Goal: Task Accomplishment & Management: Manage account settings

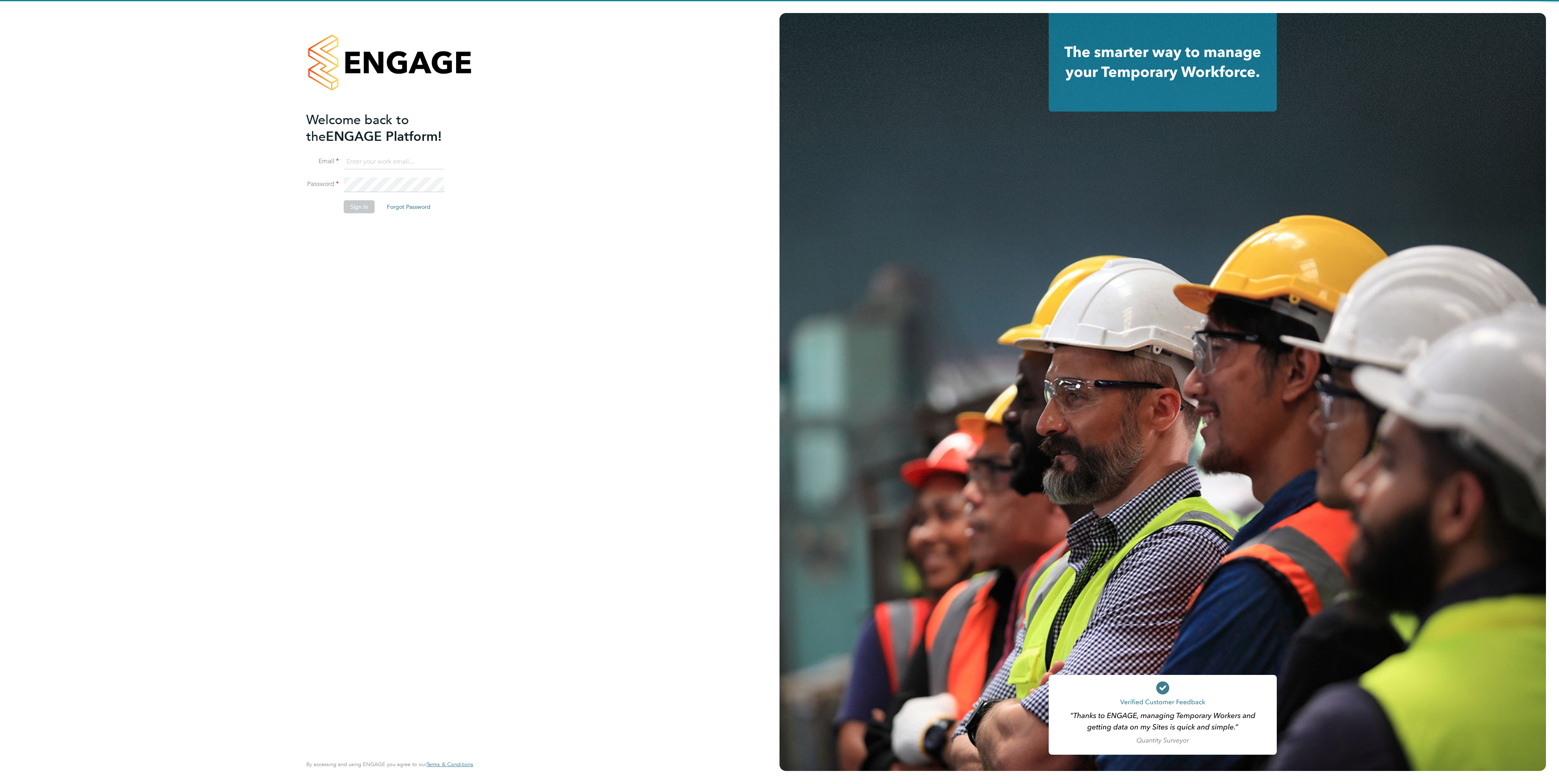
type input "laurencatherine@romaxrecruitment.com"
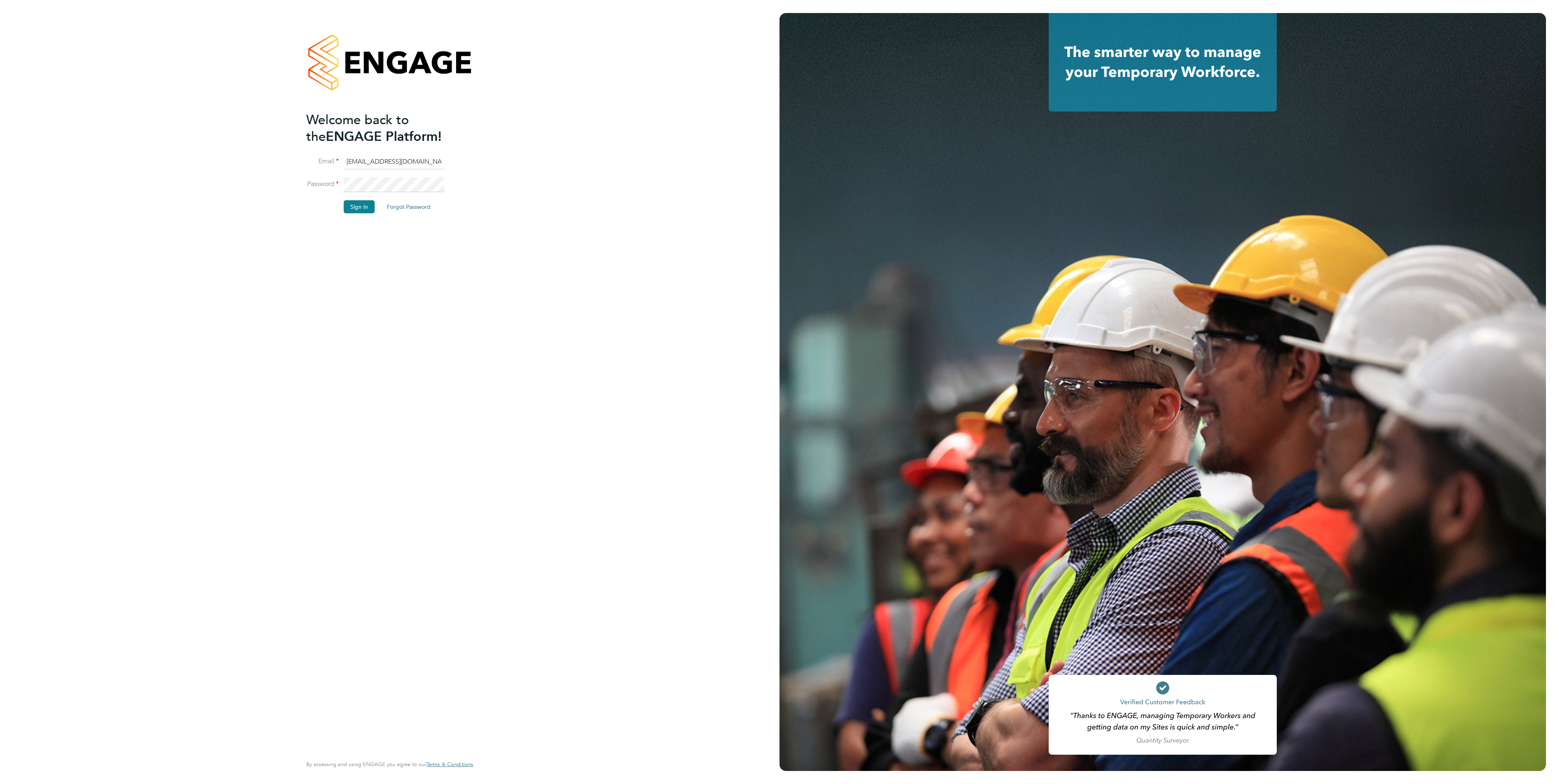
click at [358, 214] on li "Sign In Forgot Password" at bounding box center [386, 211] width 159 height 21
click at [358, 203] on button "Sign In" at bounding box center [359, 207] width 31 height 13
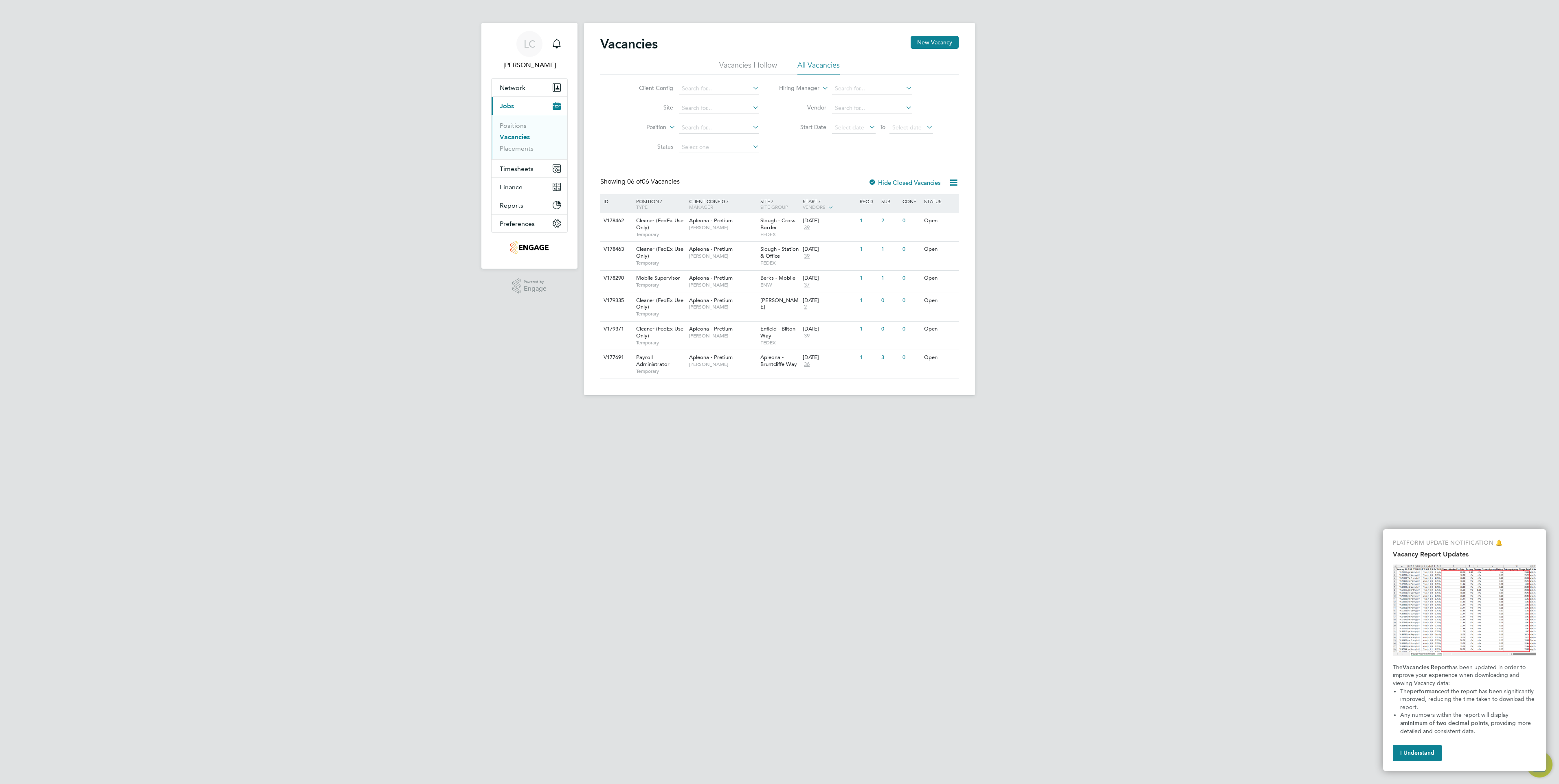
click at [836, 408] on html "LC [PERSON_NAME] Notifications Applications: Network Team Members Businesses Si…" at bounding box center [780, 204] width 1559 height 408
click at [514, 167] on span "Timesheets" at bounding box center [517, 169] width 34 height 8
click at [525, 144] on link "Timesheets" at bounding box center [517, 143] width 34 height 8
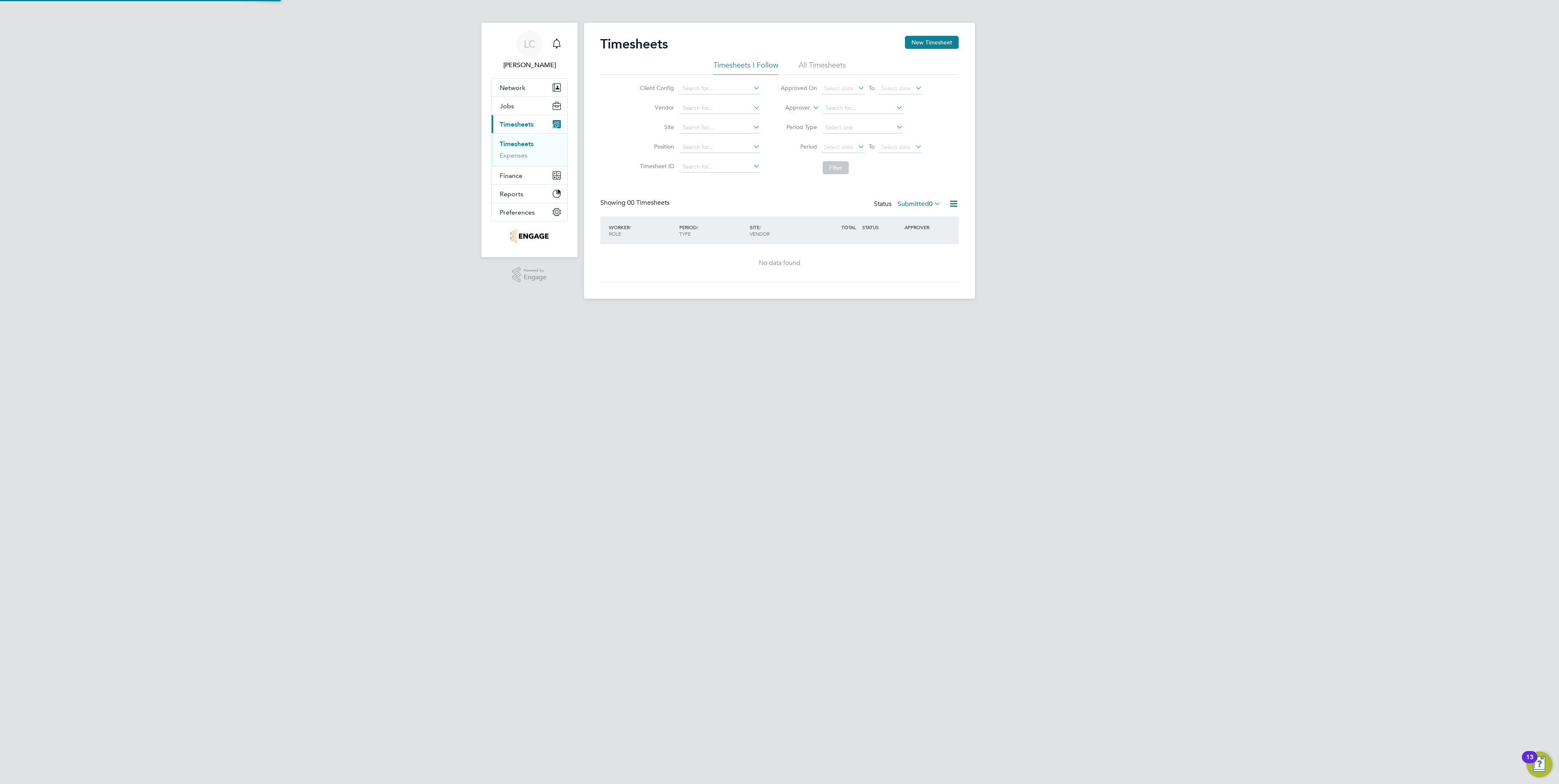
click at [873, 312] on html "LC Lauren Catherine Notifications Applications: Network Team Members Businesses…" at bounding box center [780, 155] width 1559 height 312
click at [815, 62] on li "All Timesheets" at bounding box center [822, 68] width 47 height 15
click at [853, 145] on span "Select date" at bounding box center [843, 148] width 44 height 11
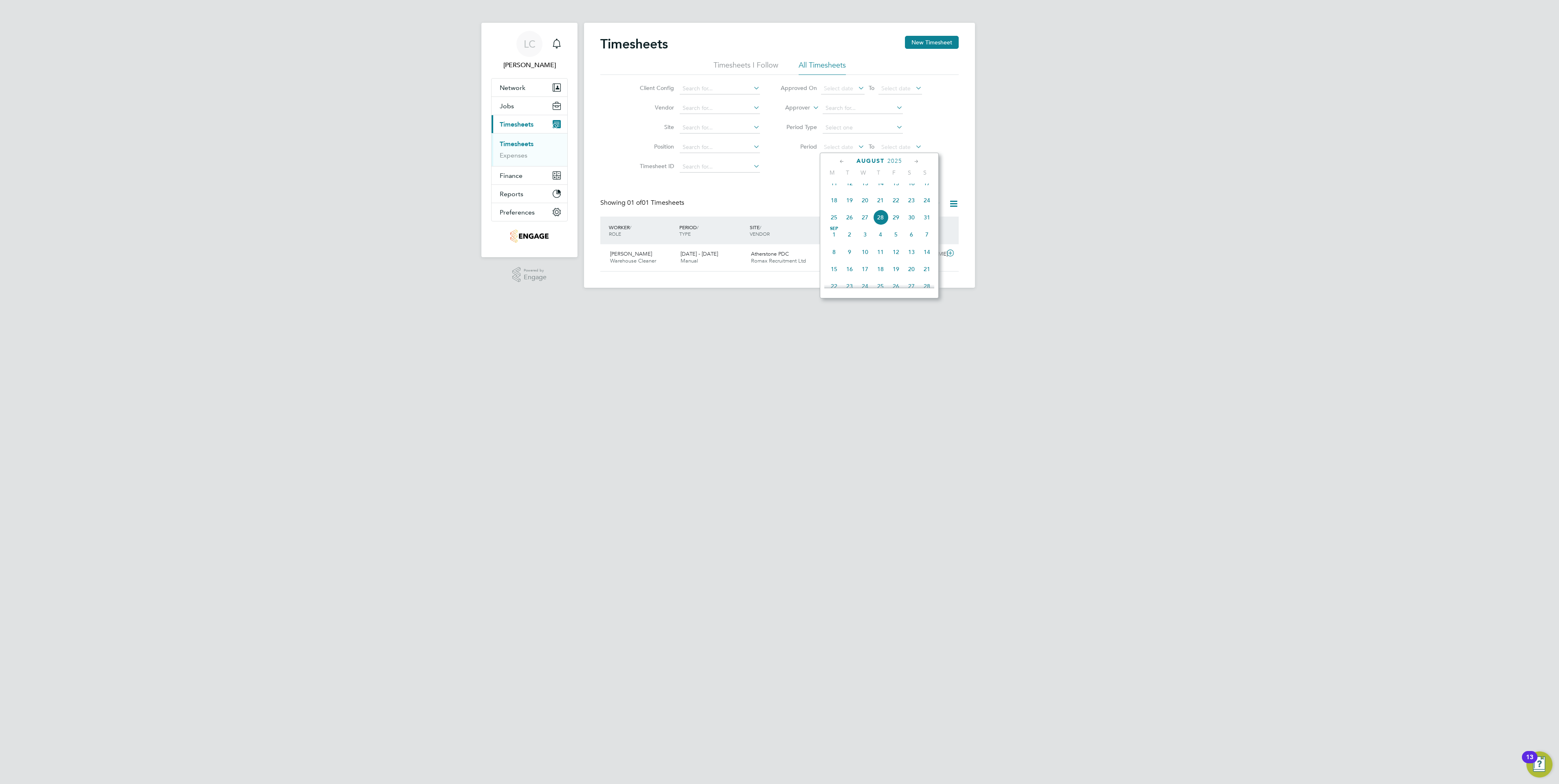
click at [836, 223] on span "25" at bounding box center [834, 218] width 16 height 16
click at [841, 147] on span "25 Aug 2025" at bounding box center [832, 147] width 18 height 7
click at [898, 208] on span "22" at bounding box center [896, 200] width 16 height 16
click at [841, 148] on span "[DATE]" at bounding box center [832, 147] width 18 height 7
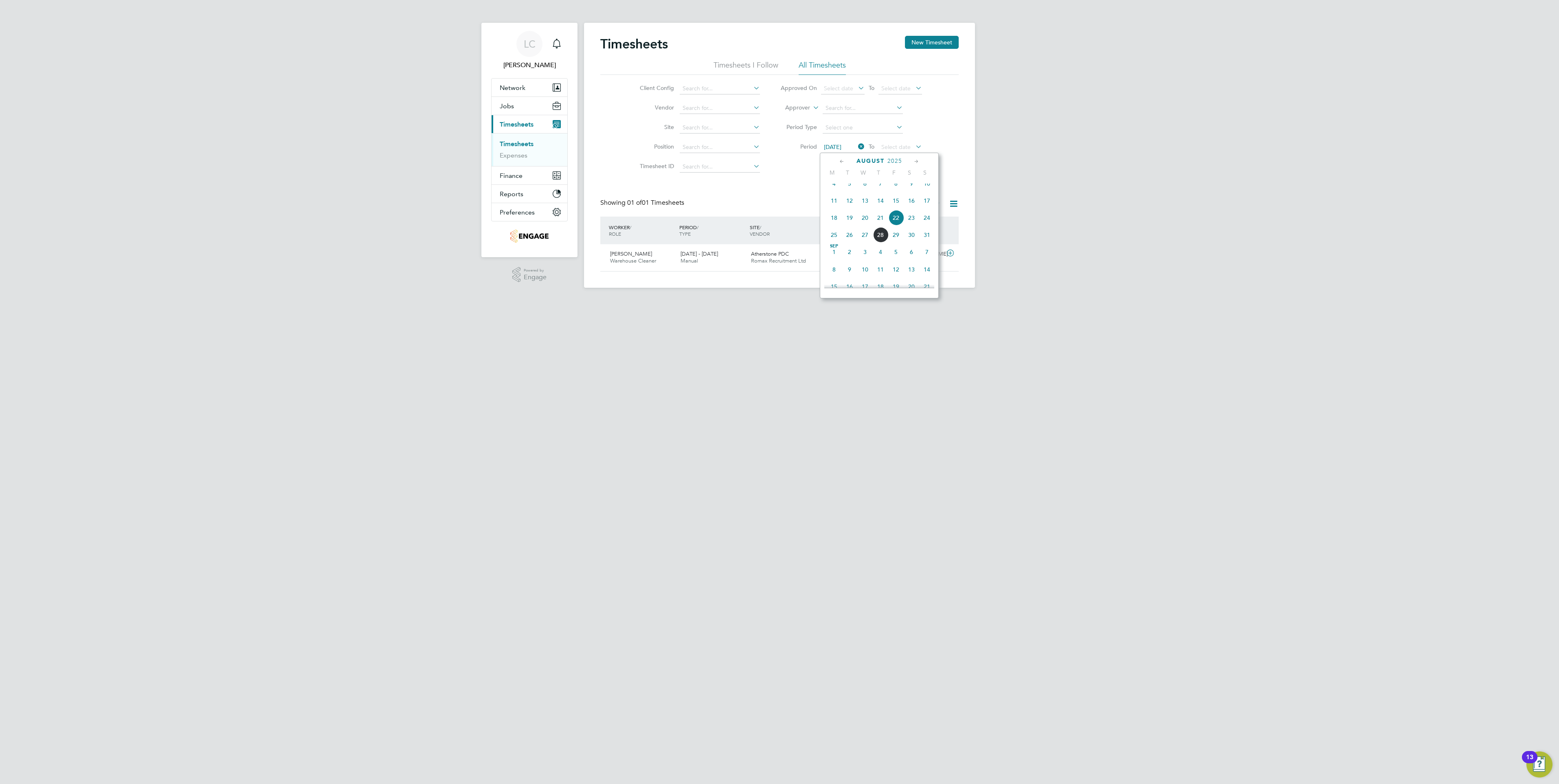
click at [914, 222] on span "23" at bounding box center [911, 218] width 16 height 16
click at [887, 154] on li "Period 23 Aug 2025 To Select date" at bounding box center [852, 147] width 162 height 19
click at [888, 148] on span "Select date" at bounding box center [896, 147] width 29 height 7
click at [955, 225] on span "29" at bounding box center [954, 218] width 16 height 16
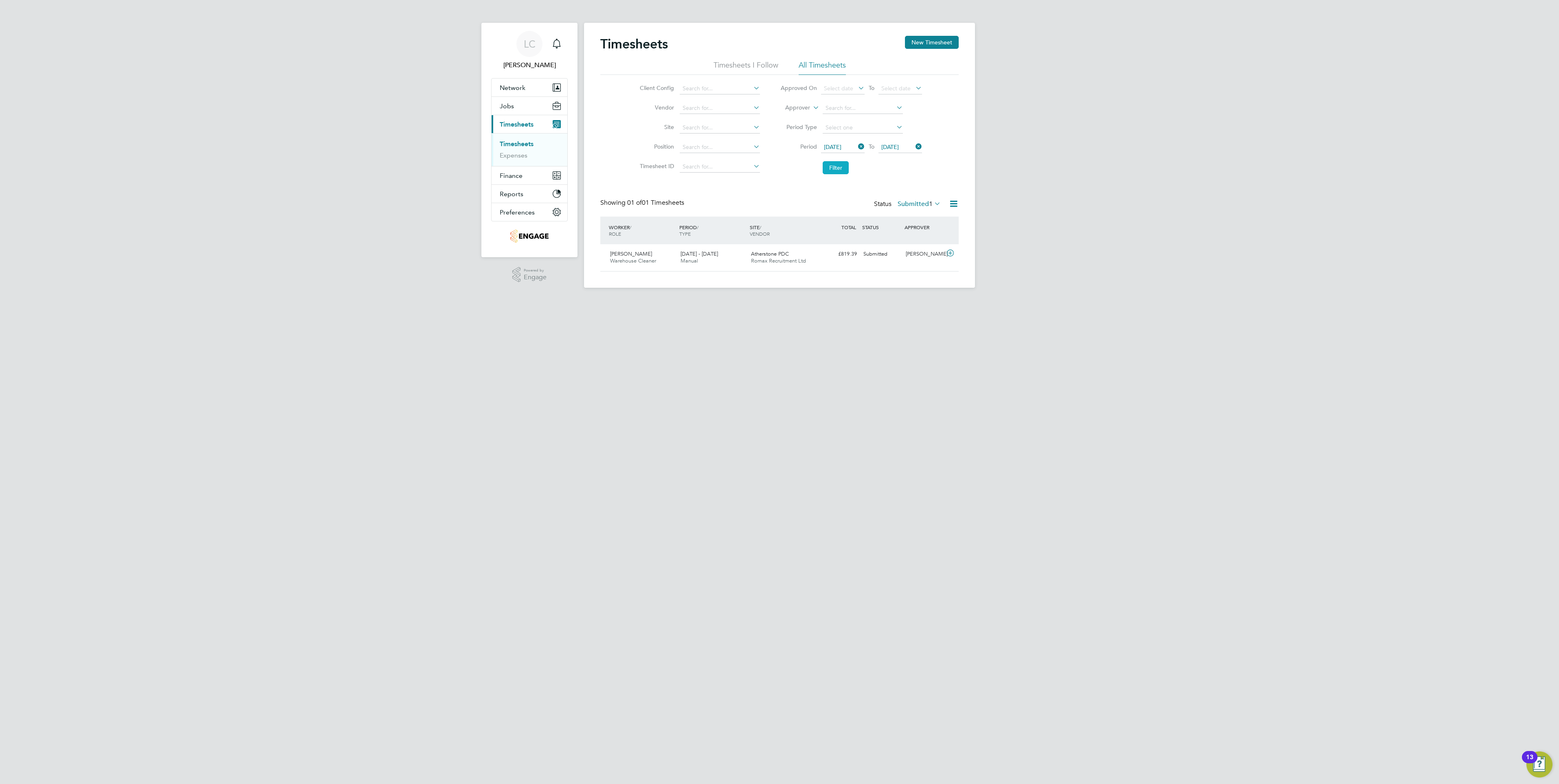
click at [840, 171] on button "Filter" at bounding box center [835, 168] width 26 height 13
click at [919, 204] on label "Submitted 1" at bounding box center [919, 203] width 43 height 8
click at [919, 217] on li "All" at bounding box center [918, 218] width 38 height 11
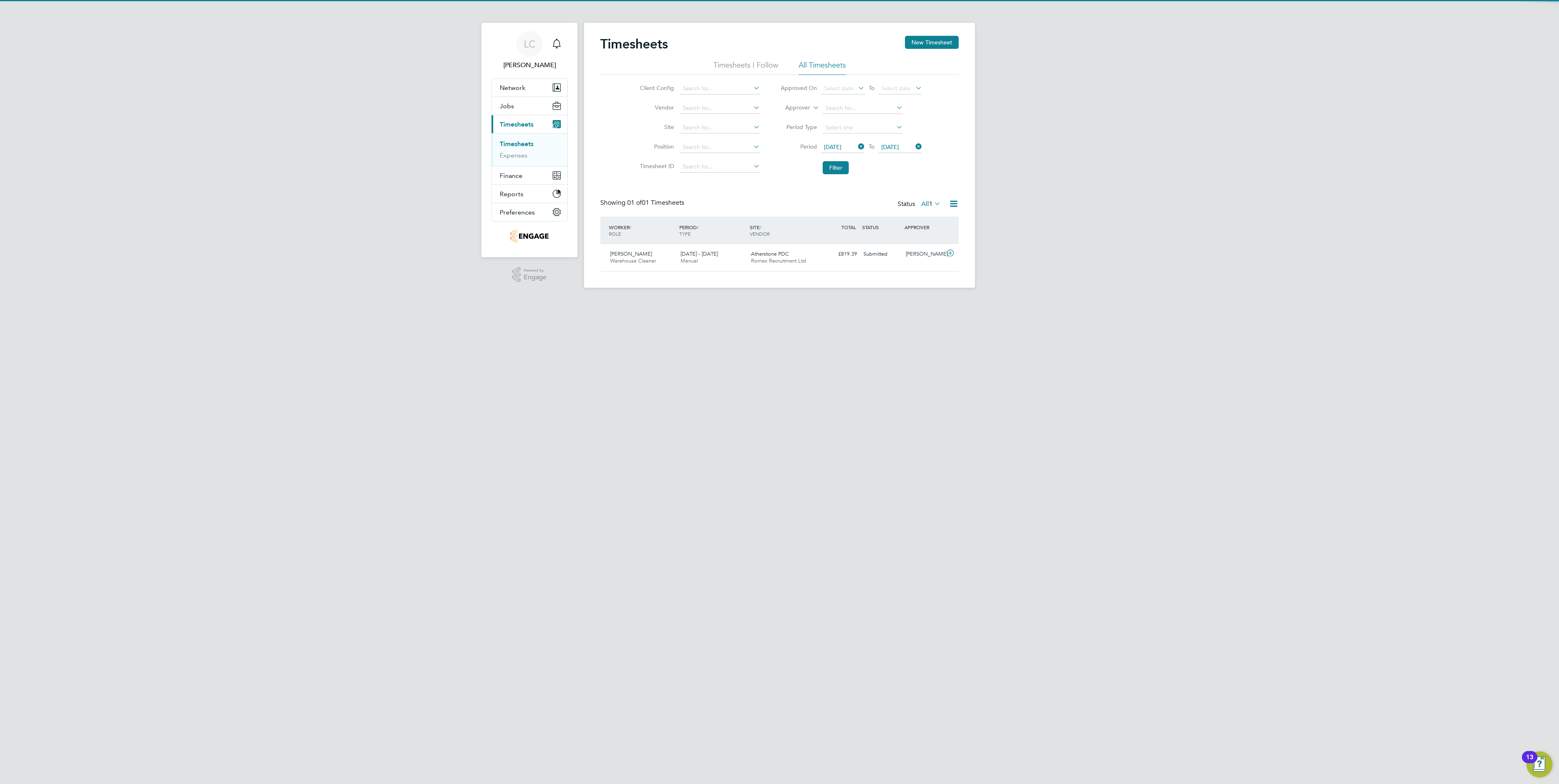
click at [922, 206] on label "All 1" at bounding box center [931, 203] width 19 height 8
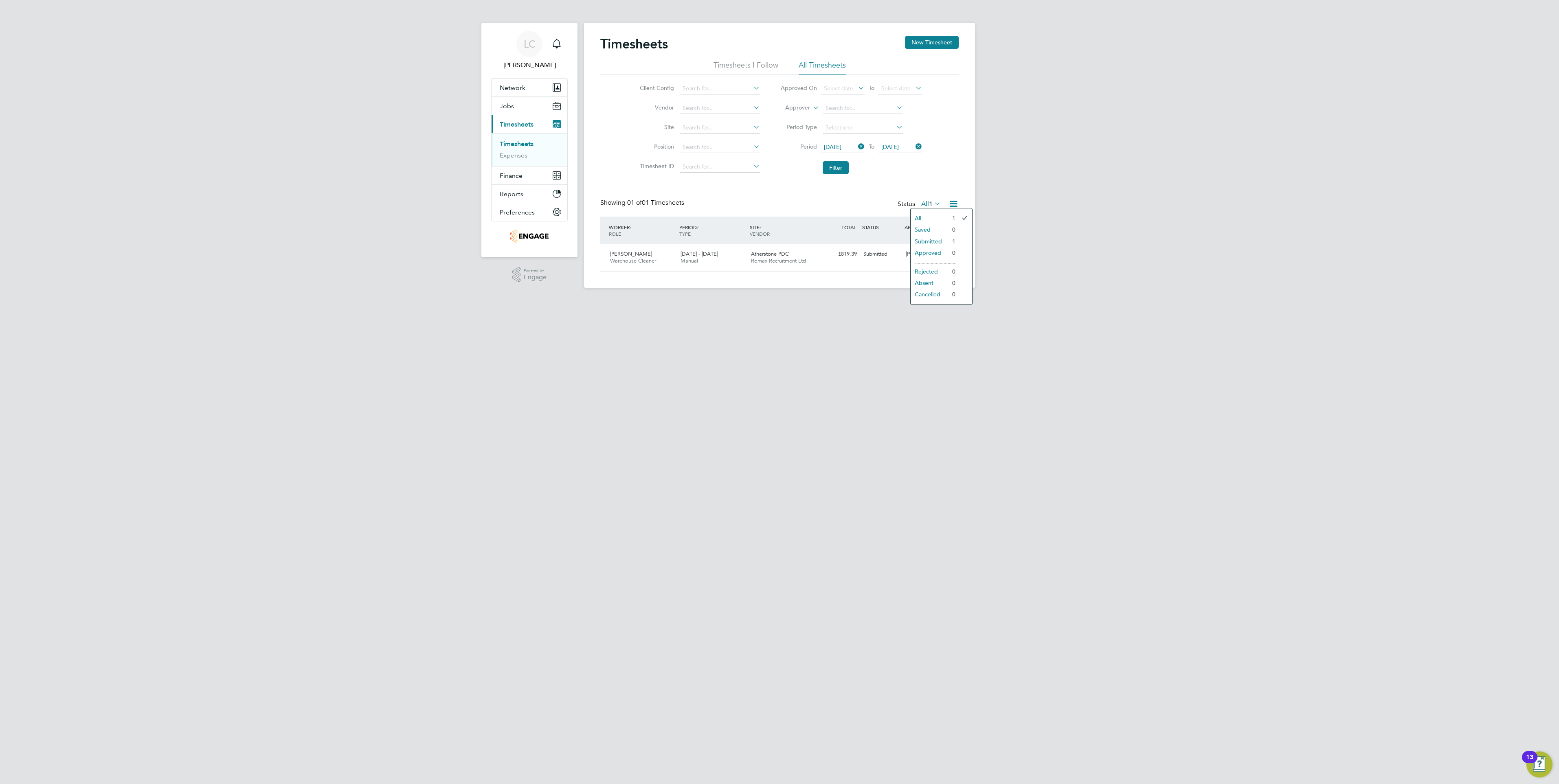
click at [1036, 267] on div "LC Lauren Catherine Notifications Applications: Network Team Members Businesses…" at bounding box center [780, 150] width 1559 height 301
click at [844, 163] on button "Filter" at bounding box center [835, 168] width 26 height 13
click at [929, 36] on div "Timesheets New Timesheet Timesheets I Follow All Timesheets Client Config Vendo…" at bounding box center [780, 155] width 391 height 265
click at [916, 44] on button "New Timesheet" at bounding box center [931, 42] width 54 height 13
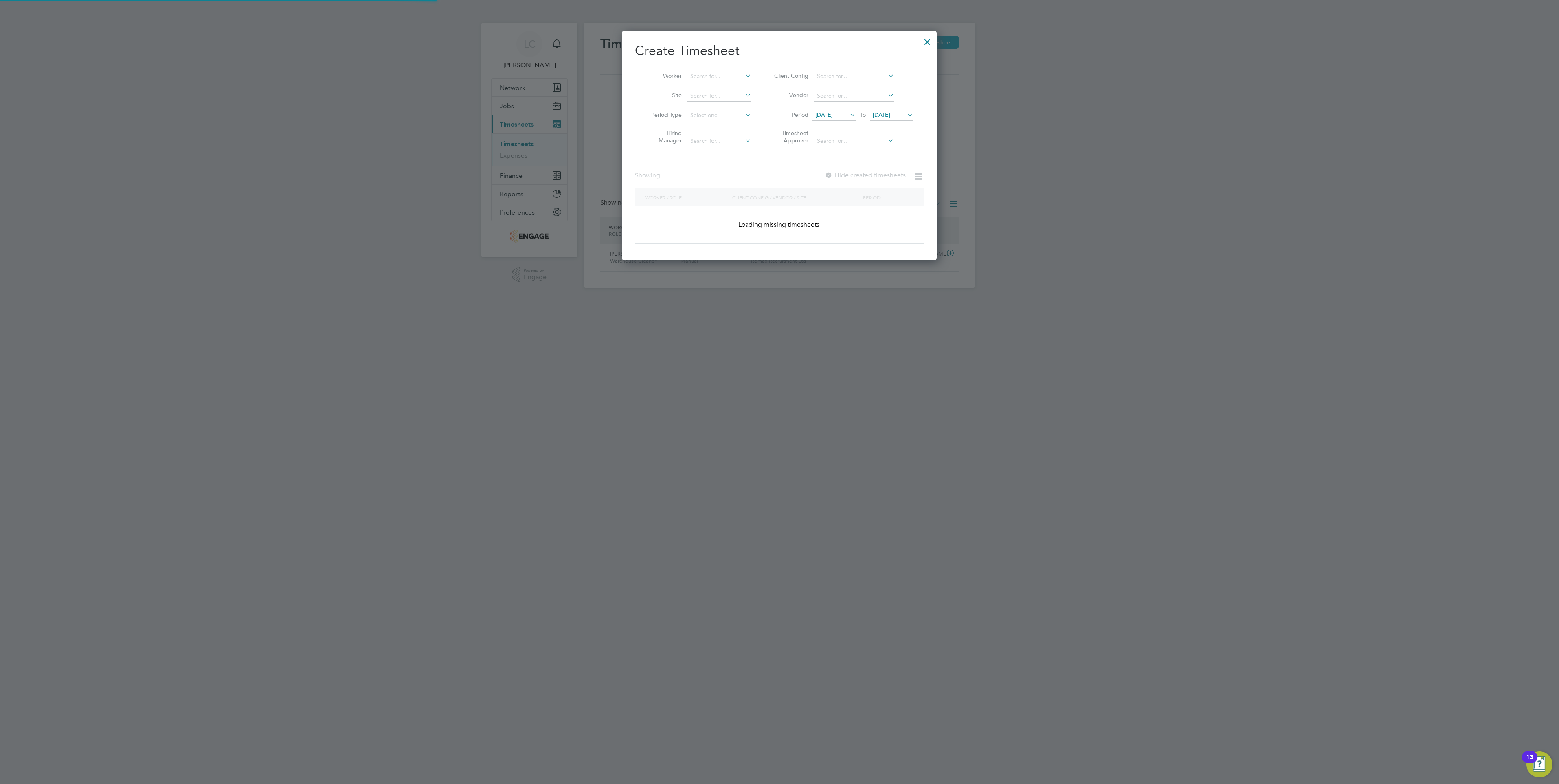
scroll to position [230, 315]
click at [732, 71] on input at bounding box center [720, 76] width 64 height 11
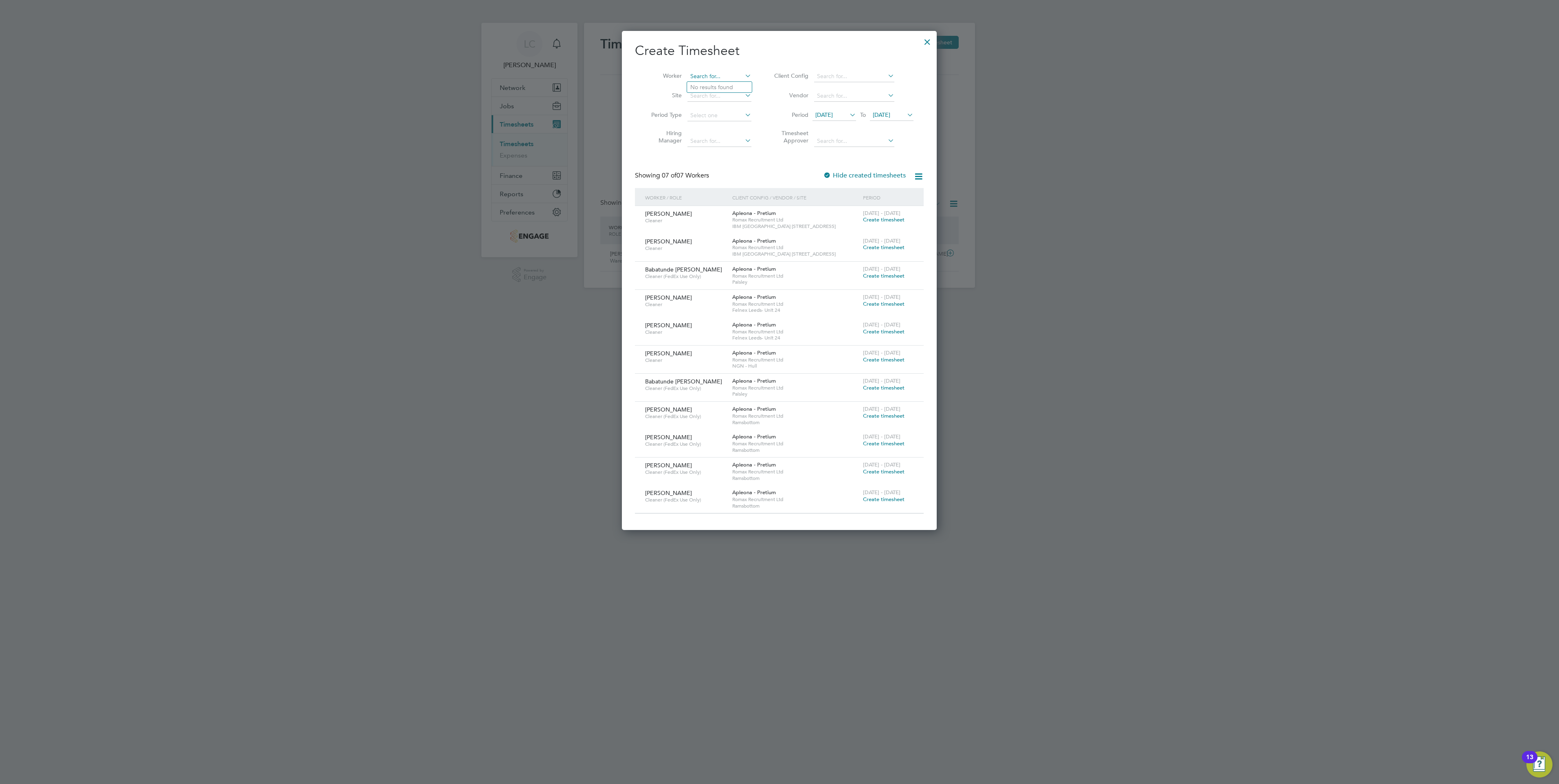
scroll to position [500, 315]
click at [724, 95] on li "Adr ian-Nicusor Vlasceanu" at bounding box center [719, 98] width 65 height 11
type input "[PERSON_NAME]"
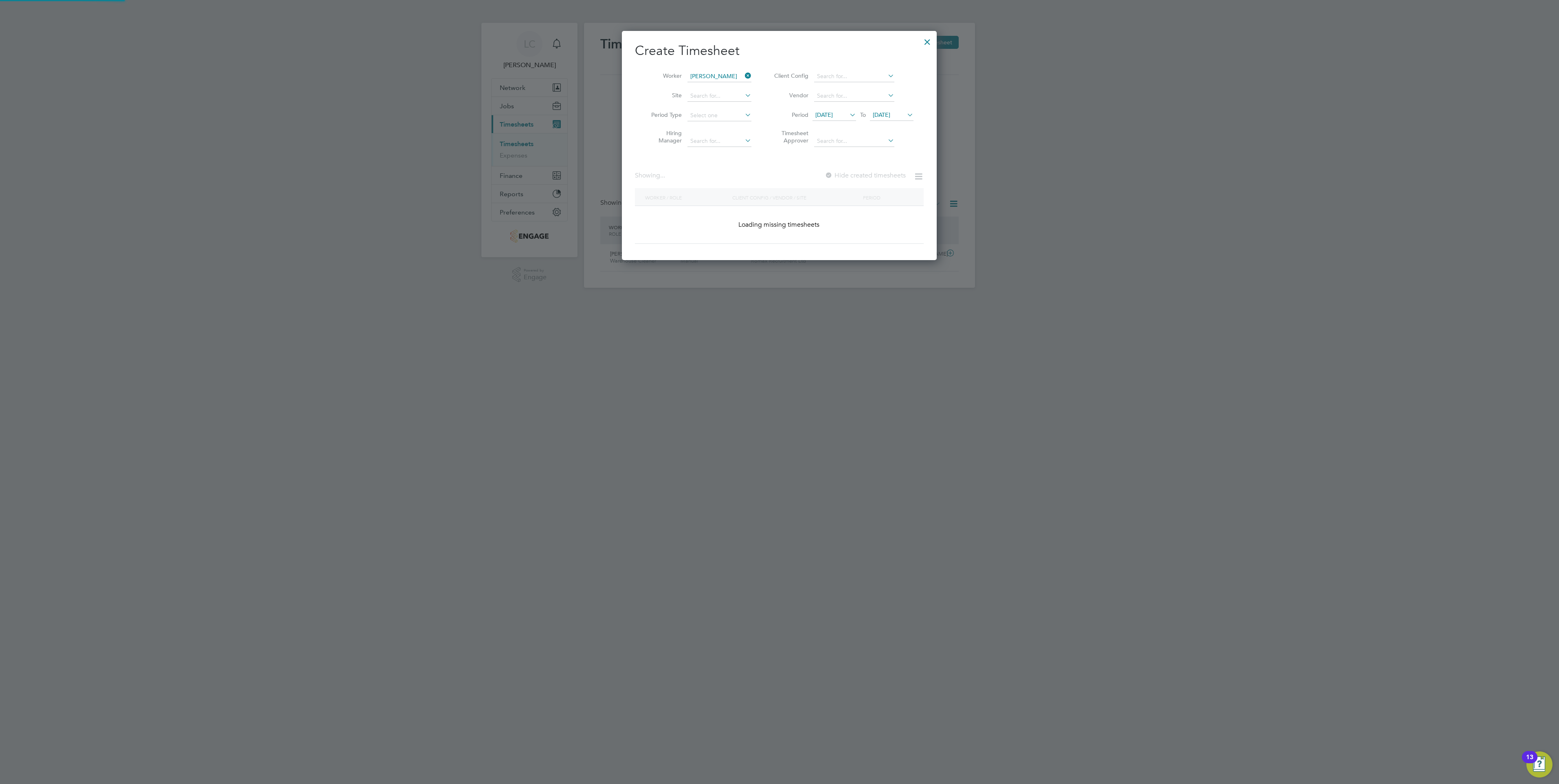
scroll to position [230, 315]
click at [924, 41] on div at bounding box center [927, 40] width 15 height 15
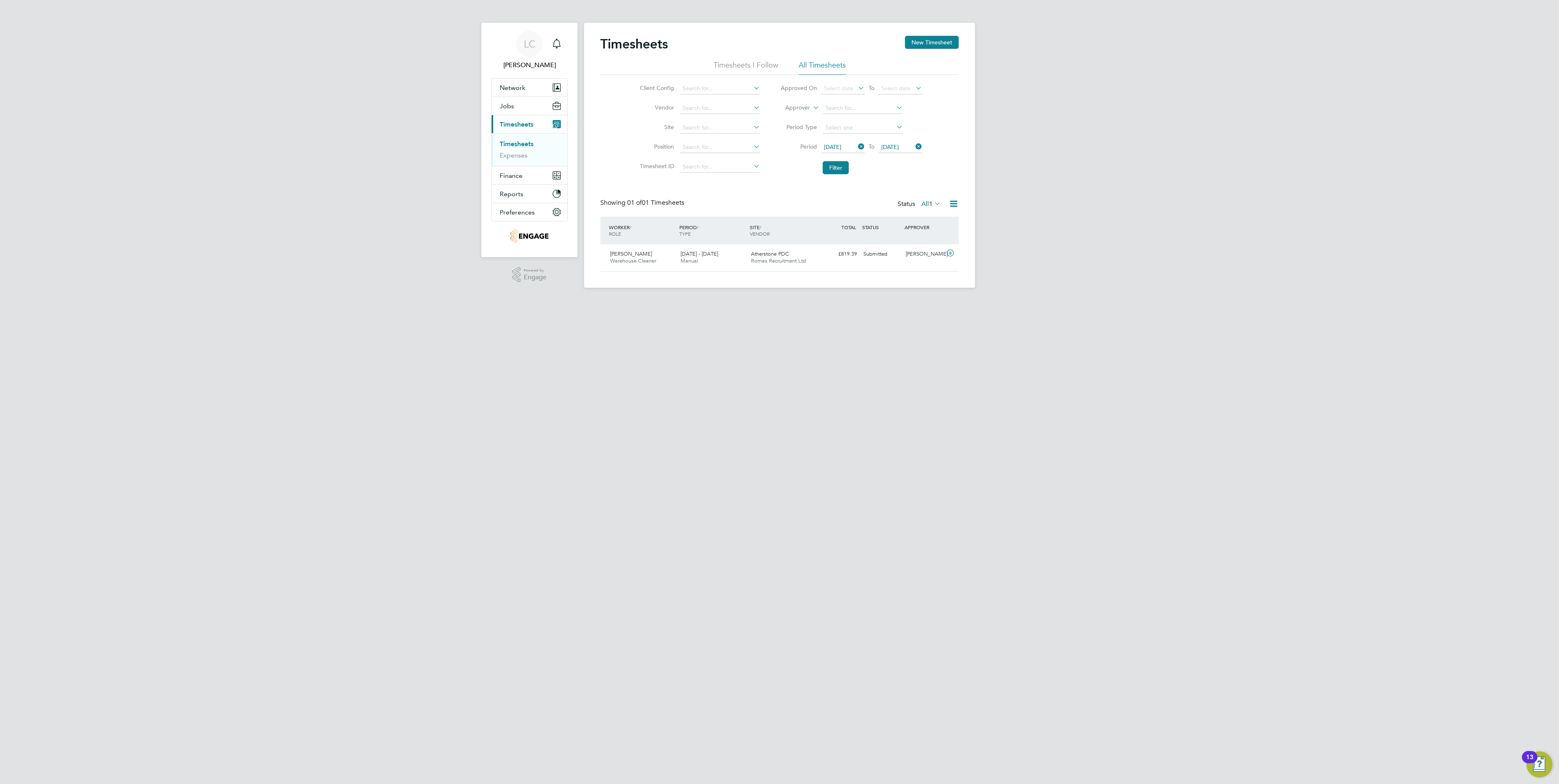
scroll to position [0, 0]
click at [921, 42] on button "New Timesheet" at bounding box center [931, 42] width 54 height 13
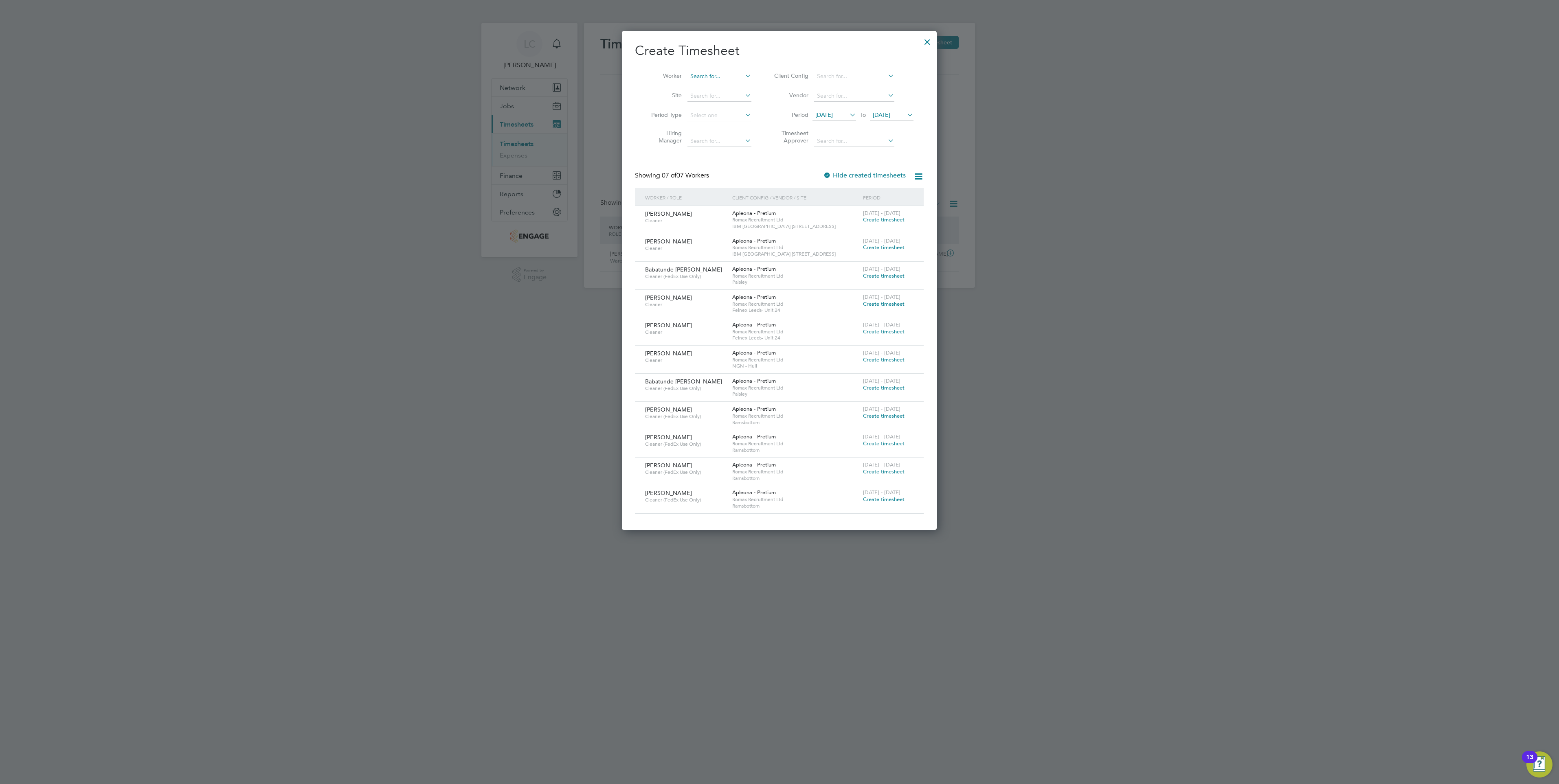
click at [715, 79] on input at bounding box center [720, 76] width 64 height 11
click at [757, 120] on li "Stephanie Rose Lowery" at bounding box center [737, 120] width 100 height 11
type input "[PERSON_NAME]"
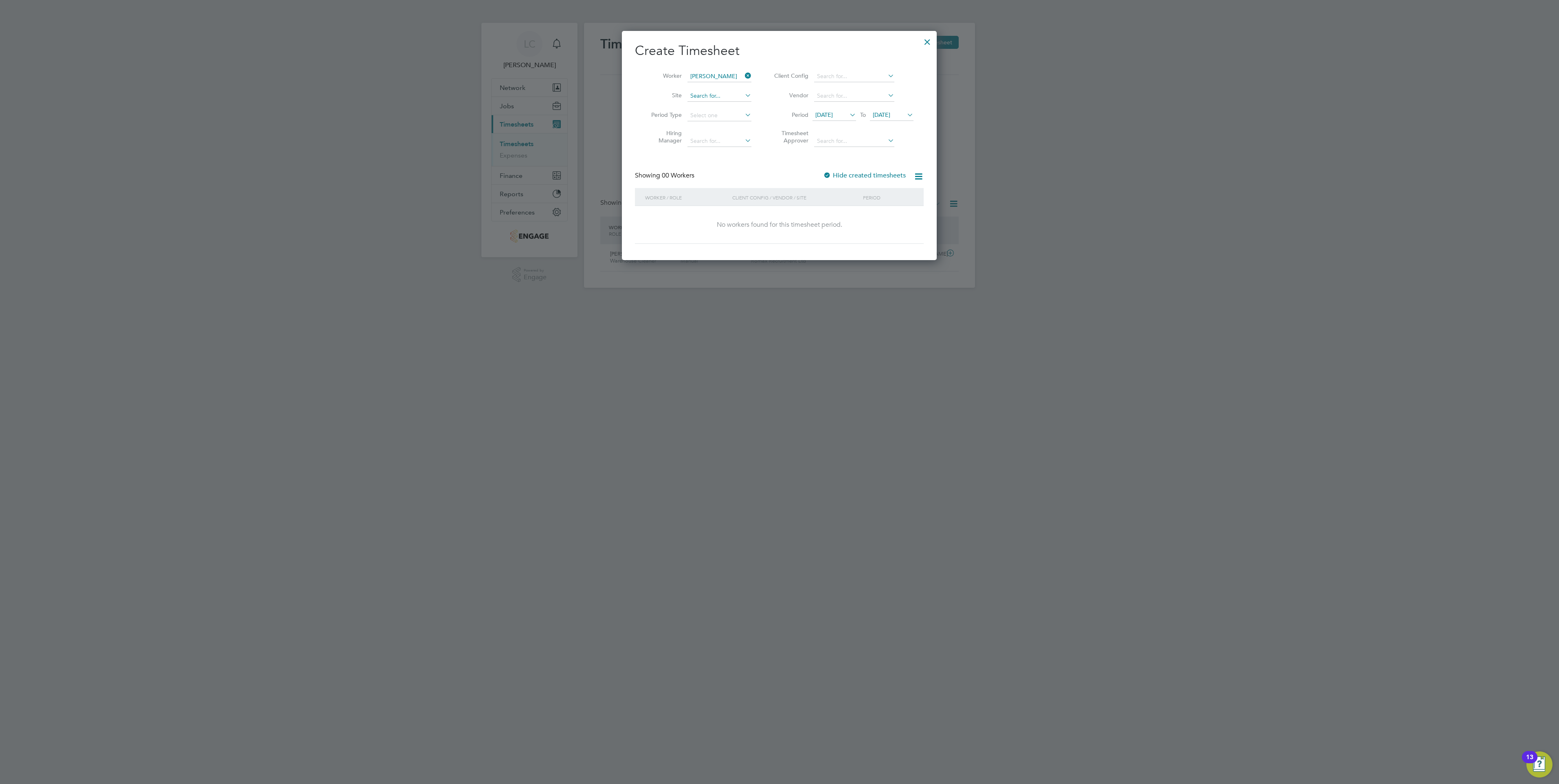
click at [732, 93] on input at bounding box center [720, 96] width 64 height 11
click at [766, 83] on li "Client Config" at bounding box center [842, 76] width 162 height 19
click at [749, 177] on div "Showing ... Hide created timesheets" at bounding box center [779, 180] width 289 height 17
click at [869, 176] on label "Hide created timesheets" at bounding box center [864, 175] width 83 height 8
click at [919, 177] on icon at bounding box center [918, 176] width 10 height 10
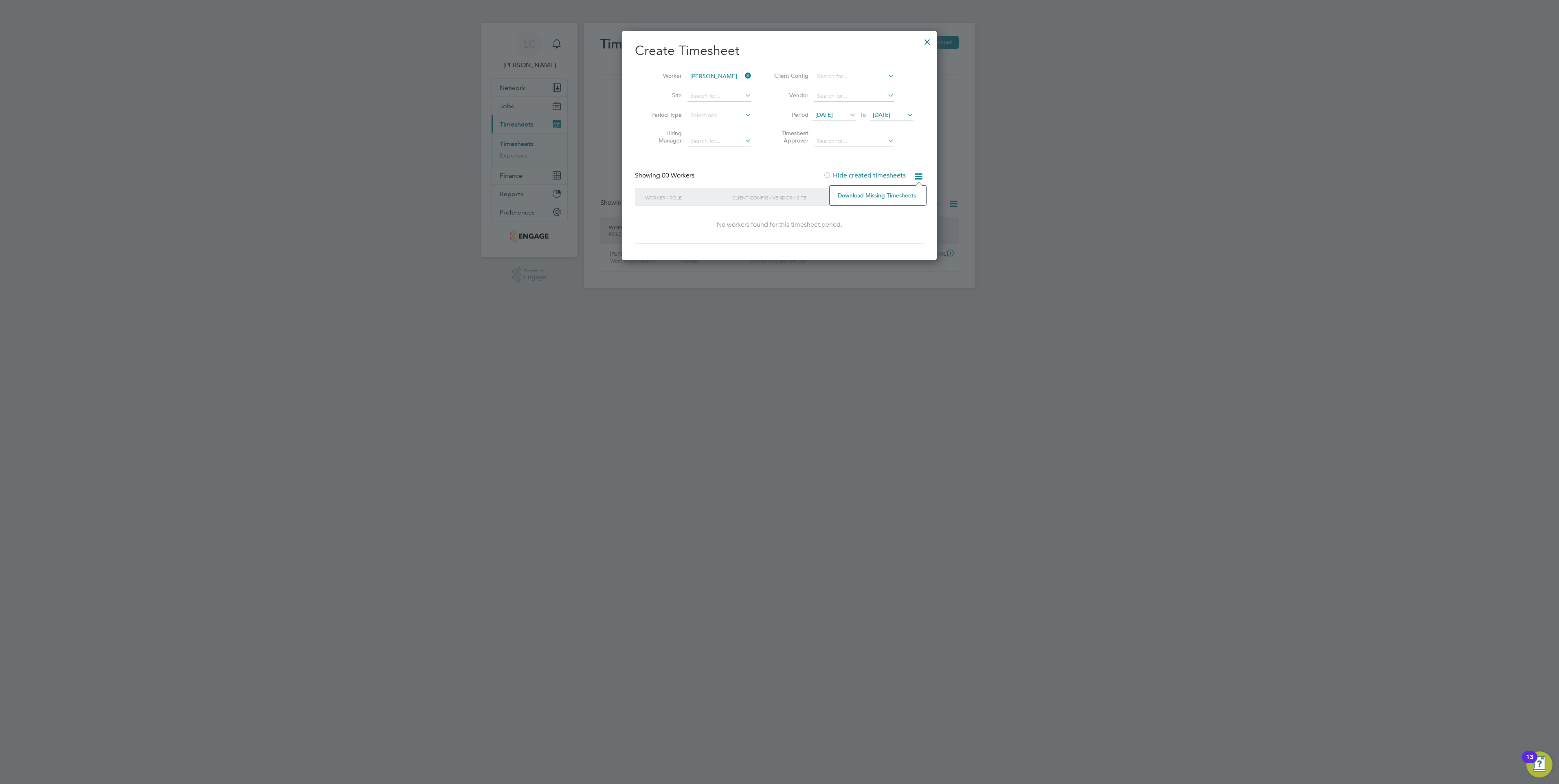
click at [881, 198] on li "Download missing timesheets" at bounding box center [878, 195] width 88 height 11
drag, startPoint x: 720, startPoint y: 175, endPoint x: 821, endPoint y: 122, distance: 114.1
click at [723, 175] on div "Showing 00 Workers Hide created timesheets" at bounding box center [779, 180] width 289 height 17
click at [718, 97] on input at bounding box center [720, 96] width 64 height 11
type input "NGN - Low [PERSON_NAME]"
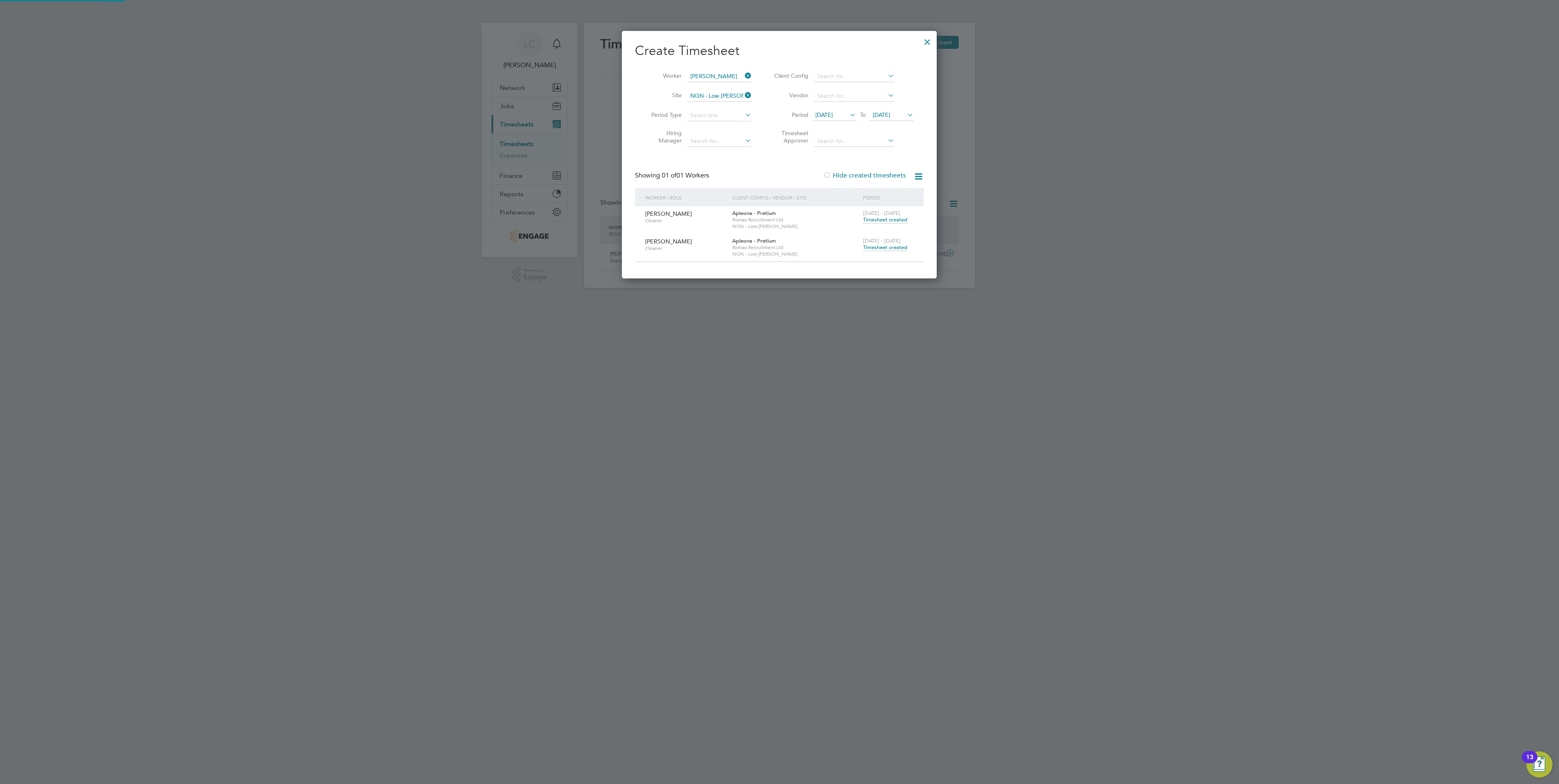
scroll to position [247, 315]
click at [890, 111] on span "21 Aug 2025" at bounding box center [881, 115] width 18 height 7
click at [946, 209] on span "29" at bounding box center [946, 203] width 16 height 16
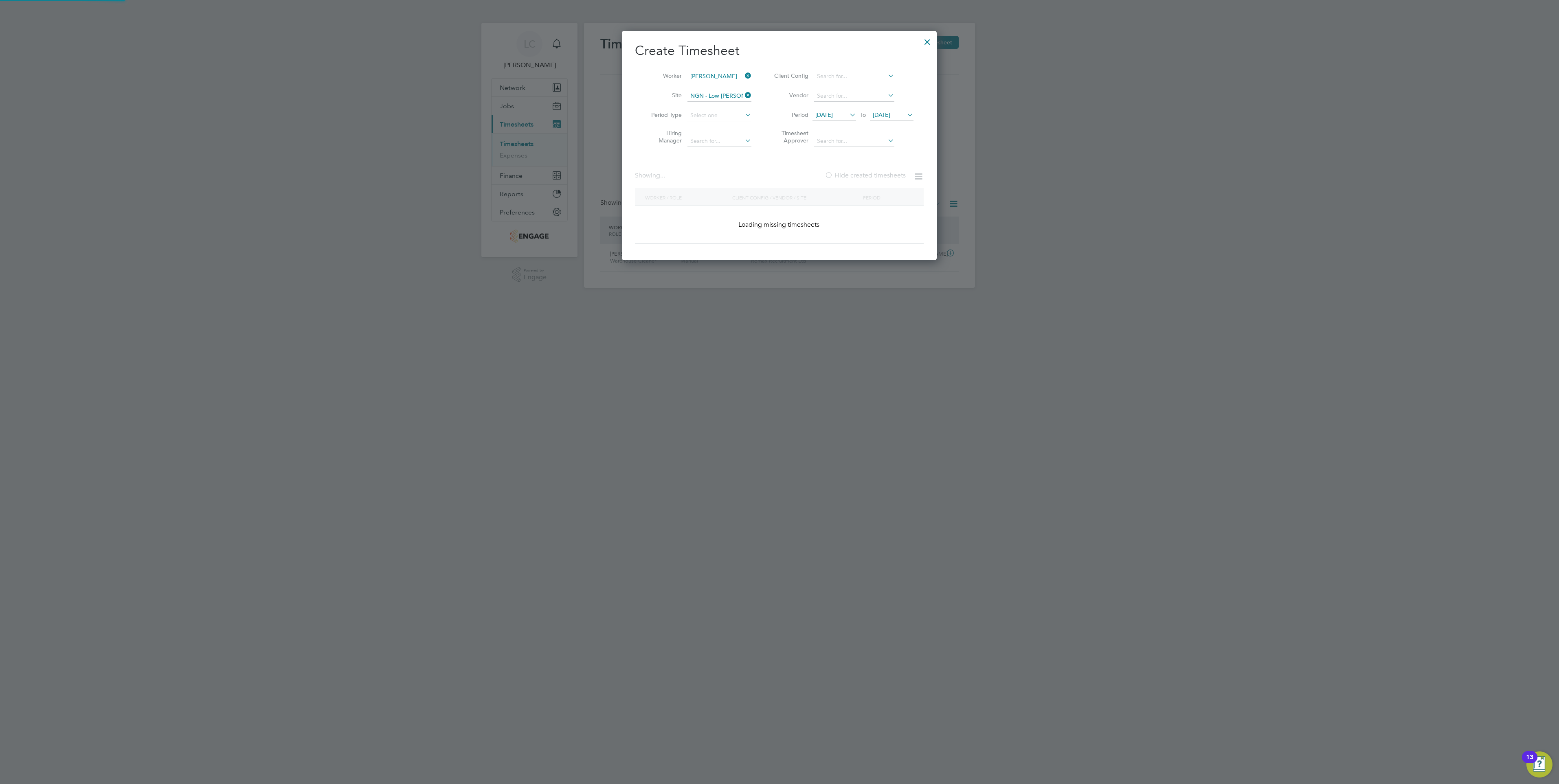
scroll to position [275, 315]
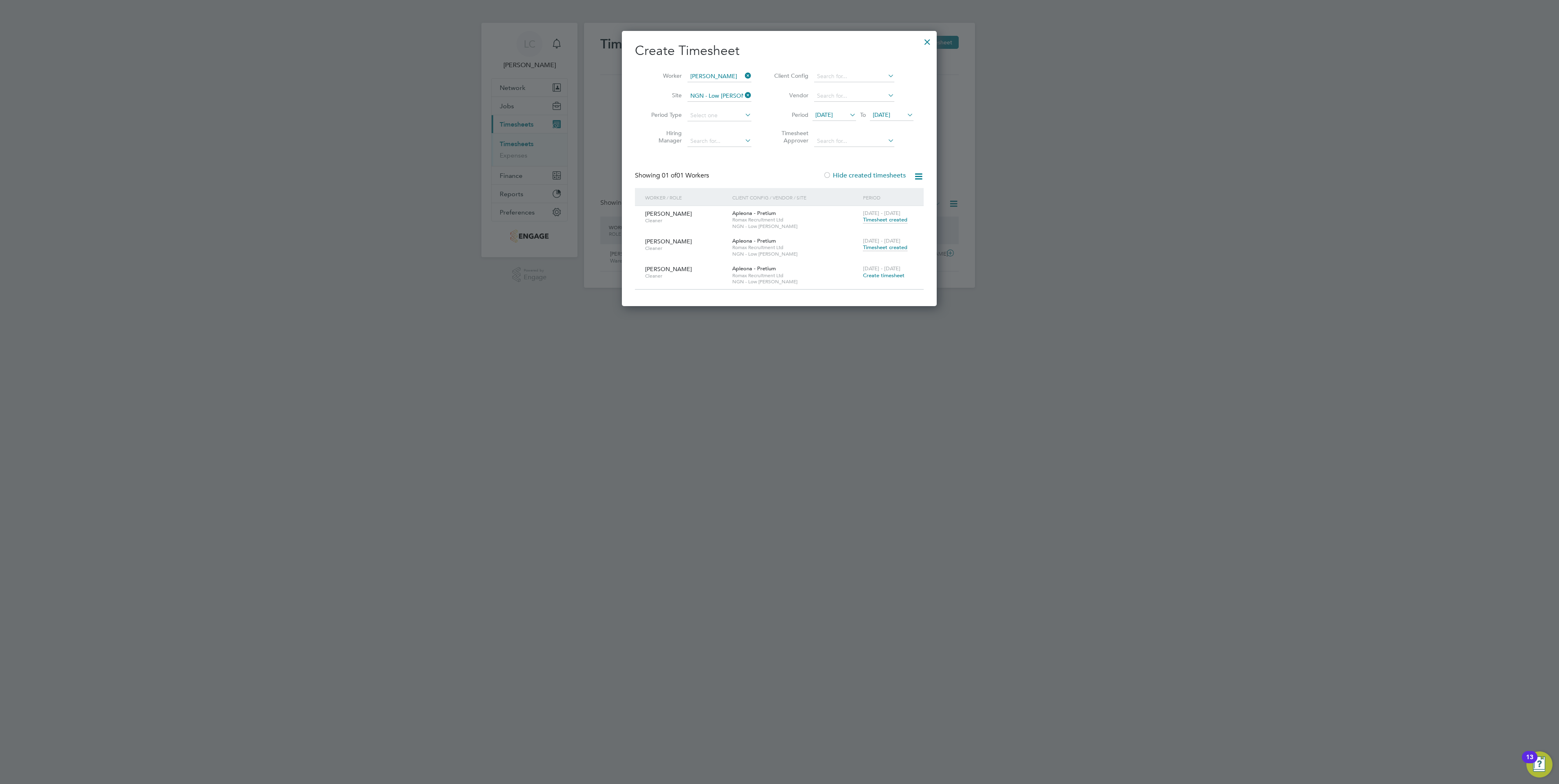
click at [890, 275] on span "Create timesheet" at bounding box center [884, 275] width 42 height 7
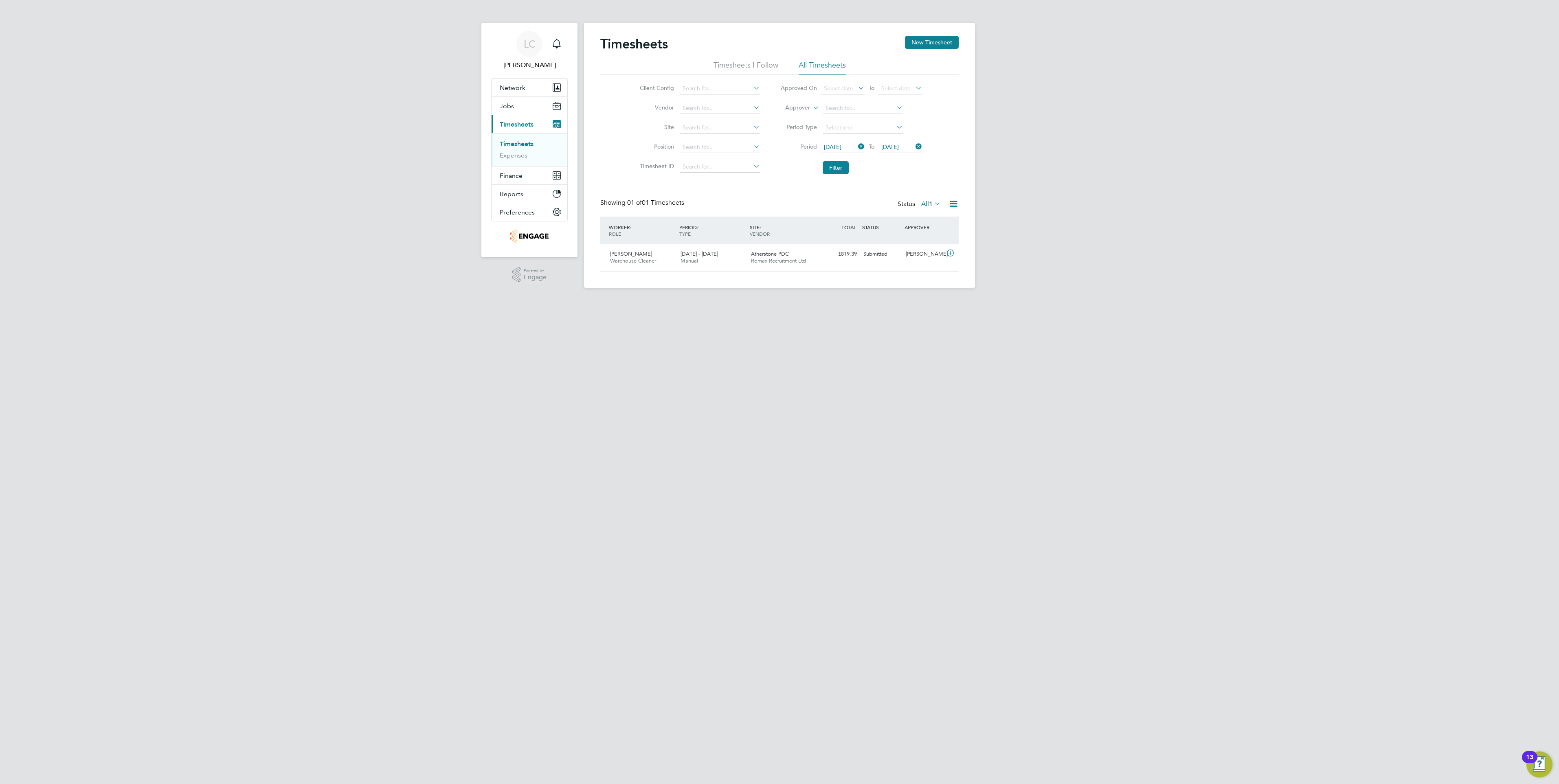
scroll to position [21, 71]
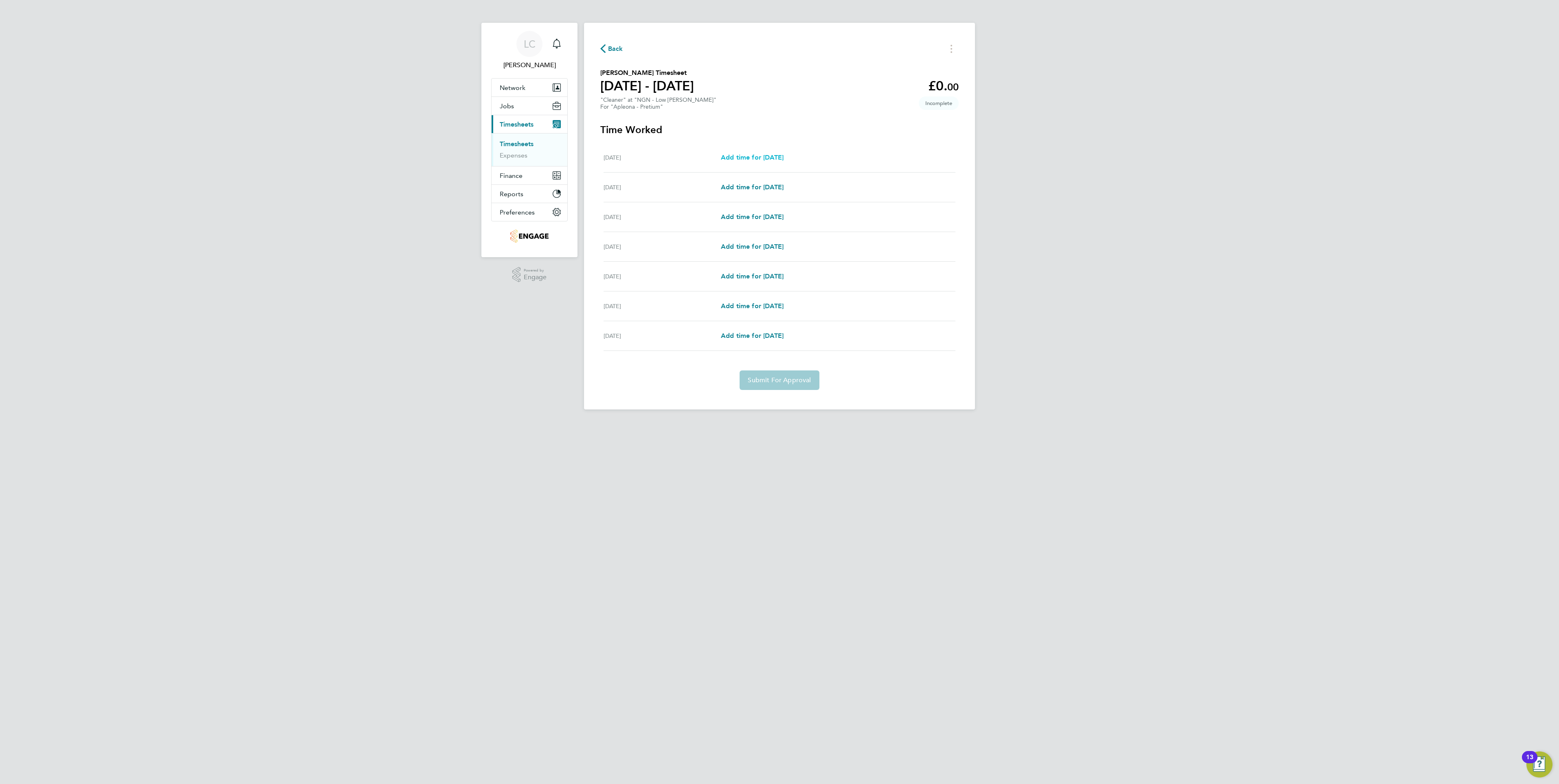
click at [741, 157] on span "Add time for Sat 23 Aug" at bounding box center [752, 157] width 63 height 8
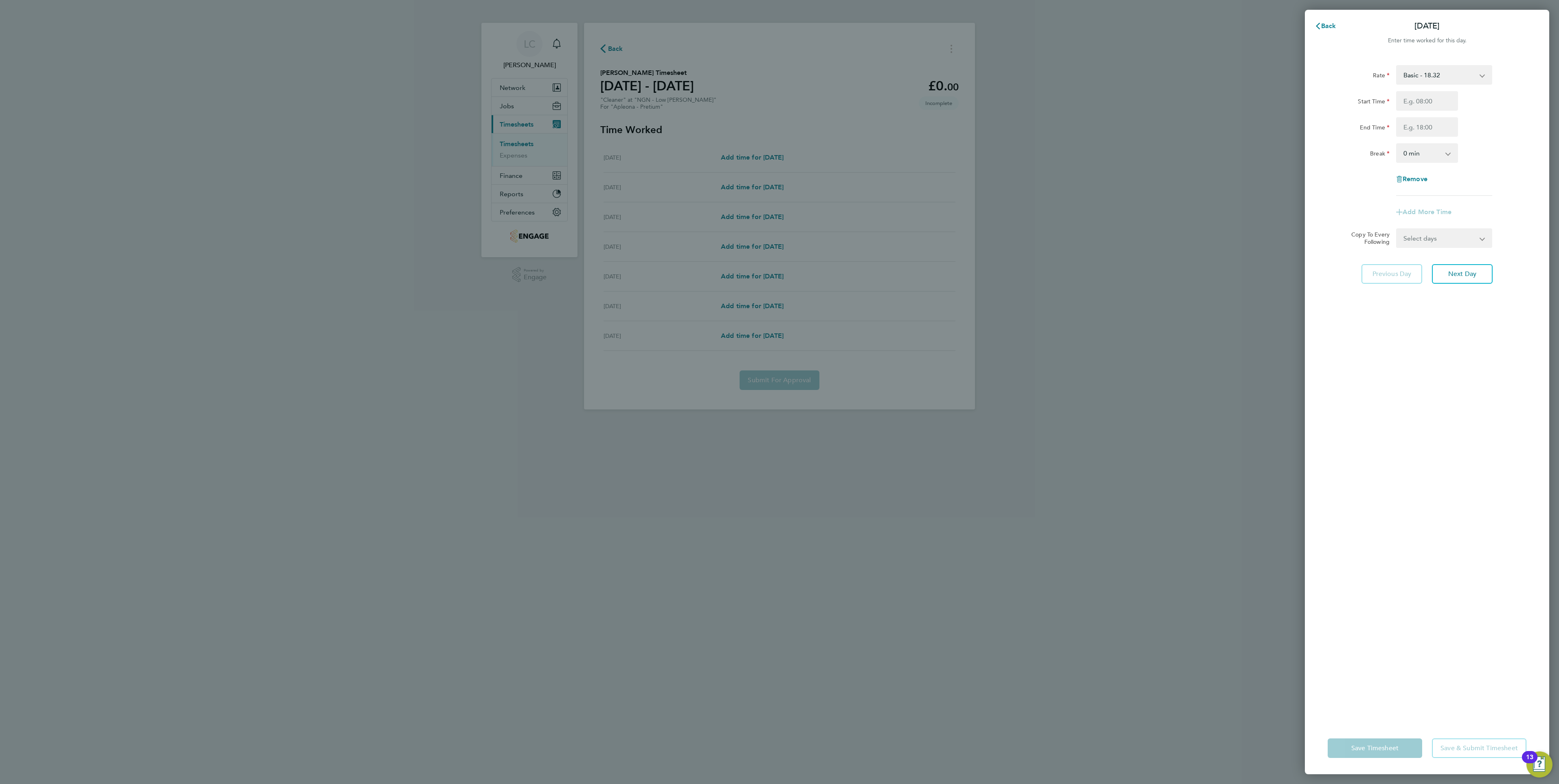
click at [1123, 178] on div "Back Sat 23 Aug Enter time worked for this day. Rate Basic - 18.32 Start Time E…" at bounding box center [780, 392] width 1559 height 784
click at [1049, 283] on div "Back Sat 23 Aug Enter time worked for this day. Rate Basic - 18.32 Start Time E…" at bounding box center [780, 392] width 1559 height 784
click at [1327, 19] on button "Back" at bounding box center [1325, 26] width 38 height 16
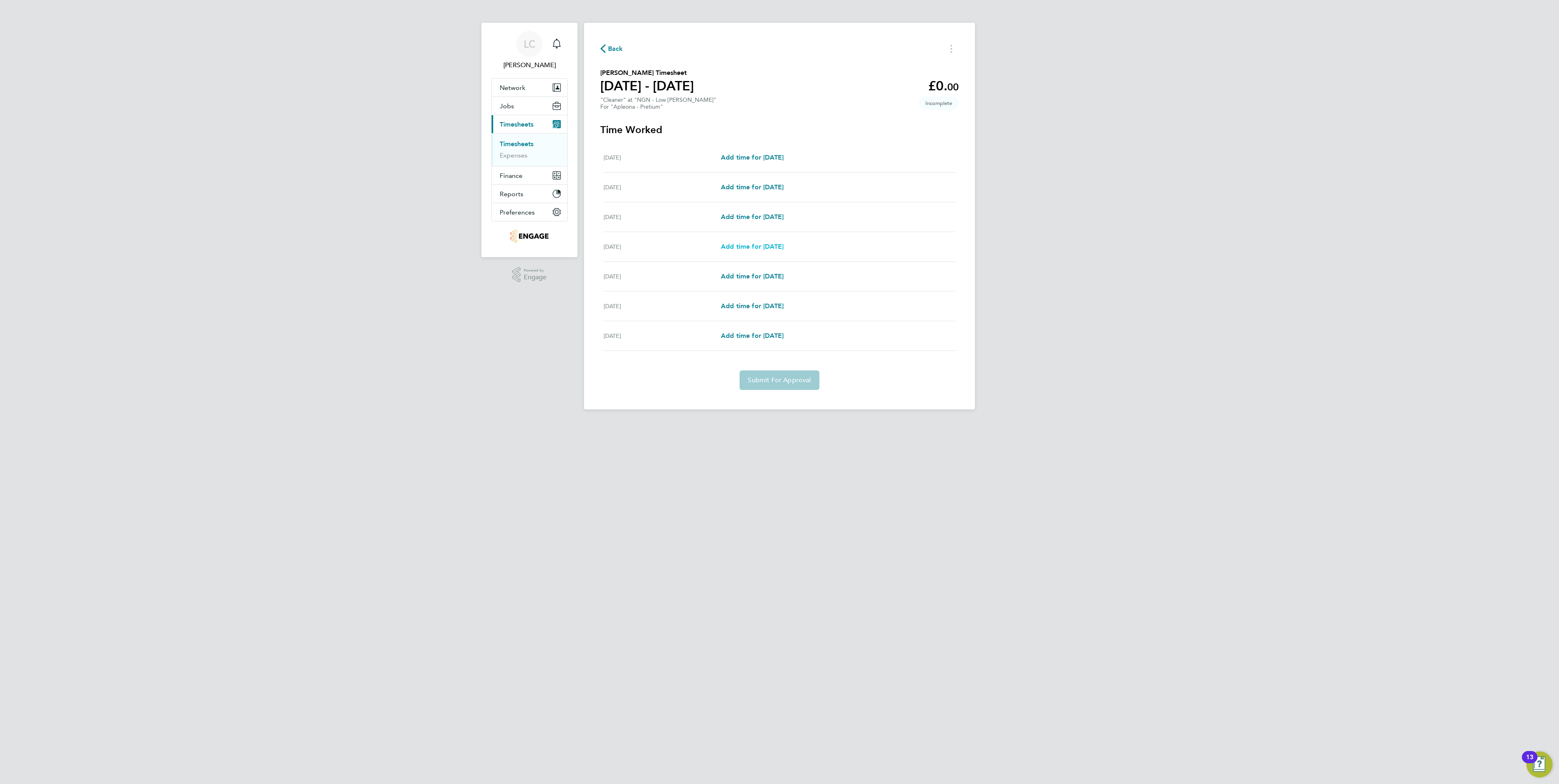
click at [731, 244] on span "Add time for Tue 26 Aug" at bounding box center [752, 246] width 63 height 8
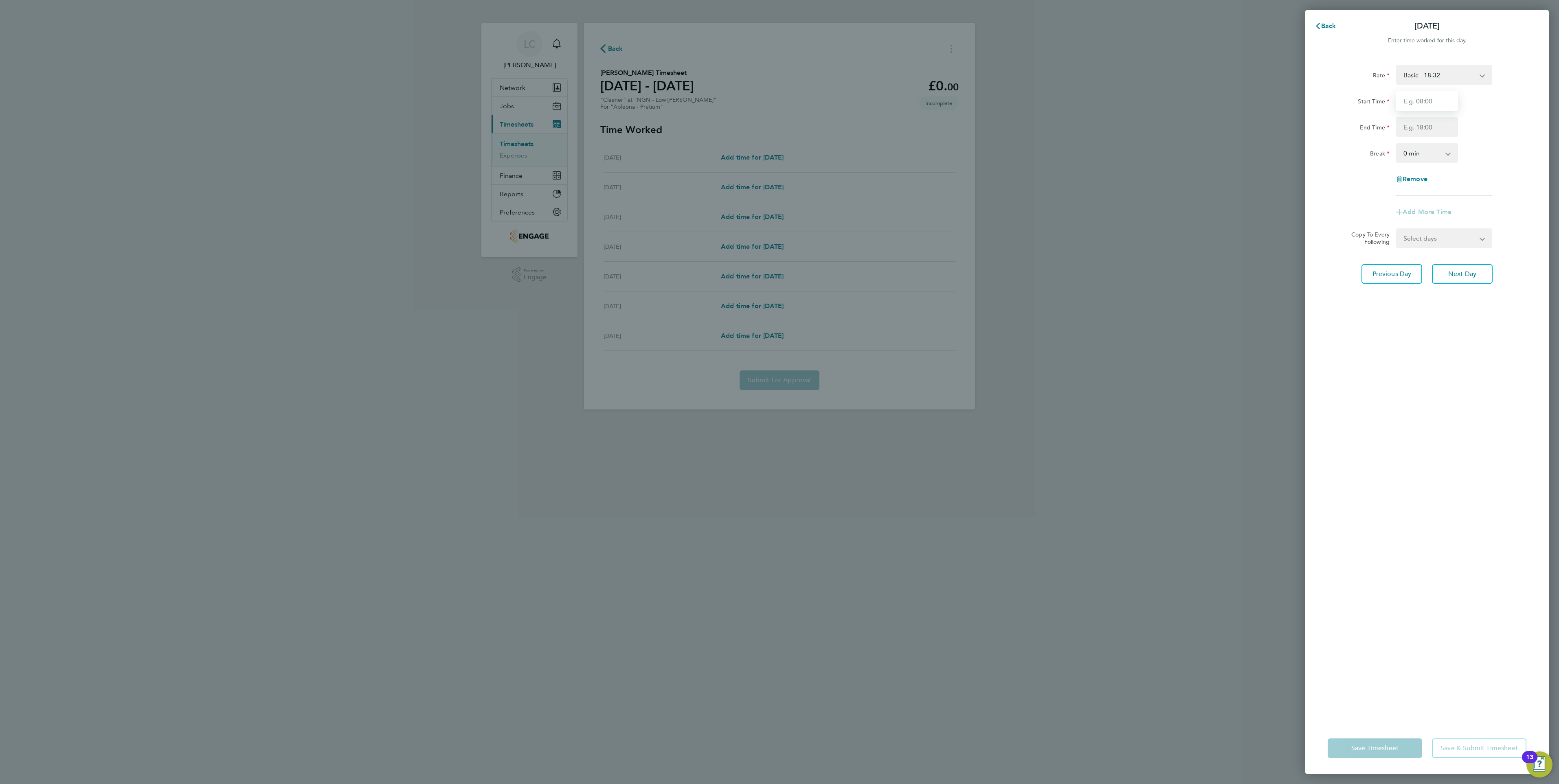
click at [1411, 97] on input "Start Time" at bounding box center [1427, 101] width 62 height 19
type input "09:00"
type input "12:00"
click at [1463, 247] on select "Select days Day Wednesday Thursday Friday" at bounding box center [1439, 251] width 85 height 18
select select "DAY"
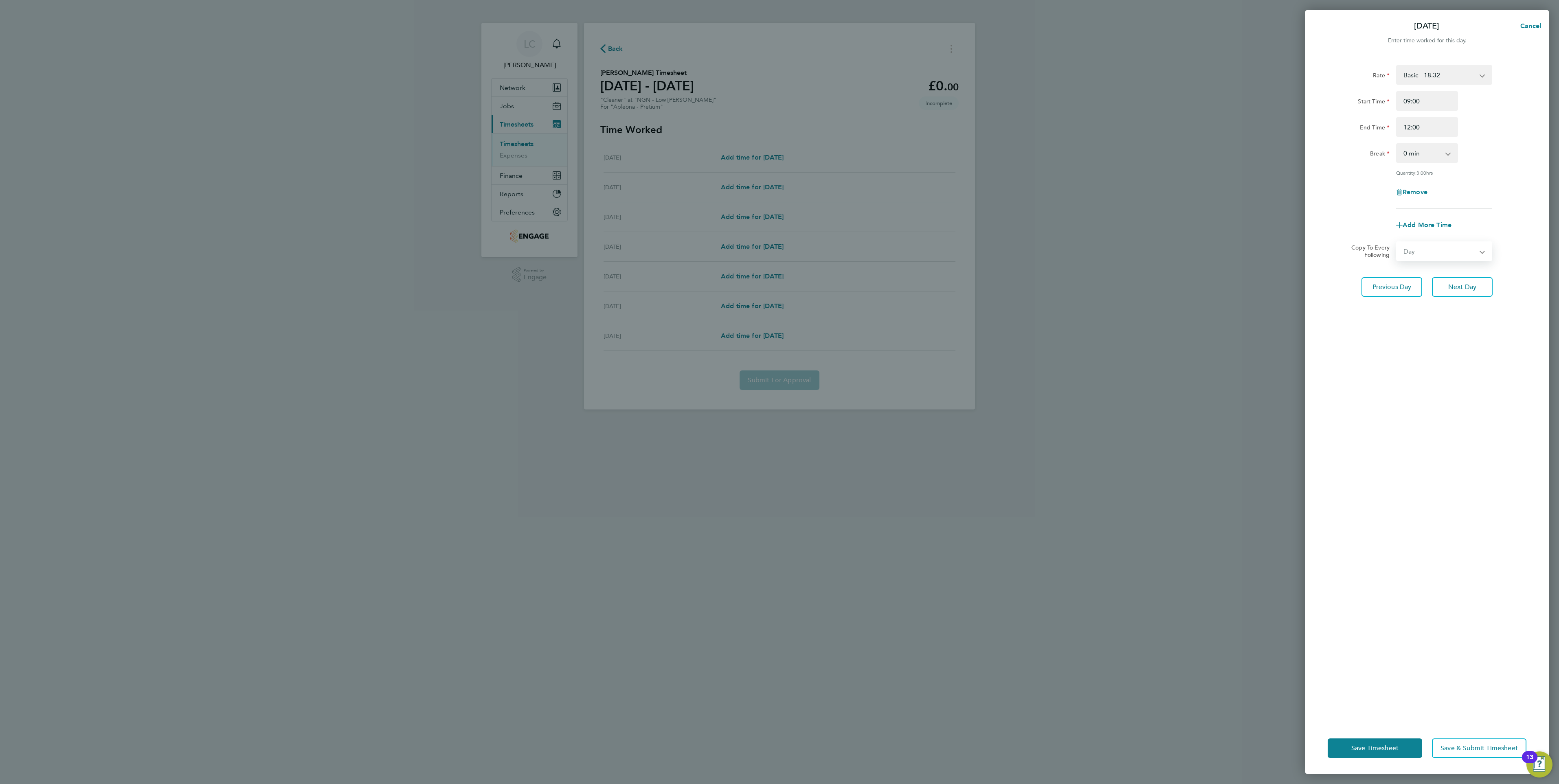
click at [1397, 242] on select "Select days Day Wednesday Thursday Friday" at bounding box center [1439, 251] width 85 height 18
select select "2025-08-29"
click at [1428, 247] on select "Select days Day Wednesday Thursday Friday" at bounding box center [1434, 251] width 76 height 18
click at [1522, 269] on div "Up to 27 Aug 2025 28 Aug 2025 29 Aug 2025 Affected dates: 27 - 29 Aug 2025" at bounding box center [1426, 282] width 205 height 29
click at [1428, 253] on select "Select days Day Wednesday Thursday Friday" at bounding box center [1434, 251] width 76 height 18
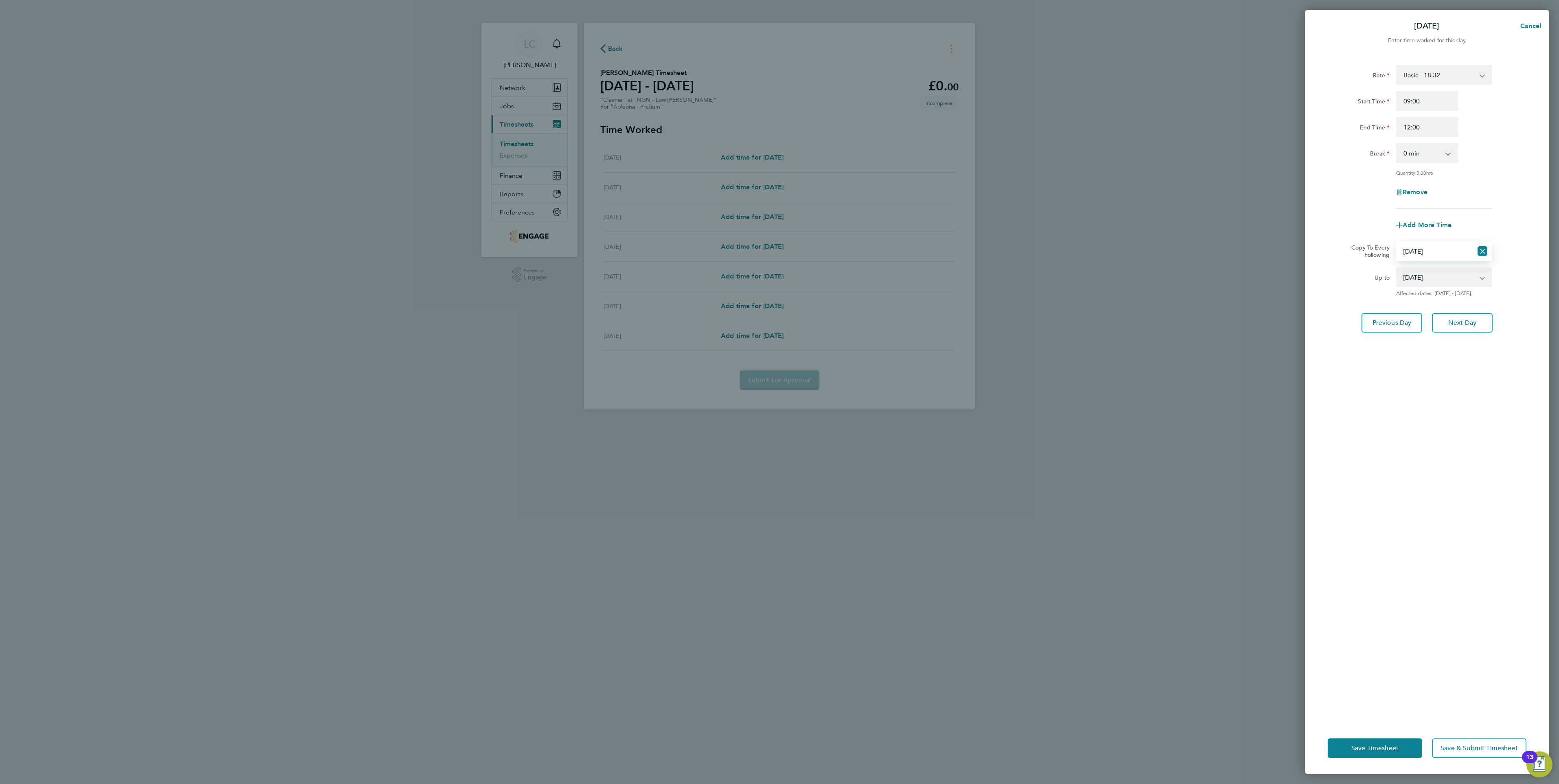
click at [1397, 242] on select "Select days Day Wednesday Thursday Friday" at bounding box center [1434, 251] width 76 height 18
click at [1483, 249] on icon "Reset selection" at bounding box center [1482, 251] width 10 height 10
select select "0: null"
click at [1383, 745] on span "Save Timesheet" at bounding box center [1375, 748] width 47 height 8
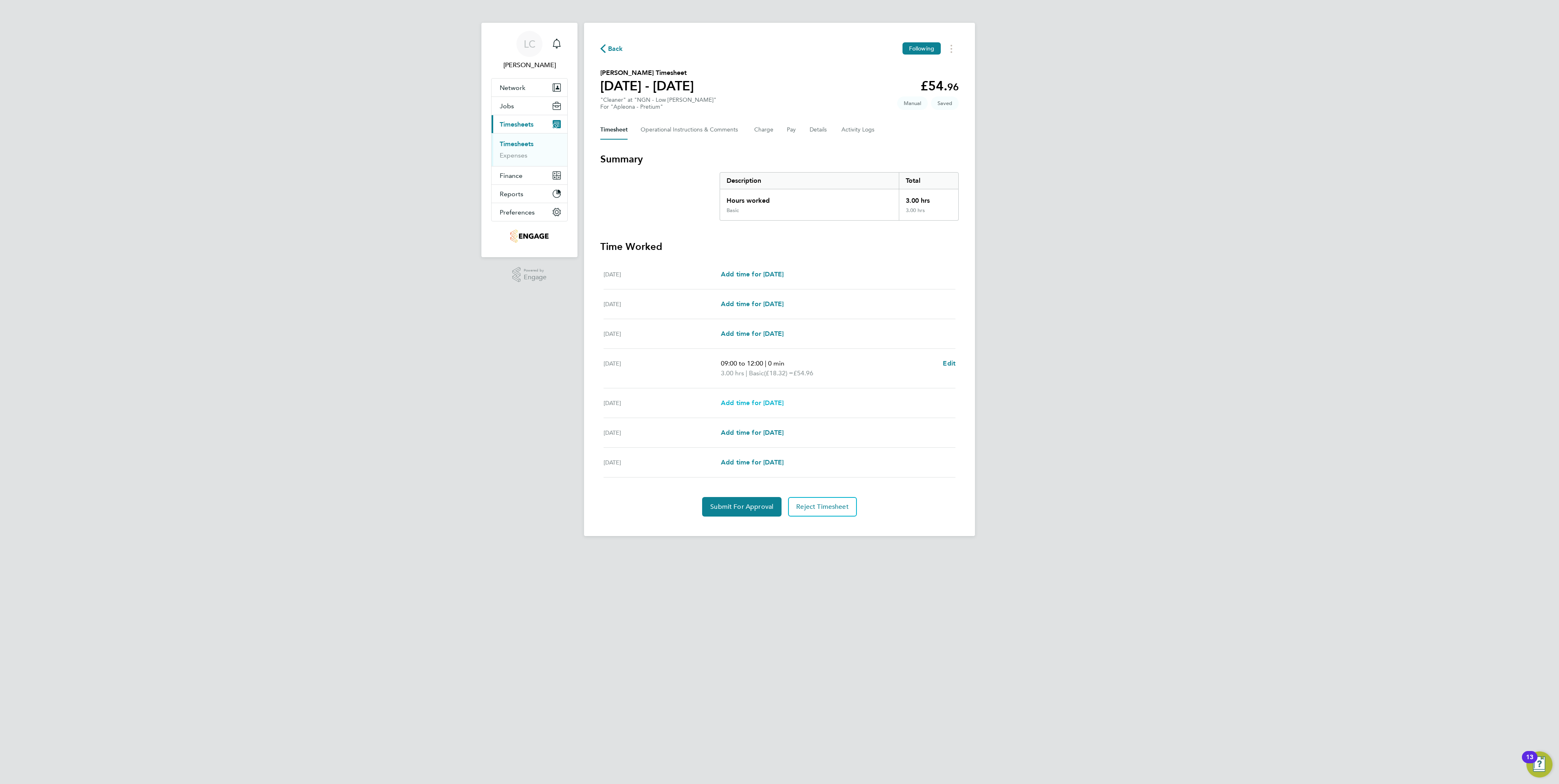
click at [743, 405] on span "Add time for Wed 27 Aug" at bounding box center [752, 402] width 63 height 8
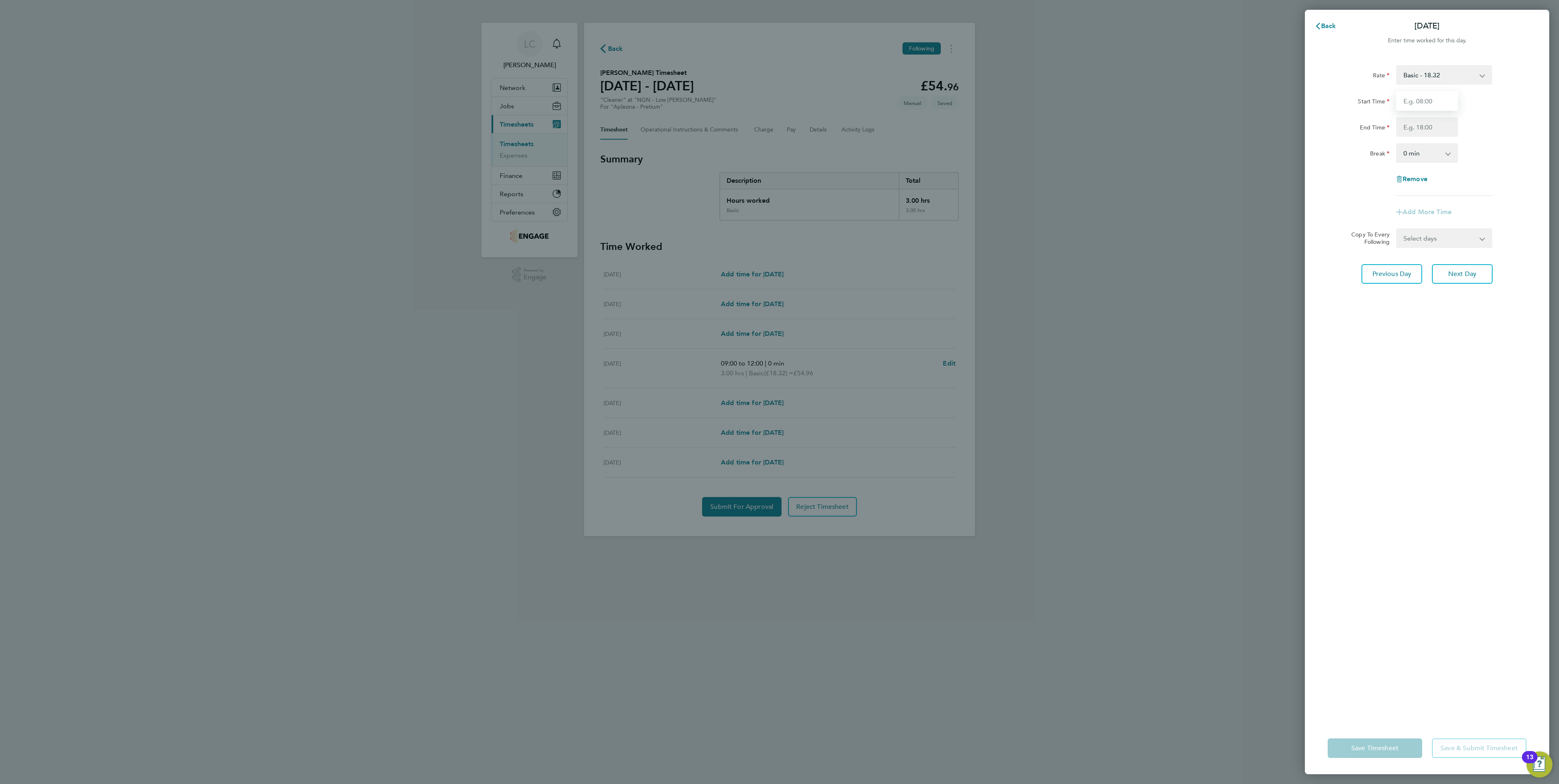
drag, startPoint x: 1433, startPoint y: 100, endPoint x: 1339, endPoint y: 89, distance: 94.6
click at [1339, 89] on div "Rate Basic - 18.32 Start Time End Time Break 0 min 15 min 30 min 45 min 60 min …" at bounding box center [1427, 131] width 199 height 131
type input "09:00"
type input "12:00"
click at [1462, 283] on span "Next Day" at bounding box center [1462, 287] width 28 height 8
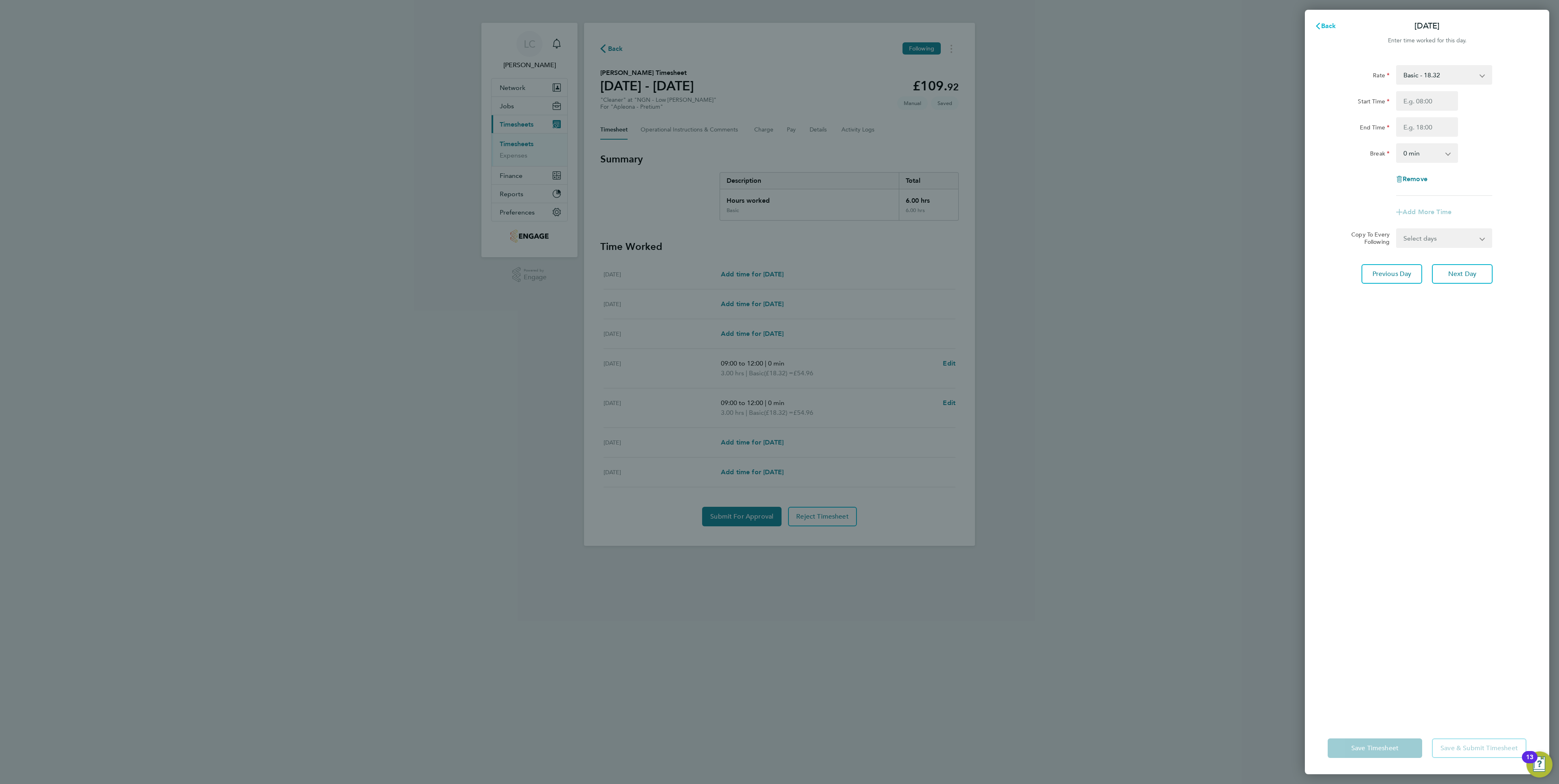
click at [1335, 24] on span "Back" at bounding box center [1328, 25] width 15 height 8
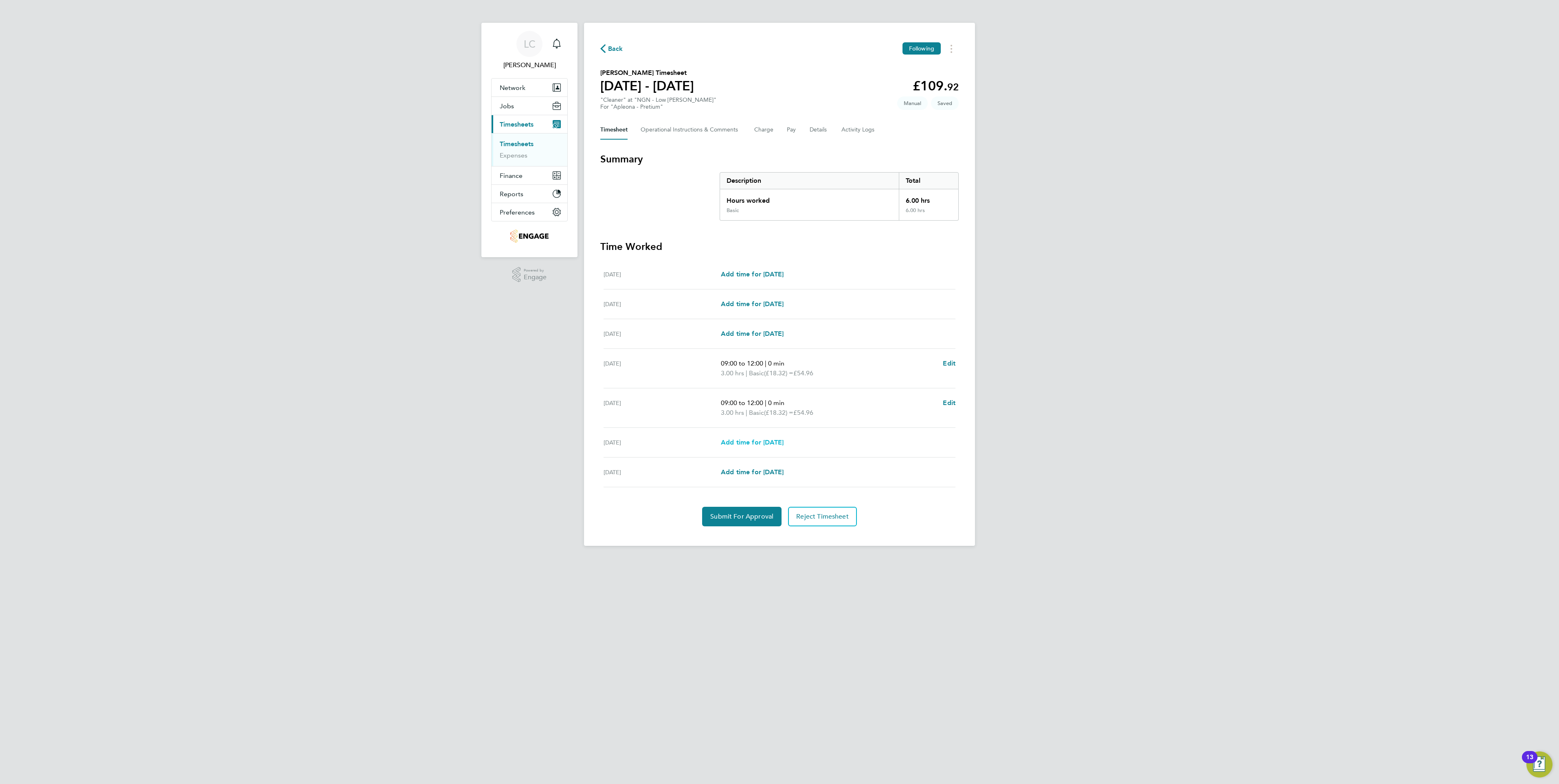
click at [734, 441] on span "Add time for [DATE]" at bounding box center [752, 442] width 63 height 8
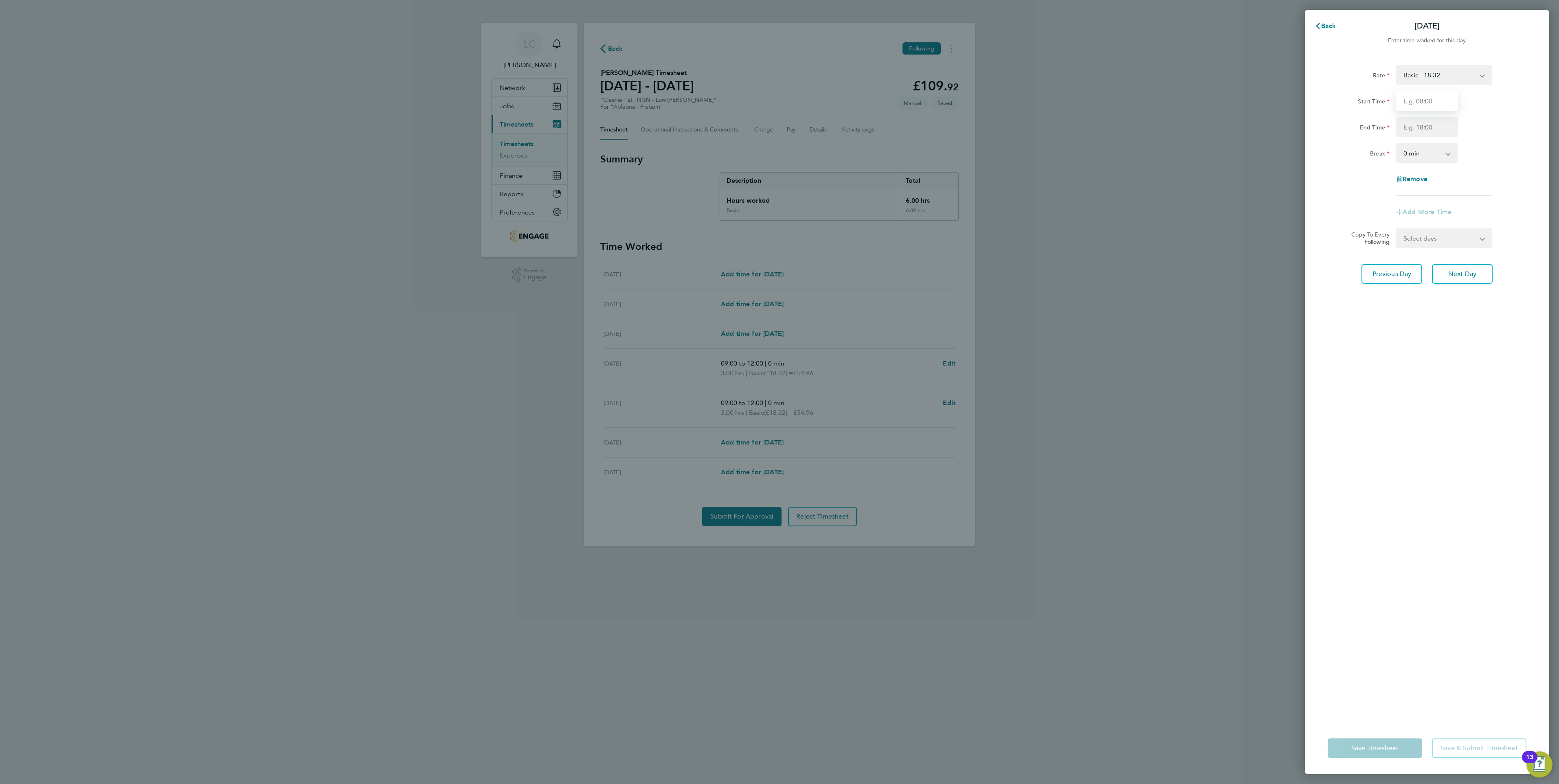
click at [1420, 96] on input "Start Time" at bounding box center [1427, 101] width 62 height 19
type input "09:00"
type input "11:00"
click at [1419, 371] on div "Rate Basic - 18.32 Start Time 09:00 End Time 11:00 Break 0 min 15 min 30 min 45…" at bounding box center [1427, 389] width 245 height 667
click at [1387, 747] on span "Save Timesheet" at bounding box center [1375, 748] width 47 height 8
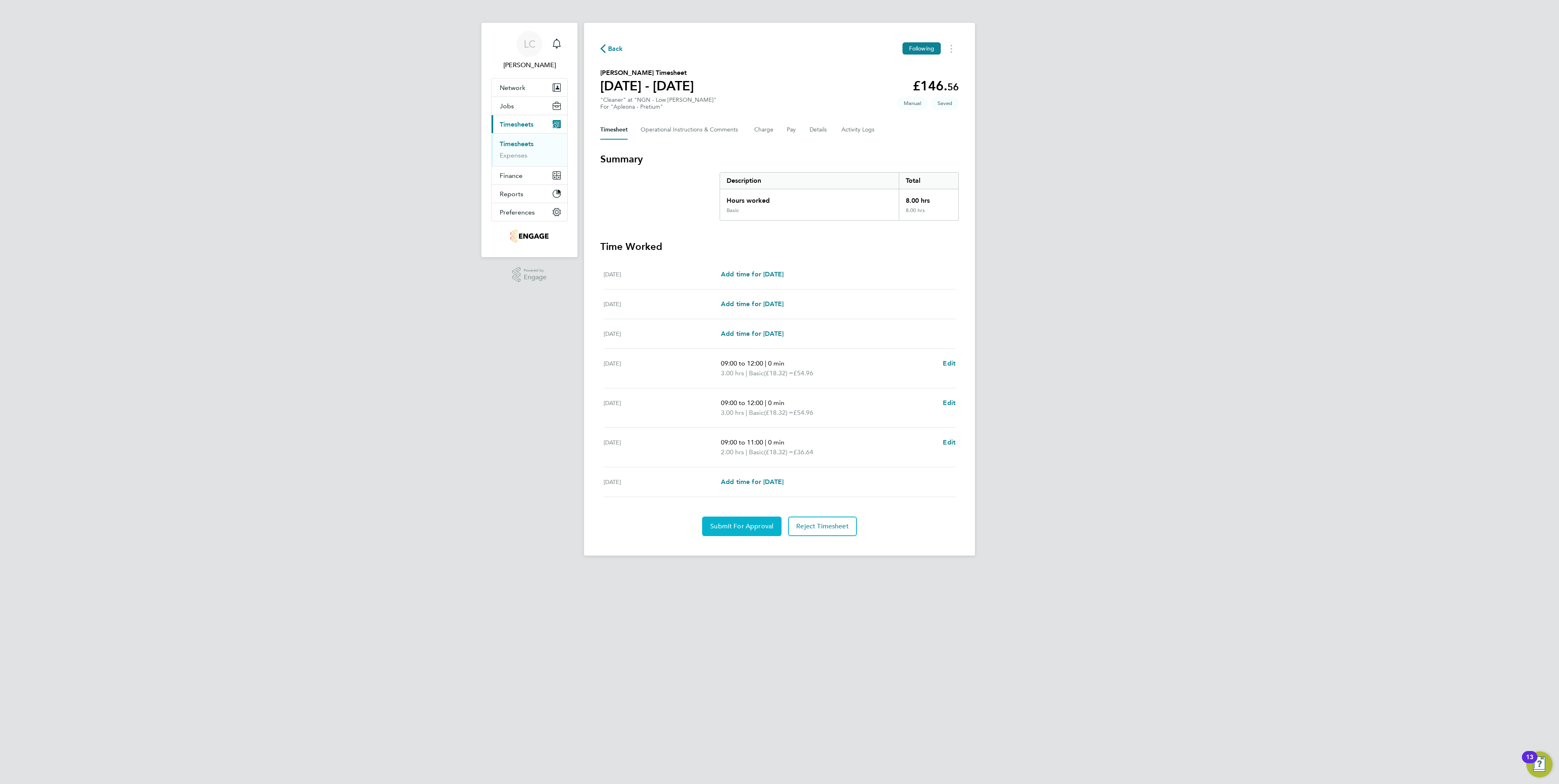
click at [756, 531] on button "Submit For Approval" at bounding box center [741, 526] width 79 height 19
click at [615, 44] on span "Back" at bounding box center [615, 49] width 15 height 10
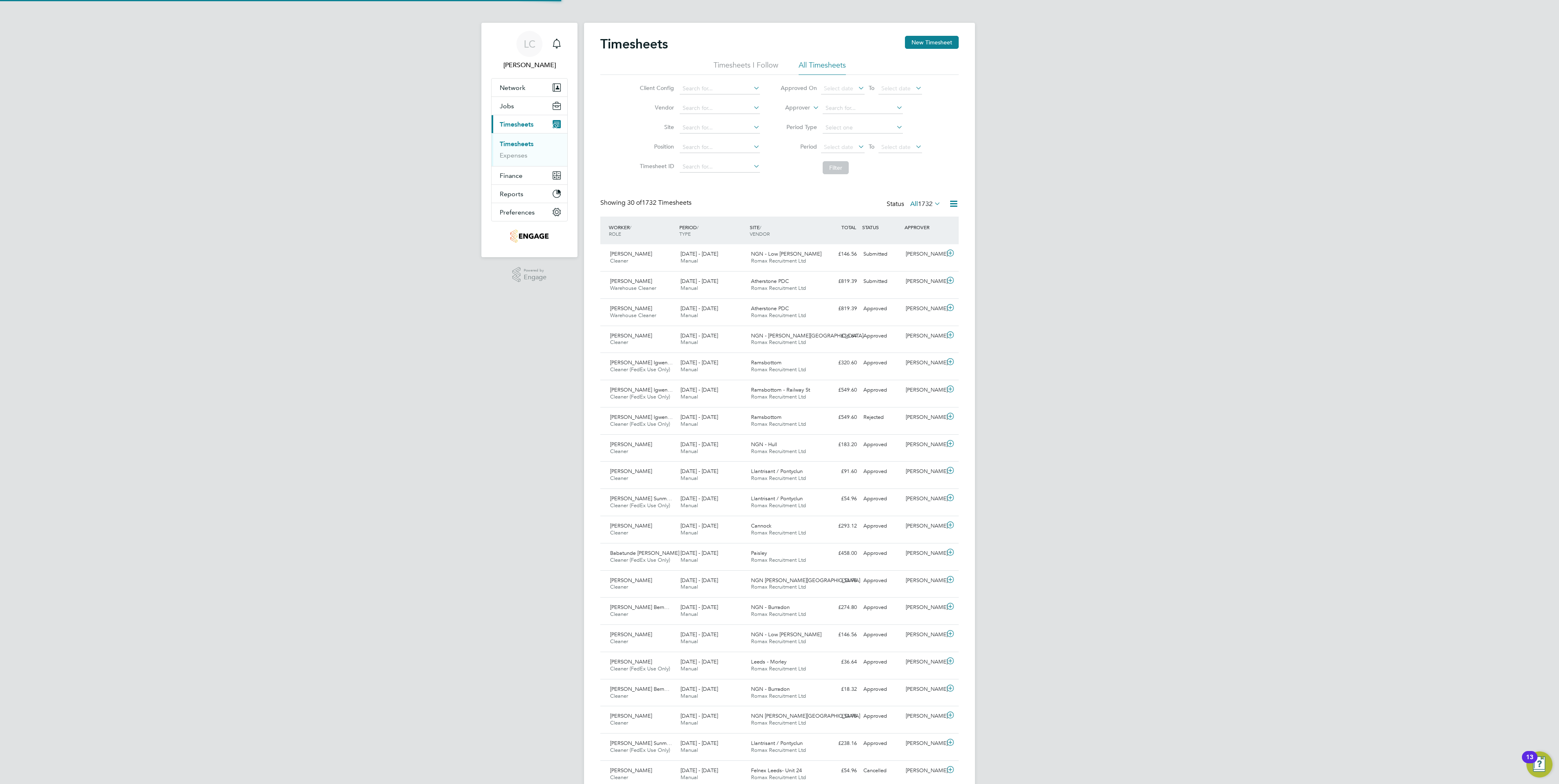
scroll to position [21, 71]
click at [818, 67] on li "All Timesheets" at bounding box center [822, 68] width 47 height 15
click at [844, 145] on span "Select date" at bounding box center [838, 147] width 29 height 7
click at [885, 145] on span "Select date" at bounding box center [896, 147] width 29 height 7
click at [956, 225] on span "29" at bounding box center [954, 218] width 16 height 16
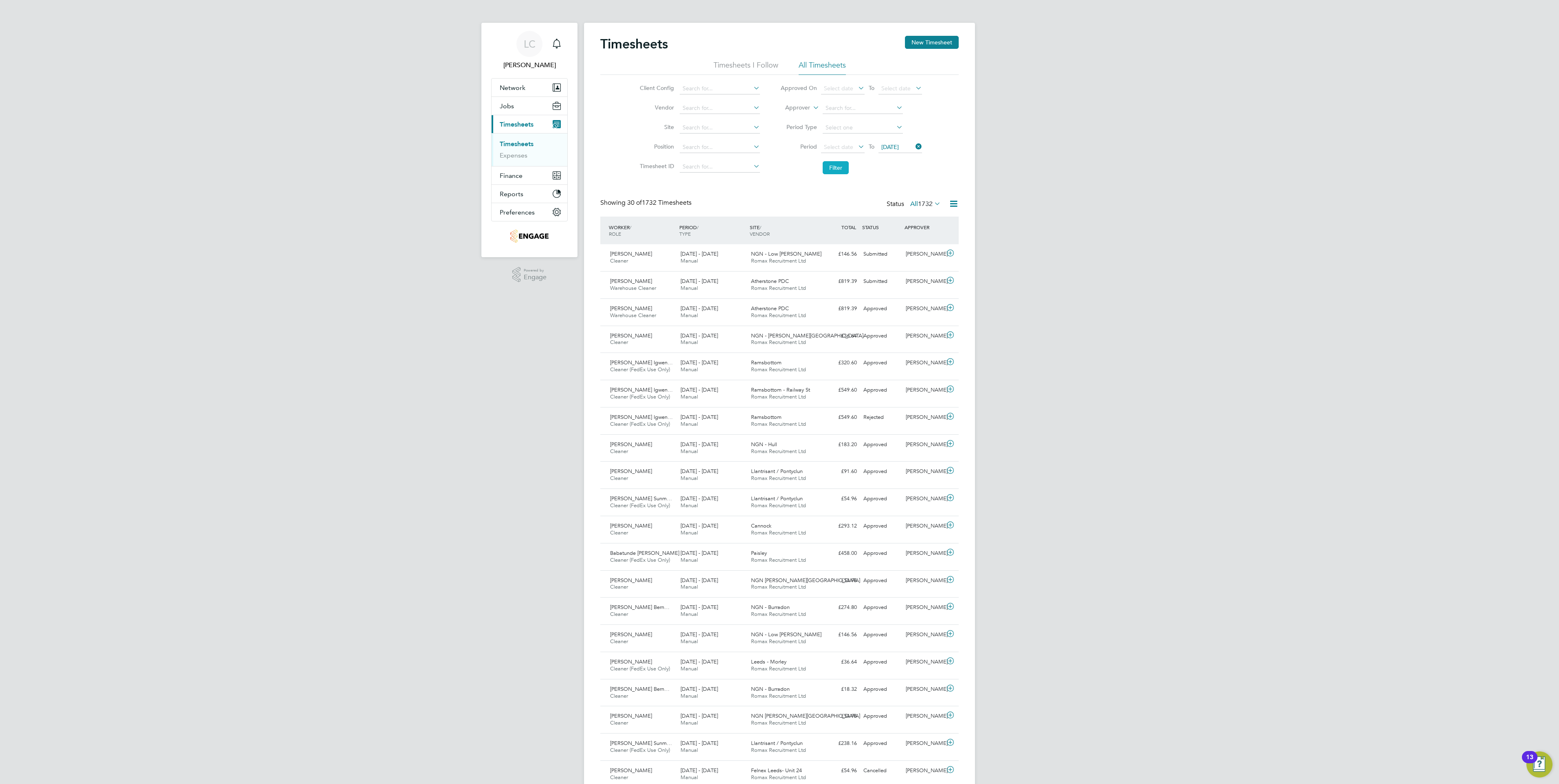
click at [841, 170] on button "Filter" at bounding box center [835, 168] width 26 height 13
click at [706, 127] on input at bounding box center [720, 128] width 80 height 11
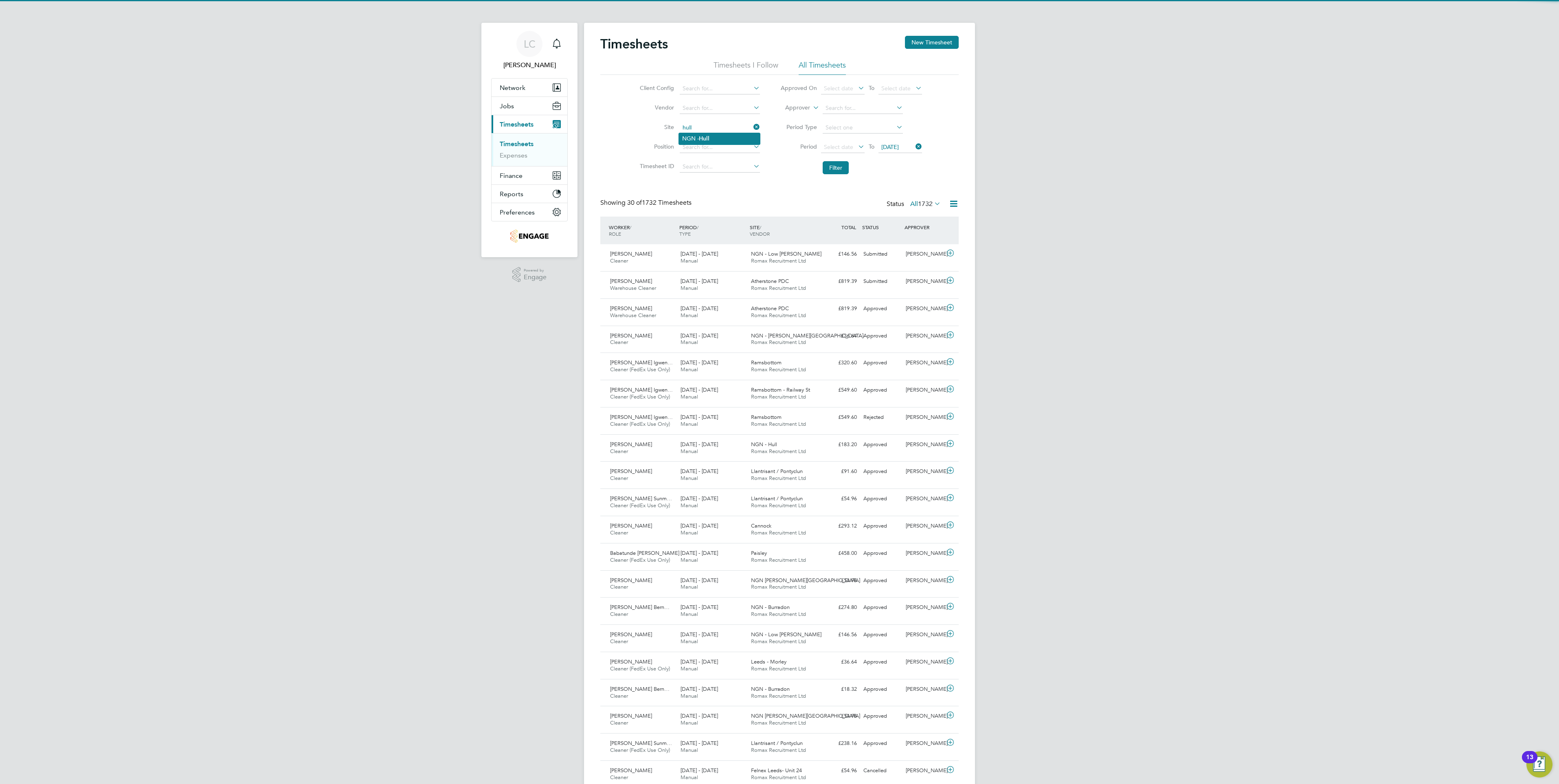
click at [732, 138] on li "NGN - Hull" at bounding box center [720, 139] width 81 height 11
type input "NGN - Hull"
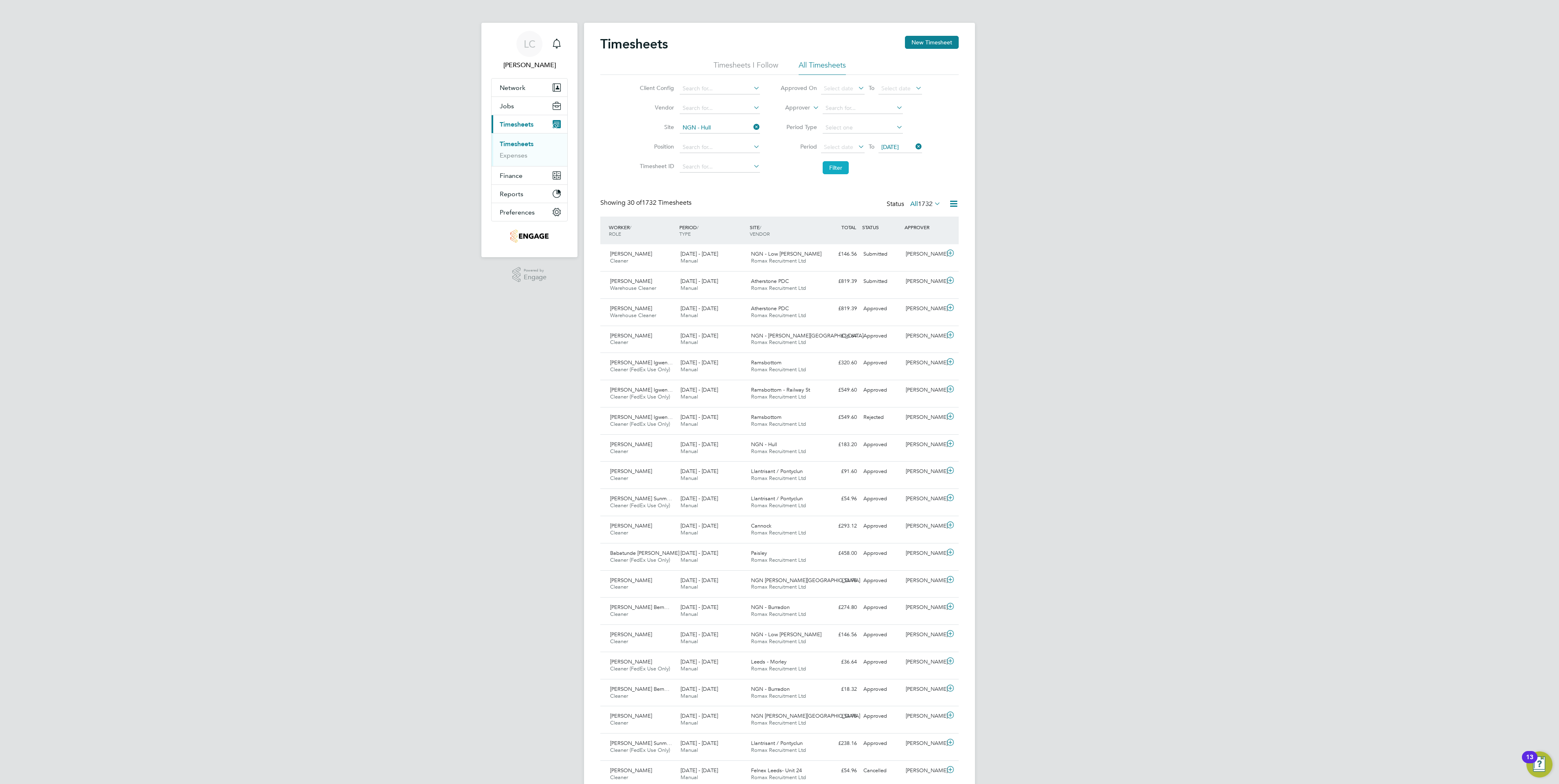
click at [825, 170] on button "Filter" at bounding box center [835, 168] width 26 height 13
click at [947, 41] on button "New Timesheet" at bounding box center [931, 42] width 54 height 13
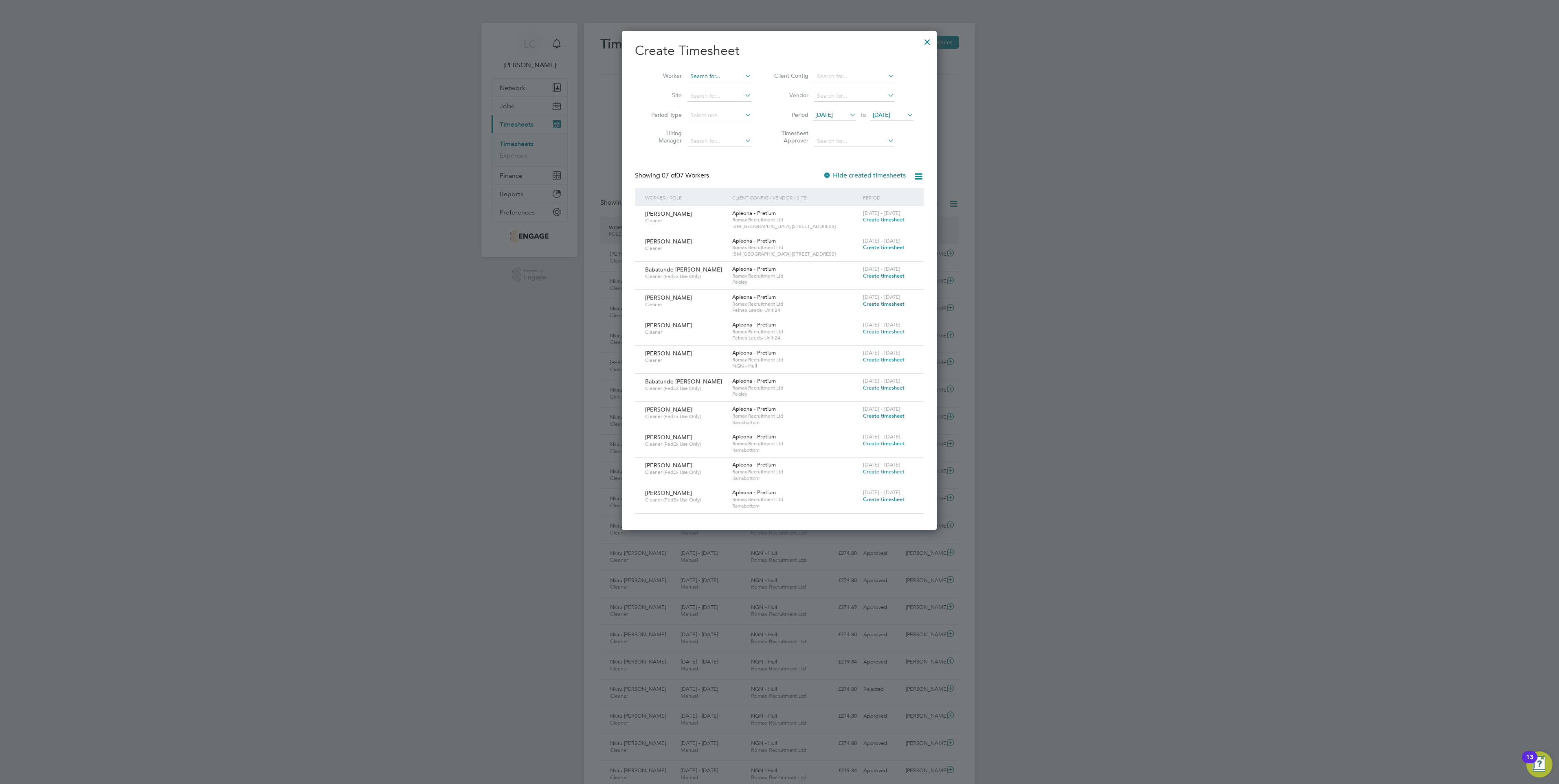
click at [703, 77] on input at bounding box center [720, 76] width 64 height 11
type input "r"
click at [706, 90] on li "Rode lle Mann" at bounding box center [724, 87] width 75 height 11
type input "[PERSON_NAME]"
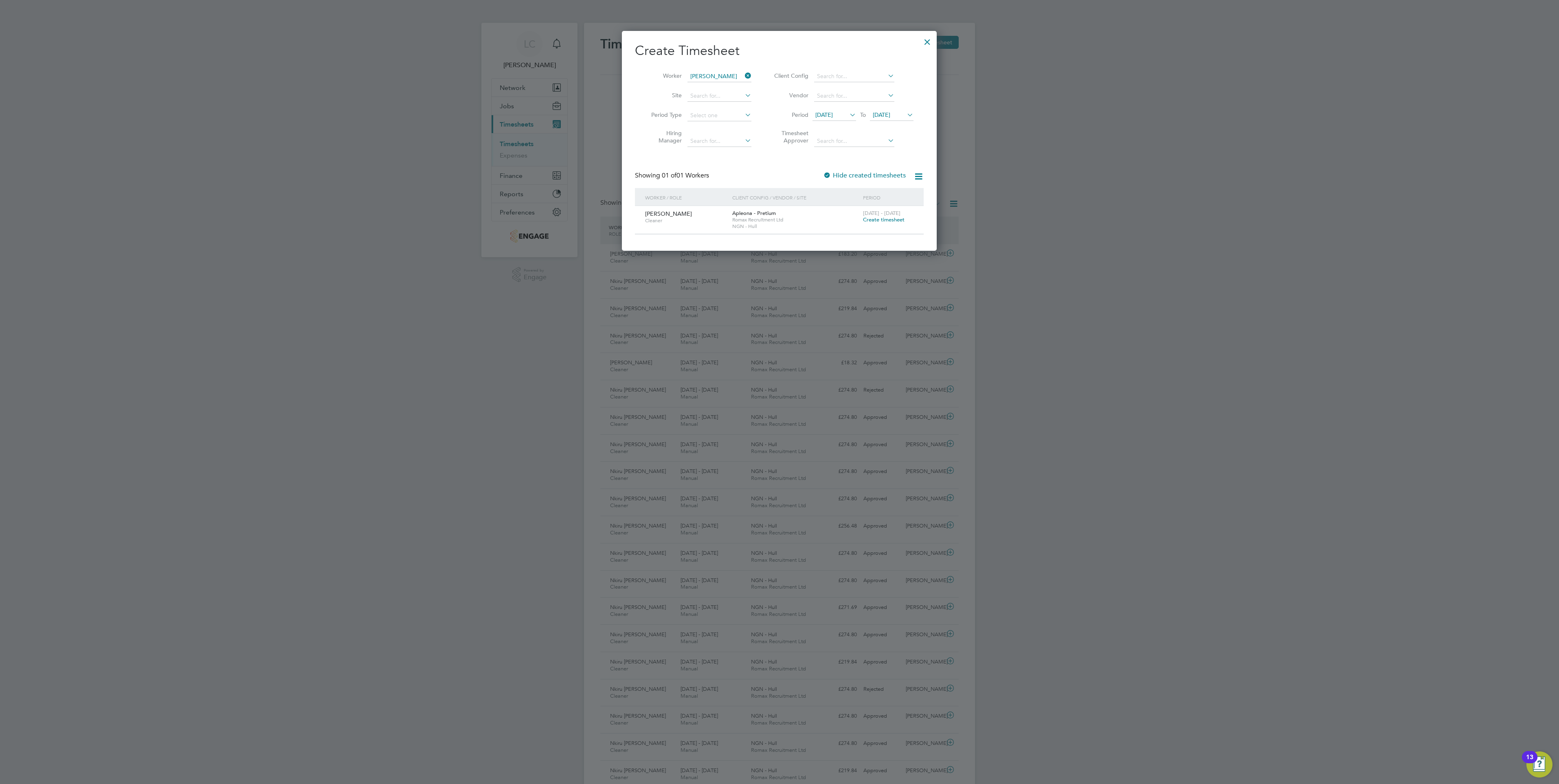
click at [886, 111] on span "[DATE]" at bounding box center [881, 115] width 18 height 7
click at [944, 210] on span "29" at bounding box center [946, 203] width 16 height 16
click at [877, 247] on span "Create timesheet" at bounding box center [884, 247] width 42 height 7
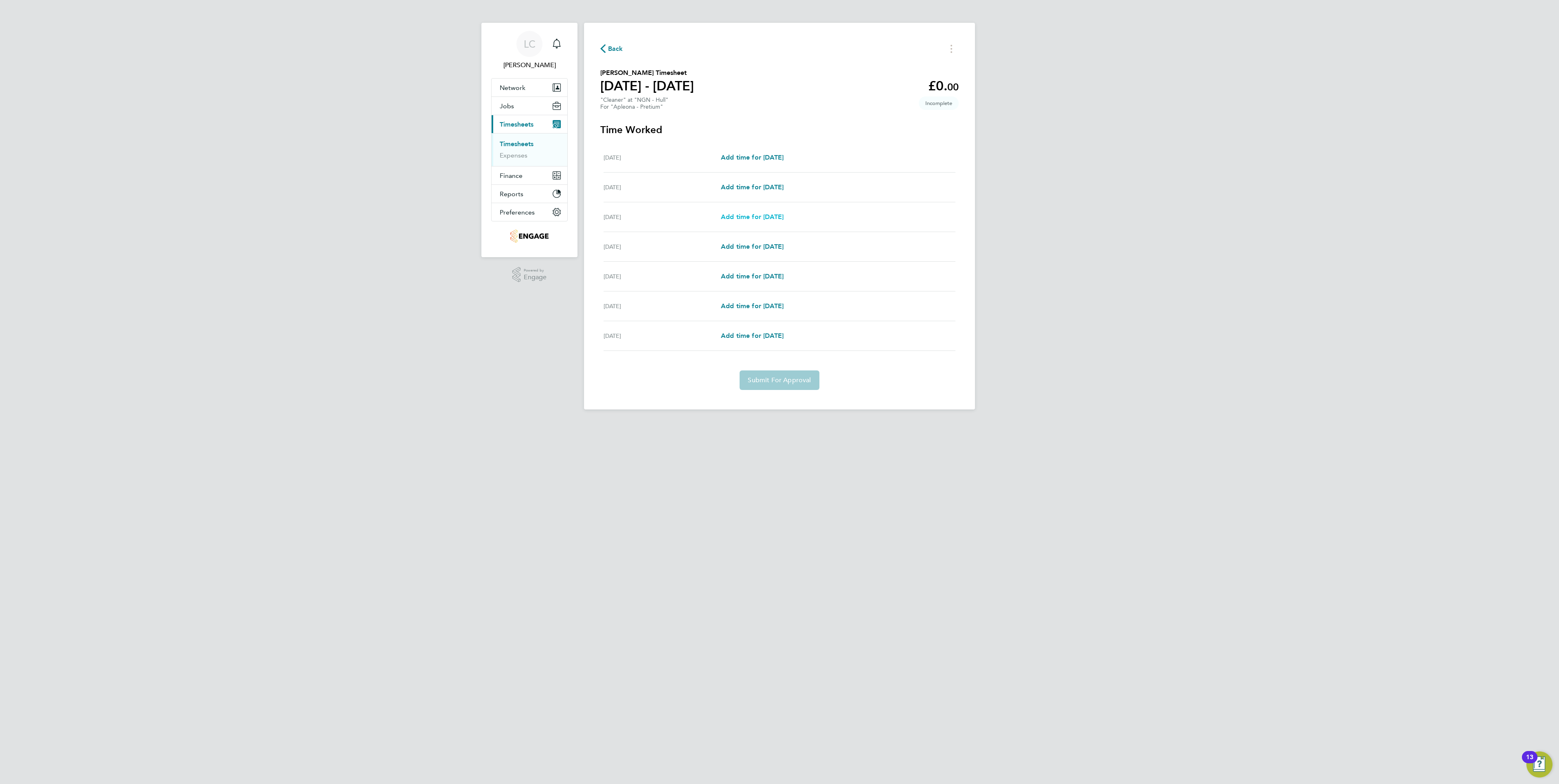
click at [731, 217] on span "Add time for Mon 25 Aug" at bounding box center [752, 217] width 63 height 8
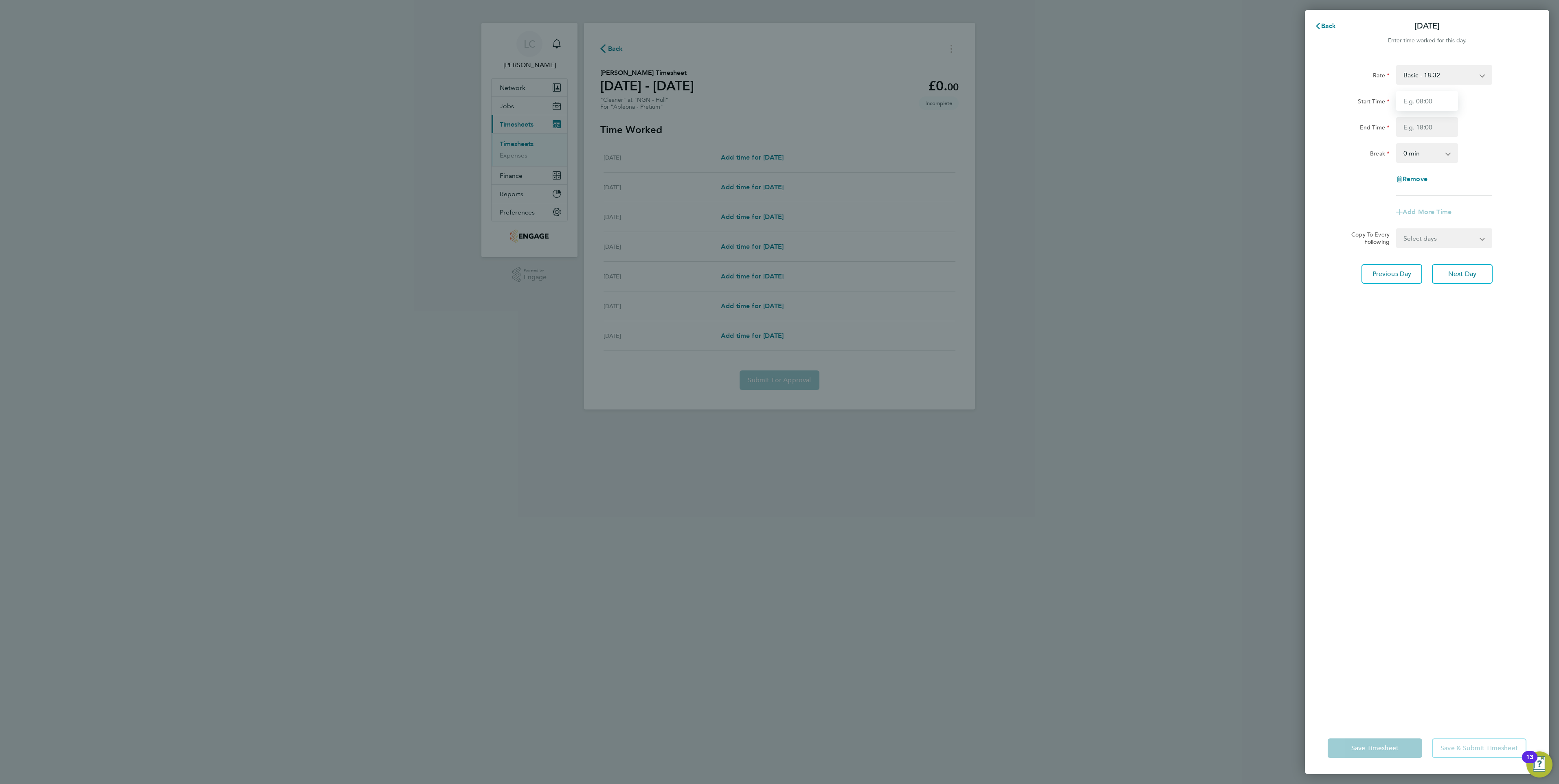
click at [1414, 104] on input "Start Time" at bounding box center [1427, 101] width 62 height 19
type input "09:30"
type input "11:30"
click at [1449, 255] on select "Select days Day Tuesday Wednesday Thursday Friday" at bounding box center [1439, 251] width 85 height 18
select select "TUE"
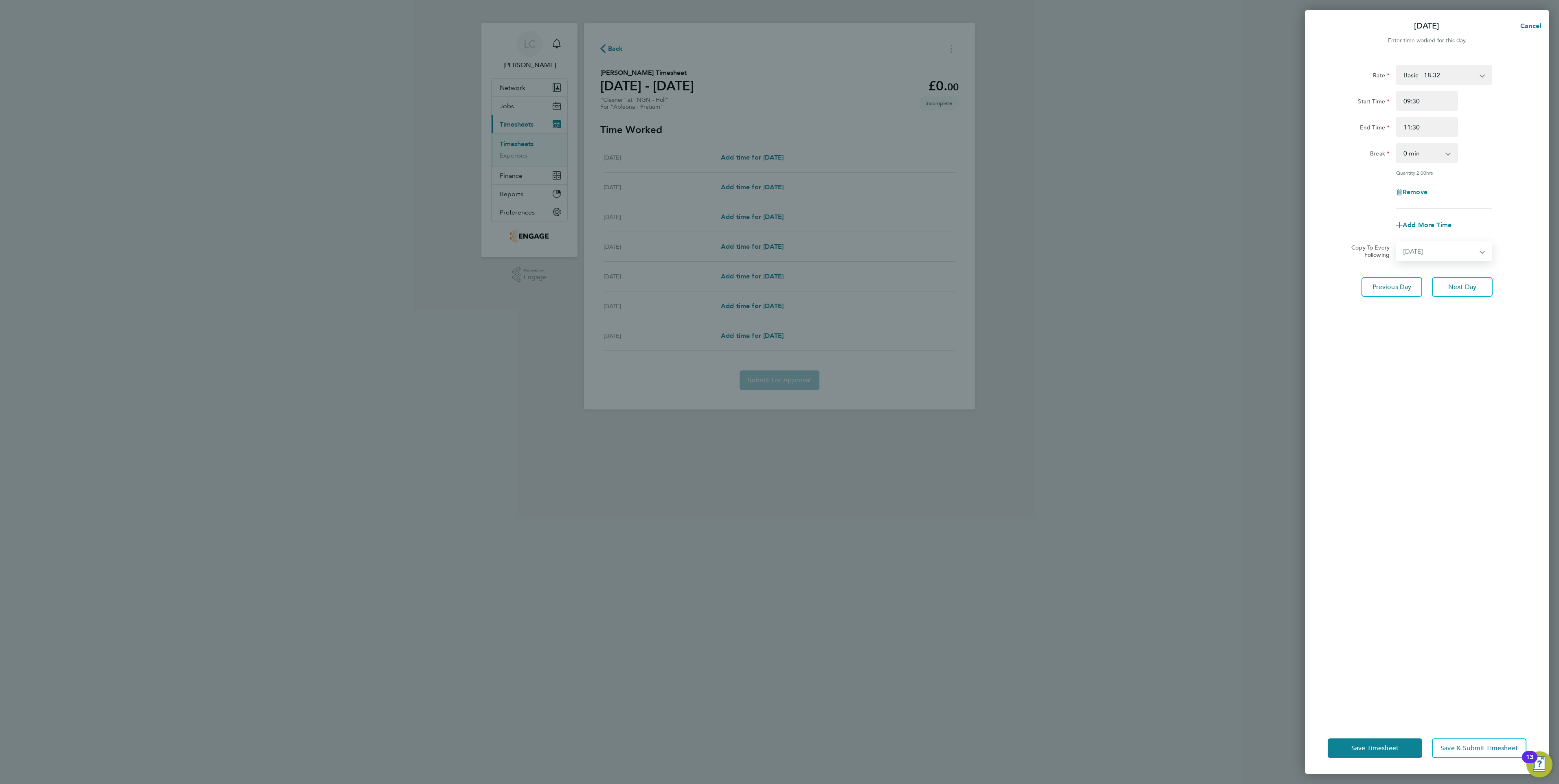
click at [1397, 242] on select "Select days Day Tuesday Wednesday Thursday Friday" at bounding box center [1439, 251] width 85 height 18
select select "2025-08-29"
click at [1436, 281] on select "26 Aug 2025 27 Aug 2025 28 Aug 2025 29 Aug 2025" at bounding box center [1439, 277] width 85 height 18
click at [1397, 268] on select "26 Aug 2025 27 Aug 2025 28 Aug 2025 29 Aug 2025" at bounding box center [1439, 277] width 85 height 18
click at [1470, 463] on div "Rate Basic - 18.32 Start Time 09:30 End Time 11:30 Break 0 min 15 min 30 min 45…" at bounding box center [1427, 389] width 245 height 667
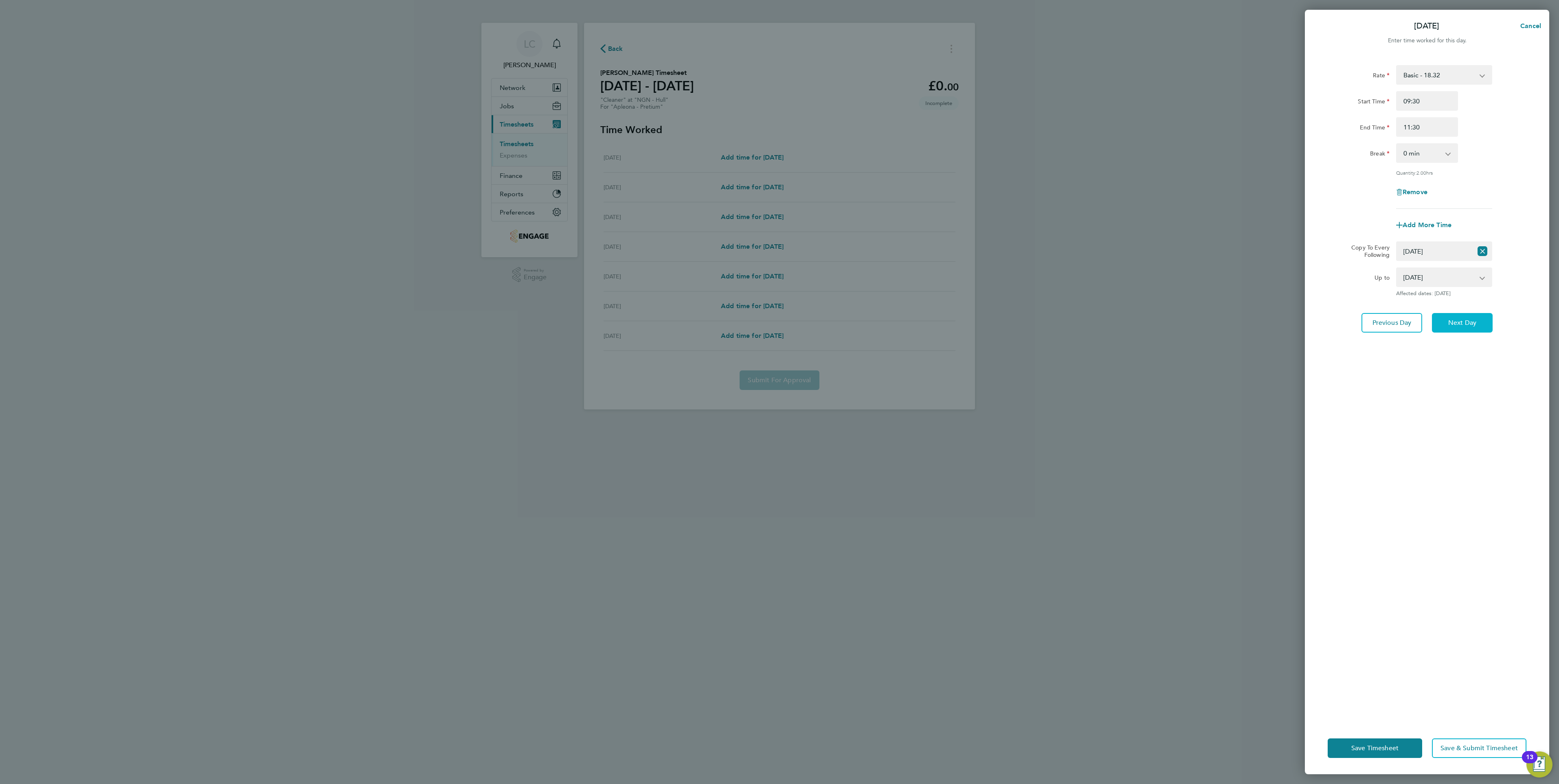
click at [1443, 324] on button "Next Day" at bounding box center [1462, 322] width 61 height 19
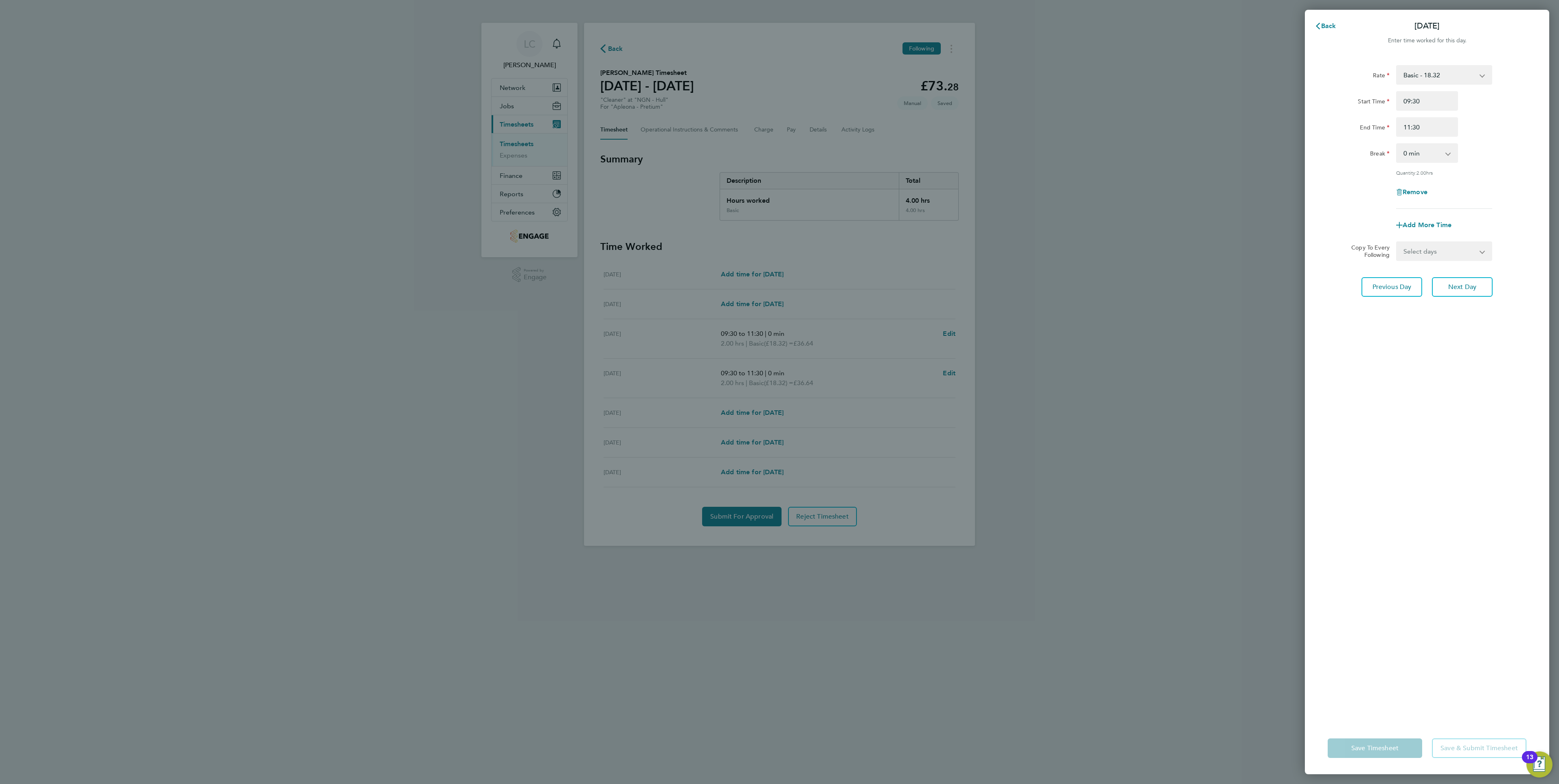
click at [1372, 471] on div "Rate Basic - 18.32 Start Time 09:30 End Time 11:30 Break 0 min 15 min 30 min 45…" at bounding box center [1427, 389] width 245 height 667
drag, startPoint x: 1420, startPoint y: 248, endPoint x: 1423, endPoint y: 257, distance: 9.5
click at [1420, 248] on select "Select days Day Wednesday Thursday Friday" at bounding box center [1439, 251] width 85 height 18
select select "WED"
click at [1397, 242] on select "Select days Day Wednesday Thursday Friday" at bounding box center [1439, 251] width 85 height 18
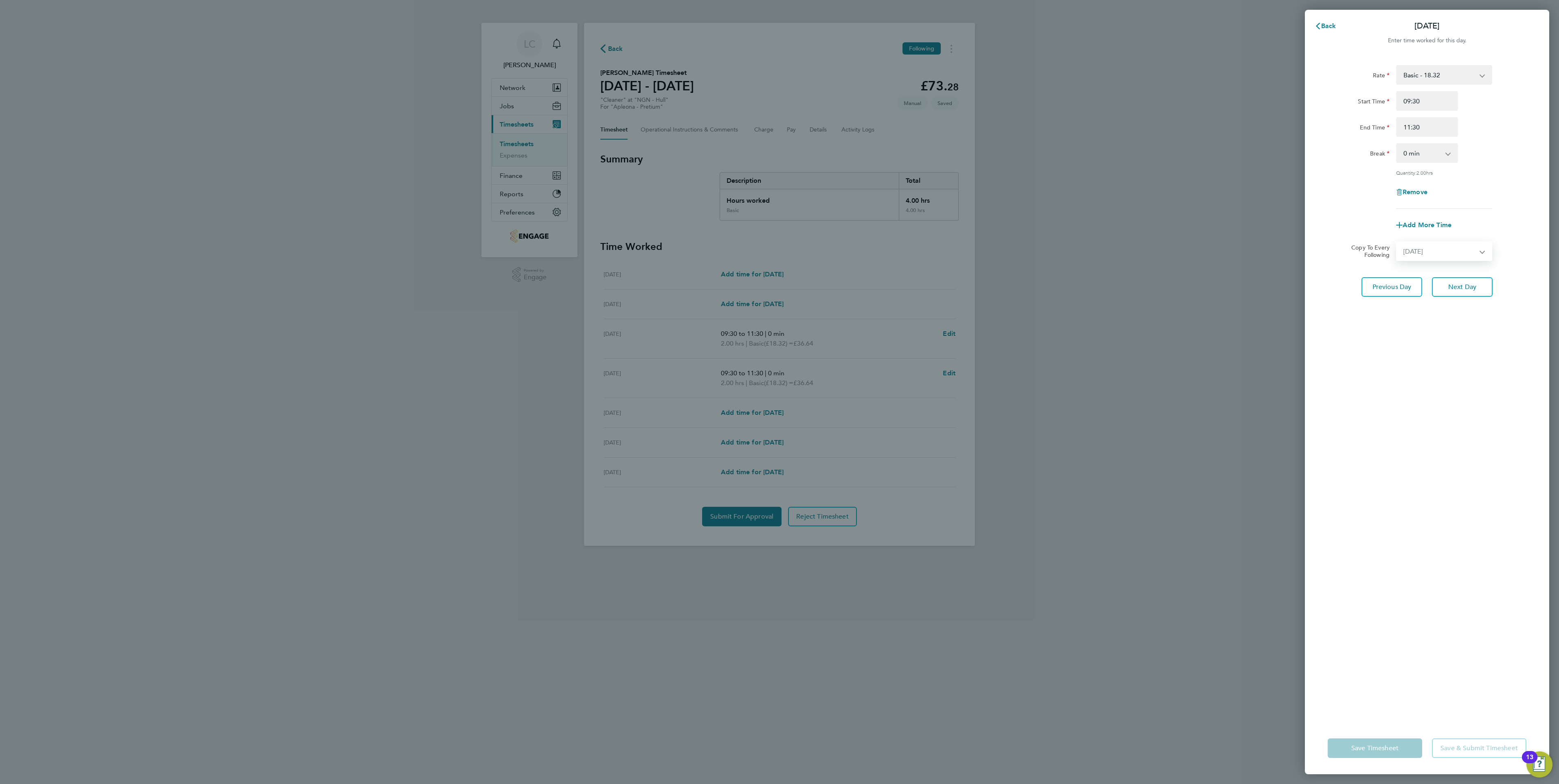
select select "2025-08-29"
click at [1402, 327] on button "Previous Day" at bounding box center [1392, 322] width 61 height 19
click at [1429, 254] on select "Select days Day Tuesday Wednesday Thursday Friday" at bounding box center [1439, 251] width 85 height 18
select select "THU"
click at [1397, 242] on select "Select days Day Tuesday Wednesday Thursday Friday" at bounding box center [1439, 251] width 85 height 18
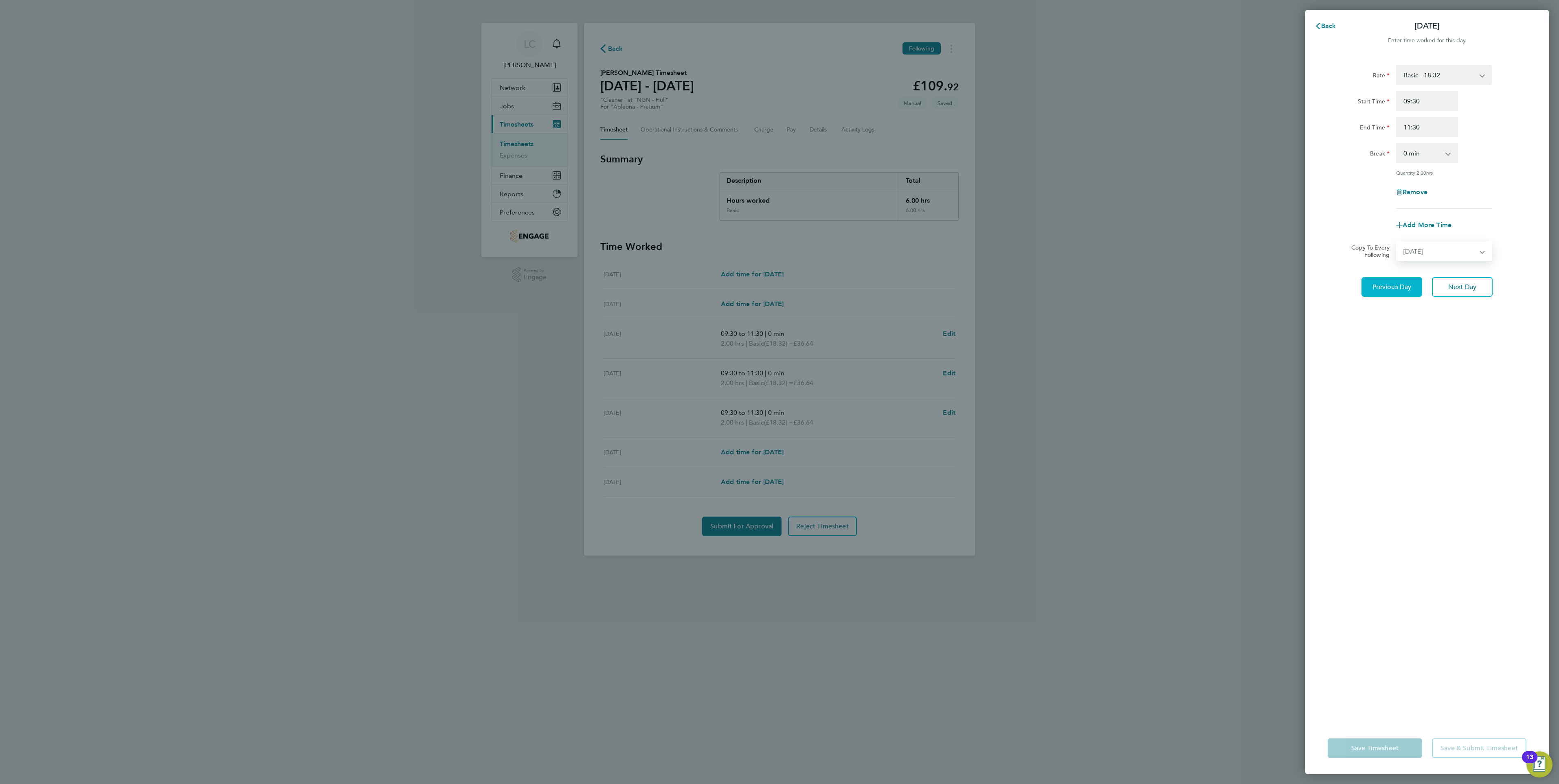
select select "2025-08-29"
click at [1406, 321] on span "Previous Day" at bounding box center [1392, 322] width 39 height 8
click at [1443, 240] on select "Select days Day Monday Tuesday Wednesday Thursday Friday" at bounding box center [1439, 238] width 85 height 18
click at [1397, 229] on select "Select days Day Monday Tuesday Wednesday Thursday Friday" at bounding box center [1439, 238] width 85 height 18
click at [1404, 307] on span "Previous Day" at bounding box center [1392, 309] width 39 height 8
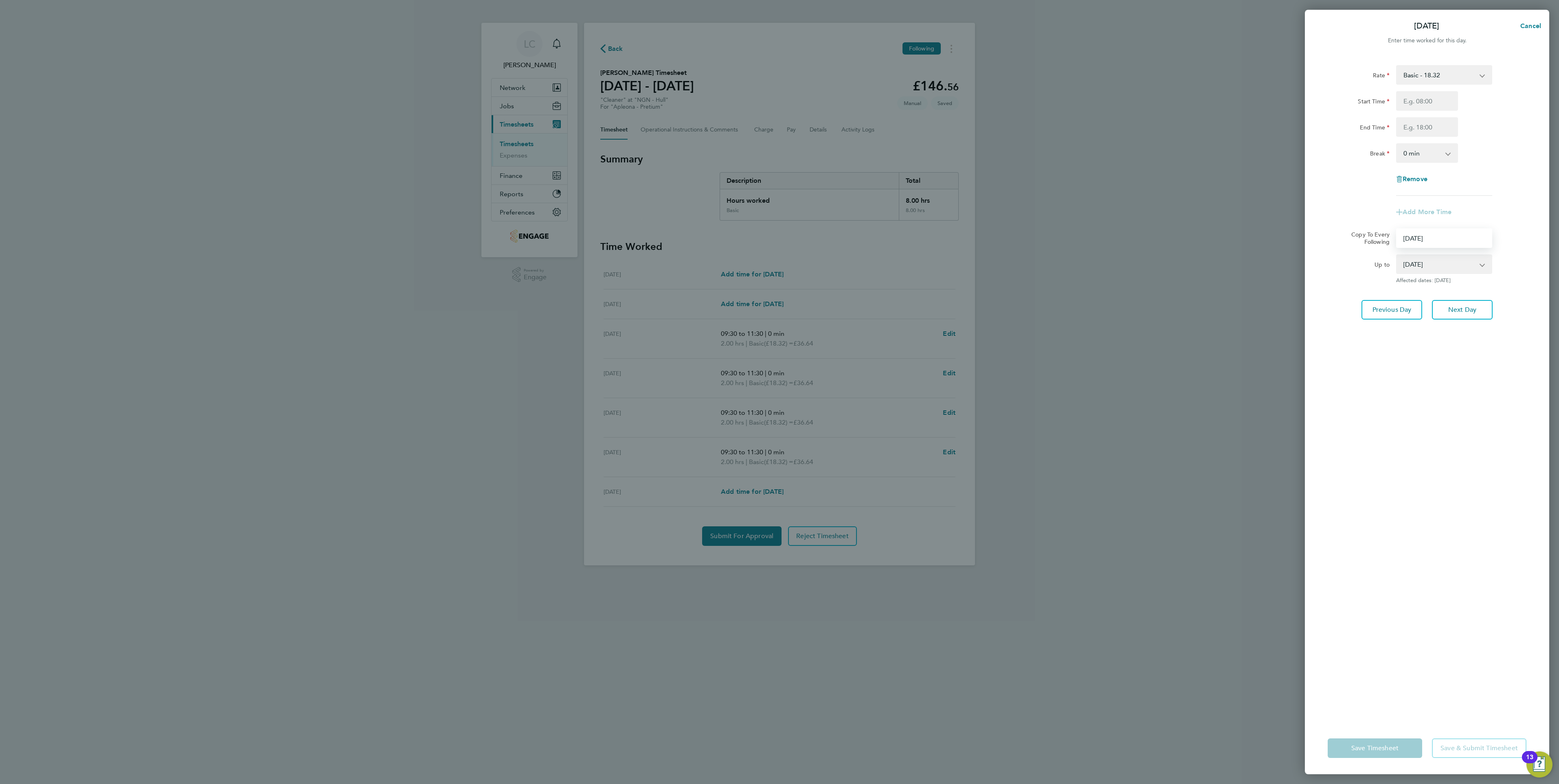
select select "0: null"
click at [1437, 495] on div "Rate Basic - 18.32 Start Time End Time Break 0 min 15 min 30 min 45 min 60 min …" at bounding box center [1427, 389] width 245 height 667
click at [1360, 353] on div "Rate Basic - 18.32 Start Time End Time Break 0 min 15 min 30 min 45 min 60 min …" at bounding box center [1427, 389] width 245 height 667
click at [1446, 273] on button "Next Day" at bounding box center [1462, 274] width 61 height 19
drag, startPoint x: 1415, startPoint y: 234, endPoint x: 1415, endPoint y: 246, distance: 12.0
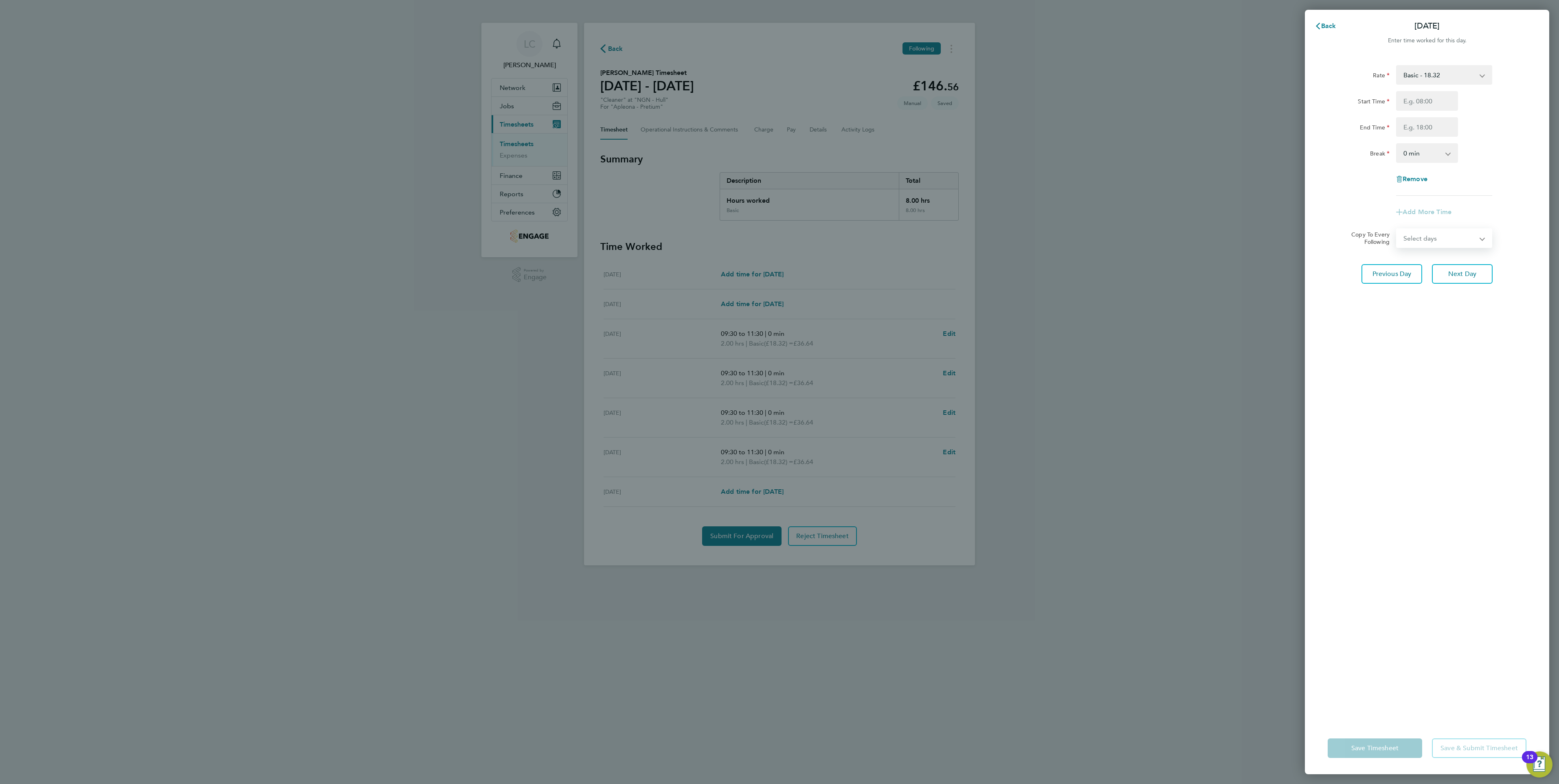
click at [1415, 234] on select "Select days Day Monday Tuesday Wednesday Thursday Friday" at bounding box center [1439, 238] width 85 height 18
click at [1409, 593] on div "Rate Basic - 18.32 Start Time End Time Break 0 min 15 min 30 min 45 min 60 min …" at bounding box center [1427, 389] width 245 height 667
click at [1325, 31] on button "Back" at bounding box center [1325, 26] width 38 height 16
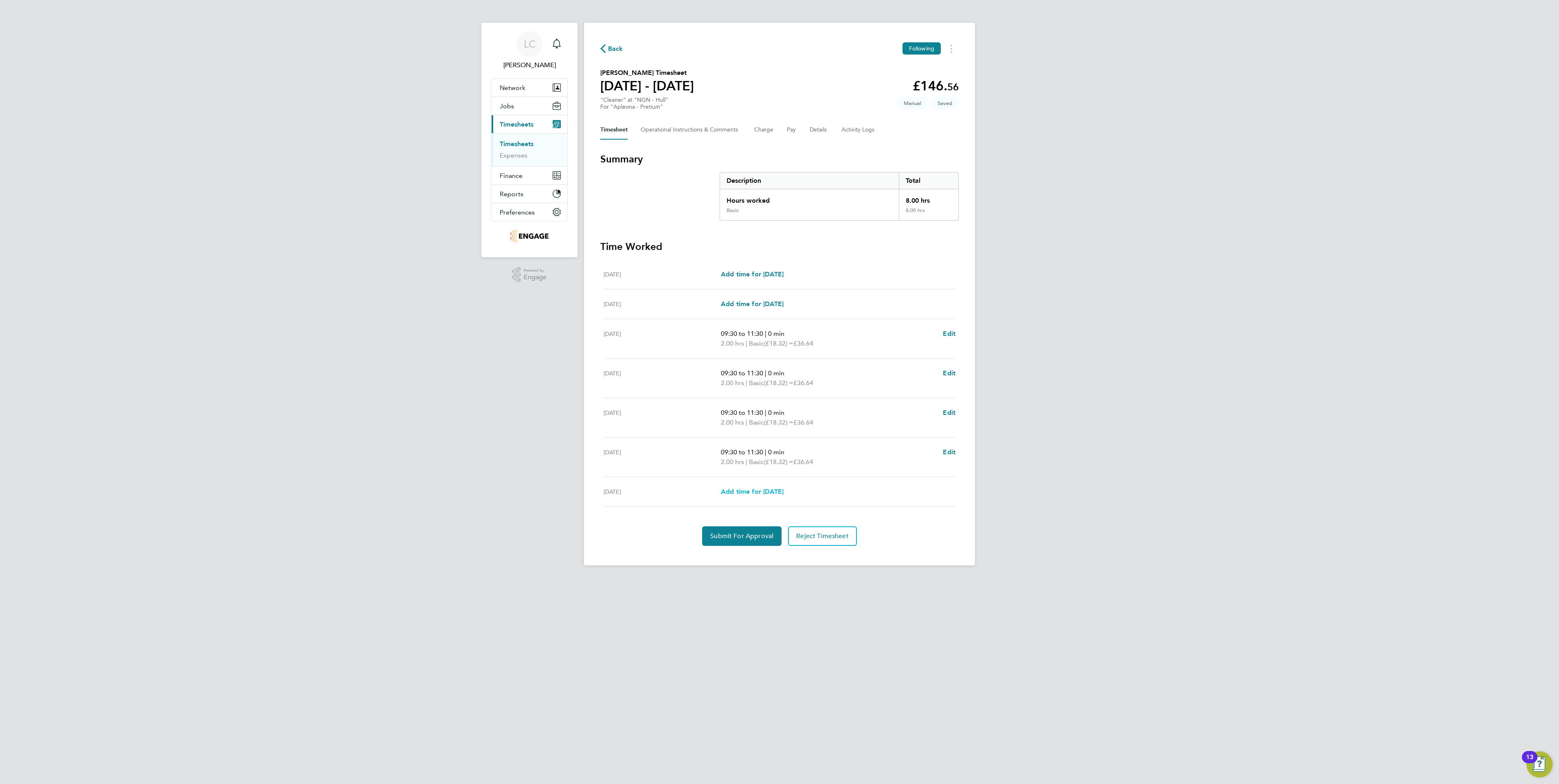
click at [762, 488] on span "Add time for Fri 29 Aug" at bounding box center [752, 491] width 63 height 8
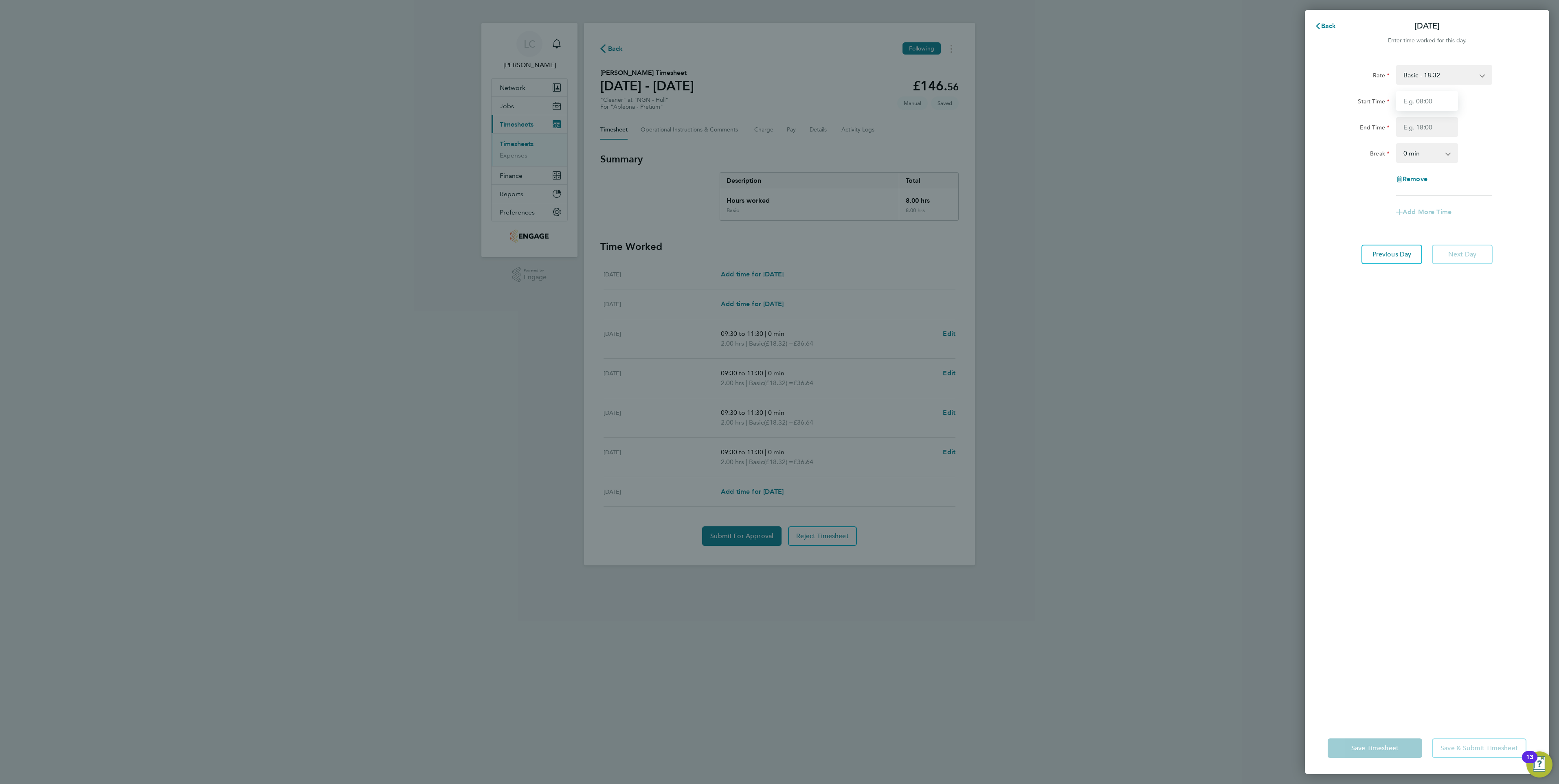
click at [1429, 102] on input "Start Time" at bounding box center [1427, 101] width 62 height 19
type input "09:30"
type input "11:30"
drag, startPoint x: 1405, startPoint y: 351, endPoint x: 1406, endPoint y: 346, distance: 5.1
click at [1406, 351] on div "Rate Basic - 18.32 Start Time 09:30 End Time 11:30 Break 0 min 15 min 30 min 45…" at bounding box center [1427, 389] width 245 height 667
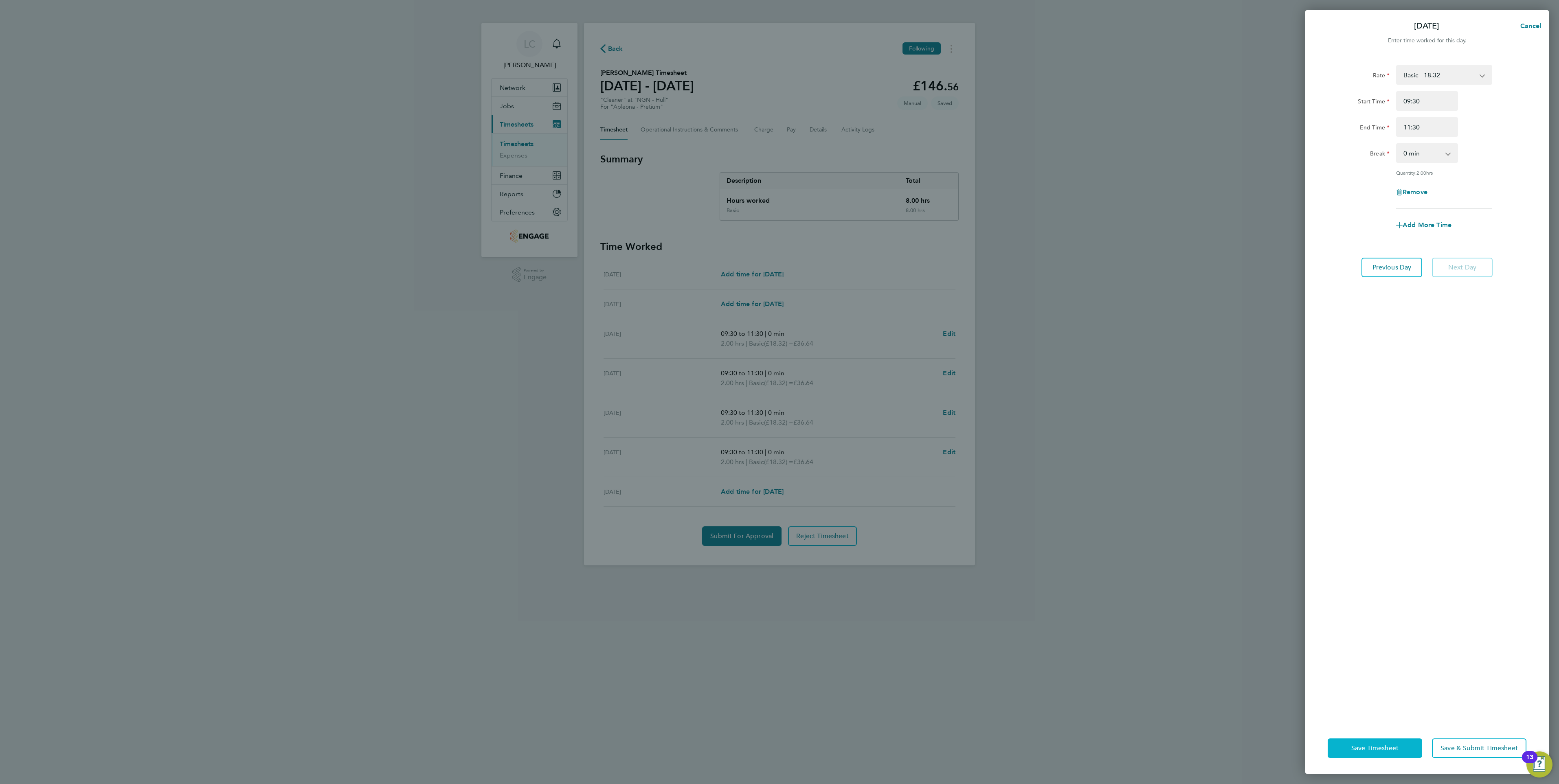
click at [1351, 749] on span "Save Timesheet" at bounding box center [1375, 748] width 47 height 8
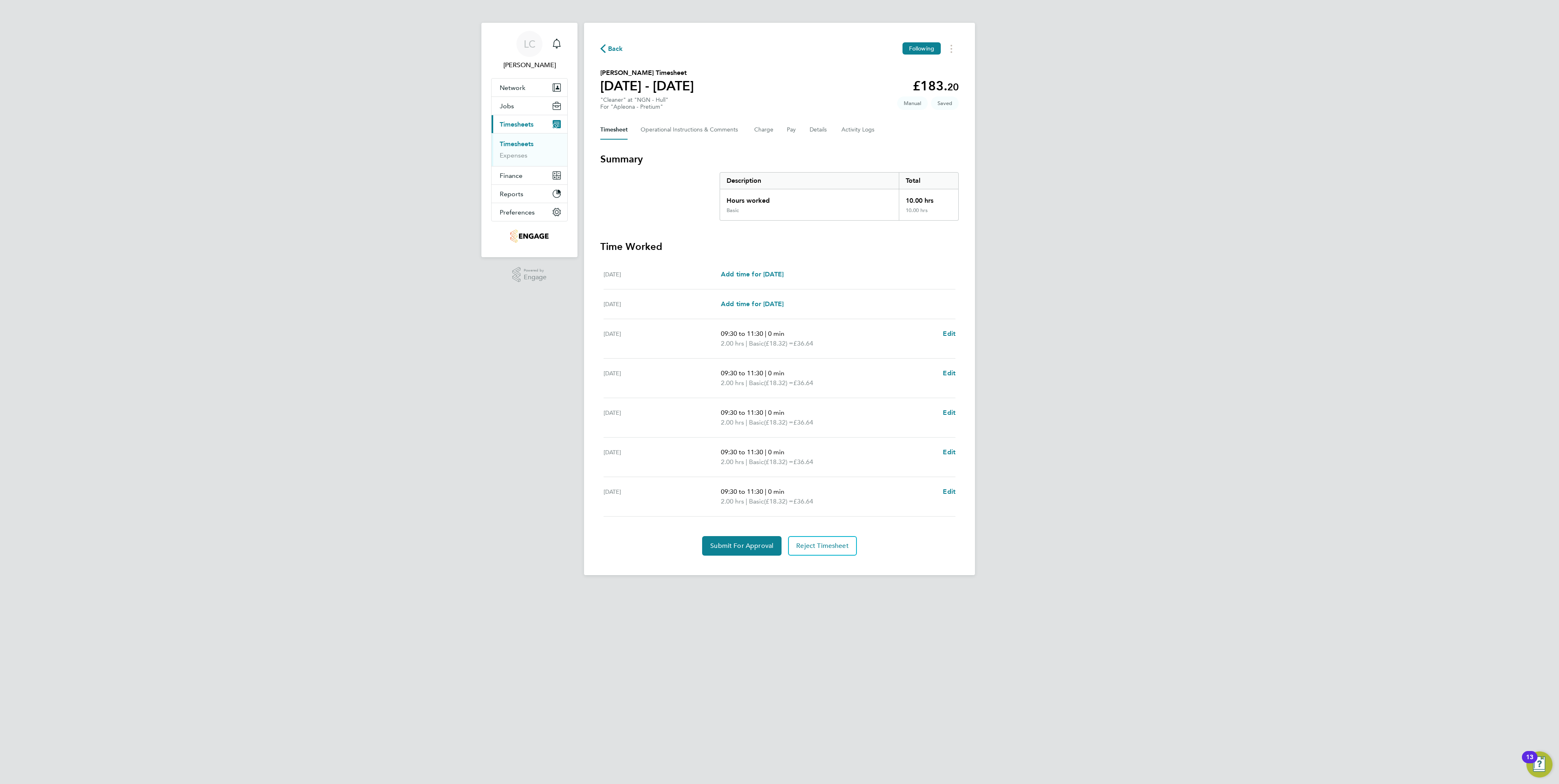
click at [1059, 318] on div "LC Lauren Catherine Notifications Applications: Network Team Members Businesses…" at bounding box center [780, 294] width 1559 height 588
click at [732, 545] on span "Submit For Approval" at bounding box center [742, 546] width 63 height 8
click at [617, 45] on span "Back" at bounding box center [615, 49] width 15 height 10
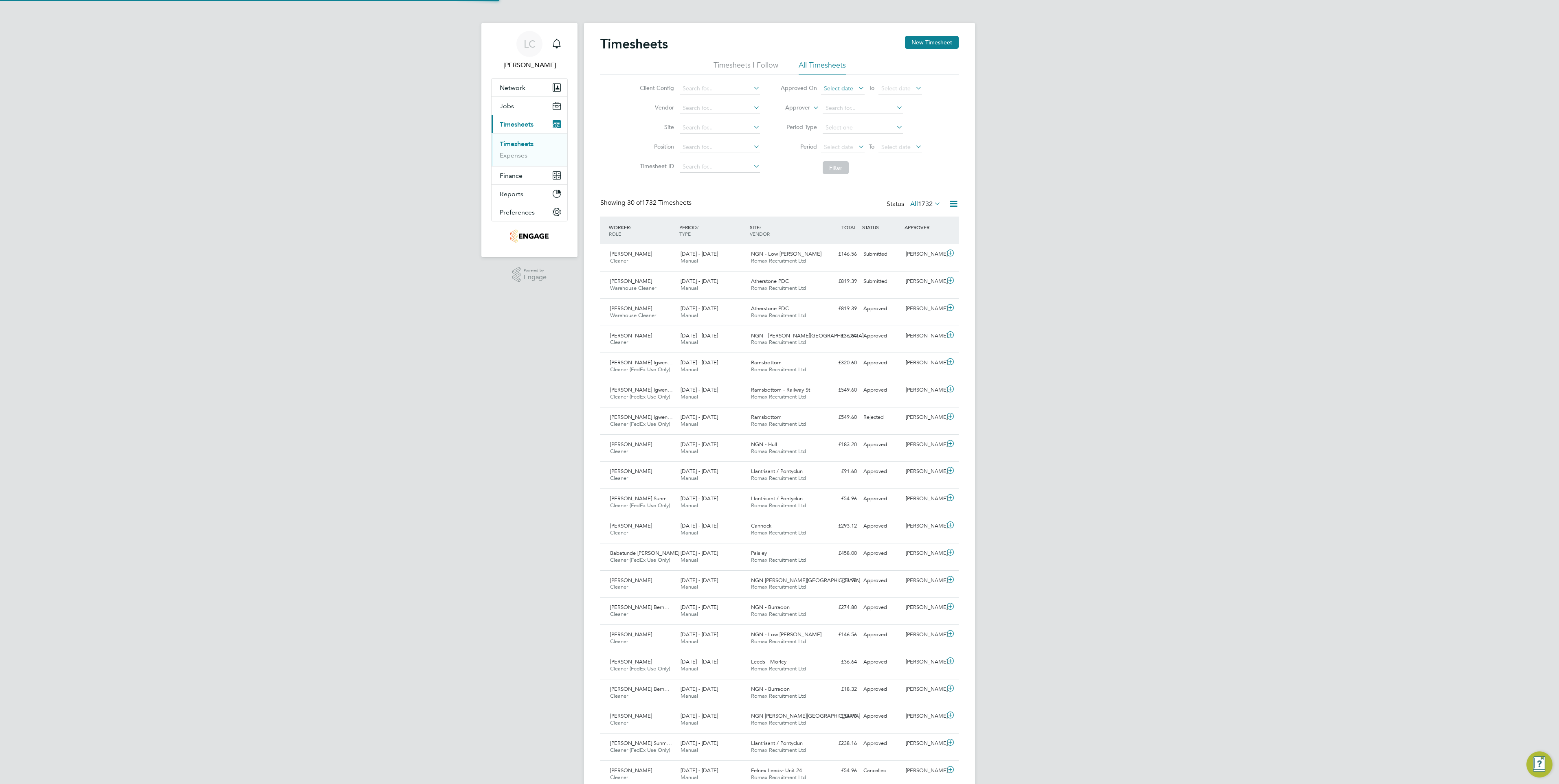
scroll to position [21, 71]
click at [945, 44] on button "New Timesheet" at bounding box center [931, 42] width 54 height 13
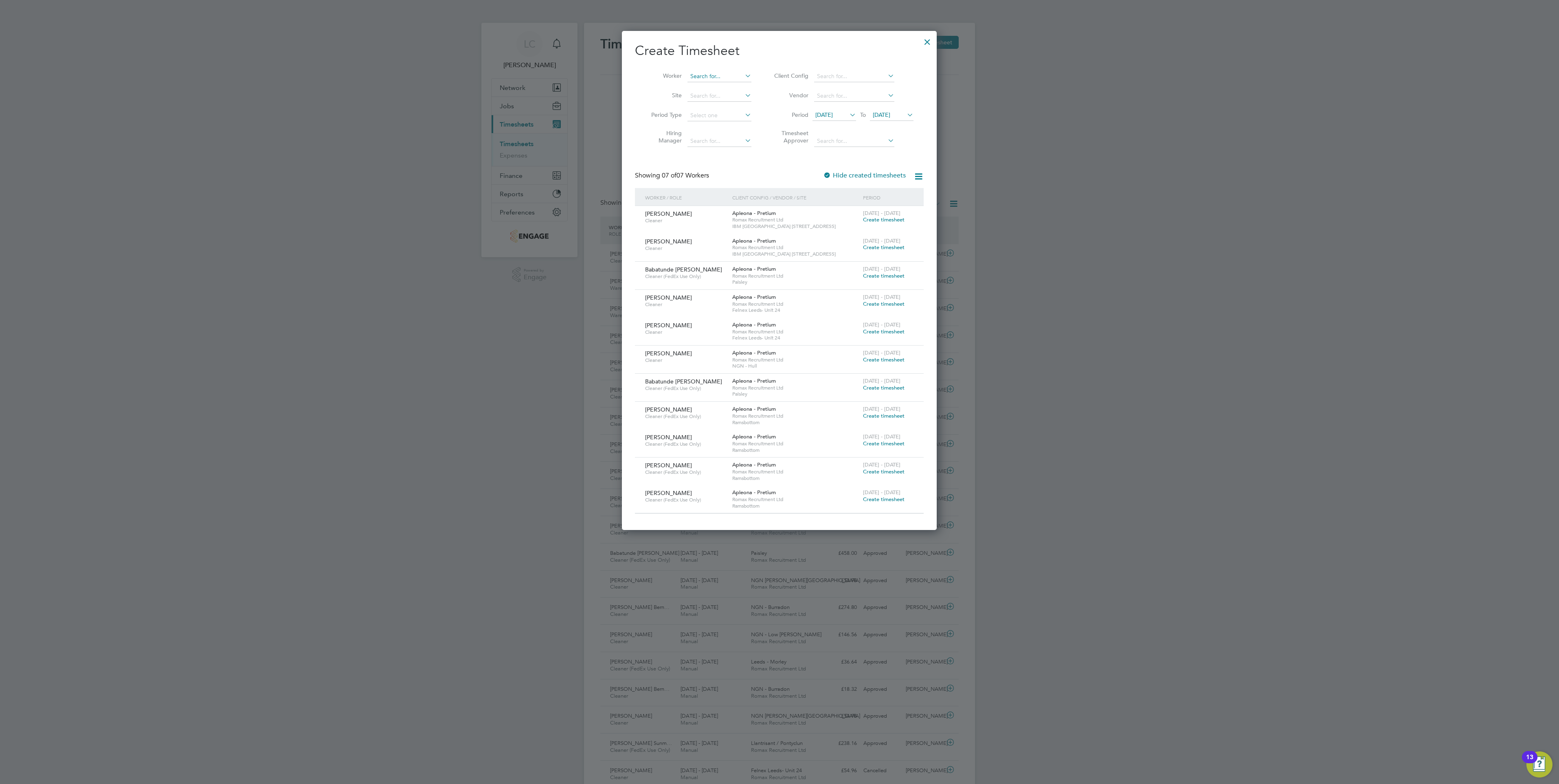
click at [714, 73] on input at bounding box center [720, 76] width 64 height 11
click at [756, 149] on li "Victor Ugochukwu Bernard" at bounding box center [744, 154] width 115 height 11
type input "[PERSON_NAME]"
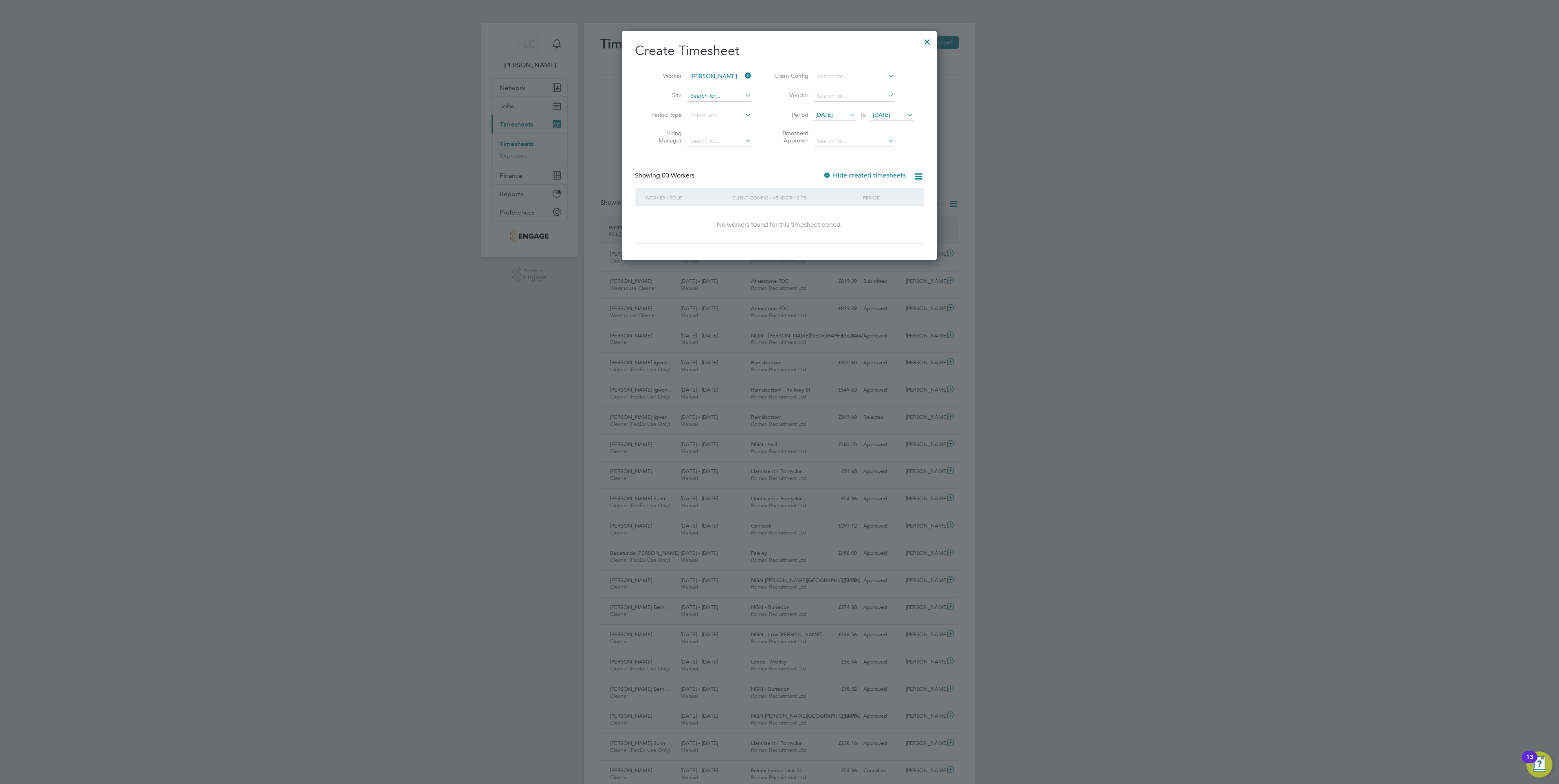
click at [707, 96] on input at bounding box center [720, 96] width 64 height 11
click at [746, 105] on li "NGN - Burr adon" at bounding box center [729, 107] width 84 height 11
type input "NGN - Burradon"
click at [729, 93] on input at bounding box center [720, 96] width 64 height 11
click at [728, 114] on li "NGN Burr adon" at bounding box center [729, 118] width 84 height 11
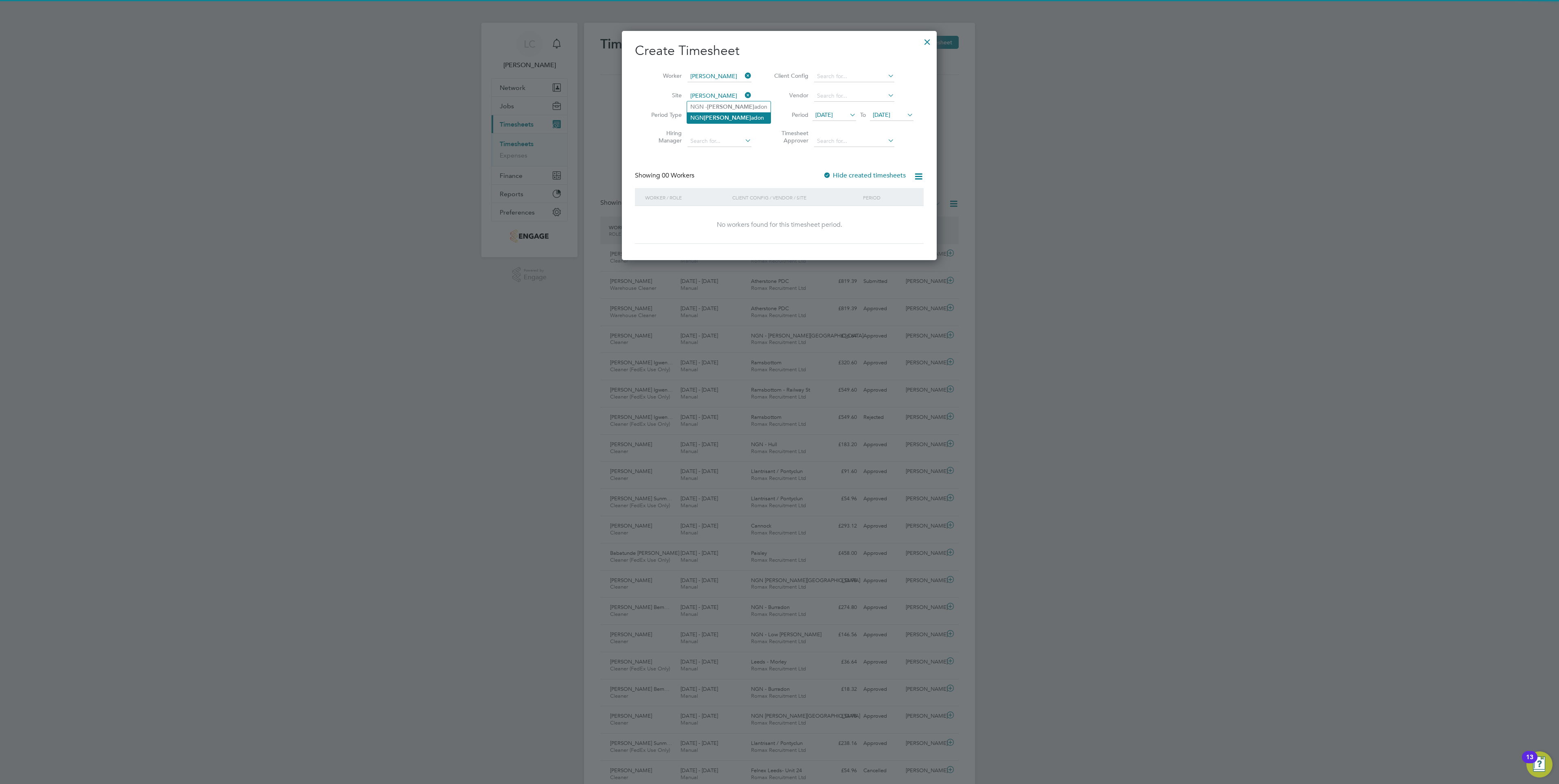
type input "NGN Burradon"
click at [890, 115] on span "[DATE]" at bounding box center [881, 115] width 18 height 7
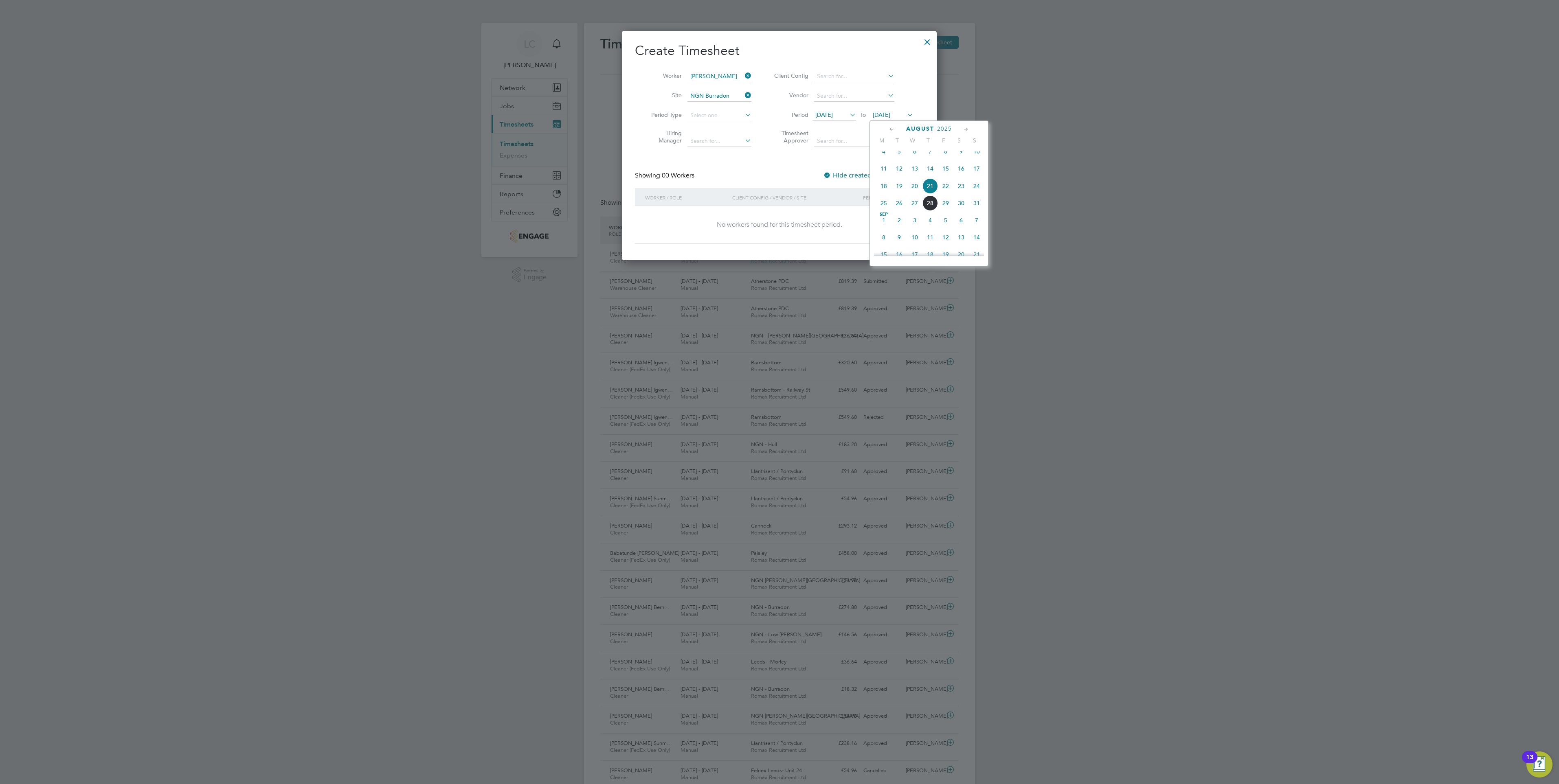
click at [946, 211] on span "29" at bounding box center [946, 203] width 16 height 16
click at [707, 96] on input at bounding box center [720, 96] width 64 height 11
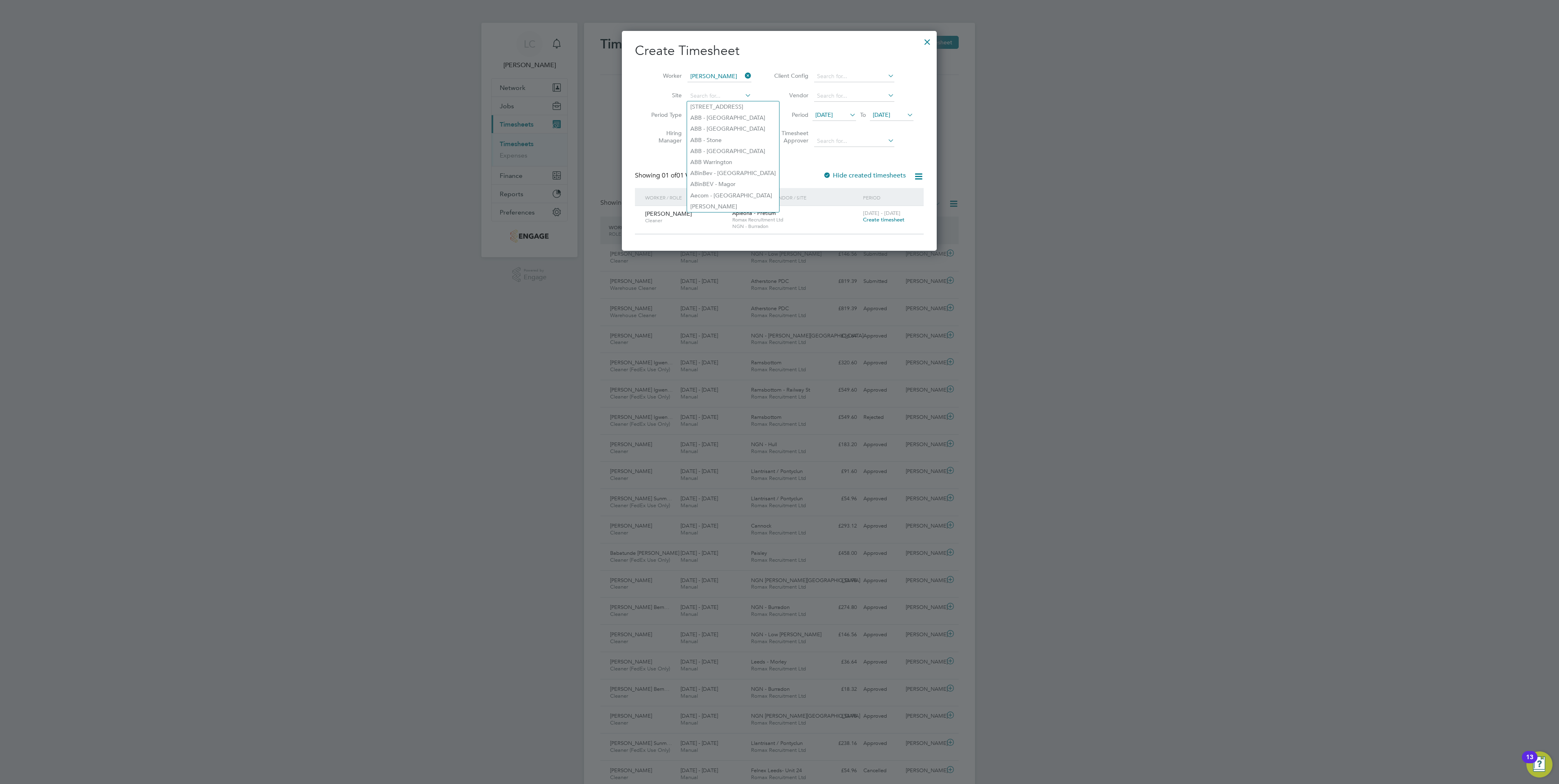
click at [840, 238] on div "Create Timesheet Worker Victor Ugochukwu Bernard Site Period Type Hiring Manage…" at bounding box center [780, 140] width 315 height 220
click at [885, 220] on span "Create timesheet" at bounding box center [884, 219] width 42 height 7
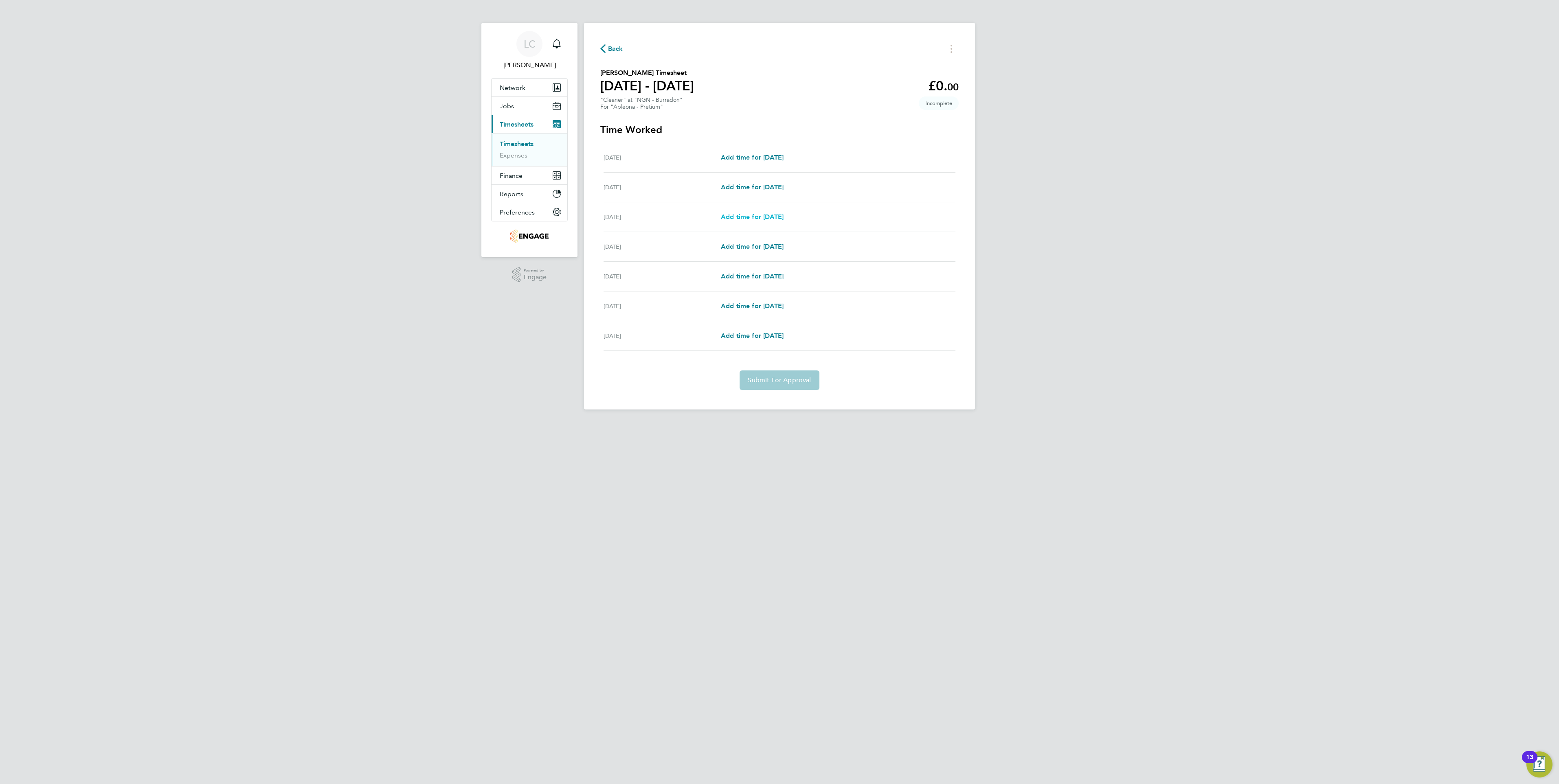
click at [734, 215] on span "Add time for Mon 25 Aug" at bounding box center [752, 217] width 63 height 8
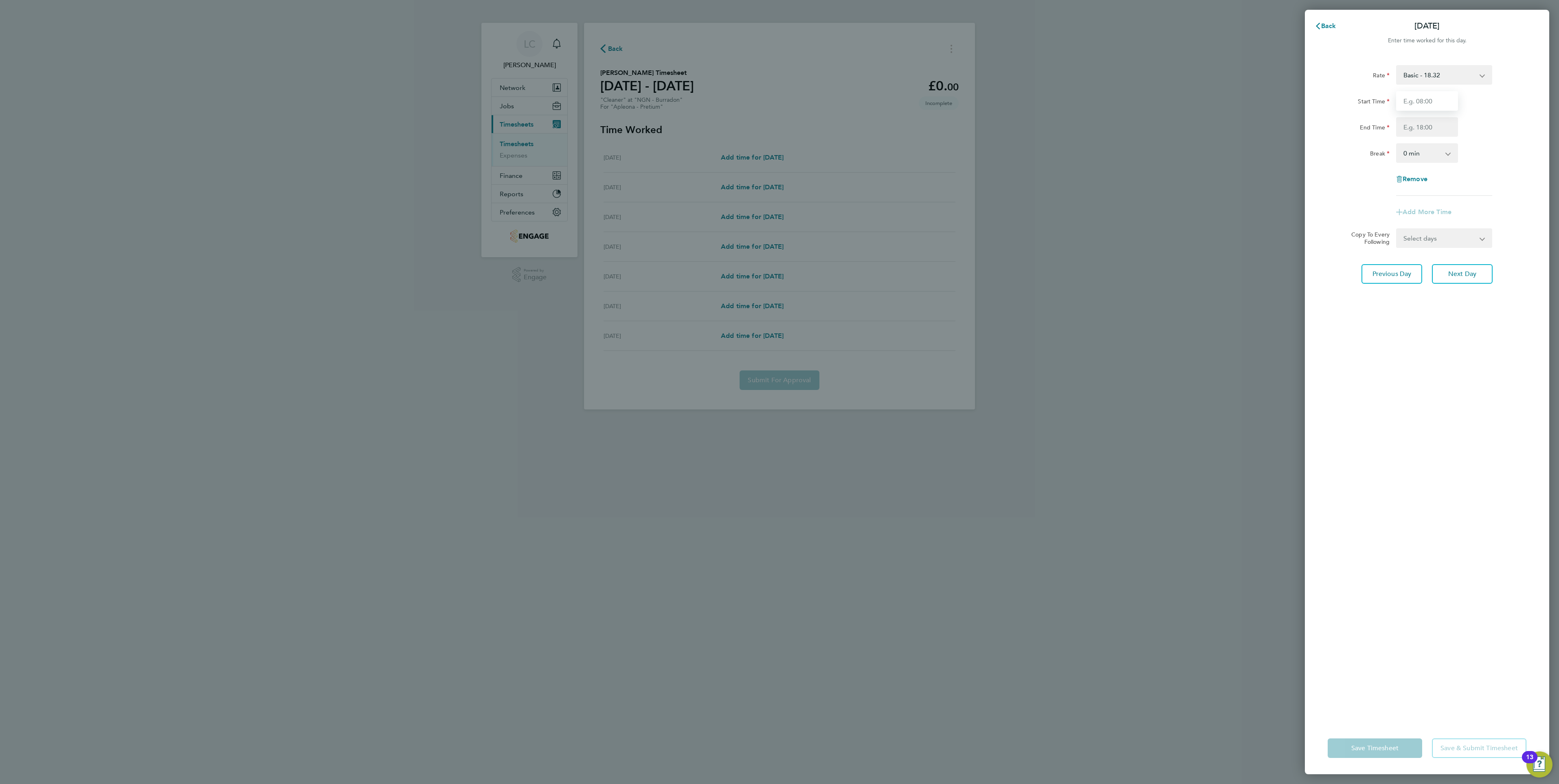
click at [1420, 98] on input "Start Time" at bounding box center [1427, 101] width 62 height 19
type input "08:30"
type input "11:30"
click at [1429, 244] on select "Select days Day Tuesday Wednesday Thursday Friday" at bounding box center [1439, 251] width 85 height 18
select select "TUE"
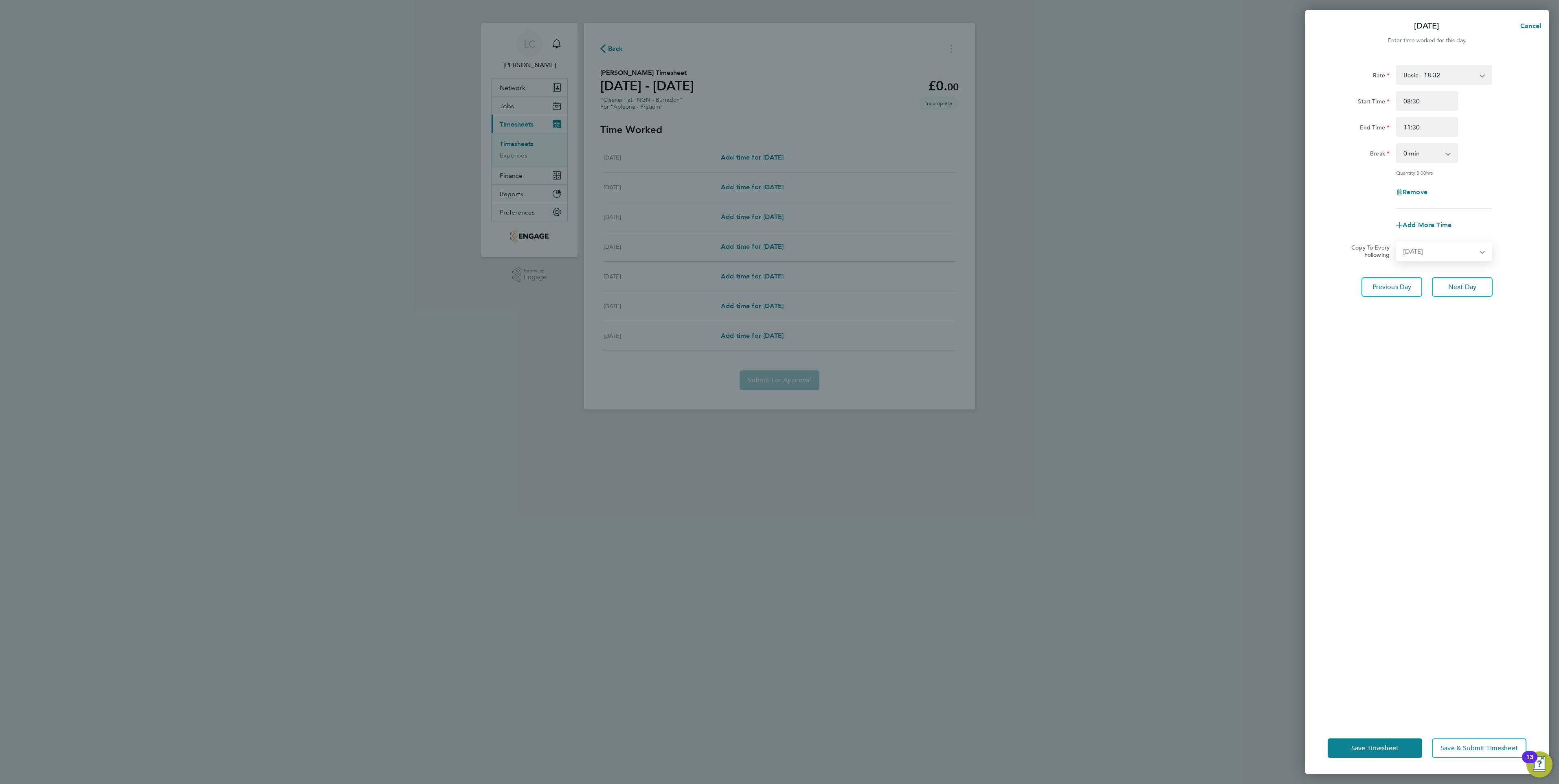
click at [1397, 242] on select "Select days Day Tuesday Wednesday Thursday Friday" at bounding box center [1439, 251] width 85 height 18
select select "2025-08-29"
click at [1461, 321] on span "Next Day" at bounding box center [1462, 322] width 28 height 8
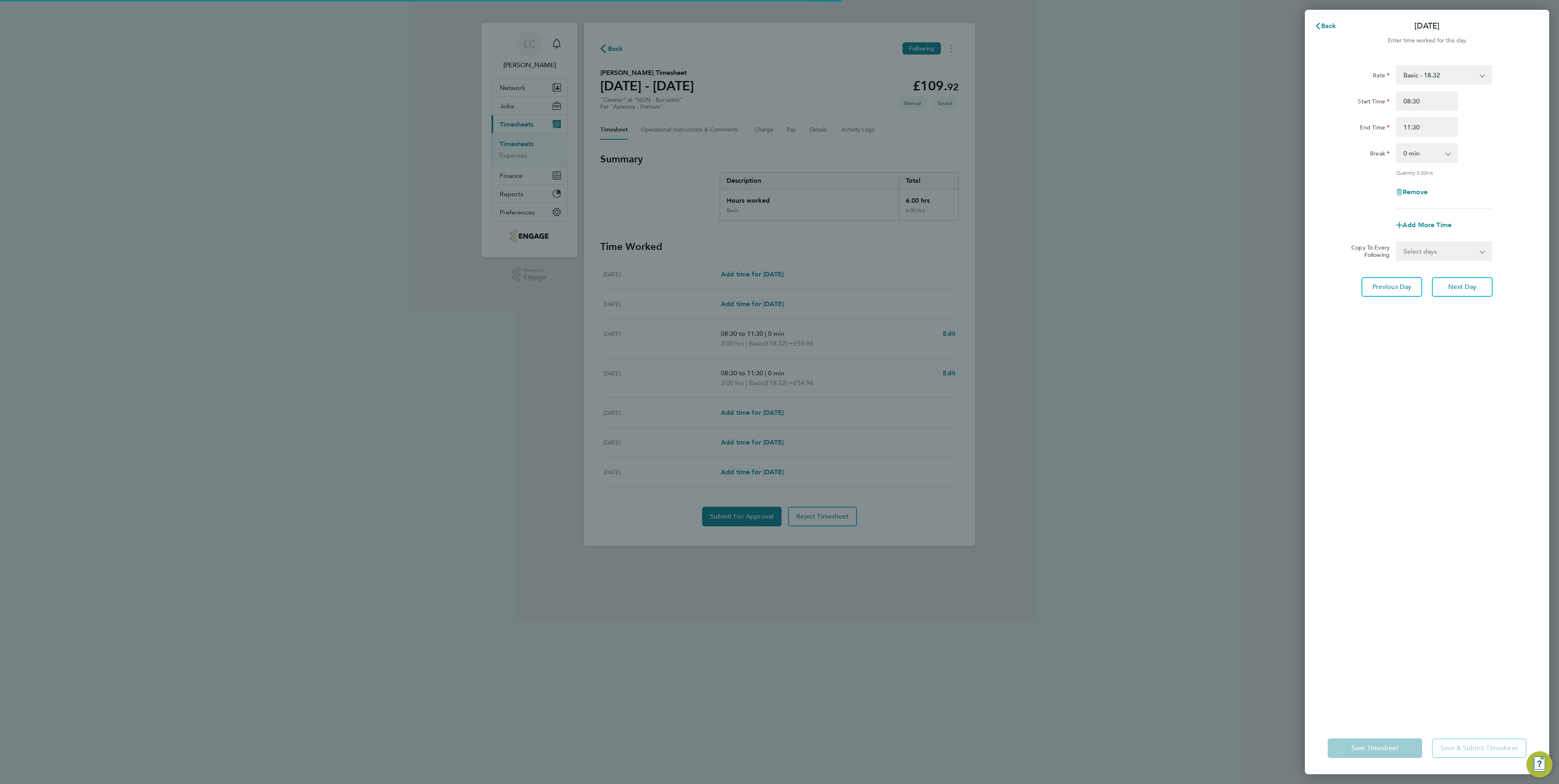
click at [1456, 253] on select "Select days Day Wednesday Thursday Friday" at bounding box center [1439, 251] width 85 height 18
select select "WED"
click at [1397, 242] on select "Select days Day Wednesday Thursday Friday" at bounding box center [1439, 251] width 85 height 18
select select "2025-08-29"
click at [1474, 318] on button "Next Day" at bounding box center [1462, 322] width 61 height 19
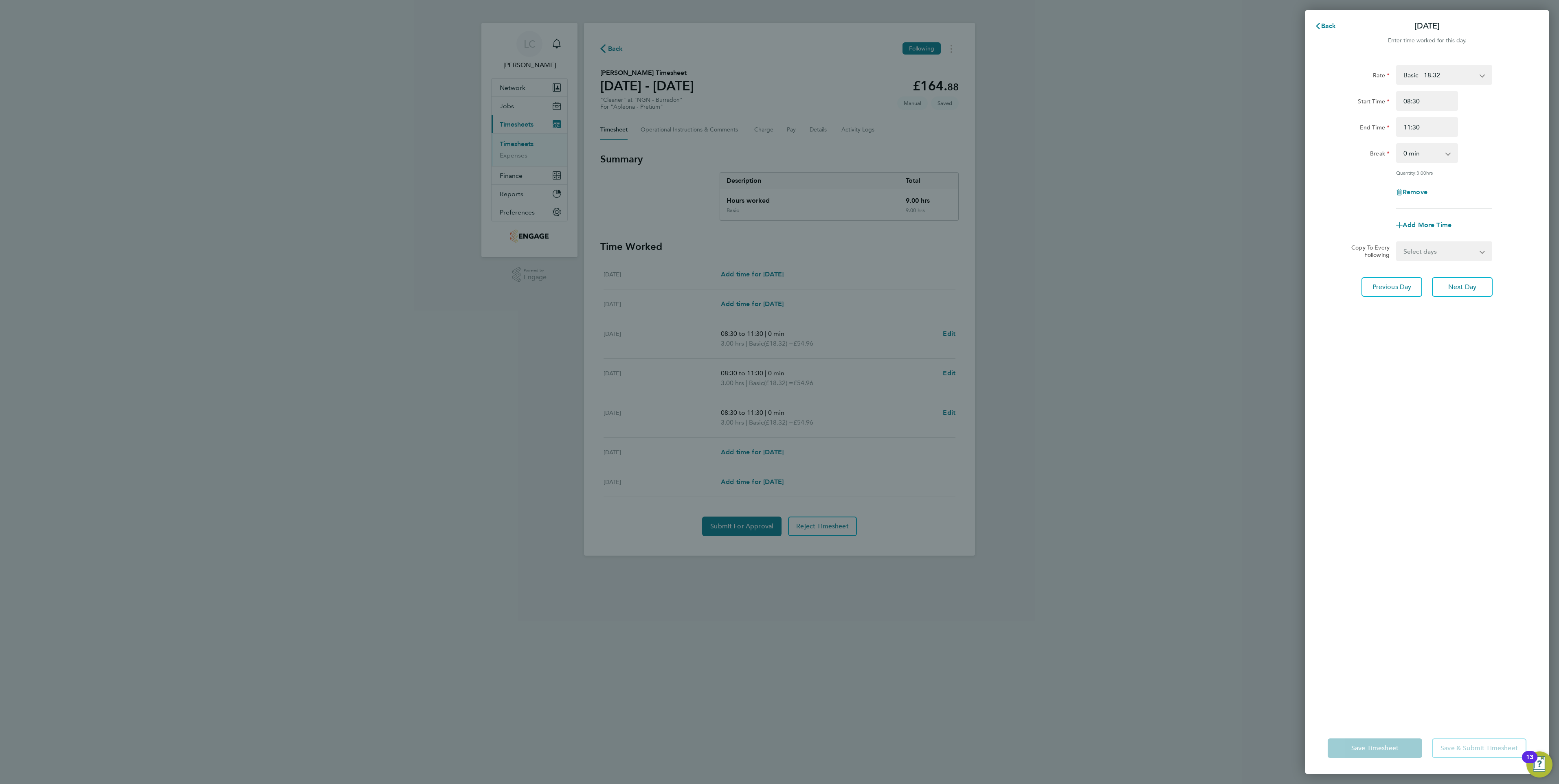
drag, startPoint x: 1464, startPoint y: 256, endPoint x: 1461, endPoint y: 260, distance: 5.0
click at [1464, 256] on select "Select days Day Thursday Friday" at bounding box center [1439, 251] width 85 height 18
select select "THU"
click at [1397, 242] on select "Select days Day Thursday Friday" at bounding box center [1439, 251] width 85 height 18
select select "2025-08-29"
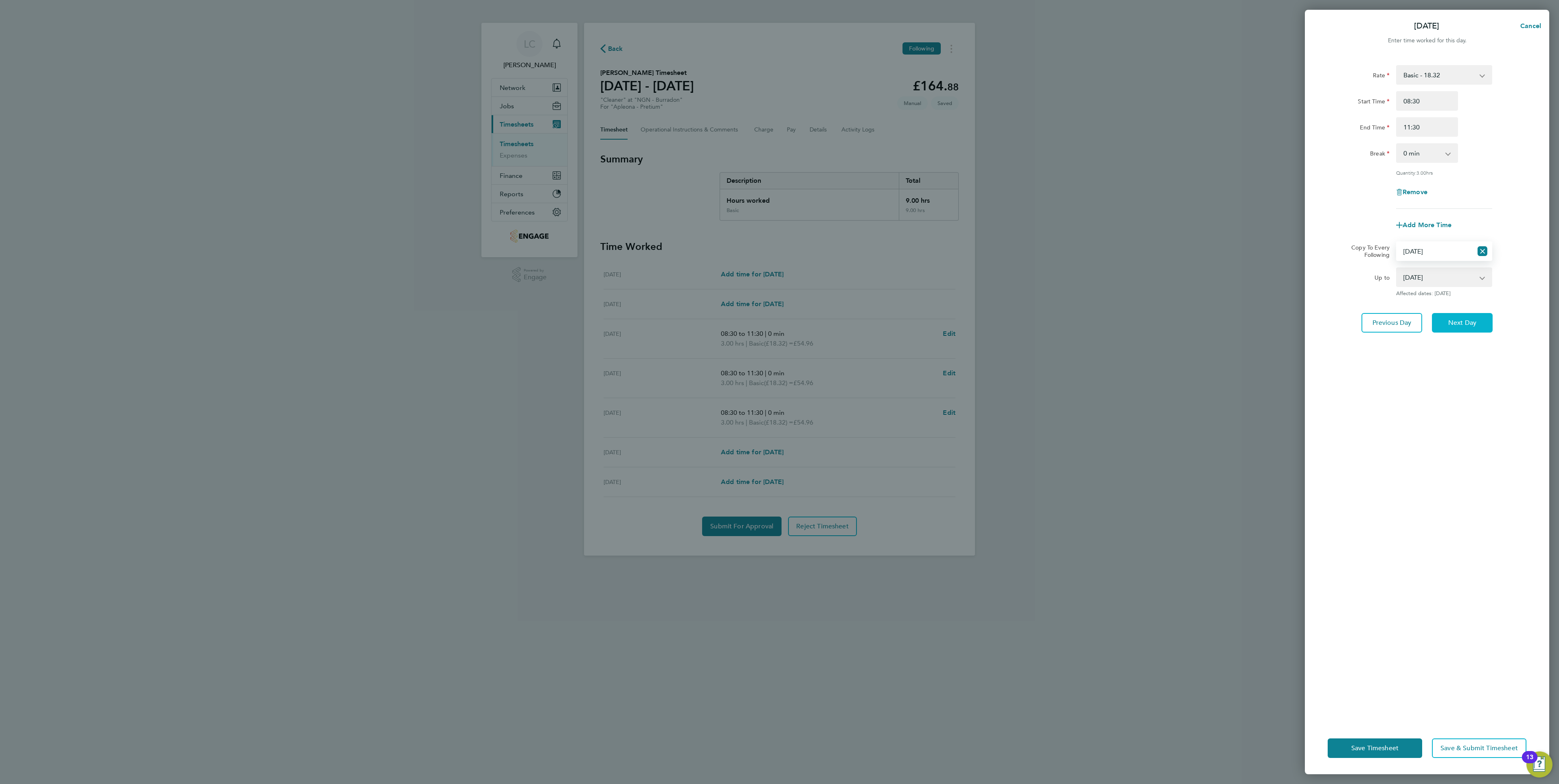
click at [1471, 322] on span "Next Day" at bounding box center [1462, 322] width 28 height 8
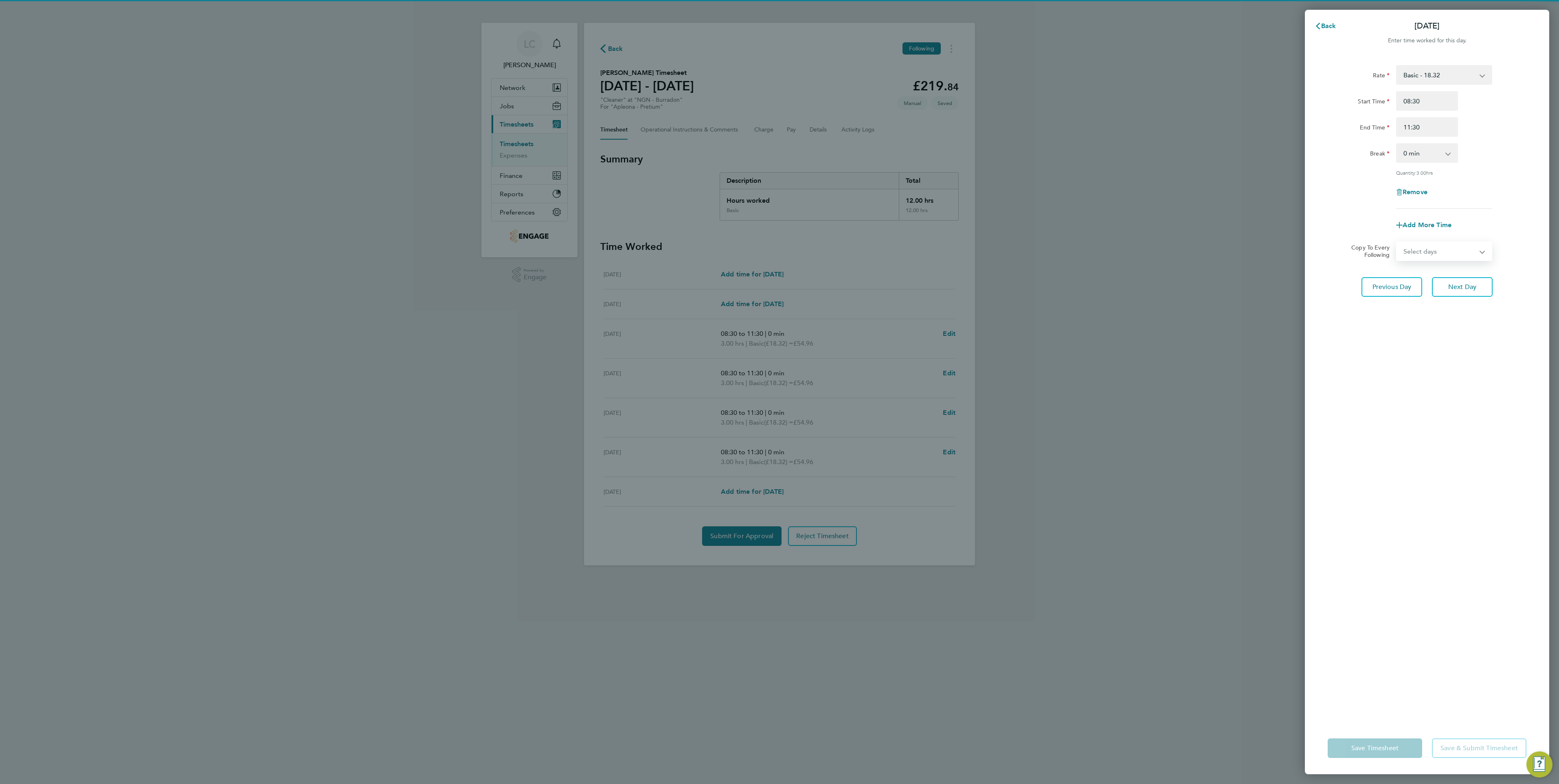
drag, startPoint x: 1452, startPoint y: 248, endPoint x: 1451, endPoint y: 258, distance: 10.0
click at [1452, 248] on select "Select days Friday" at bounding box center [1439, 251] width 85 height 18
select select "FRI"
click at [1397, 242] on select "Select days Friday" at bounding box center [1439, 251] width 85 height 18
click at [1468, 319] on span "Next Day" at bounding box center [1462, 322] width 28 height 8
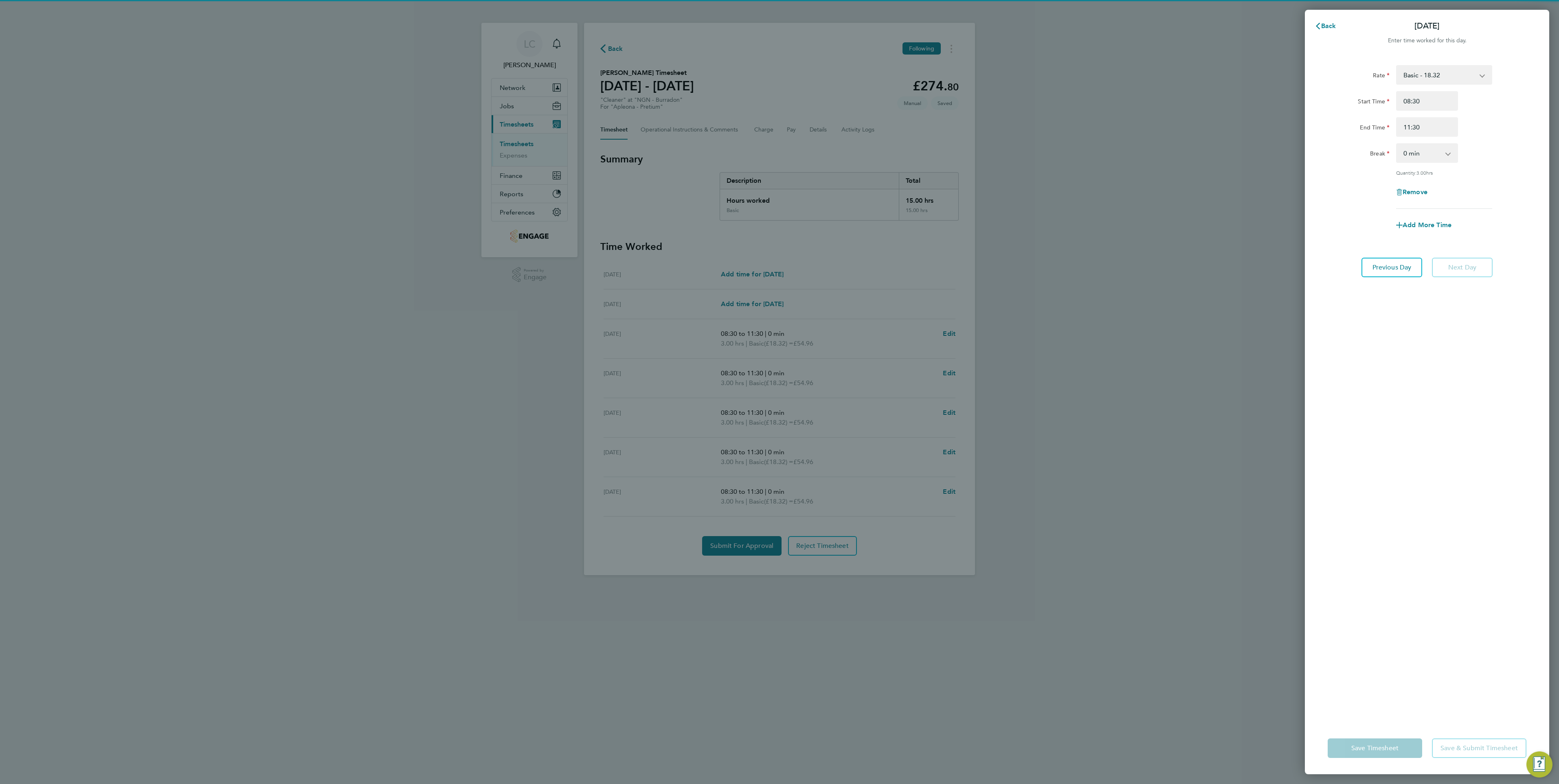
click at [1469, 477] on div "Rate Basic - 18.32 Start Time 08:30 End Time 11:30 Break 0 min 15 min 30 min 45…" at bounding box center [1427, 389] width 245 height 667
drag, startPoint x: 901, startPoint y: 494, endPoint x: 918, endPoint y: 498, distance: 17.5
click at [901, 494] on div "Back Fri 29 Aug Enter time worked for this day. Rate Basic - 18.32 Start Time 0…" at bounding box center [780, 392] width 1559 height 784
click at [1315, 563] on div "Rate Basic - 18.32 Start Time 08:30 End Time 11:30 Break 0 min 15 min 30 min 45…" at bounding box center [1427, 389] width 245 height 667
drag, startPoint x: 1410, startPoint y: 527, endPoint x: 1402, endPoint y: 470, distance: 57.6
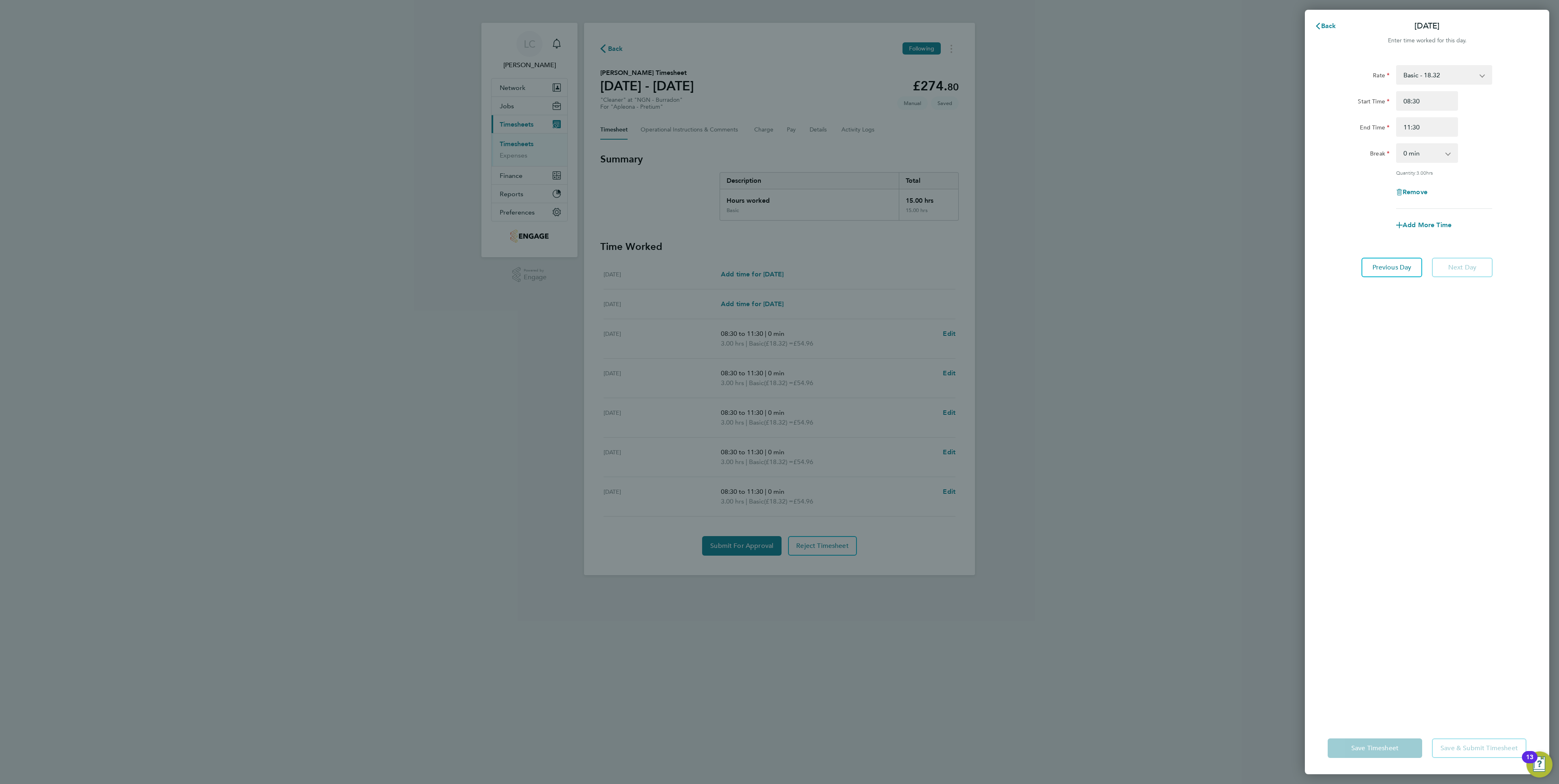
click at [1411, 515] on div "Rate Basic - 18.32 Start Time 08:30 End Time 11:30 Break 0 min 15 min 30 min 45…" at bounding box center [1427, 389] width 245 height 667
click at [1334, 24] on span "Back" at bounding box center [1328, 25] width 15 height 8
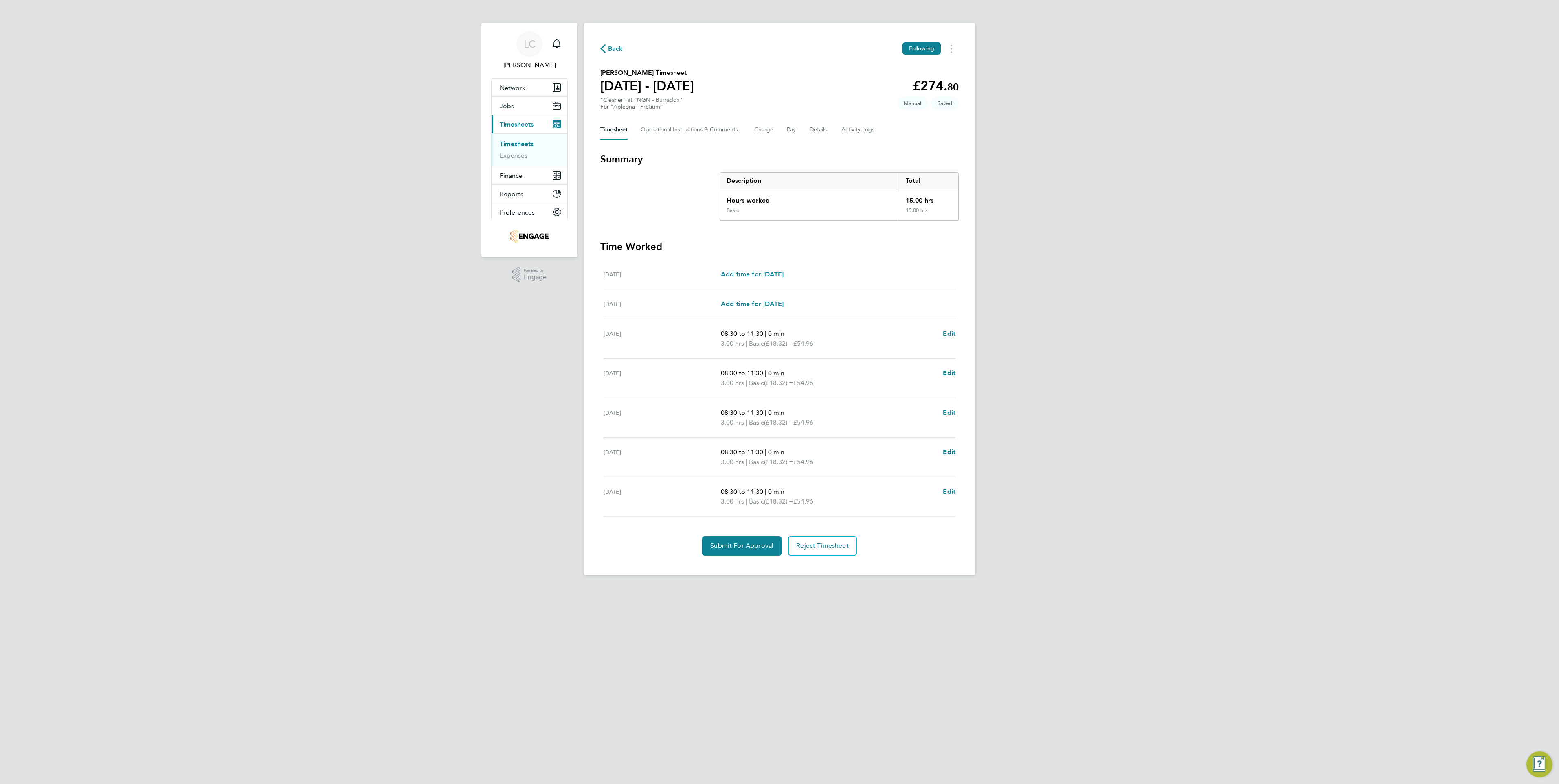
click at [855, 515] on div "Fri 29 Aug 08:30 to 11:30 | 0 min 3.00 hrs | Basic (£18.32) = £54.96 Edit" at bounding box center [779, 497] width 352 height 39
click at [972, 523] on div "Back Following Victor Ugochukwu Bernard's Timesheet 23 - 29 Aug 2025 £274. 80 "…" at bounding box center [780, 299] width 391 height 552
click at [735, 541] on button "Submit For Approval" at bounding box center [741, 546] width 79 height 19
click at [621, 48] on span "Back" at bounding box center [615, 49] width 15 height 10
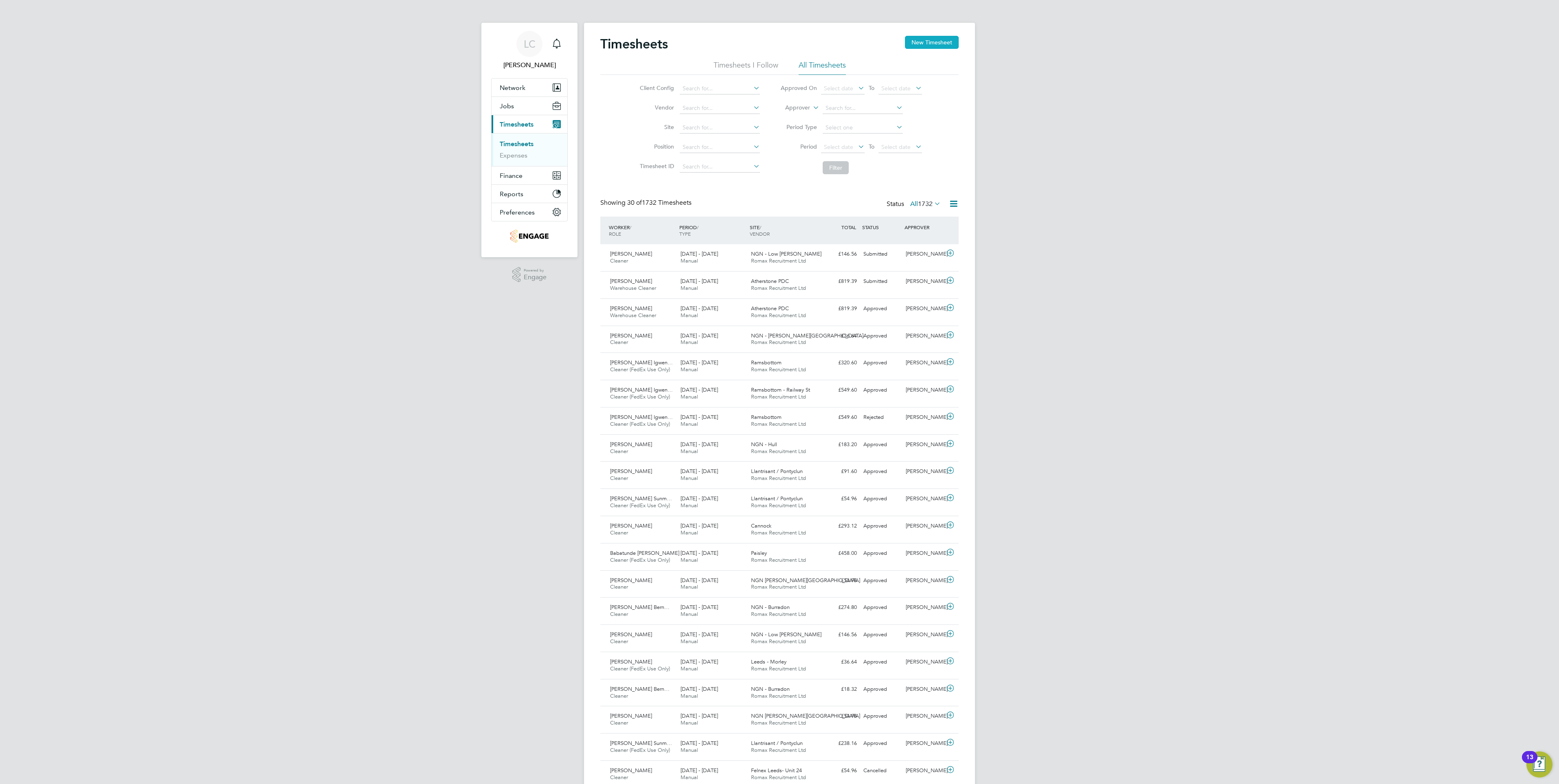
click at [940, 41] on button "New Timesheet" at bounding box center [931, 42] width 54 height 13
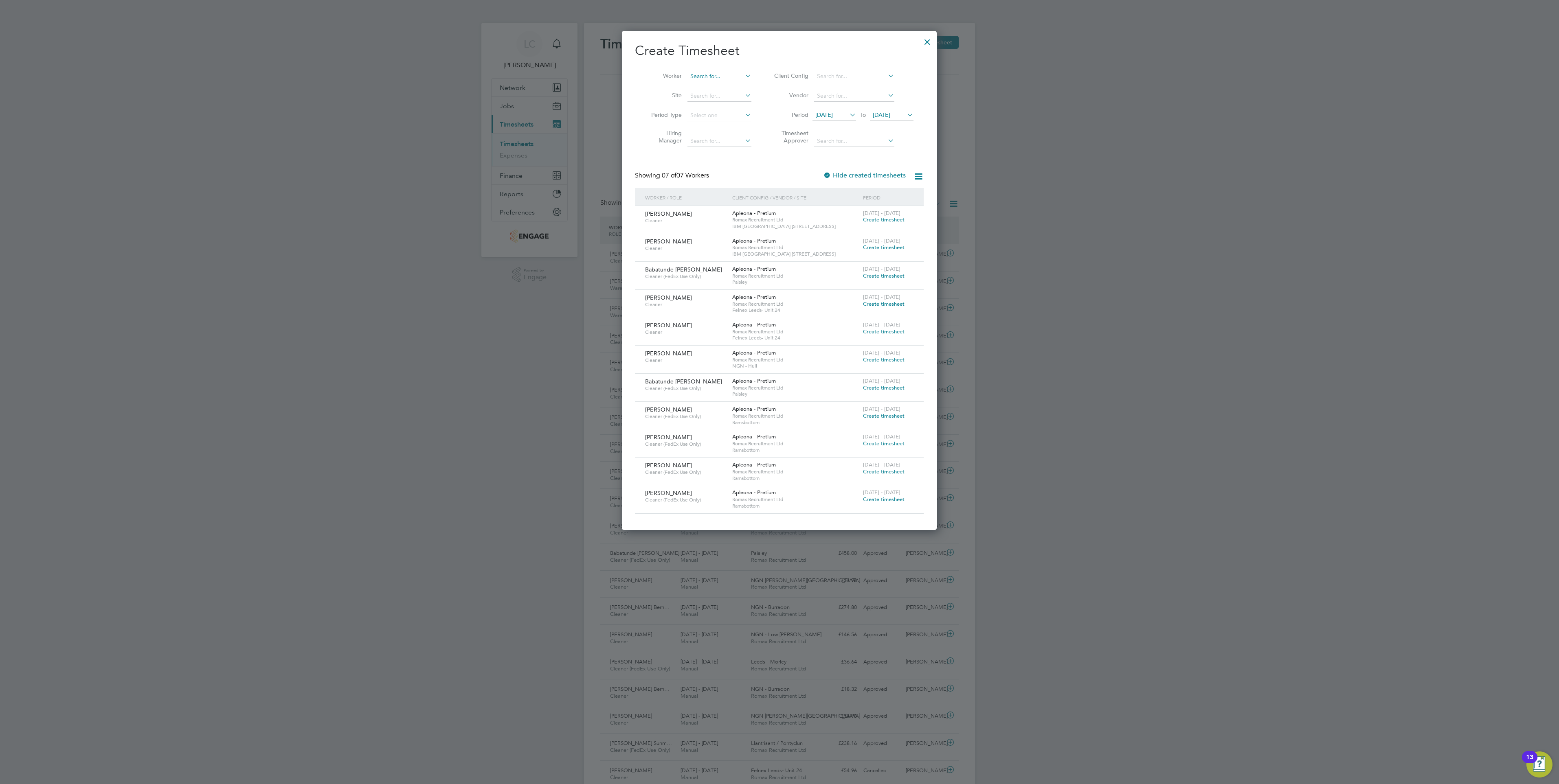
click at [707, 73] on input at bounding box center [720, 76] width 64 height 11
type input "joc"
click at [705, 70] on li "Worker joc" at bounding box center [698, 76] width 126 height 19
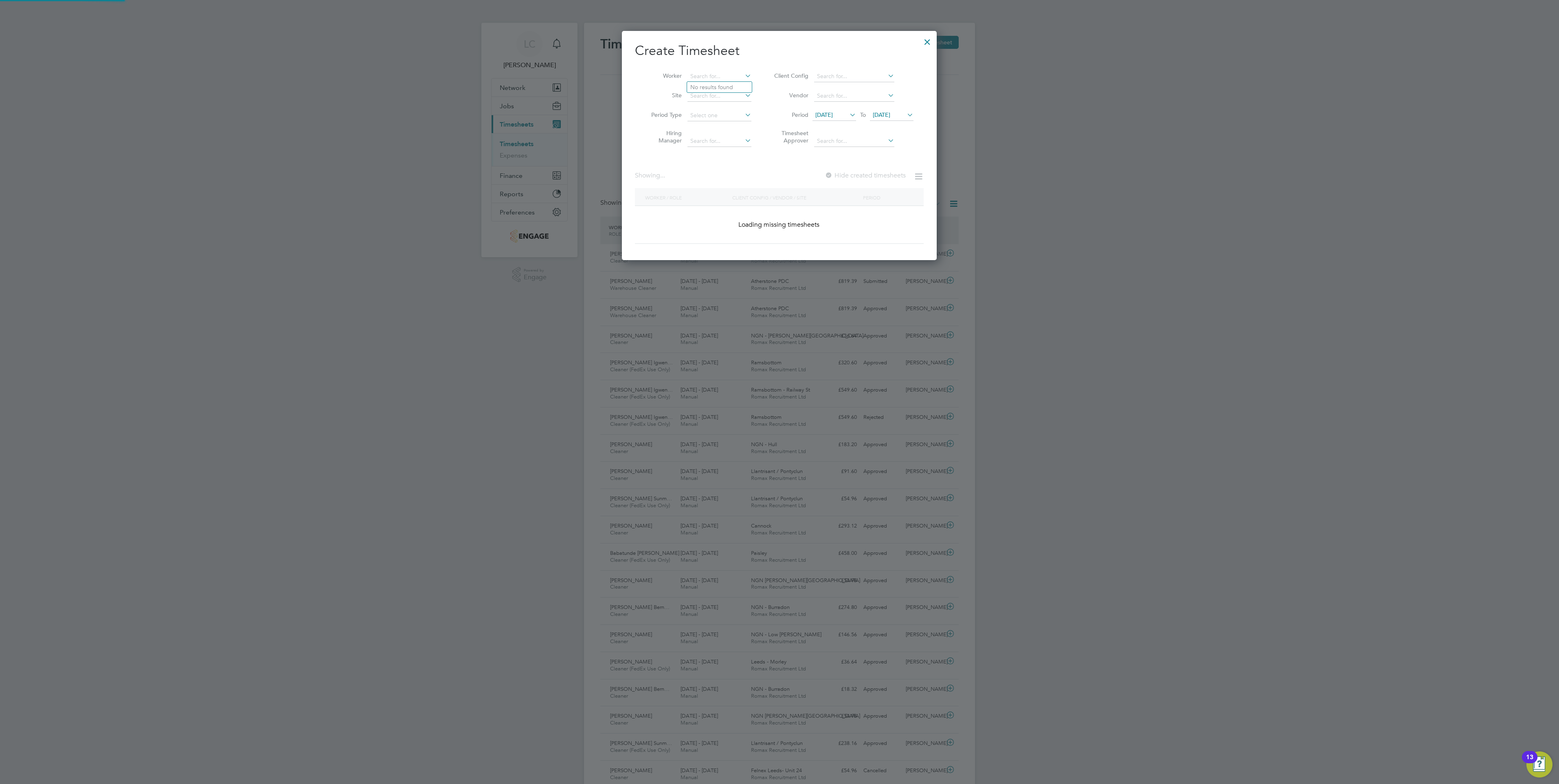
drag, startPoint x: 709, startPoint y: 72, endPoint x: 625, endPoint y: 69, distance: 84.1
click at [625, 69] on div "Create Timesheet Worker Site Period Type Hiring Manager Client Config Vendor Pe…" at bounding box center [780, 145] width 315 height 229
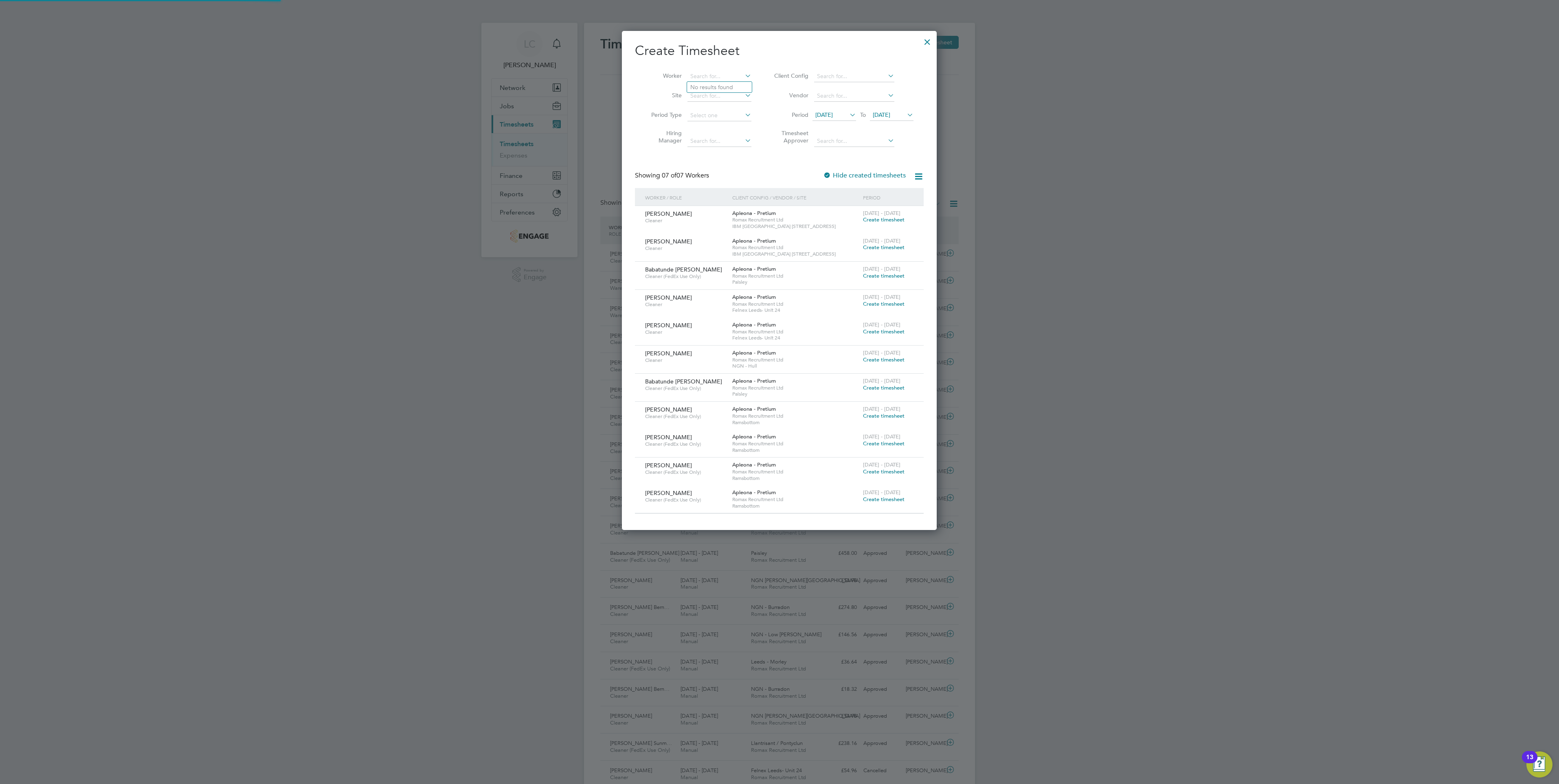
click at [723, 92] on li "No results found" at bounding box center [719, 87] width 65 height 10
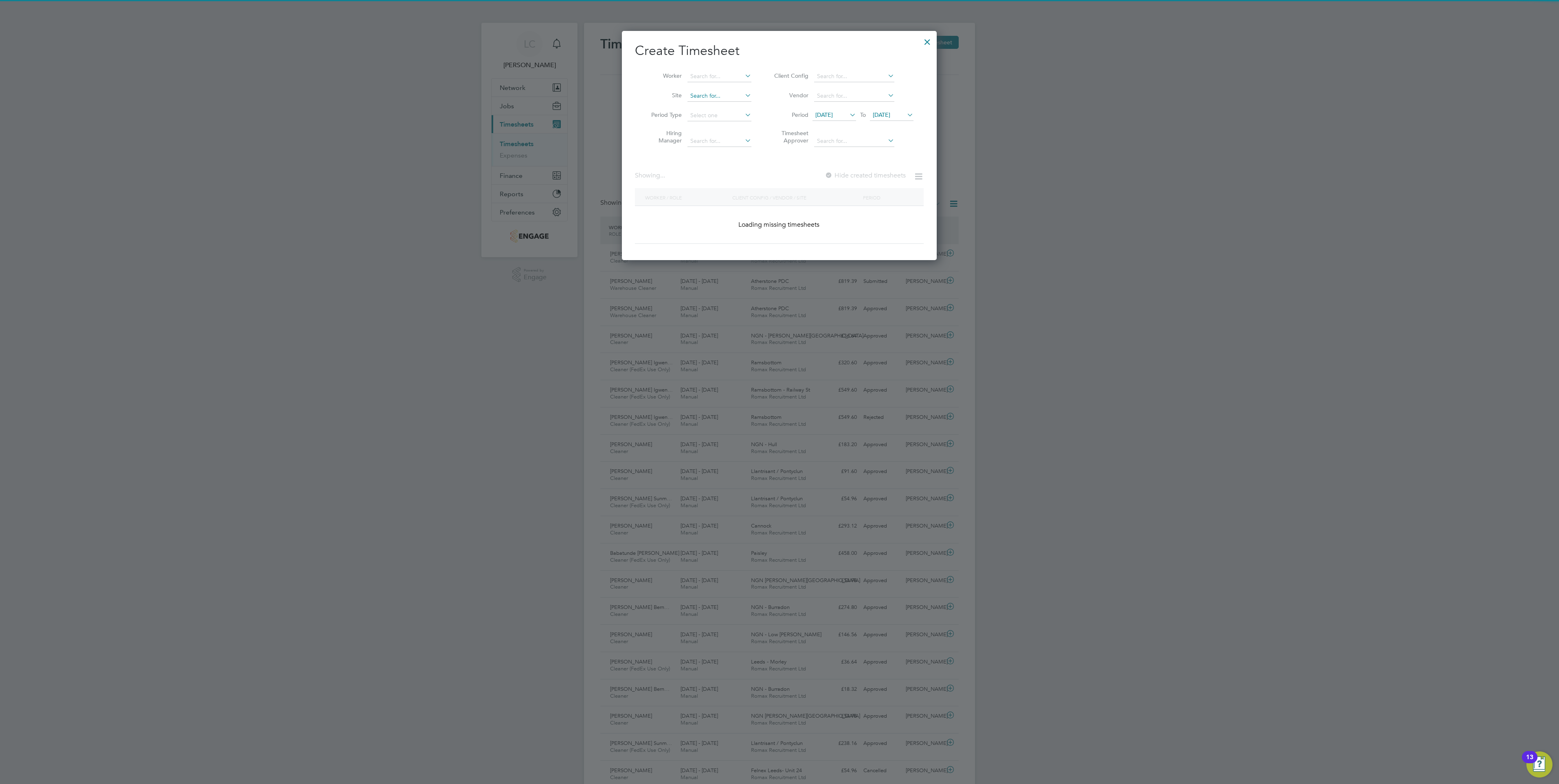
click at [723, 94] on input at bounding box center [720, 96] width 64 height 11
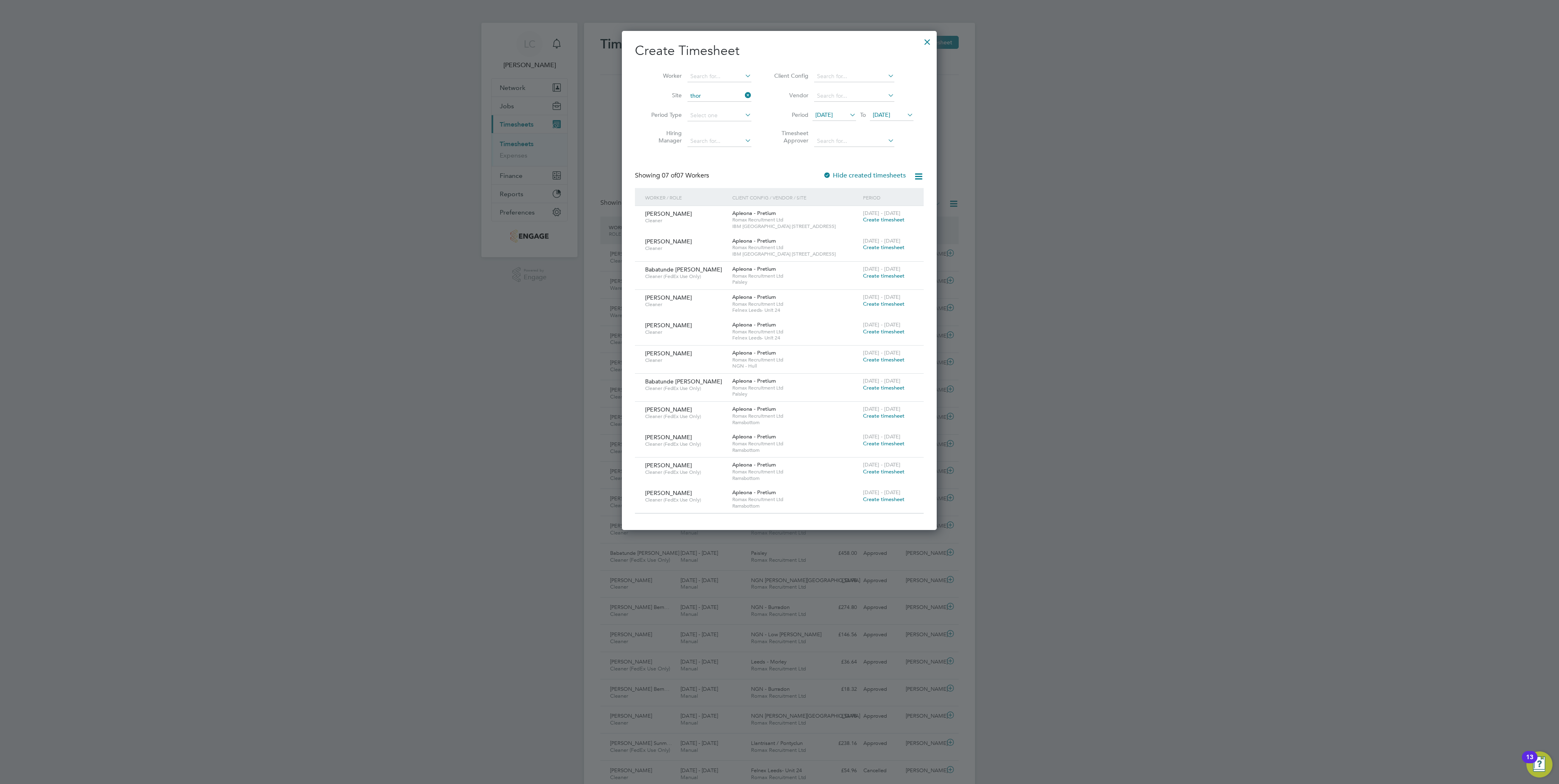
click at [739, 138] on li "NGN Thor pe Park" at bounding box center [721, 139] width 68 height 11
type input "NGN [PERSON_NAME][GEOGRAPHIC_DATA]"
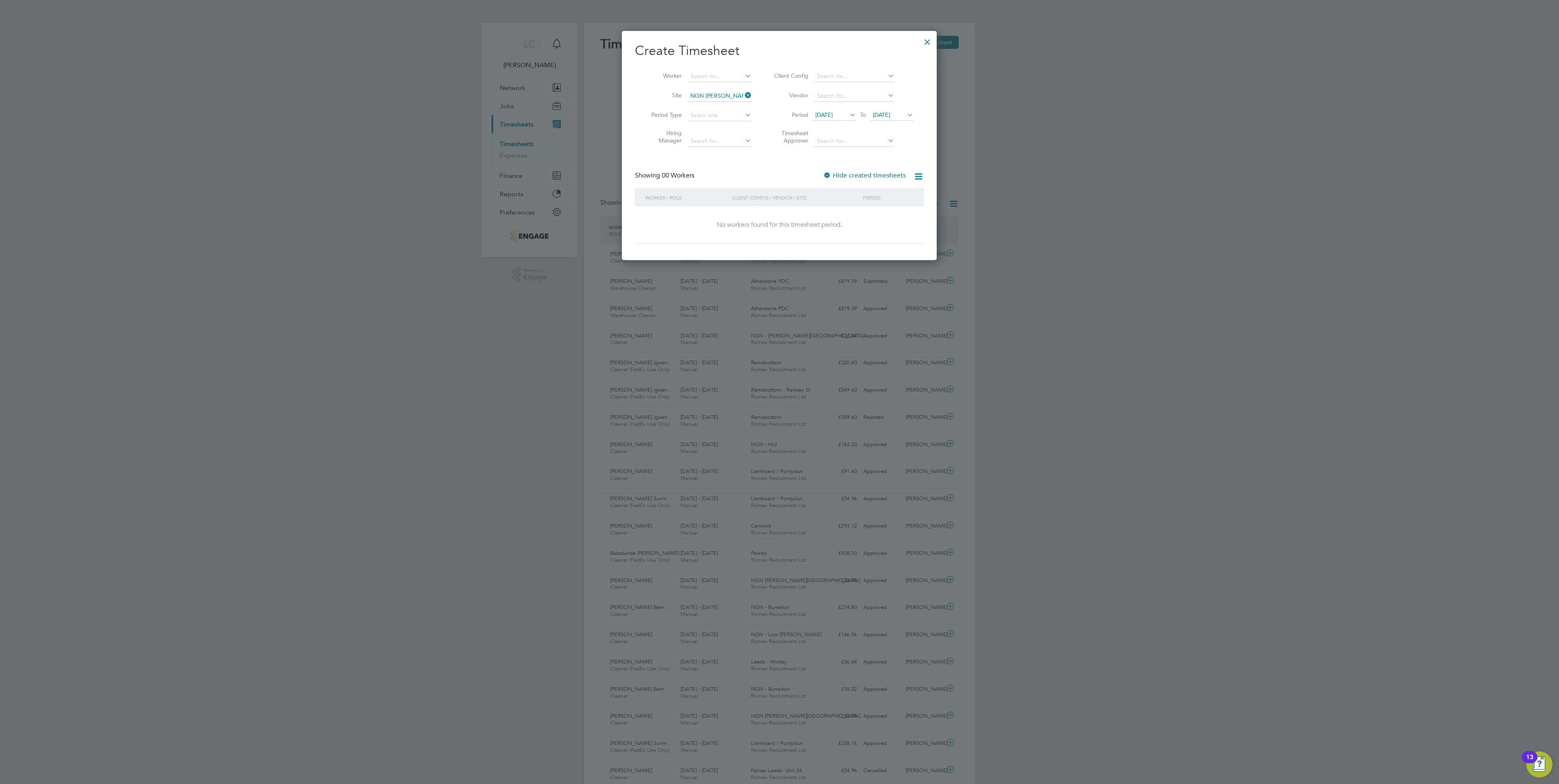
click at [886, 111] on span "[DATE]" at bounding box center [881, 115] width 18 height 7
click at [948, 211] on span "29" at bounding box center [946, 203] width 16 height 16
click at [720, 94] on input at bounding box center [720, 96] width 64 height 11
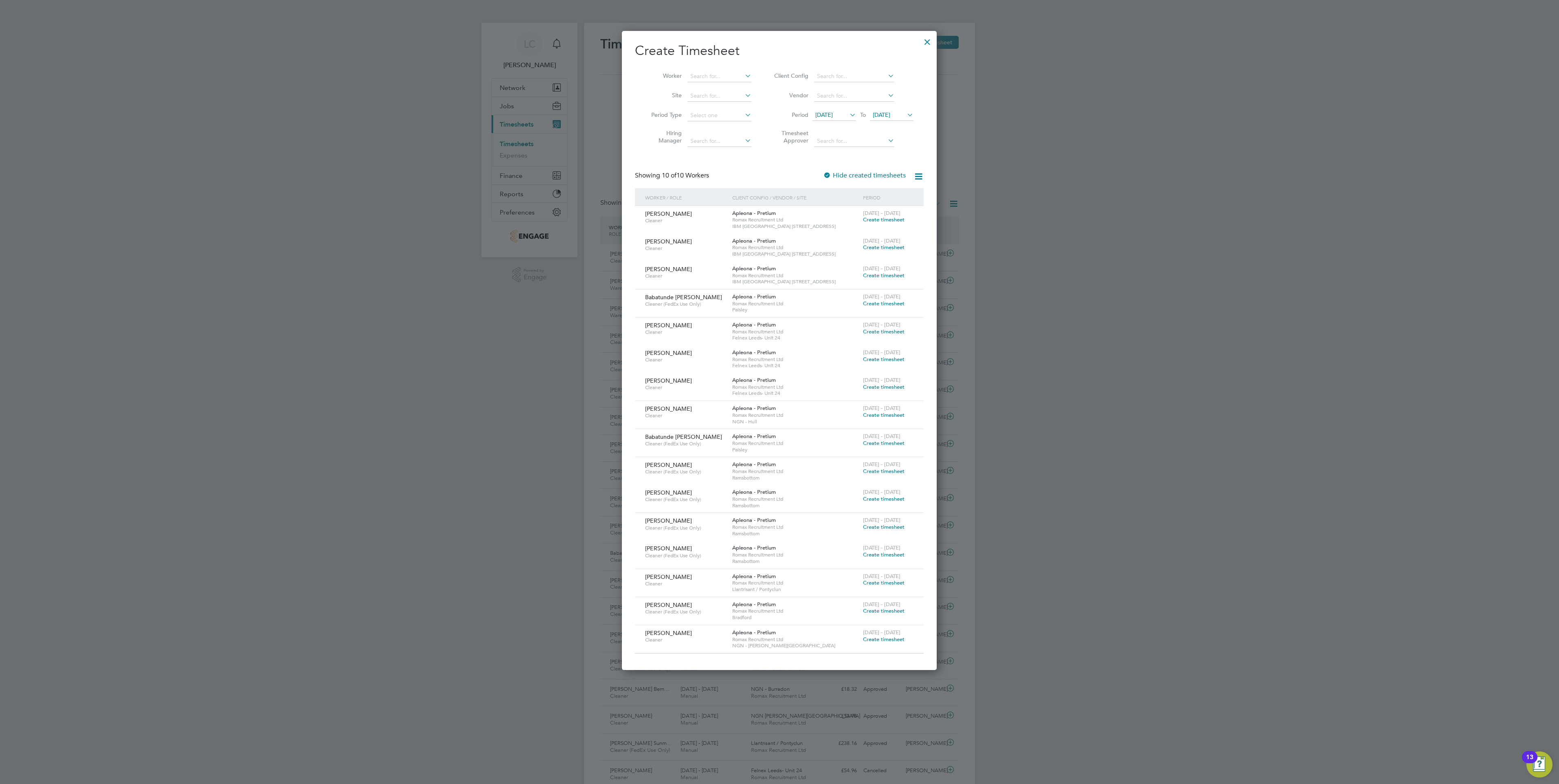
click at [833, 113] on span "[DATE]" at bounding box center [824, 115] width 18 height 7
click at [904, 210] on span "23" at bounding box center [904, 204] width 16 height 16
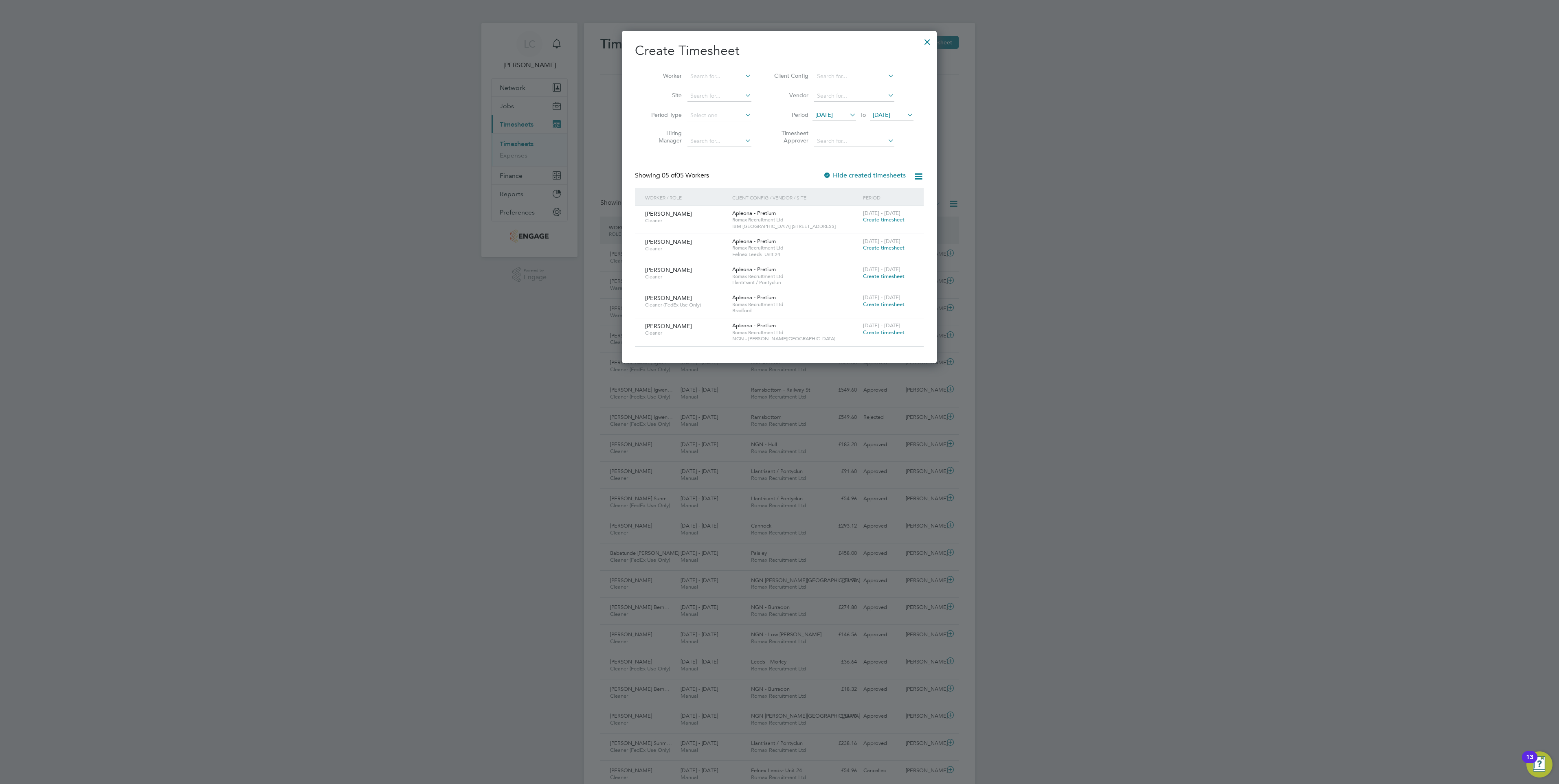
click at [888, 249] on span "Create timesheet" at bounding box center [884, 247] width 42 height 7
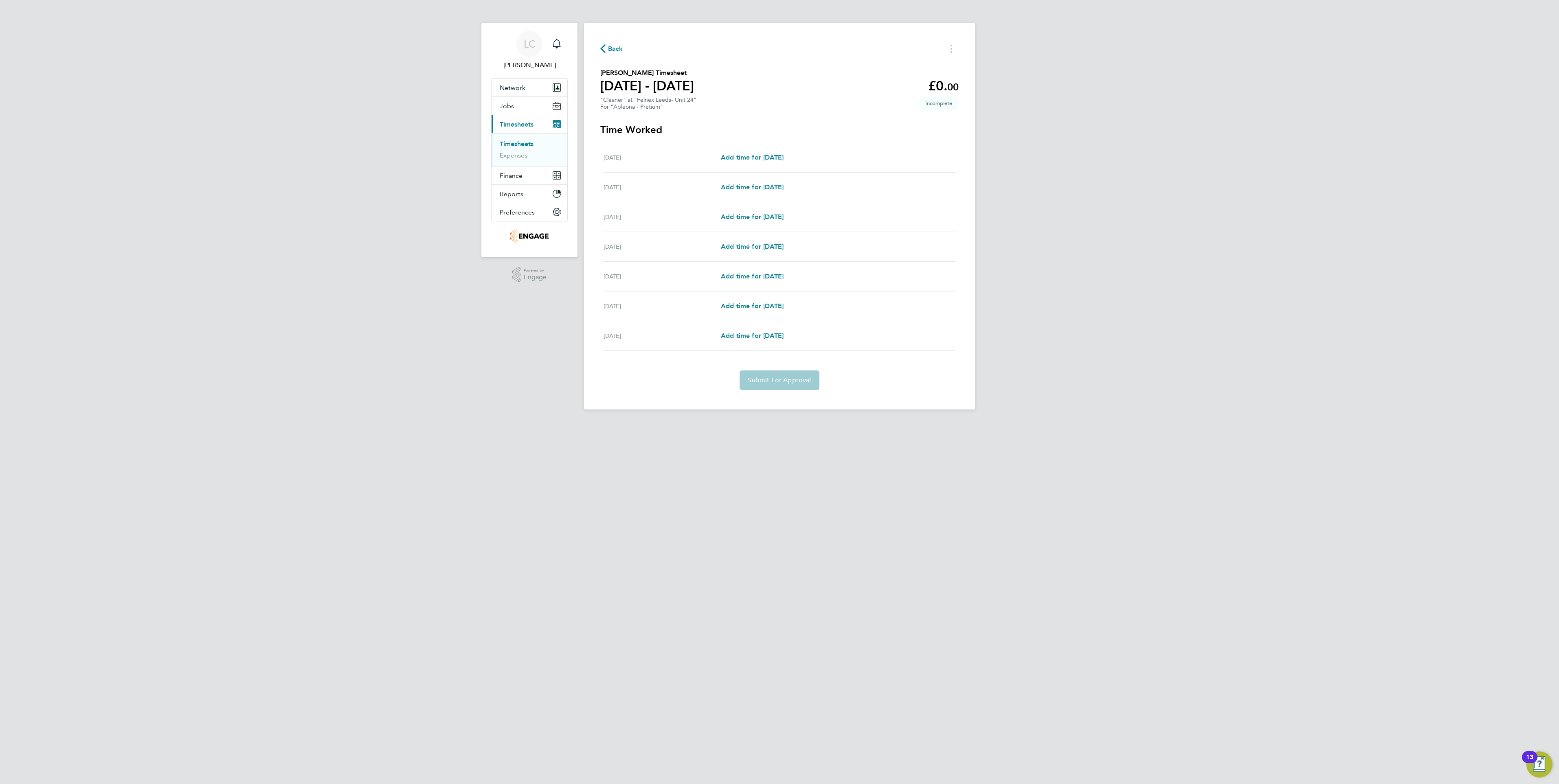
click at [617, 46] on span "Back" at bounding box center [615, 49] width 15 height 10
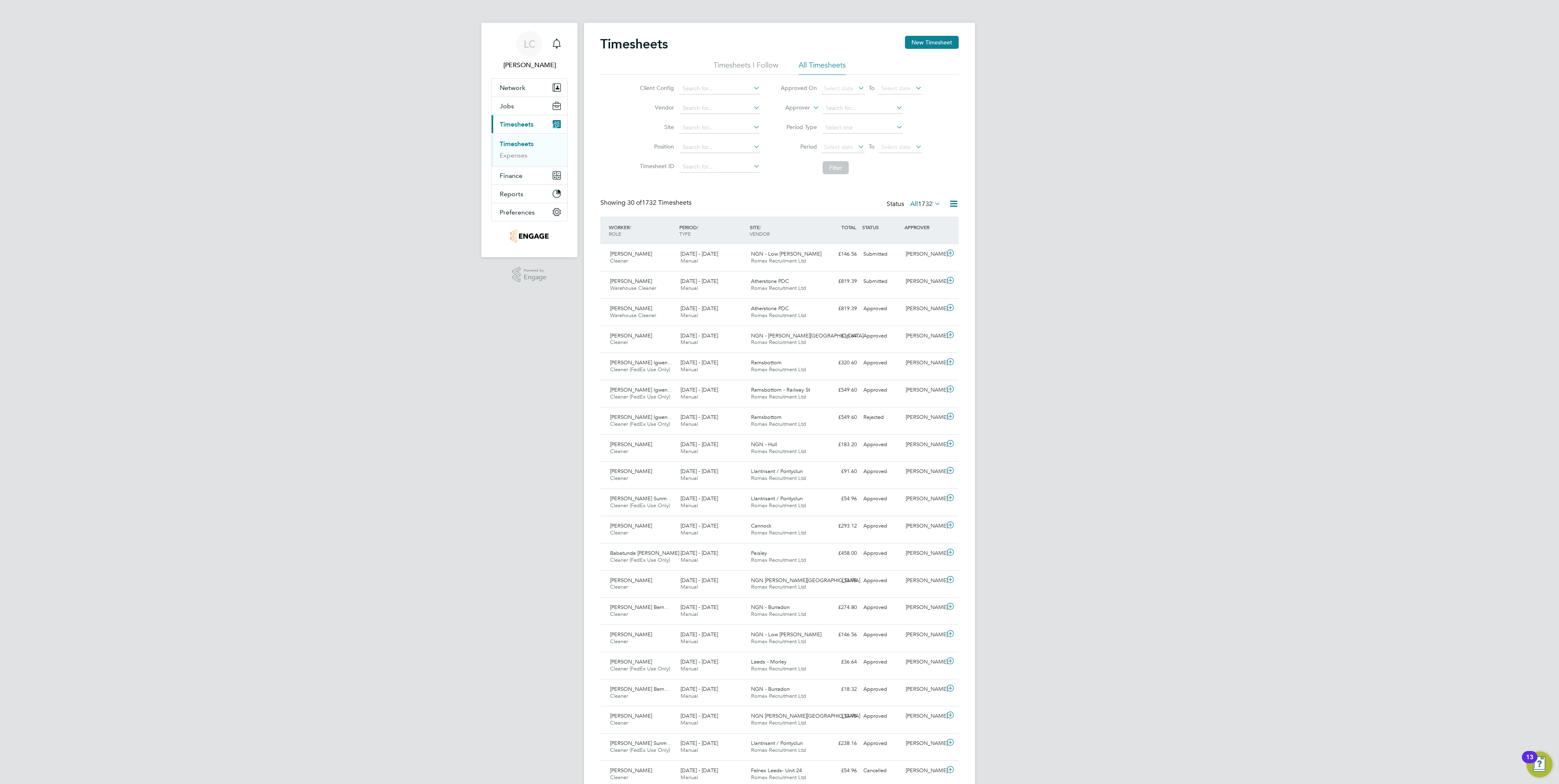
click at [764, 58] on div "Timesheets New Timesheet" at bounding box center [780, 48] width 358 height 24
click at [832, 64] on li "All Timesheets" at bounding box center [822, 68] width 47 height 15
click at [717, 83] on li "Client Config" at bounding box center [698, 89] width 143 height 19
drag, startPoint x: 942, startPoint y: 52, endPoint x: 939, endPoint y: 42, distance: 10.4
click at [942, 50] on div "Timesheets New Timesheet" at bounding box center [780, 48] width 358 height 24
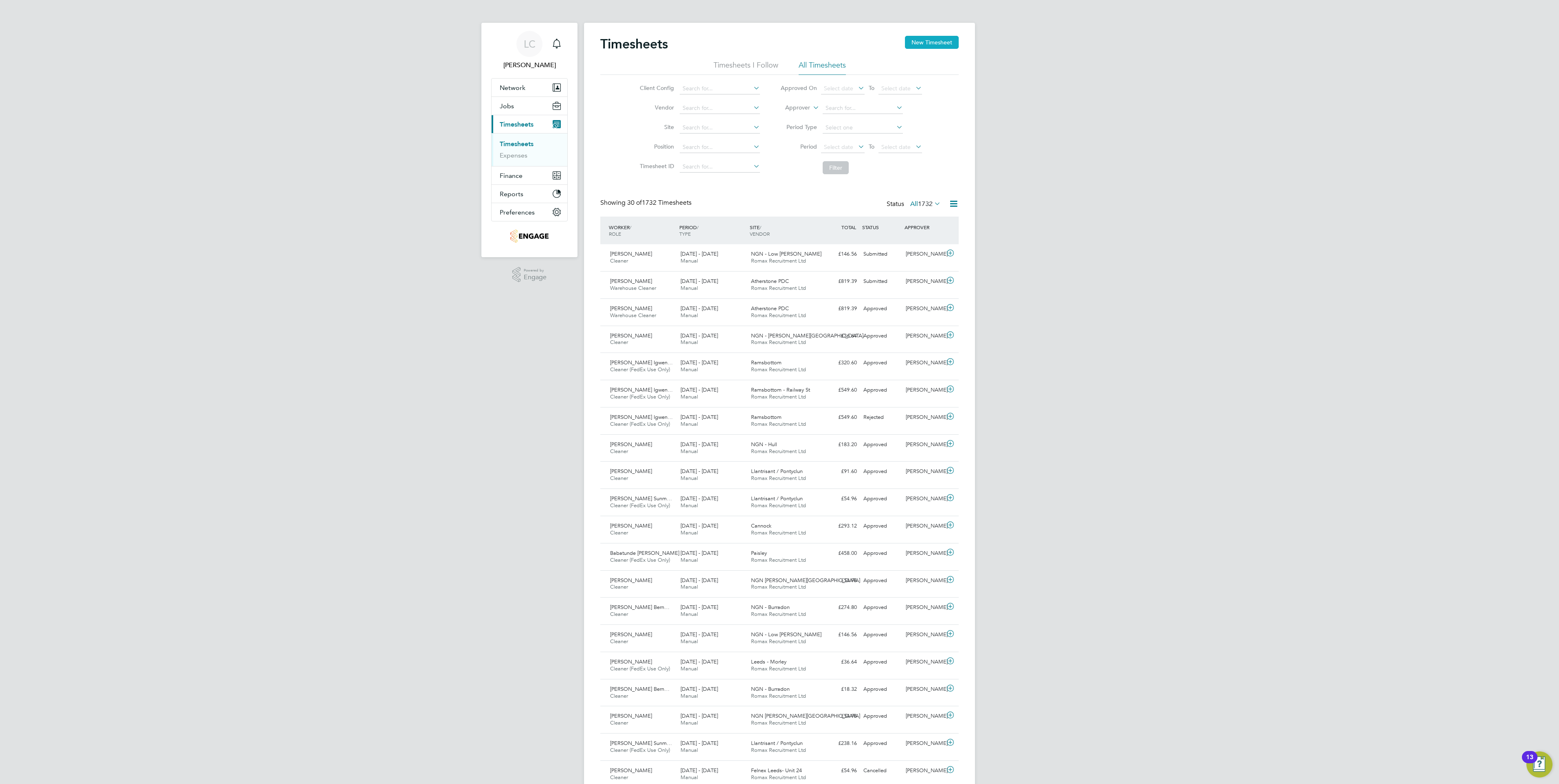
click at [939, 41] on button "New Timesheet" at bounding box center [931, 42] width 54 height 13
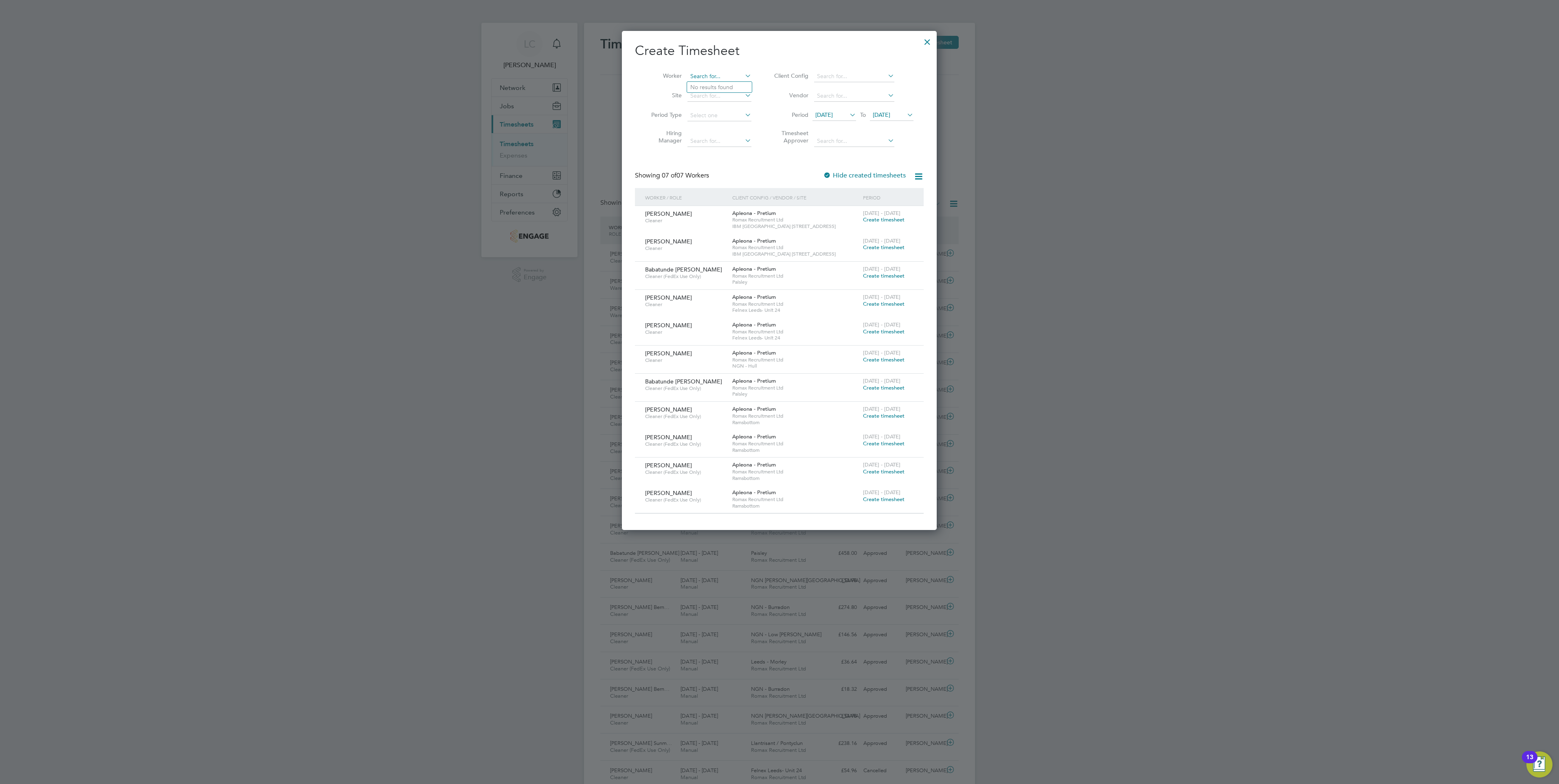
click at [707, 71] on input at bounding box center [720, 76] width 64 height 11
click at [734, 85] on li "Rhys John Lewis" at bounding box center [737, 87] width 100 height 11
type input "[PERSON_NAME]"
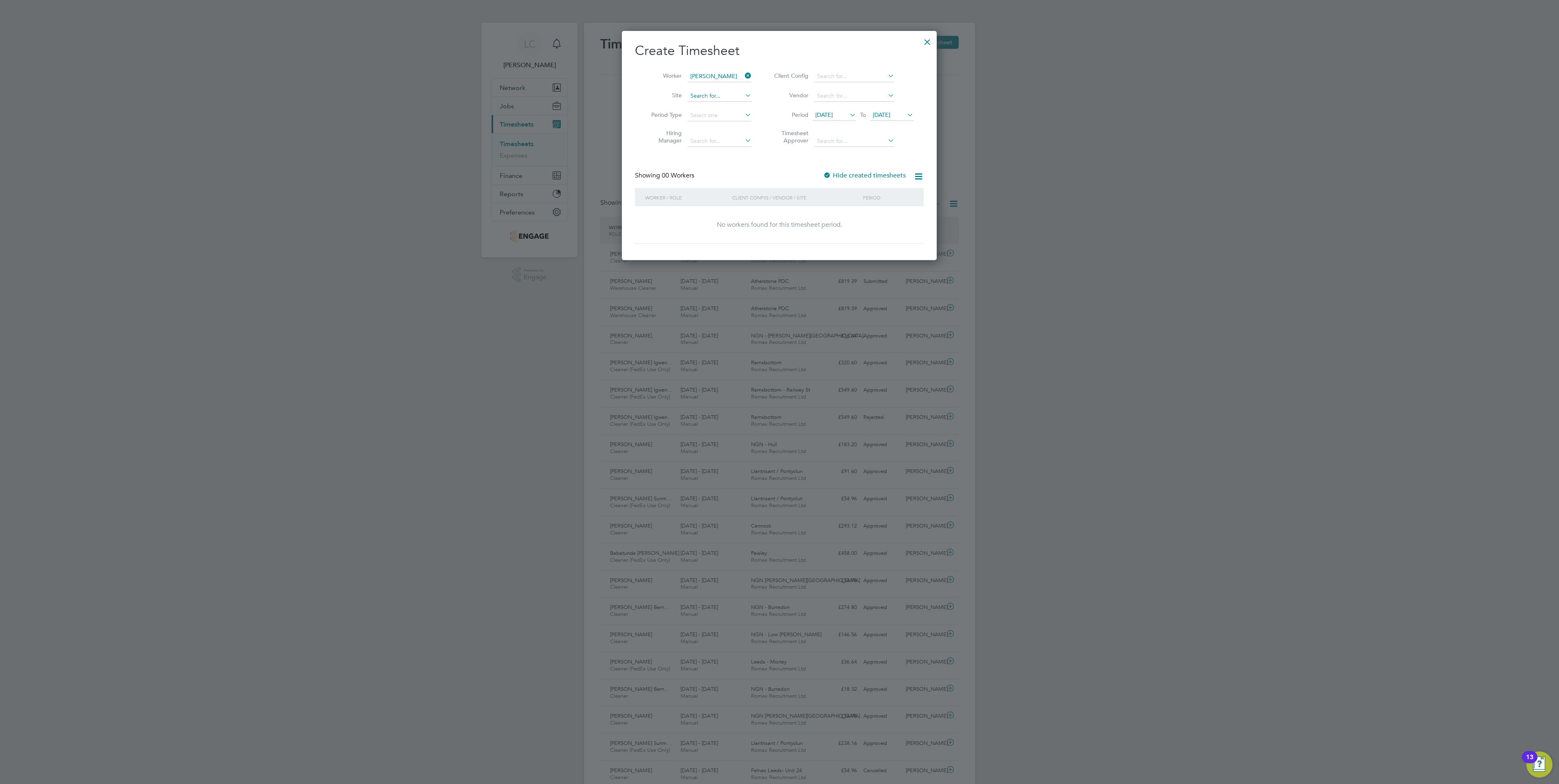
click at [706, 96] on input at bounding box center [720, 96] width 64 height 11
click at [718, 105] on li "Llan trisant / Pontyclun" at bounding box center [719, 107] width 65 height 11
type input "Llantrisant / Pontyclun"
click at [890, 112] on span "21 Aug 2025" at bounding box center [881, 115] width 18 height 7
click at [947, 211] on span "29" at bounding box center [946, 203] width 16 height 16
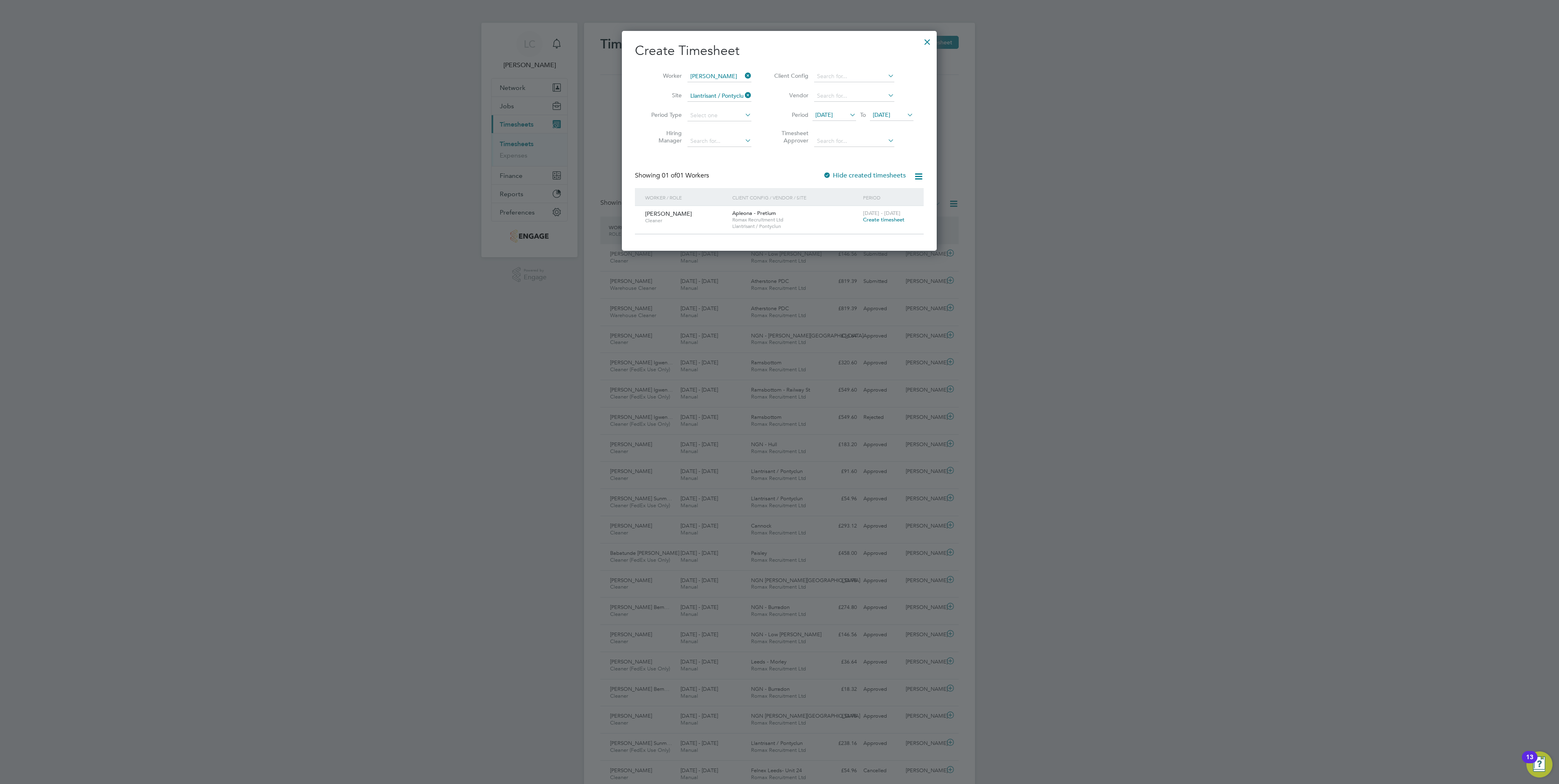
click at [893, 221] on span "Create timesheet" at bounding box center [884, 219] width 42 height 7
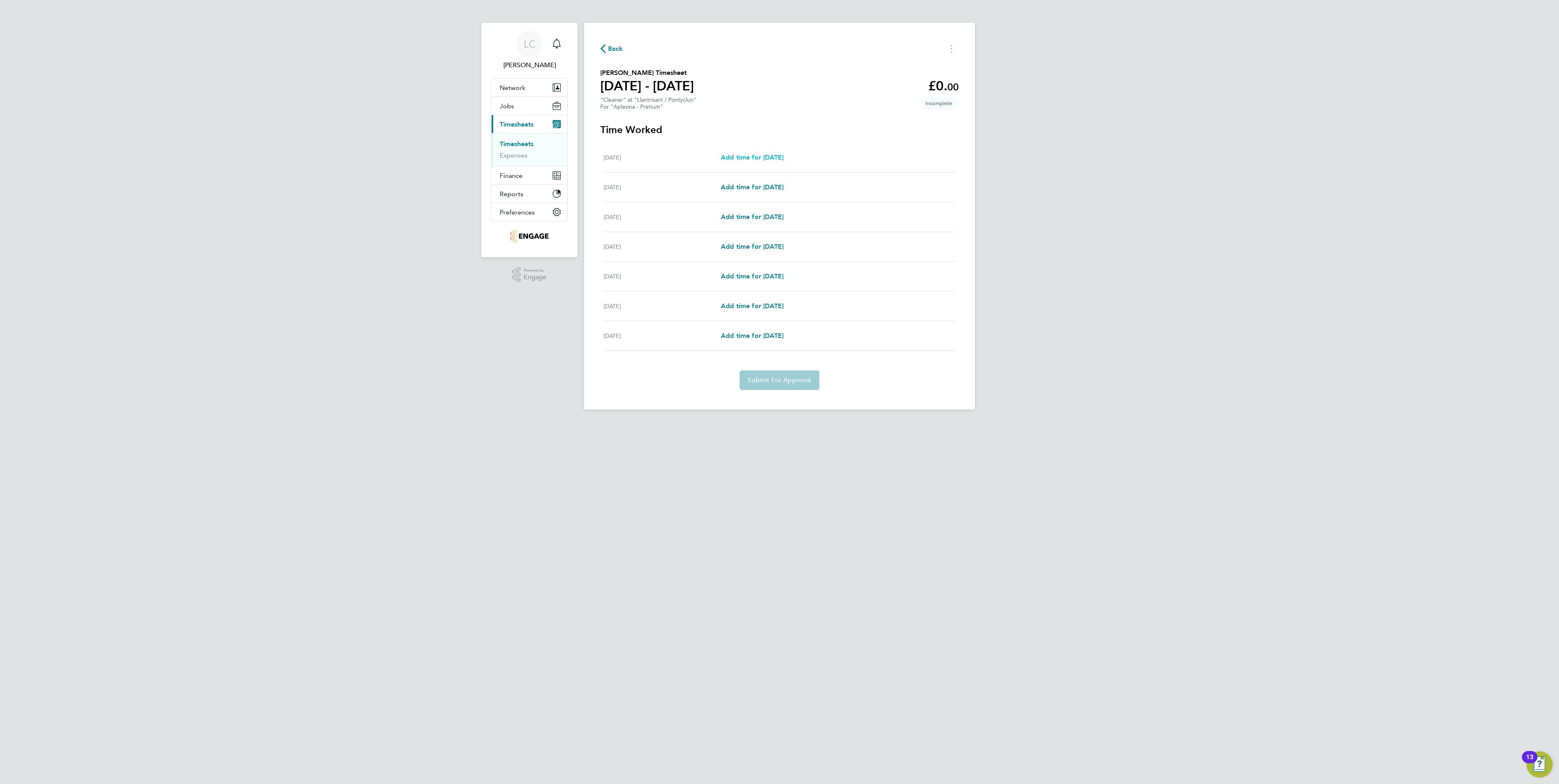
click at [761, 155] on span "Add time for Sat 23 Aug" at bounding box center [752, 157] width 63 height 8
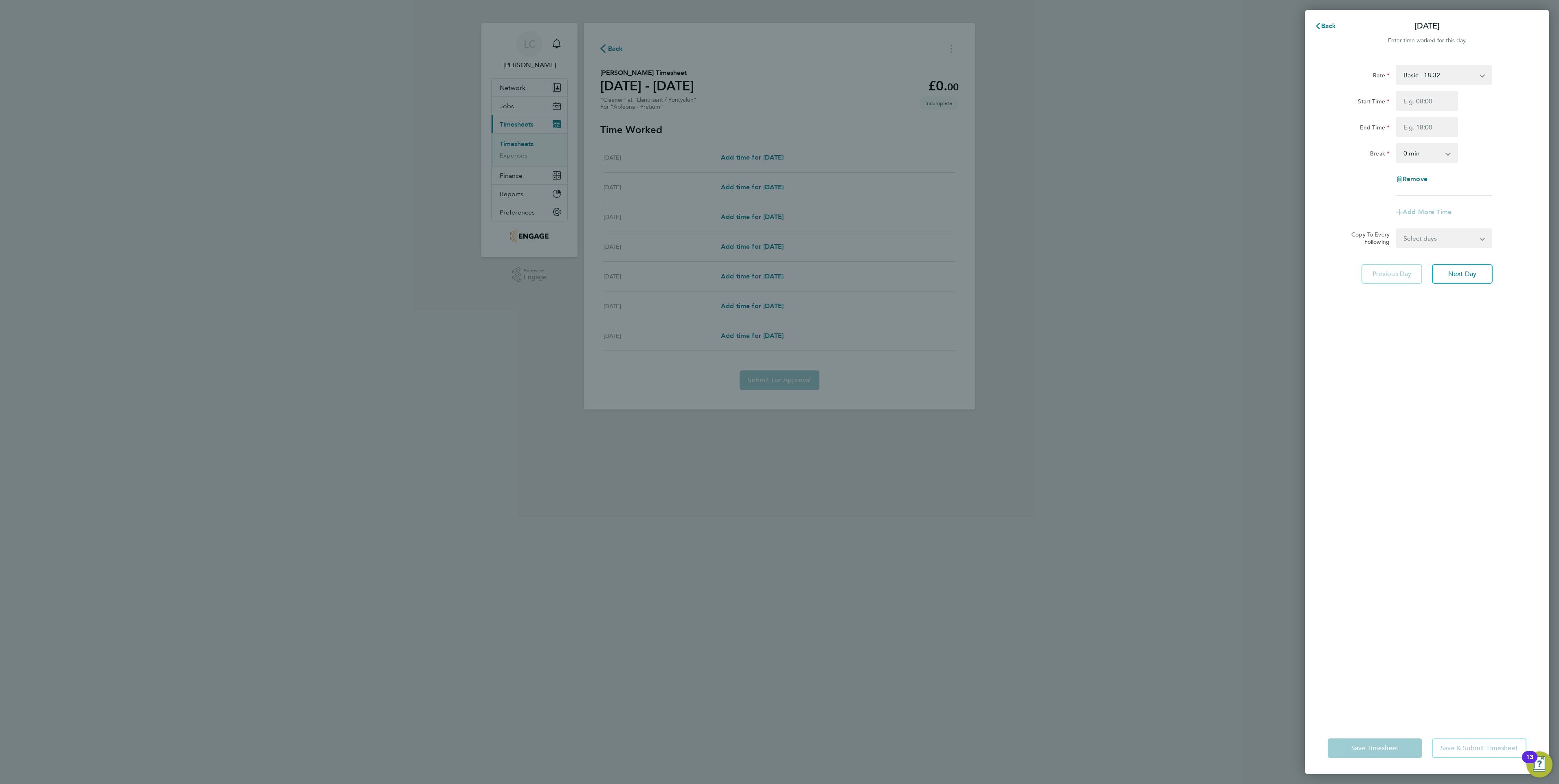
click at [721, 114] on div "Back Sat 23 Aug Enter time worked for this day. Rate Basic - 18.32 Start Time E…" at bounding box center [780, 392] width 1559 height 784
click at [733, 261] on div "Back Sat 23 Aug Enter time worked for this day. Rate Basic - 18.32 Start Time E…" at bounding box center [780, 392] width 1559 height 784
click at [795, 215] on div "Back Sat 23 Aug Enter time worked for this day. Rate Basic - 18.32 Start Time E…" at bounding box center [780, 392] width 1559 height 784
drag, startPoint x: 1335, startPoint y: 25, endPoint x: 1183, endPoint y: 84, distance: 163.0
click at [1333, 25] on span "Back" at bounding box center [1328, 25] width 15 height 8
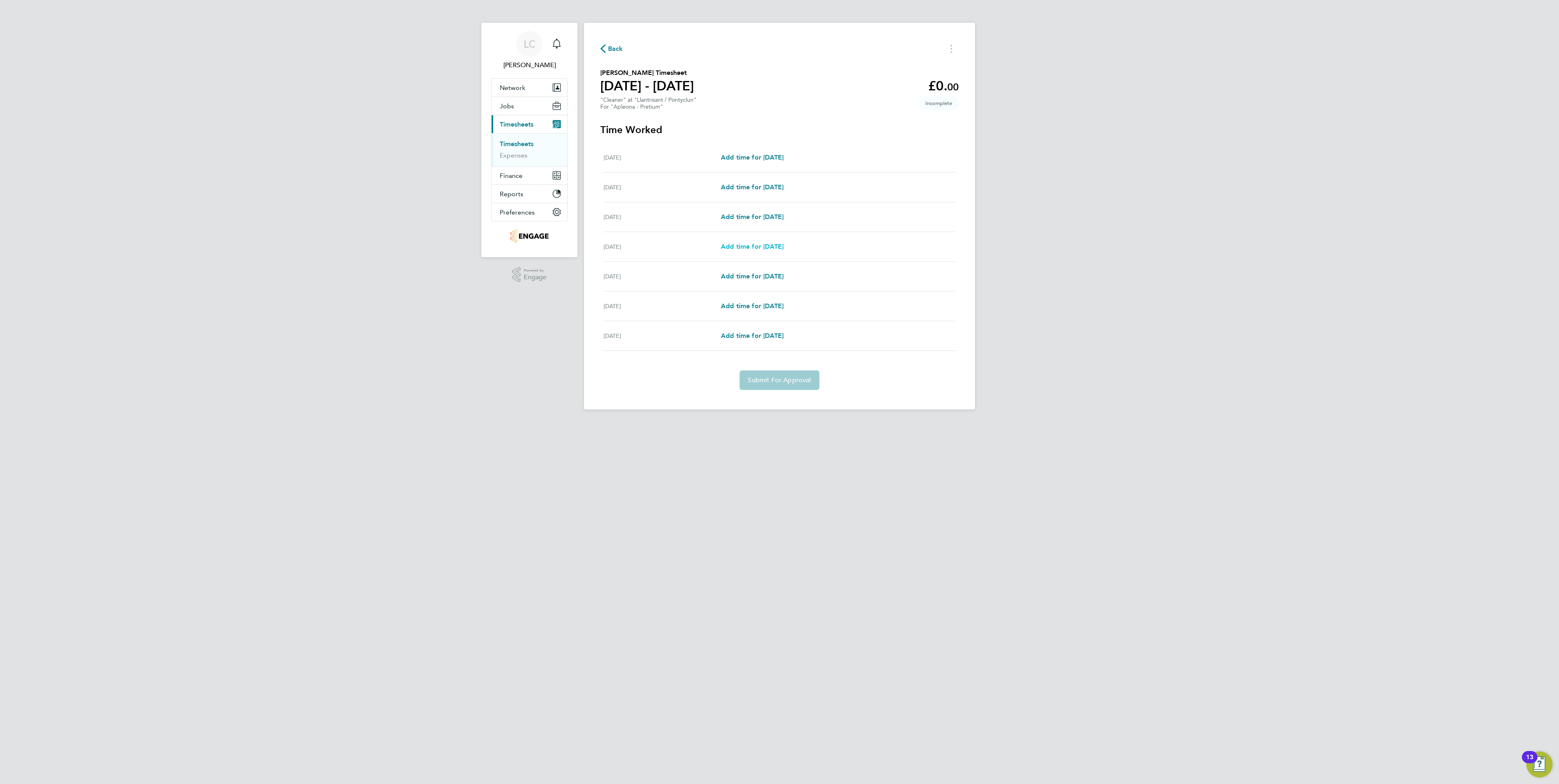
click at [749, 246] on span "Add time for Tue 26 Aug" at bounding box center [752, 246] width 63 height 8
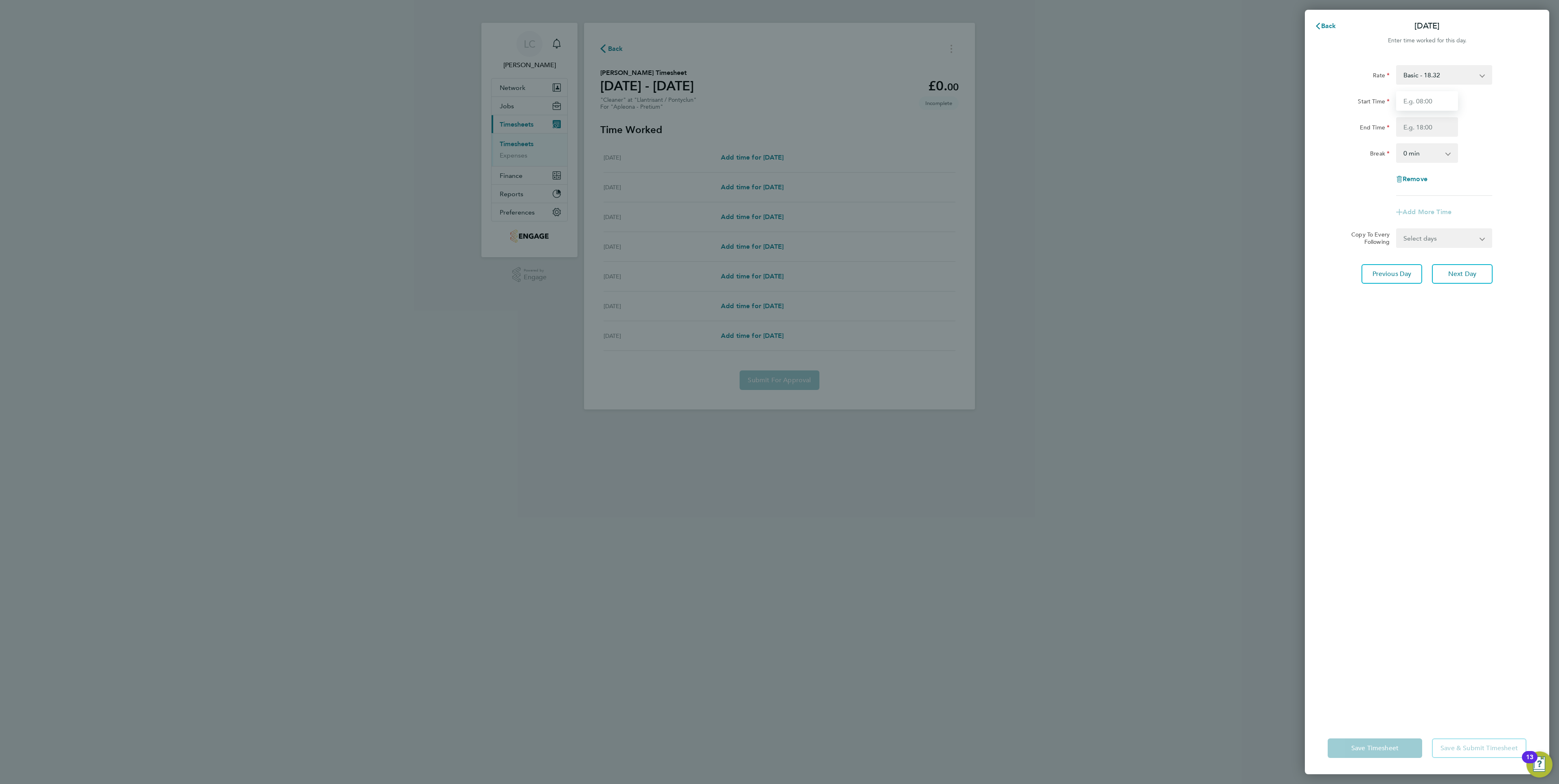
click at [1414, 104] on input "Start Time" at bounding box center [1427, 101] width 62 height 19
type input "10:00"
click at [1422, 125] on input "End Time" at bounding box center [1427, 127] width 62 height 19
type input "13:00"
click at [1520, 452] on div "Rate Basic - 18.32 Start Time 10:00 End Time 13:00 Break 0 min 15 min 30 min 45…" at bounding box center [1427, 389] width 245 height 667
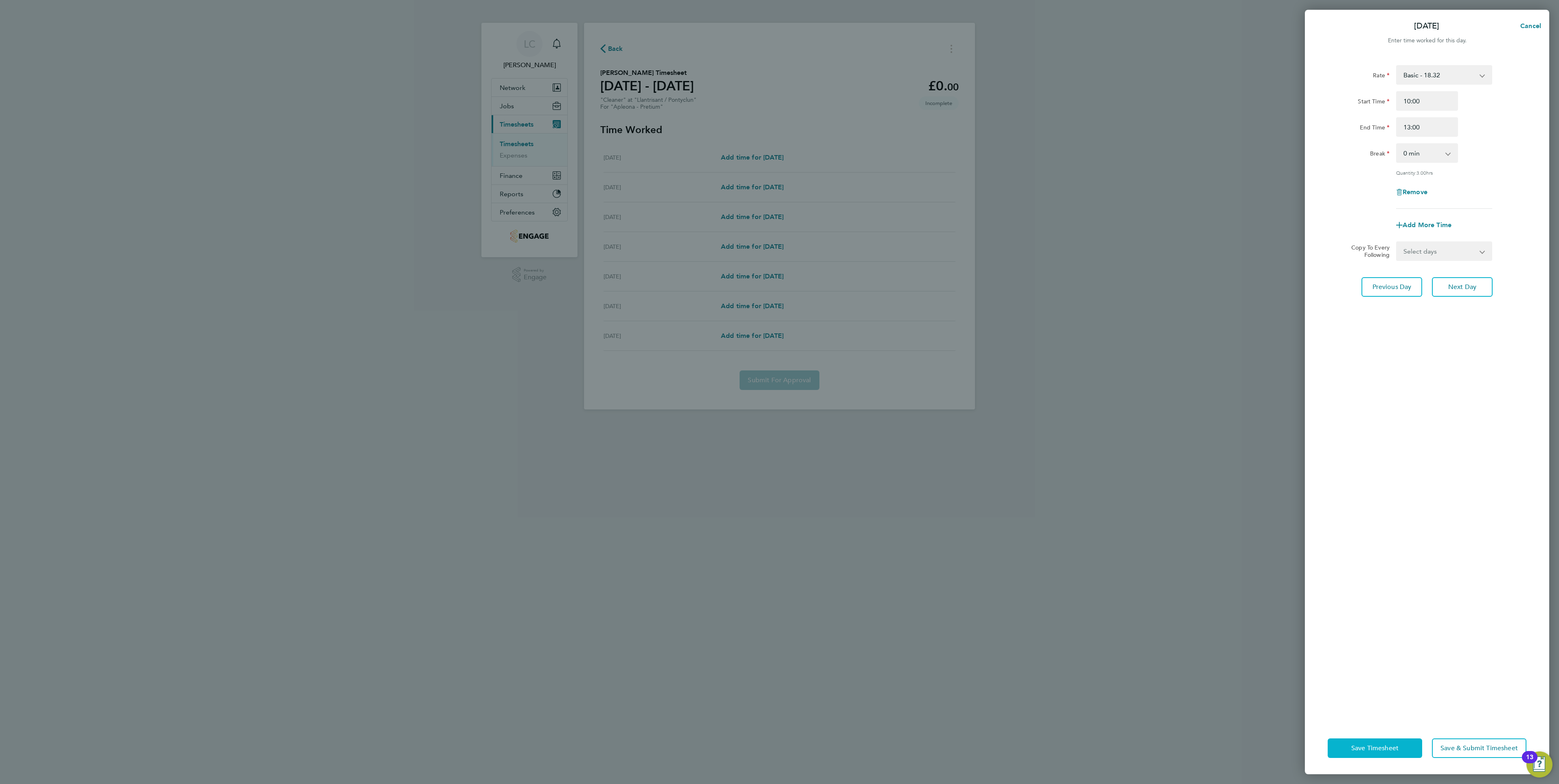
click at [1377, 750] on span "Save Timesheet" at bounding box center [1375, 748] width 47 height 8
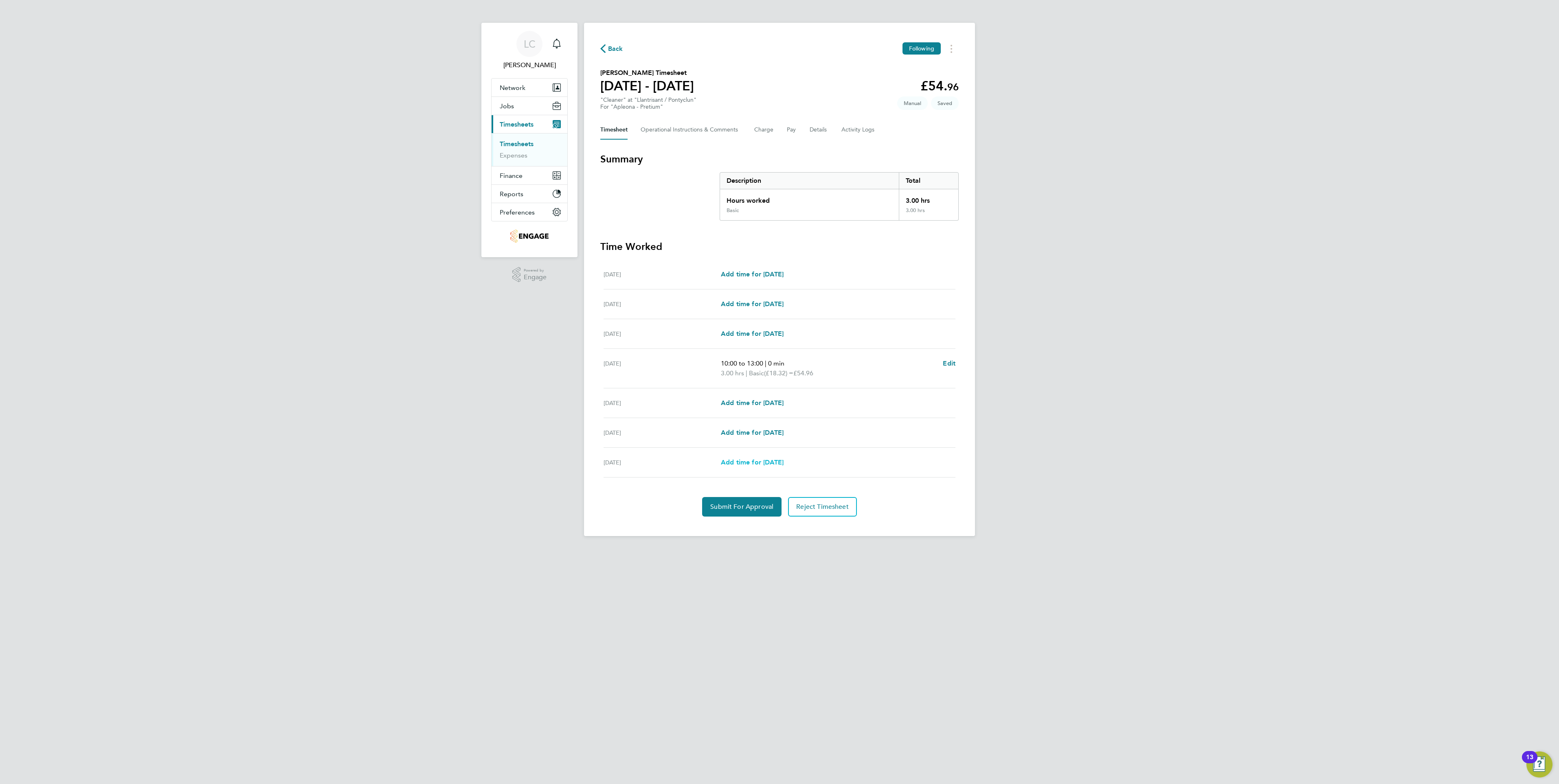
click at [741, 463] on span "Add time for Fri 29 Aug" at bounding box center [752, 462] width 63 height 8
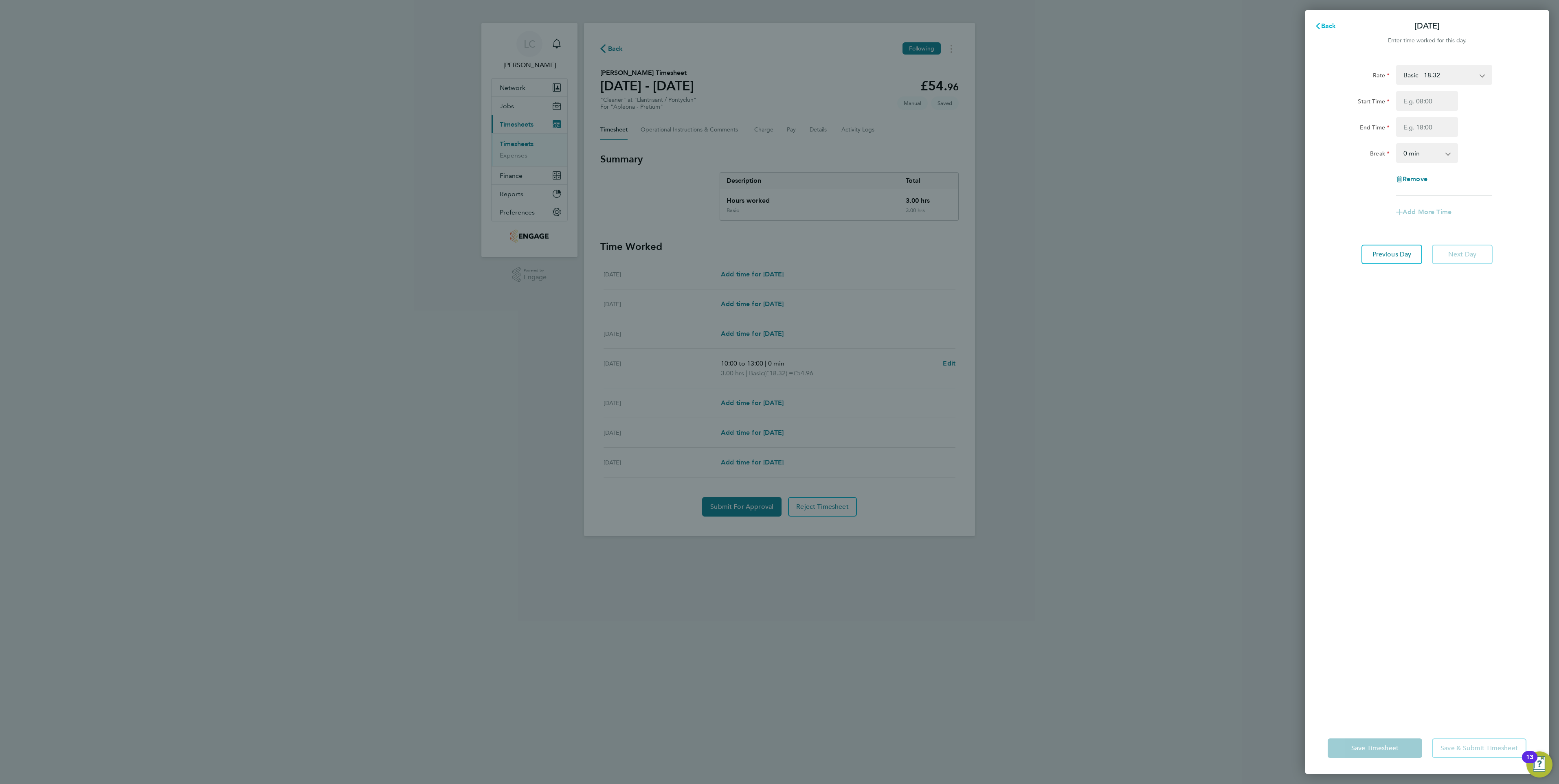
click at [1327, 23] on span "Back" at bounding box center [1328, 25] width 15 height 8
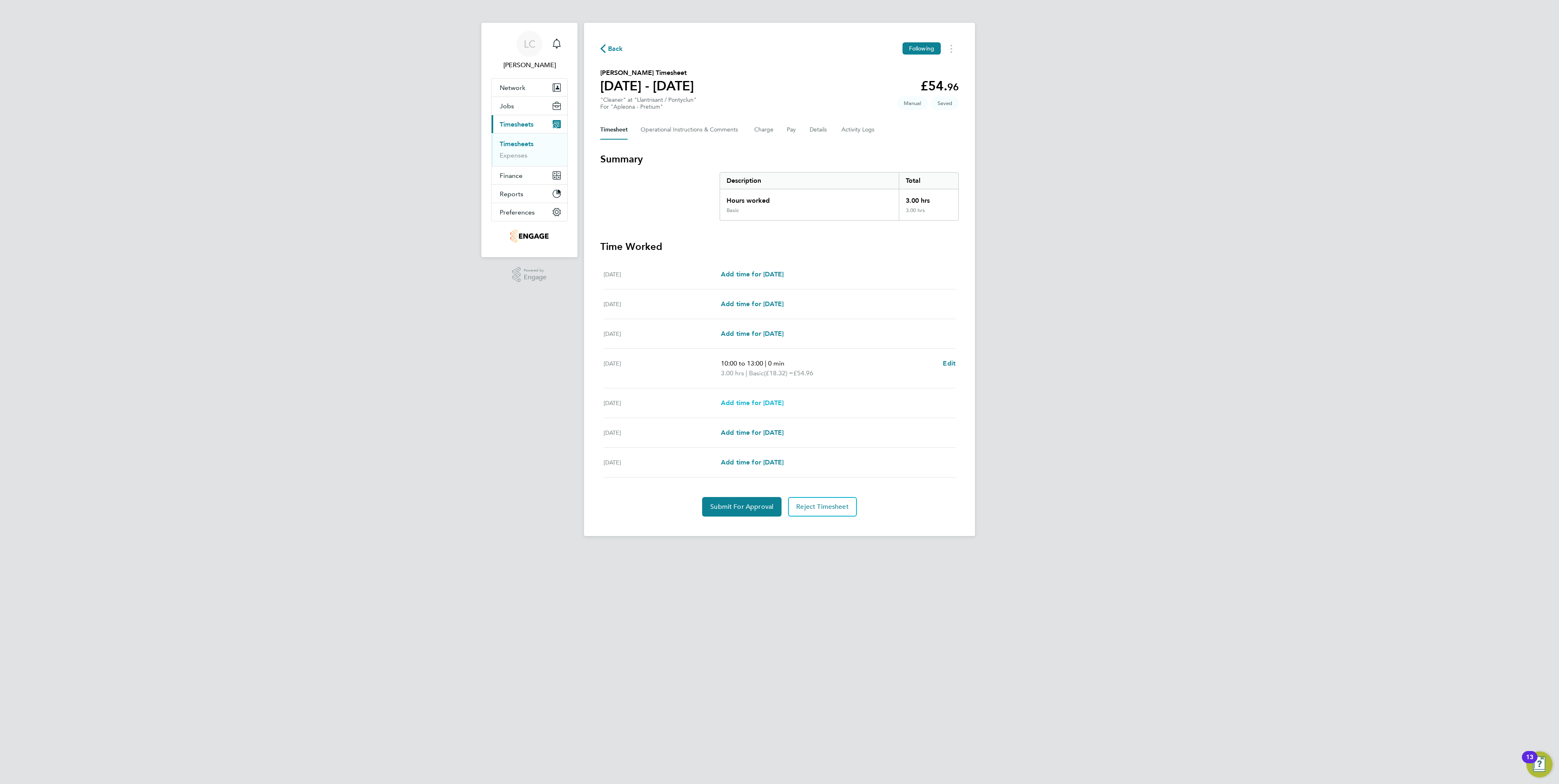
click at [741, 402] on span "Add time for Wed 27 Aug" at bounding box center [752, 402] width 63 height 8
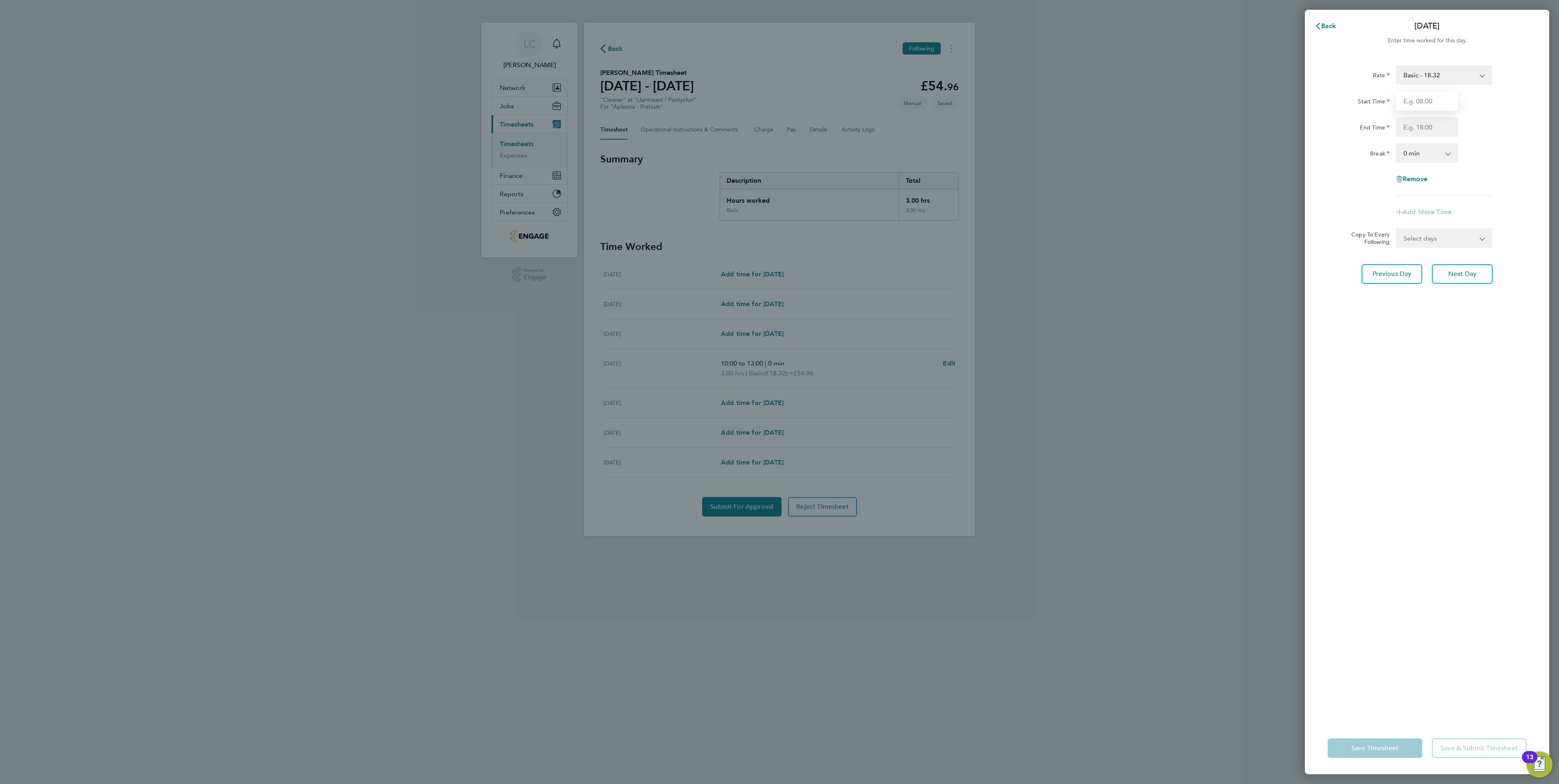
click at [1422, 100] on input "Start Time" at bounding box center [1427, 101] width 62 height 19
type input "10:00"
click at [1435, 129] on input "End Time" at bounding box center [1427, 127] width 62 height 19
type input "13:00"
click at [1429, 397] on div "Rate Basic - 18.32 Start Time 10:00 End Time 13:00 Break 0 min 15 min 30 min 45…" at bounding box center [1427, 389] width 245 height 667
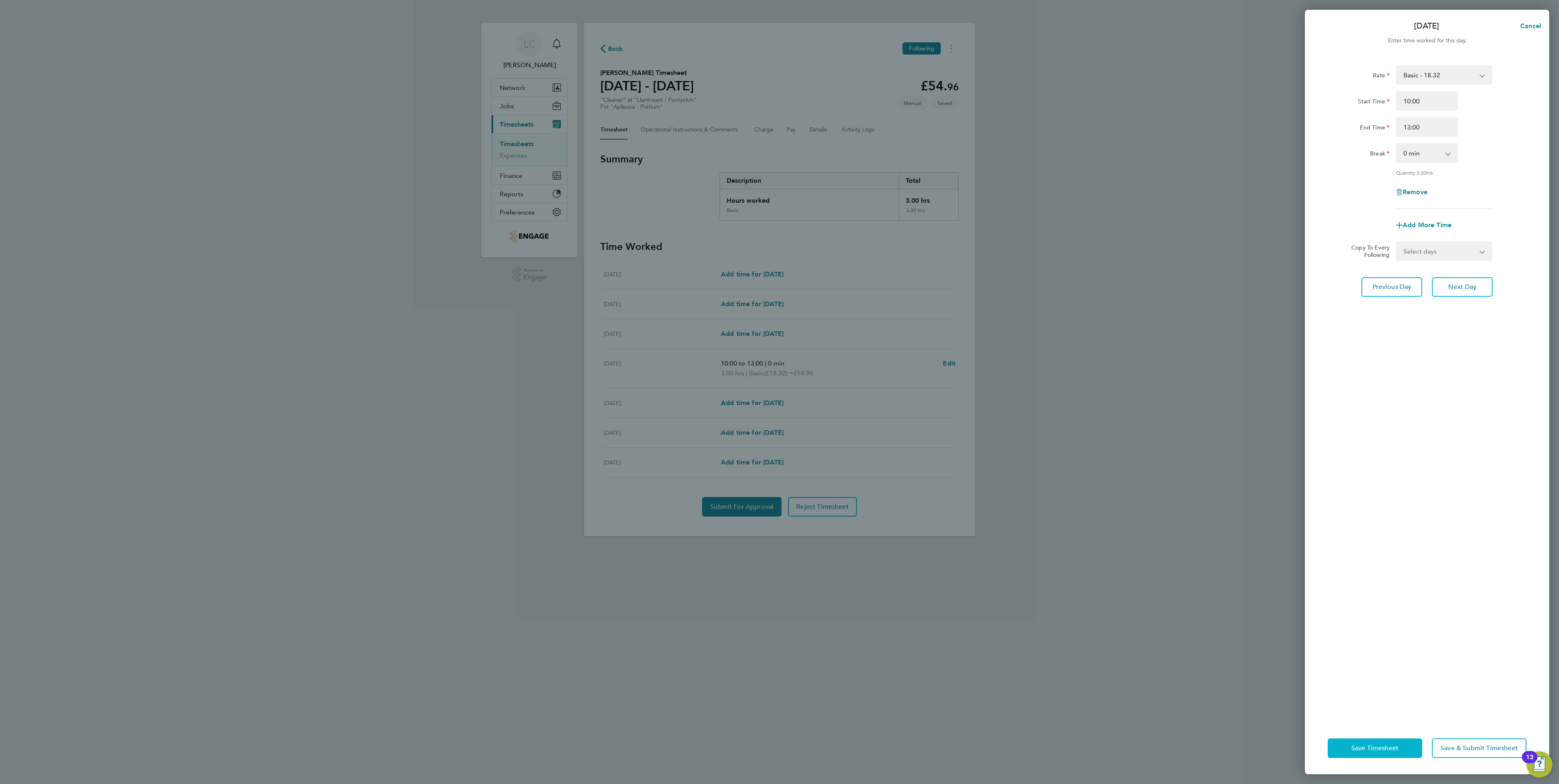
click at [1378, 754] on button "Save Timesheet" at bounding box center [1375, 748] width 94 height 19
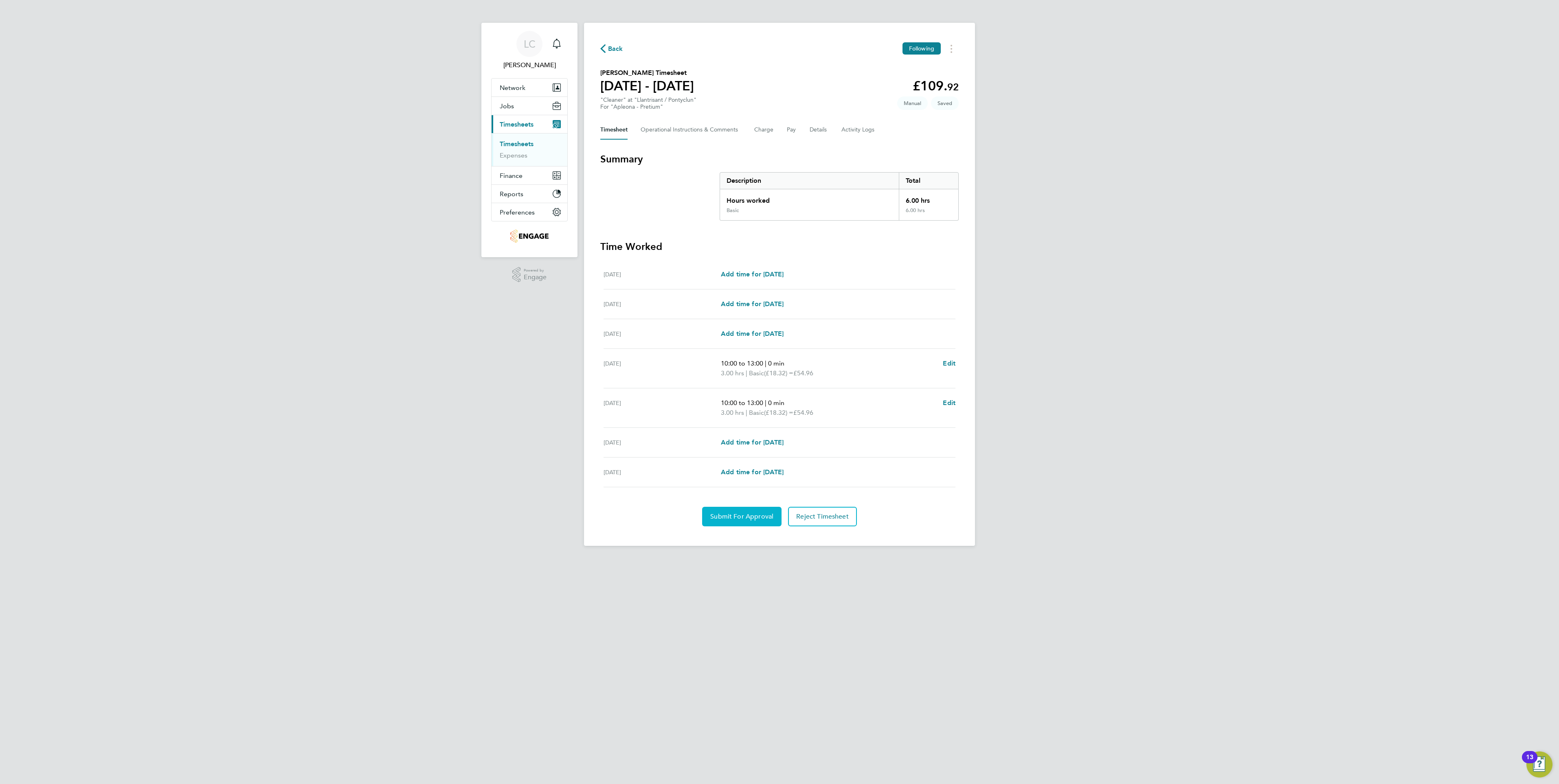
click at [721, 517] on span "Submit For Approval" at bounding box center [742, 516] width 63 height 8
click at [609, 54] on div "Back Following" at bounding box center [780, 48] width 358 height 13
click at [615, 53] on span "Back" at bounding box center [615, 49] width 15 height 10
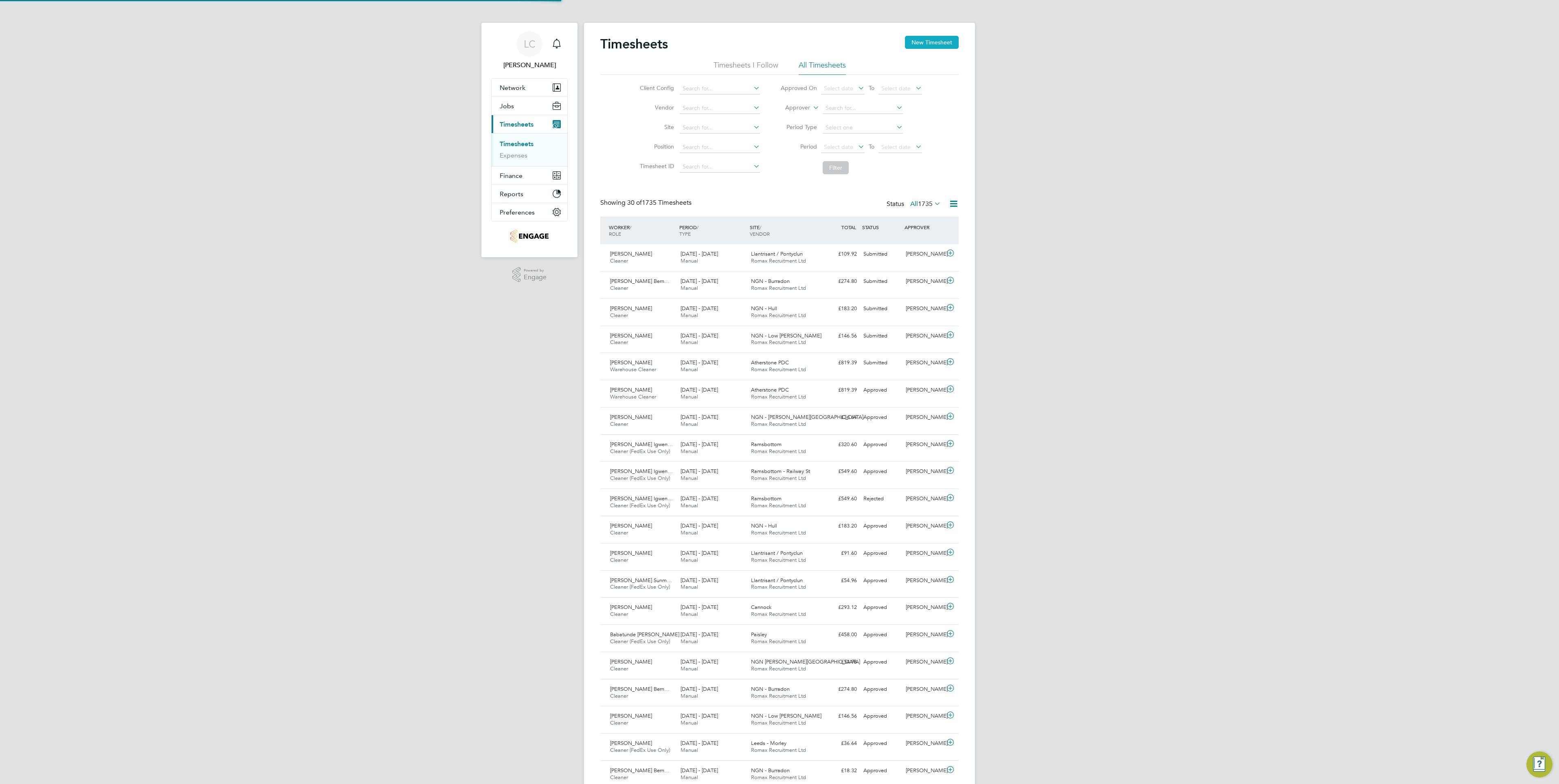
click at [946, 45] on button "New Timesheet" at bounding box center [931, 42] width 54 height 13
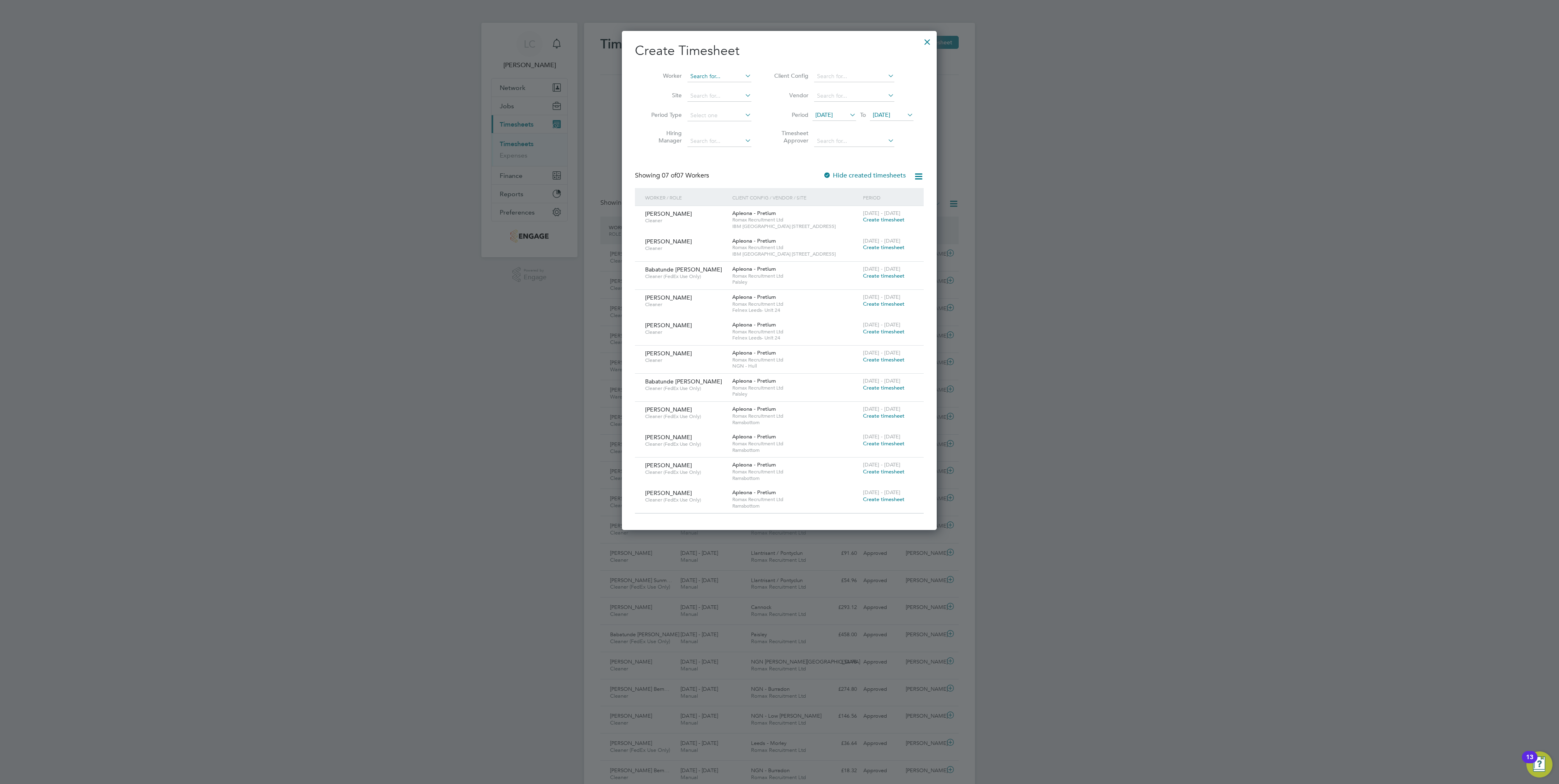
click at [732, 73] on input at bounding box center [720, 76] width 64 height 11
click at [727, 80] on input "chik" at bounding box center [720, 76] width 64 height 11
click at [727, 88] on li "Chik ezie Nwagor" at bounding box center [720, 87] width 65 height 11
type input "Chikezie Nwagor"
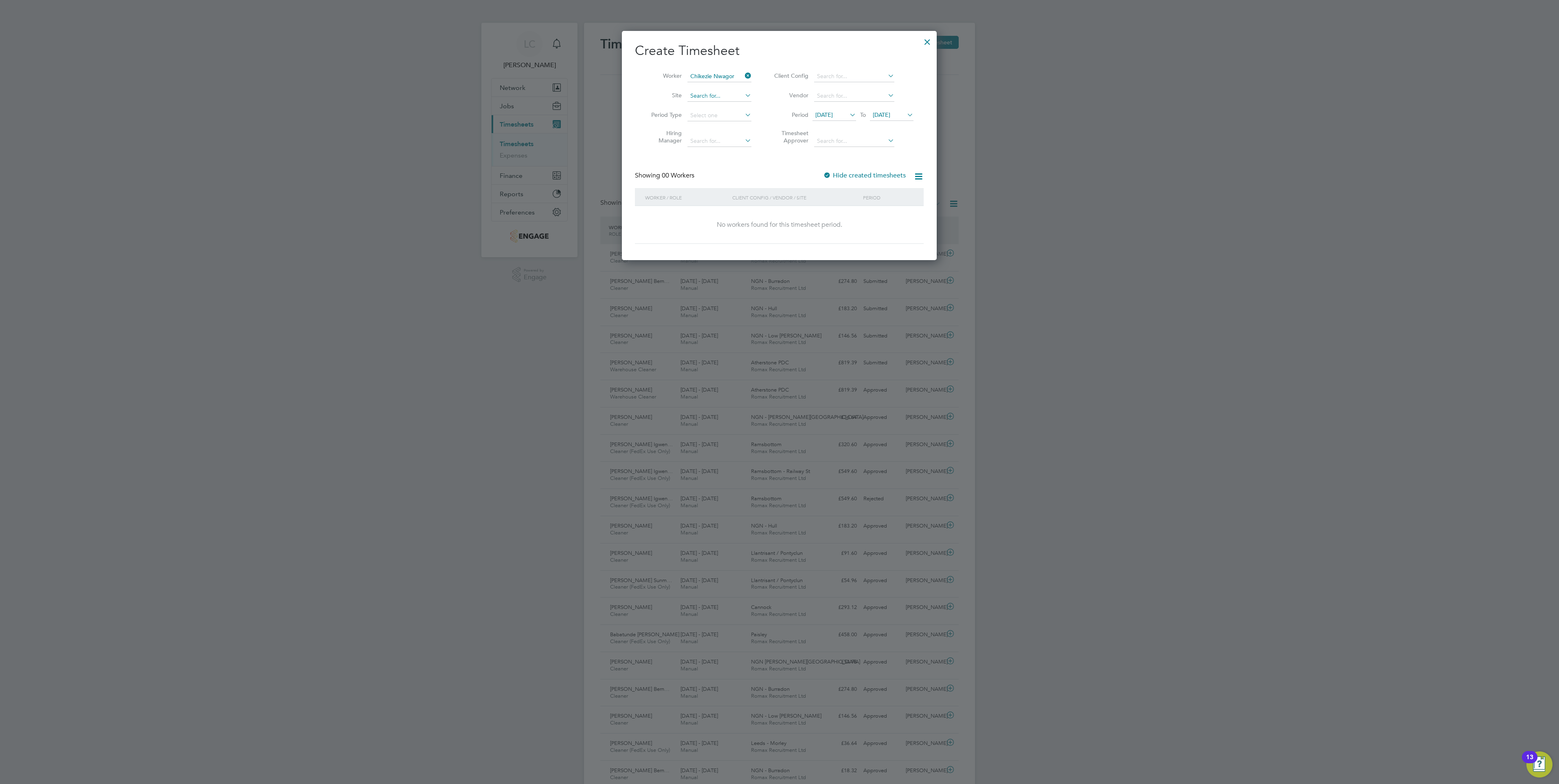
click at [715, 96] on input at bounding box center [720, 96] width 64 height 11
click at [711, 108] on b "Was" at bounding box center [712, 106] width 11 height 7
type input "NGN - Washington"
click at [890, 114] on span "21 Aug 2025" at bounding box center [881, 115] width 18 height 7
click at [947, 210] on span "29" at bounding box center [946, 203] width 16 height 16
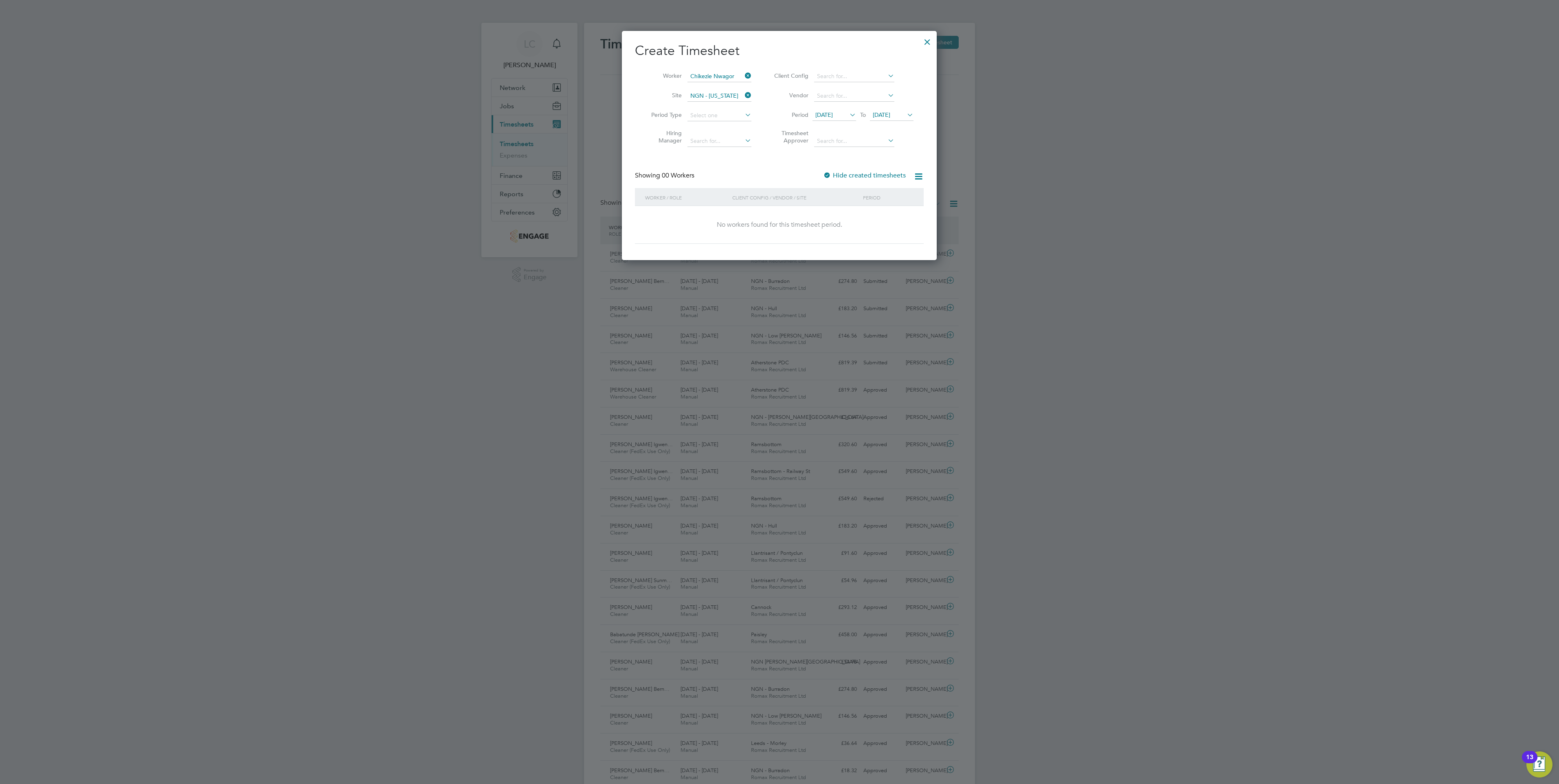
click at [824, 109] on li "Period 14 Aug 2025 To 29 Aug 2025" at bounding box center [842, 116] width 162 height 19
click at [834, 111] on span "14 Aug 2025" at bounding box center [835, 116] width 44 height 11
click at [905, 210] on span "23" at bounding box center [904, 204] width 16 height 16
click at [883, 172] on label "Hide created timesheets" at bounding box center [864, 175] width 83 height 8
click at [885, 106] on li "Period 23 Aug 2025 To 29 Aug 2025" at bounding box center [842, 116] width 162 height 19
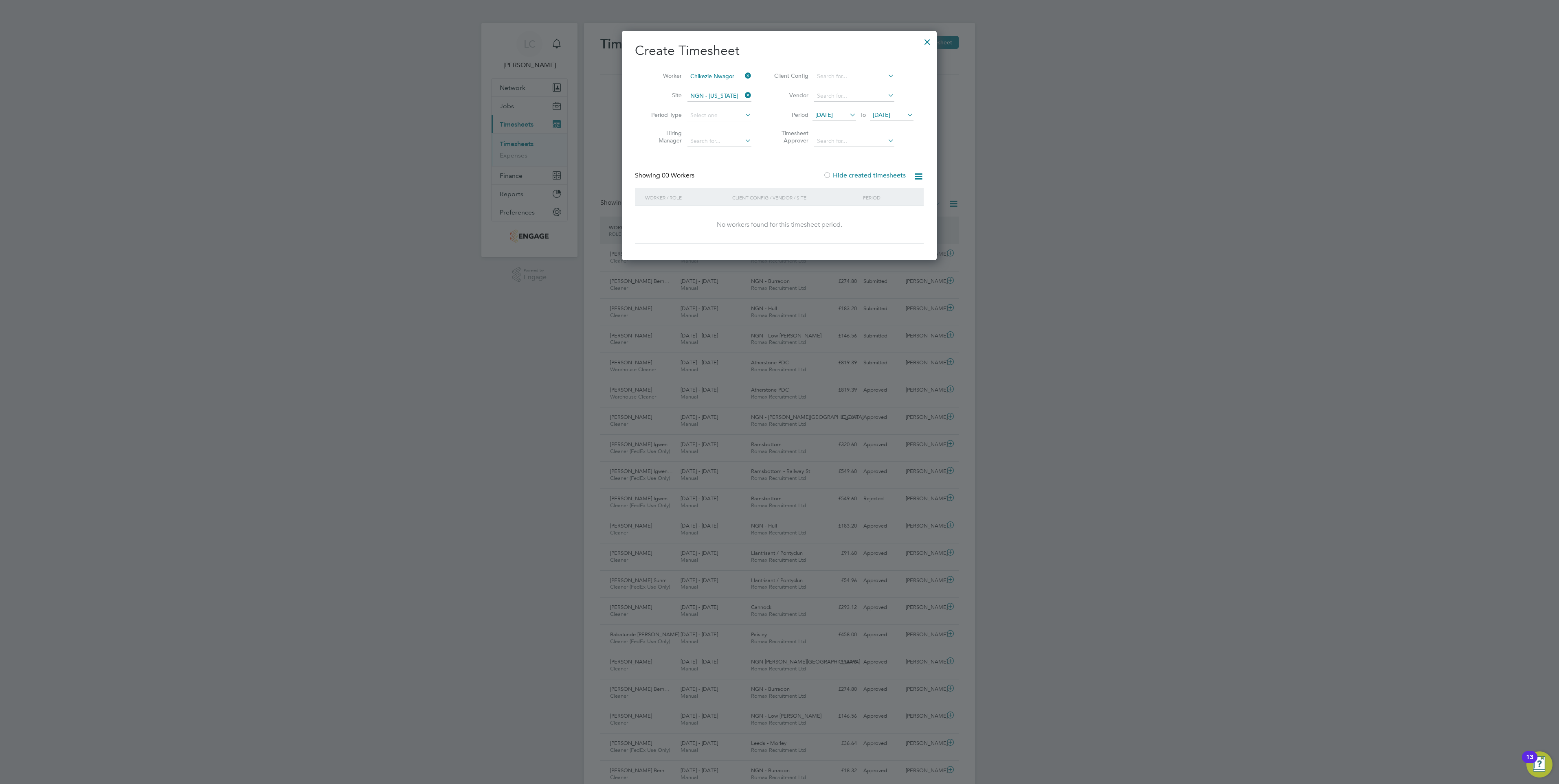
click at [833, 114] on span "23 Aug 2025" at bounding box center [824, 115] width 18 height 7
click at [902, 210] on span "30" at bounding box center [904, 203] width 16 height 16
click at [805, 157] on div "Create Timesheet Worker Chikezie Nwagor Site NGN - Washington Period Type Hirin…" at bounding box center [779, 143] width 289 height 201
click at [861, 110] on span "To" at bounding box center [862, 114] width 10 height 10
click at [833, 116] on span "30 Aug 2025" at bounding box center [824, 115] width 18 height 7
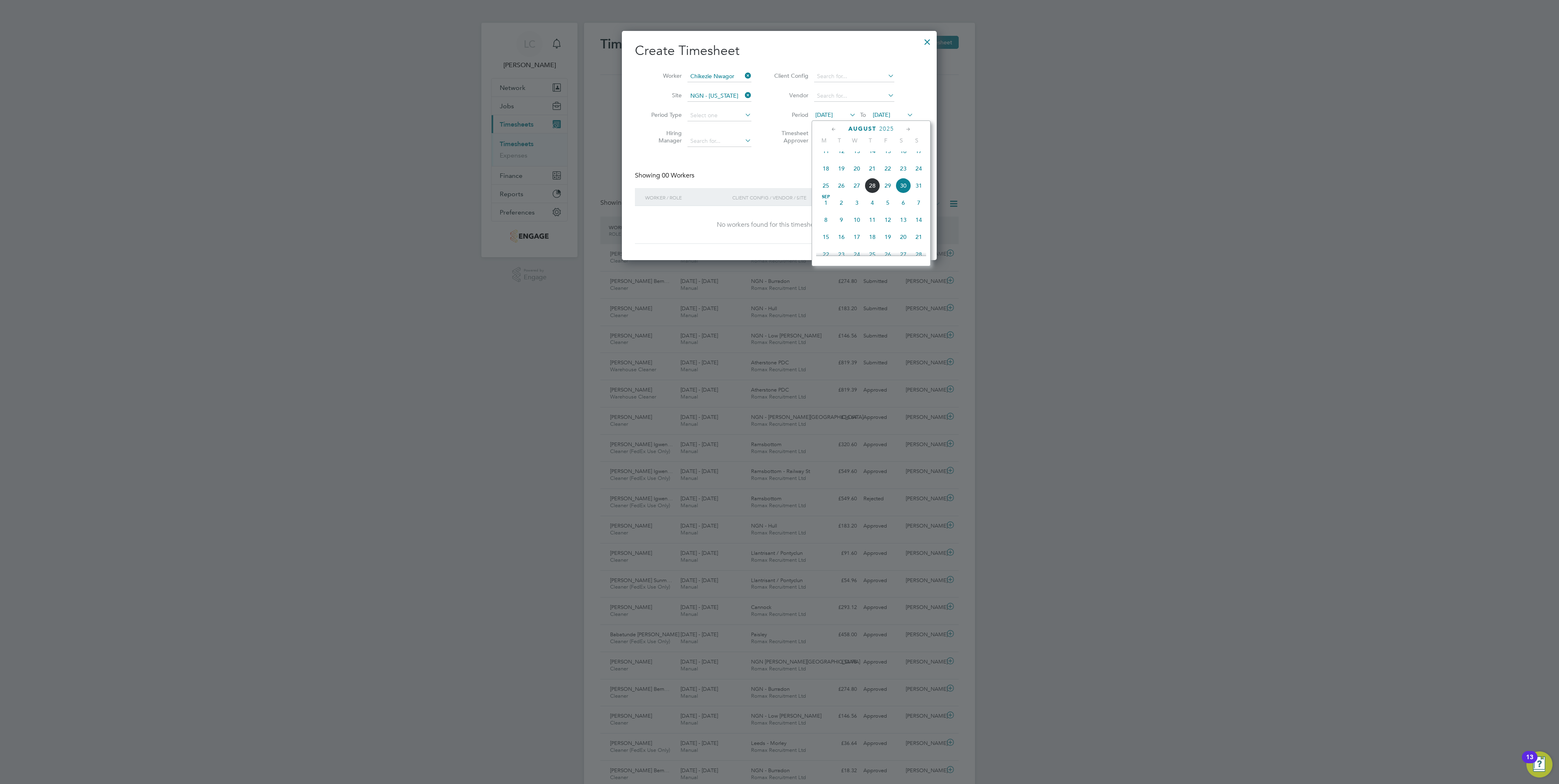
click at [890, 192] on span "29" at bounding box center [888, 186] width 16 height 16
click at [833, 114] on span "[DATE]" at bounding box center [824, 115] width 18 height 7
click at [907, 176] on span "23" at bounding box center [904, 169] width 16 height 16
click at [743, 96] on icon at bounding box center [743, 95] width 0 height 11
click at [804, 231] on div "No workers found for this timesheet period." at bounding box center [780, 225] width 272 height 38
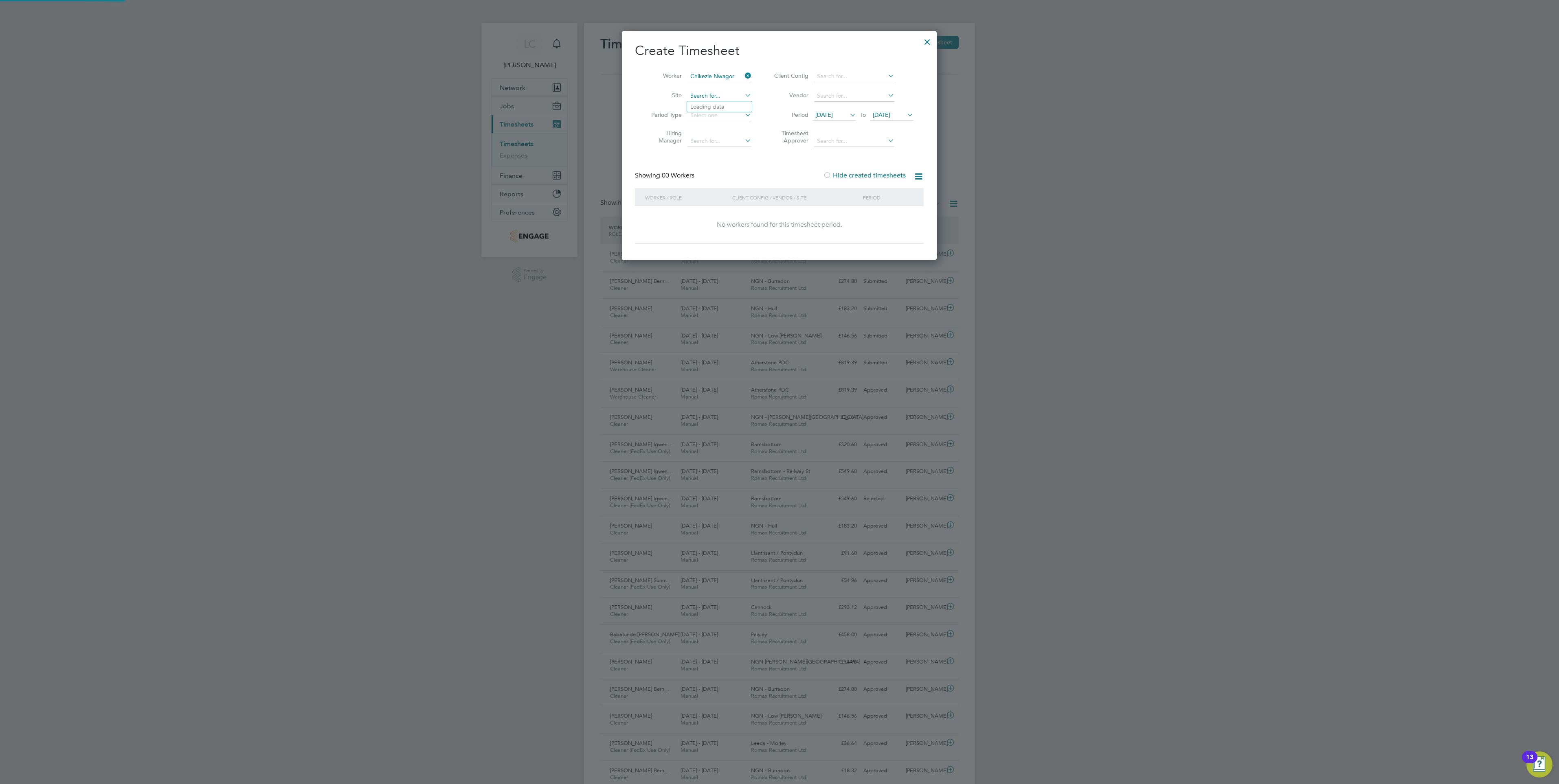
click at [719, 91] on input at bounding box center [720, 96] width 64 height 11
type input "q"
click at [704, 108] on li "NGN - Was hington" at bounding box center [719, 107] width 65 height 11
type input "NGN - Washington"
click at [927, 40] on div at bounding box center [927, 40] width 15 height 15
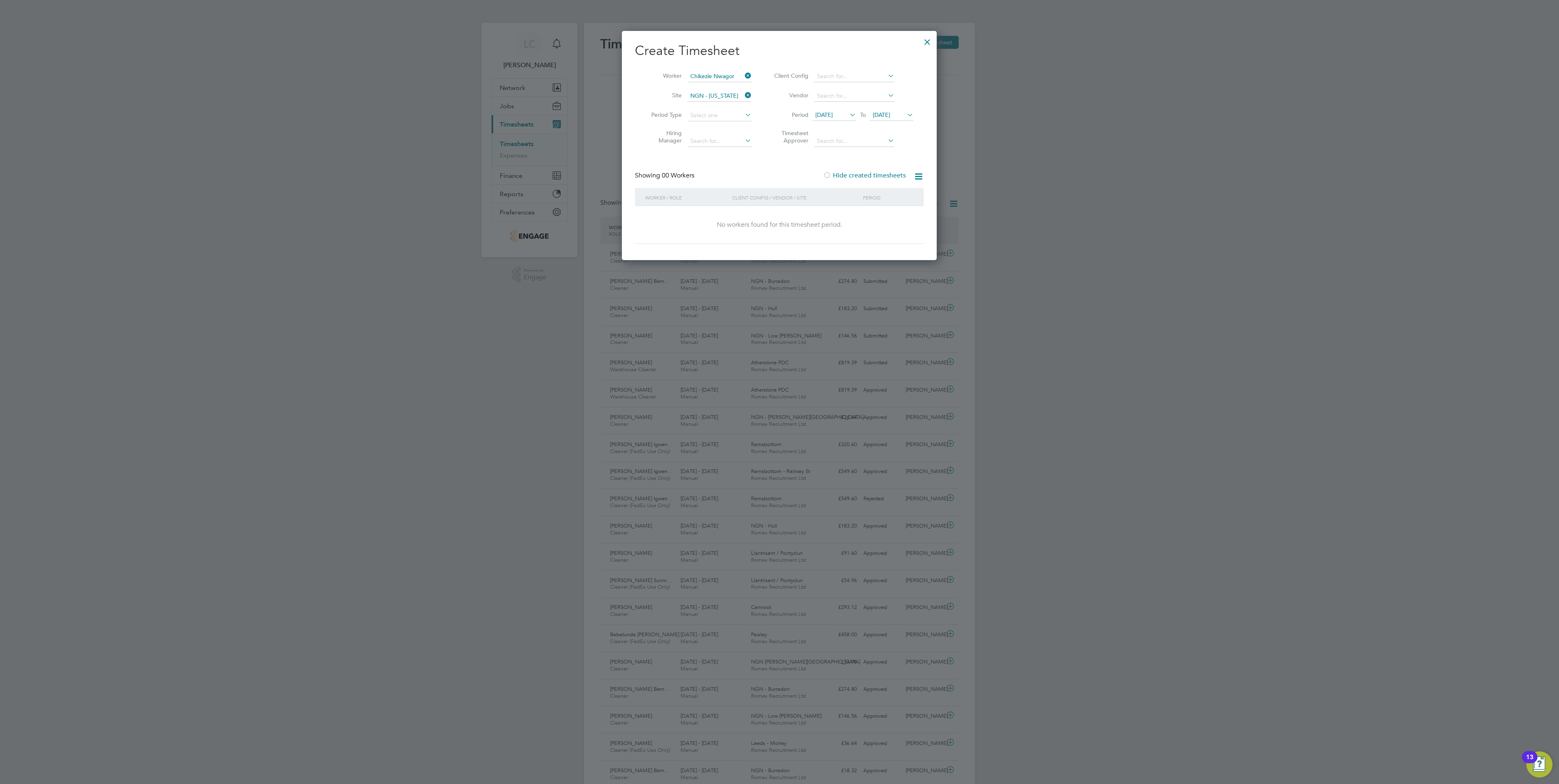
click at [1243, 188] on div at bounding box center [780, 392] width 1559 height 784
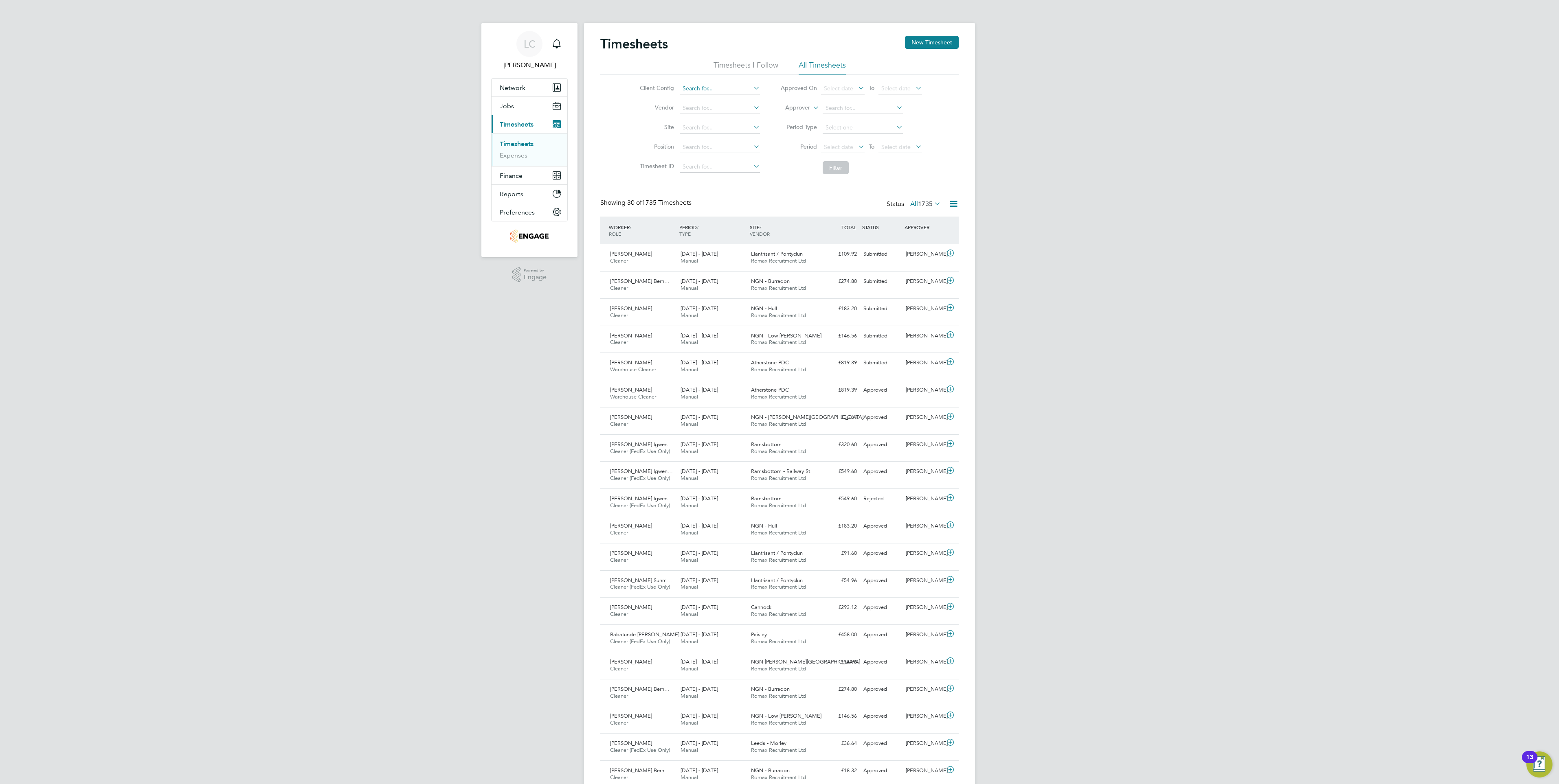
click at [726, 85] on input at bounding box center [720, 88] width 80 height 11
click at [927, 39] on button "New Timesheet" at bounding box center [931, 42] width 54 height 13
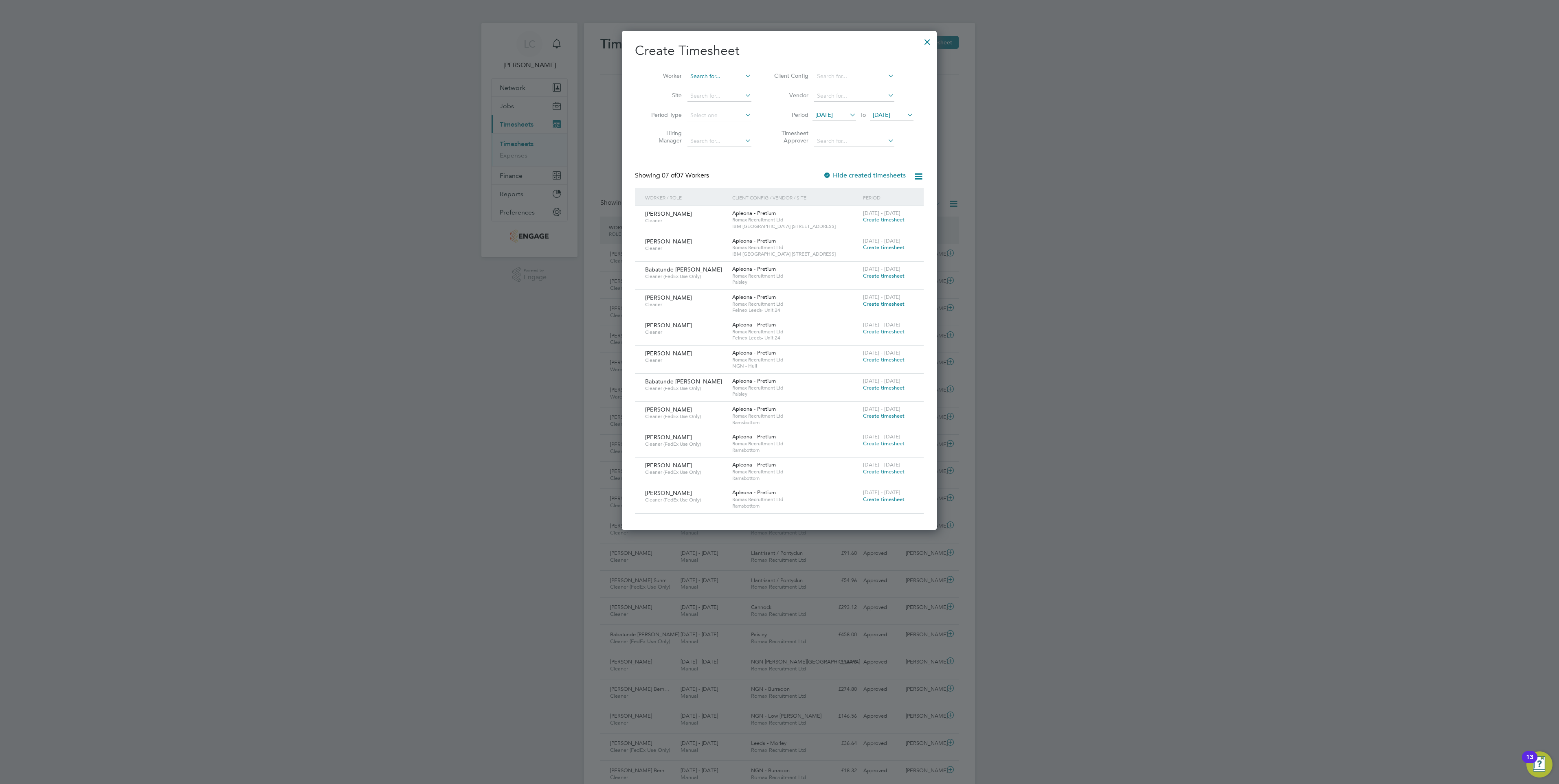
click at [726, 71] on input at bounding box center [720, 76] width 64 height 11
click at [737, 85] on li "Gan iyu Amusa" at bounding box center [743, 87] width 111 height 11
type input "Ganiyu Amusa"
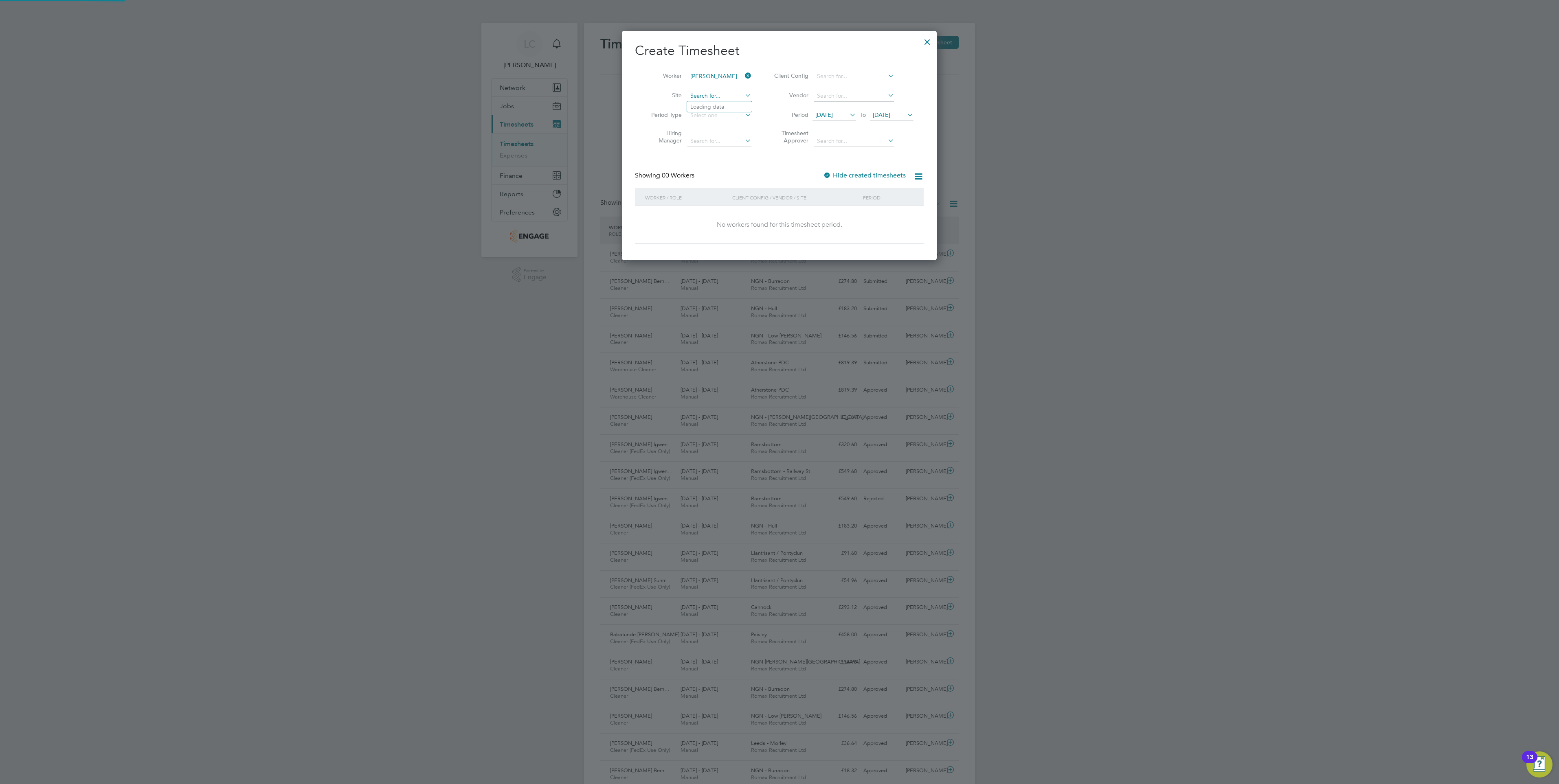
click at [716, 91] on input at bounding box center [720, 96] width 64 height 11
type input "birken"
drag, startPoint x: 715, startPoint y: 93, endPoint x: 645, endPoint y: 91, distance: 70.0
click at [645, 91] on li "Site birken" at bounding box center [698, 96] width 126 height 19
click at [715, 108] on li "Brad ford" at bounding box center [727, 107] width 82 height 11
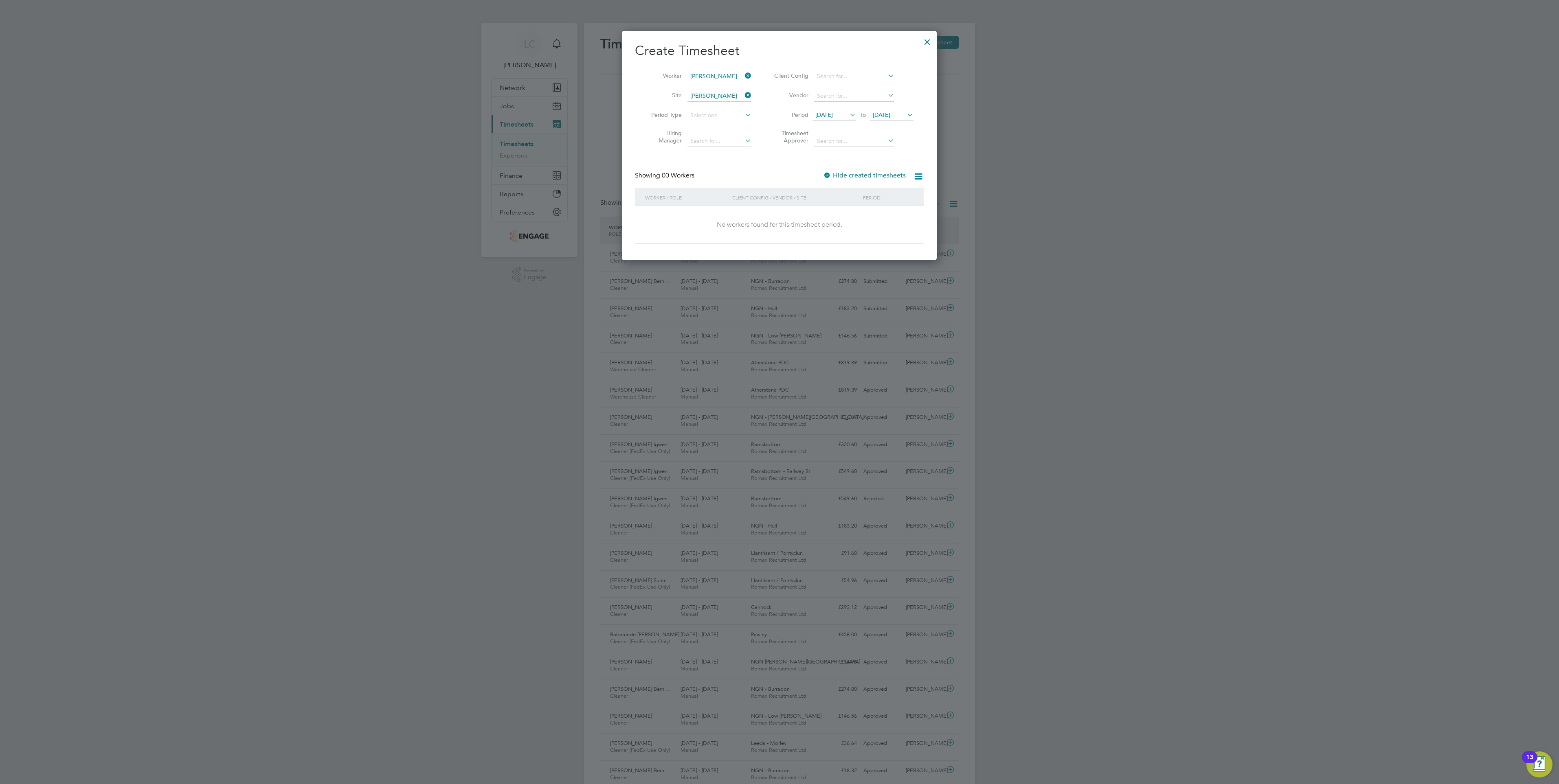
type input "Bradford"
drag, startPoint x: 880, startPoint y: 110, endPoint x: 897, endPoint y: 131, distance: 27.0
click at [880, 110] on span "21 Aug 2025" at bounding box center [891, 116] width 44 height 11
click at [944, 211] on span "29" at bounding box center [946, 203] width 16 height 16
click at [897, 218] on span "Create timesheet" at bounding box center [884, 219] width 42 height 7
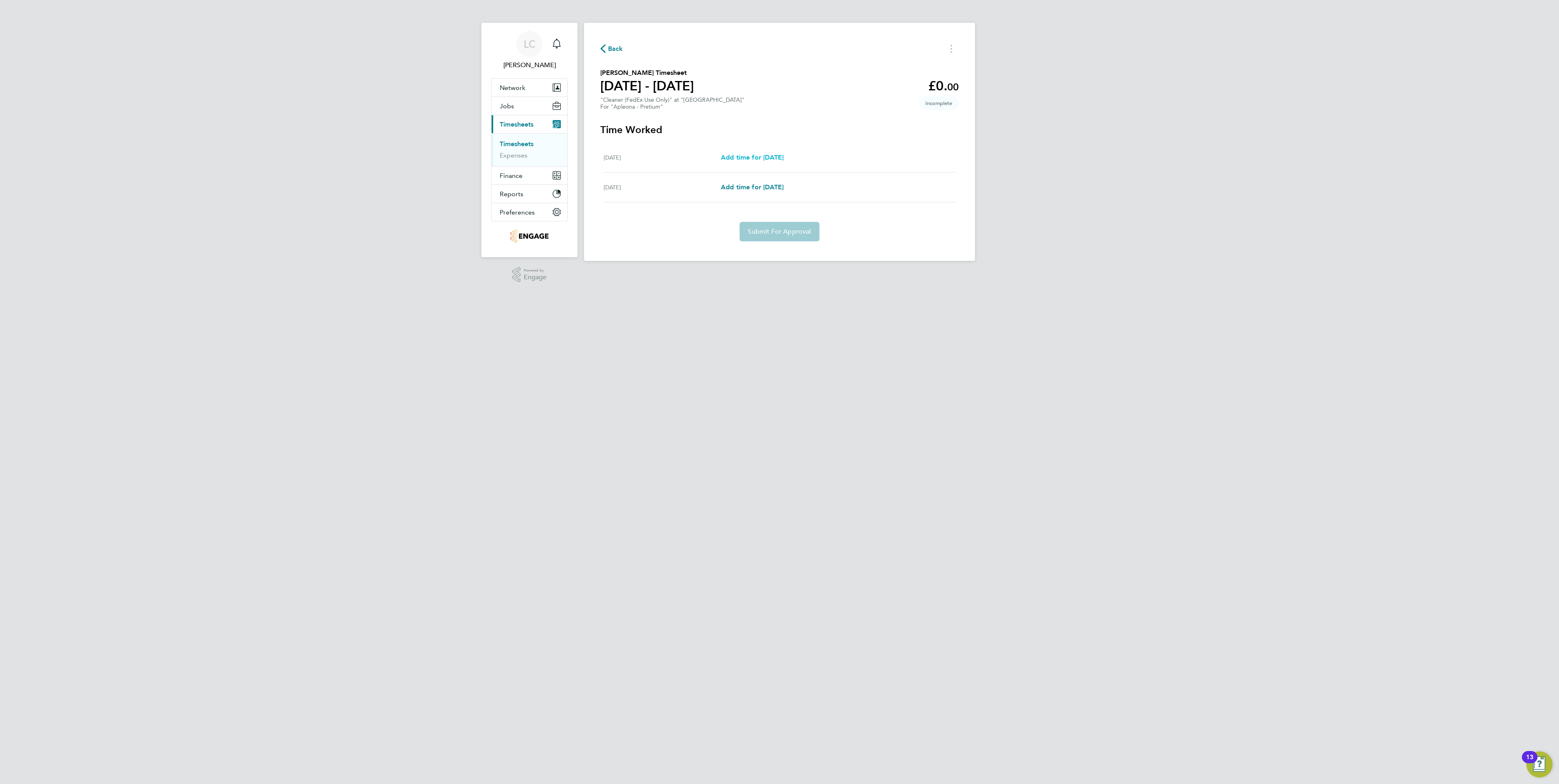
click at [738, 160] on span "Add time for Thu 28 Aug" at bounding box center [752, 157] width 63 height 8
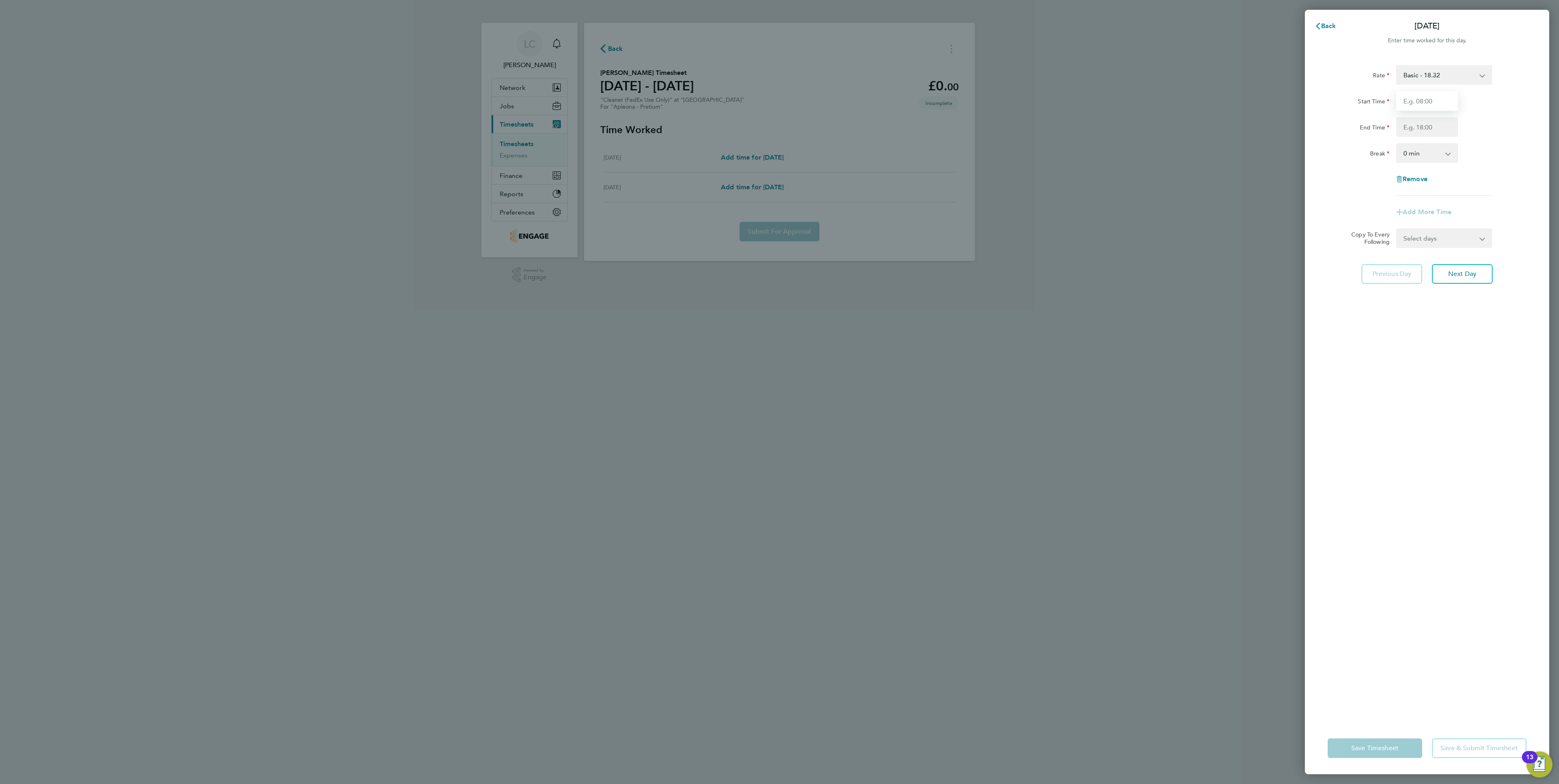
click at [1410, 103] on input "Start Time" at bounding box center [1427, 101] width 62 height 19
type input "09:00"
click at [1416, 128] on input "End Time" at bounding box center [1427, 127] width 62 height 19
type input "15:00"
click at [1388, 399] on div "Rate Basic - 18.32 Start Time 09:00 End Time 15:00 Break 0 min 15 min 30 min 45…" at bounding box center [1427, 389] width 245 height 667
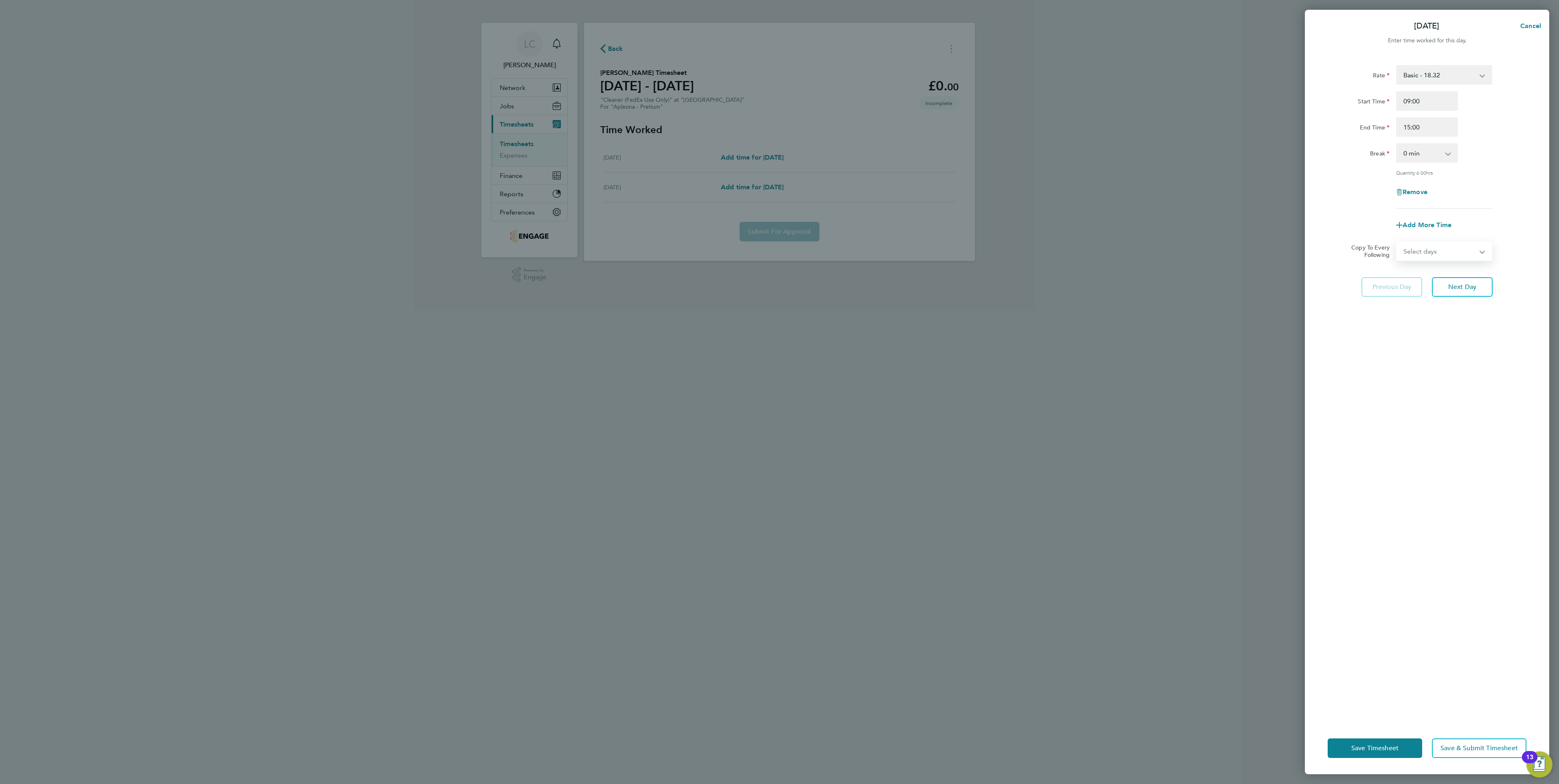
click at [1454, 249] on select "Select days Friday" at bounding box center [1439, 251] width 85 height 18
select select "FRI"
click at [1397, 242] on select "Select days Friday" at bounding box center [1439, 251] width 85 height 18
click at [1379, 739] on div "Save Timesheet Save & Submit Timesheet" at bounding box center [1427, 748] width 245 height 52
drag, startPoint x: 1379, startPoint y: 739, endPoint x: 1377, endPoint y: 751, distance: 12.2
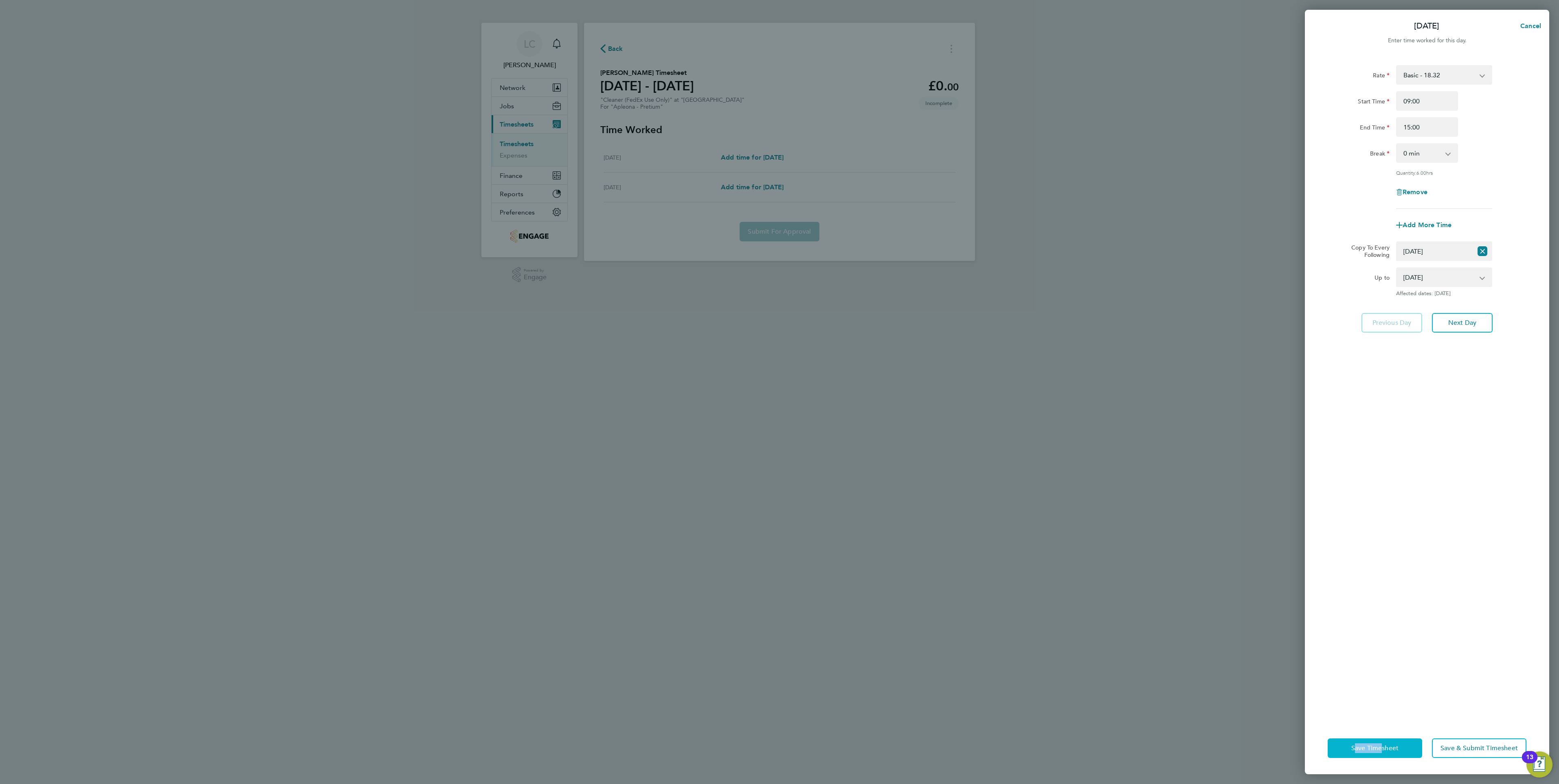
click at [1377, 751] on span "Save Timesheet" at bounding box center [1375, 748] width 47 height 8
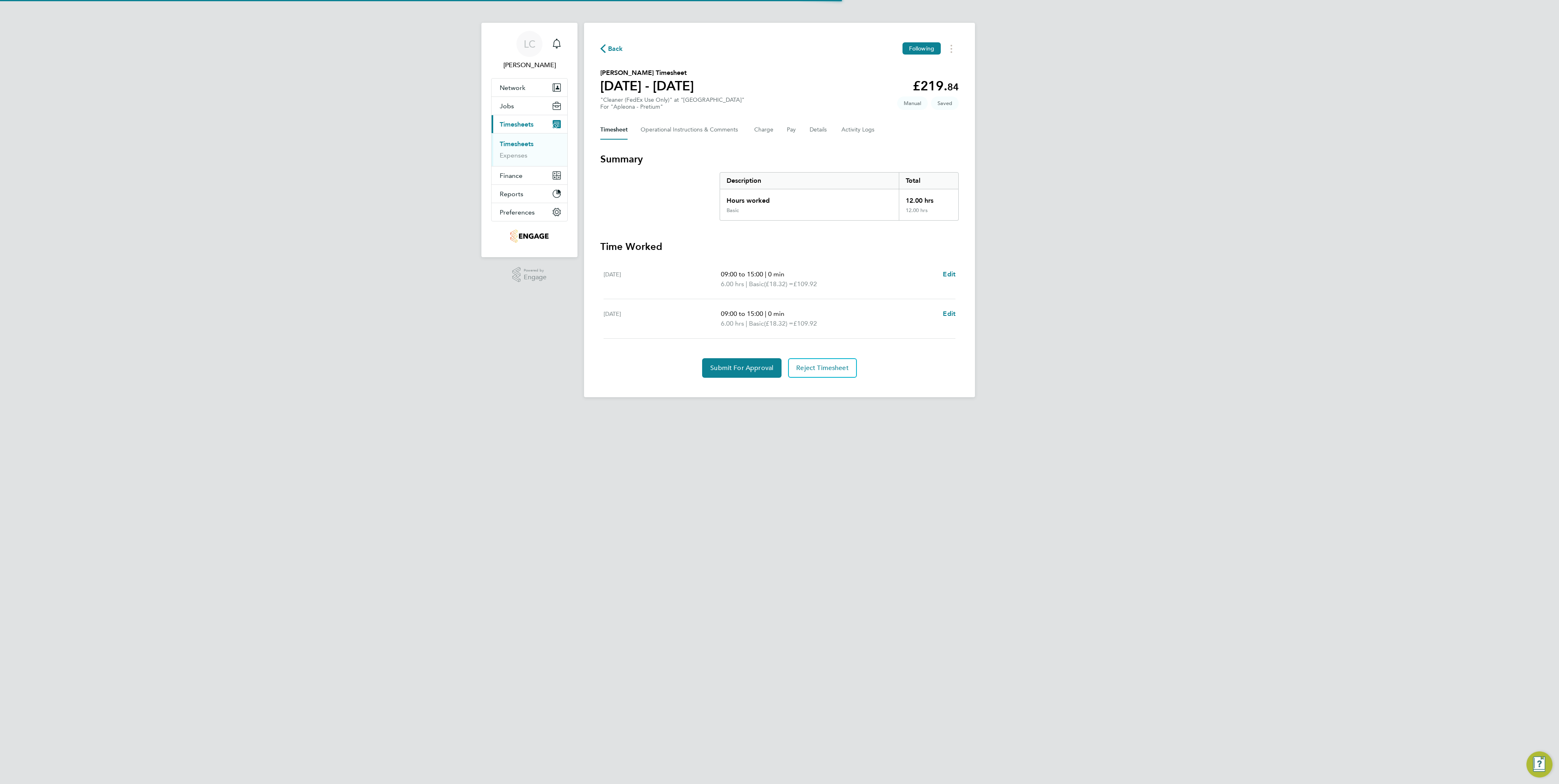
click at [979, 410] on html "LC Lauren Catherine Notifications Applications: Network Team Members Businesses…" at bounding box center [780, 205] width 1559 height 410
click at [1097, 410] on html "LC Lauren Catherine Notifications Applications: Network Team Members Businesses…" at bounding box center [780, 205] width 1559 height 410
click at [517, 116] on button "Current page: Timesheets" at bounding box center [529, 124] width 76 height 18
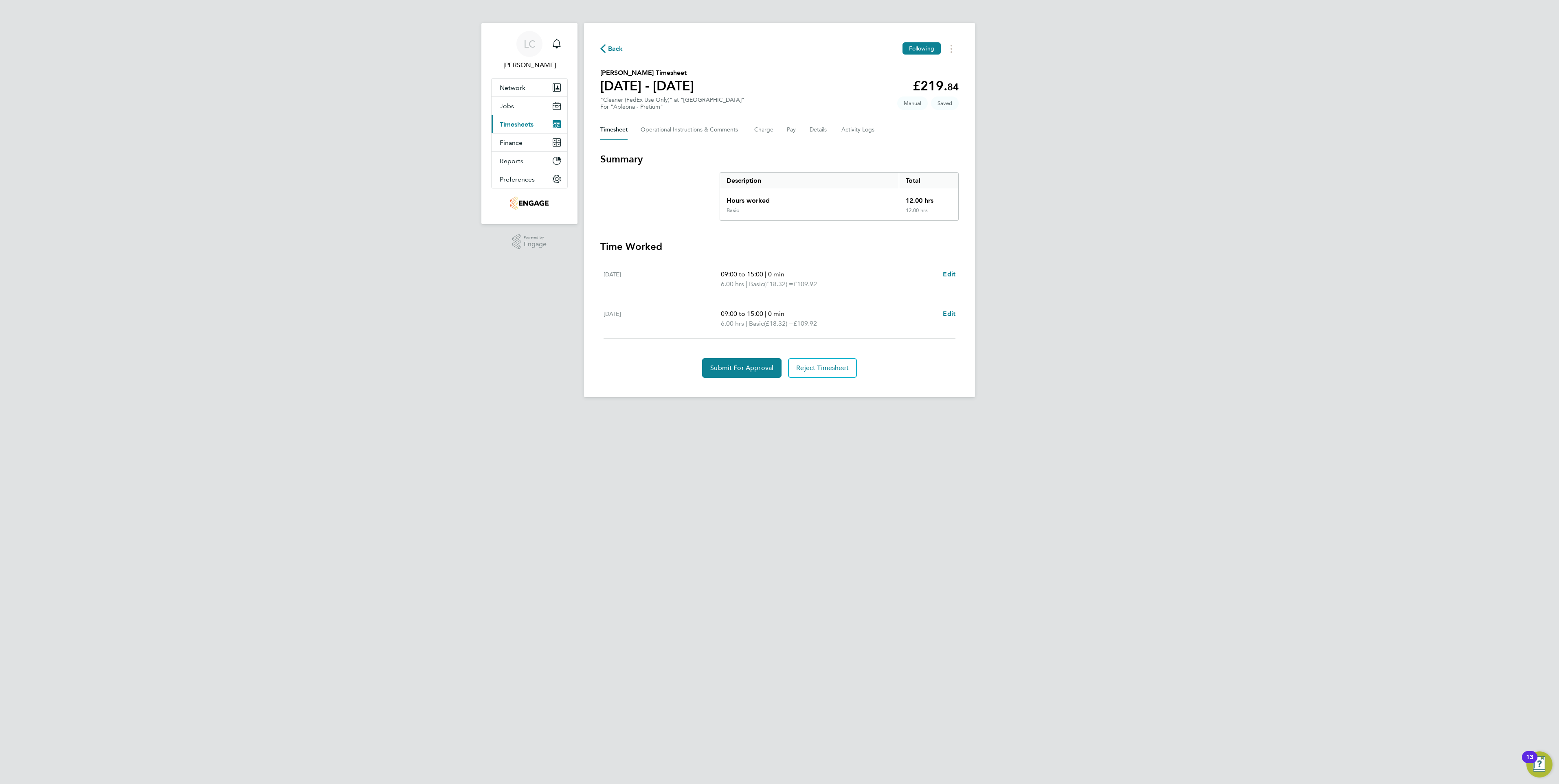
click at [516, 119] on button "Current page: Timesheets" at bounding box center [529, 124] width 76 height 18
click at [522, 108] on button "Jobs" at bounding box center [529, 106] width 76 height 18
click at [522, 126] on link "Positions" at bounding box center [513, 125] width 27 height 8
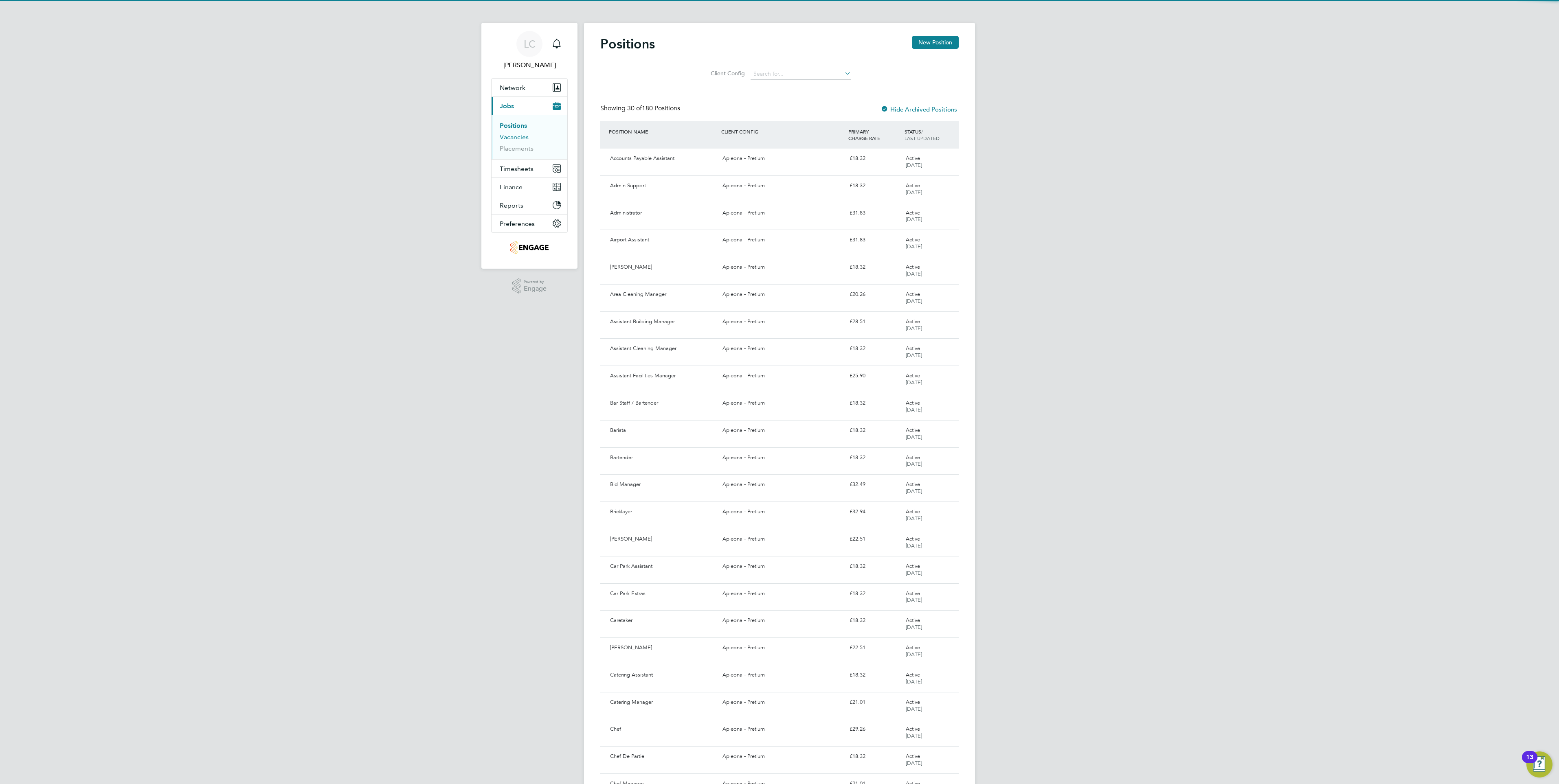
click at [519, 137] on link "Vacancies" at bounding box center [514, 137] width 29 height 8
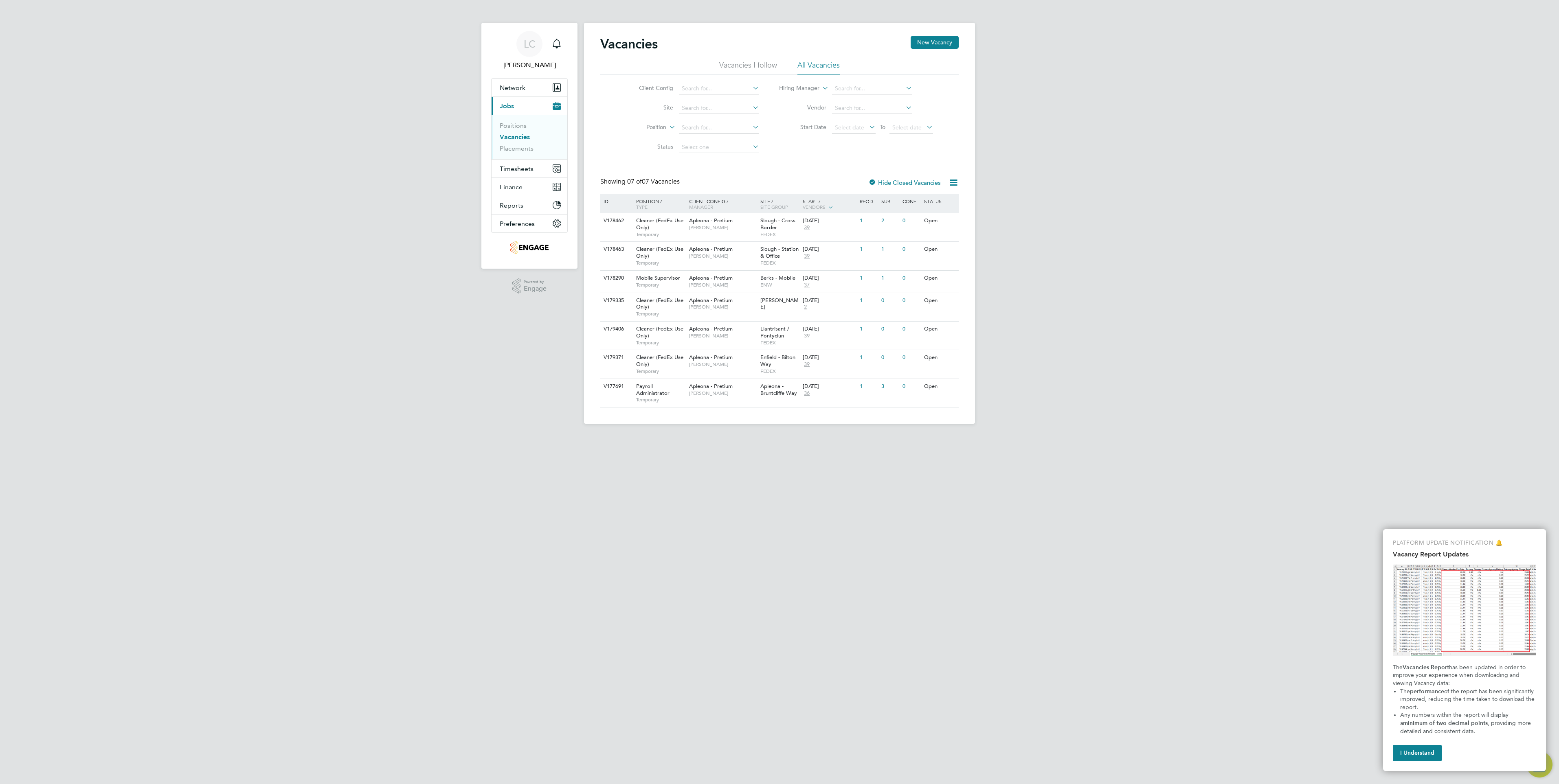
click at [1154, 422] on div "LC Lauren Catherine Notifications Applications: Network Team Members Businesses…" at bounding box center [780, 218] width 1559 height 437
click at [696, 108] on input at bounding box center [719, 108] width 80 height 11
click at [729, 119] on li "NGN - Washin gton" at bounding box center [718, 119] width 81 height 11
type input "NGN - Washington"
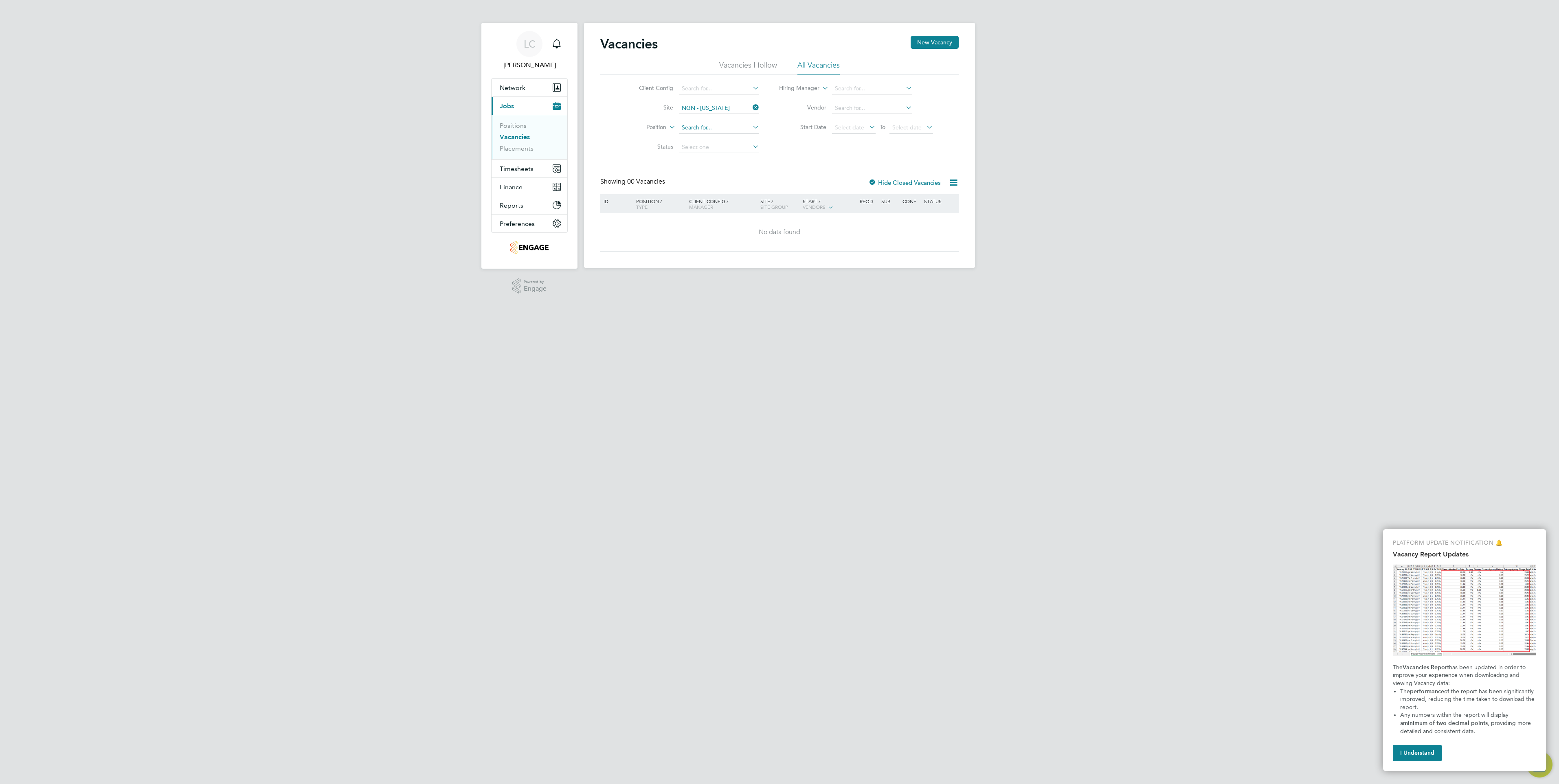
click at [692, 125] on input at bounding box center [719, 128] width 80 height 11
click at [833, 160] on div "Vacancies New Vacancy Vacancies I follow All Vacancies Client Config Site NGN -…" at bounding box center [780, 143] width 358 height 216
click at [886, 181] on label "Hide Closed Vacancies" at bounding box center [905, 182] width 73 height 8
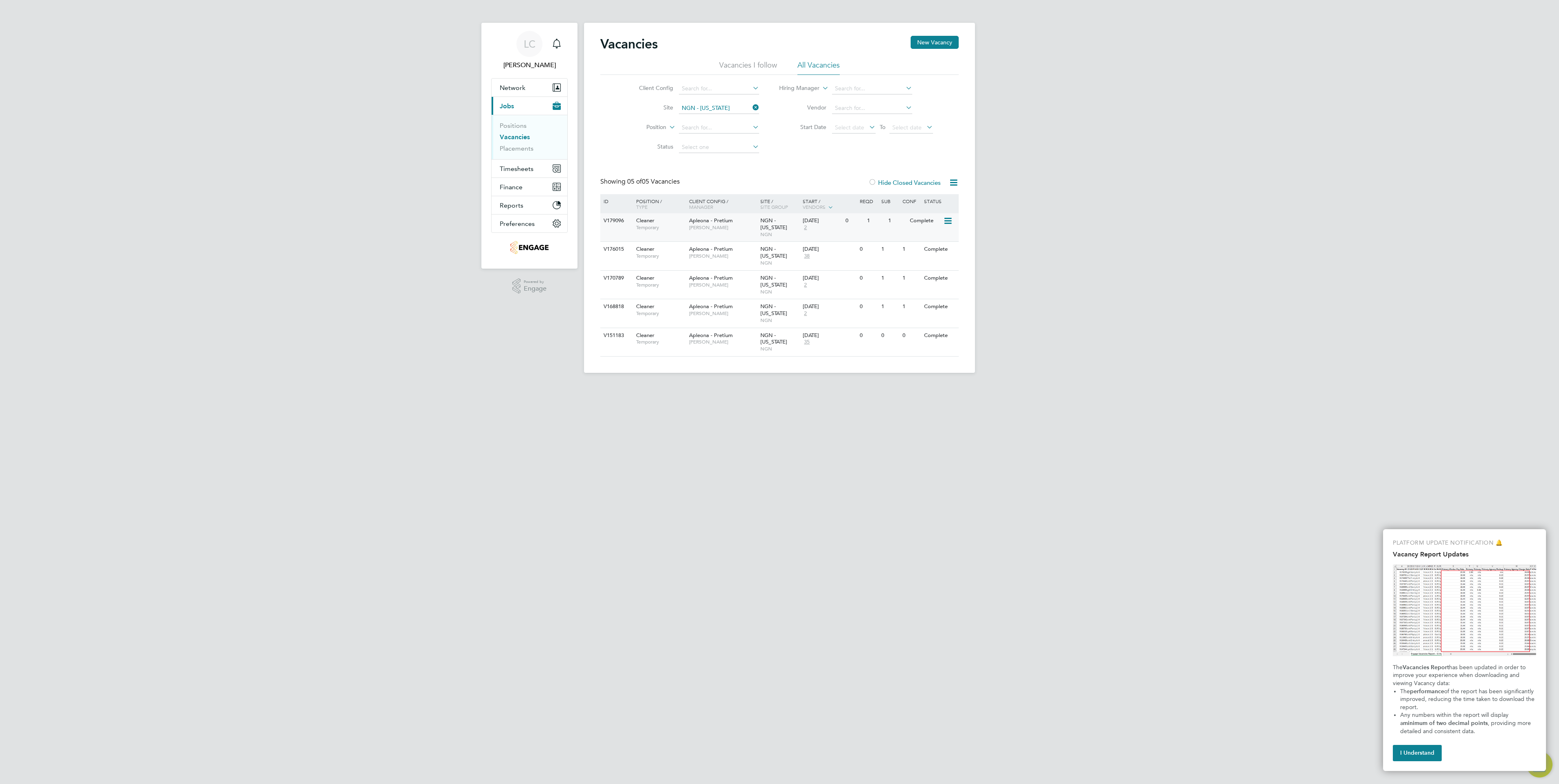
click at [947, 220] on icon at bounding box center [947, 221] width 8 height 10
click at [936, 241] on li "View Details" at bounding box center [927, 240] width 47 height 11
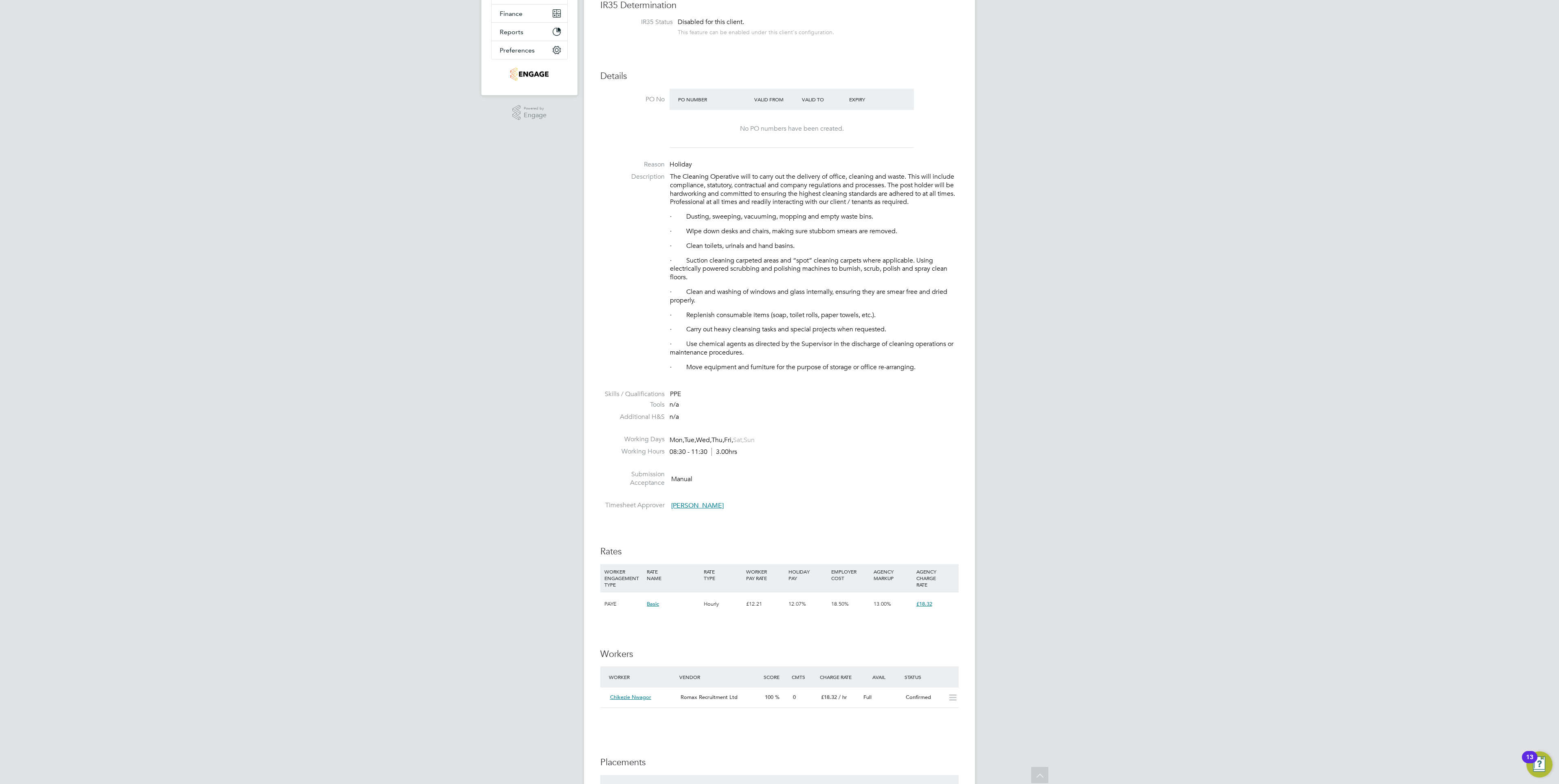
scroll to position [244, 0]
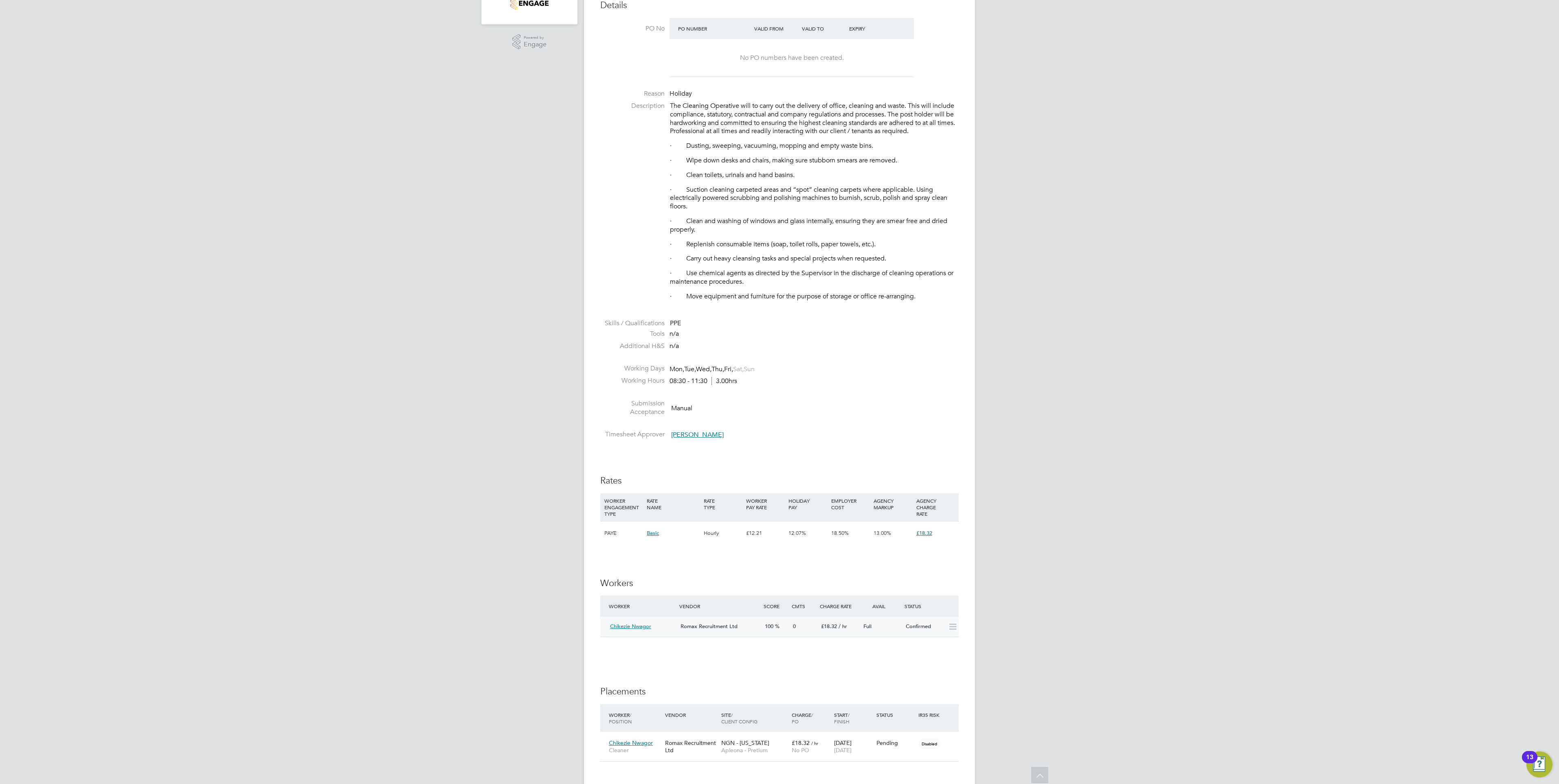
click at [950, 628] on icon at bounding box center [953, 627] width 10 height 7
click at [917, 627] on div "Confirmed" at bounding box center [924, 627] width 42 height 13
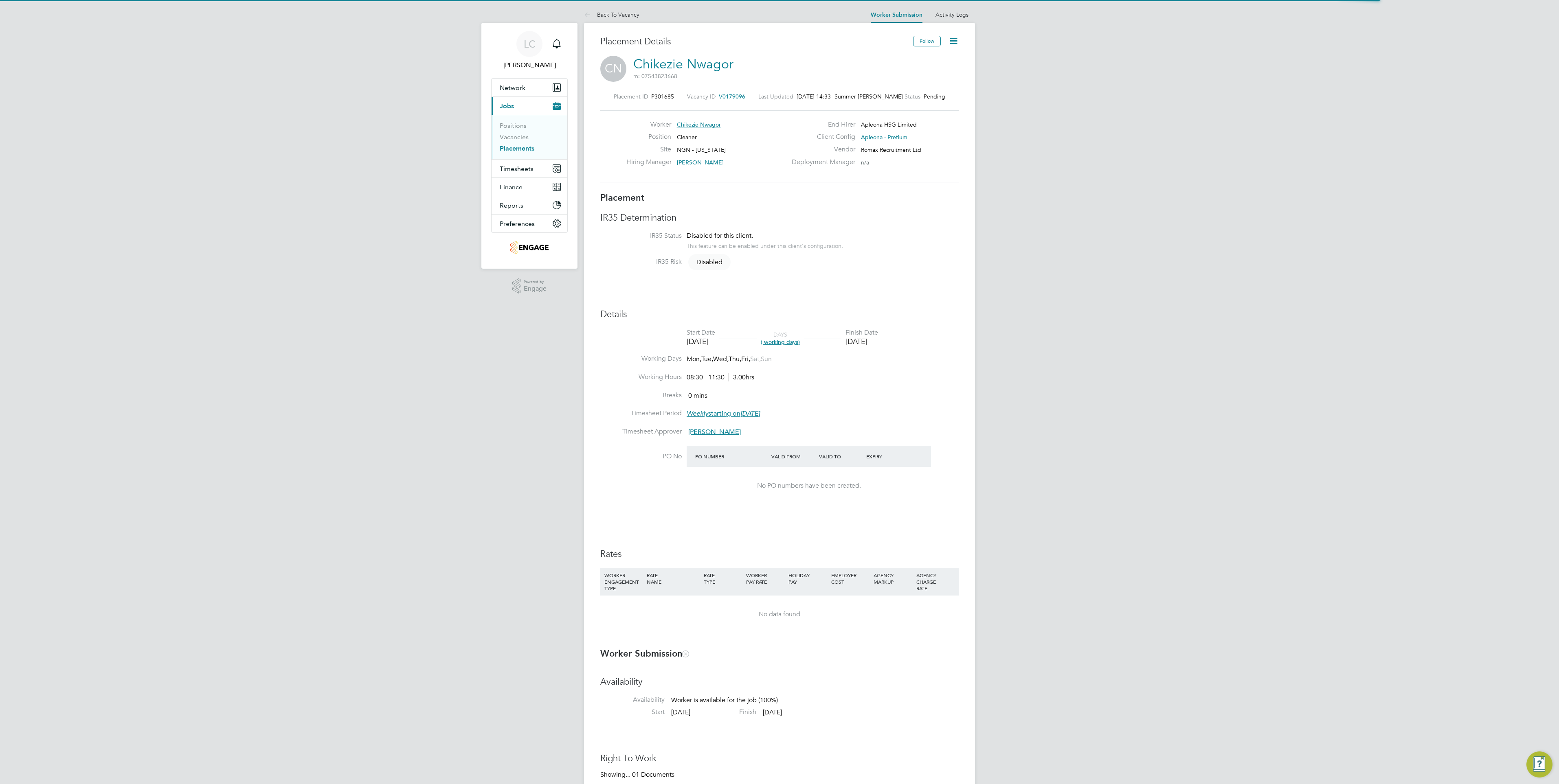
scroll to position [4, 4]
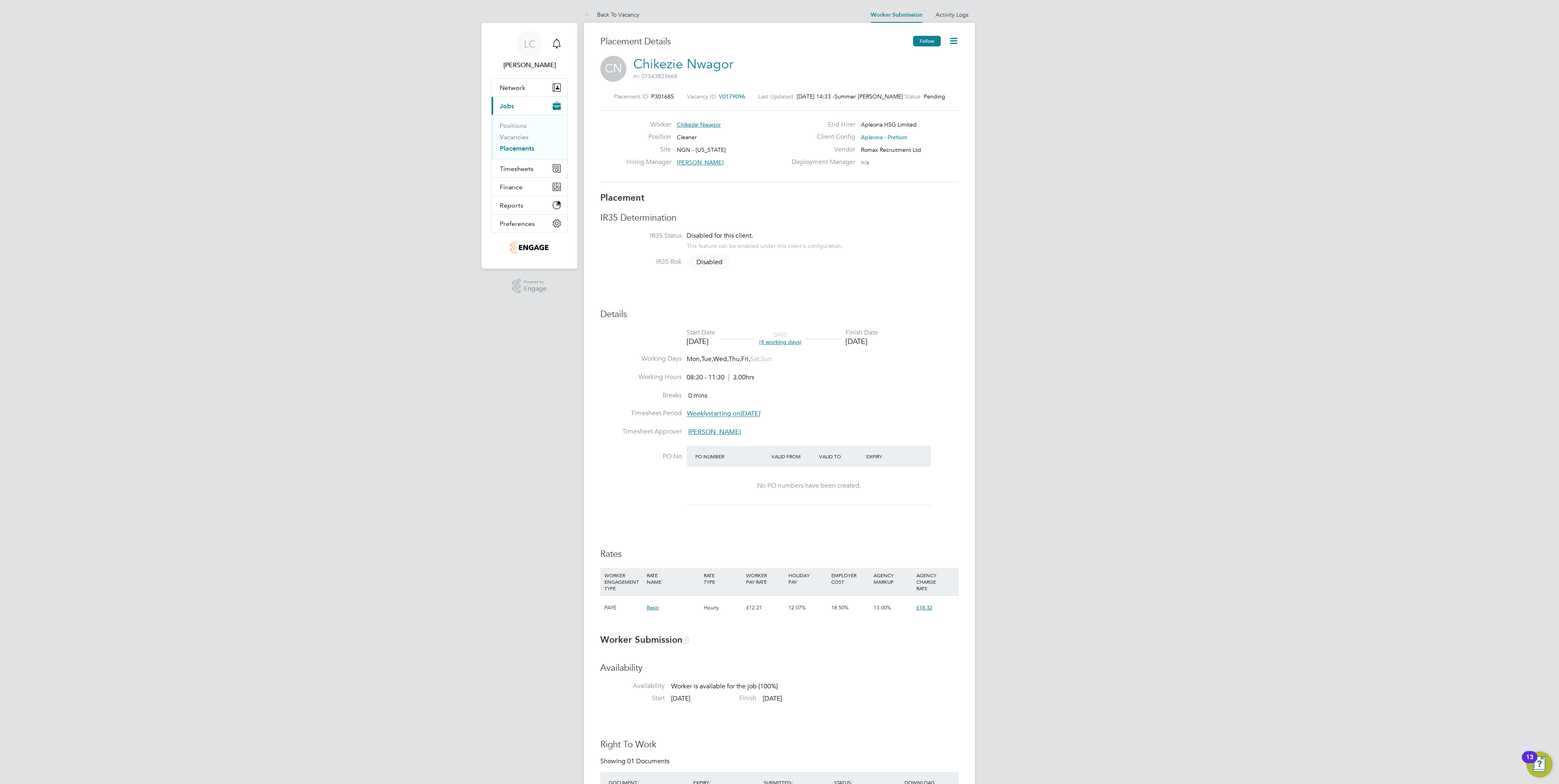
click at [936, 39] on button "Follow" at bounding box center [927, 41] width 28 height 10
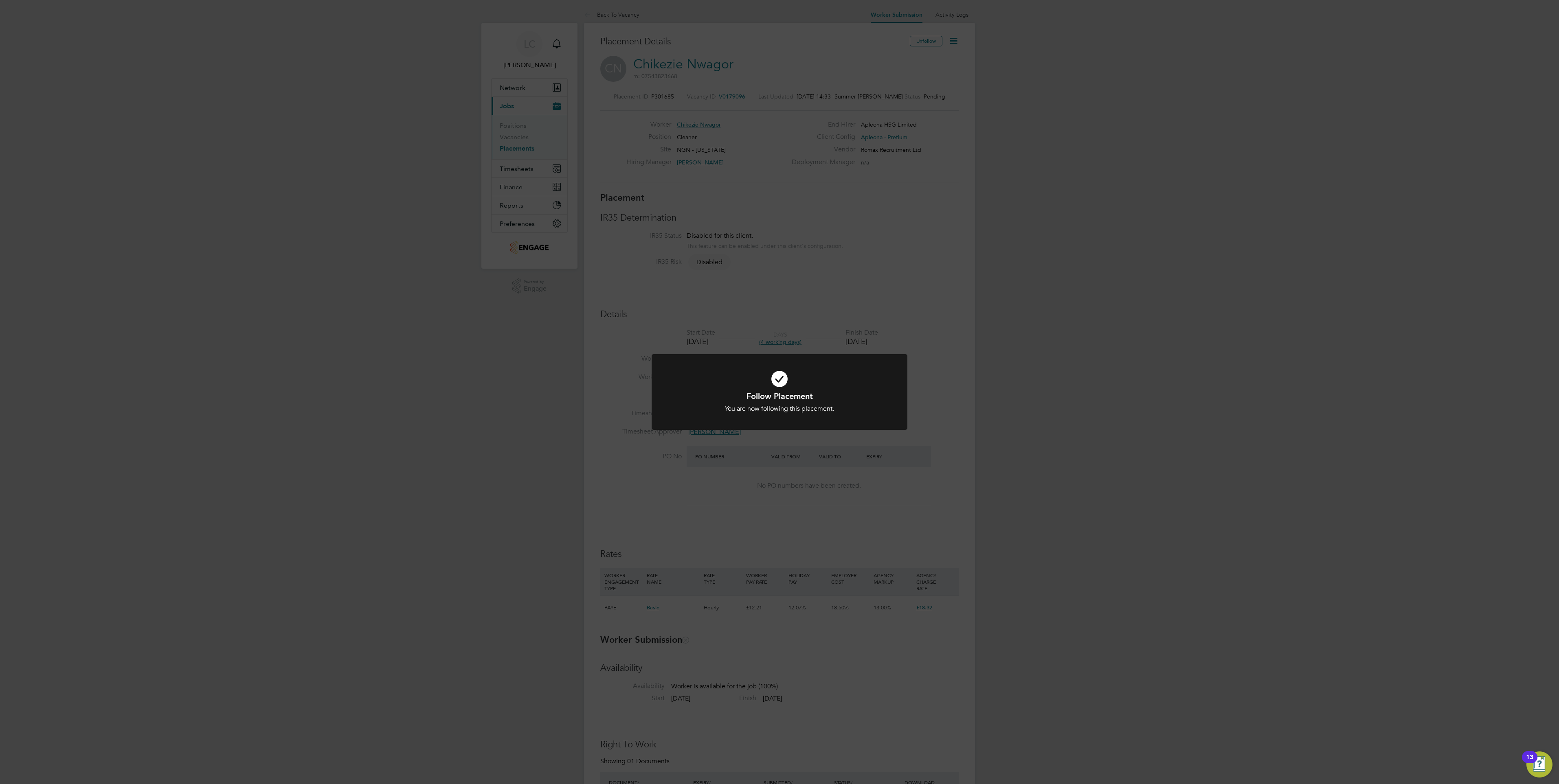
drag, startPoint x: 980, startPoint y: 276, endPoint x: 956, endPoint y: 100, distance: 177.6
click at [980, 276] on div "Follow Placement You are now following this placement. Cancel Okay" at bounding box center [780, 392] width 1559 height 784
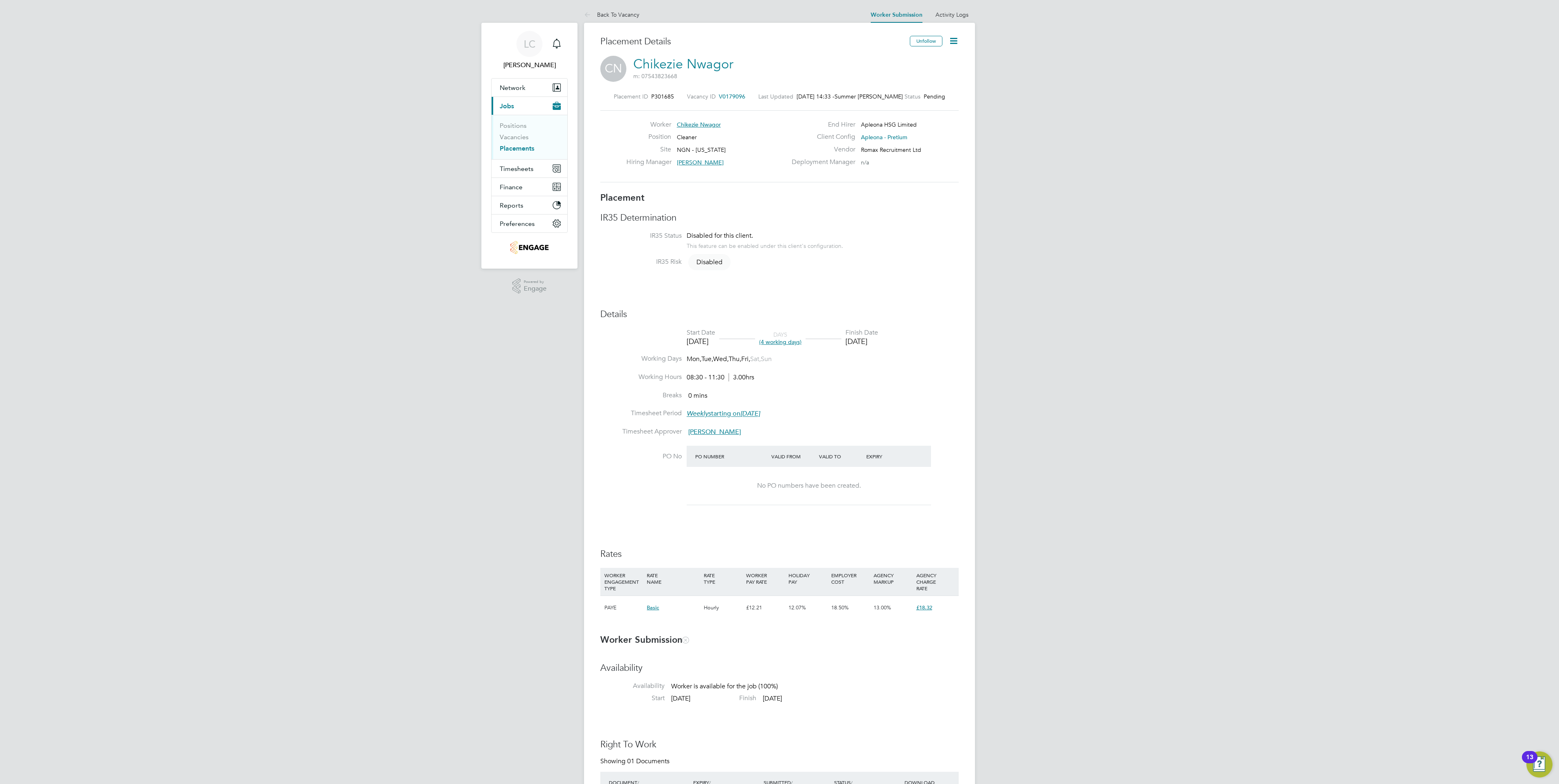
click at [954, 44] on icon at bounding box center [953, 41] width 10 height 10
click at [921, 88] on li "Start" at bounding box center [927, 87] width 60 height 11
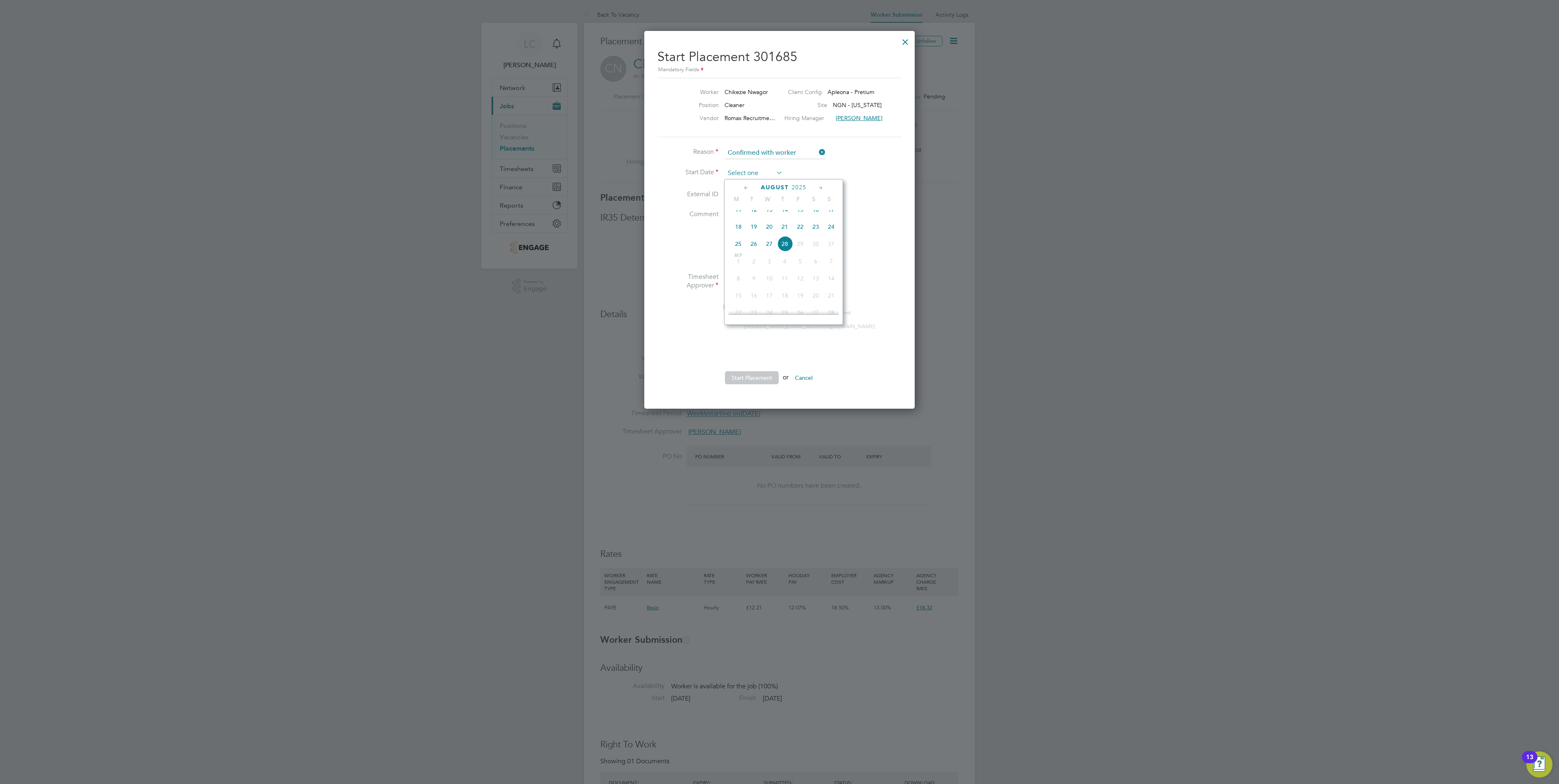
click at [737, 170] on input at bounding box center [754, 174] width 58 height 12
click at [756, 252] on span "26" at bounding box center [754, 244] width 16 height 16
type input "[DATE]"
click at [759, 376] on button "Start Placement" at bounding box center [752, 378] width 54 height 13
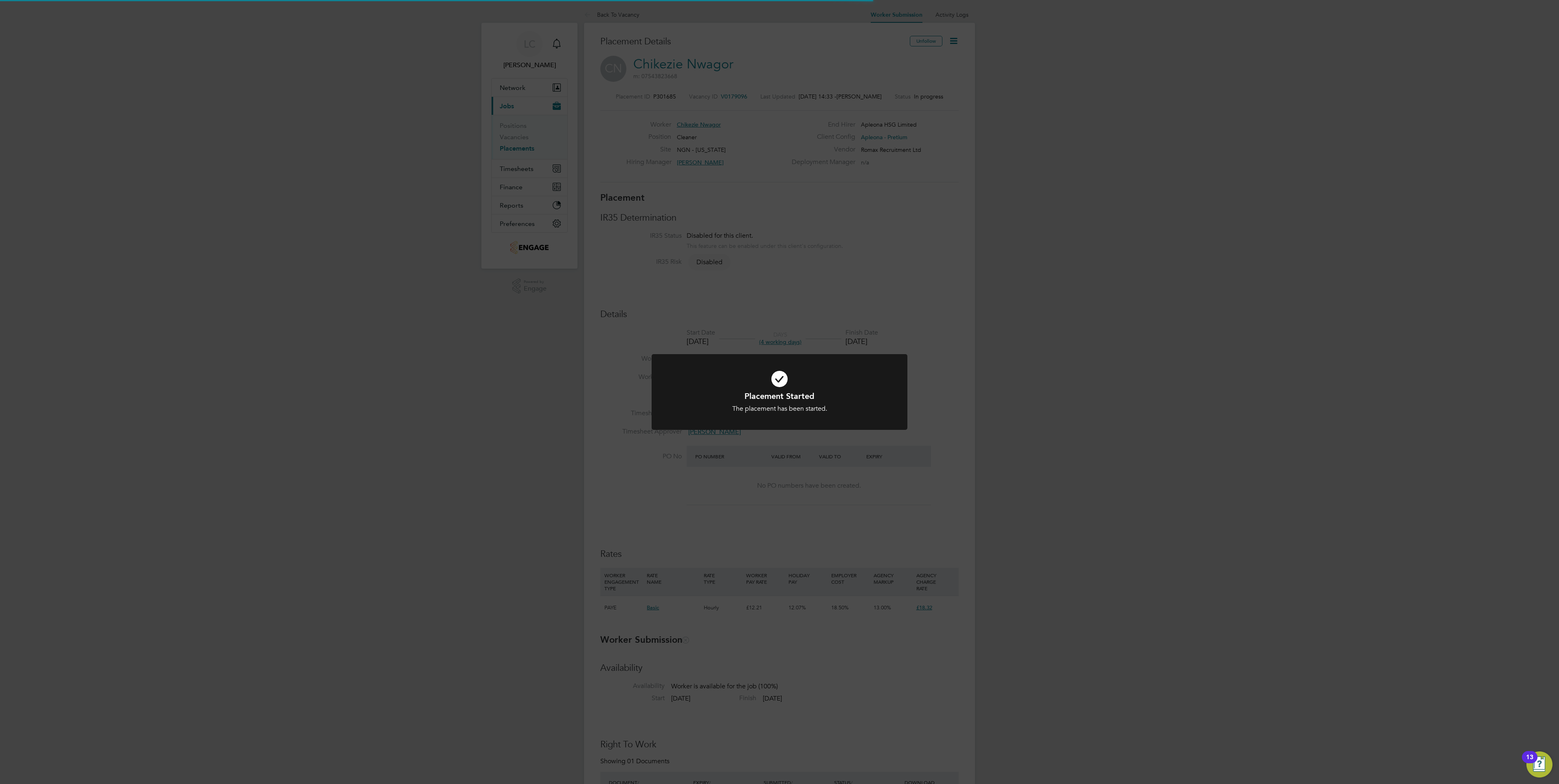
click at [1106, 238] on div "Placement Started The placement has been started. Cancel Okay" at bounding box center [780, 392] width 1559 height 784
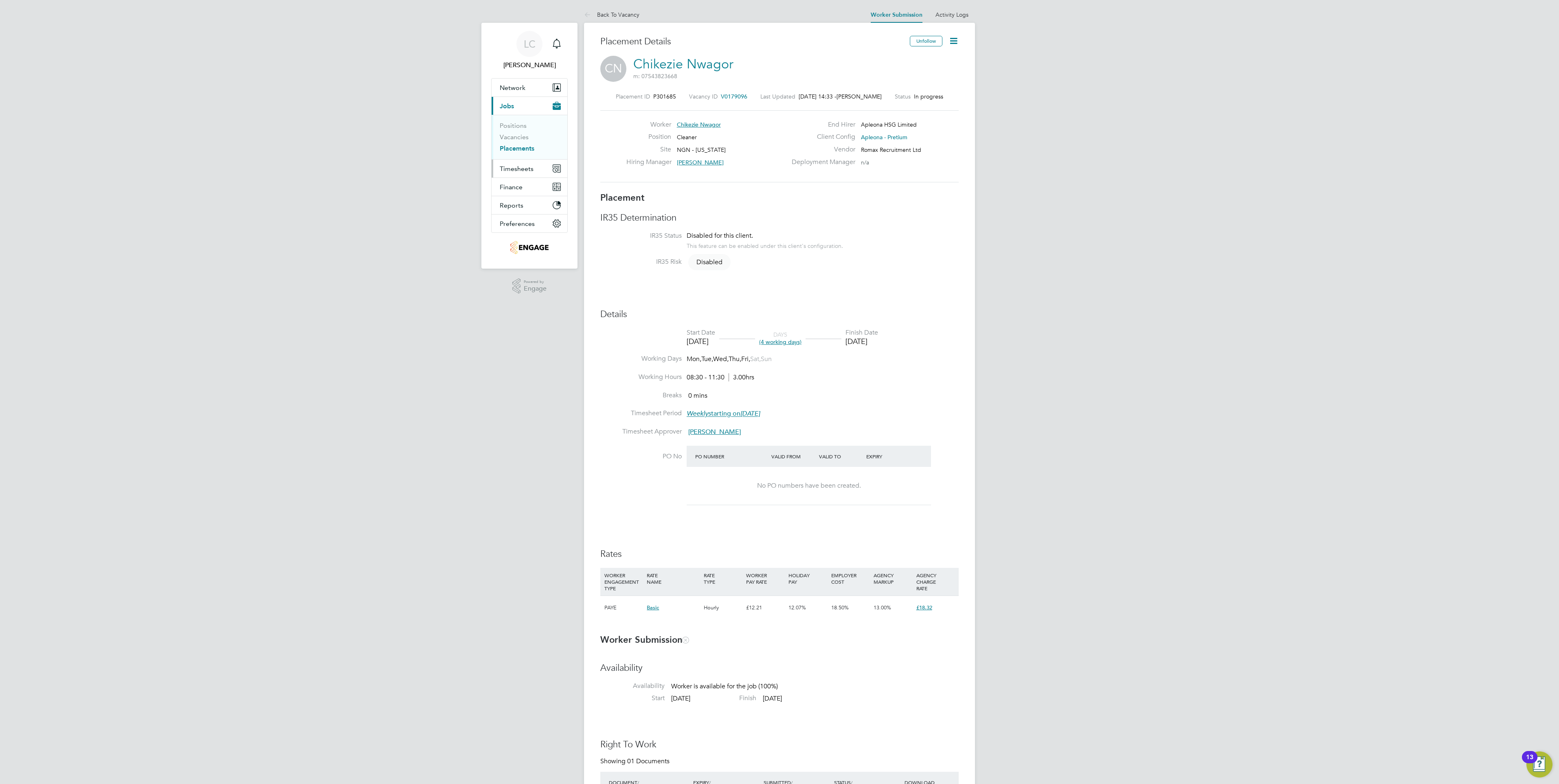
click at [519, 168] on span "Timesheets" at bounding box center [517, 169] width 34 height 8
click at [522, 169] on span "Timesheets" at bounding box center [517, 169] width 34 height 8
click at [505, 160] on button "Timesheets" at bounding box center [529, 169] width 76 height 18
click at [506, 165] on ul "Timesheets Expenses" at bounding box center [529, 149] width 76 height 33
click at [513, 144] on link "Timesheets" at bounding box center [517, 143] width 34 height 8
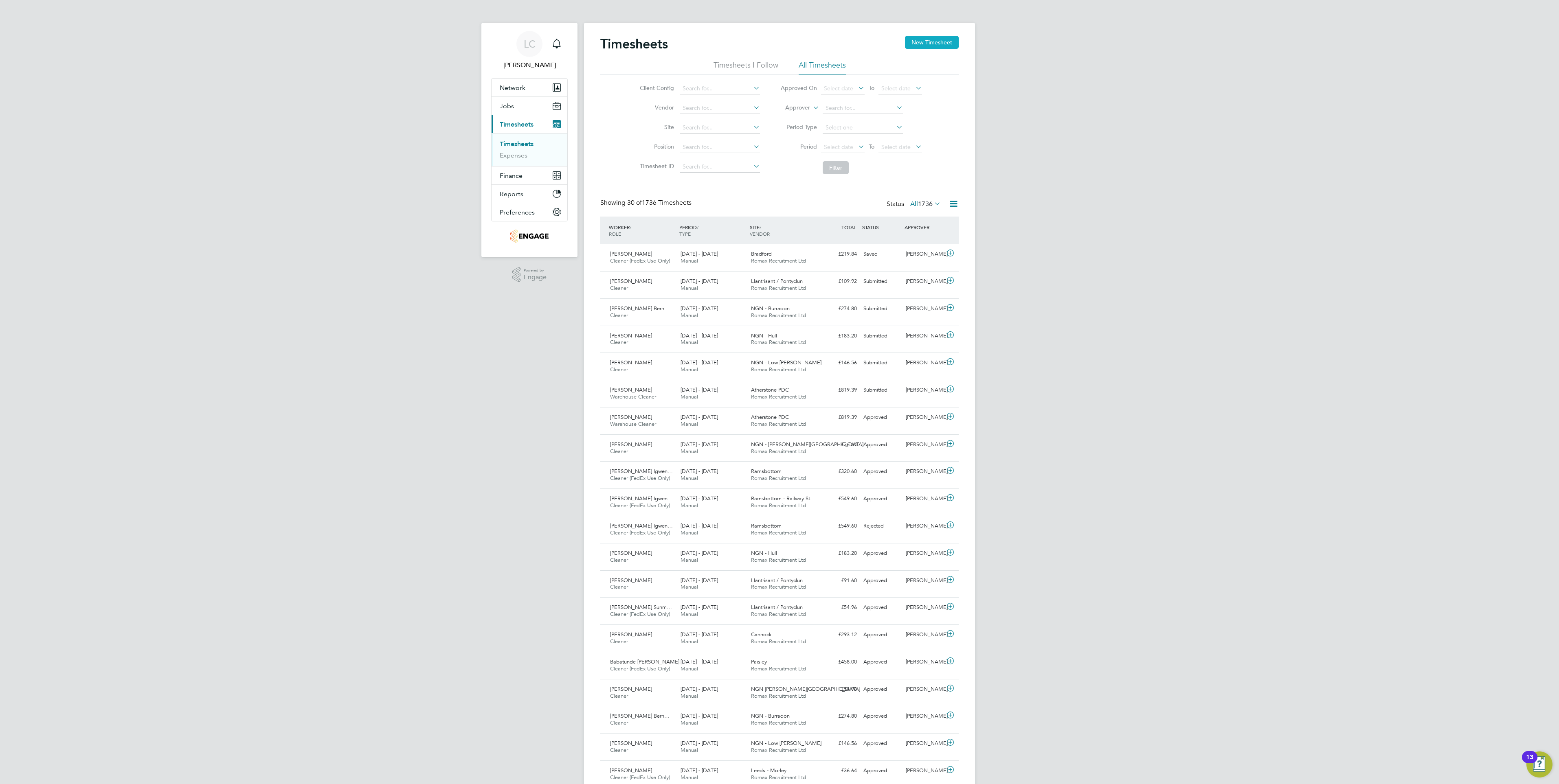
click at [932, 44] on button "New Timesheet" at bounding box center [931, 42] width 54 height 13
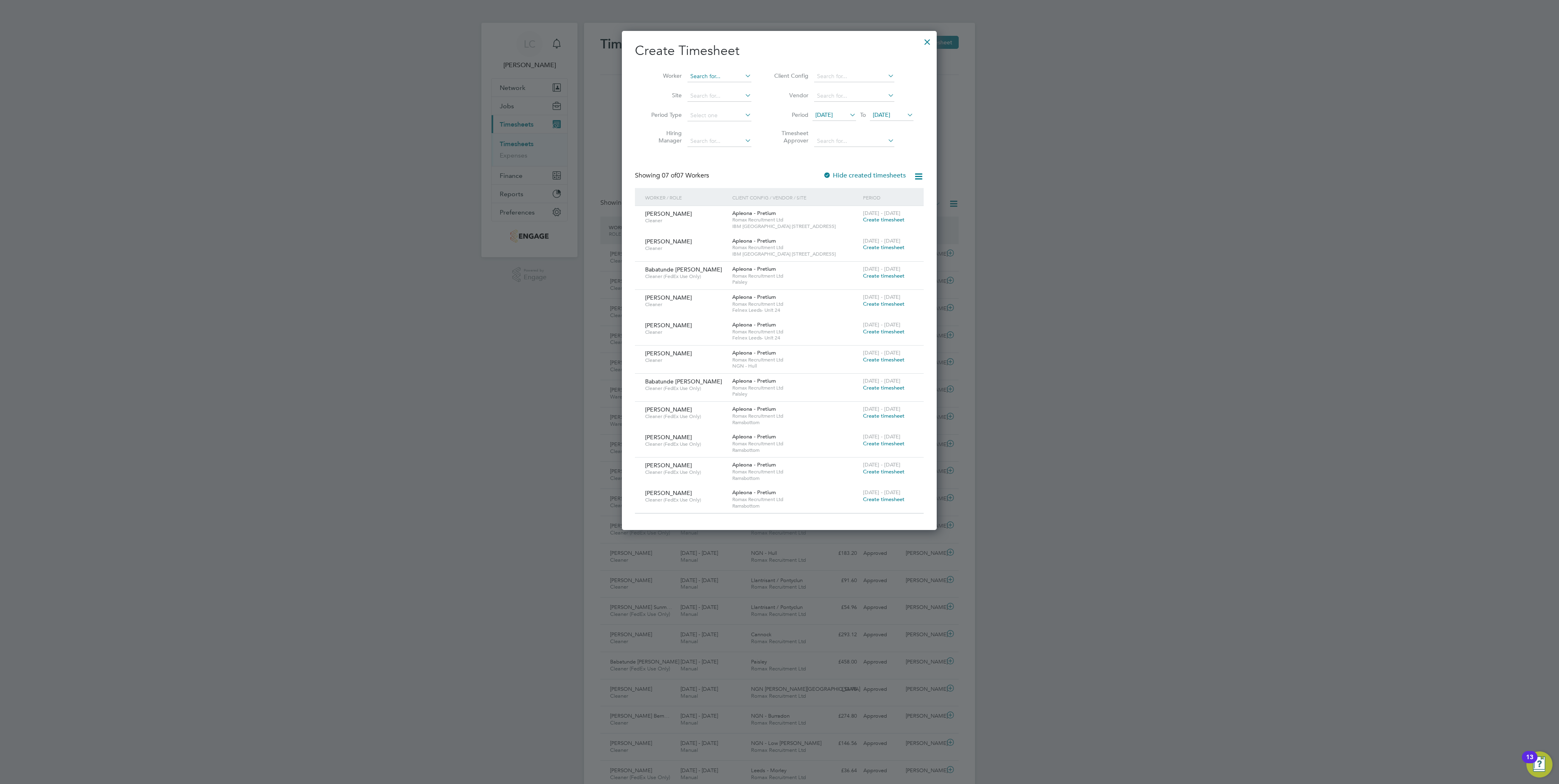
click at [709, 76] on input at bounding box center [720, 76] width 64 height 11
click at [723, 86] on li "Chik ezie Nwagor" at bounding box center [720, 87] width 65 height 11
type input "Chikezie Nwagor"
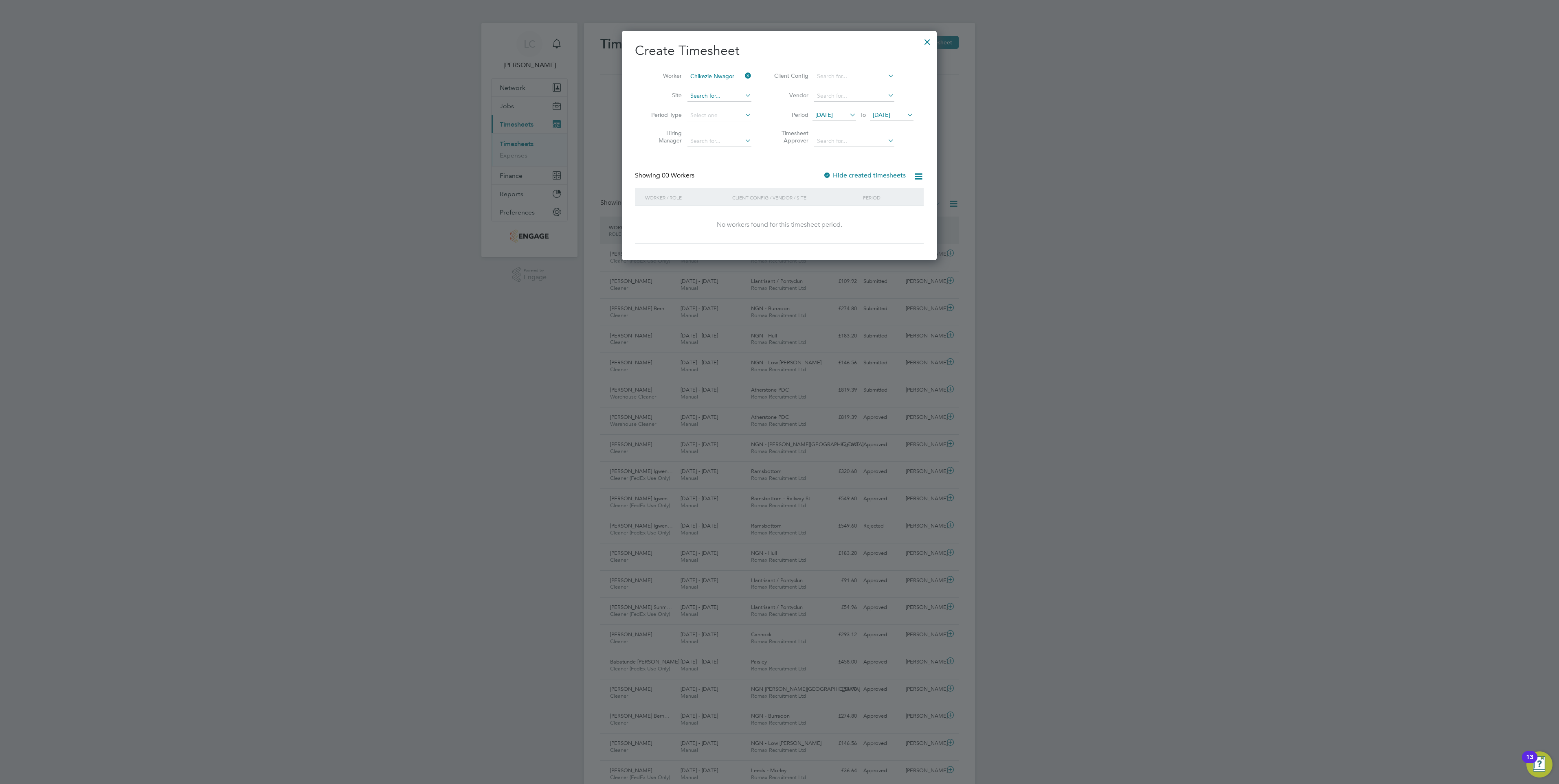
click at [706, 96] on input at bounding box center [720, 96] width 64 height 11
click at [701, 106] on li "NGN - Wash ington" at bounding box center [719, 107] width 65 height 11
type input "NGN - Washington"
click at [858, 115] on div "14 Aug 2025 To 21 Aug 2025" at bounding box center [863, 116] width 101 height 11
click at [890, 114] on span "21 Aug 2025" at bounding box center [881, 115] width 18 height 7
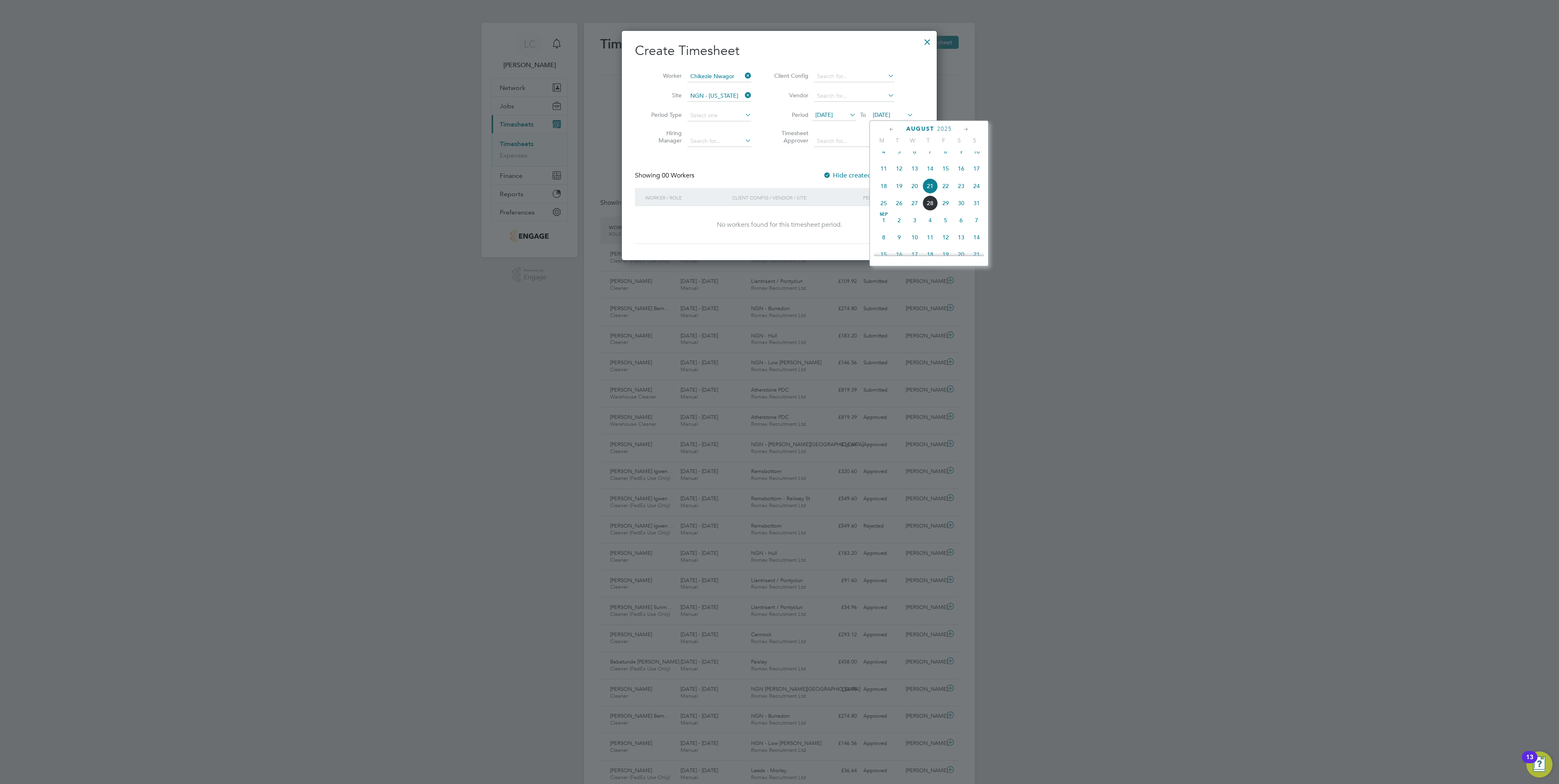
click at [948, 211] on span "29" at bounding box center [946, 203] width 16 height 16
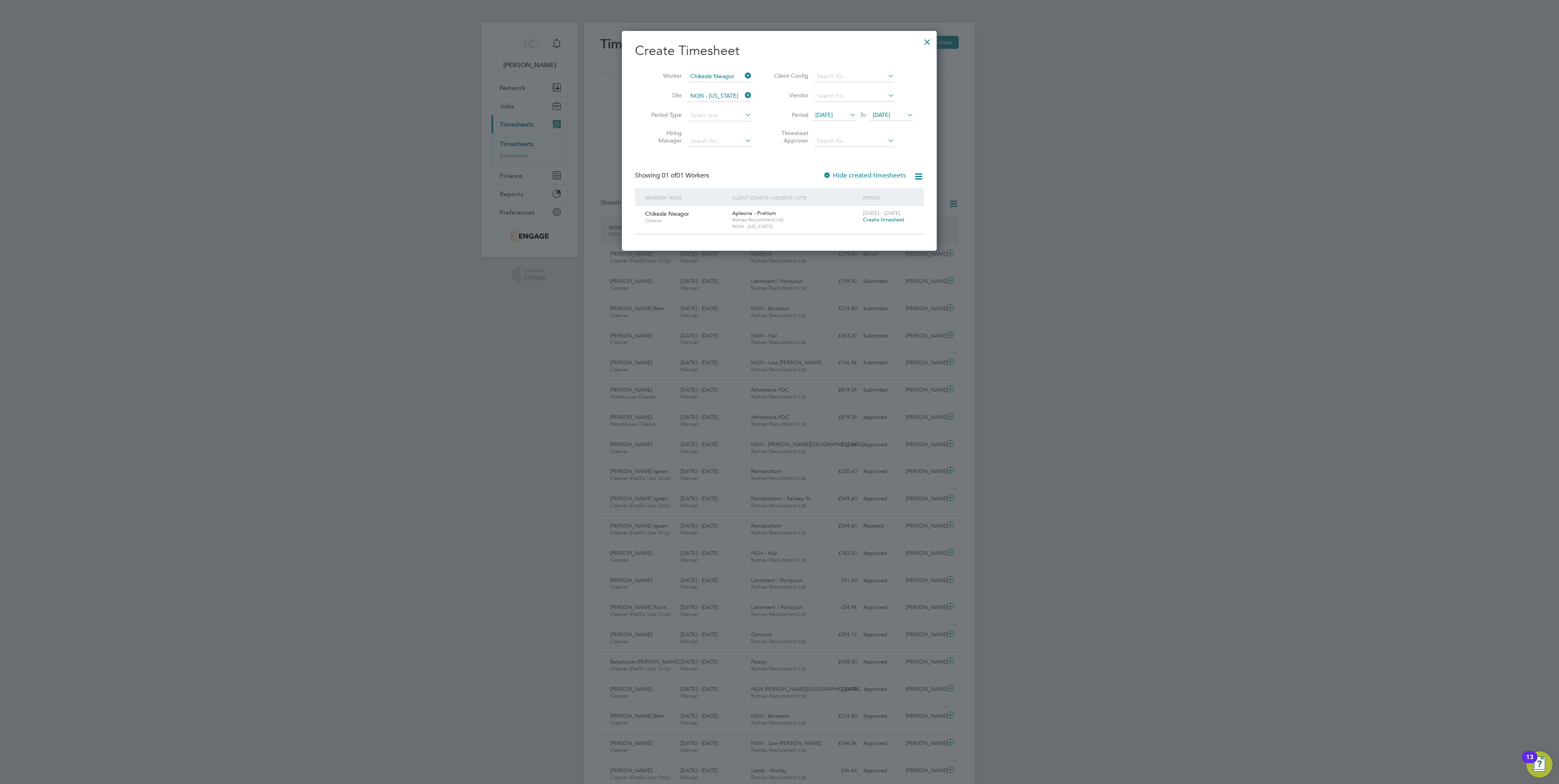
click at [879, 217] on span "Create timesheet" at bounding box center [884, 219] width 42 height 7
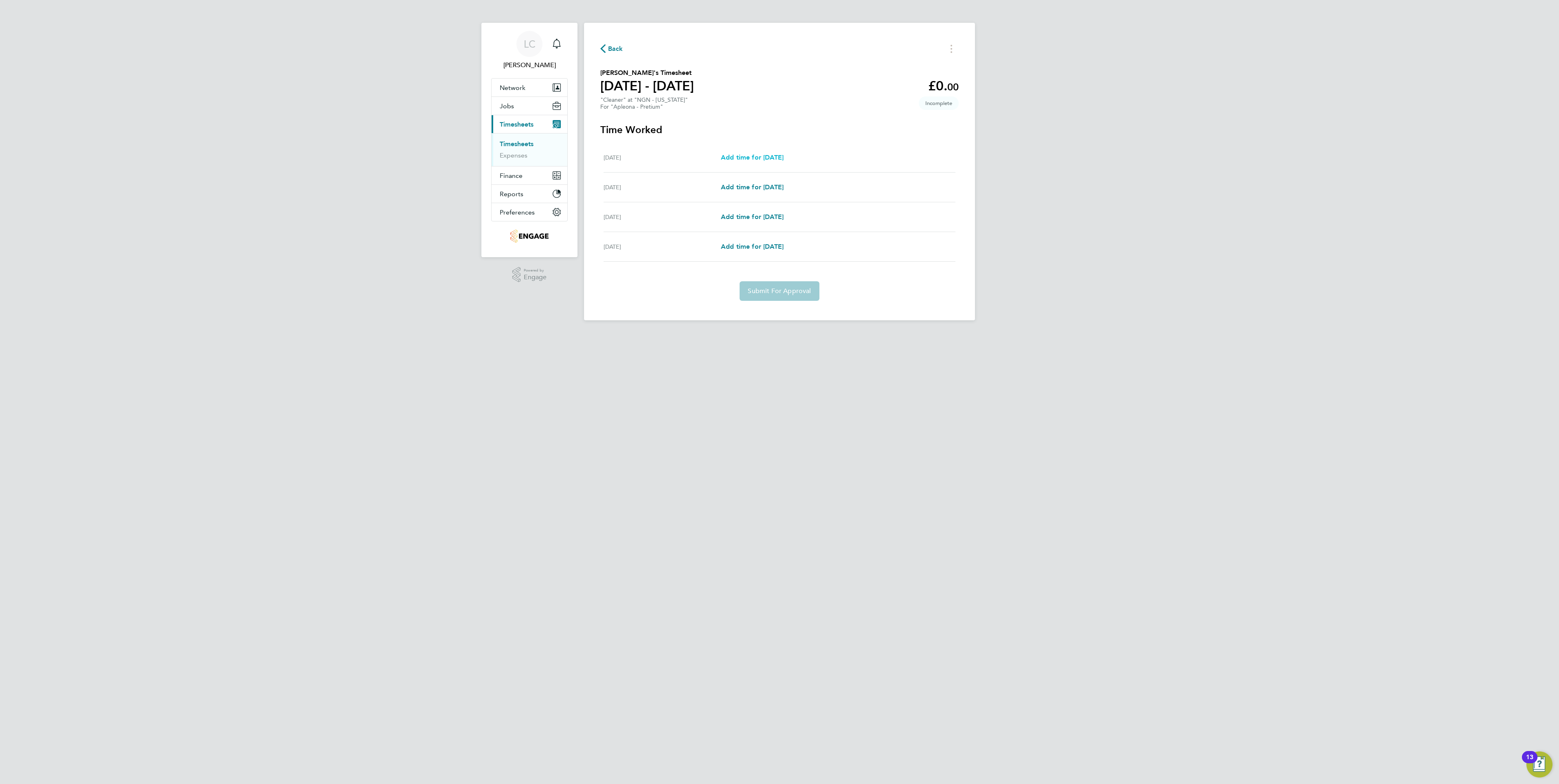
click at [728, 158] on span "Add time for Tue 26 Aug" at bounding box center [752, 157] width 63 height 8
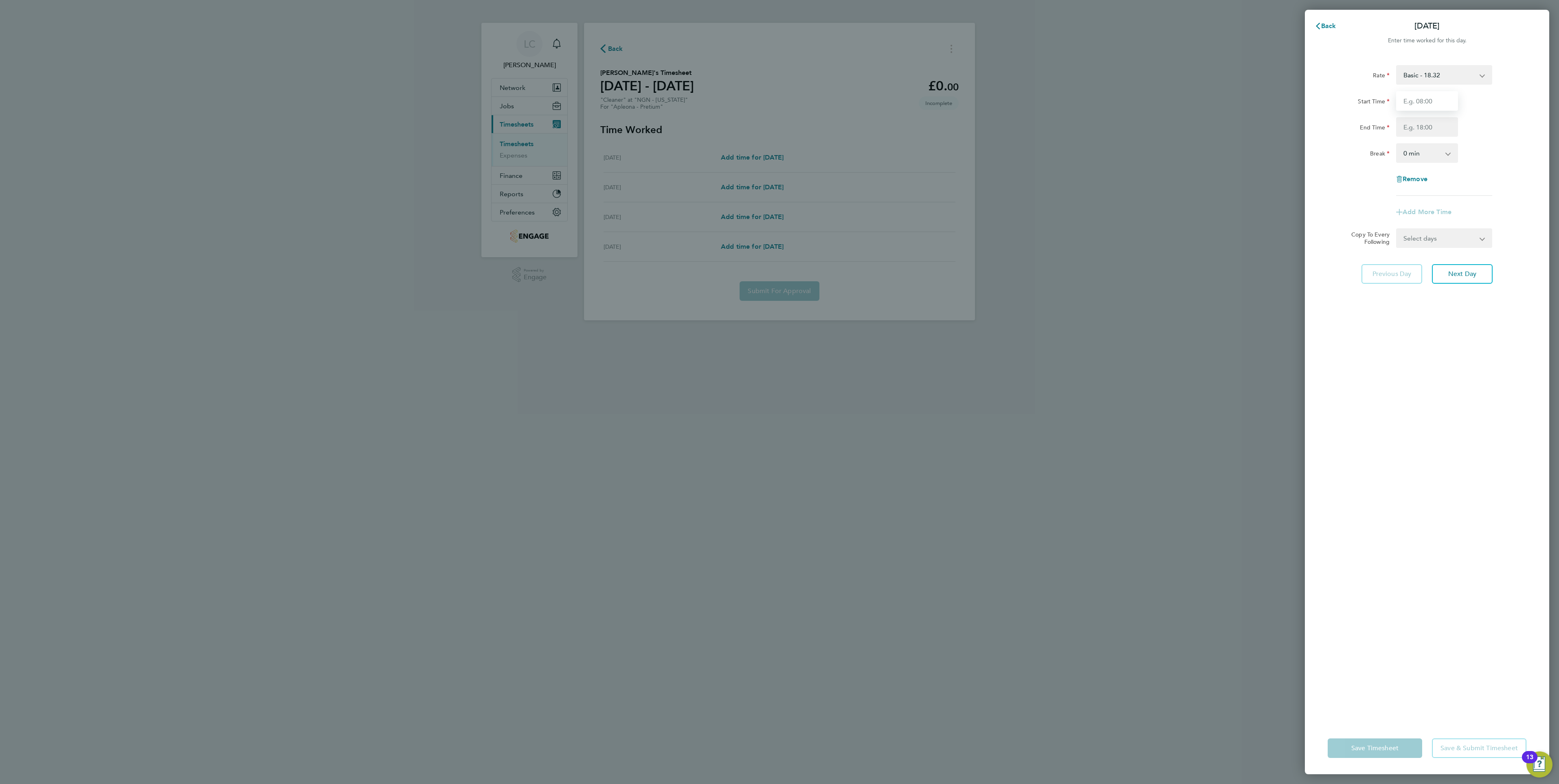
click at [1416, 101] on input "Start Time" at bounding box center [1427, 101] width 62 height 19
type input "08:30"
type input "11:30"
drag, startPoint x: 1465, startPoint y: 347, endPoint x: 1470, endPoint y: 297, distance: 50.2
click at [1465, 344] on div "Rate Basic - 18.32 Start Time 08:30 End Time 11:30 Break 0 min 15 min 30 min 45…" at bounding box center [1427, 389] width 245 height 667
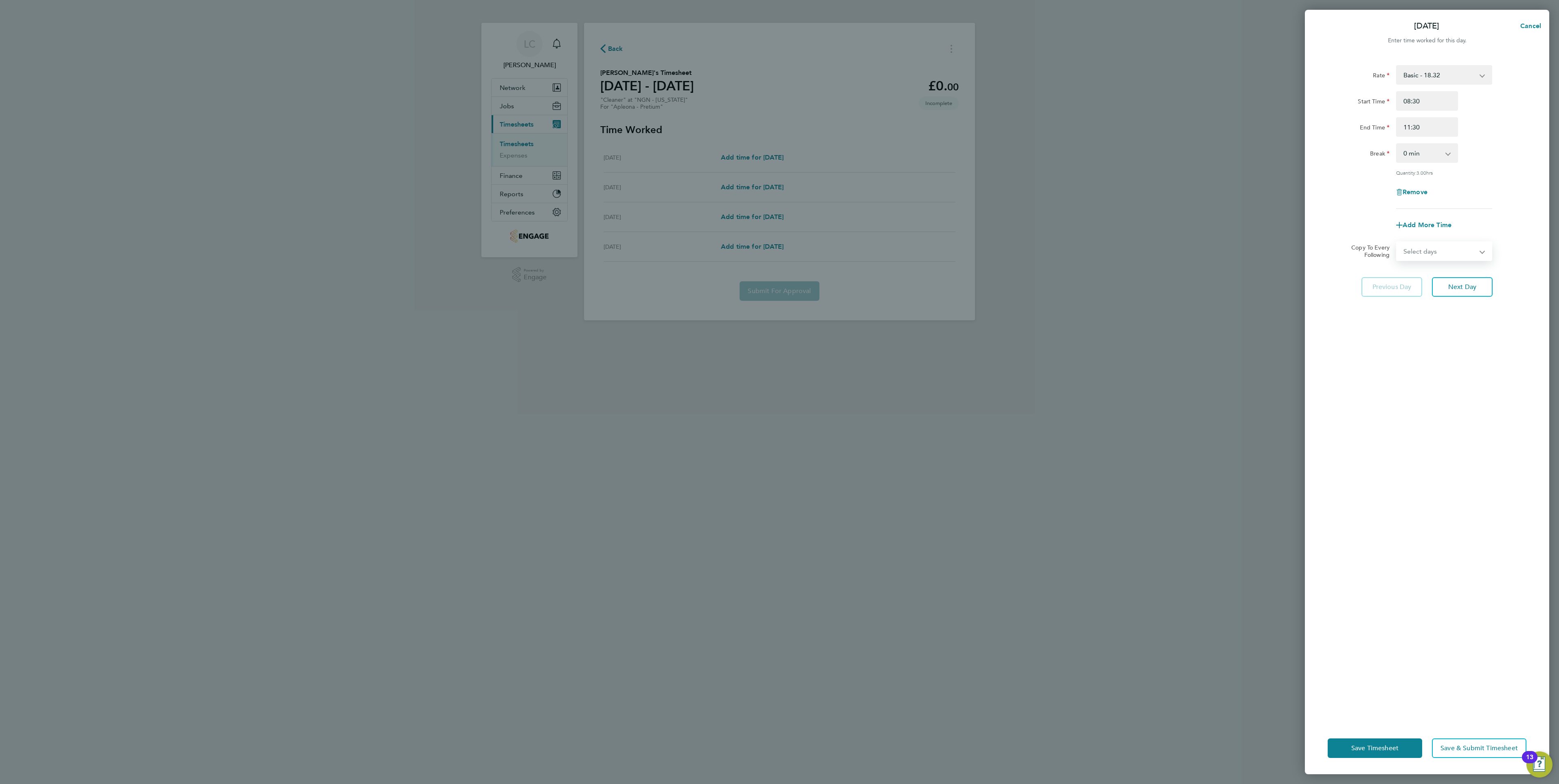
drag, startPoint x: 1456, startPoint y: 251, endPoint x: 1449, endPoint y: 261, distance: 12.2
click at [1456, 251] on select "Select days Day Wednesday Thursday Friday" at bounding box center [1439, 251] width 85 height 18
select select "WED"
click at [1397, 242] on select "Select days Day Wednesday Thursday Friday" at bounding box center [1439, 251] width 85 height 18
select select "2025-08-29"
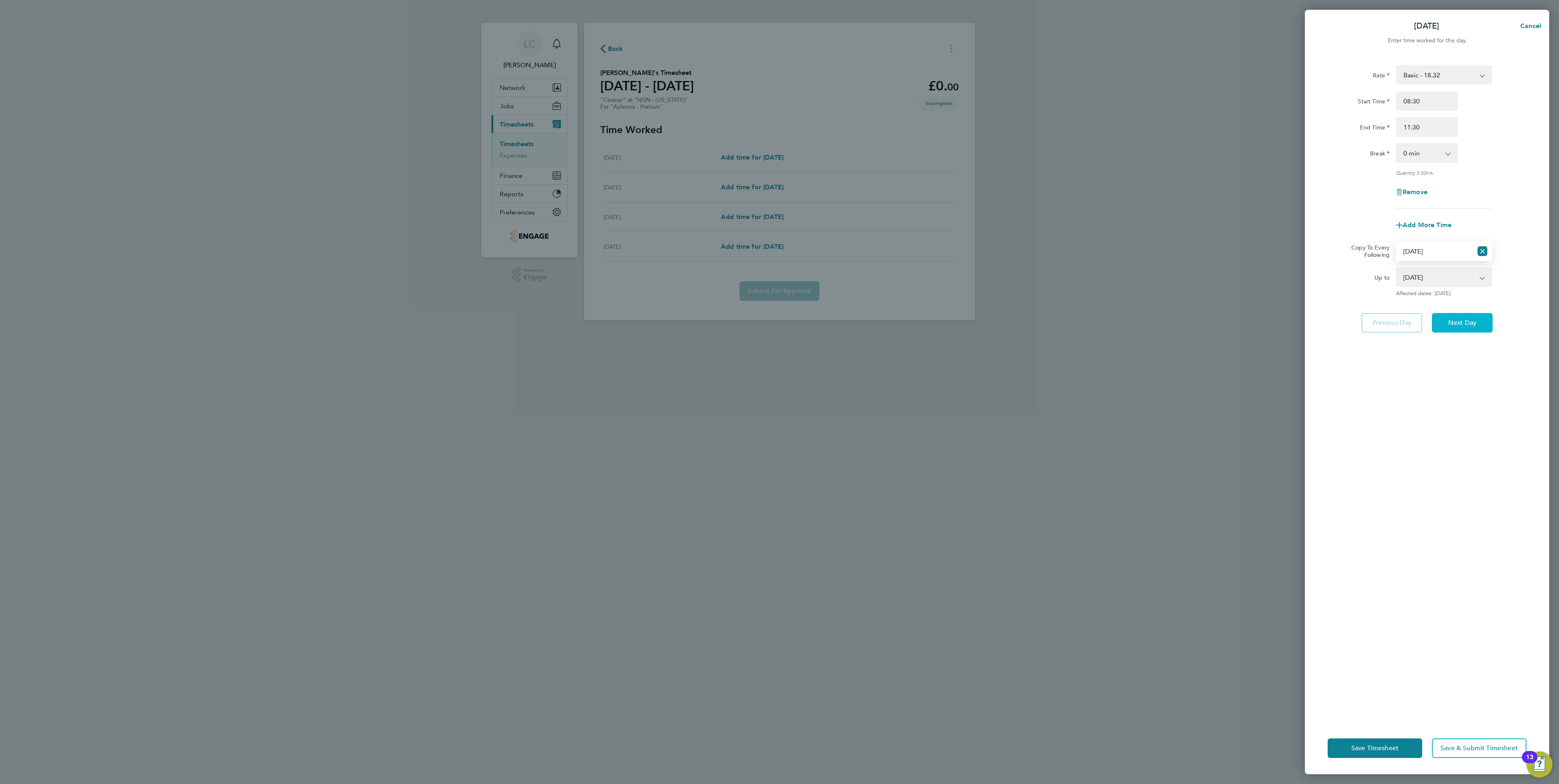
click at [1454, 315] on button "Next Day" at bounding box center [1462, 322] width 61 height 19
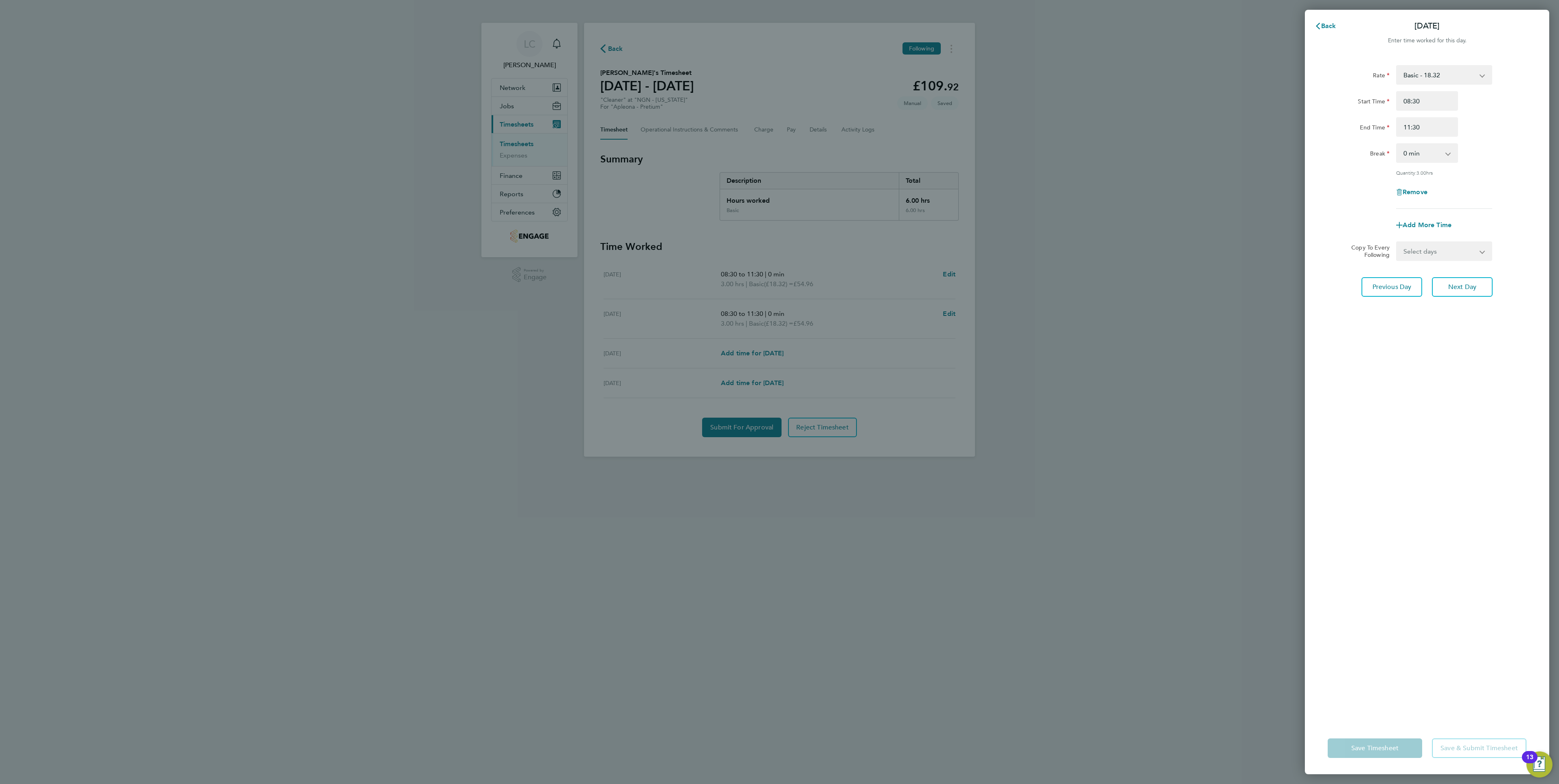
click at [1447, 262] on div "Rate Basic - 18.32 Start Time 08:30 End Time 11:30 Break 0 min 15 min 30 min 45…" at bounding box center [1427, 389] width 245 height 667
drag, startPoint x: 1446, startPoint y: 251, endPoint x: 1444, endPoint y: 259, distance: 8.2
click at [1446, 251] on select "Select days Day Thursday Friday" at bounding box center [1439, 251] width 85 height 18
select select "THU"
click at [1397, 242] on select "Select days Day Thursday Friday" at bounding box center [1439, 251] width 85 height 18
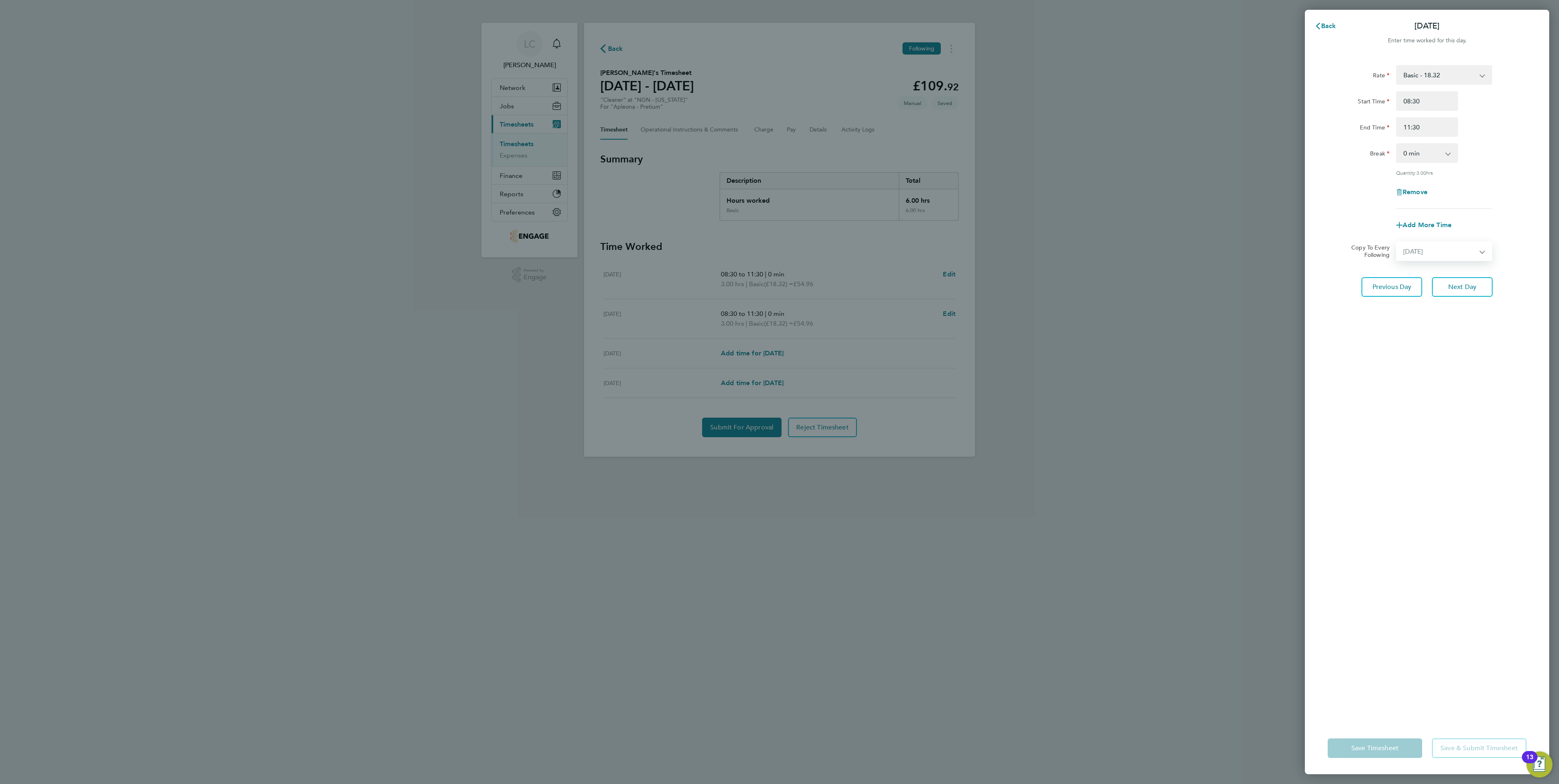
select select "2025-08-29"
click at [1464, 330] on button "Next Day" at bounding box center [1462, 322] width 61 height 19
click at [1426, 253] on select "Select days Friday" at bounding box center [1439, 251] width 85 height 18
select select "FRI"
click at [1397, 242] on select "Select days Friday" at bounding box center [1439, 251] width 85 height 18
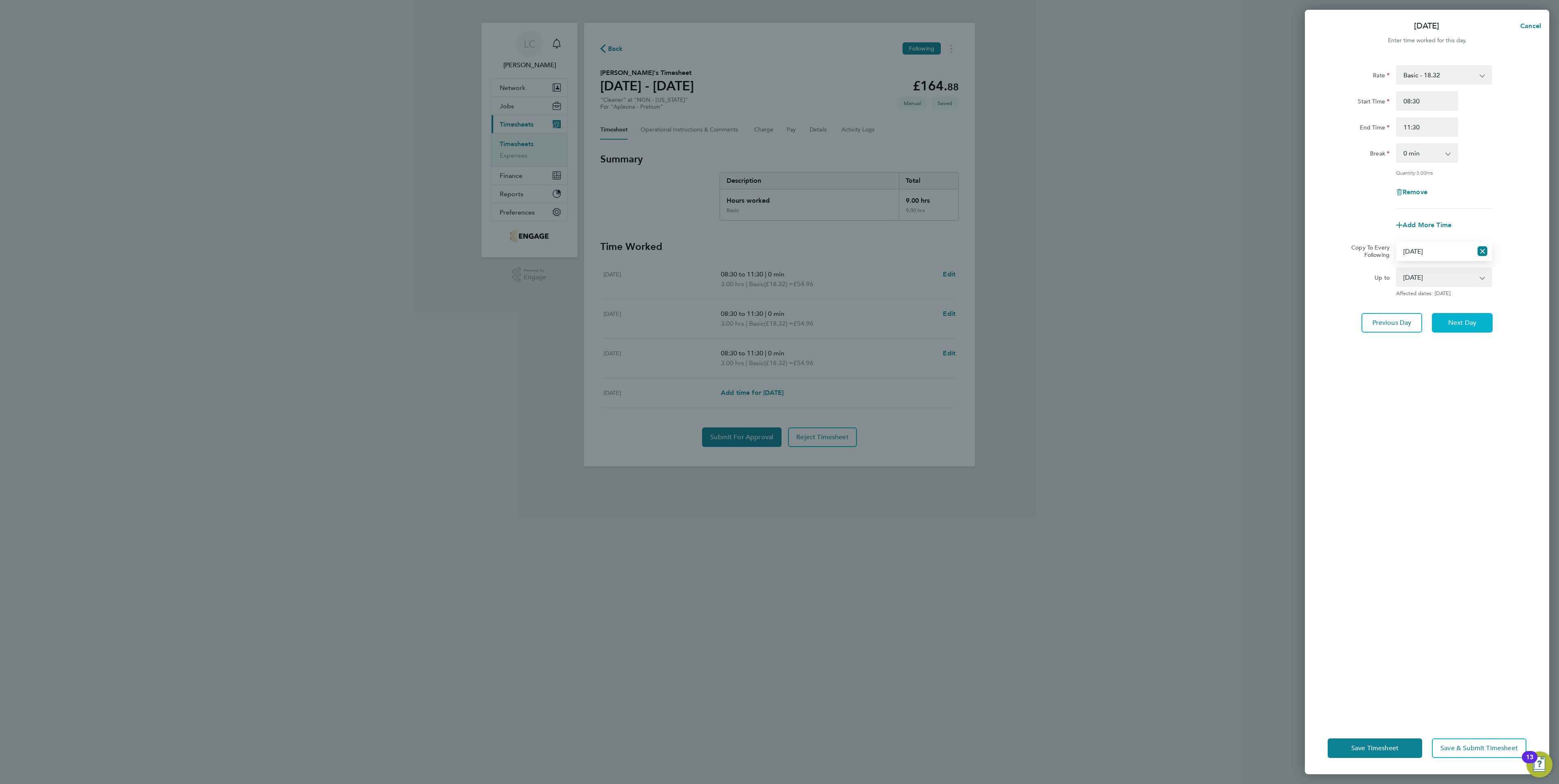
click at [1468, 322] on span "Next Day" at bounding box center [1462, 322] width 28 height 8
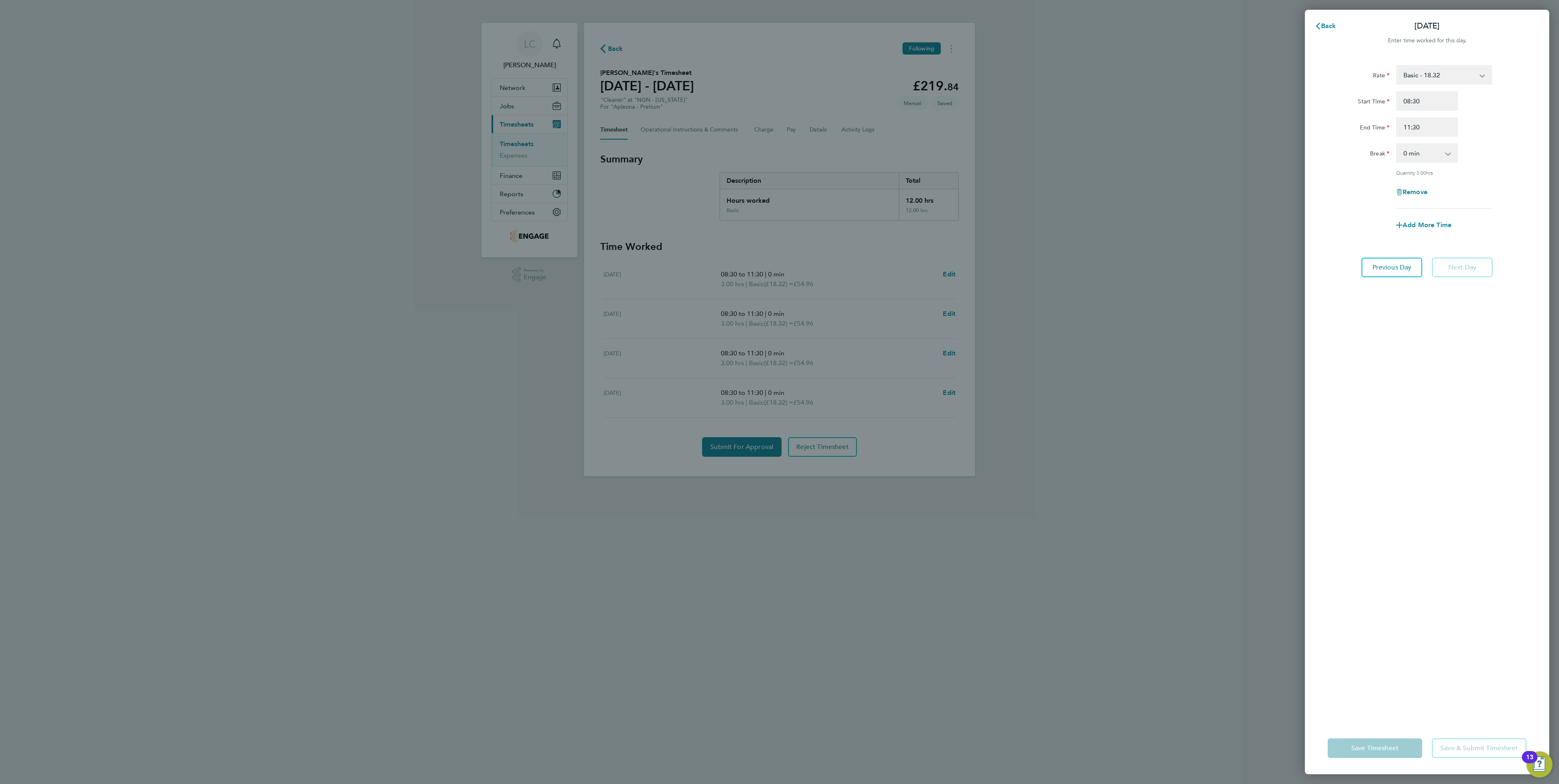
click at [1406, 508] on div "Rate Basic - 18.32 Start Time 08:30 End Time 11:30 Break 0 min 15 min 30 min 45…" at bounding box center [1427, 389] width 245 height 667
click at [1089, 462] on div "Back Fri 29 Aug Enter time worked for this day. Rate Basic - 18.32 Start Time 0…" at bounding box center [780, 392] width 1559 height 784
click at [1325, 27] on span "Back" at bounding box center [1328, 25] width 15 height 8
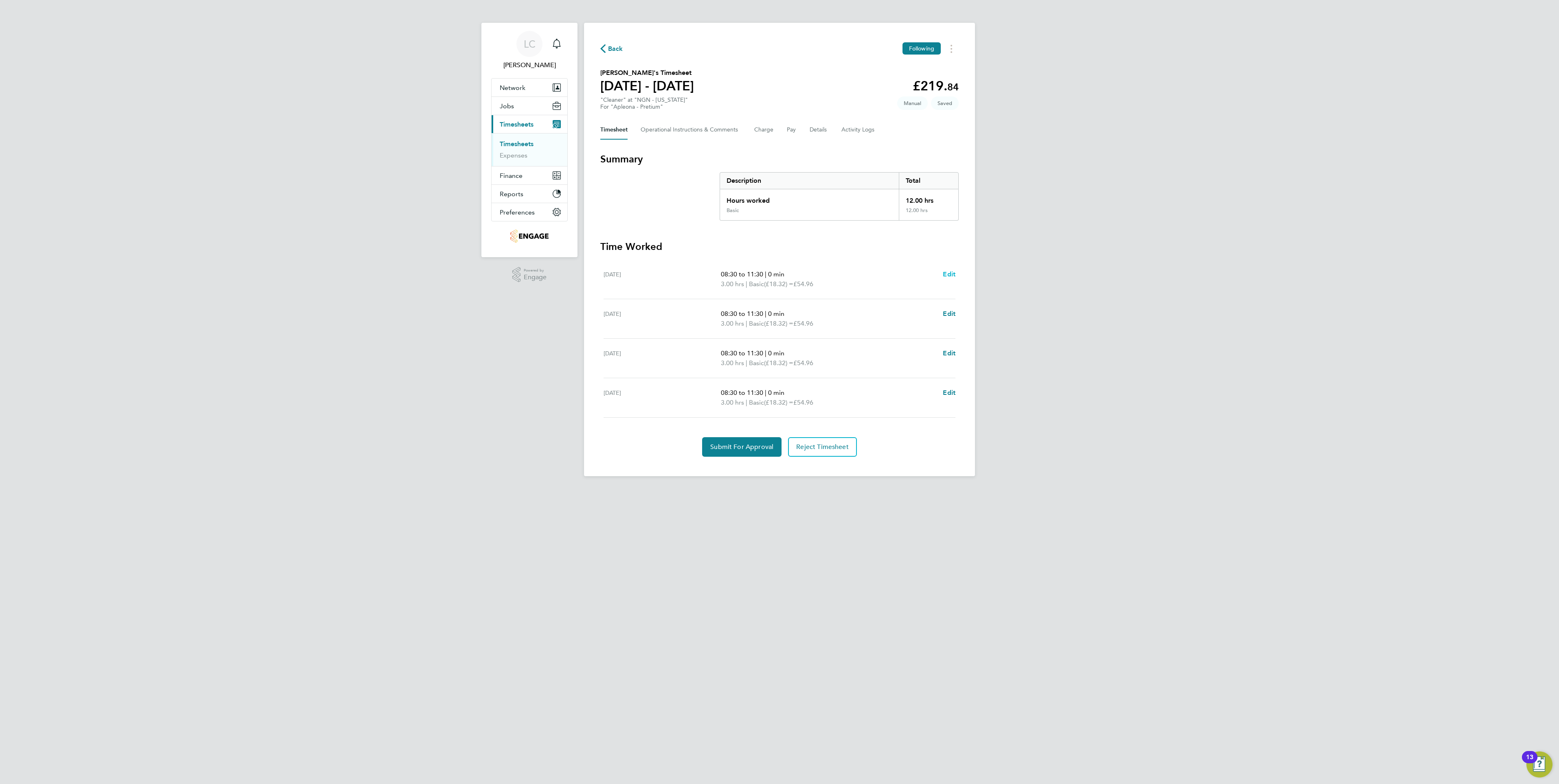
click at [948, 276] on span "Edit" at bounding box center [949, 274] width 13 height 8
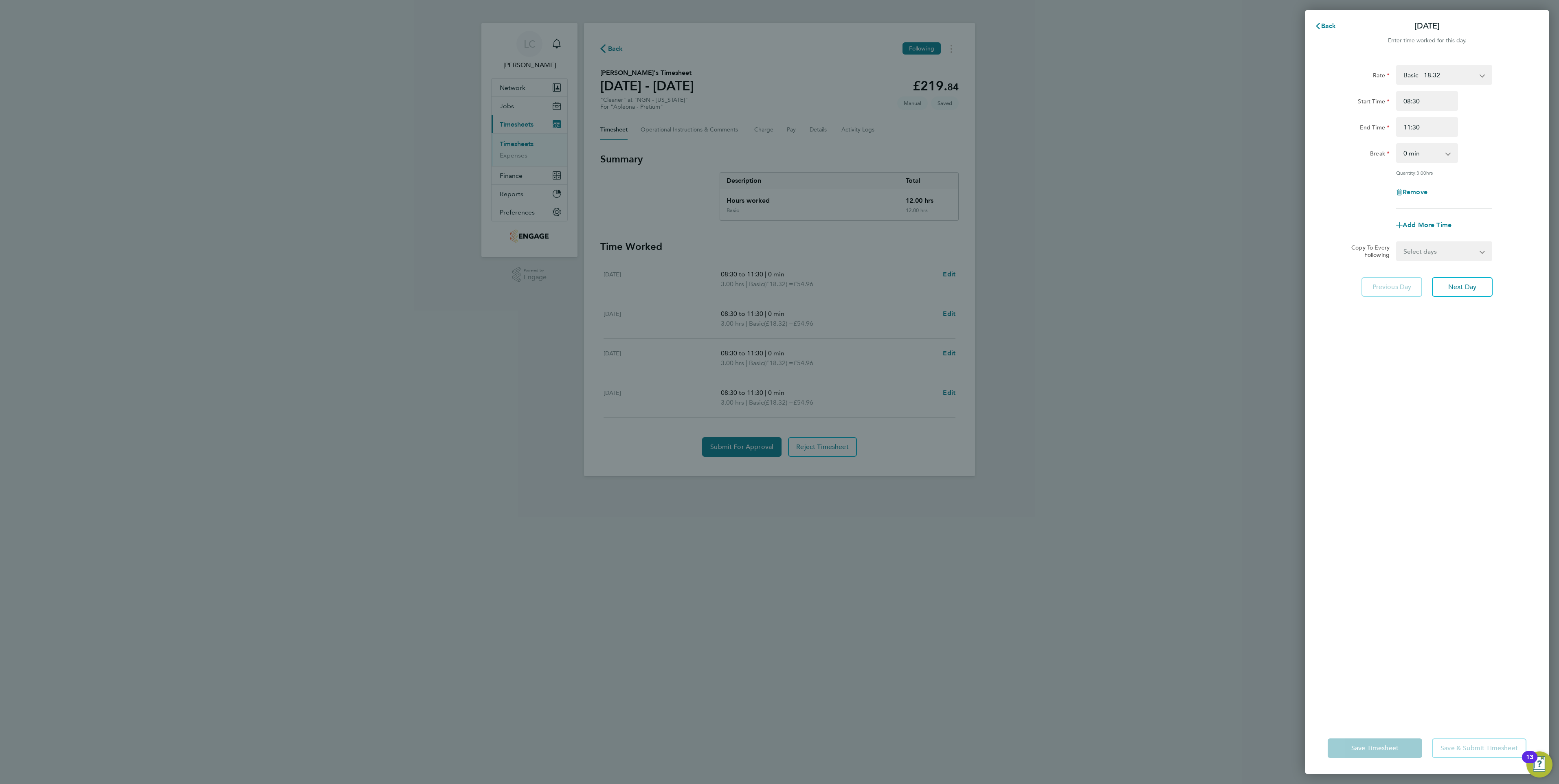
drag, startPoint x: 807, startPoint y: 369, endPoint x: 966, endPoint y: 374, distance: 159.1
click at [807, 369] on div "Back Tue 26 Aug Enter time worked for this day. Rate Basic - 18.32 Start Time 0…" at bounding box center [780, 392] width 1559 height 784
drag, startPoint x: 681, startPoint y: 185, endPoint x: 667, endPoint y: 134, distance: 52.9
click at [680, 188] on div "Back Tue 26 Aug Enter time worked for this day. Rate Basic - 18.32 Start Time 0…" at bounding box center [780, 392] width 1559 height 784
drag, startPoint x: 1309, startPoint y: 28, endPoint x: 1313, endPoint y: 25, distance: 5.0
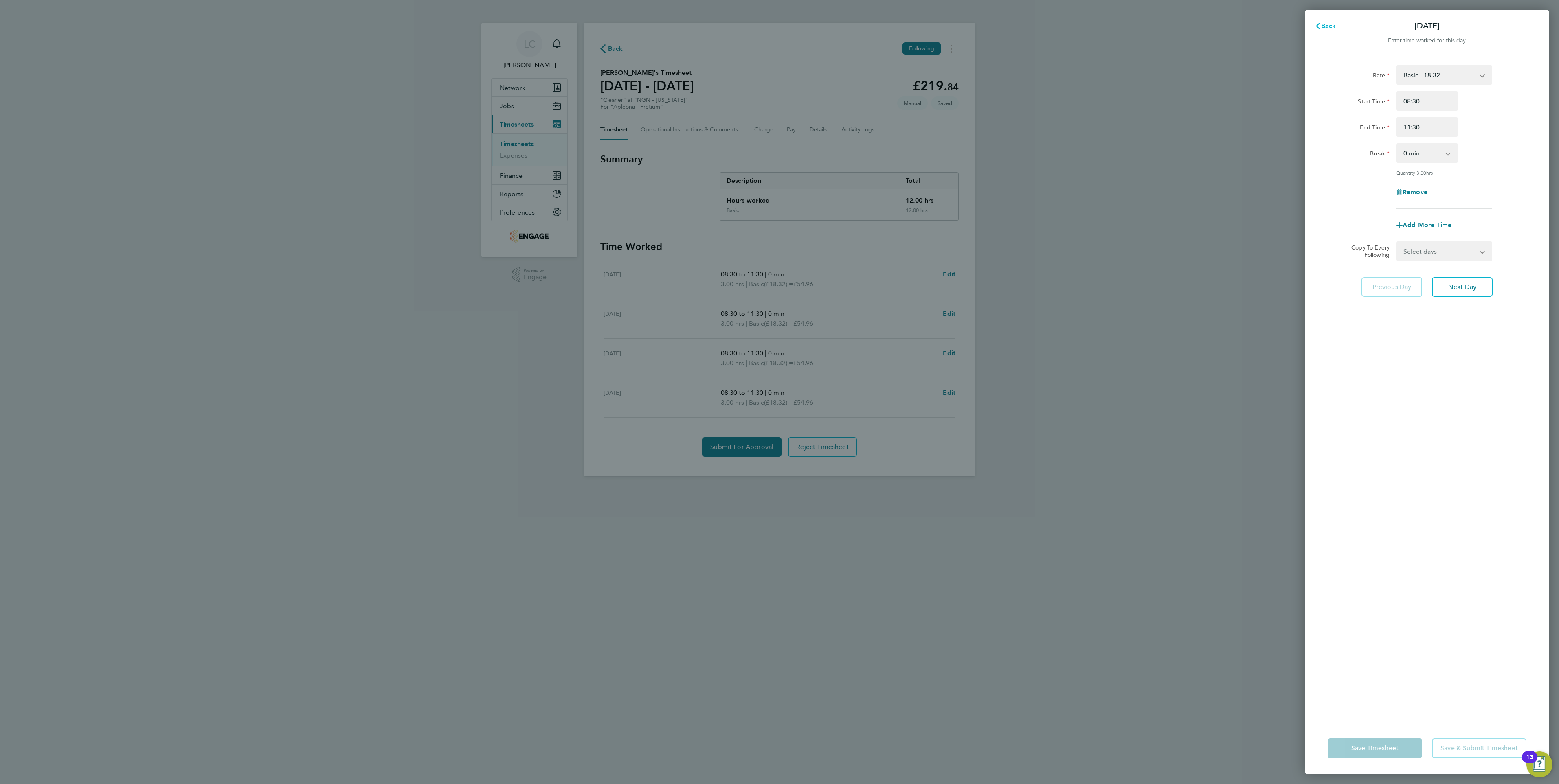
click at [1310, 27] on button "Back" at bounding box center [1325, 26] width 38 height 16
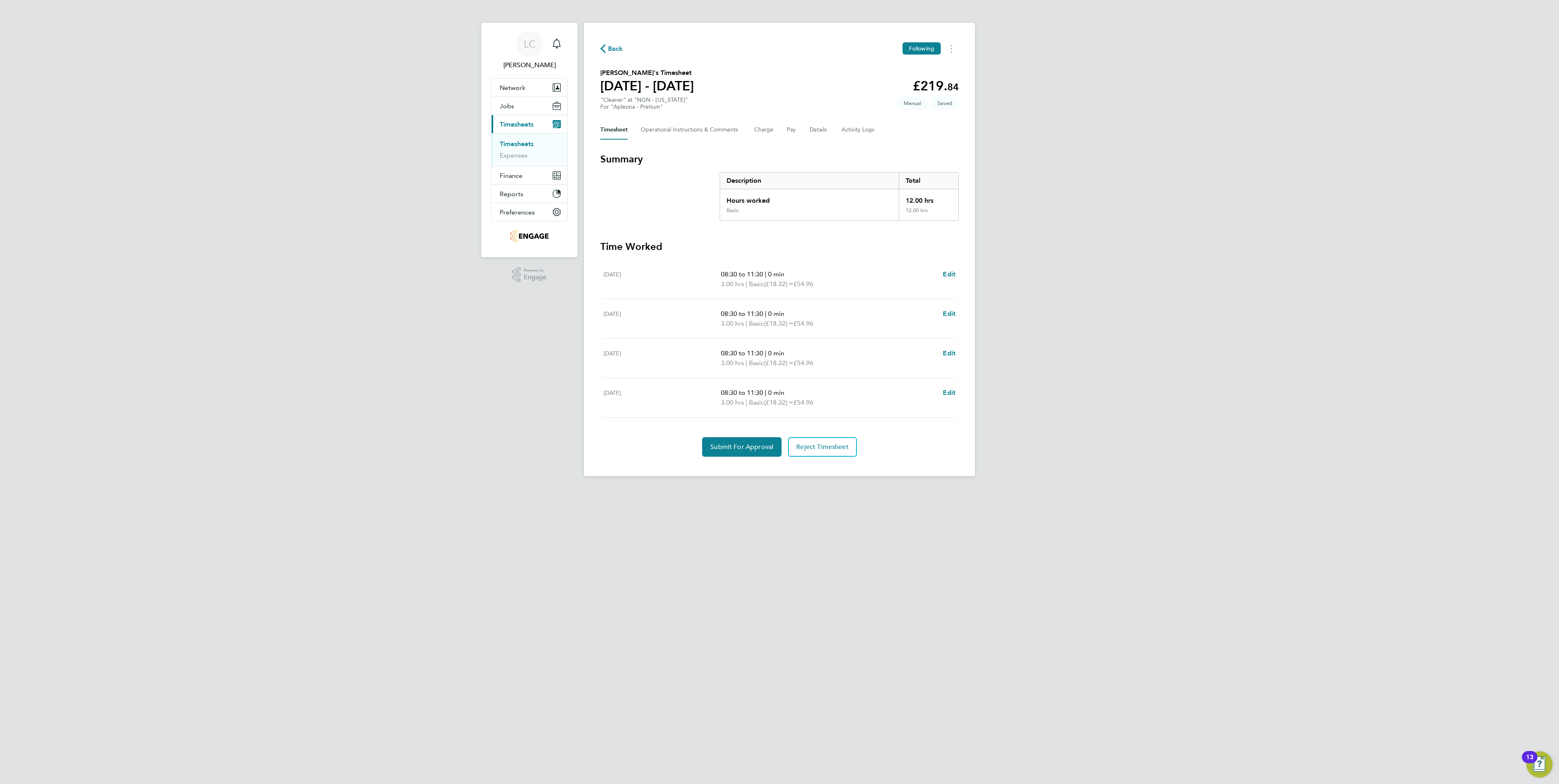
click at [610, 45] on span "Back" at bounding box center [615, 49] width 15 height 10
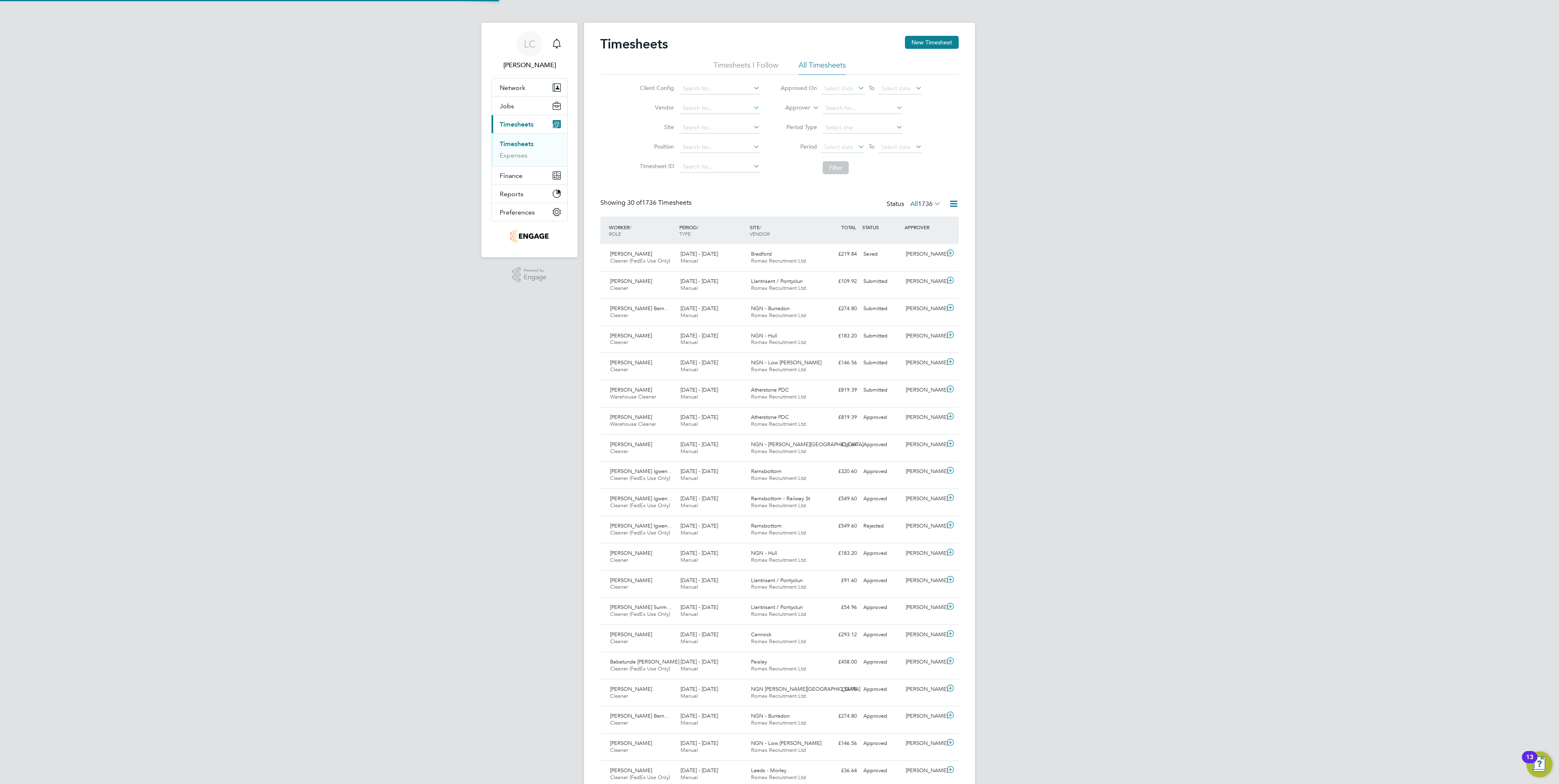
scroll to position [21, 71]
click at [933, 40] on button "New Timesheet" at bounding box center [931, 42] width 54 height 13
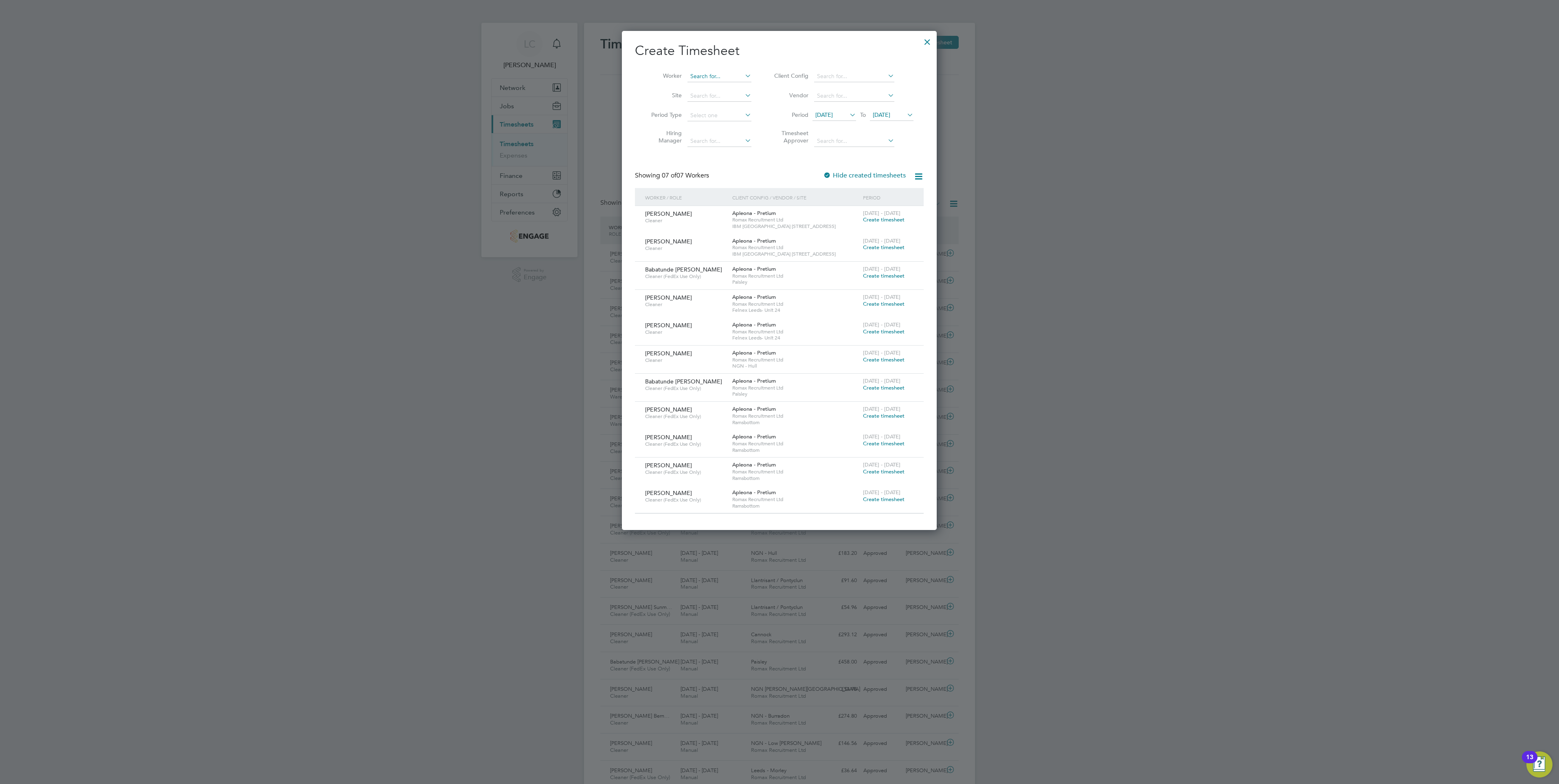
click at [707, 77] on input at bounding box center [720, 76] width 64 height 11
click at [717, 149] on li "Paul Derek" at bounding box center [751, 154] width 129 height 11
type input "Paul Derek"
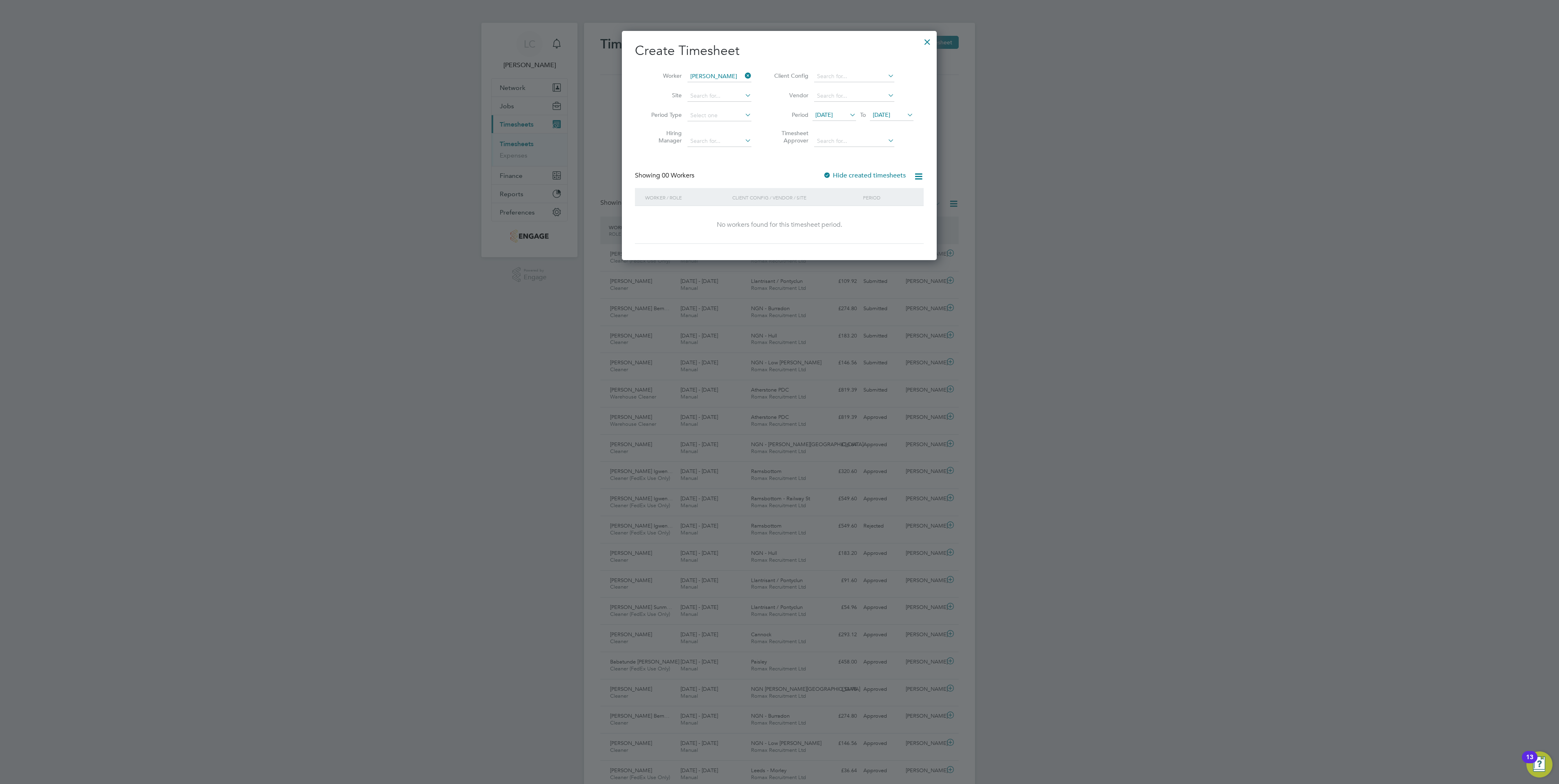
click at [883, 116] on span "21 Aug 2025" at bounding box center [881, 115] width 18 height 7
click at [944, 211] on span "29" at bounding box center [946, 203] width 16 height 16
click at [848, 116] on icon at bounding box center [848, 114] width 0 height 11
click at [904, 211] on span "23" at bounding box center [904, 204] width 16 height 16
click at [790, 171] on div "Showing 00 Workers Hide created timesheets" at bounding box center [779, 180] width 289 height 17
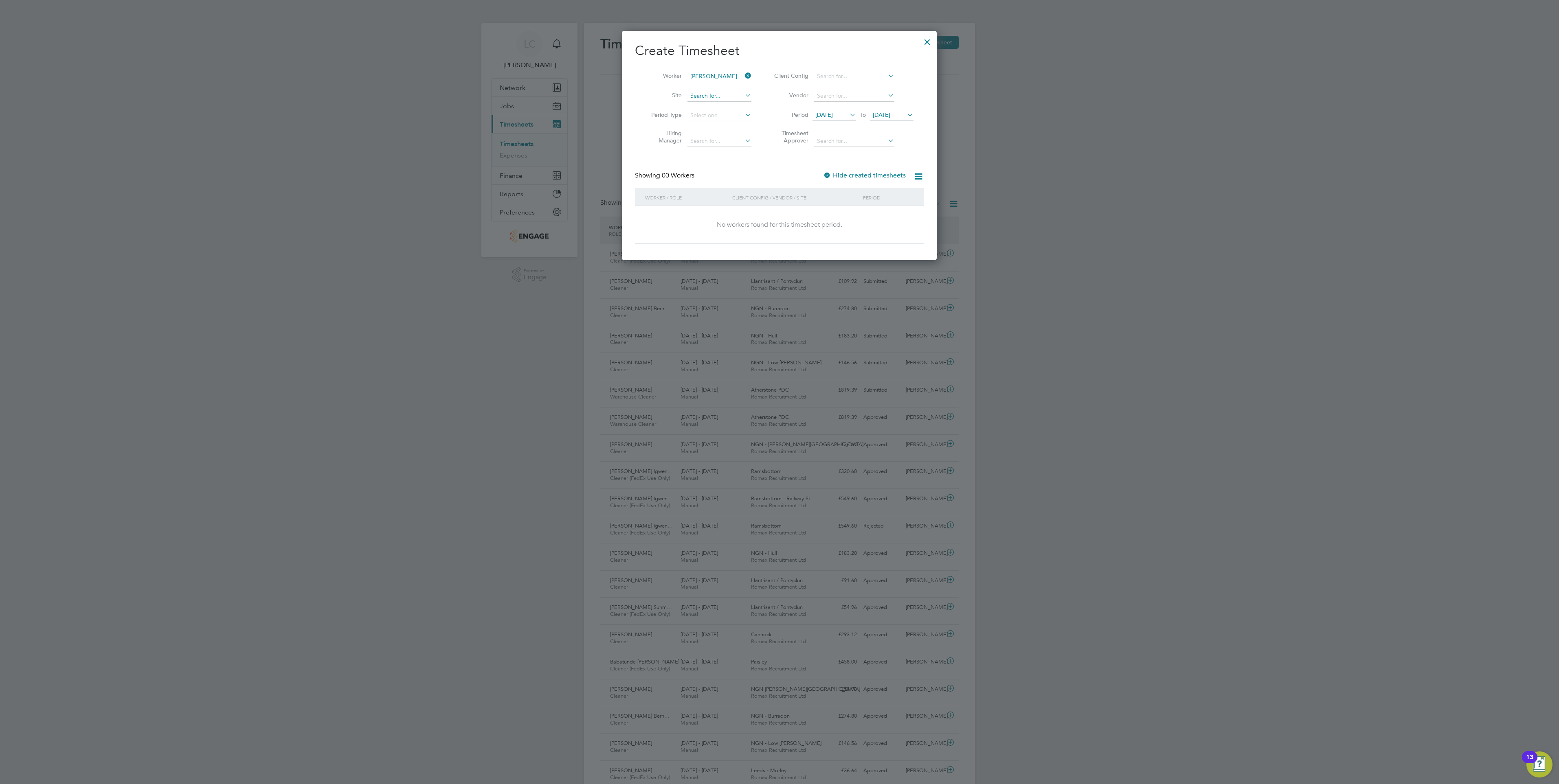
click at [707, 99] on input at bounding box center [720, 96] width 64 height 11
drag, startPoint x: 692, startPoint y: 105, endPoint x: 709, endPoint y: 106, distance: 17.0
click at [693, 105] on b "Swa" at bounding box center [696, 106] width 11 height 7
type input "Swansea"
click at [932, 45] on div at bounding box center [927, 40] width 15 height 15
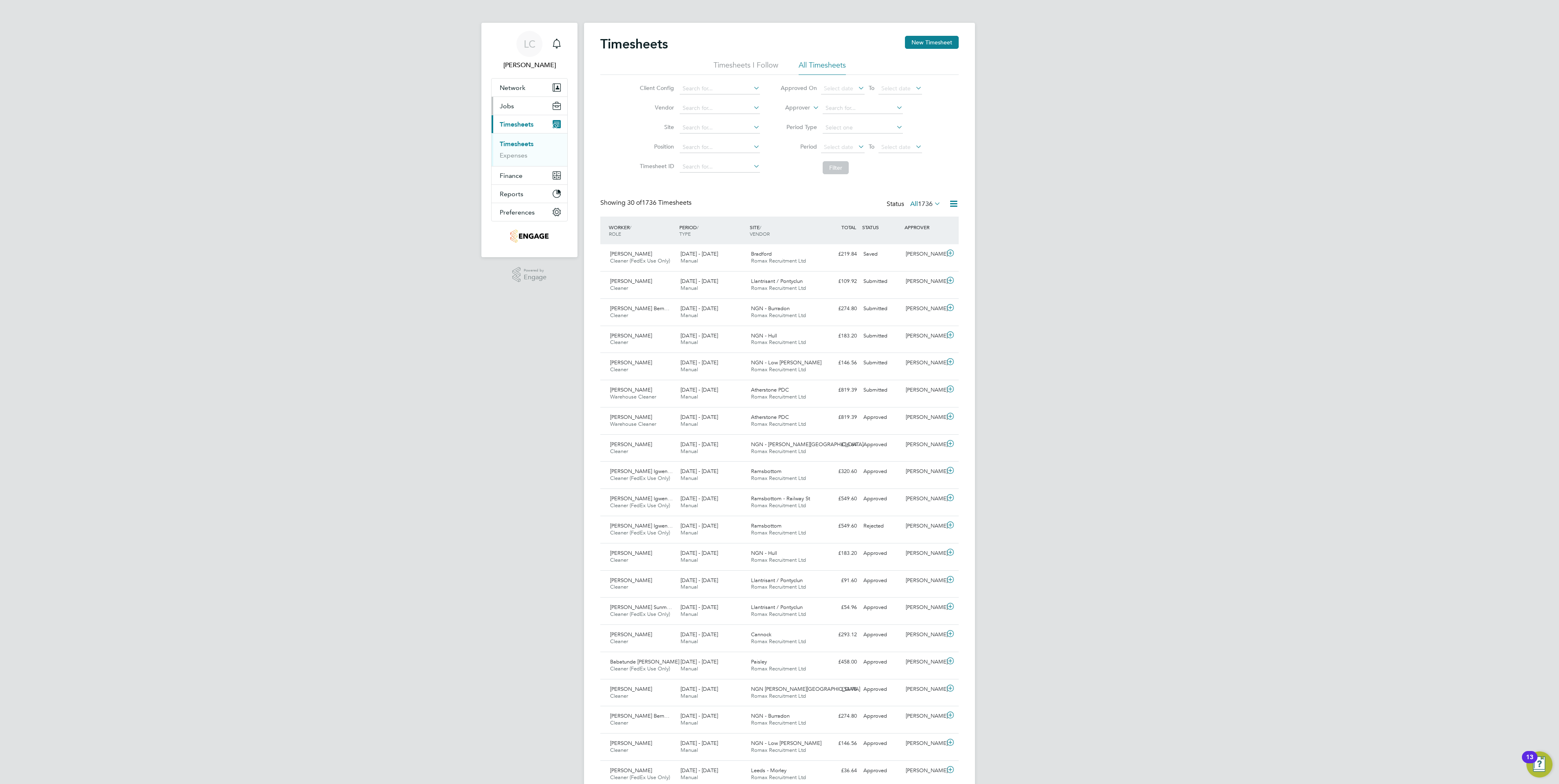
click at [515, 105] on button "Jobs" at bounding box center [529, 106] width 76 height 18
click at [517, 107] on button "Jobs" at bounding box center [529, 106] width 76 height 18
click at [515, 124] on link "Positions" at bounding box center [513, 125] width 27 height 8
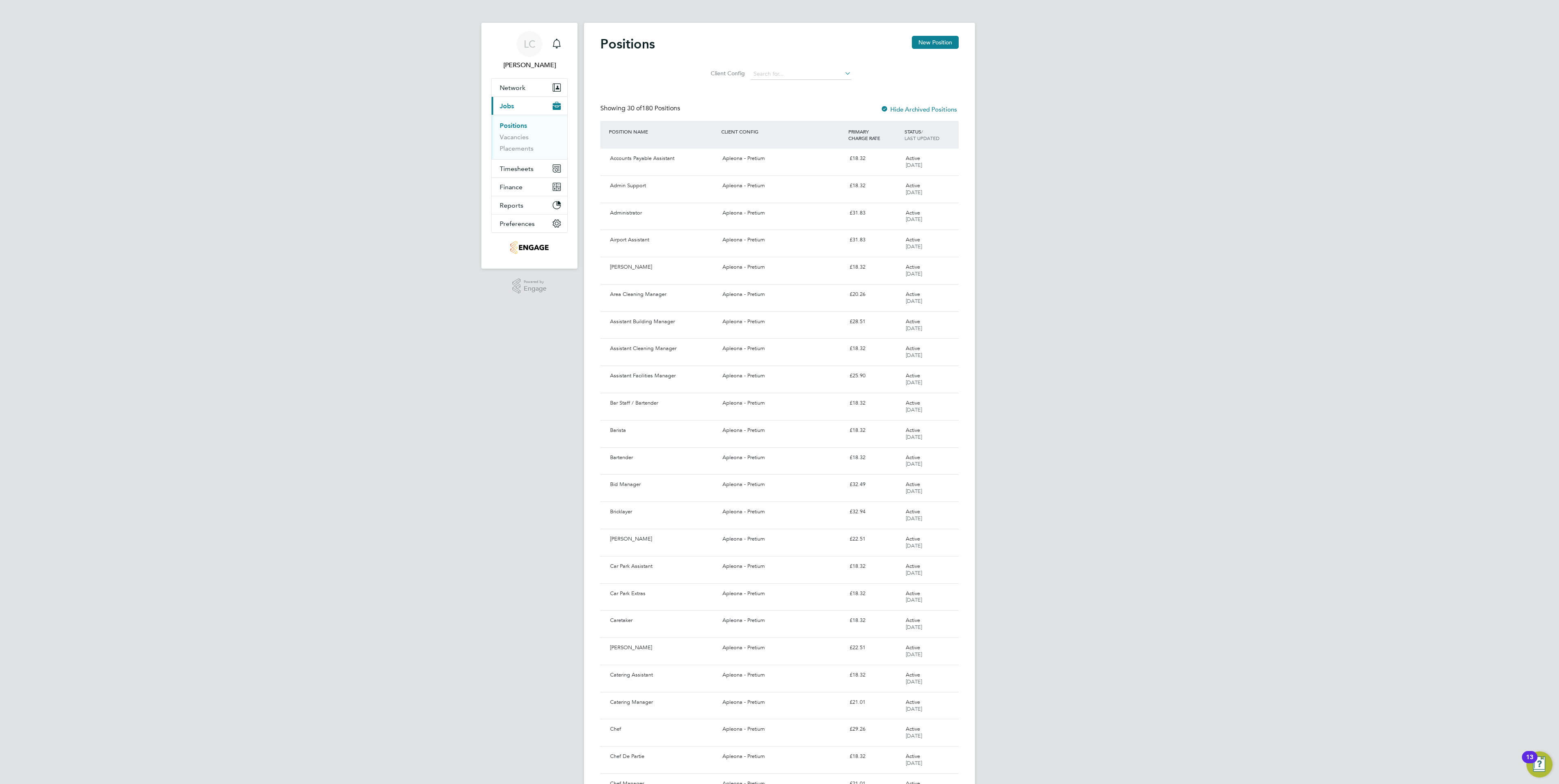
click at [520, 132] on li "Positions" at bounding box center [530, 127] width 61 height 11
click at [520, 137] on link "Vacancies" at bounding box center [514, 137] width 29 height 8
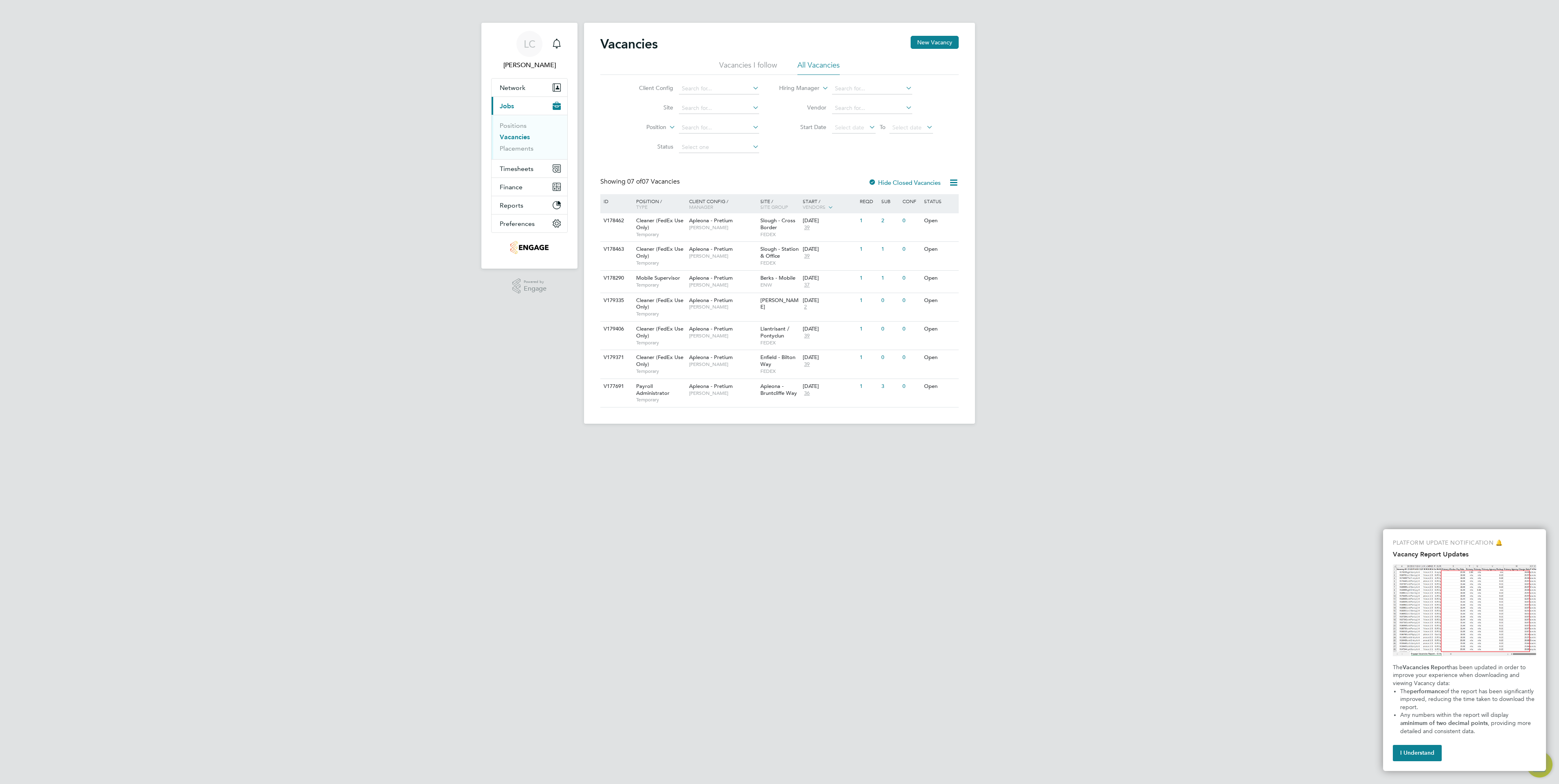
click at [812, 66] on li "All Vacancies" at bounding box center [819, 68] width 42 height 15
click at [695, 108] on input at bounding box center [719, 108] width 80 height 11
click at [688, 116] on b "Swa" at bounding box center [687, 119] width 11 height 7
type input "Swansea"
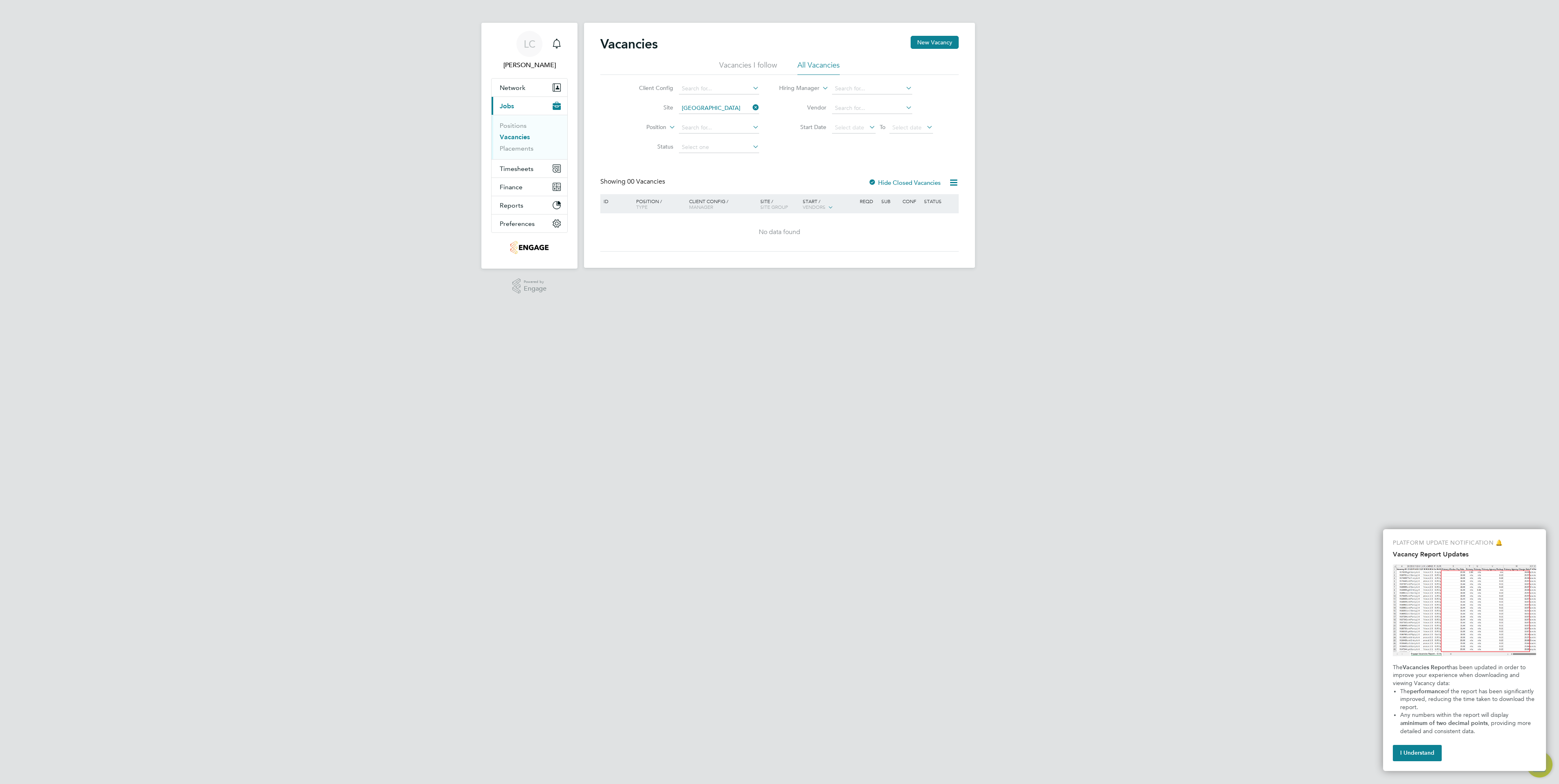
click at [886, 182] on label "Hide Closed Vacancies" at bounding box center [905, 182] width 73 height 8
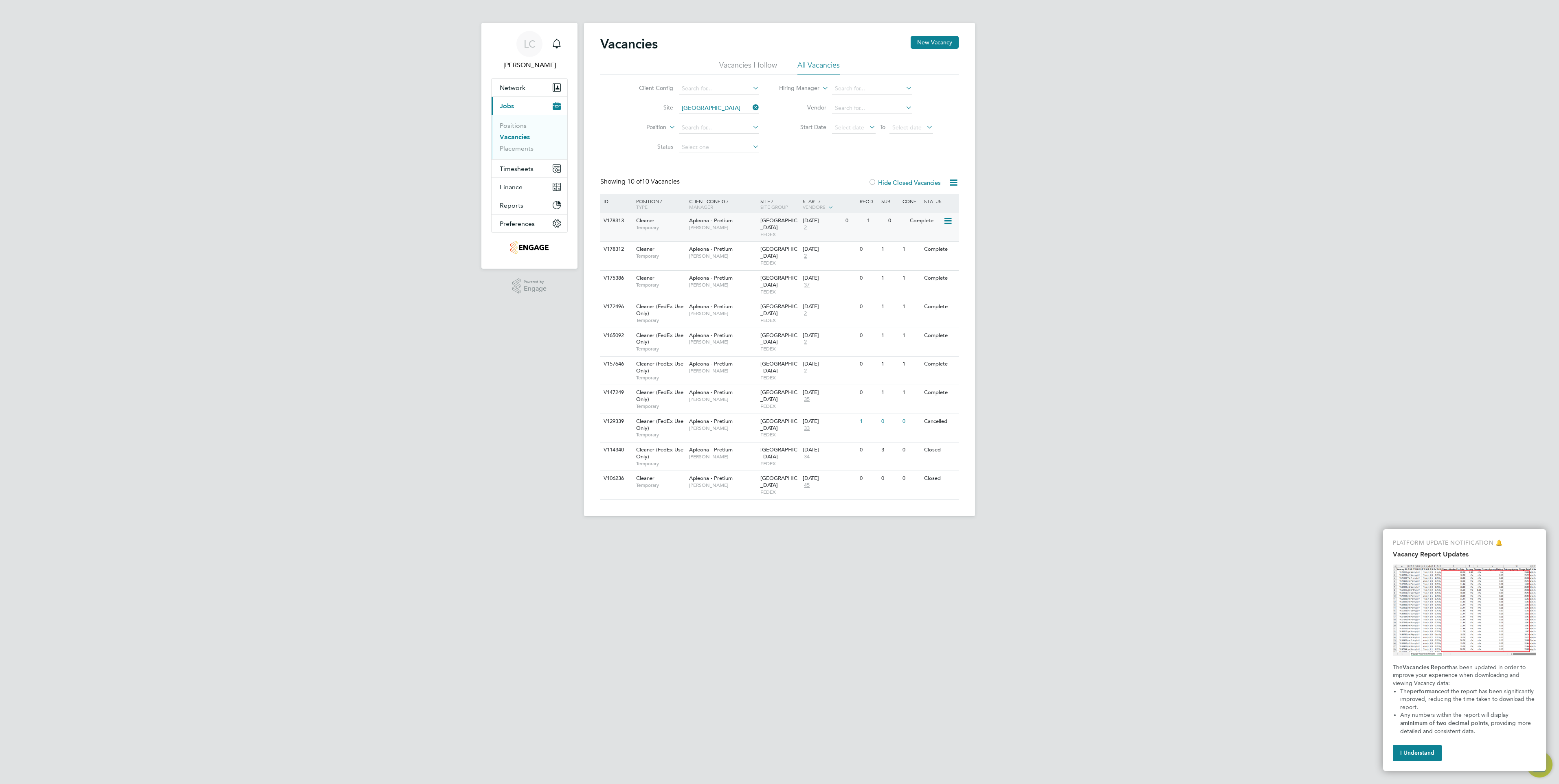
click at [946, 222] on icon at bounding box center [947, 221] width 8 height 10
click at [934, 238] on li "View Details" at bounding box center [927, 240] width 47 height 11
click at [1422, 750] on button "I Understand" at bounding box center [1417, 753] width 49 height 16
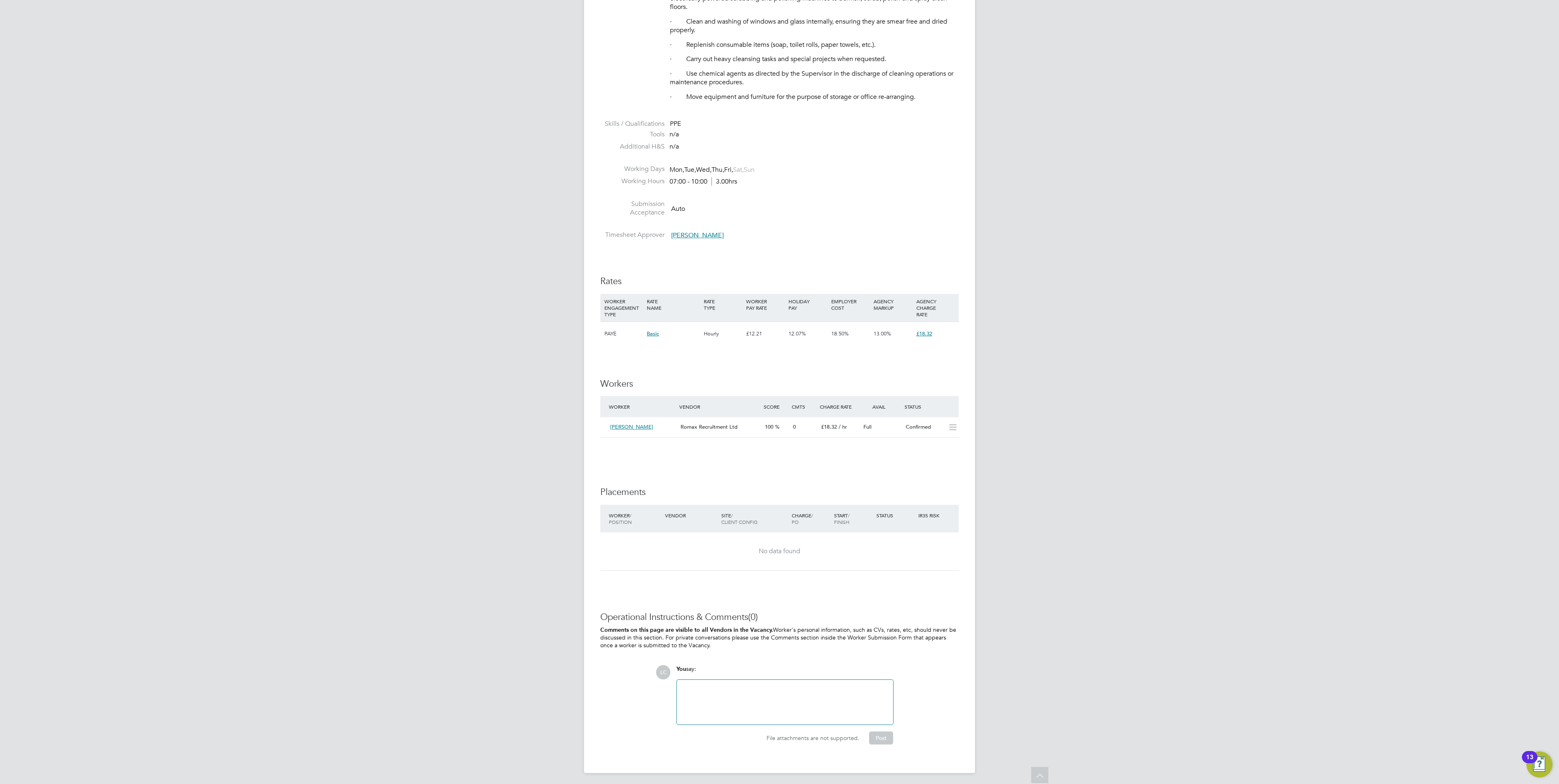
scroll to position [445, 0]
click at [927, 419] on div "Confirmed" at bounding box center [924, 425] width 42 height 13
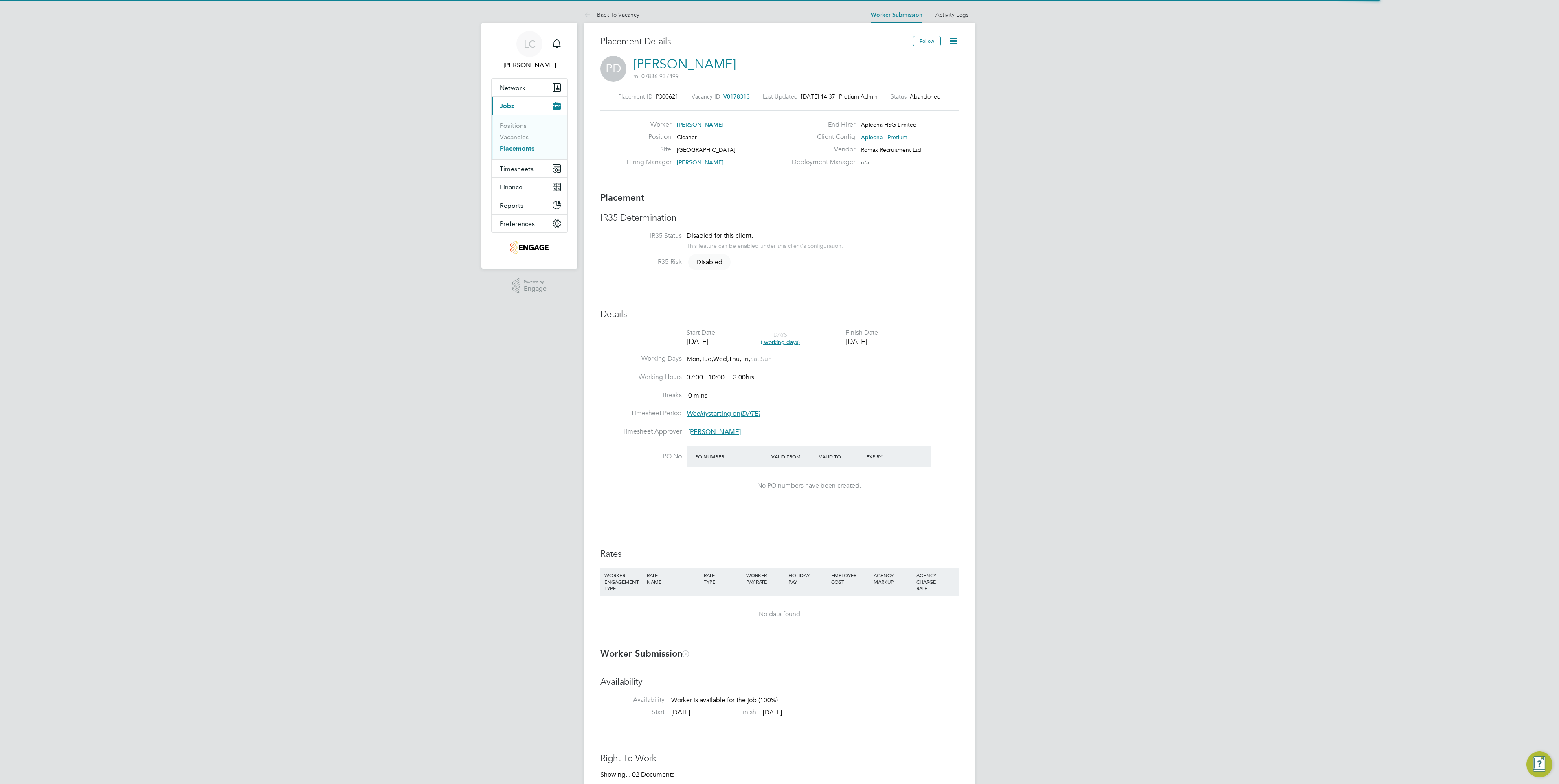
scroll to position [4, 4]
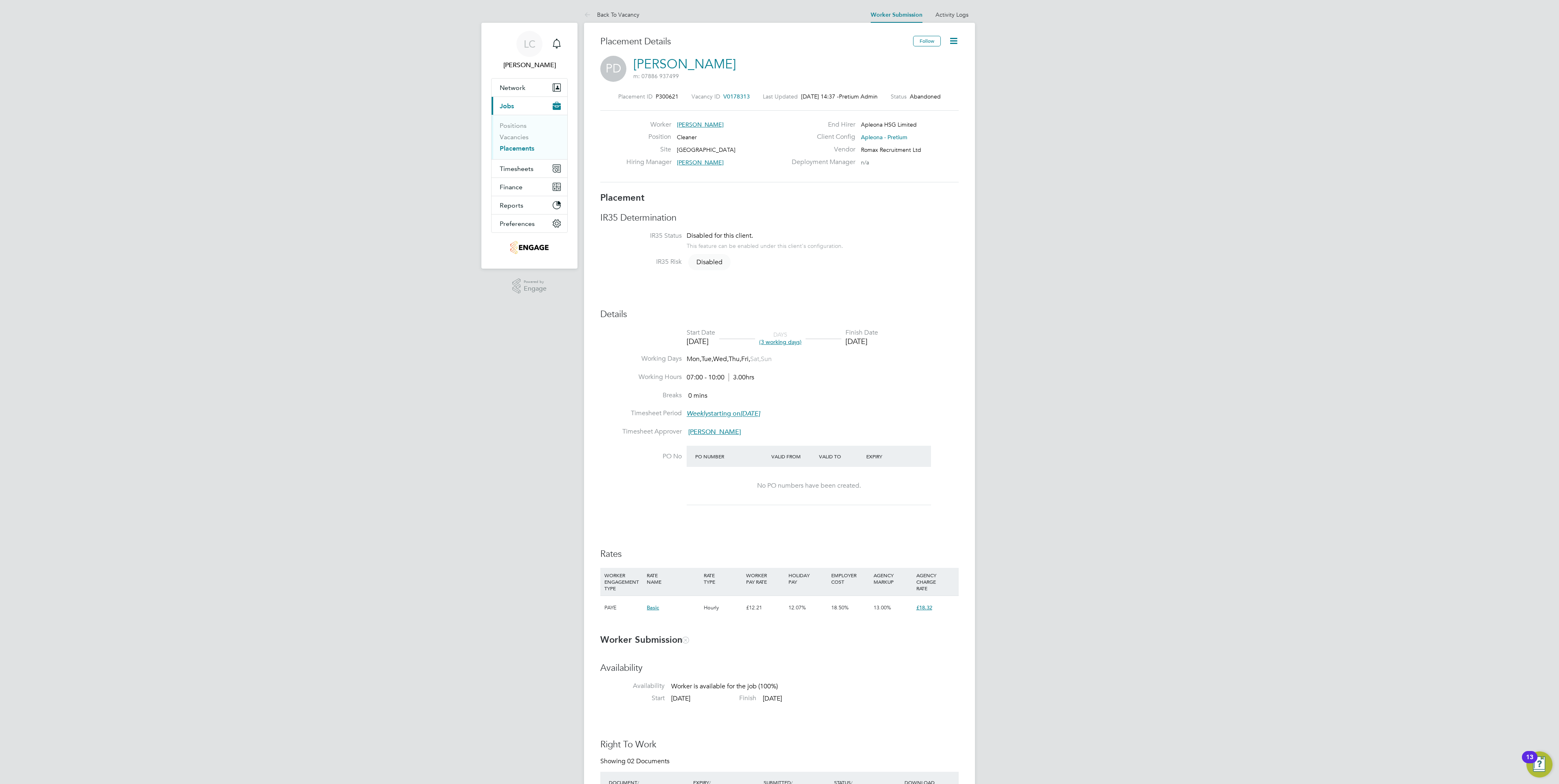
click at [958, 46] on icon at bounding box center [953, 41] width 10 height 10
click at [913, 85] on li "Start" at bounding box center [928, 87] width 60 height 11
click at [1032, 163] on div "LC Lauren Catherine Notifications Applications: Network Team Members Businesses…" at bounding box center [780, 717] width 1559 height 1436
drag, startPoint x: 890, startPoint y: 308, endPoint x: 875, endPoint y: 320, distance: 19.2
click at [886, 310] on div "Placement IR35 Determination IR35 Status Disabled for this client. This feature…" at bounding box center [780, 410] width 358 height 436
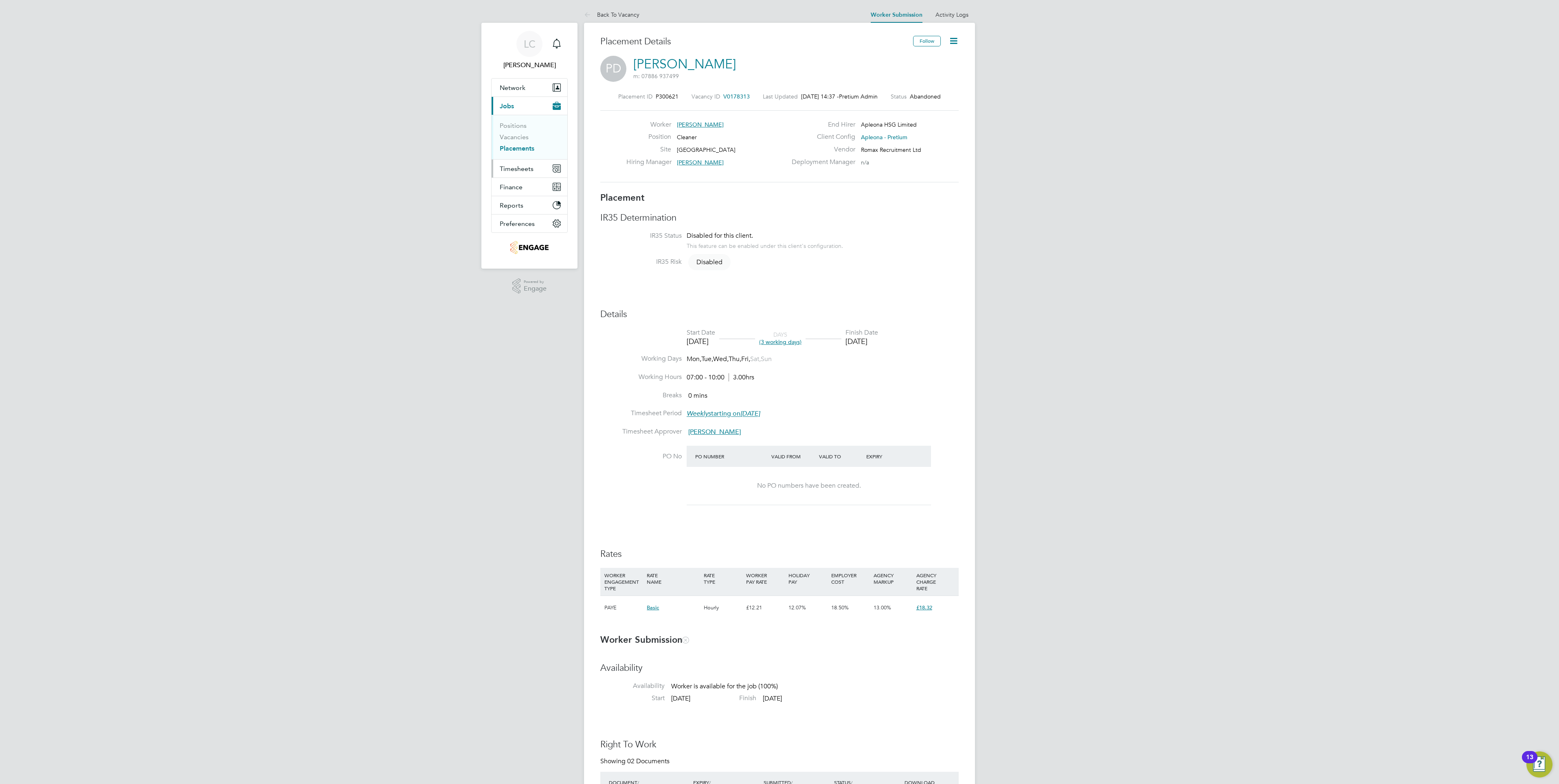
click at [519, 170] on span "Timesheets" at bounding box center [517, 169] width 34 height 8
click at [519, 139] on ul "Timesheets Expenses" at bounding box center [529, 149] width 76 height 33
click at [523, 146] on link "Timesheets" at bounding box center [517, 143] width 34 height 8
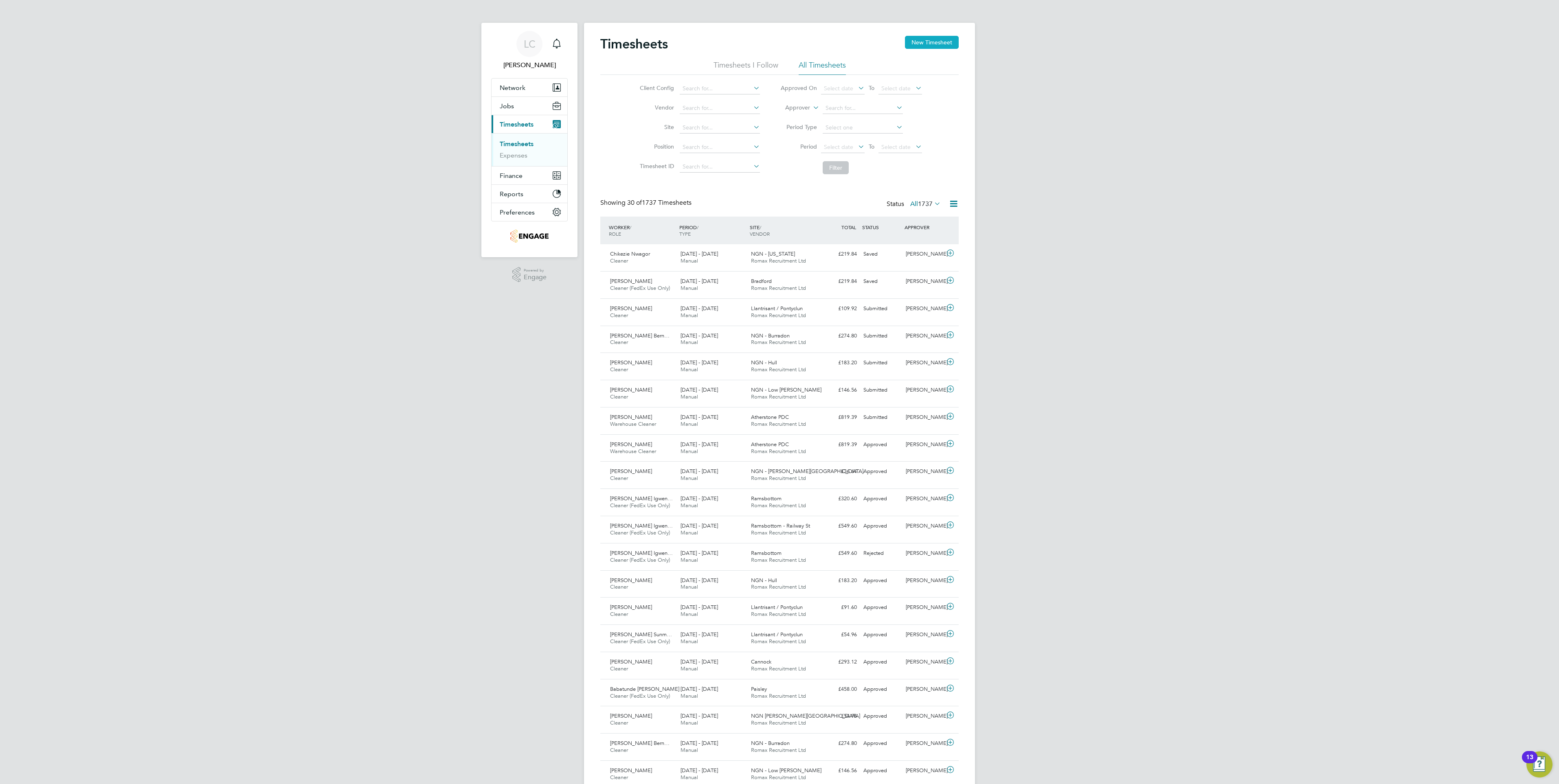
click at [935, 42] on button "New Timesheet" at bounding box center [931, 42] width 54 height 13
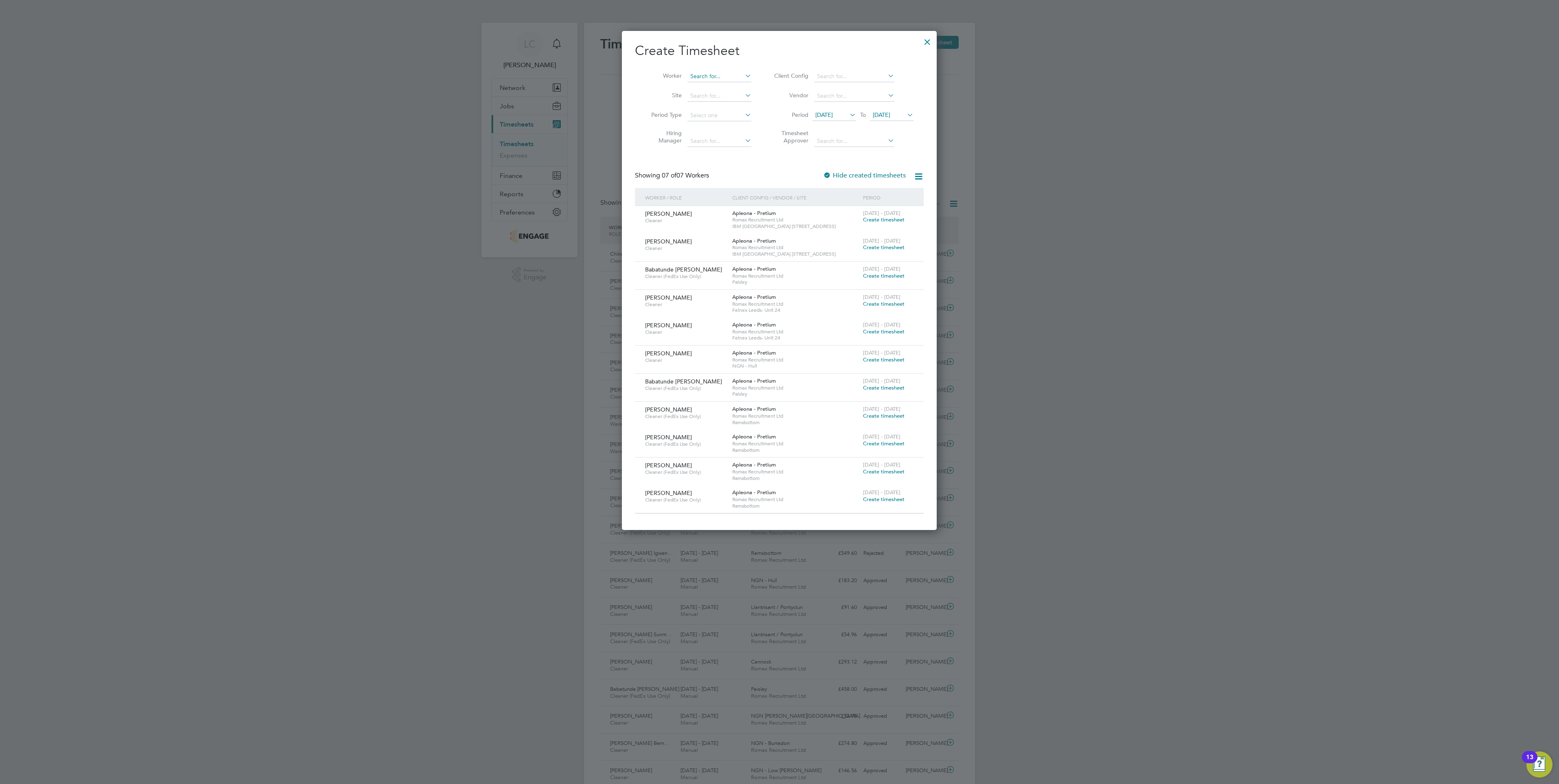
click at [726, 74] on input at bounding box center [720, 76] width 64 height 11
click at [718, 152] on li "Paul Derek" at bounding box center [751, 154] width 129 height 11
type input "Paul Derek"
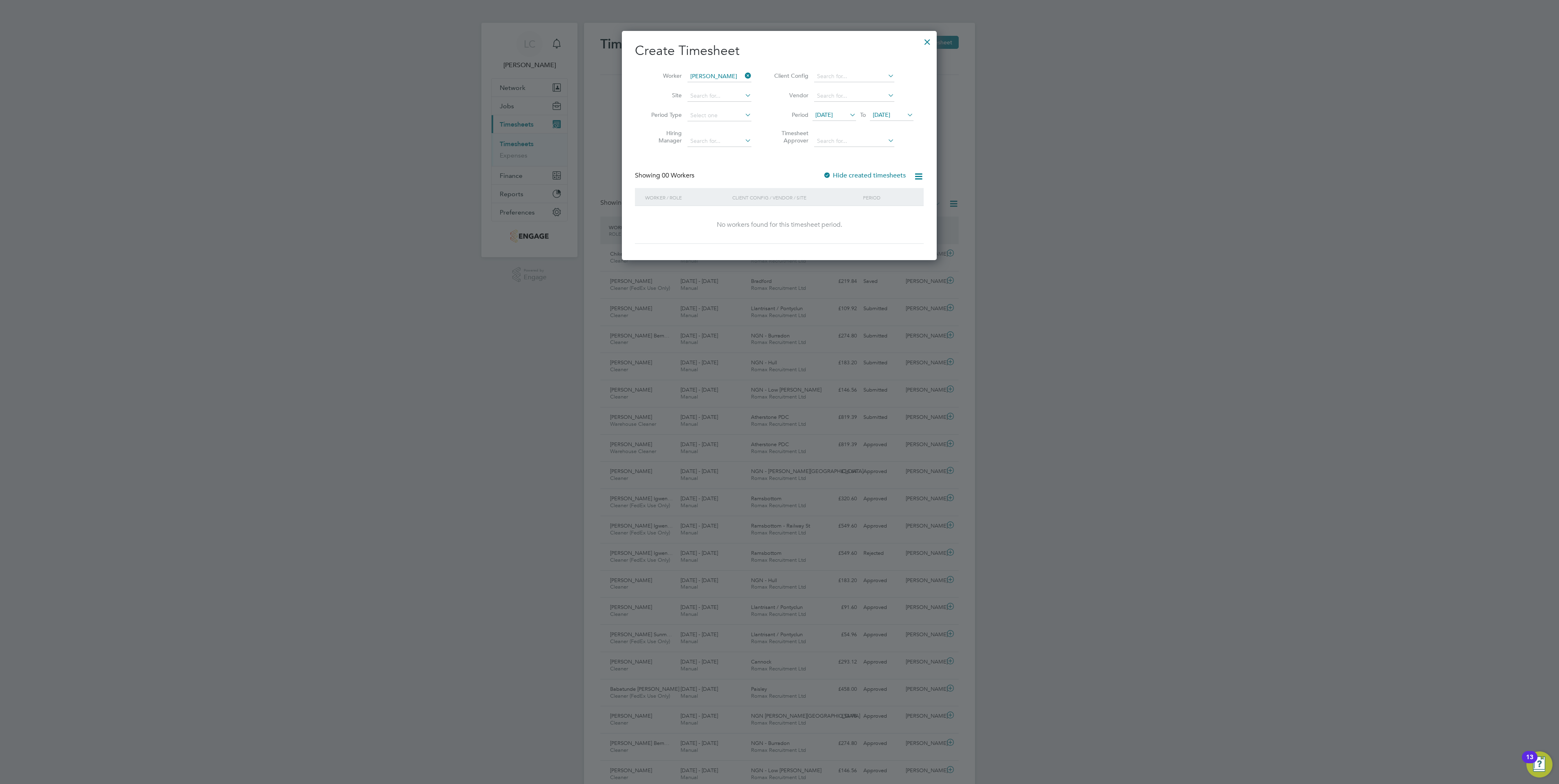
click at [885, 171] on label "Hide created timesheets" at bounding box center [864, 175] width 83 height 8
click at [834, 108] on li "Period 14 Aug 2025 To 21 Aug 2025" at bounding box center [842, 116] width 162 height 19
click at [833, 117] on span "14 Aug 2025" at bounding box center [824, 115] width 18 height 7
click at [904, 194] on span "16" at bounding box center [904, 186] width 16 height 16
click at [893, 123] on li "Period 16 Aug 2025 To 21 Aug 2025" at bounding box center [842, 116] width 162 height 19
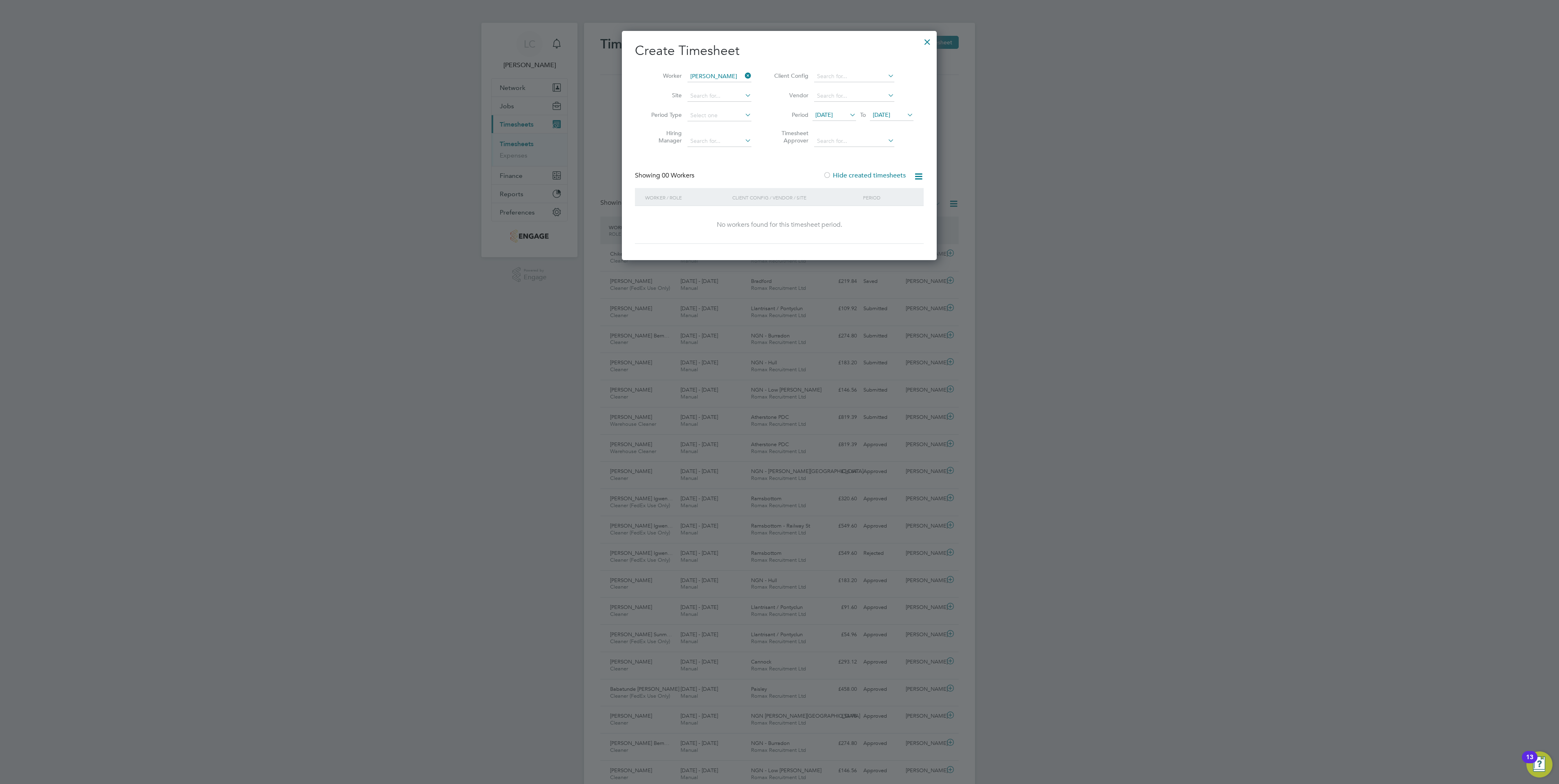
click at [896, 110] on span "21 Aug 2025" at bounding box center [891, 116] width 44 height 11
click at [948, 210] on span "29" at bounding box center [946, 203] width 16 height 16
click at [762, 178] on div "Showing 00 Workers Hide created timesheets" at bounding box center [779, 180] width 289 height 17
click at [890, 114] on span "[DATE]" at bounding box center [881, 115] width 18 height 7
click at [948, 192] on span "29" at bounding box center [946, 186] width 16 height 16
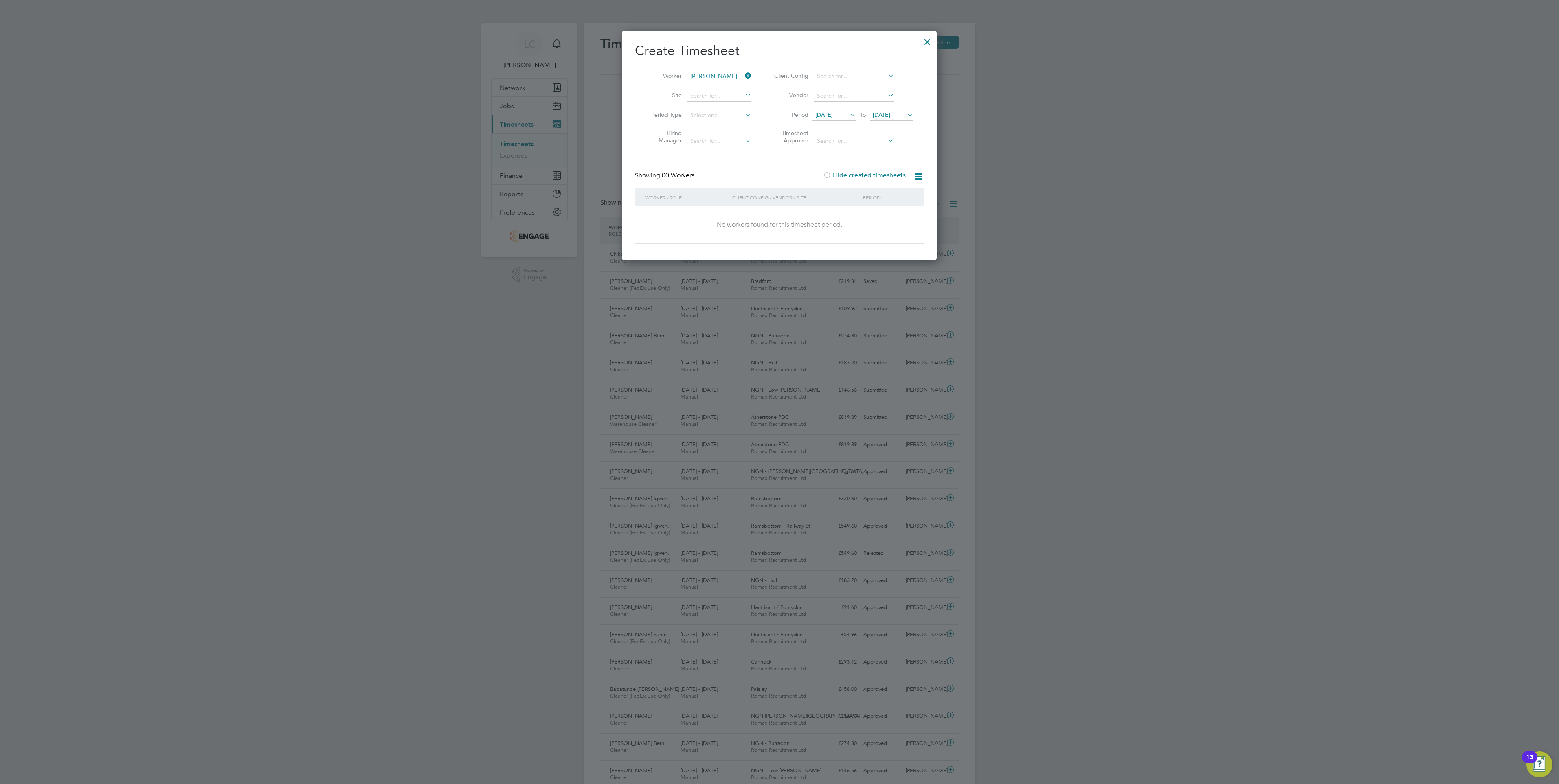
click at [889, 110] on div "16 Aug 2025 To 29 Aug 2025" at bounding box center [863, 116] width 101 height 11
click at [890, 115] on span "[DATE]" at bounding box center [881, 115] width 18 height 7
click at [953, 192] on span "29" at bounding box center [946, 186] width 16 height 16
click at [905, 110] on span "[DATE]" at bounding box center [891, 116] width 44 height 11
click at [964, 192] on span "30" at bounding box center [961, 186] width 16 height 16
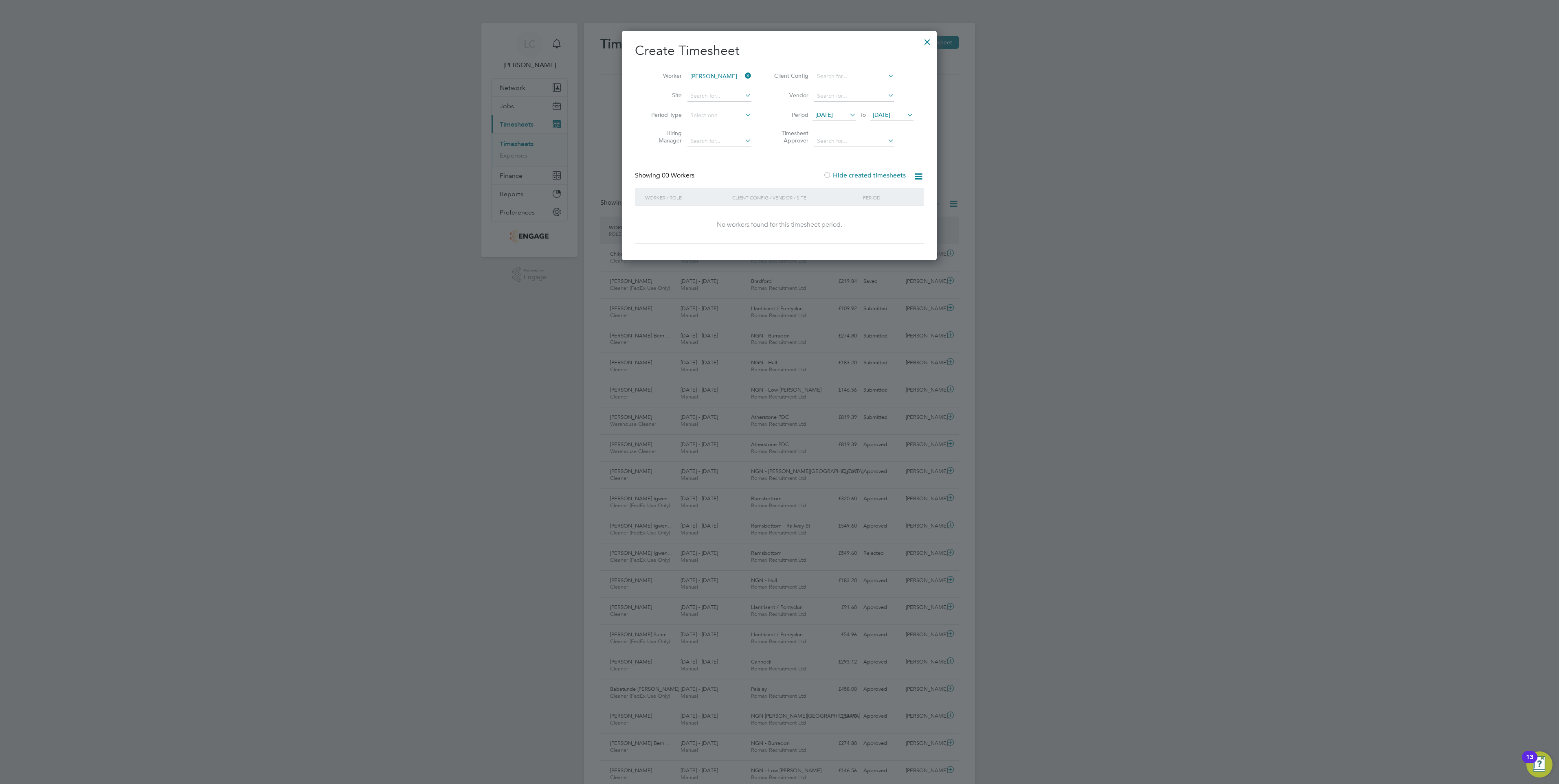
click at [899, 105] on li "Vendor" at bounding box center [842, 96] width 162 height 19
click at [890, 117] on span "30 Aug 2025" at bounding box center [881, 115] width 18 height 7
click at [948, 194] on span "29" at bounding box center [946, 186] width 16 height 16
drag, startPoint x: 908, startPoint y: 112, endPoint x: 916, endPoint y: 132, distance: 21.5
click at [905, 113] on icon at bounding box center [905, 114] width 0 height 11
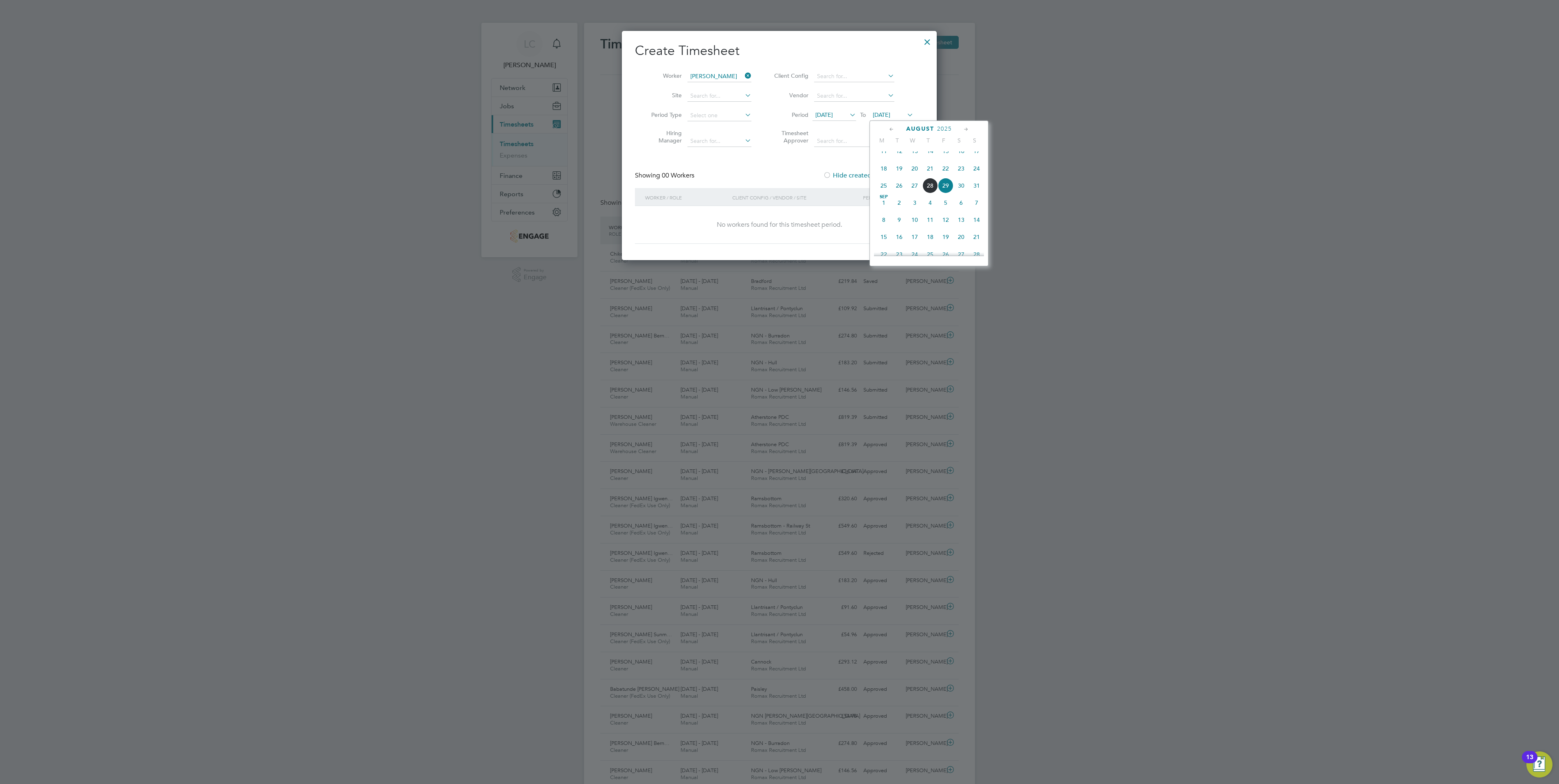
click at [970, 189] on span "31" at bounding box center [977, 186] width 16 height 16
click at [905, 114] on icon at bounding box center [905, 114] width 0 height 11
click at [960, 190] on span "30" at bounding box center [961, 186] width 16 height 16
click at [741, 171] on div "Showing 00 Workers Hide created timesheets" at bounding box center [779, 180] width 289 height 17
click at [743, 73] on icon at bounding box center [743, 76] width 0 height 11
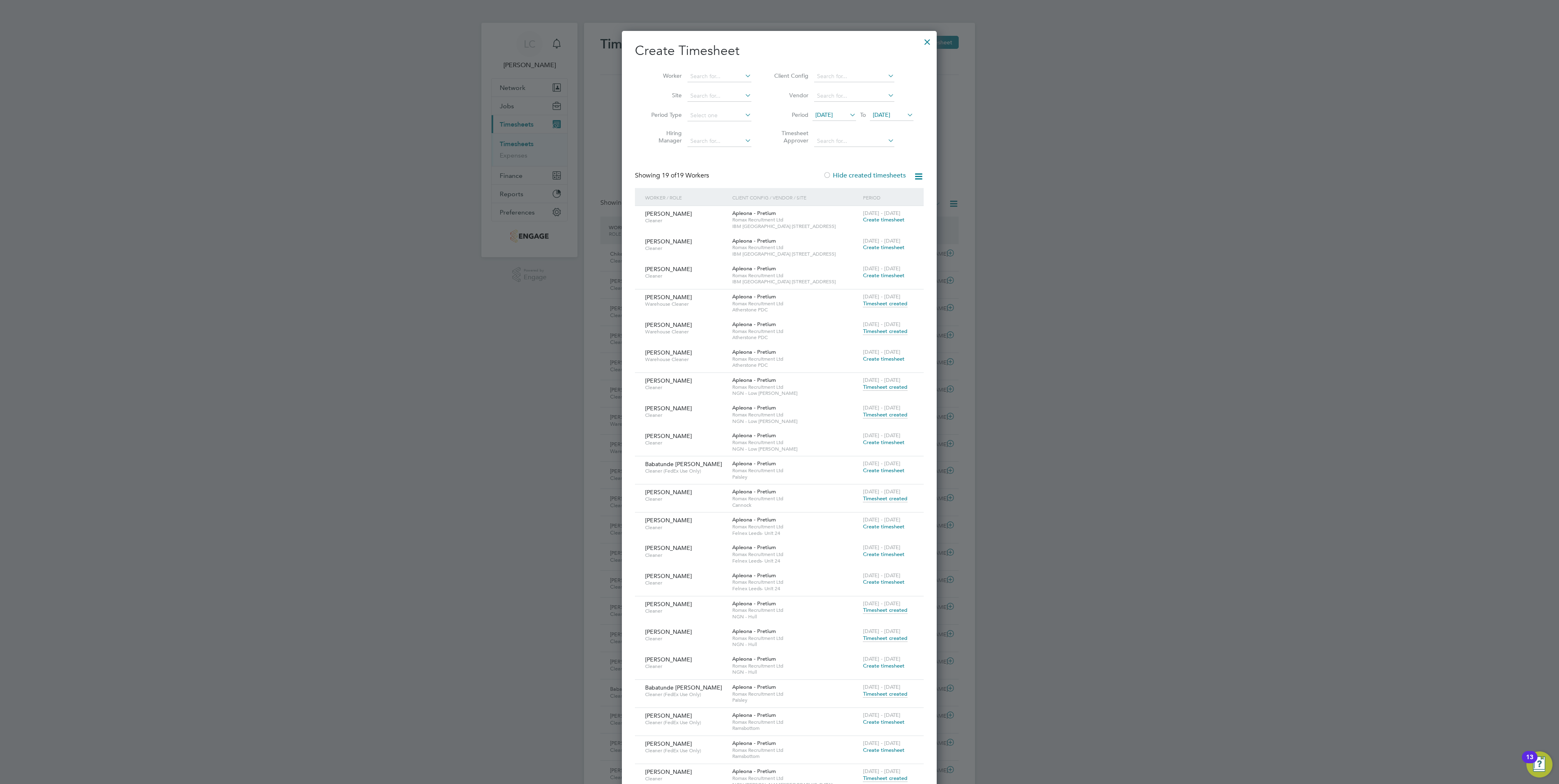
click at [698, 70] on li "Worker" at bounding box center [698, 76] width 126 height 19
click at [708, 74] on input at bounding box center [720, 76] width 64 height 11
type input "paul gri"
click at [924, 39] on div at bounding box center [927, 40] width 15 height 15
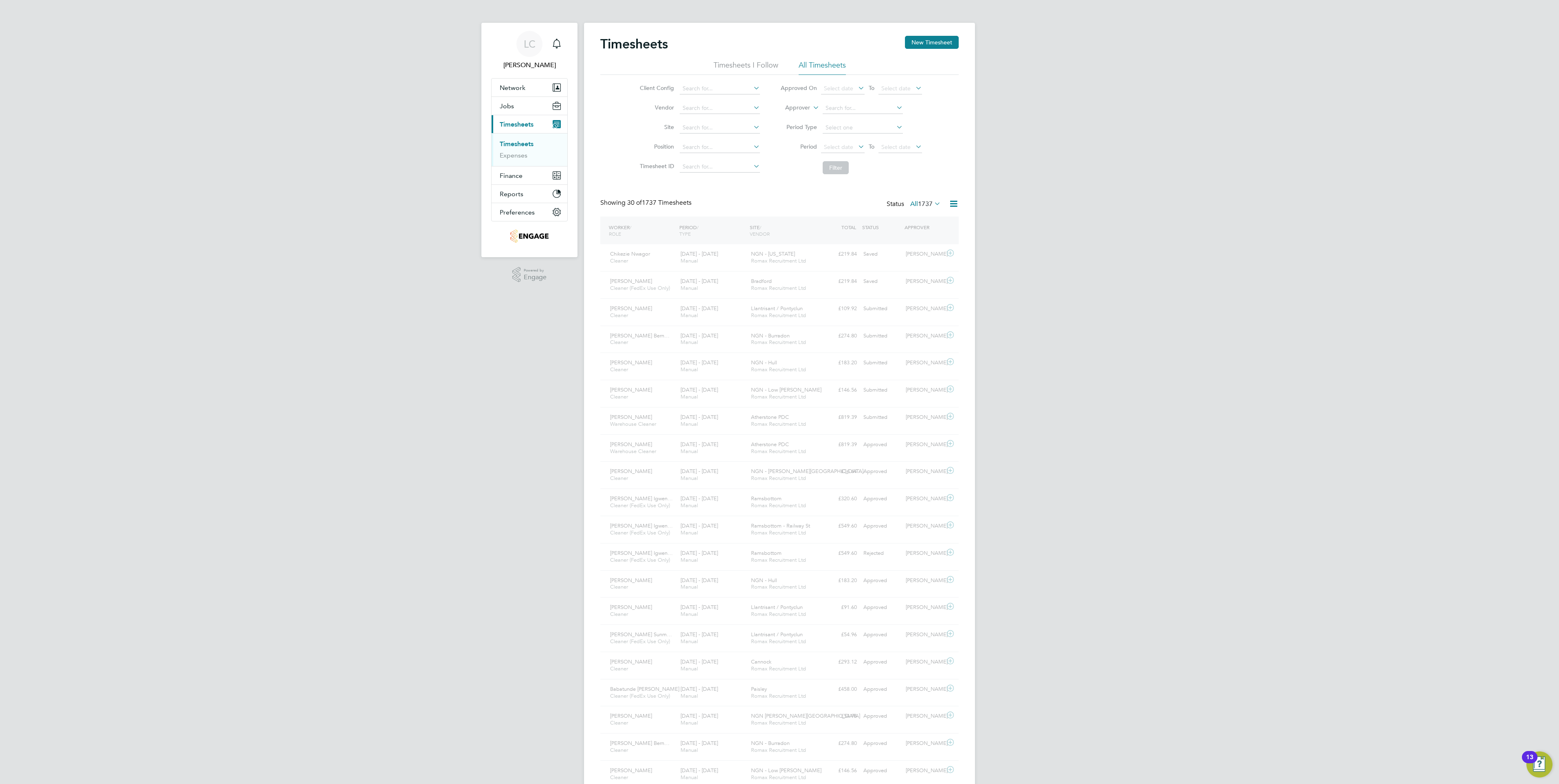
scroll to position [4, 4]
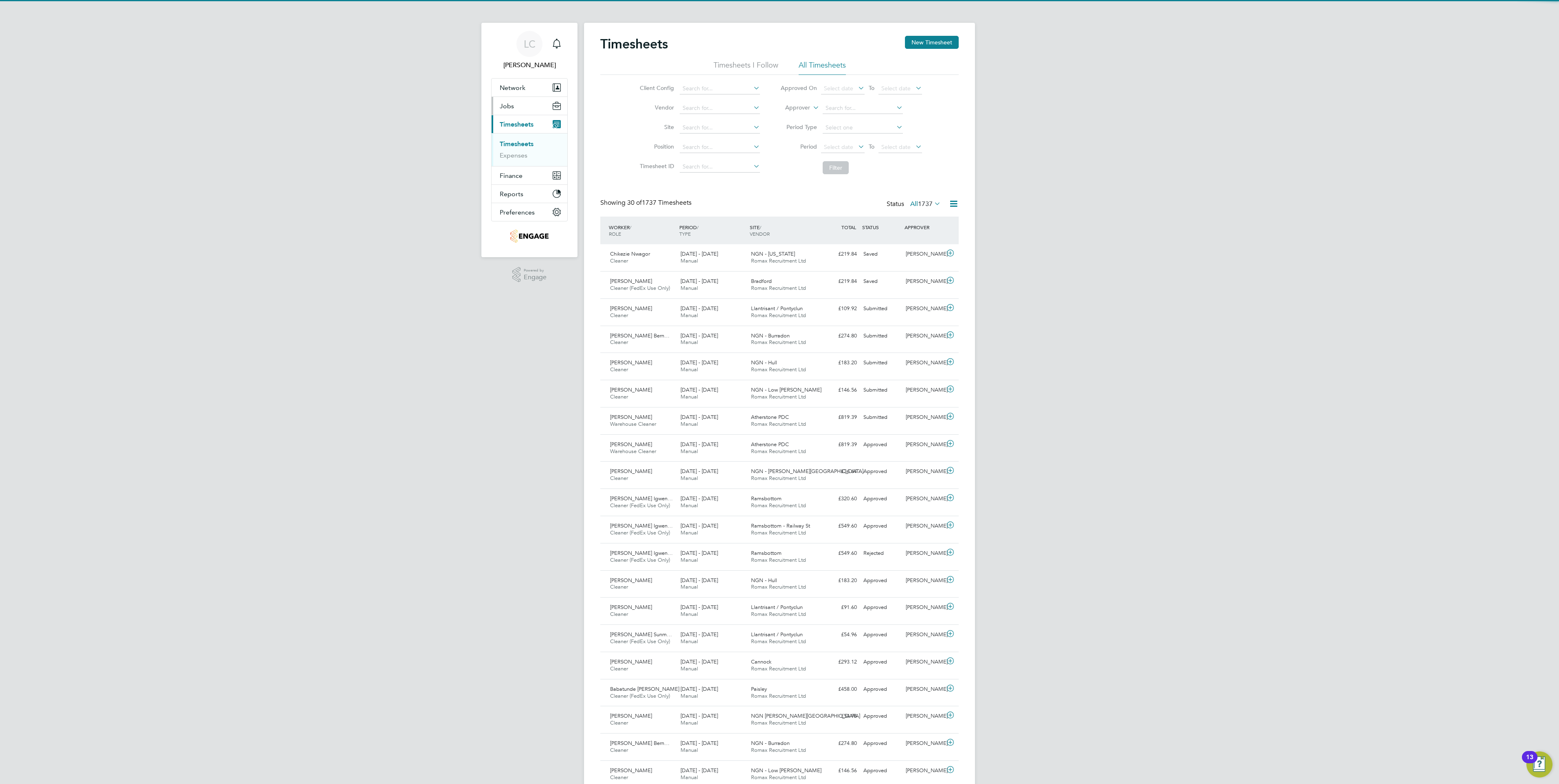
click at [517, 104] on button "Jobs" at bounding box center [529, 106] width 76 height 18
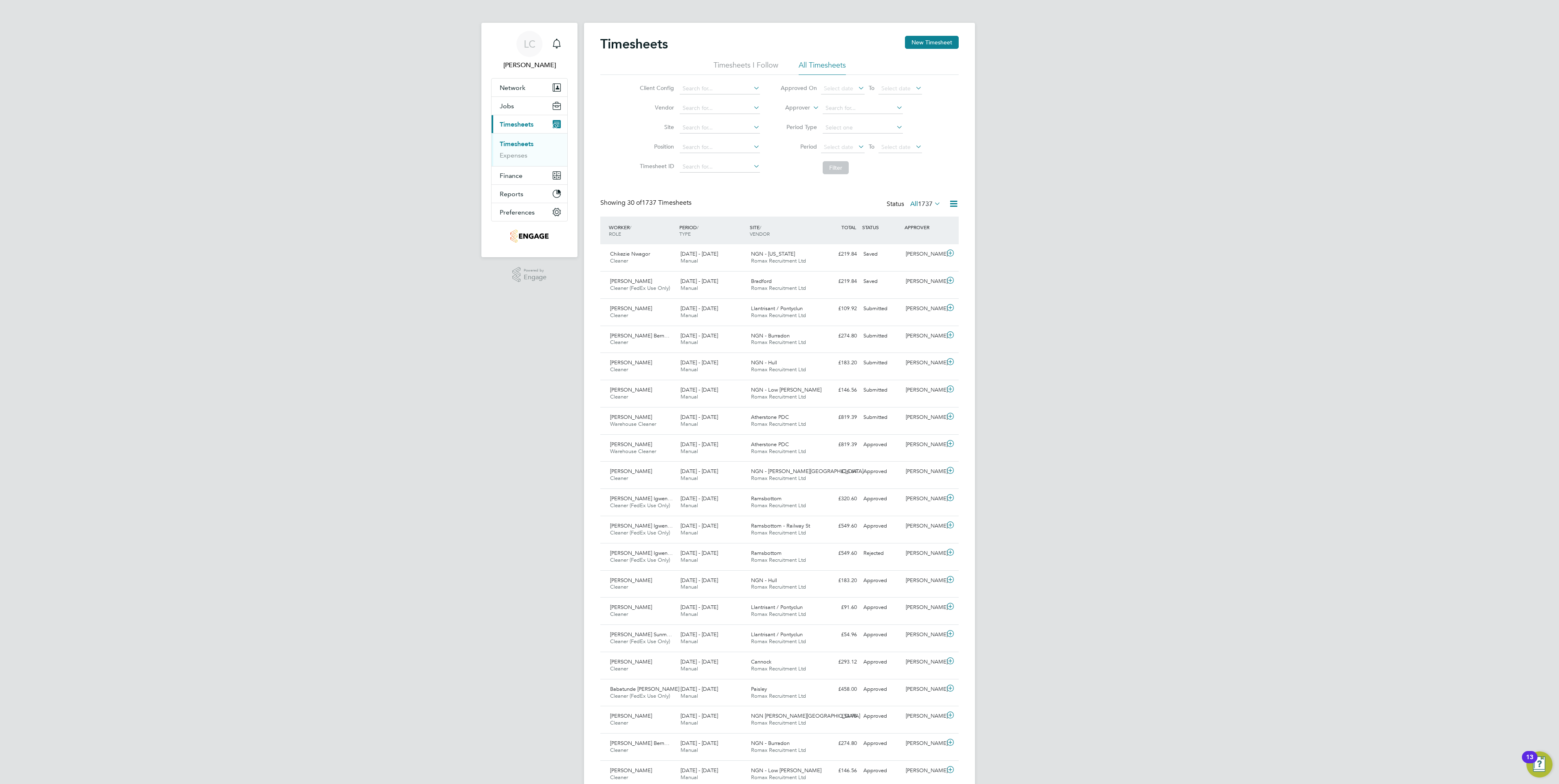
click at [530, 143] on link "Timesheets" at bounding box center [517, 143] width 34 height 8
click at [522, 103] on button "Jobs" at bounding box center [529, 106] width 76 height 18
click at [520, 125] on link "Positions" at bounding box center [513, 125] width 27 height 8
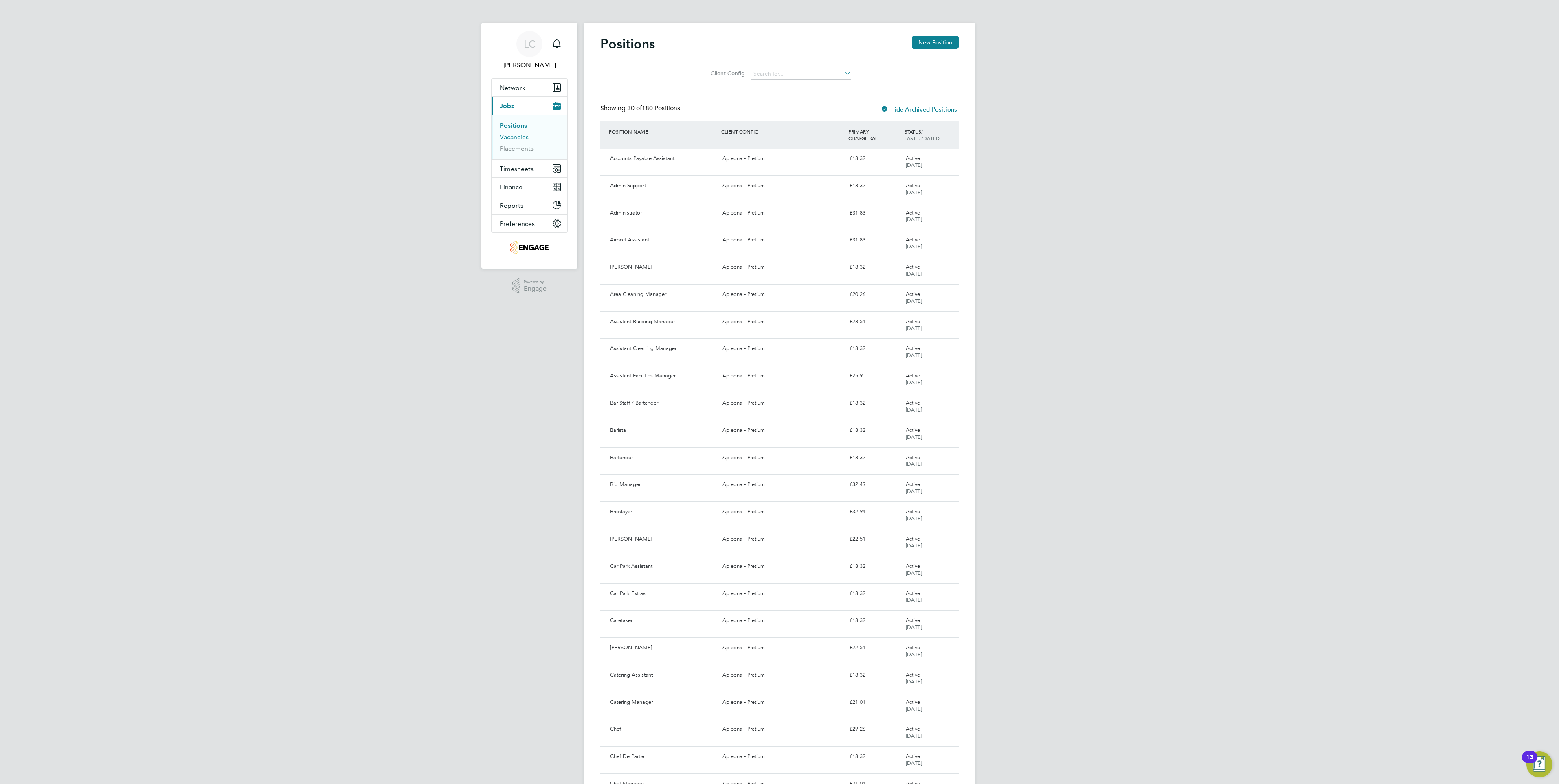
click at [507, 139] on link "Vacancies" at bounding box center [514, 137] width 29 height 8
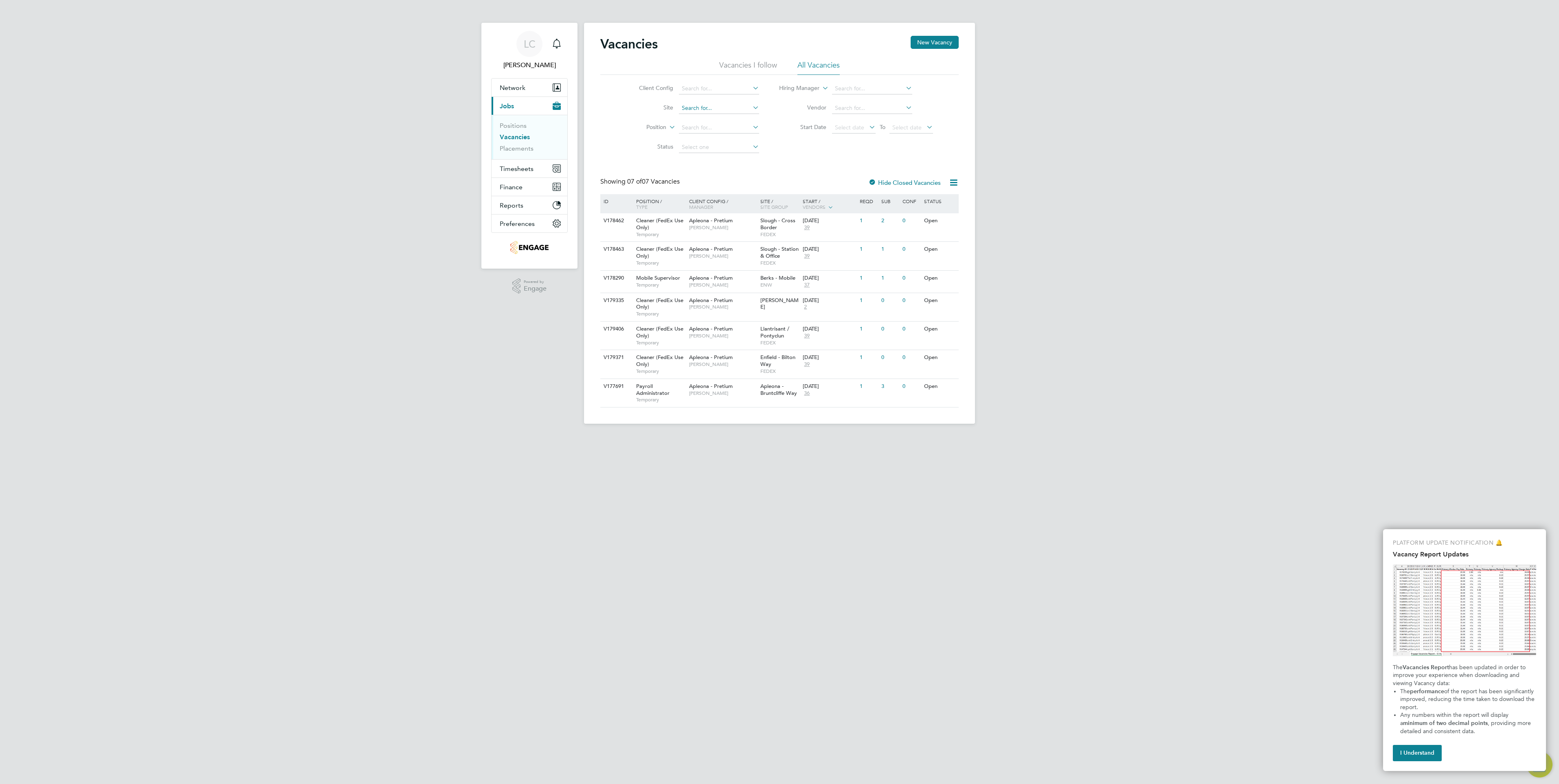
click at [692, 105] on input at bounding box center [719, 108] width 80 height 11
click at [694, 118] on b "Swan" at bounding box center [689, 119] width 15 height 7
type input "Swansea"
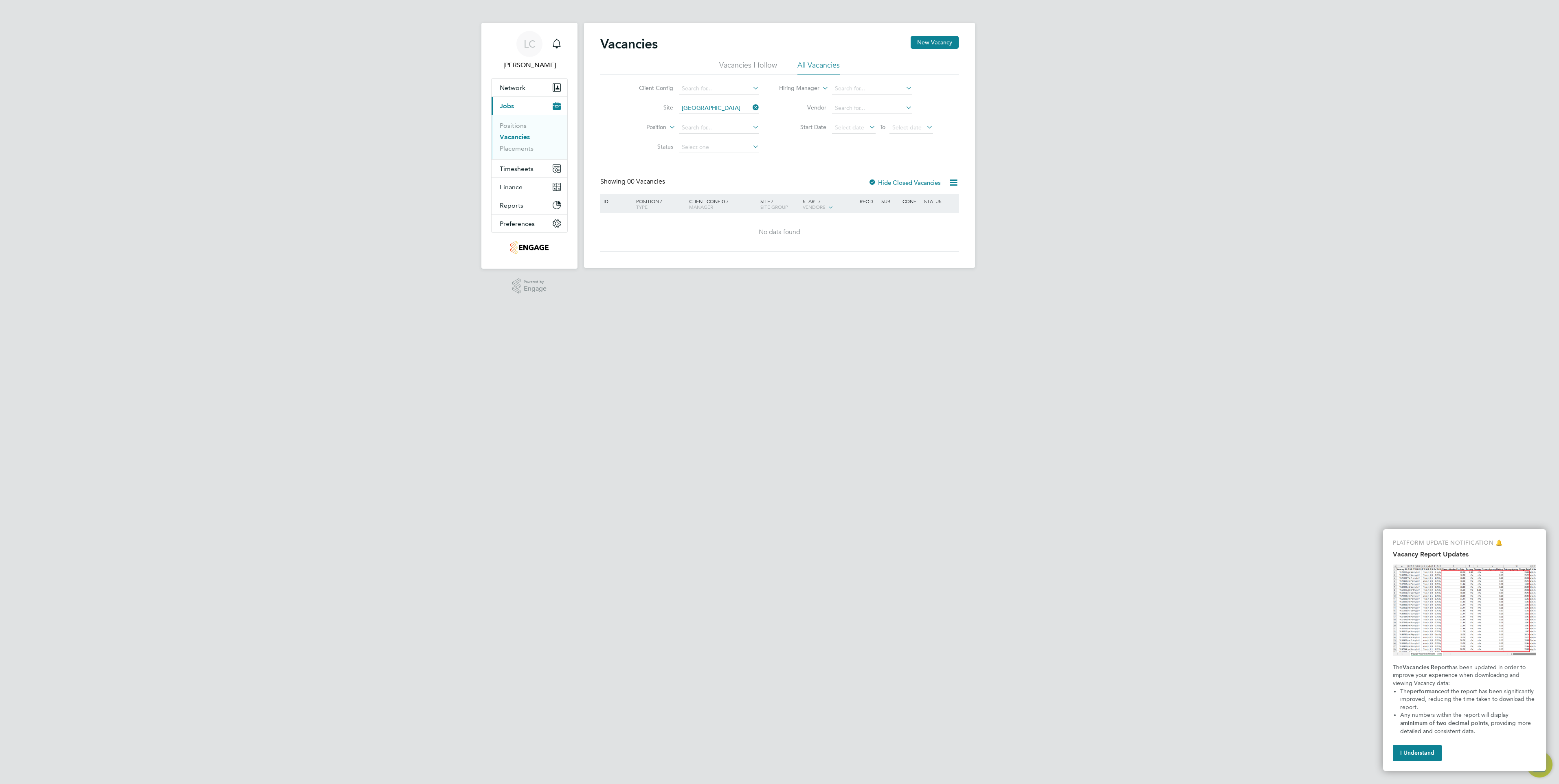
click at [887, 183] on label "Hide Closed Vacancies" at bounding box center [905, 182] width 73 height 8
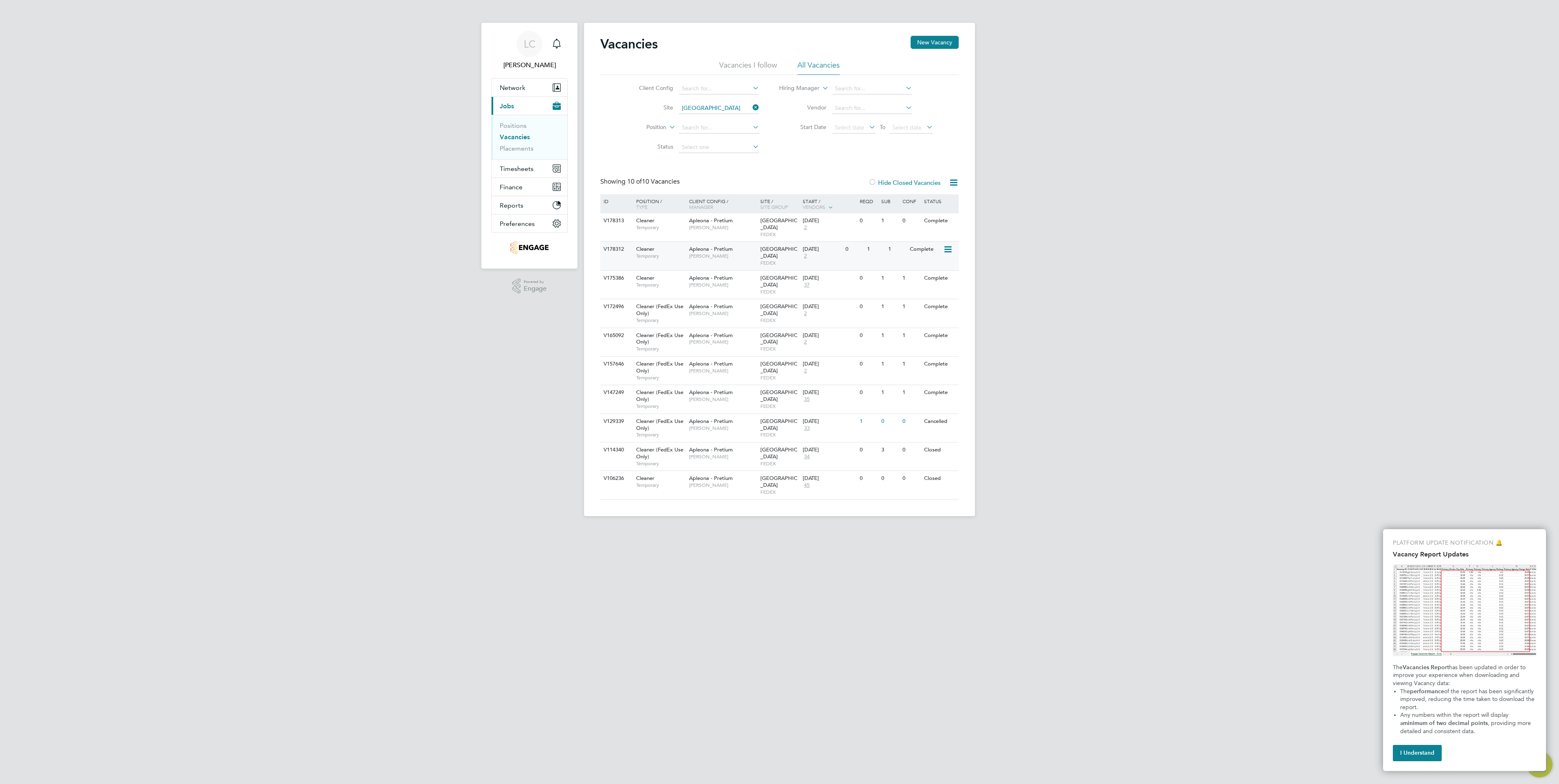
click at [946, 244] on icon at bounding box center [947, 249] width 8 height 10
click at [933, 262] on li "View Details" at bounding box center [927, 262] width 47 height 11
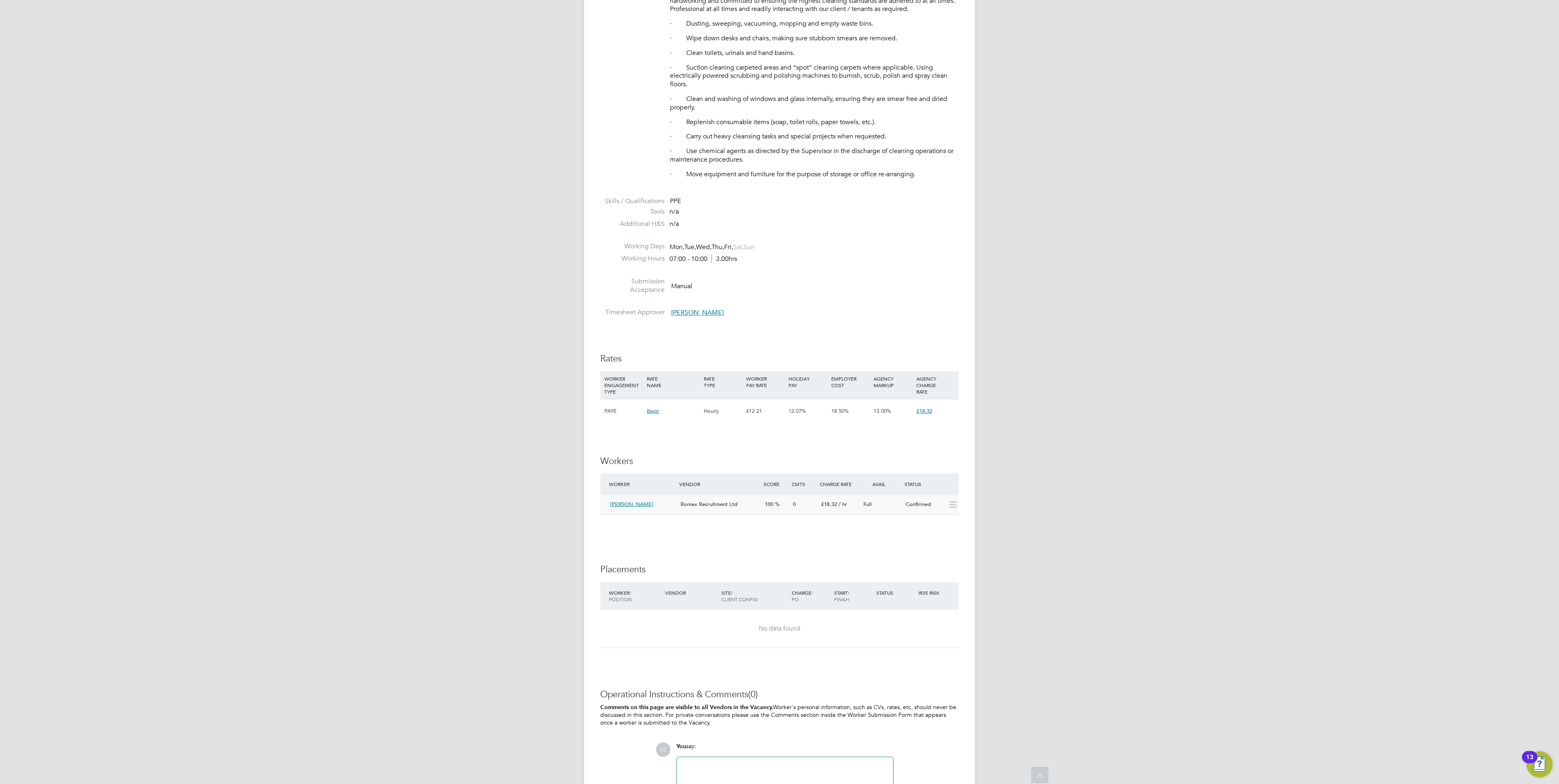
click at [953, 505] on icon at bounding box center [953, 505] width 10 height 7
click at [914, 501] on div "Confirmed" at bounding box center [924, 505] width 42 height 13
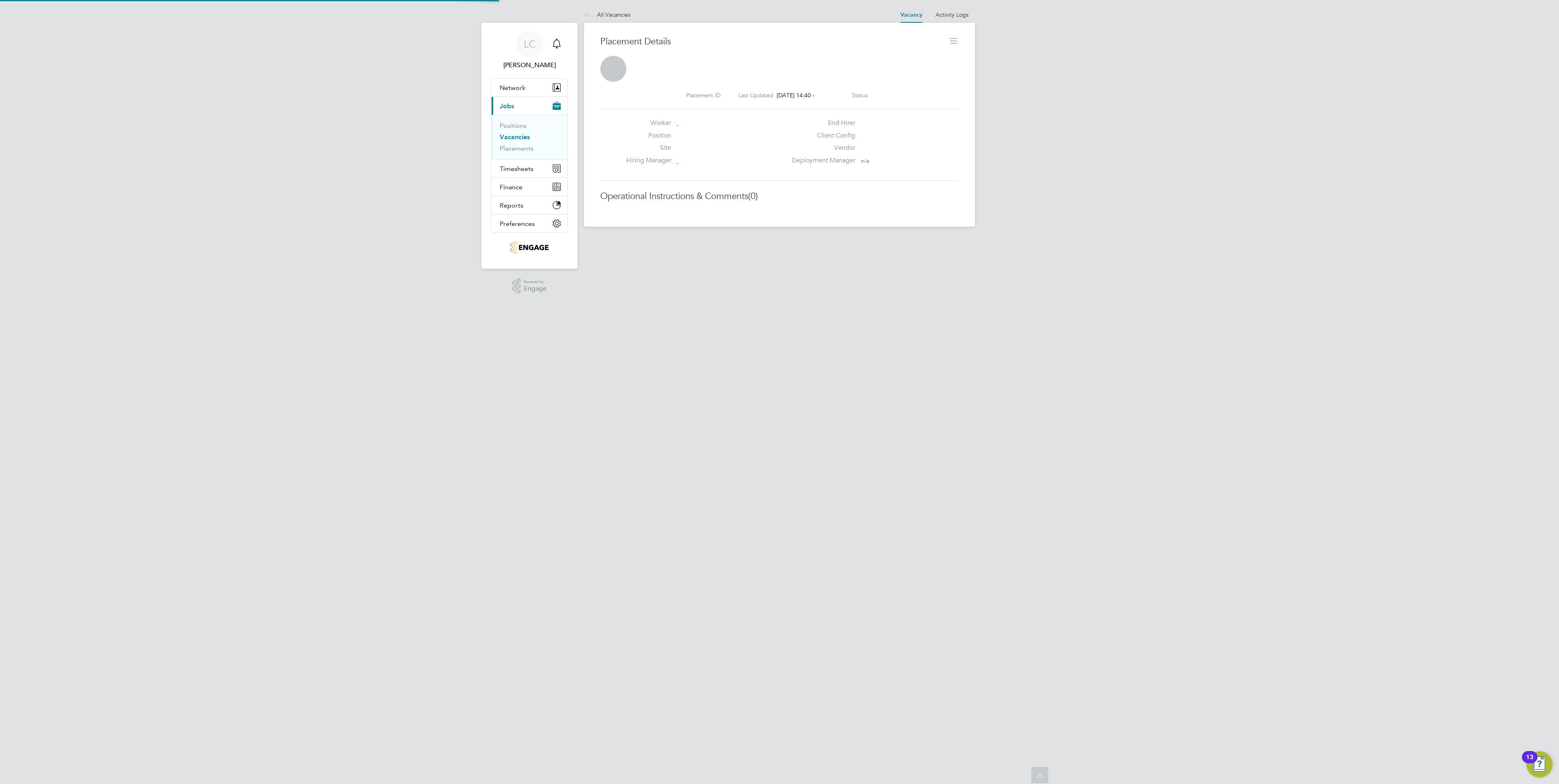
scroll to position [4, 4]
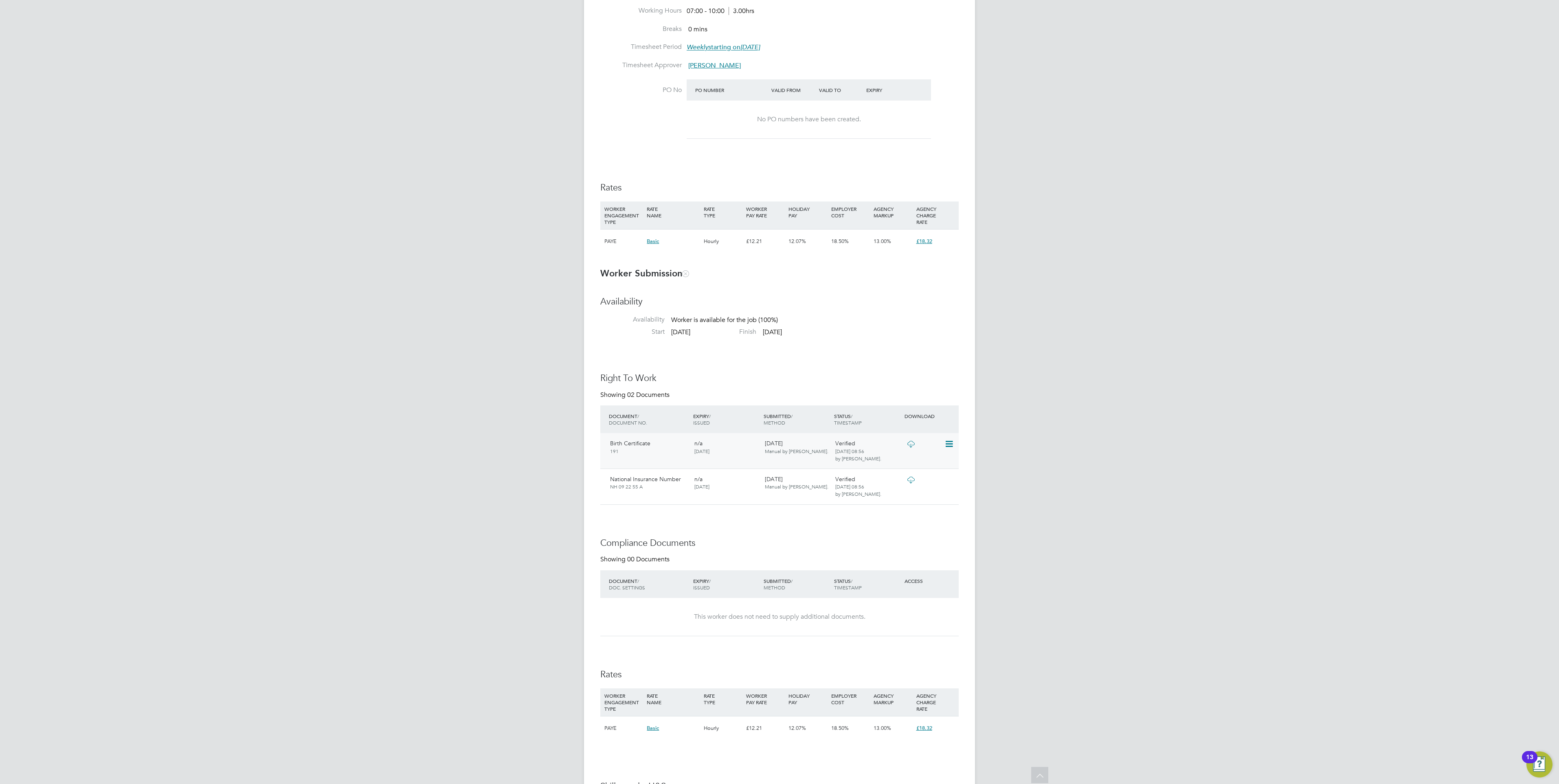
click at [945, 448] on icon at bounding box center [948, 444] width 8 height 10
click at [924, 375] on h3 "Right To Work" at bounding box center [780, 379] width 358 height 12
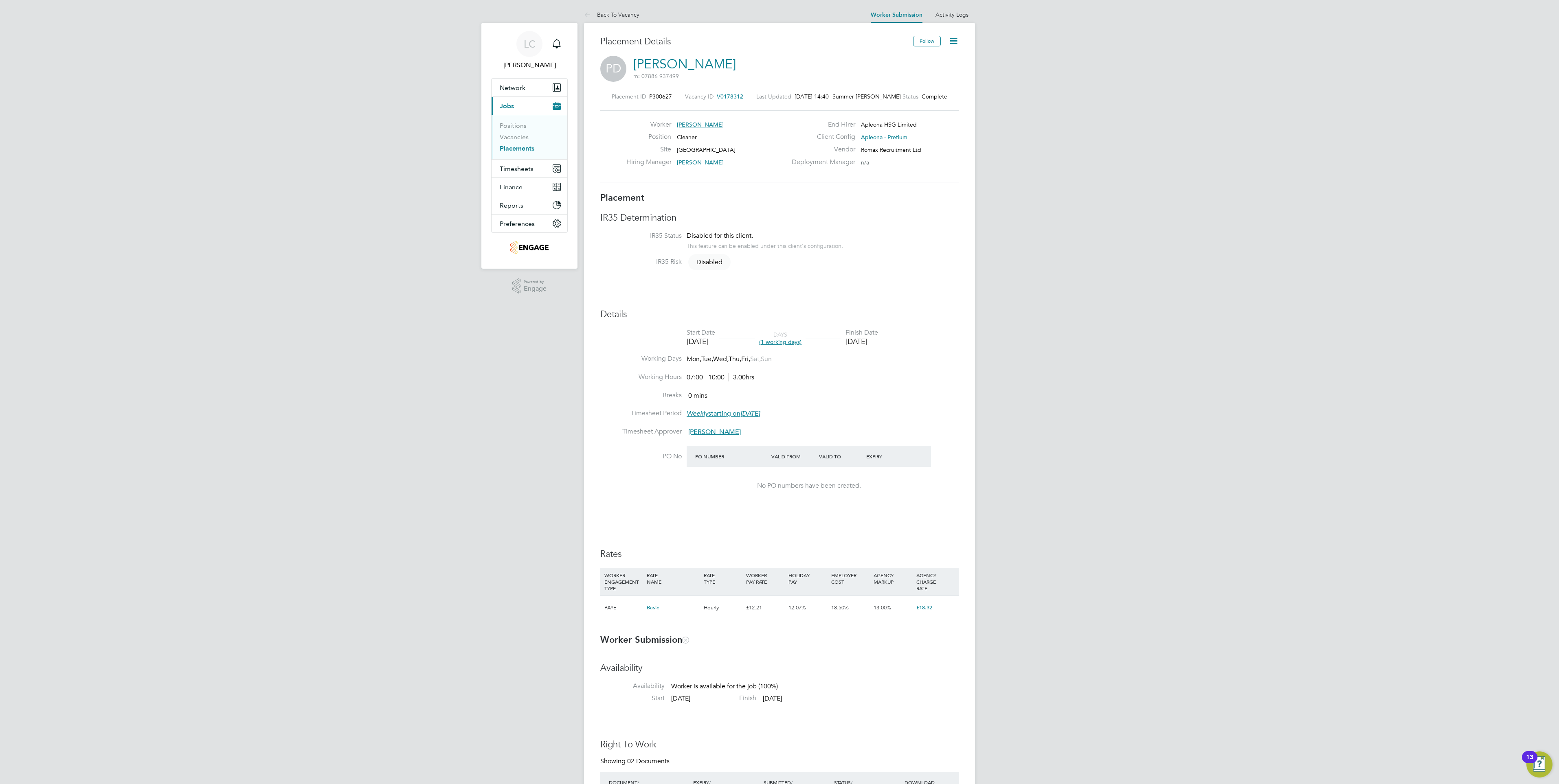
click at [952, 42] on icon at bounding box center [953, 41] width 10 height 10
click at [924, 91] on li "Start" at bounding box center [927, 87] width 60 height 11
click at [1311, 367] on div "LC [PERSON_NAME] Notifications Applications: Network Team Members Businesses Si…" at bounding box center [780, 697] width 1559 height 1396
drag, startPoint x: 247, startPoint y: 261, endPoint x: 263, endPoint y: 261, distance: 16.0
click at [247, 261] on div "LC [PERSON_NAME] Notifications Applications: Network Team Members Businesses Si…" at bounding box center [780, 697] width 1559 height 1396
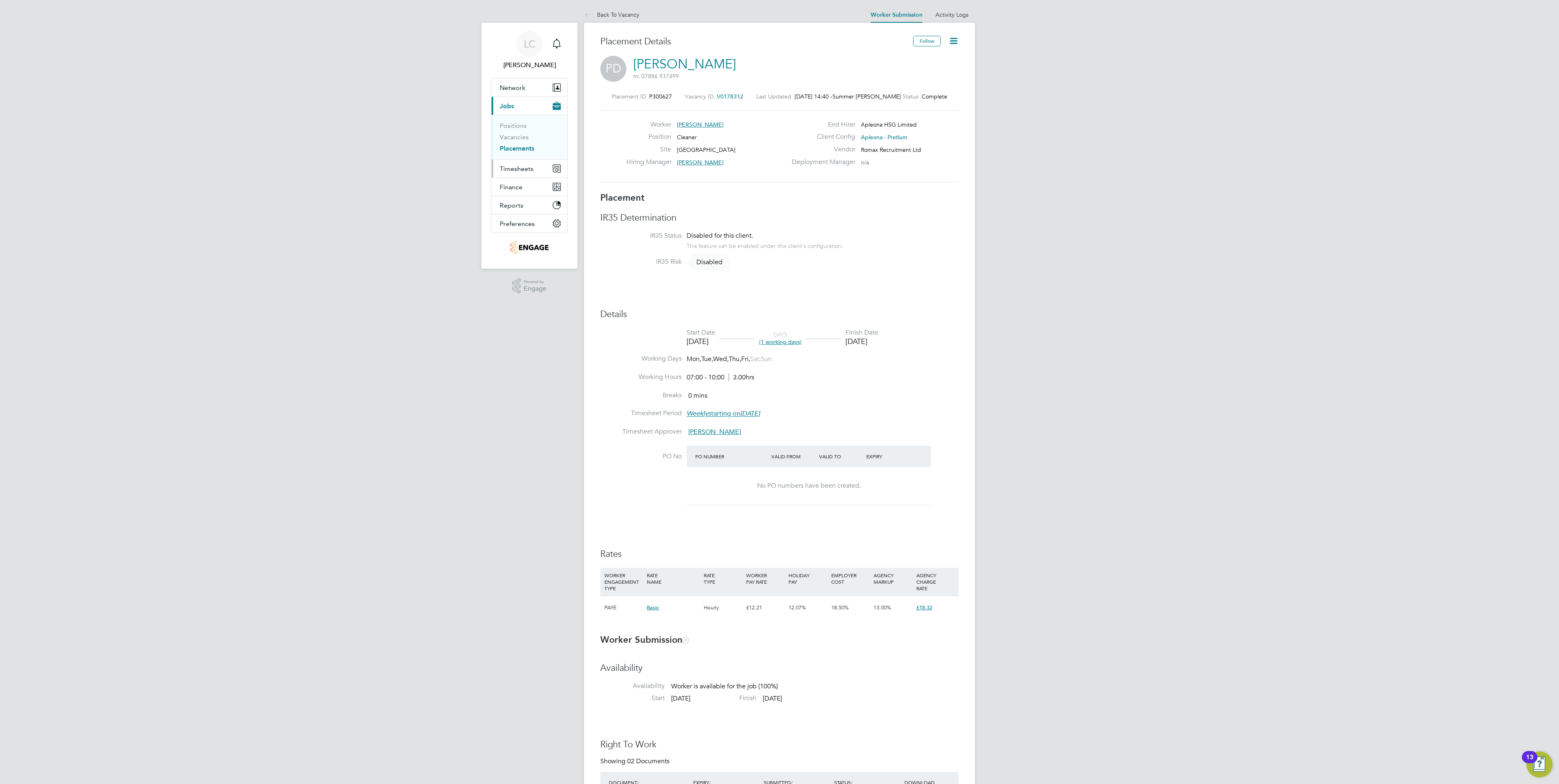
click at [514, 167] on span "Timesheets" at bounding box center [517, 169] width 34 height 8
click at [526, 139] on ul "Timesheets Expenses" at bounding box center [529, 149] width 76 height 33
click at [527, 142] on link "Timesheets" at bounding box center [517, 143] width 34 height 8
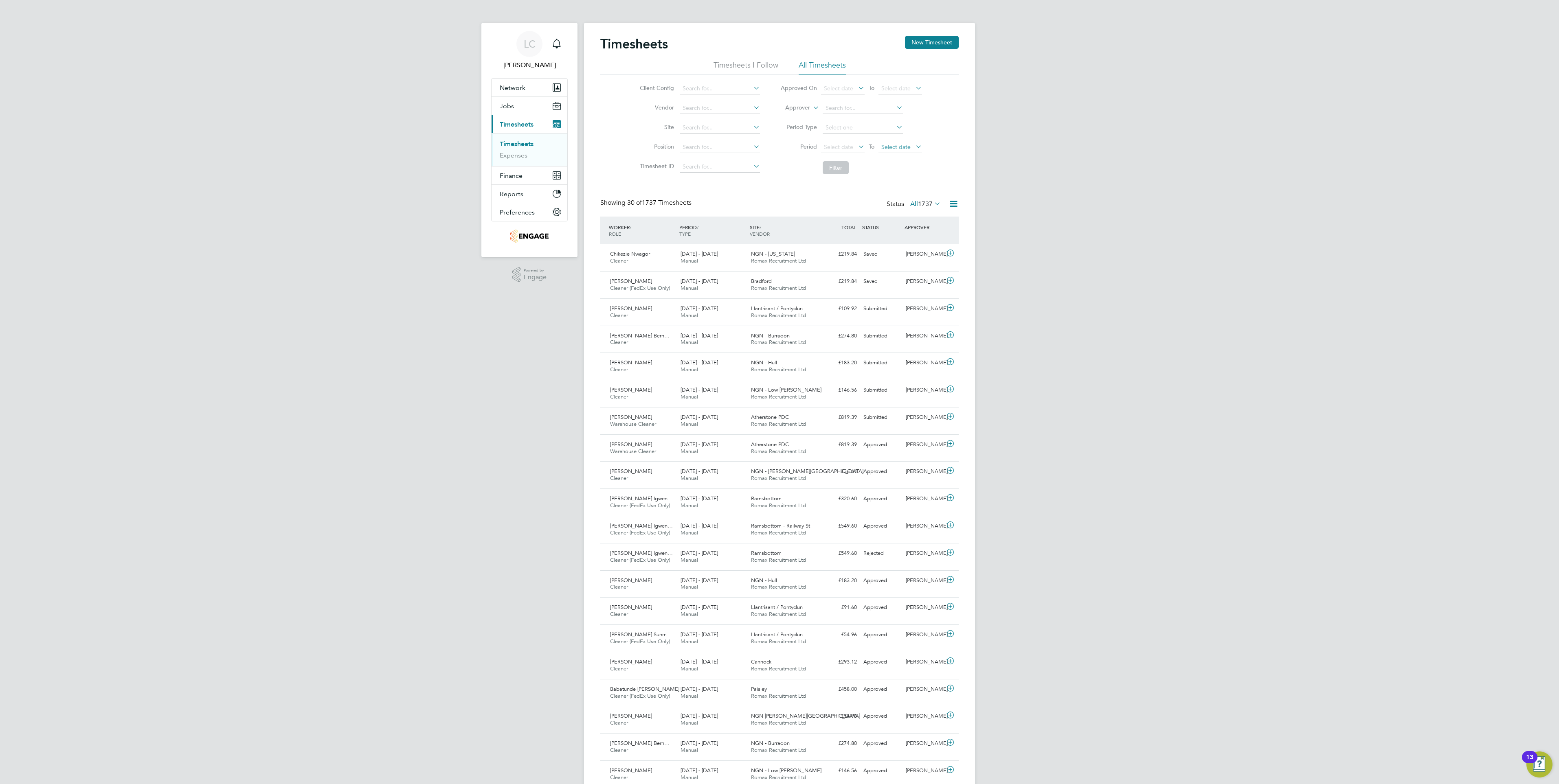
click at [896, 144] on span "Select date" at bounding box center [896, 147] width 29 height 7
click at [957, 223] on span "29" at bounding box center [954, 218] width 16 height 16
click at [848, 169] on li "Filter" at bounding box center [852, 168] width 162 height 21
click at [836, 169] on button "Filter" at bounding box center [835, 168] width 26 height 13
click at [1135, 468] on div "LC [PERSON_NAME] Notifications Applications: Network Team Members Businesses Si…" at bounding box center [780, 557] width 1559 height 1113
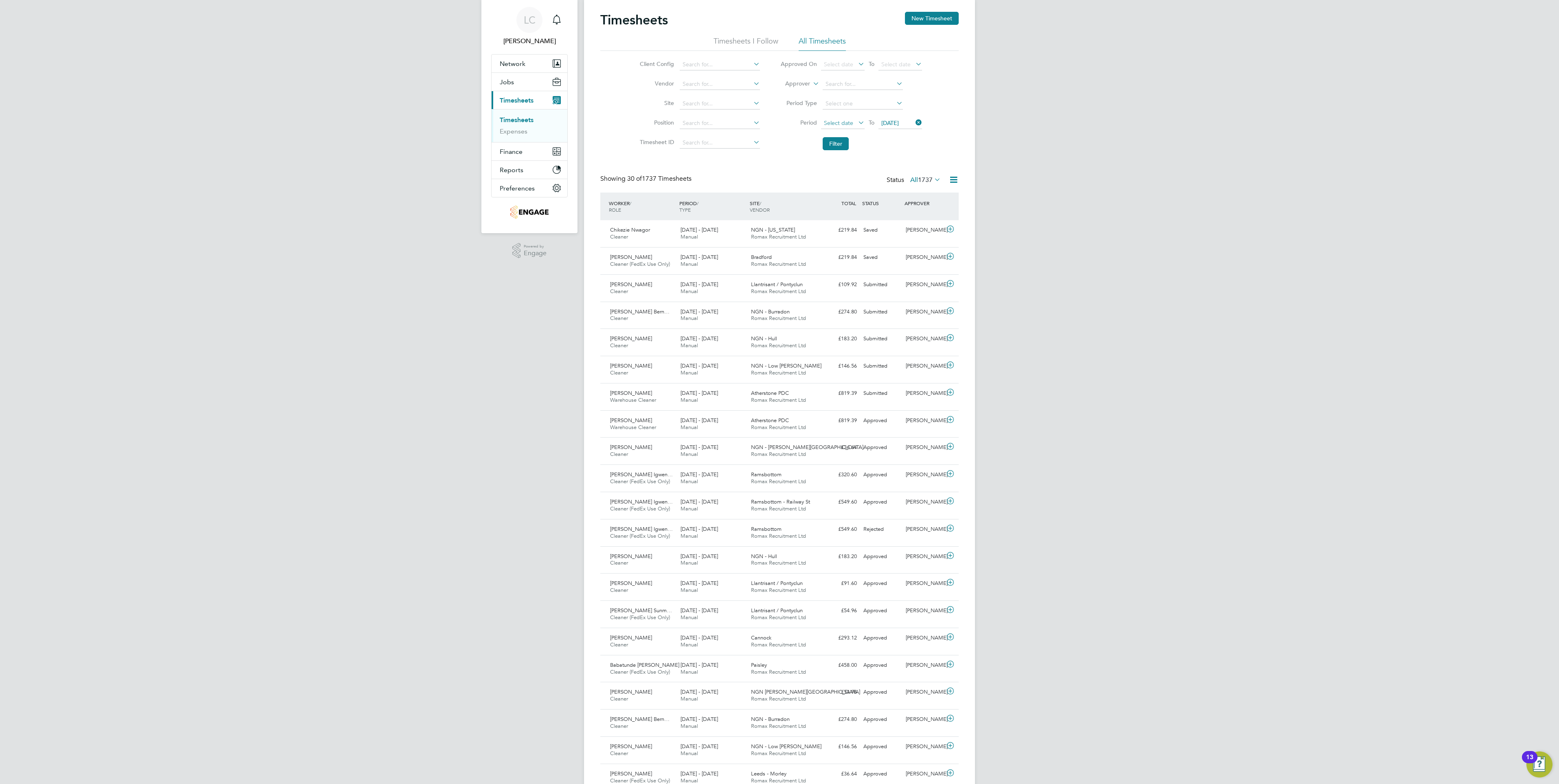
click at [848, 125] on span "Select date" at bounding box center [838, 123] width 29 height 7
click at [898, 184] on span "22" at bounding box center [896, 177] width 16 height 16
click at [841, 123] on span "[DATE]" at bounding box center [832, 123] width 18 height 7
click at [914, 201] on span "23" at bounding box center [911, 194] width 16 height 16
click at [839, 148] on button "Filter" at bounding box center [835, 144] width 26 height 13
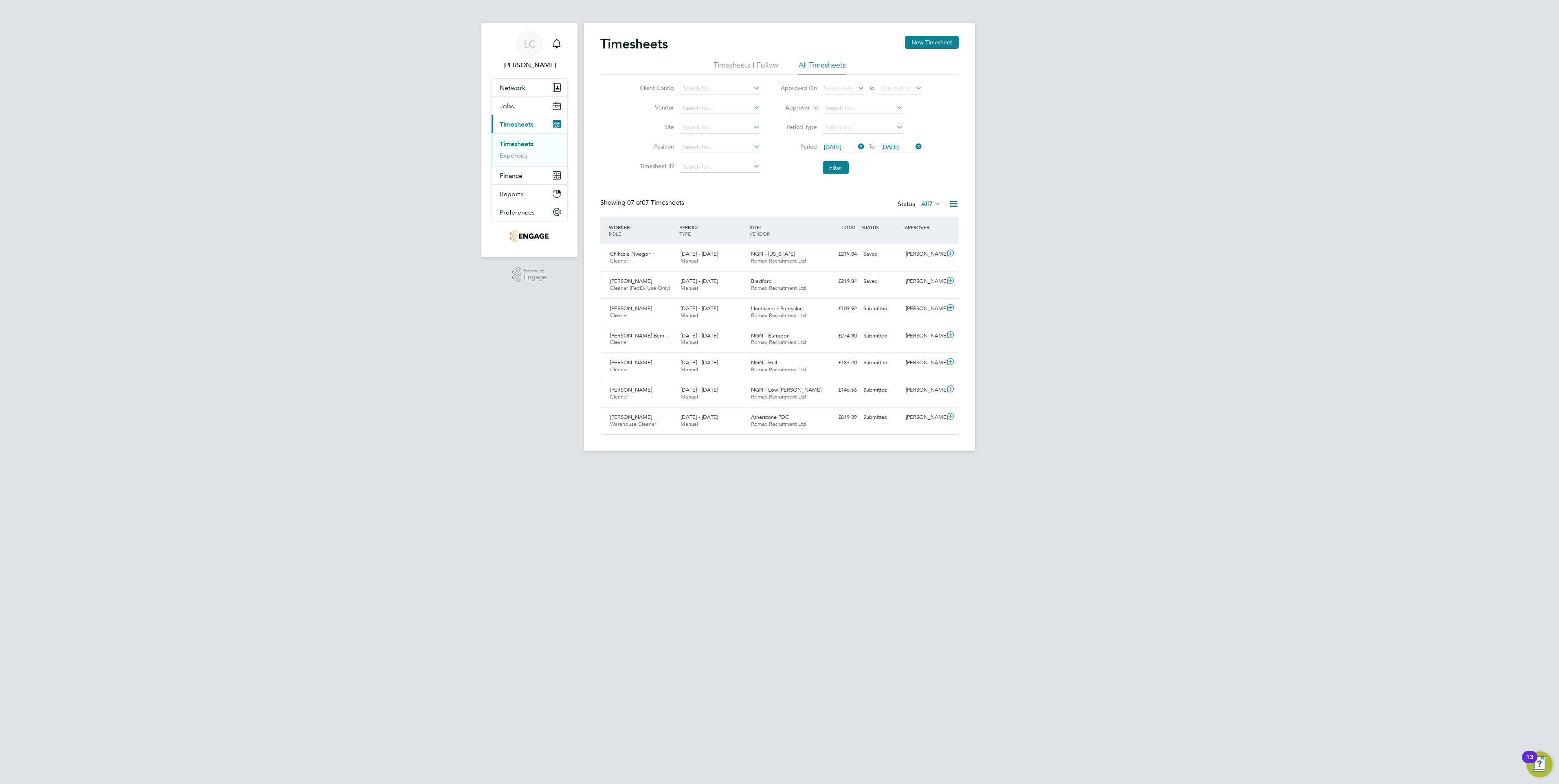
click at [1161, 370] on div "LC [PERSON_NAME] Notifications Applications: Network Team Members Businesses Si…" at bounding box center [780, 232] width 1559 height 464
click at [871, 253] on div "Saved" at bounding box center [881, 254] width 42 height 13
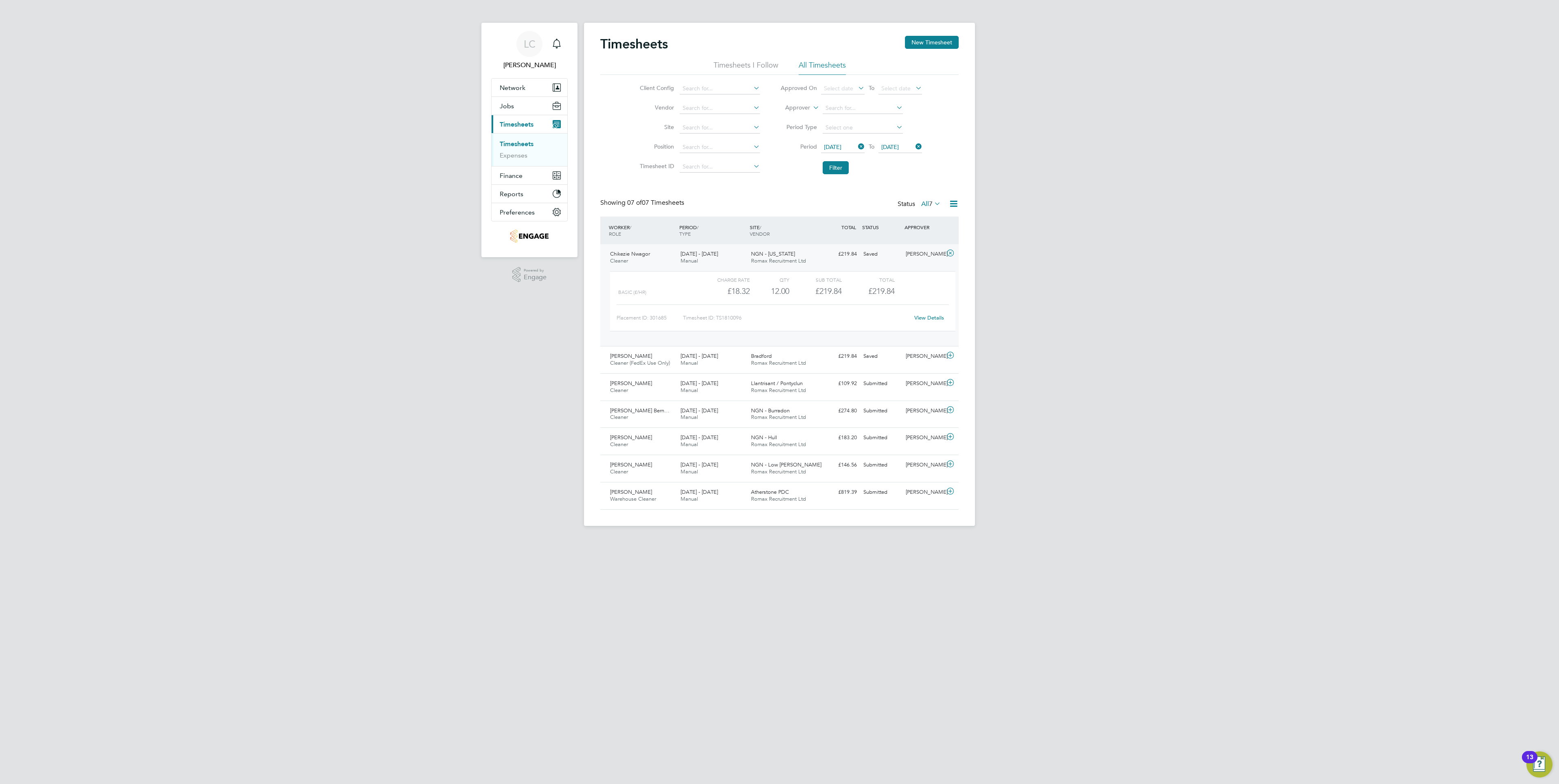
click at [930, 319] on link "View Details" at bounding box center [929, 318] width 30 height 7
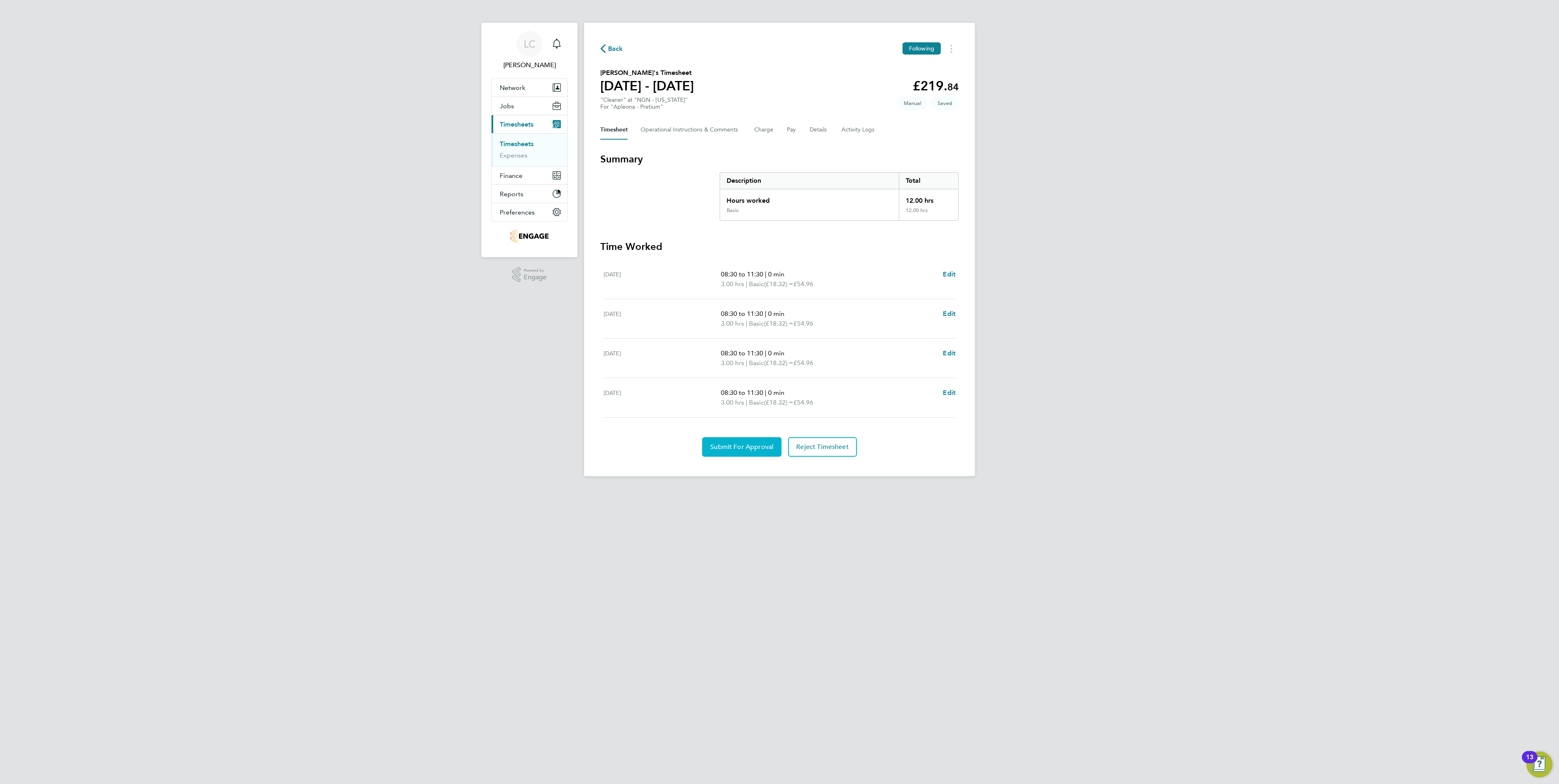
click at [754, 448] on span "Submit For Approval" at bounding box center [742, 446] width 63 height 8
click at [617, 51] on span "Back" at bounding box center [615, 49] width 15 height 10
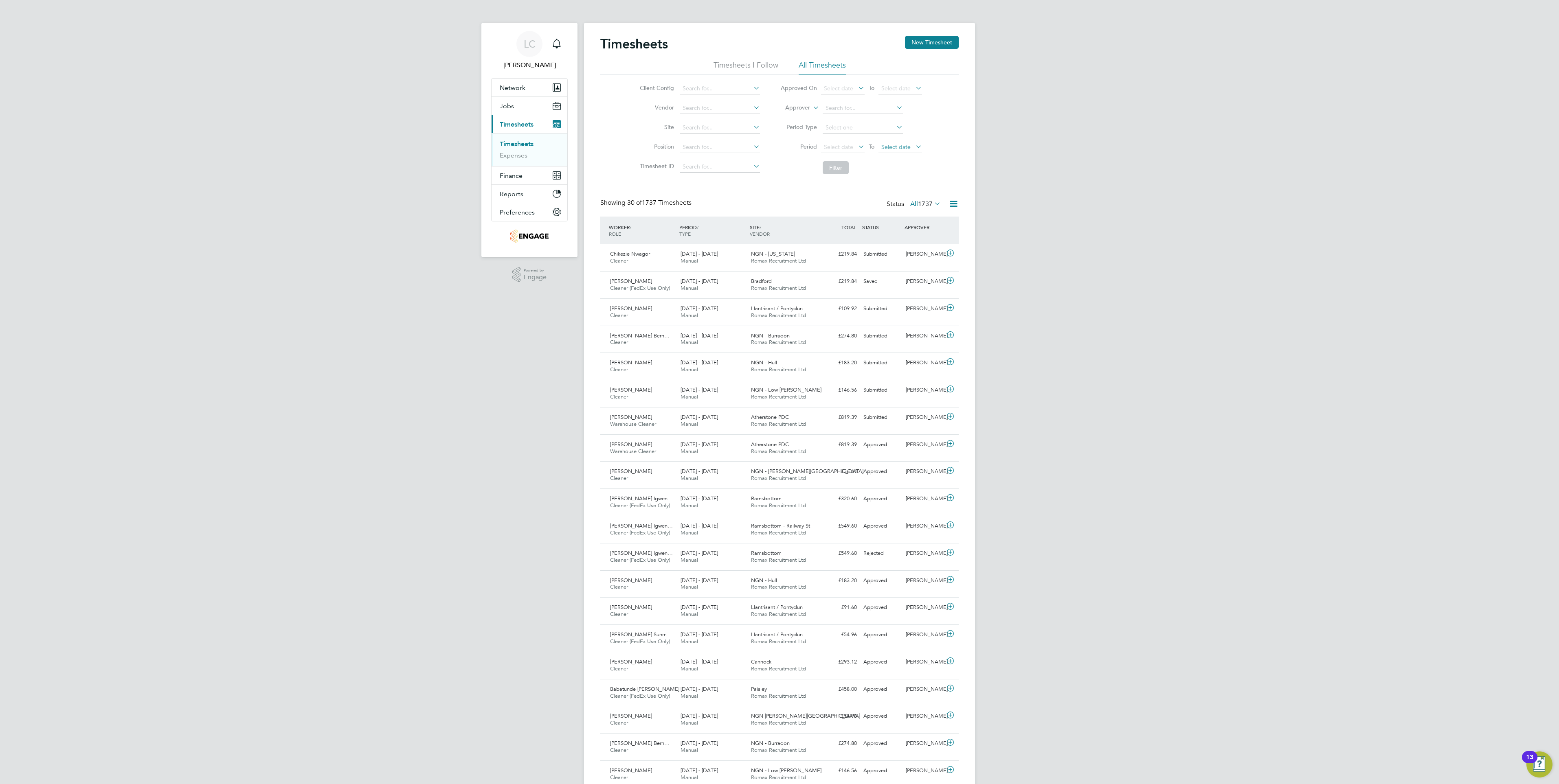
click at [902, 149] on span "Select date" at bounding box center [896, 147] width 29 height 7
click at [956, 225] on span "29" at bounding box center [954, 218] width 16 height 16
click at [848, 147] on span "Select date" at bounding box center [838, 147] width 29 height 7
click at [917, 207] on span "23" at bounding box center [911, 200] width 16 height 16
click at [838, 167] on button "Filter" at bounding box center [835, 168] width 26 height 13
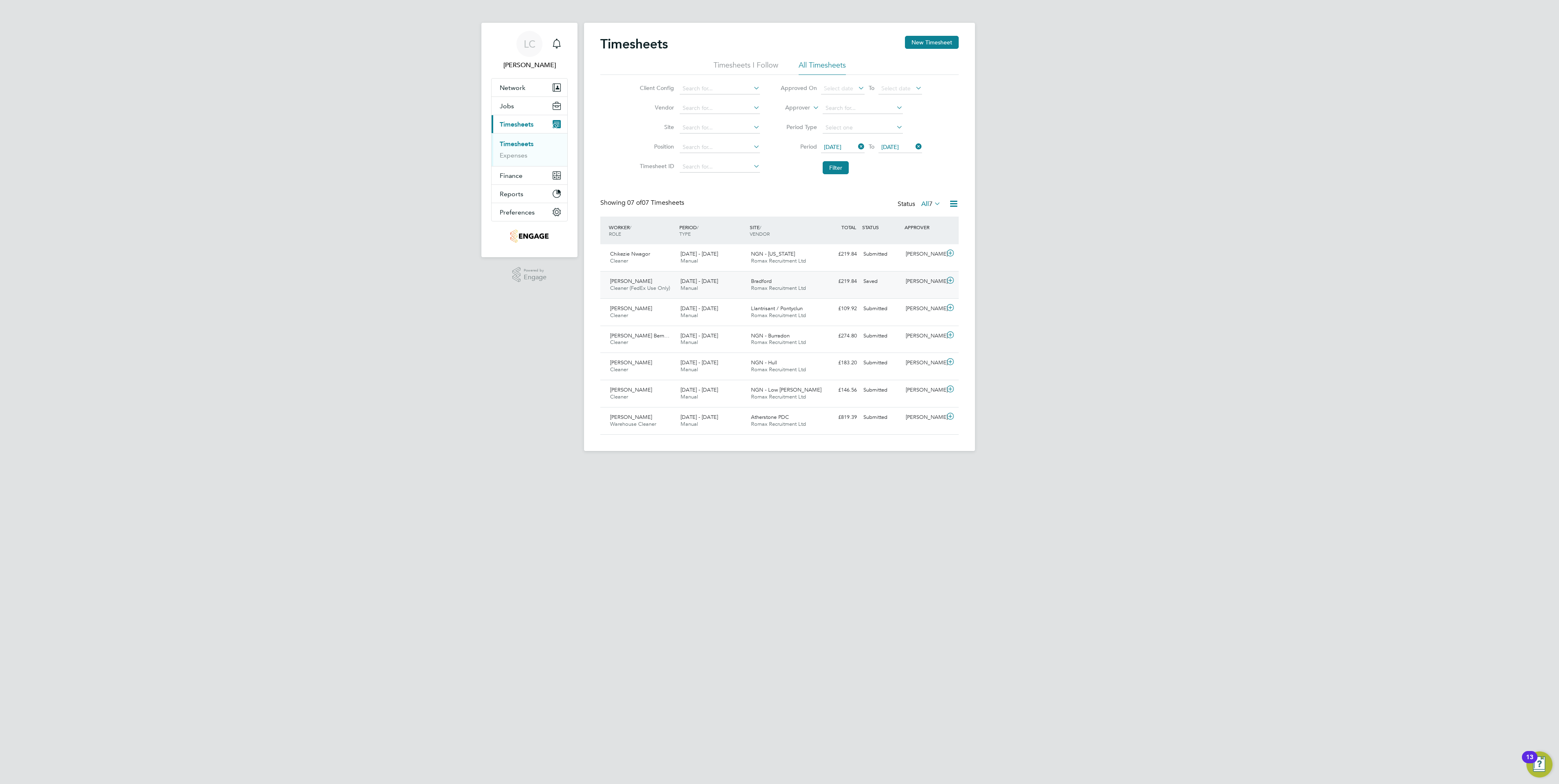
click at [875, 285] on div "Saved" at bounding box center [881, 281] width 42 height 13
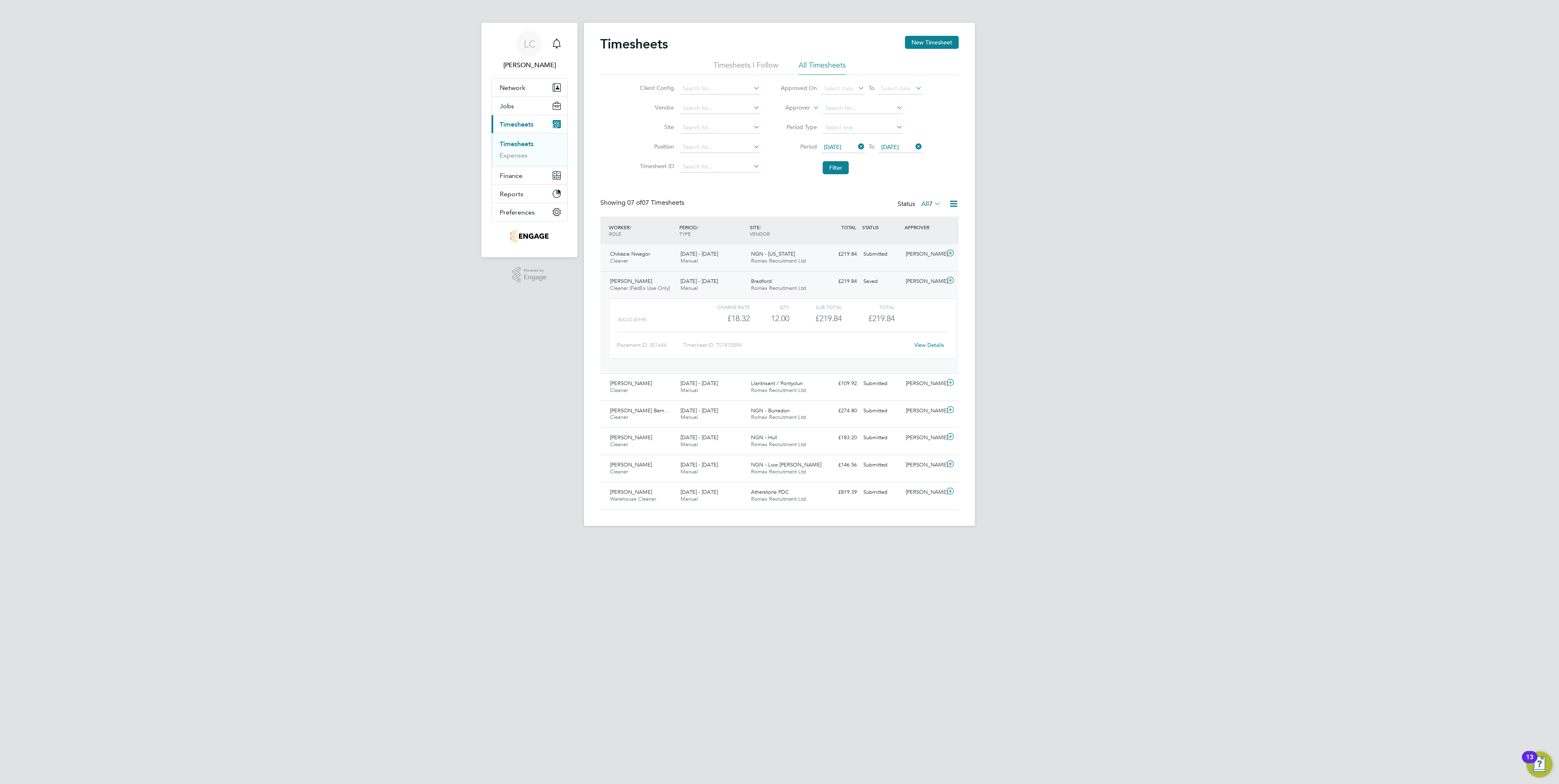
click at [868, 257] on div "Submitted" at bounding box center [881, 254] width 42 height 13
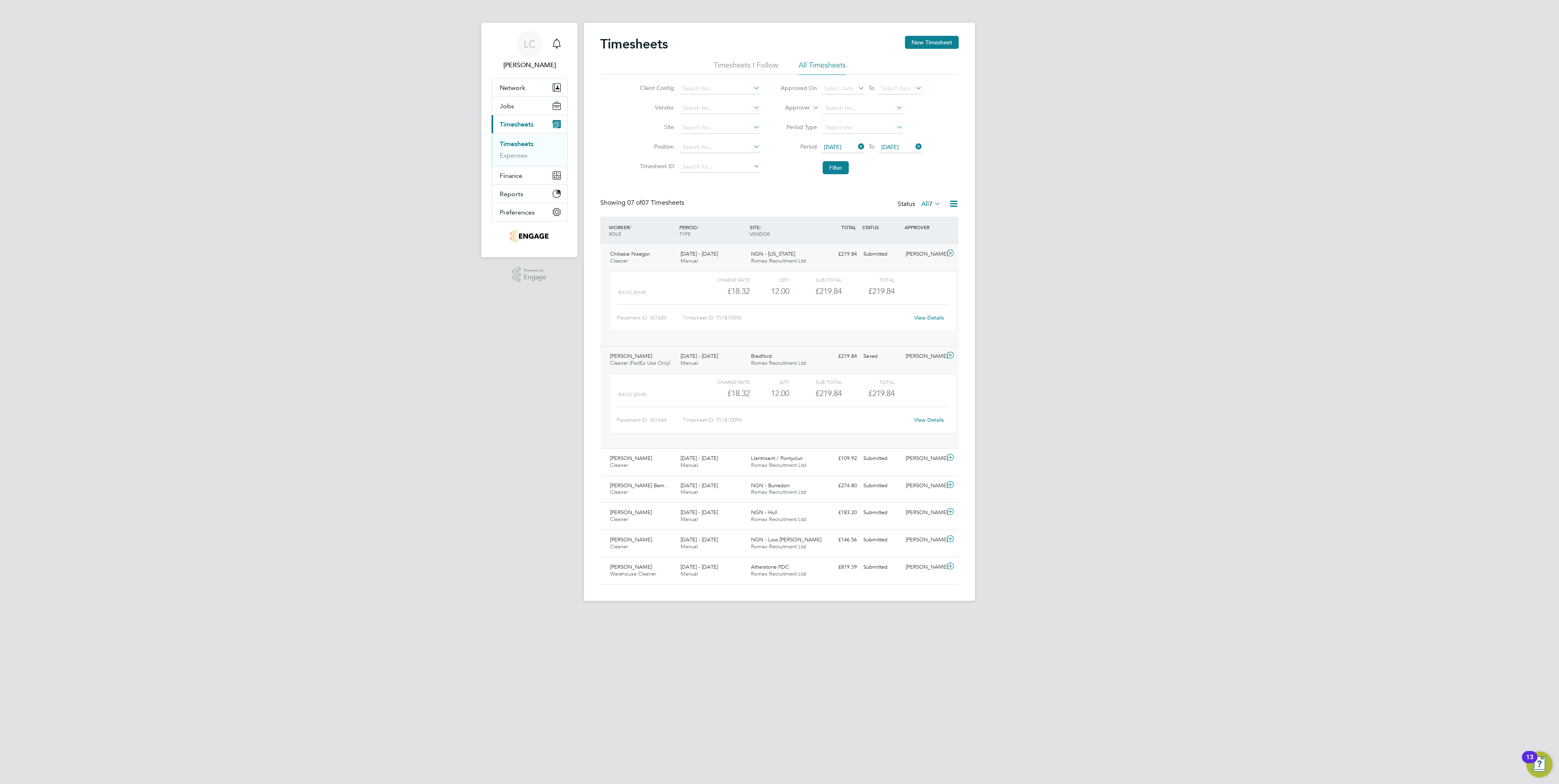
click div "View Details"
click link "View Details"
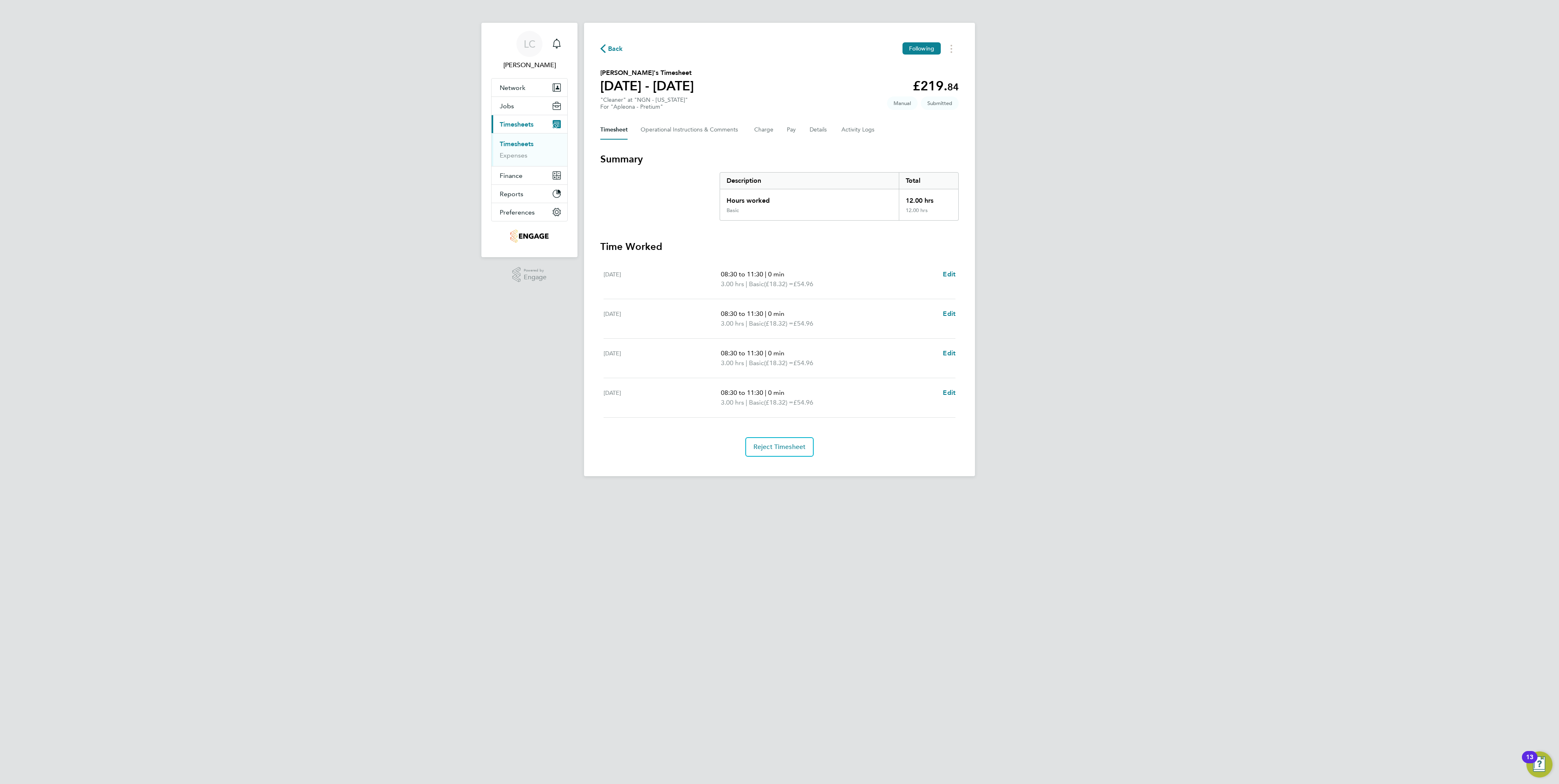
click at [952, 56] on div "Back Following [PERSON_NAME]'s Timesheet [DATE] - [DATE] £219. 84 "Cleaner" at …" at bounding box center [780, 250] width 391 height 454
click at [775, 451] on button "Reject Timesheet" at bounding box center [780, 447] width 69 height 19
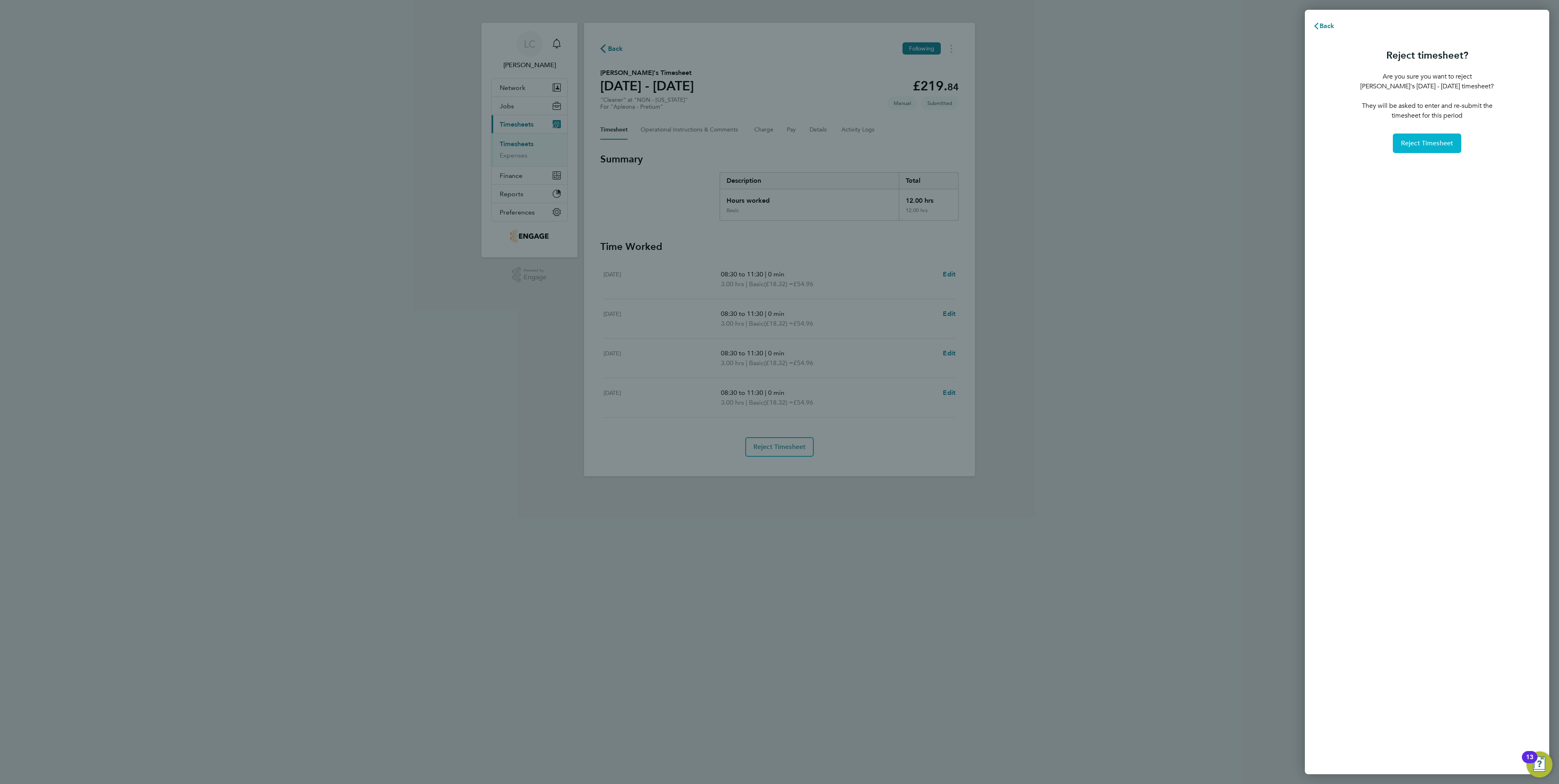
click at [1423, 143] on span "Reject Timesheet" at bounding box center [1427, 143] width 53 height 8
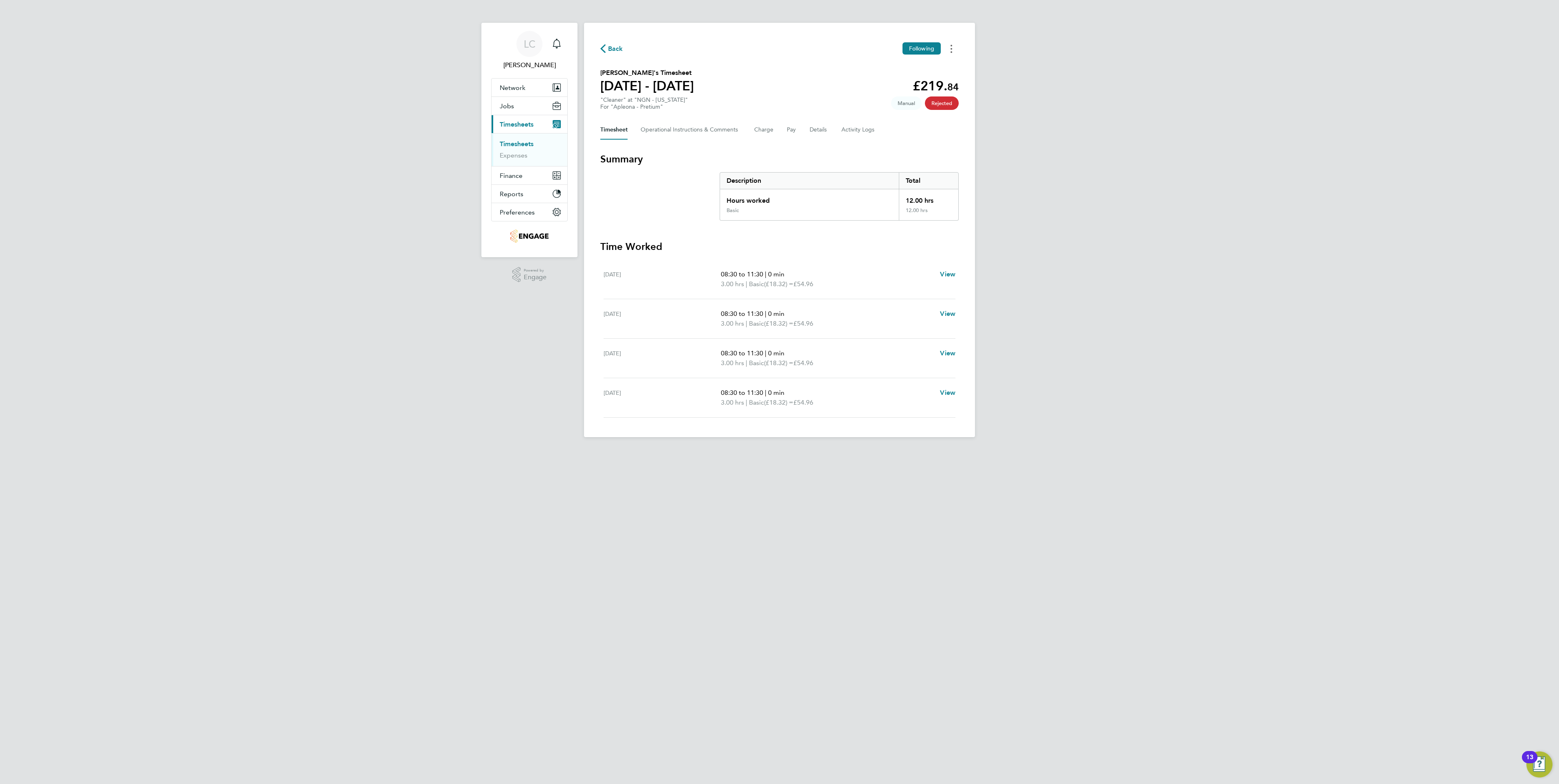
click at [951, 48] on icon "Timesheets Menu" at bounding box center [951, 48] width 2 height 8
drag, startPoint x: 782, startPoint y: 318, endPoint x: 752, endPoint y: 253, distance: 71.6
click at [782, 318] on p "08:30 to 11:30 | 0 min" at bounding box center [827, 314] width 212 height 10
click at [603, 44] on icon "button" at bounding box center [603, 48] width 5 height 8
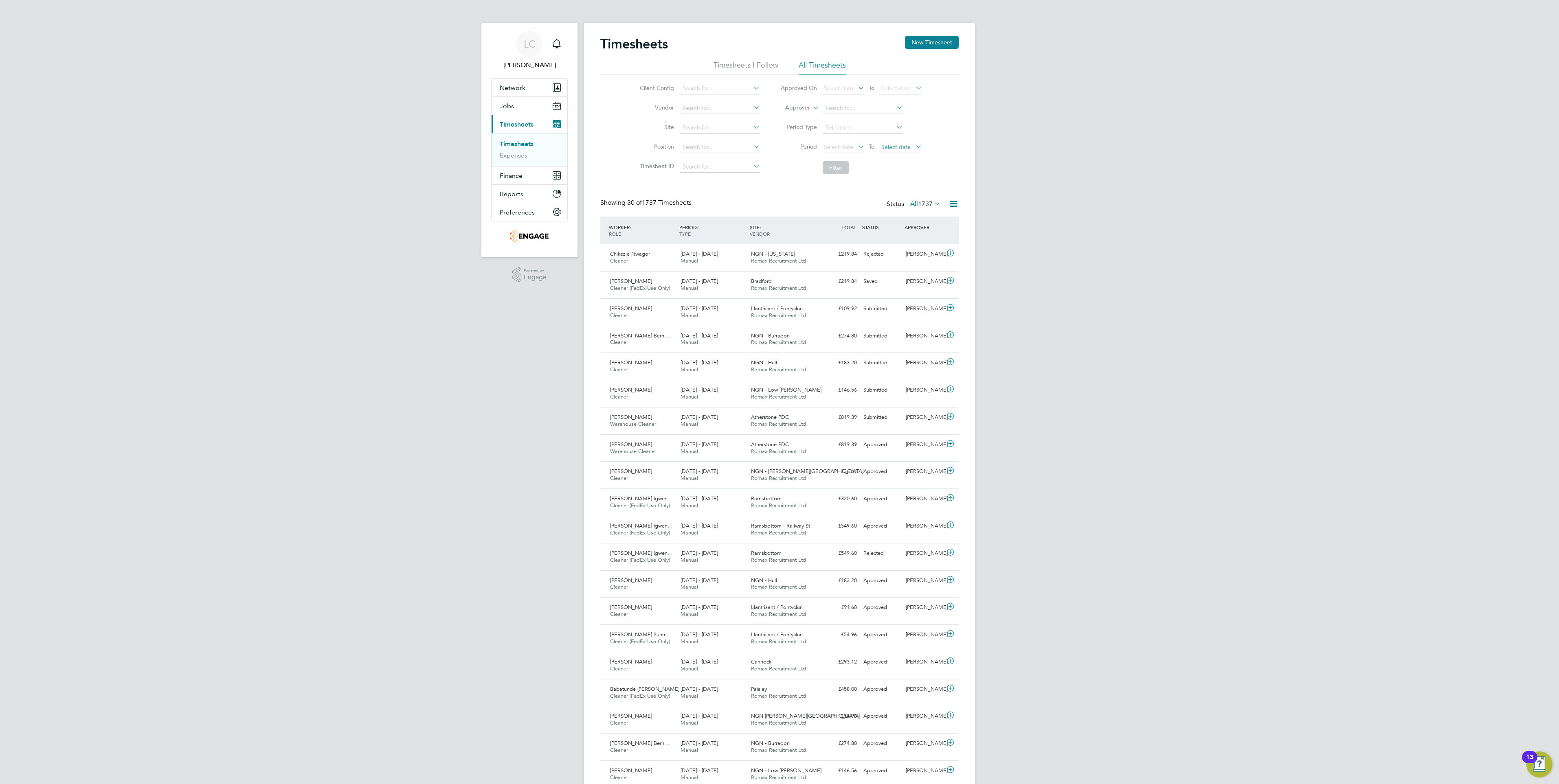
click at [883, 143] on span "Select date" at bounding box center [901, 148] width 44 height 11
click at [933, 45] on button "New Timesheet" at bounding box center [931, 42] width 54 height 13
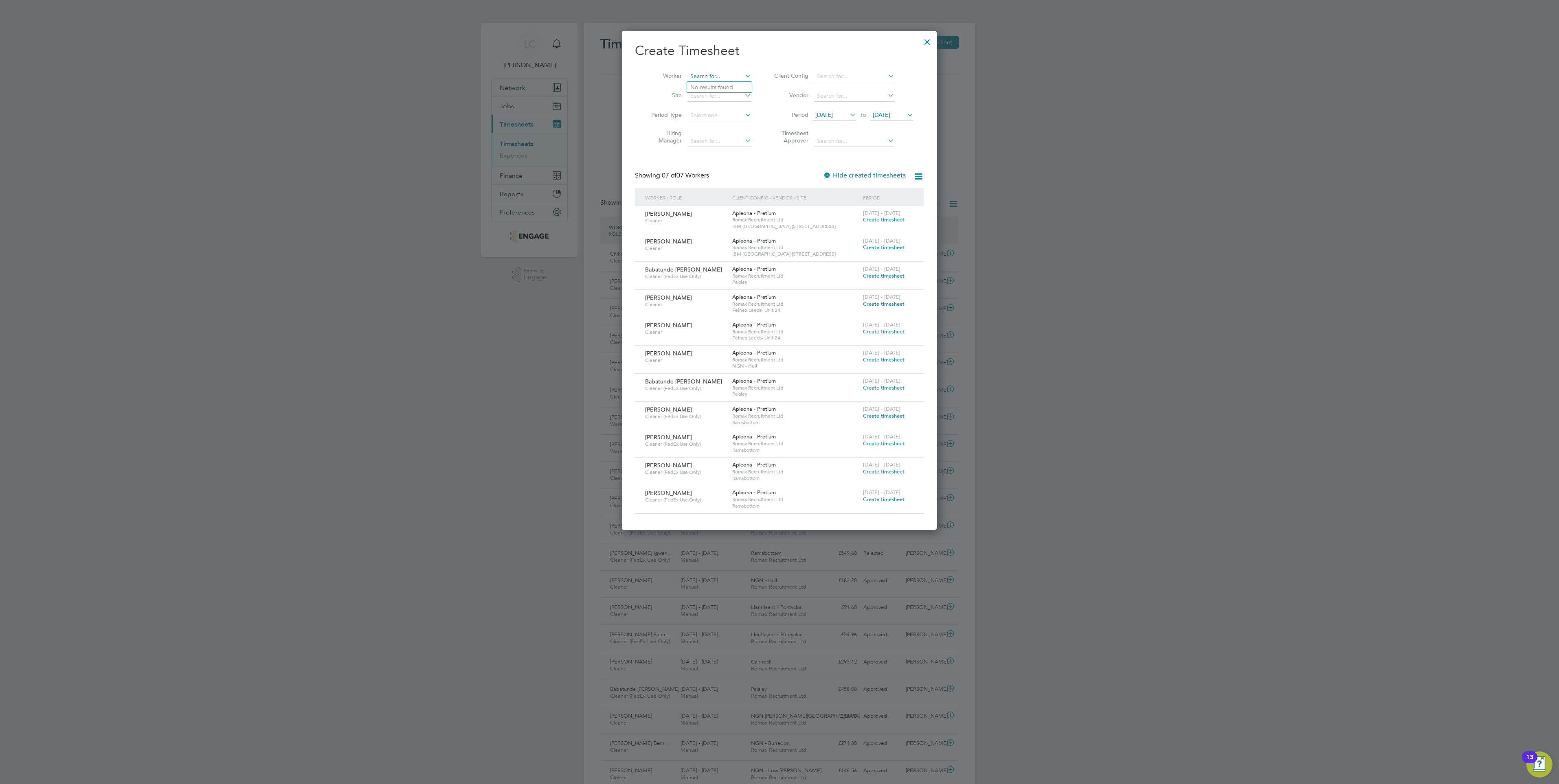
click at [713, 74] on input at bounding box center [720, 76] width 64 height 11
click at [709, 84] on b "Chikezie" at bounding box center [702, 87] width 23 height 7
type input "Chikezie Nwagor"
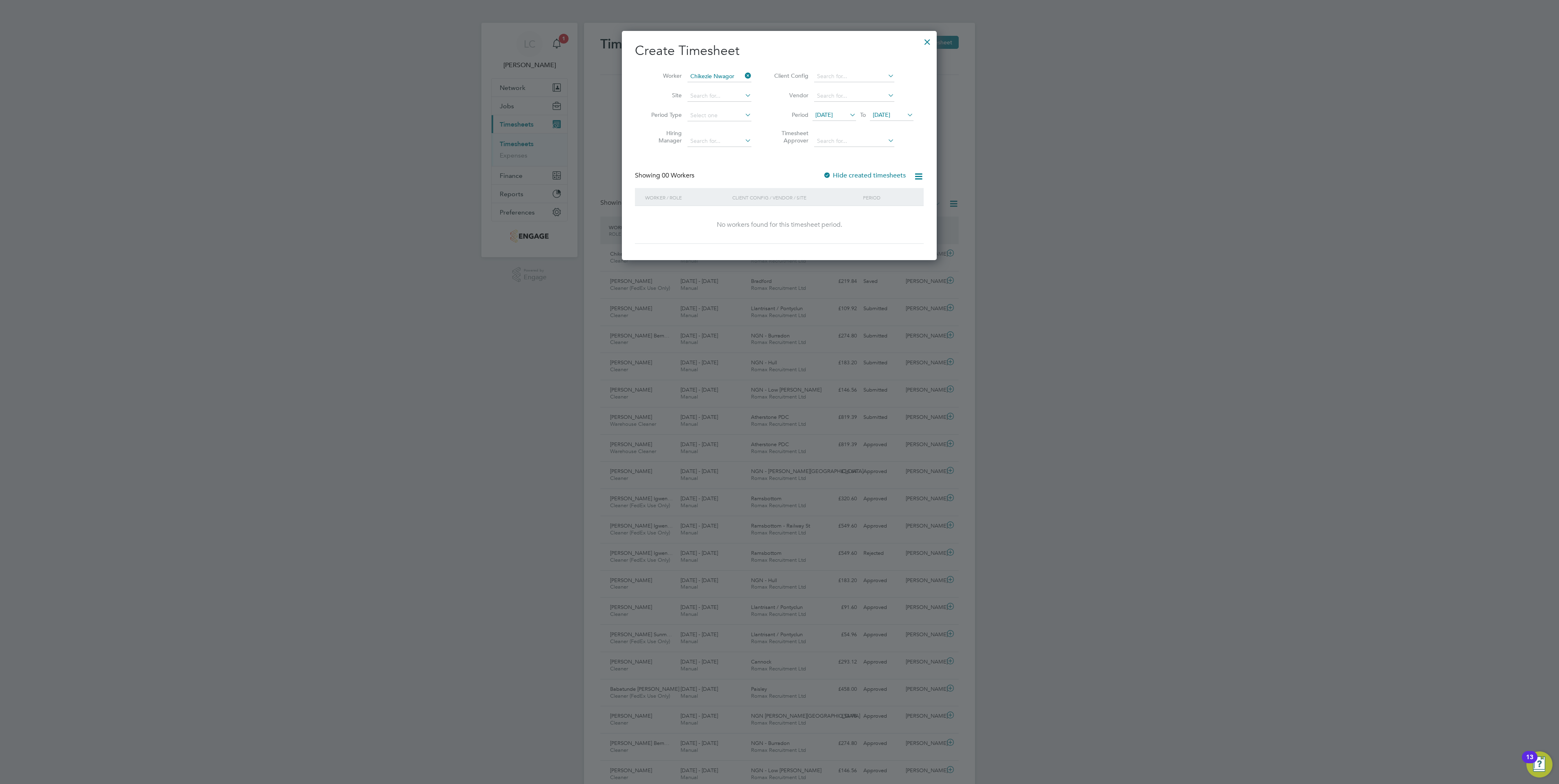
click at [885, 114] on span "[DATE]" at bounding box center [881, 115] width 18 height 7
click at [950, 210] on span "29" at bounding box center [946, 203] width 16 height 16
click at [893, 220] on span "Create timesheet" at bounding box center [884, 219] width 42 height 7
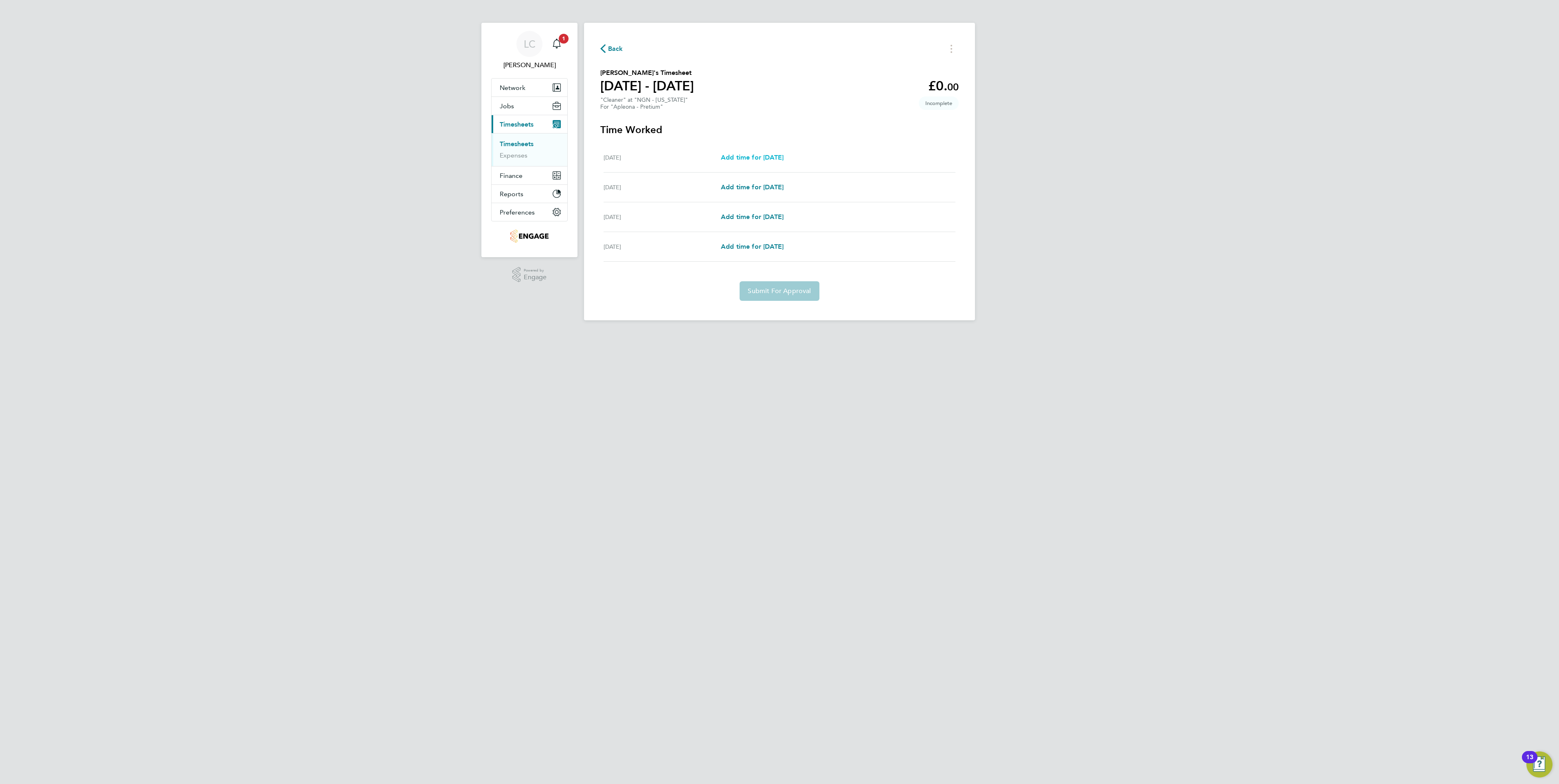
click at [737, 154] on span "Add time for [DATE]" at bounding box center [752, 157] width 63 height 8
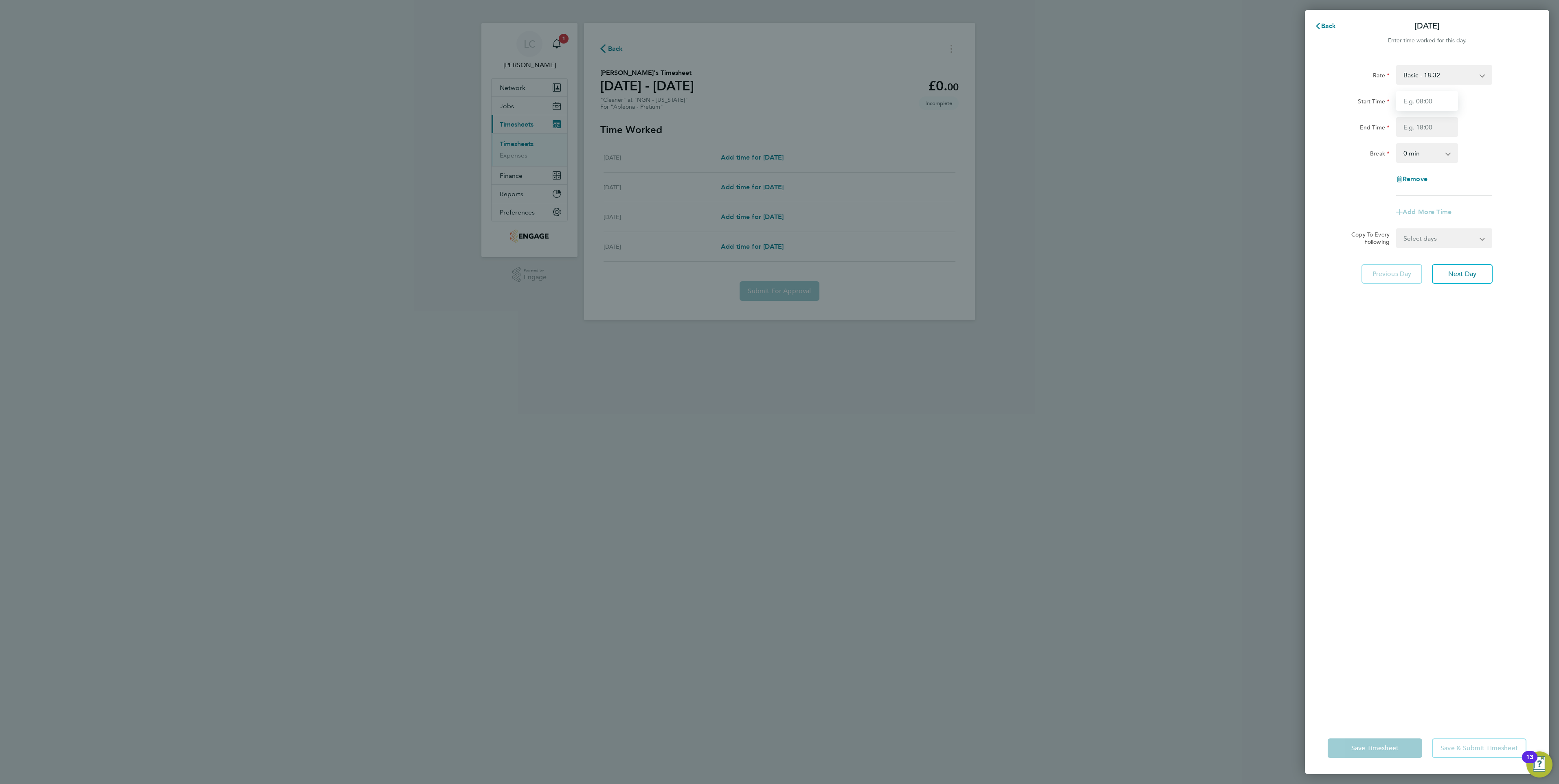
click at [1408, 106] on input "Start Time" at bounding box center [1427, 101] width 62 height 19
click at [1414, 105] on input "Start Time" at bounding box center [1427, 101] width 62 height 19
type input "08:30"
click at [1431, 125] on input "End Time" at bounding box center [1427, 127] width 62 height 19
type input "15:00"
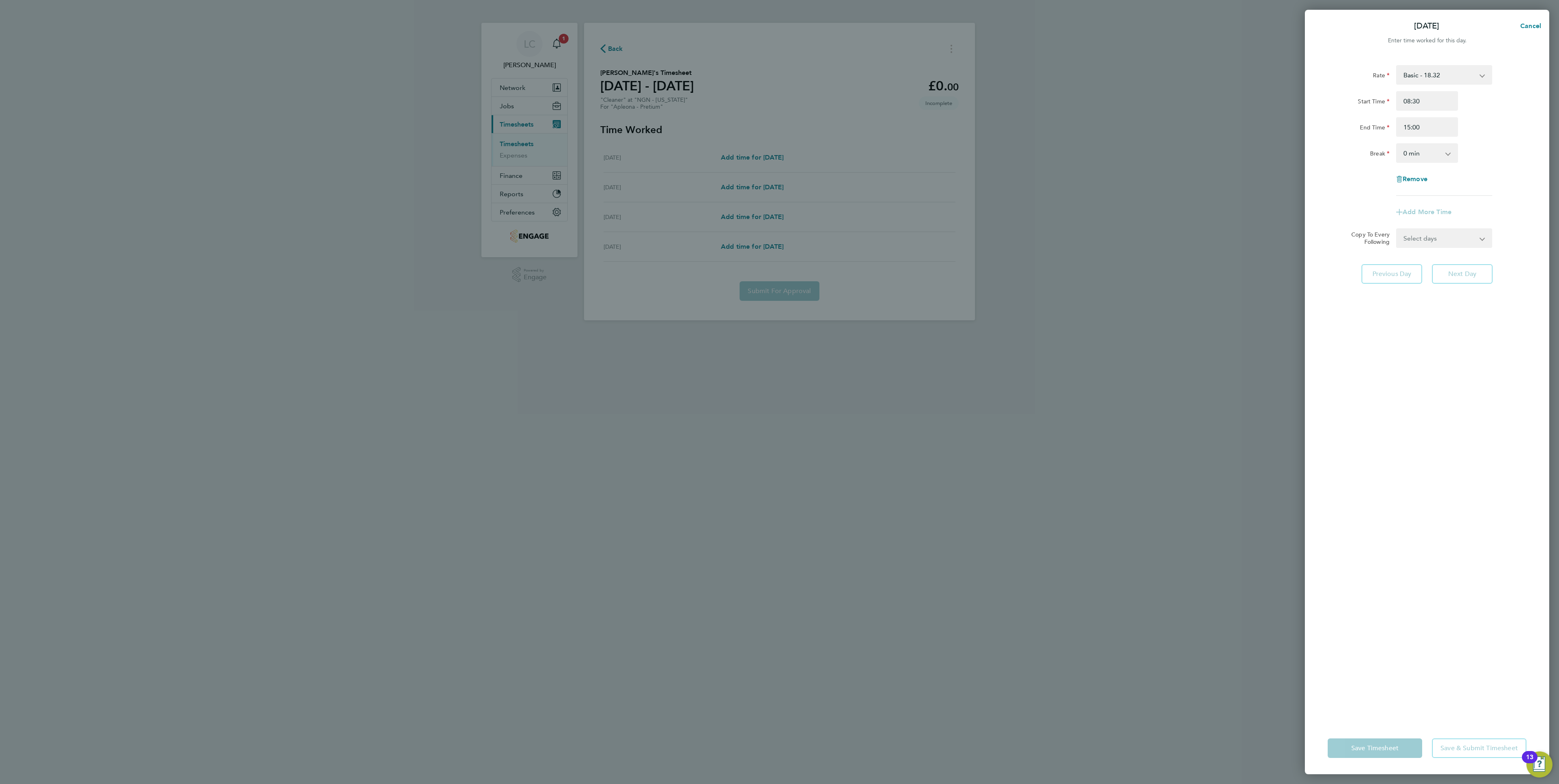
click at [1426, 247] on select "Select days Day [DATE] [DATE] [DATE]" at bounding box center [1439, 238] width 85 height 18
select select "WED"
click at [1397, 242] on select "Select days Day [DATE] [DATE] [DATE]" at bounding box center [1439, 251] width 85 height 18
select select "[DATE]"
click at [1446, 319] on button "Next Day" at bounding box center [1462, 322] width 61 height 19
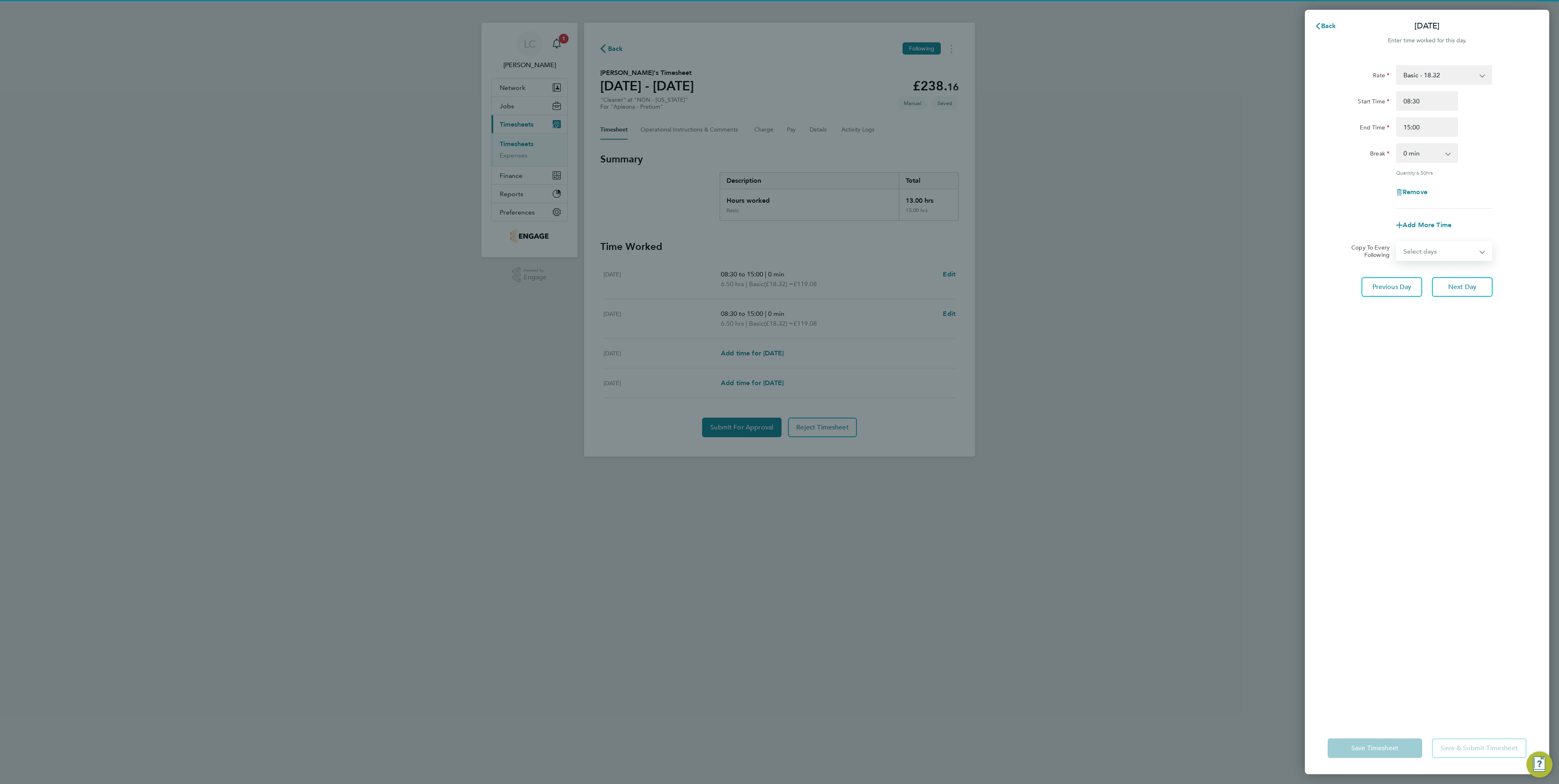
drag, startPoint x: 1437, startPoint y: 251, endPoint x: 1437, endPoint y: 257, distance: 6.0
click at [1437, 251] on select "Select days Day [DATE] [DATE]" at bounding box center [1439, 251] width 85 height 18
select select "THU"
click at [1397, 242] on select "Select days Day [DATE] [DATE]" at bounding box center [1439, 251] width 85 height 18
select select "[DATE]"
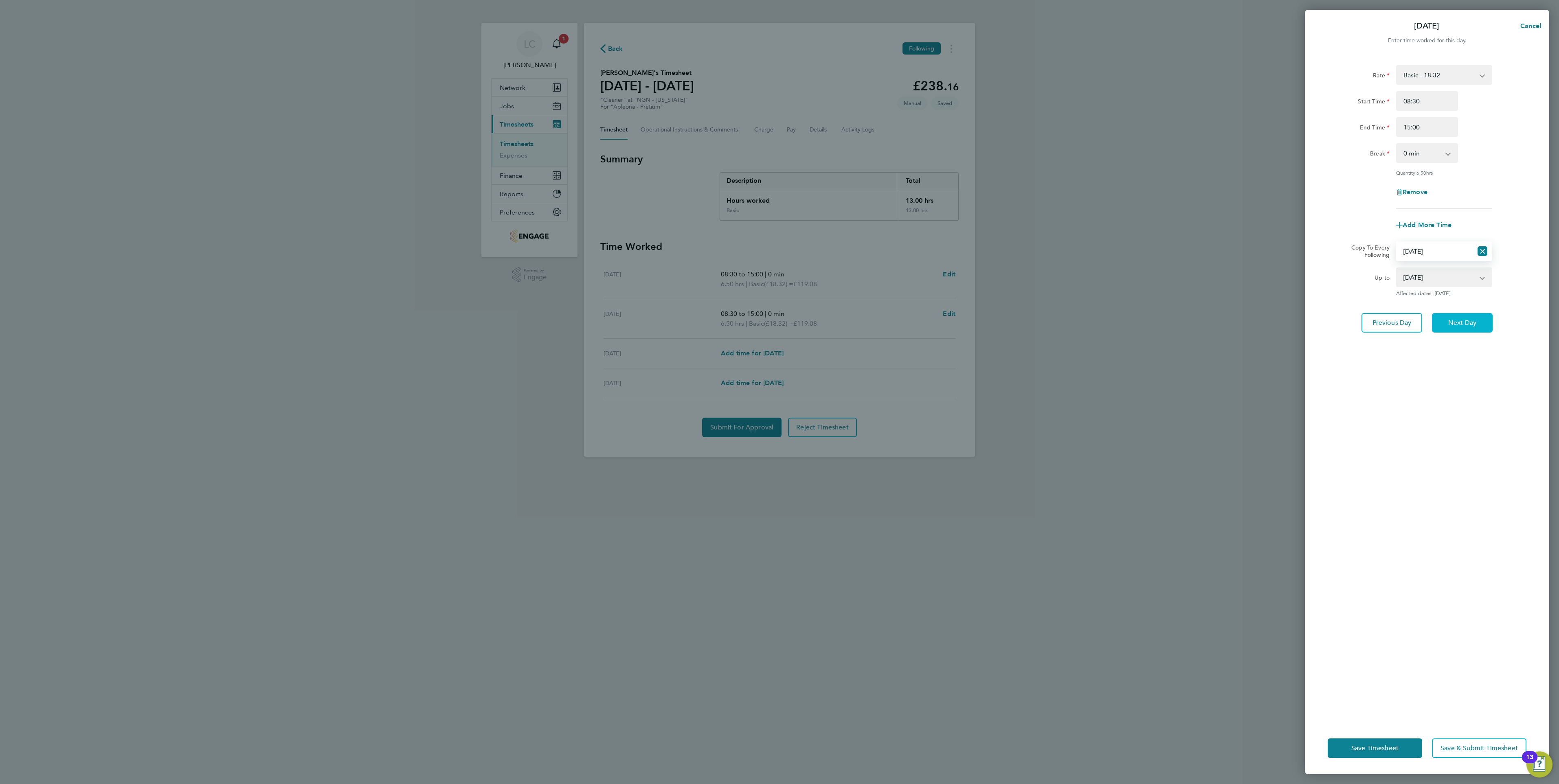
click at [1471, 321] on span "Next Day" at bounding box center [1462, 322] width 28 height 8
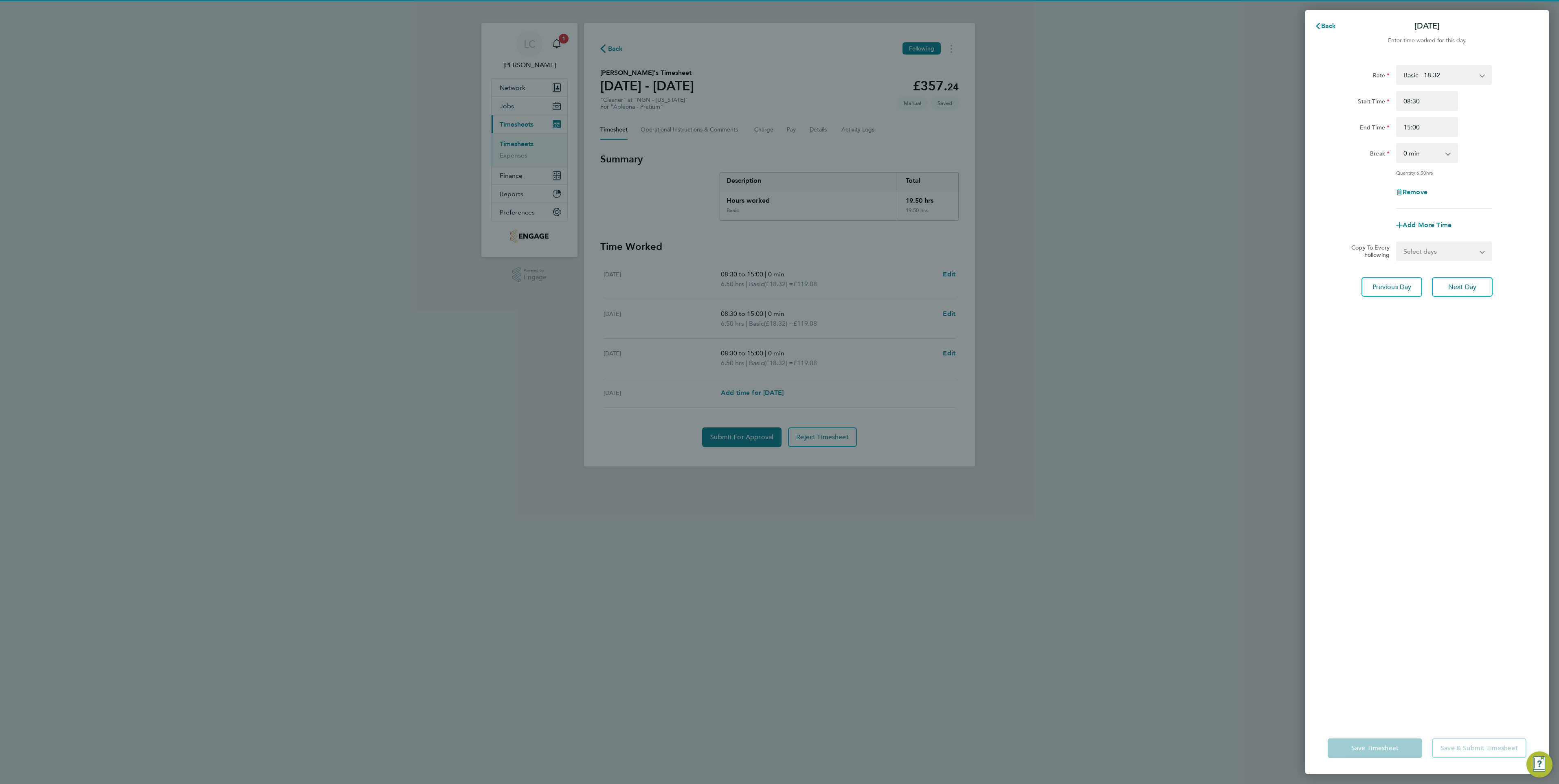
click at [1454, 256] on select "Select days [DATE]" at bounding box center [1439, 251] width 85 height 18
select select "FRI"
click at [1397, 242] on select "Select days [DATE]" at bounding box center [1439, 251] width 85 height 18
click at [1442, 502] on div "Rate Basic - 18.32 Start Time 08:30 End Time 15:00 Break 0 min 15 min 30 min 45…" at bounding box center [1427, 389] width 245 height 667
click at [1455, 322] on span "Next Day" at bounding box center [1462, 322] width 28 height 8
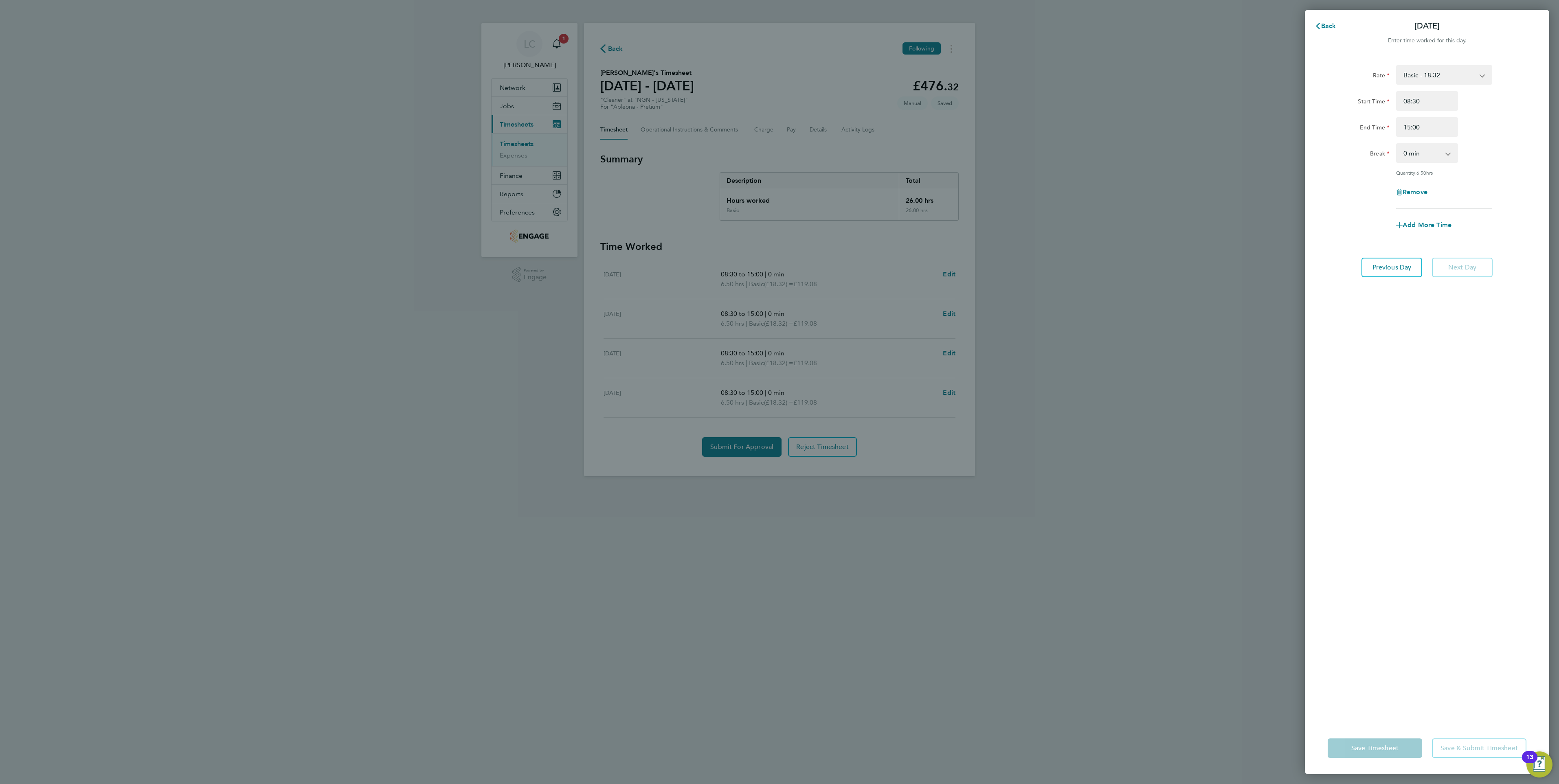
click at [1185, 408] on div "Back [DATE] Enter time worked for this day. Rate Basic - 18.32 Start Time 08:30…" at bounding box center [780, 392] width 1559 height 784
click at [1325, 27] on span "Back" at bounding box center [1328, 25] width 15 height 8
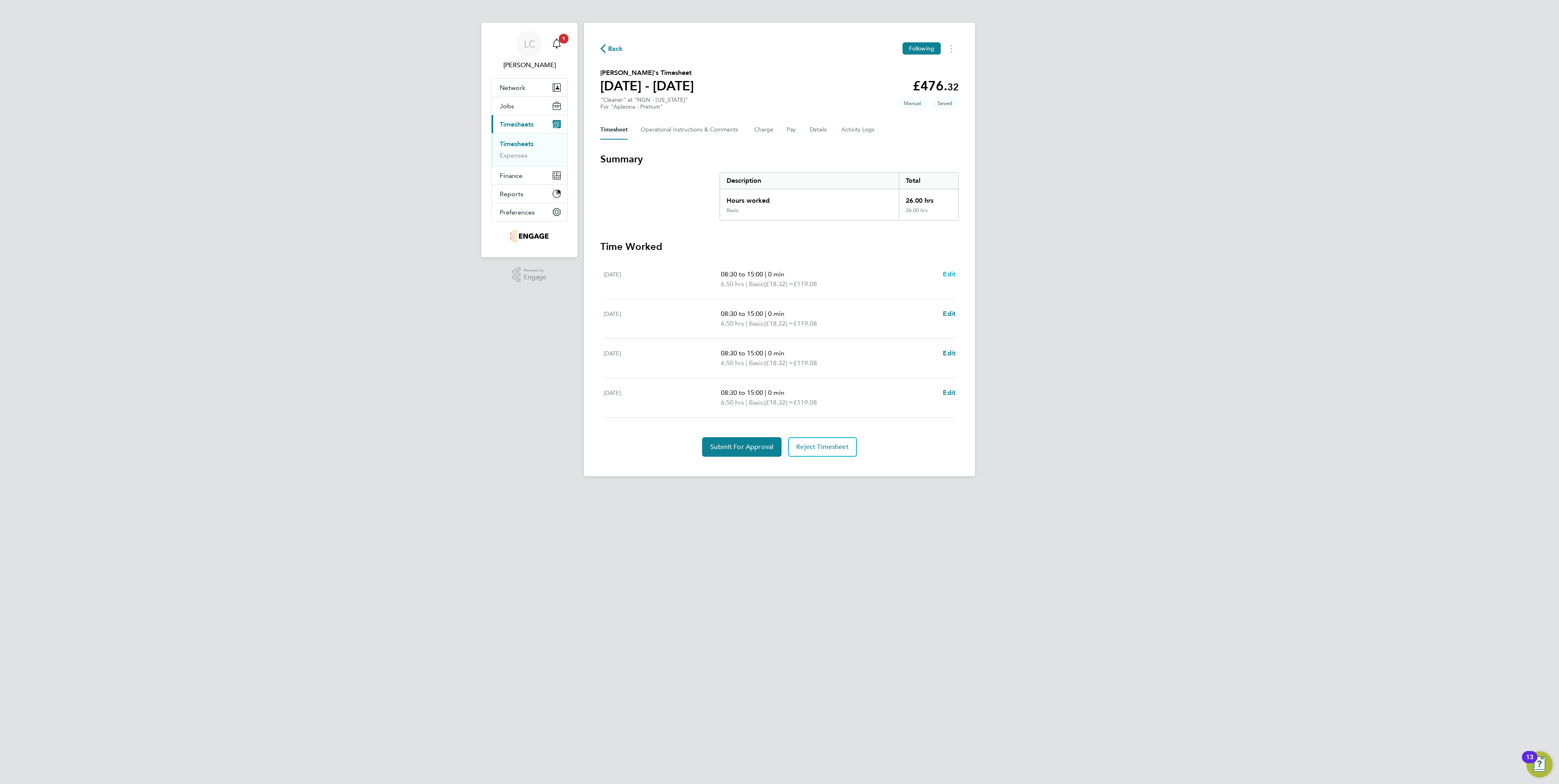
click at [945, 275] on span "Edit" at bounding box center [949, 274] width 13 height 8
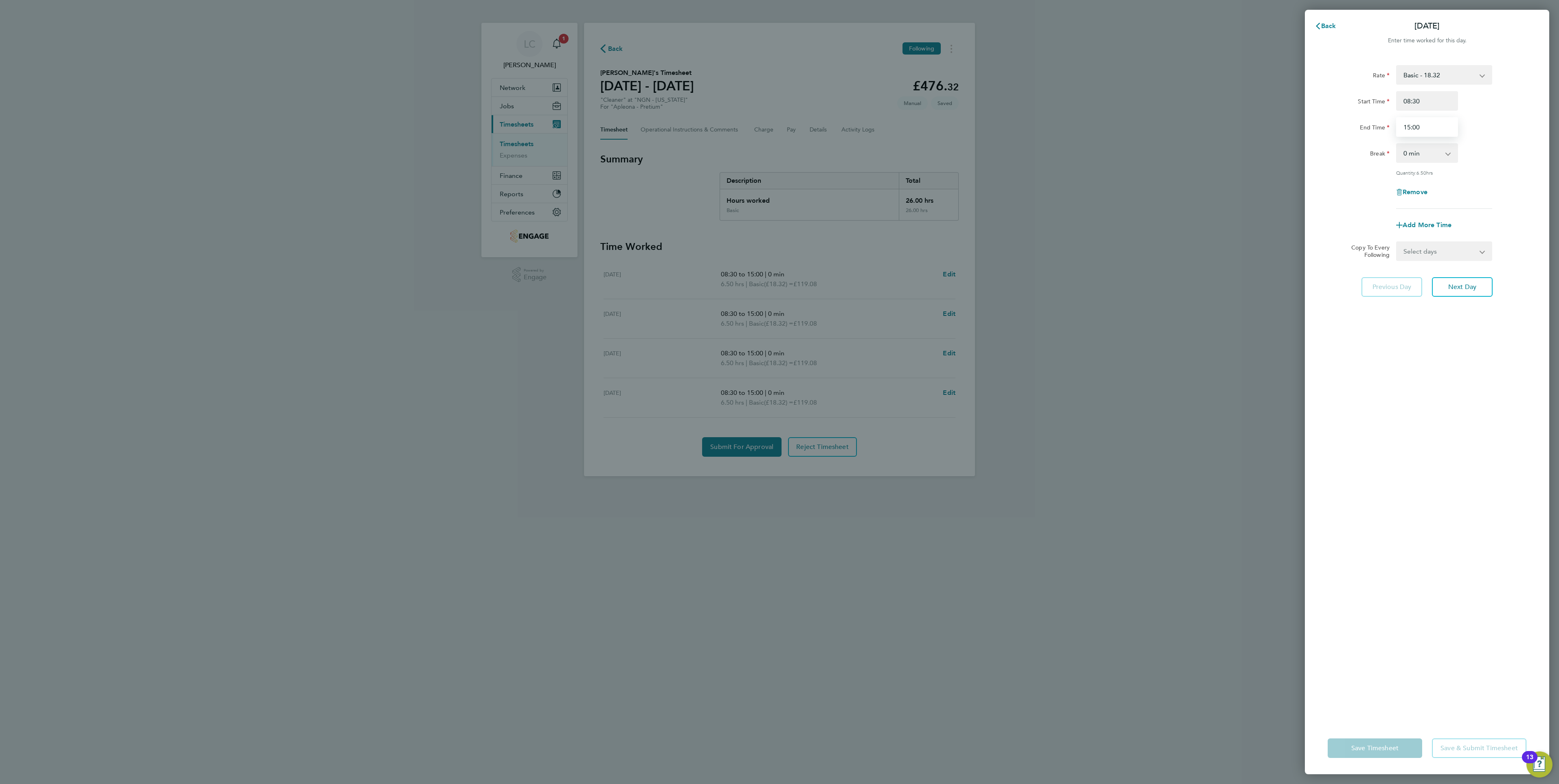
click at [1416, 128] on input "15:00" at bounding box center [1427, 127] width 62 height 19
drag, startPoint x: 1424, startPoint y: 129, endPoint x: 1392, endPoint y: 130, distance: 32.0
click at [1392, 130] on div "End Time 15:00" at bounding box center [1426, 127] width 205 height 19
type input "15:30"
click at [1457, 427] on div "Rate Basic - 18.32 Start Time 08:30 End Time 15:30 Break 0 min 15 min 30 min 45…" at bounding box center [1427, 389] width 245 height 667
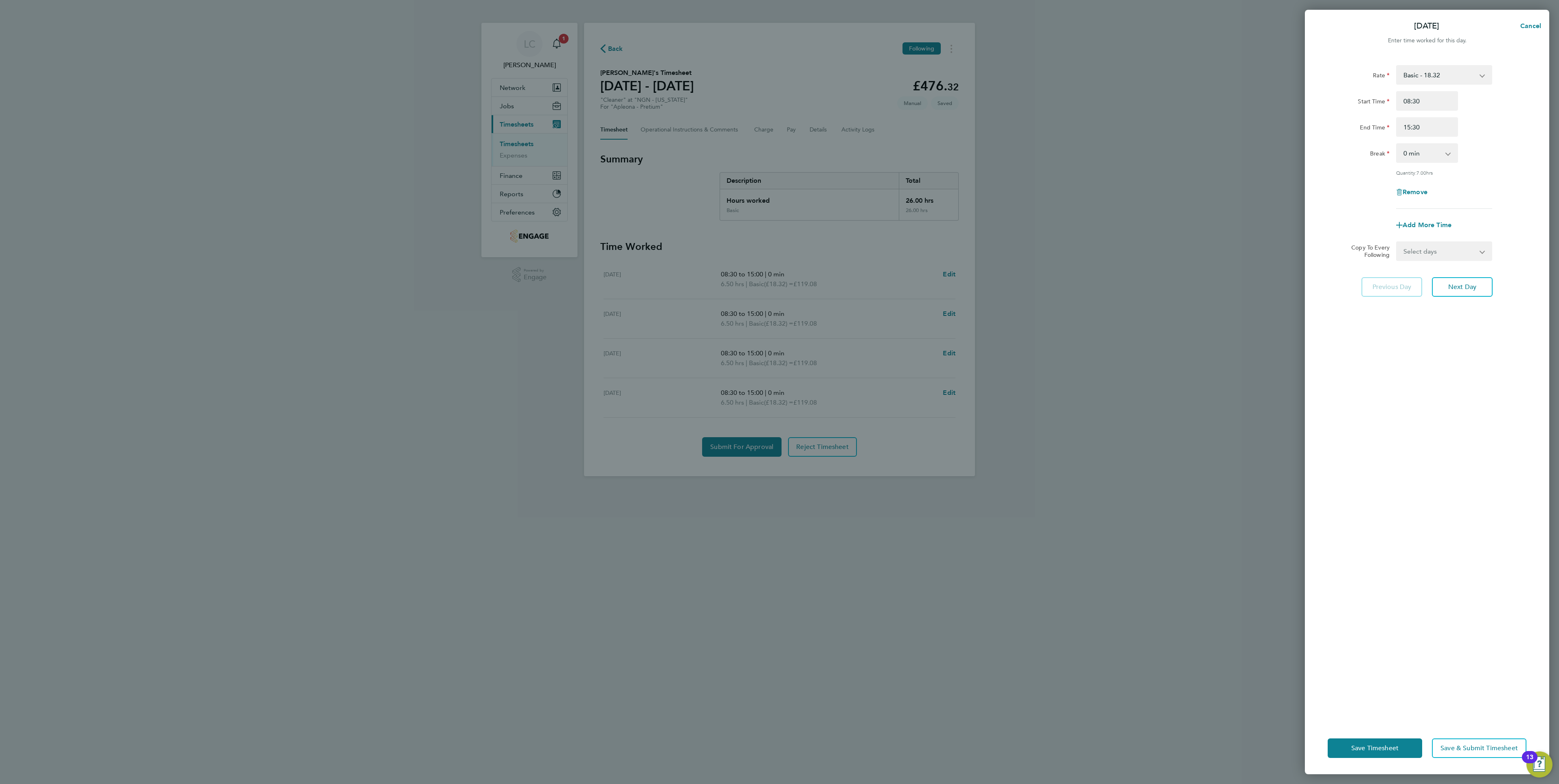
click at [1465, 253] on select "Select days Day [DATE] [DATE] [DATE]" at bounding box center [1439, 251] width 85 height 18
select select "WED"
click at [1397, 242] on select "Select days Day [DATE] [DATE] [DATE]" at bounding box center [1439, 251] width 85 height 18
select select "[DATE]"
click at [1463, 324] on span "Next Day" at bounding box center [1462, 322] width 28 height 8
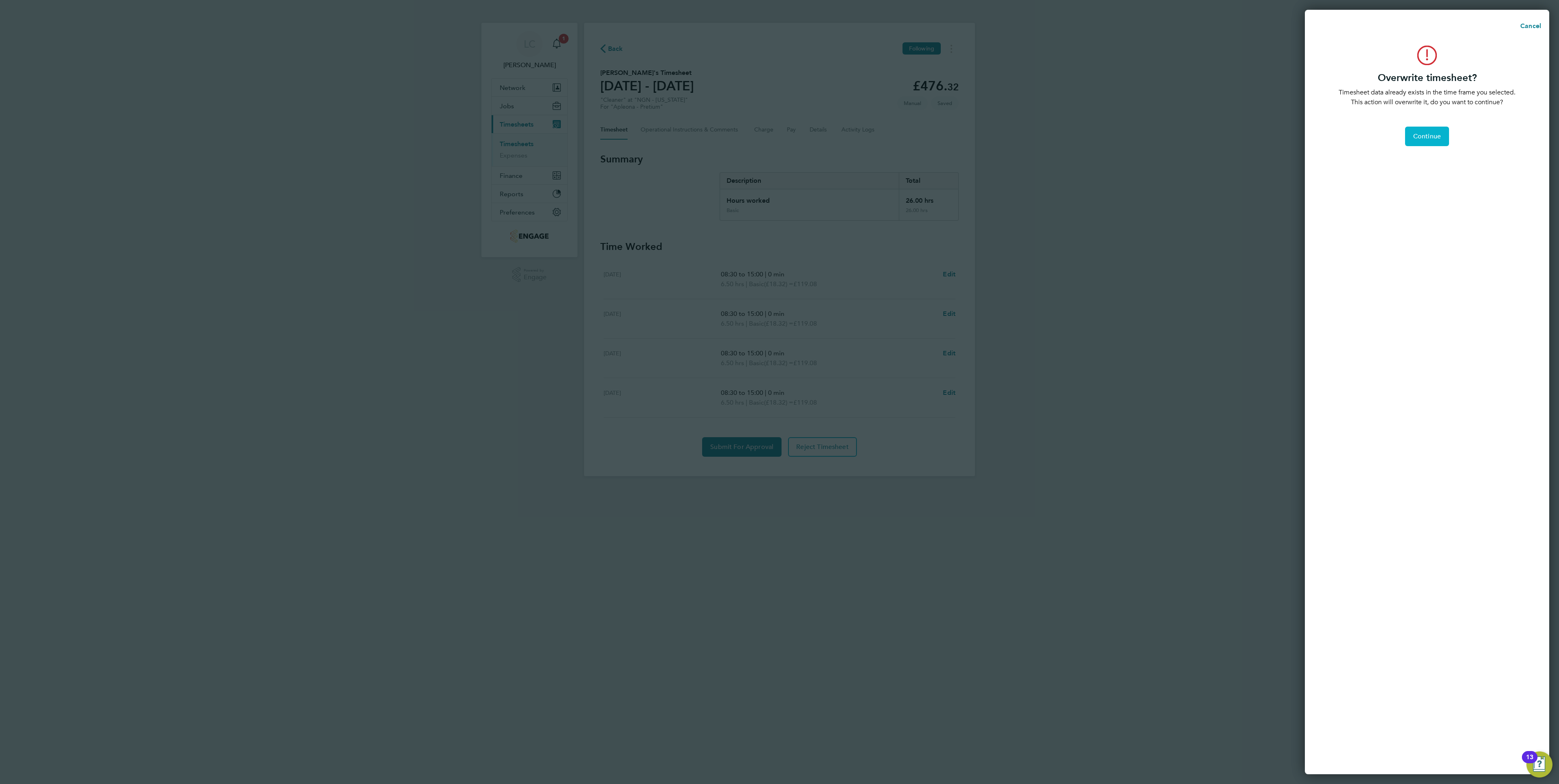
click at [1433, 136] on span "Continue" at bounding box center [1427, 136] width 28 height 8
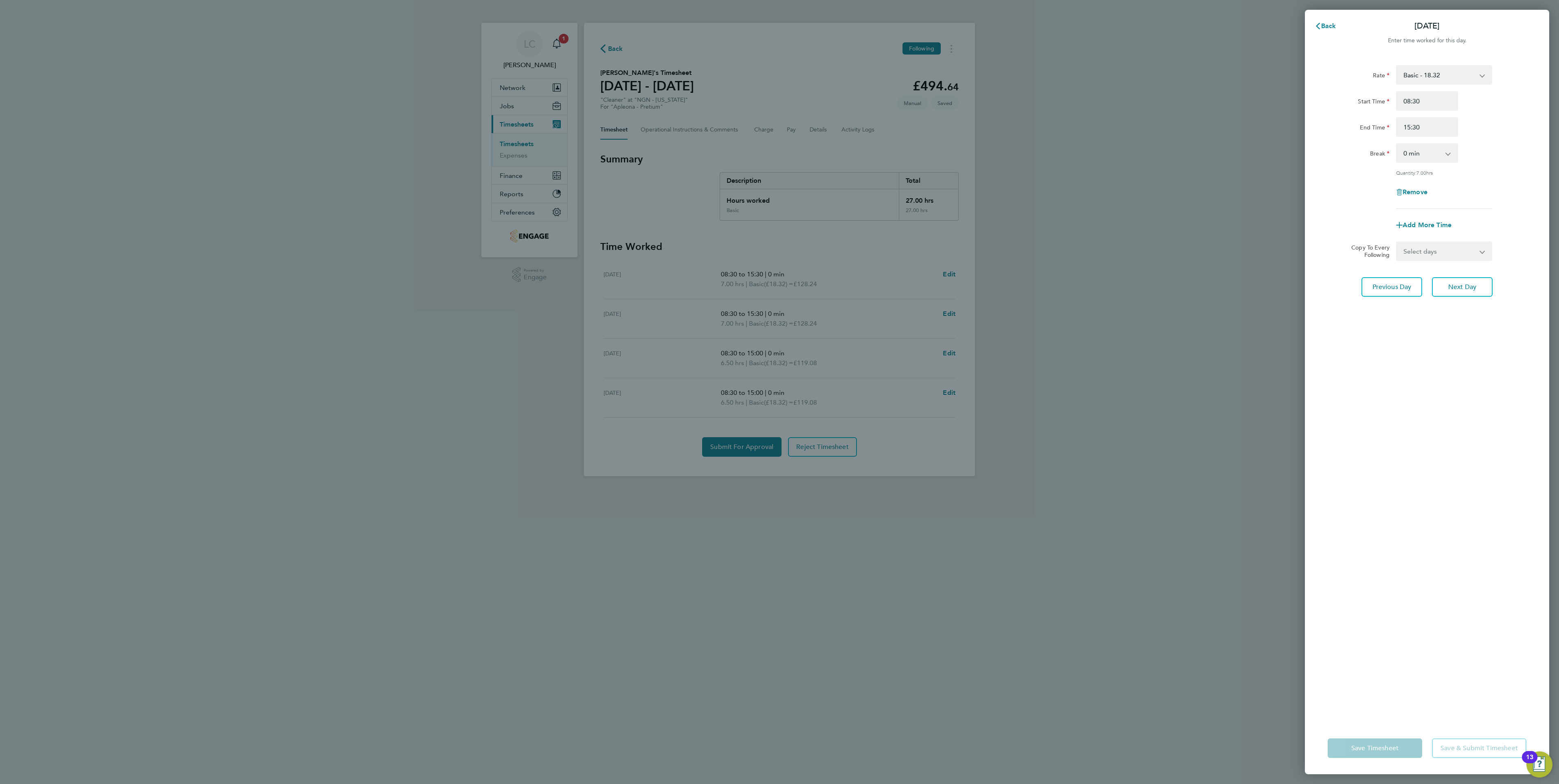
click at [1466, 250] on select "Select days Day [DATE] [DATE]" at bounding box center [1439, 251] width 85 height 18
select select "THU"
click at [1397, 242] on select "Select days Day [DATE] [DATE]" at bounding box center [1439, 251] width 85 height 18
select select "[DATE]"
click at [1459, 328] on button "Next Day" at bounding box center [1462, 322] width 61 height 19
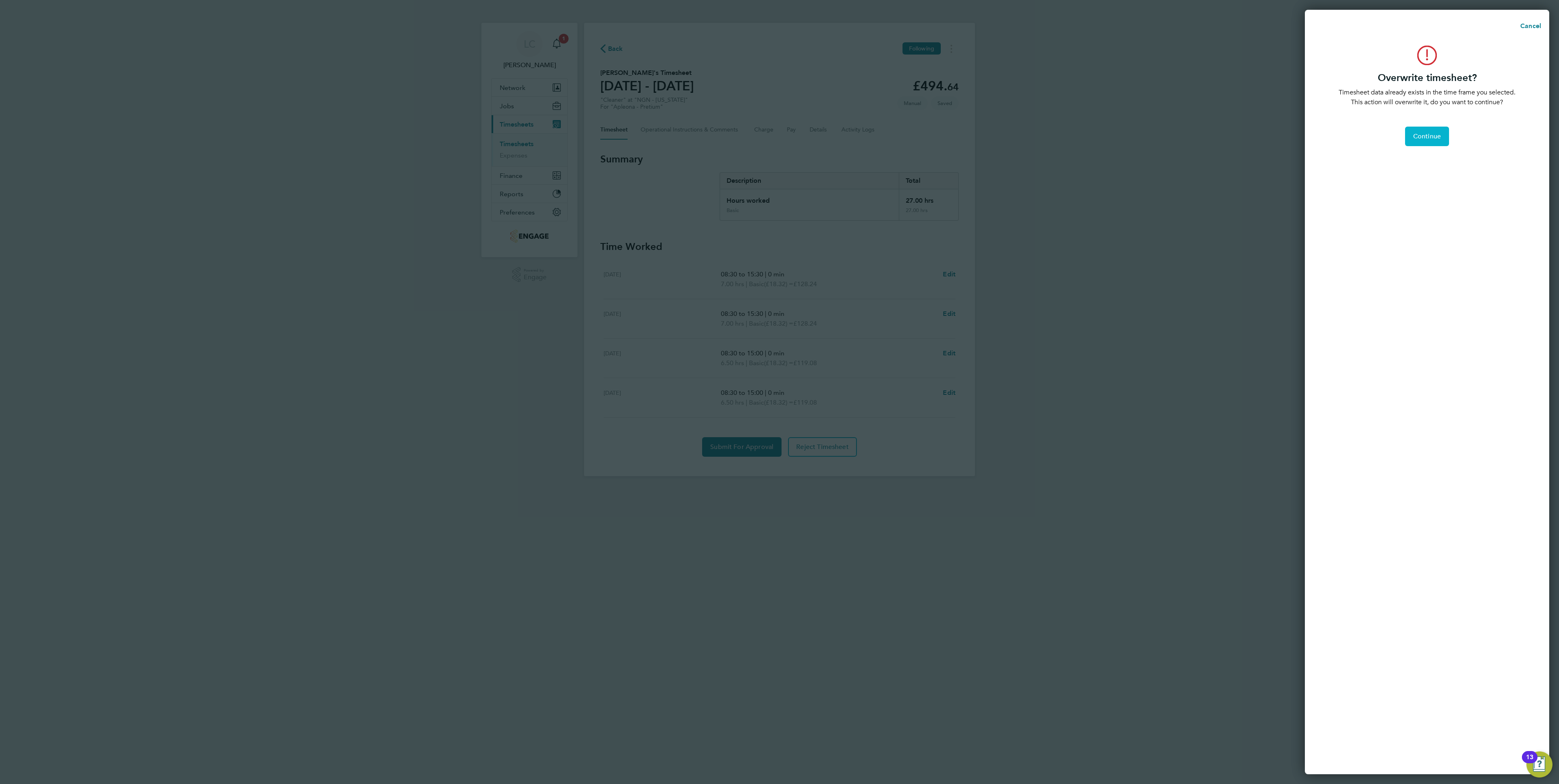
click at [1443, 137] on button "Continue" at bounding box center [1427, 136] width 44 height 19
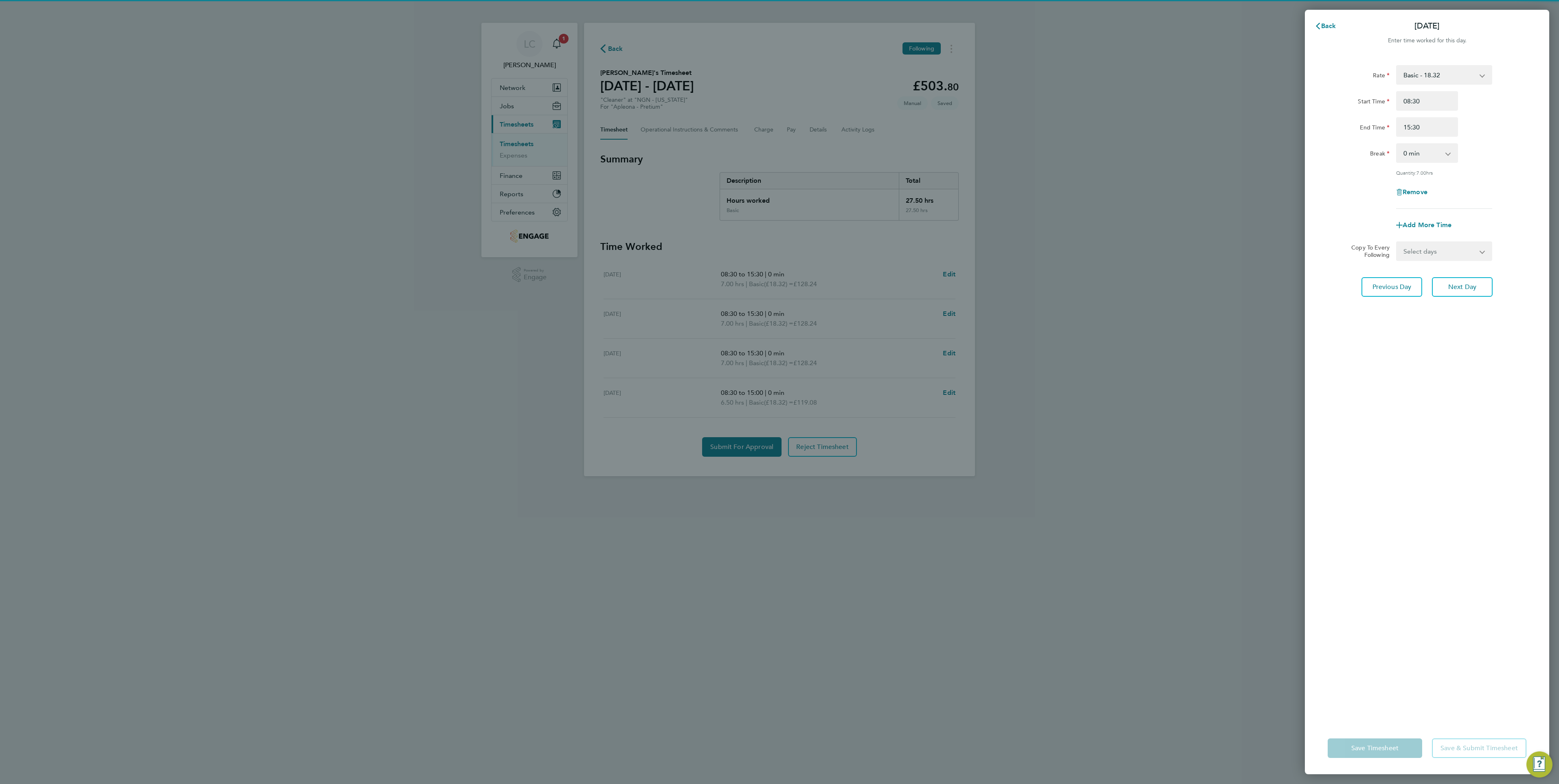
click at [1460, 257] on select "Select days [DATE]" at bounding box center [1439, 251] width 85 height 18
select select "FRI"
click at [1397, 242] on select "Select days [DATE]" at bounding box center [1439, 251] width 85 height 18
click at [1470, 317] on button "Next Day" at bounding box center [1462, 322] width 61 height 19
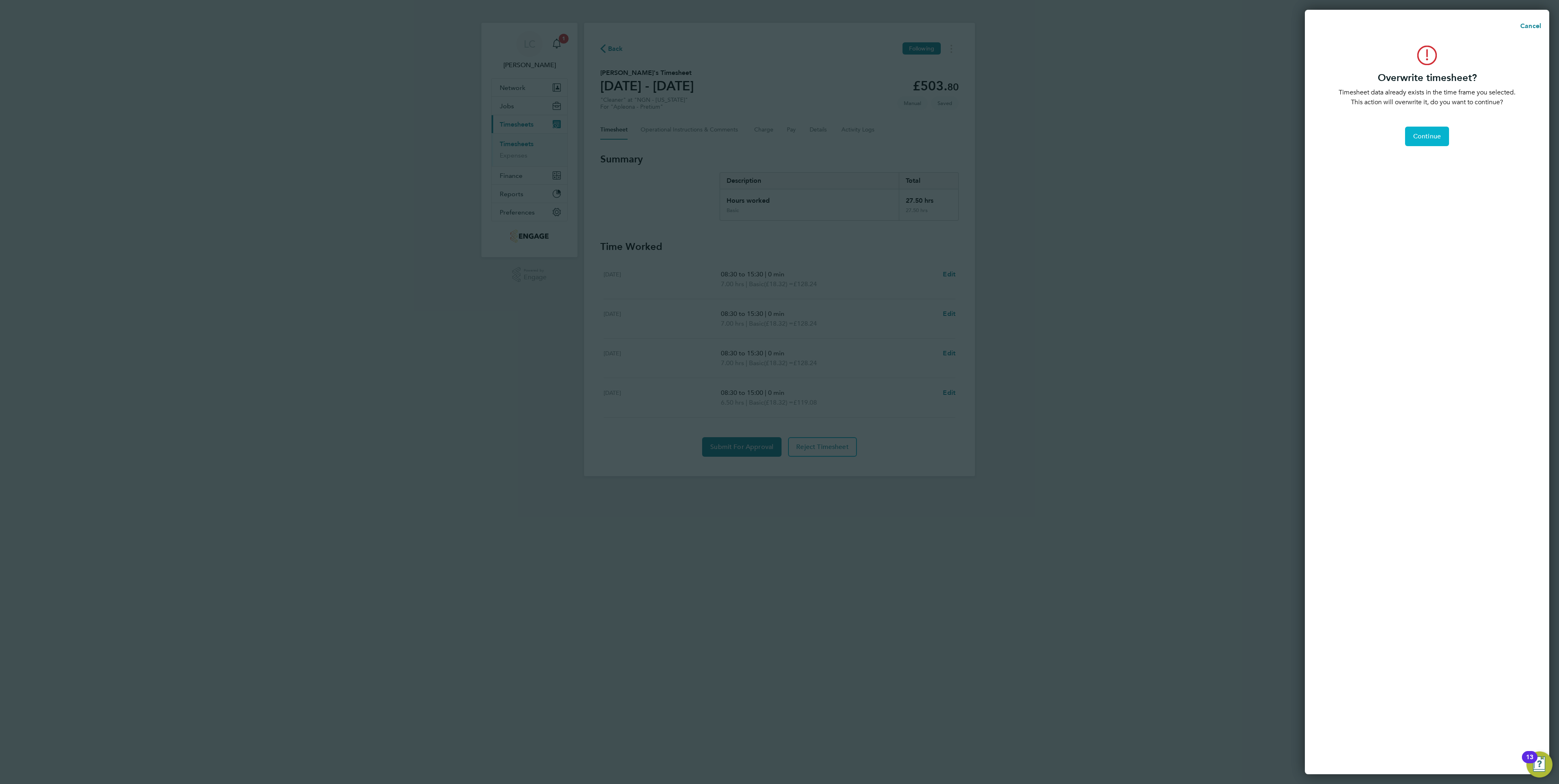
click at [1427, 142] on button "Continue" at bounding box center [1427, 136] width 44 height 19
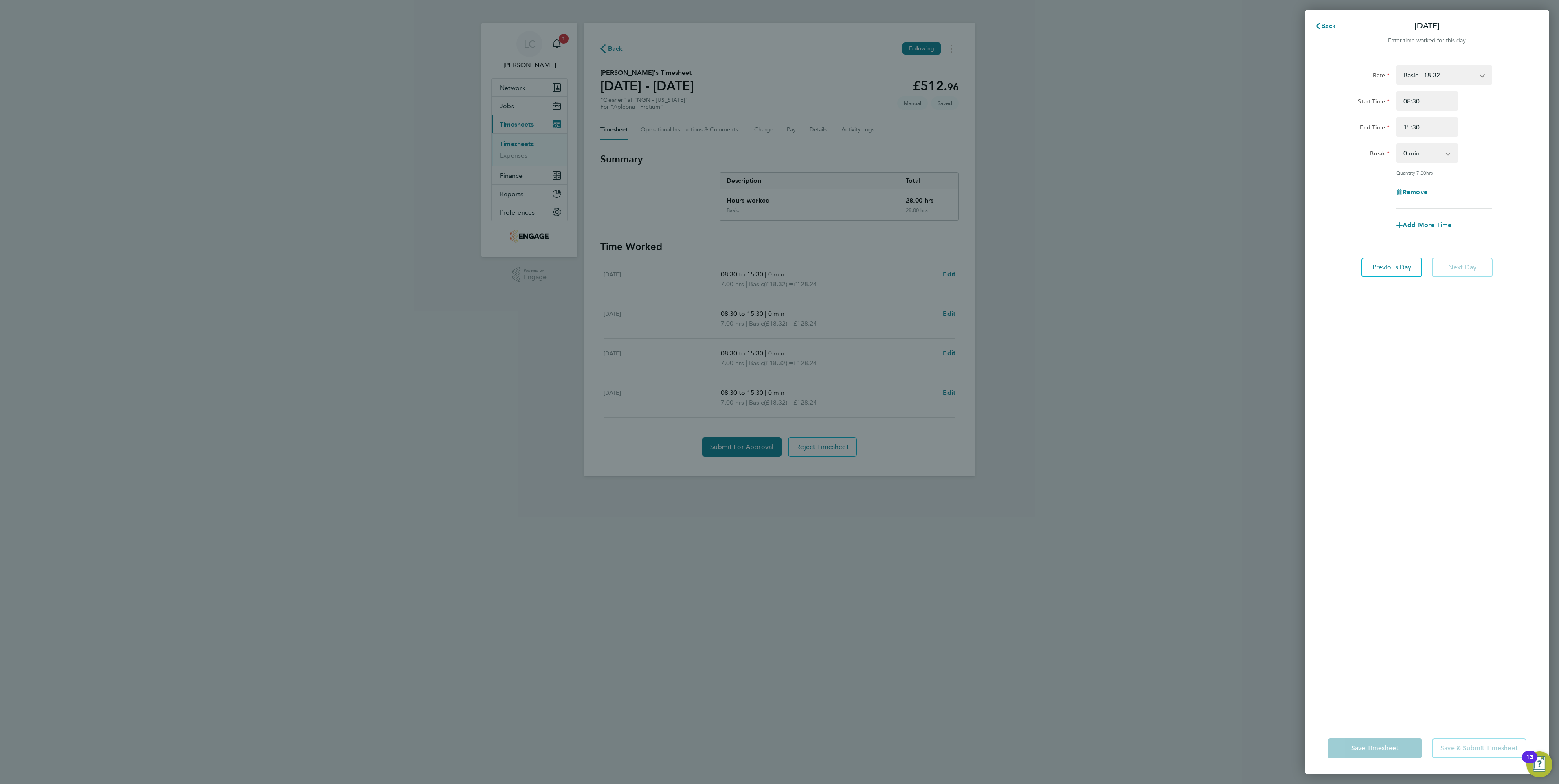
click at [1147, 272] on div "Back [DATE] Enter time worked for this day. Rate Basic - 18.32 Start Time 08:30…" at bounding box center [780, 392] width 1559 height 784
click at [1317, 38] on div "Enter time worked for this day." at bounding box center [1427, 41] width 245 height 10
click at [1318, 21] on button "Back" at bounding box center [1325, 26] width 38 height 16
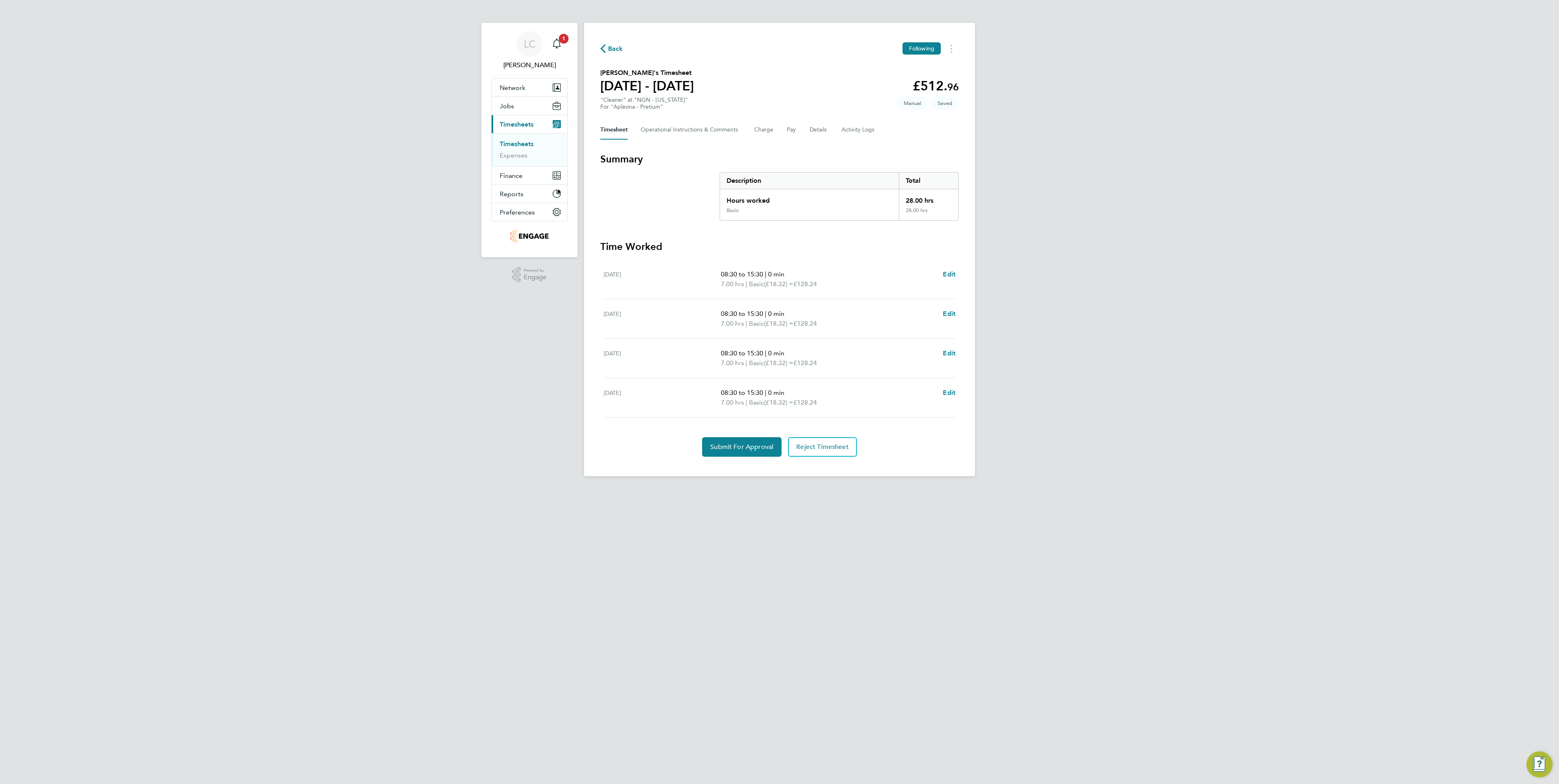
click at [1203, 255] on div "LC [PERSON_NAME] Notifications 1 Applications: Network Team Members Businesses …" at bounding box center [780, 244] width 1559 height 489
drag, startPoint x: 1175, startPoint y: 410, endPoint x: 904, endPoint y: 430, distance: 271.7
click at [1176, 411] on div "LC [PERSON_NAME] Notifications 1 Applications: Network Team Members Businesses …" at bounding box center [780, 244] width 1559 height 489
click at [761, 442] on button "Submit For Approval" at bounding box center [741, 447] width 79 height 19
click at [521, 143] on link "Timesheets" at bounding box center [517, 143] width 34 height 8
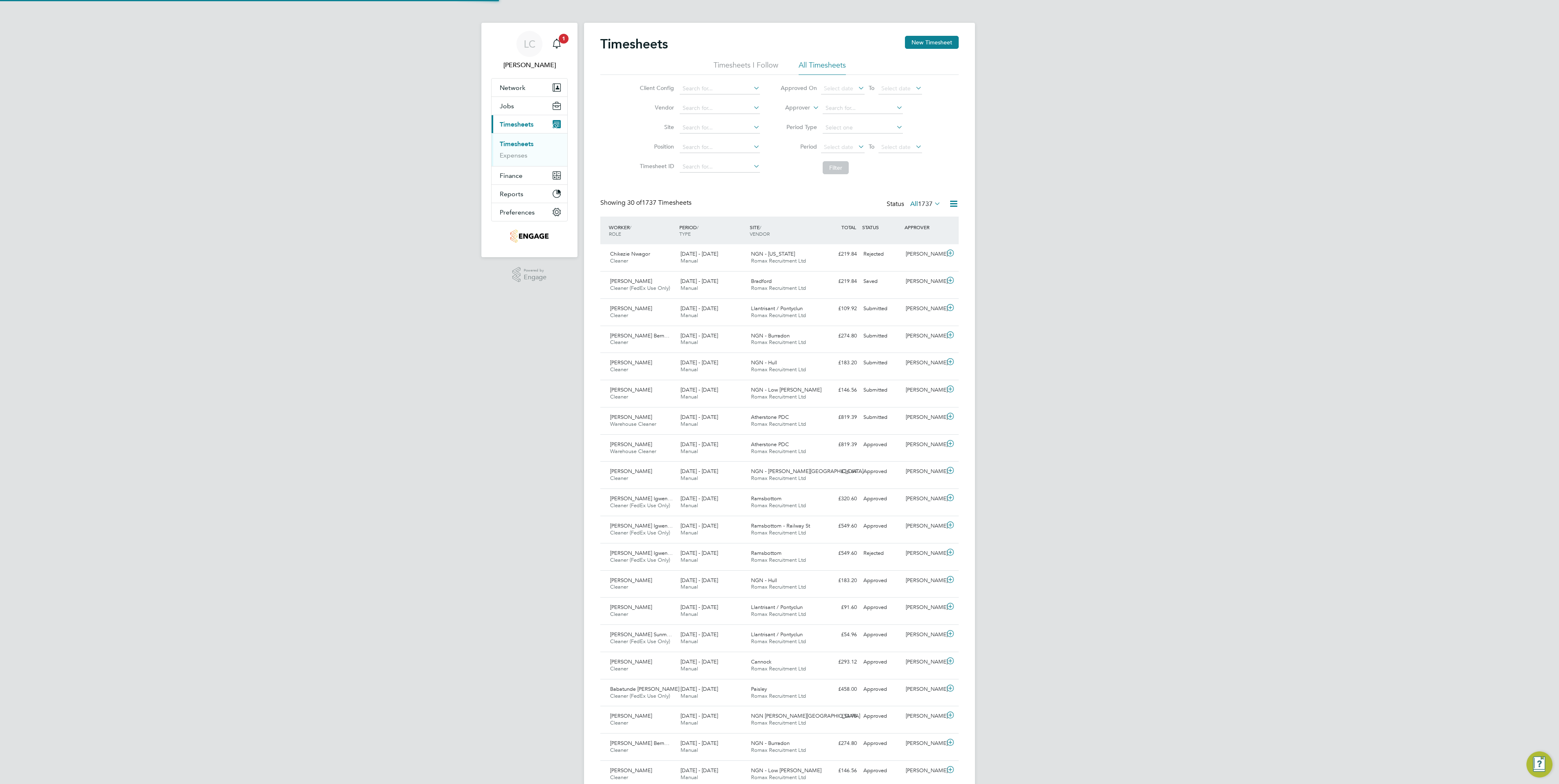
scroll to position [21, 71]
click at [896, 148] on span "Select date" at bounding box center [896, 147] width 29 height 7
click at [953, 224] on span "29" at bounding box center [954, 218] width 16 height 16
click at [833, 172] on button "Filter" at bounding box center [835, 168] width 26 height 13
click at [839, 163] on button "Filter" at bounding box center [835, 168] width 26 height 13
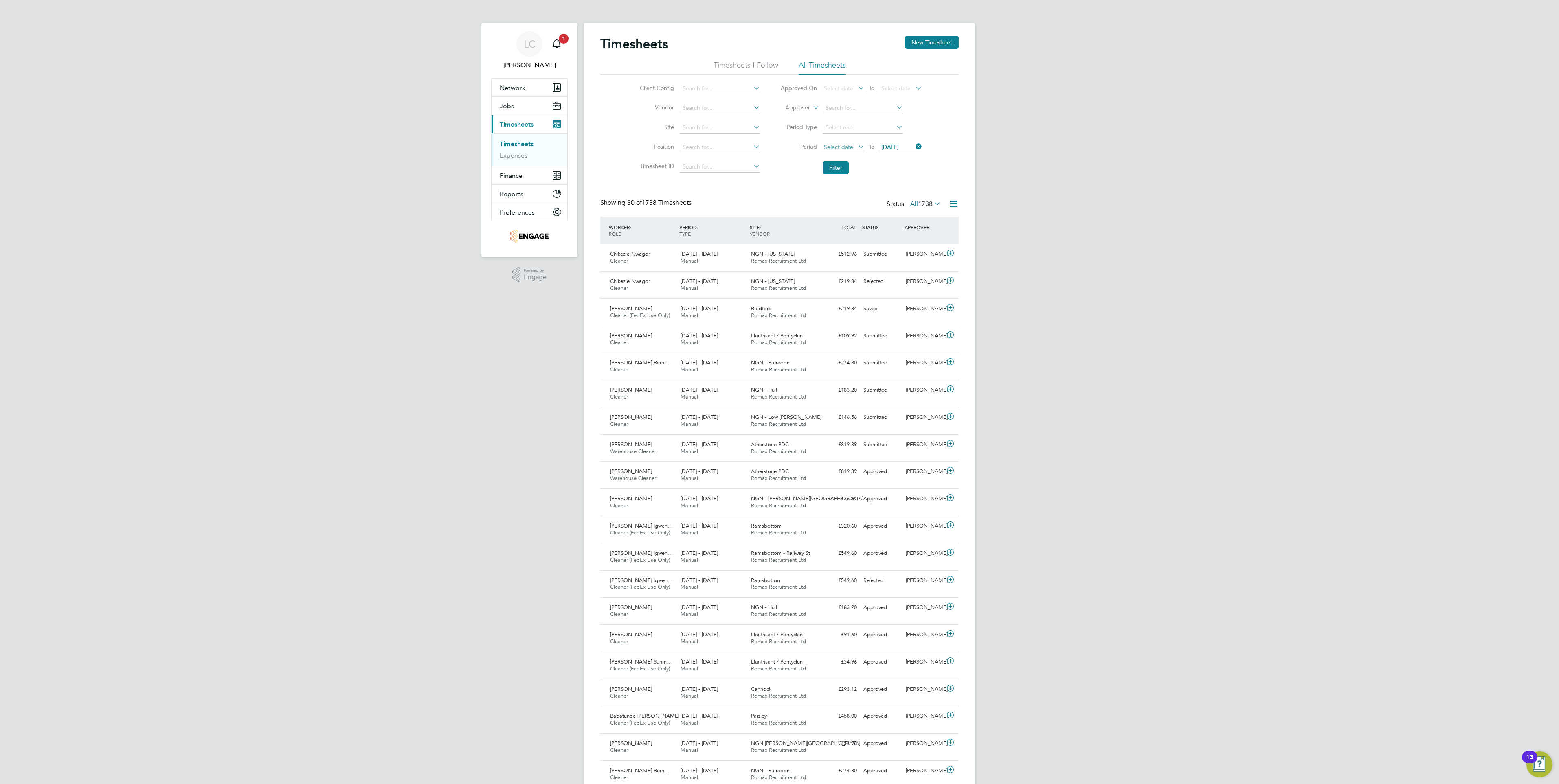
click at [837, 146] on span "Select date" at bounding box center [838, 147] width 29 height 7
click at [911, 207] on span "23" at bounding box center [911, 200] width 16 height 16
click at [832, 163] on button "Filter" at bounding box center [835, 168] width 26 height 13
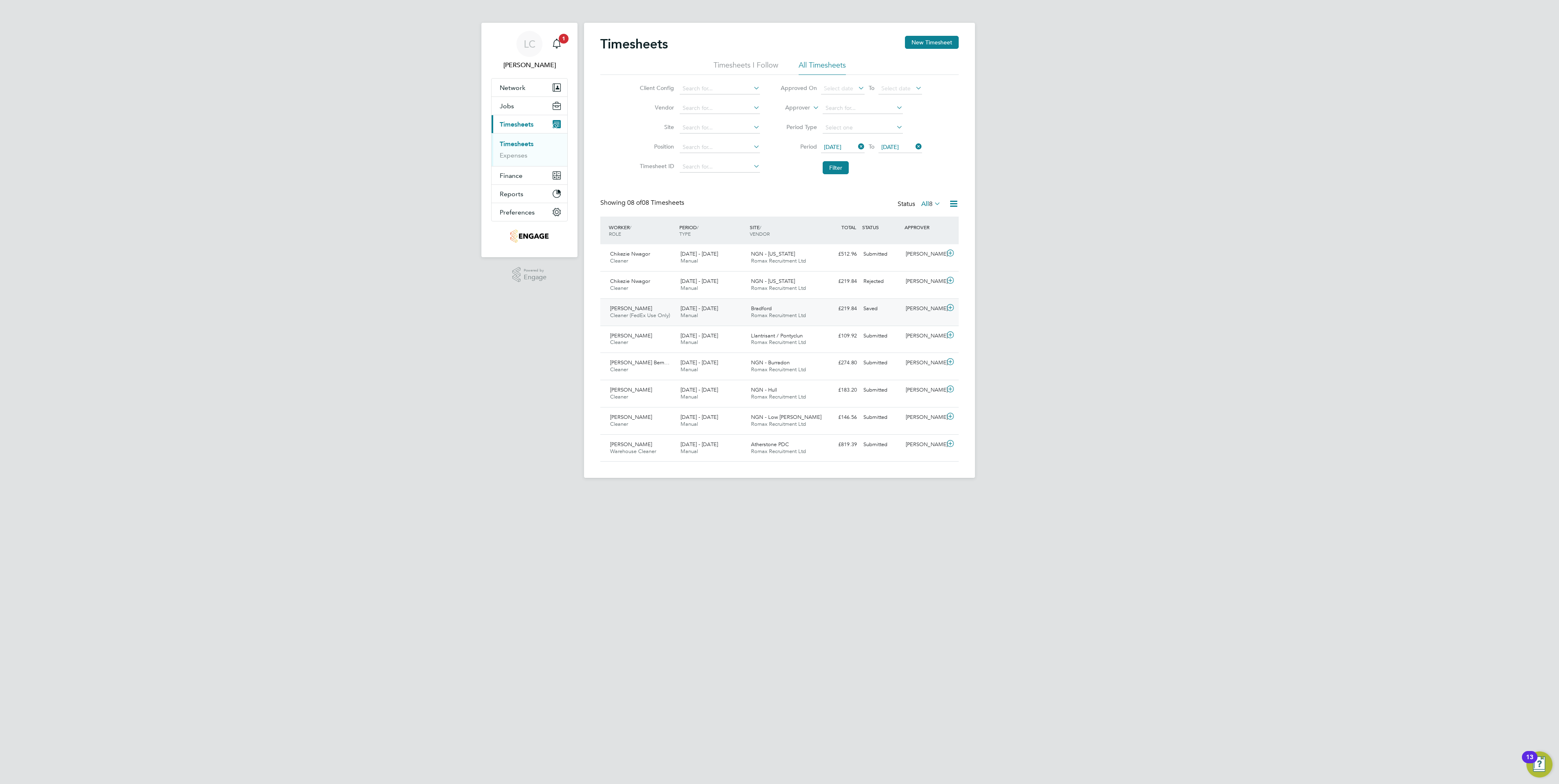
click at [951, 307] on icon at bounding box center [950, 307] width 10 height 7
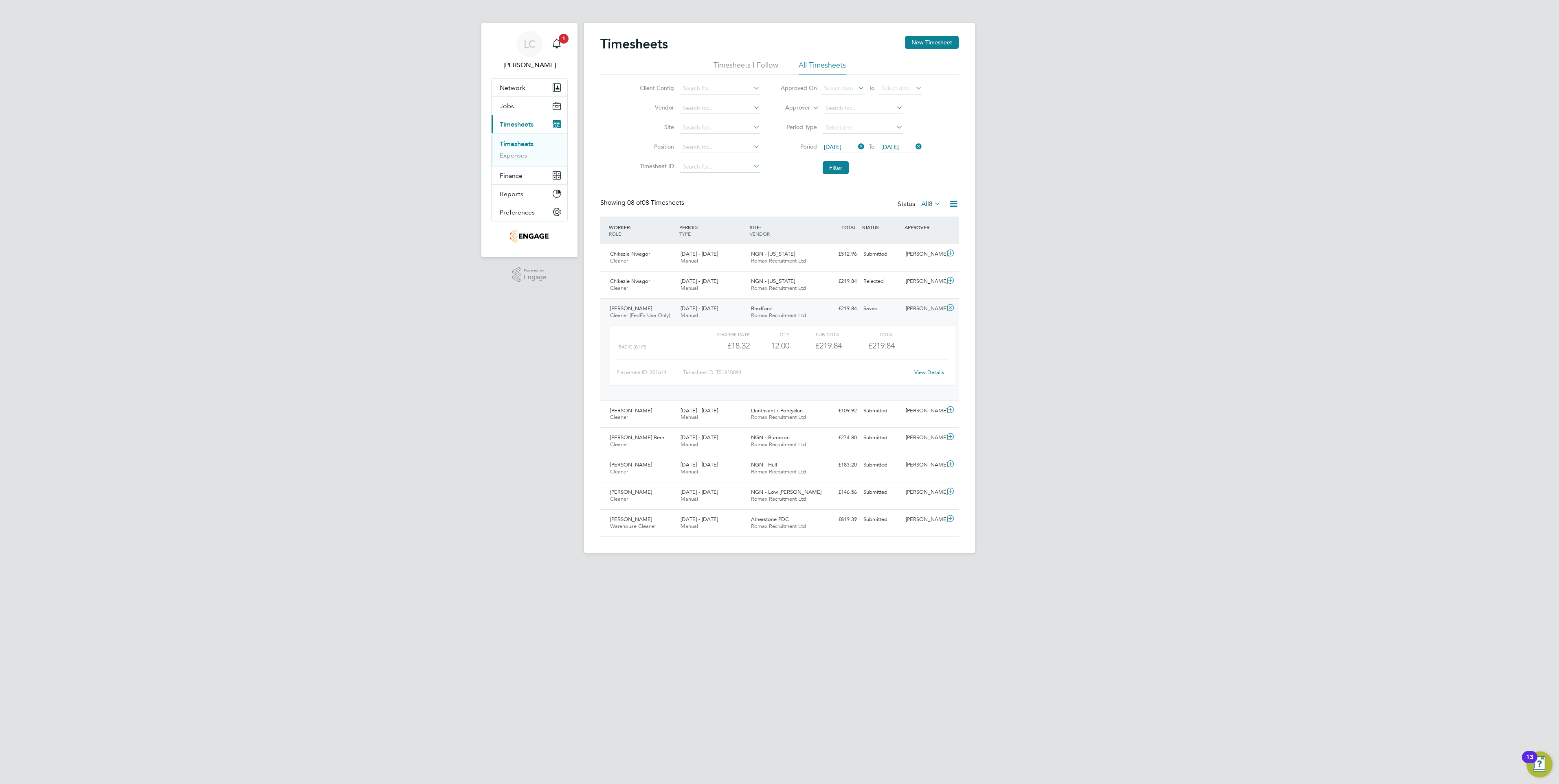
click at [919, 368] on div "View Details" at bounding box center [929, 373] width 40 height 13
click at [922, 371] on link "View Details" at bounding box center [929, 372] width 30 height 7
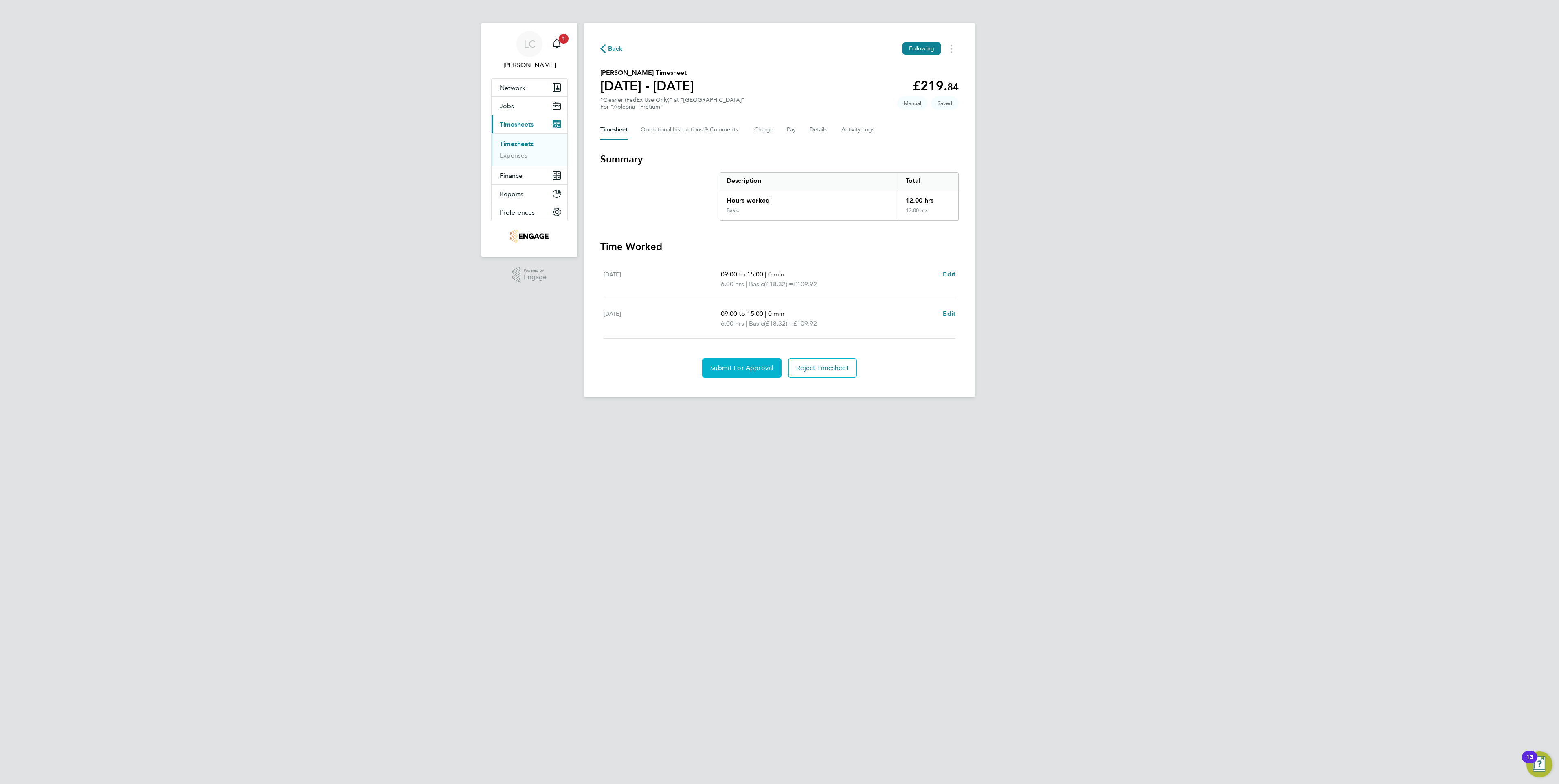
click at [732, 364] on span "Submit For Approval" at bounding box center [742, 368] width 63 height 8
drag, startPoint x: 516, startPoint y: 142, endPoint x: 536, endPoint y: 145, distance: 20.2
click at [516, 142] on link "Timesheets" at bounding box center [517, 143] width 34 height 8
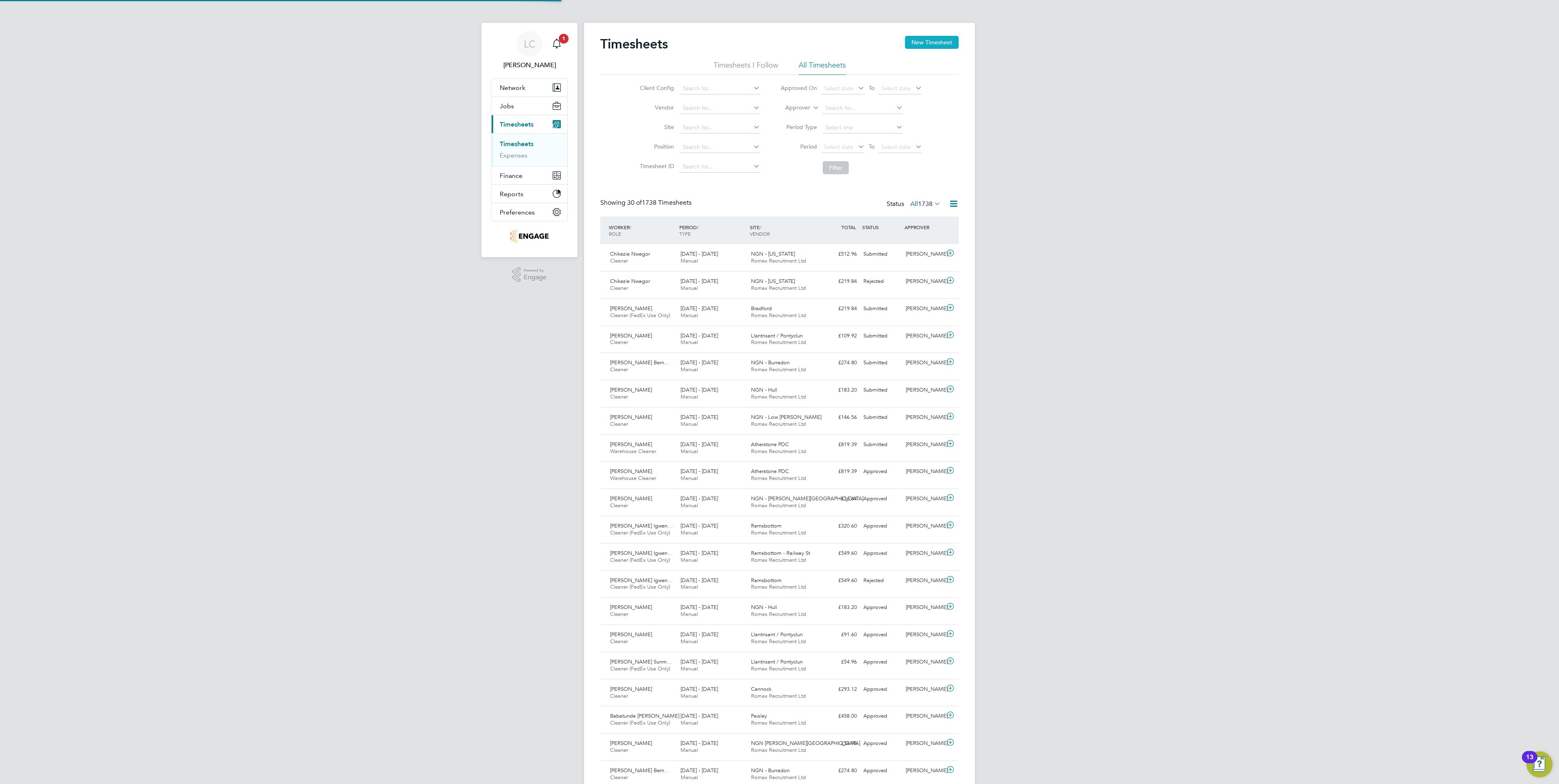
click at [933, 44] on button "New Timesheet" at bounding box center [931, 42] width 54 height 13
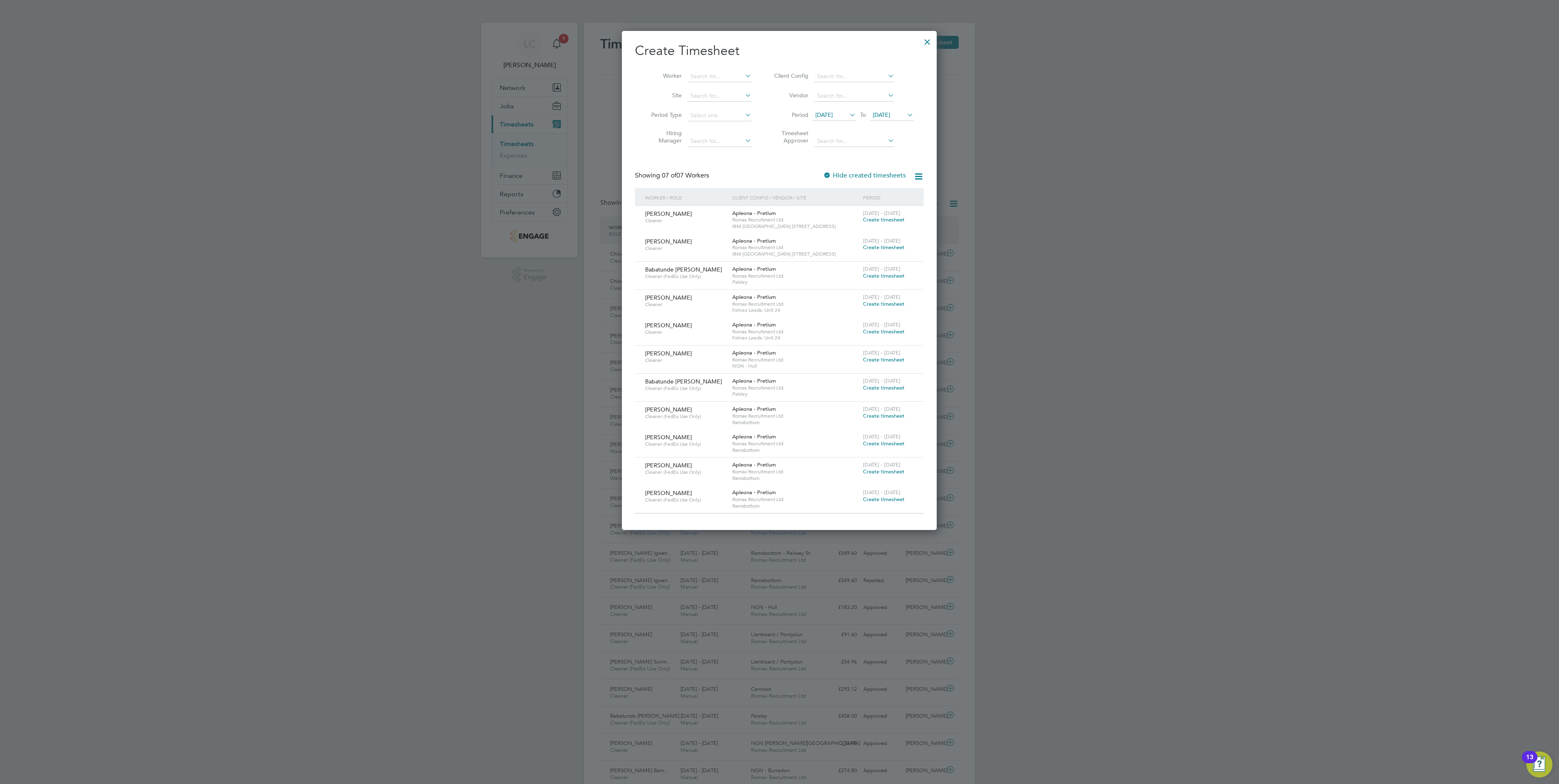
click at [890, 115] on span "[DATE]" at bounding box center [881, 115] width 18 height 7
click at [949, 211] on span "29" at bounding box center [946, 203] width 16 height 16
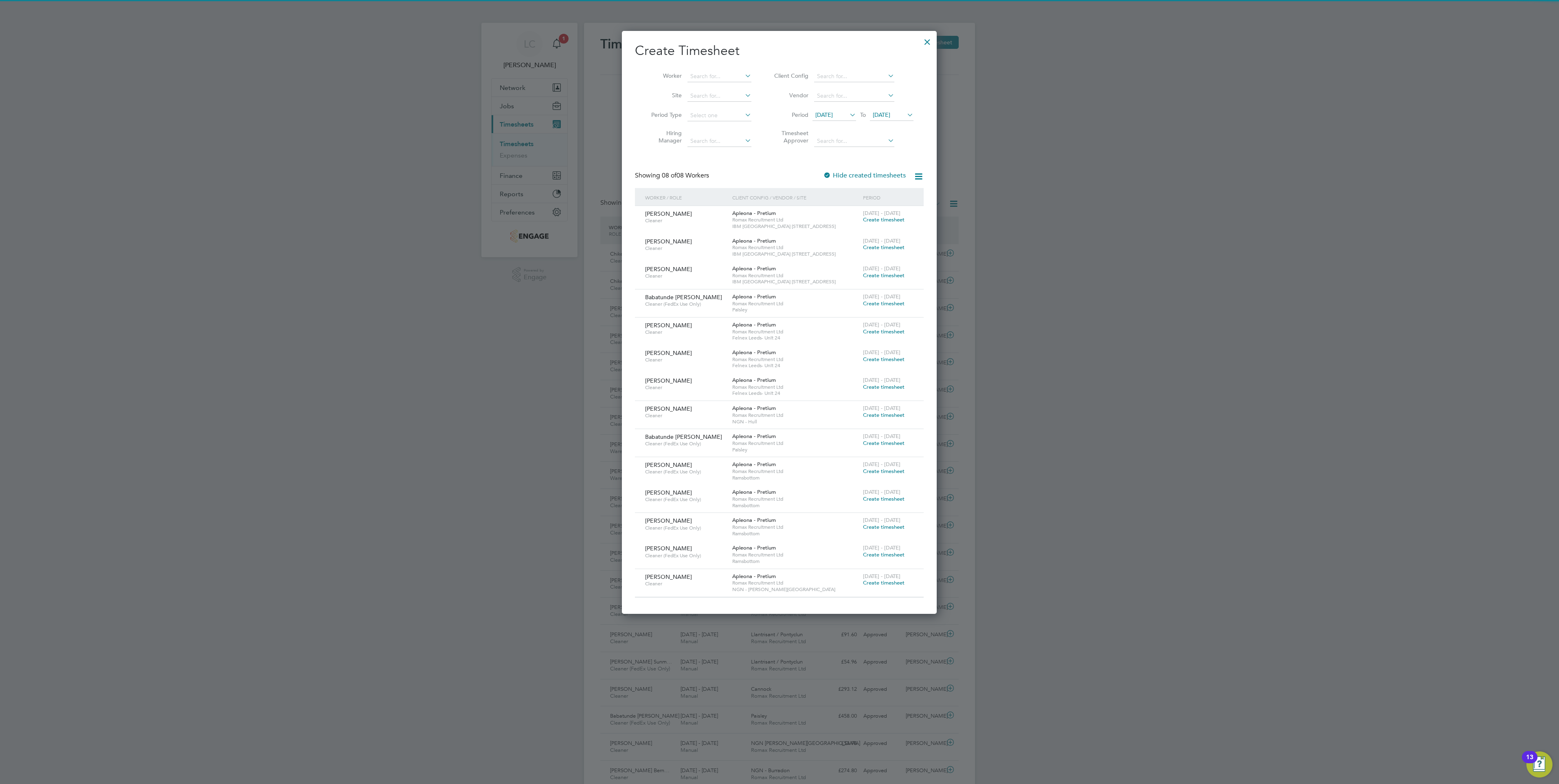
click at [833, 116] on span "[DATE]" at bounding box center [824, 115] width 18 height 7
click at [904, 209] on span "23" at bounding box center [904, 204] width 16 height 16
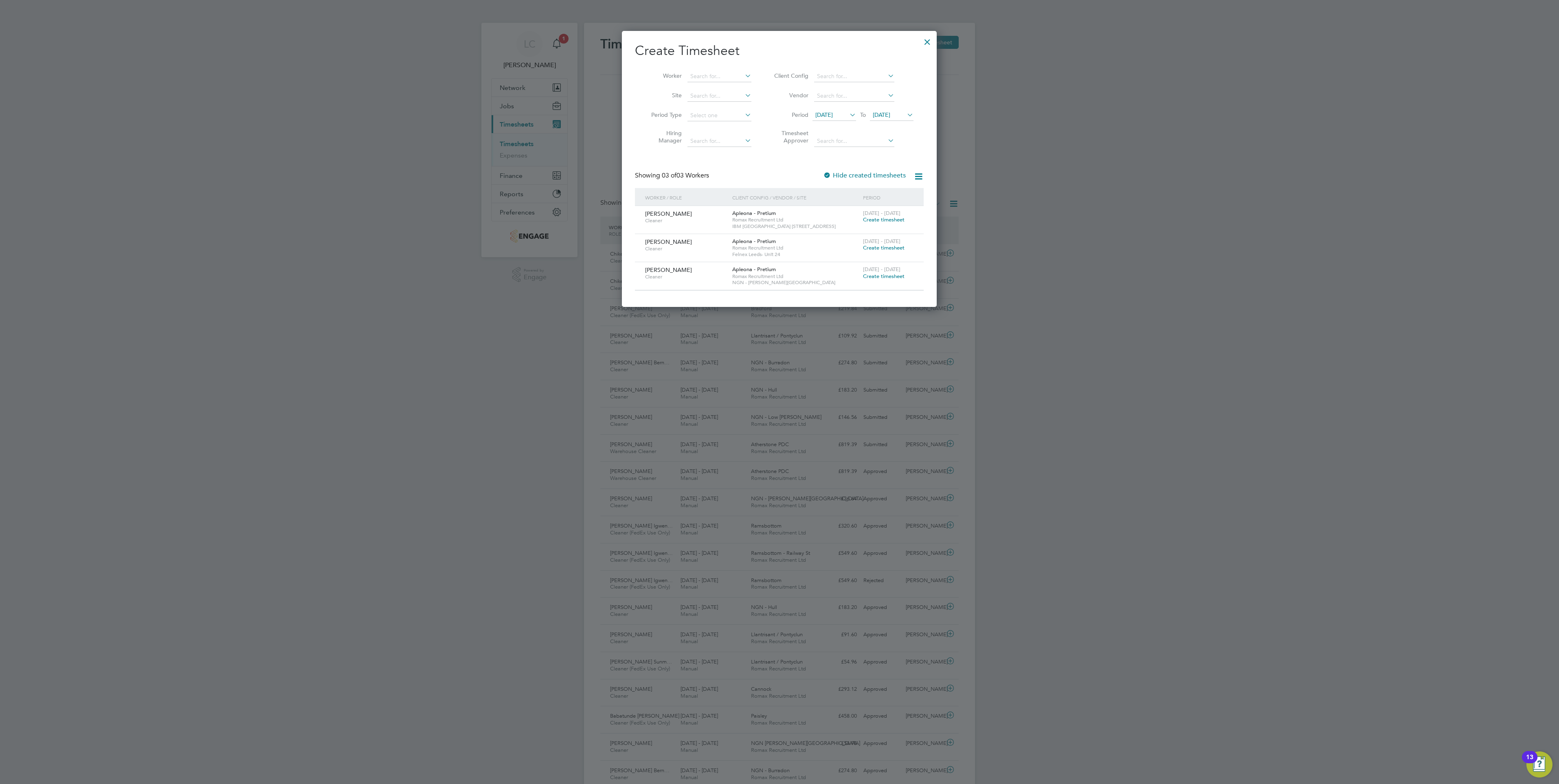
click at [1063, 241] on div at bounding box center [780, 392] width 1559 height 784
click at [928, 44] on div at bounding box center [927, 40] width 15 height 15
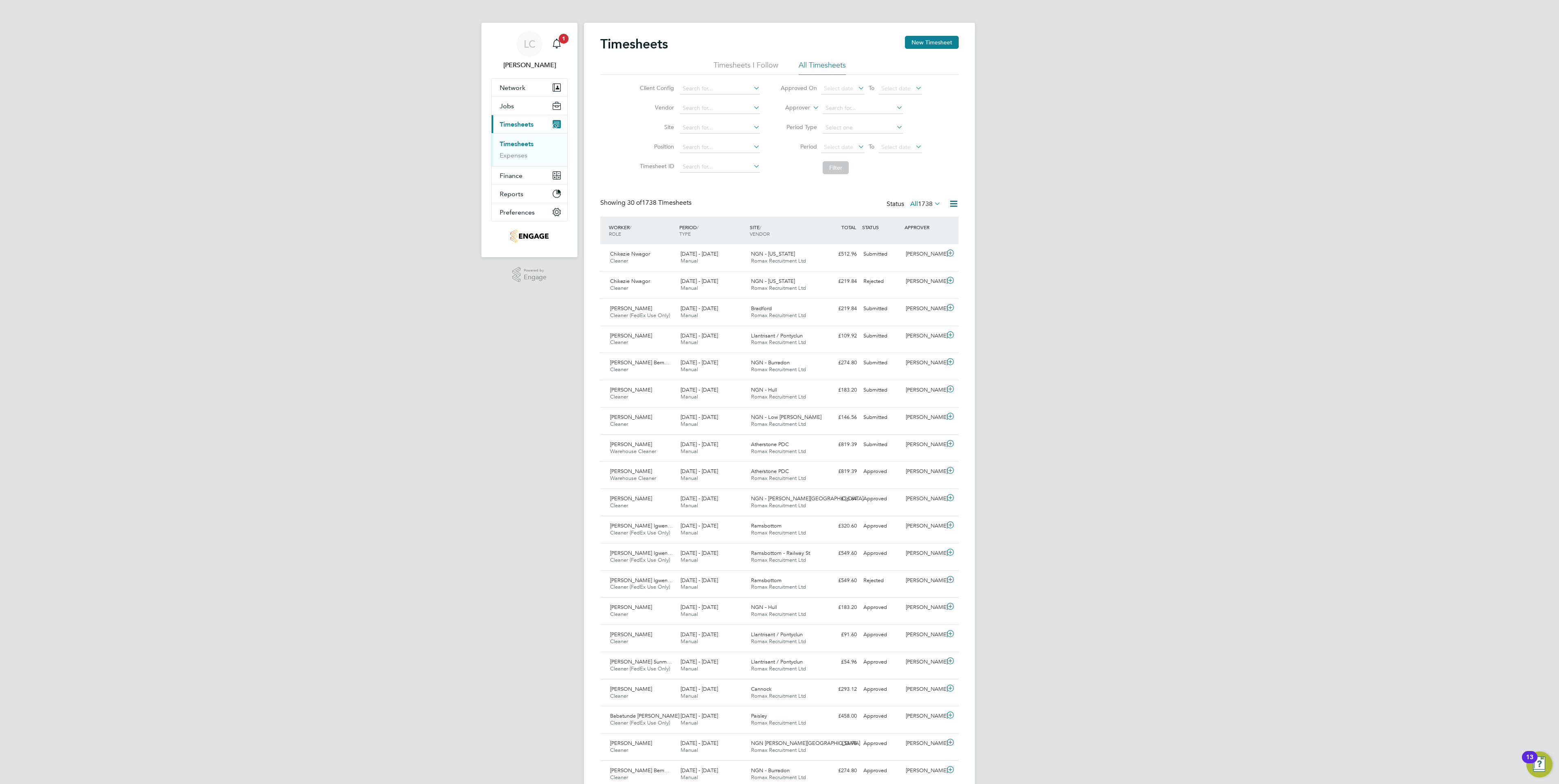
click at [825, 56] on div "Timesheets New Timesheet" at bounding box center [780, 48] width 358 height 24
click at [825, 62] on li "All Timesheets" at bounding box center [822, 68] width 47 height 15
click at [693, 130] on input at bounding box center [720, 128] width 80 height 11
click at [950, 41] on button "New Timesheet" at bounding box center [931, 42] width 54 height 13
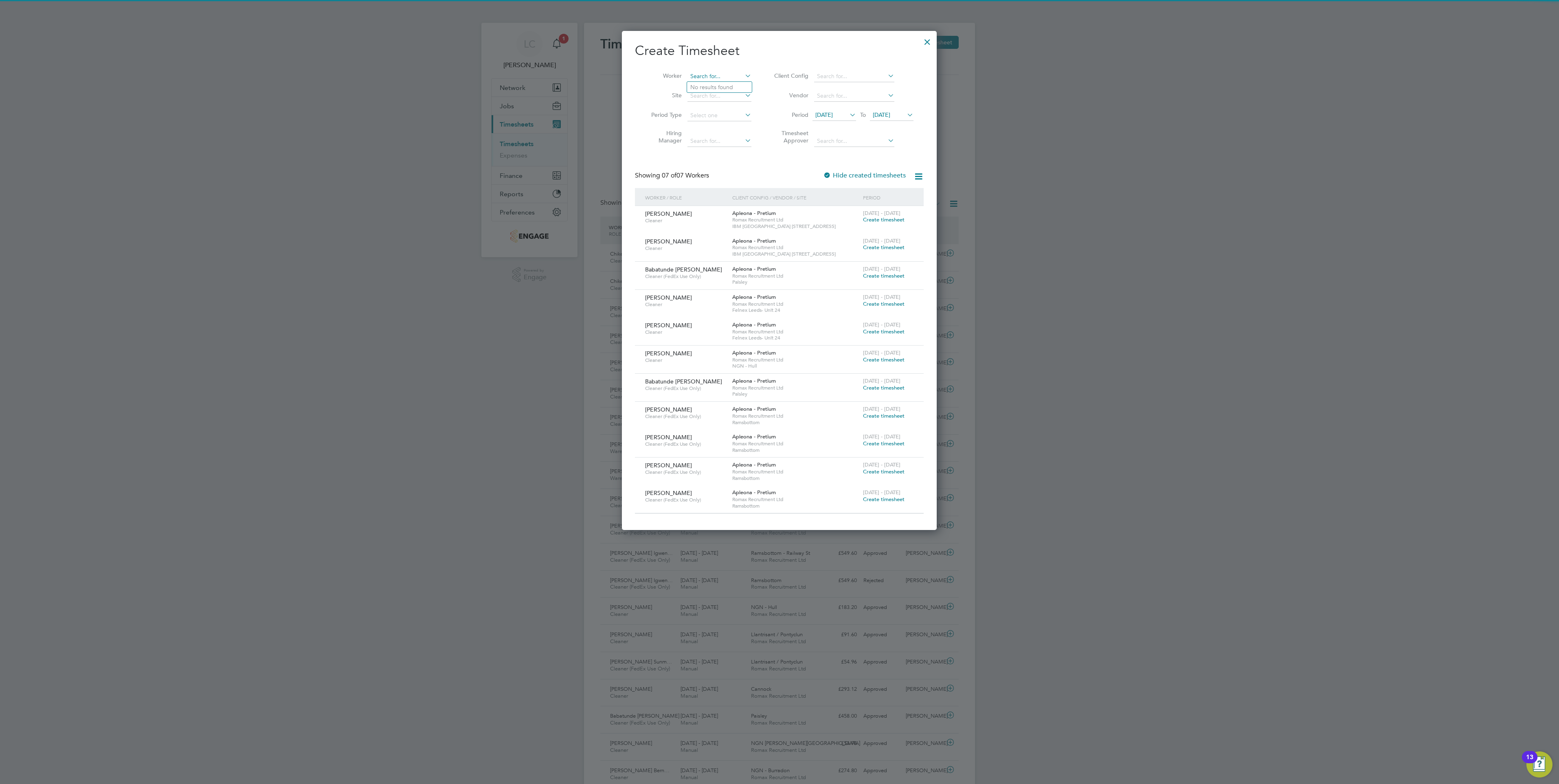
click at [709, 79] on input at bounding box center [720, 76] width 64 height 11
click at [721, 131] on li "Angel a [PERSON_NAME]" at bounding box center [724, 131] width 74 height 11
type input "[PERSON_NAME] [PERSON_NAME]"
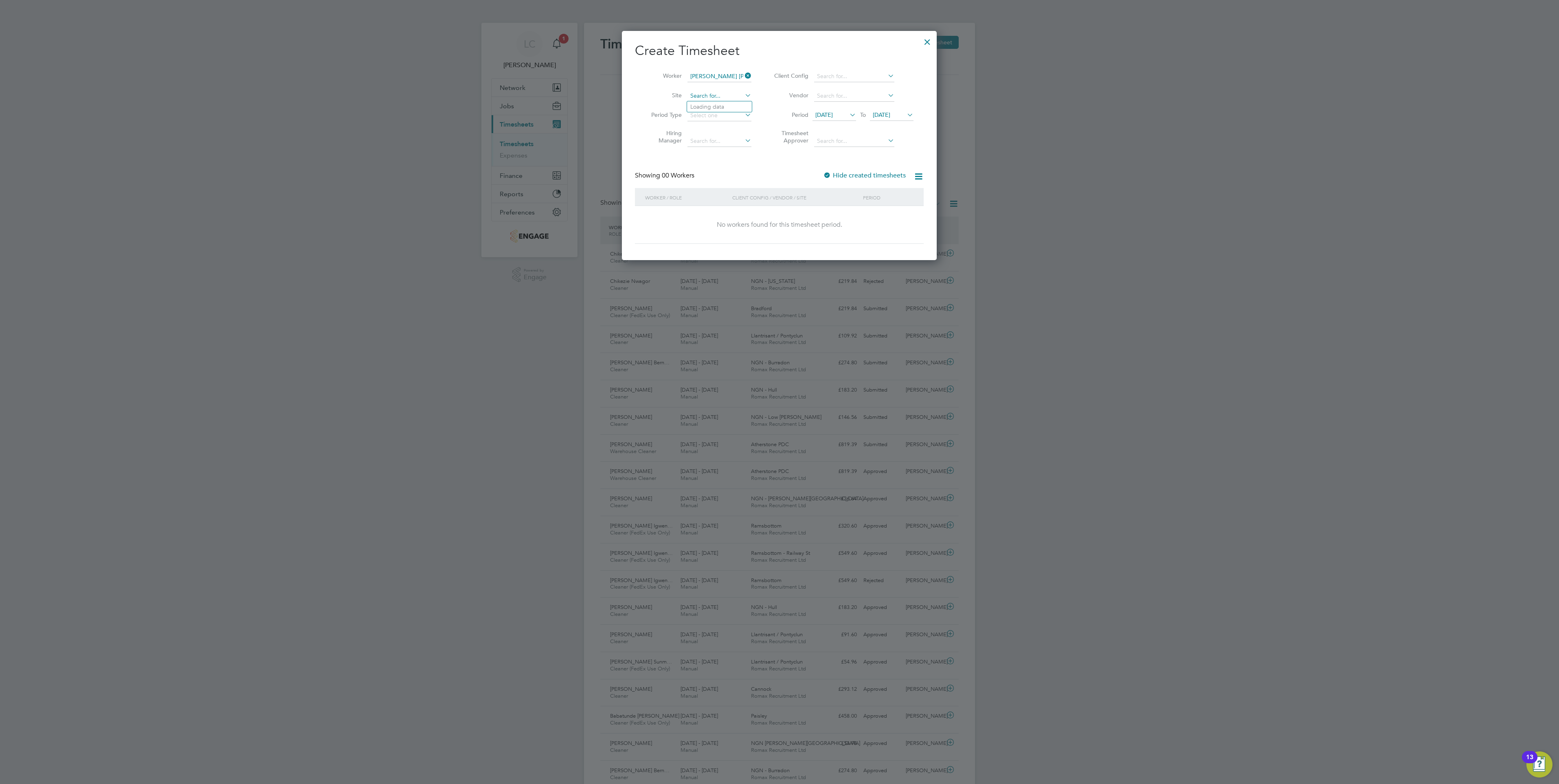
click at [714, 96] on input at bounding box center [720, 96] width 64 height 11
click at [713, 103] on li "Craw ley" at bounding box center [722, 107] width 71 height 11
type input "[PERSON_NAME]"
click at [890, 116] on span "[DATE]" at bounding box center [881, 115] width 18 height 7
click at [946, 210] on span "29" at bounding box center [946, 203] width 16 height 16
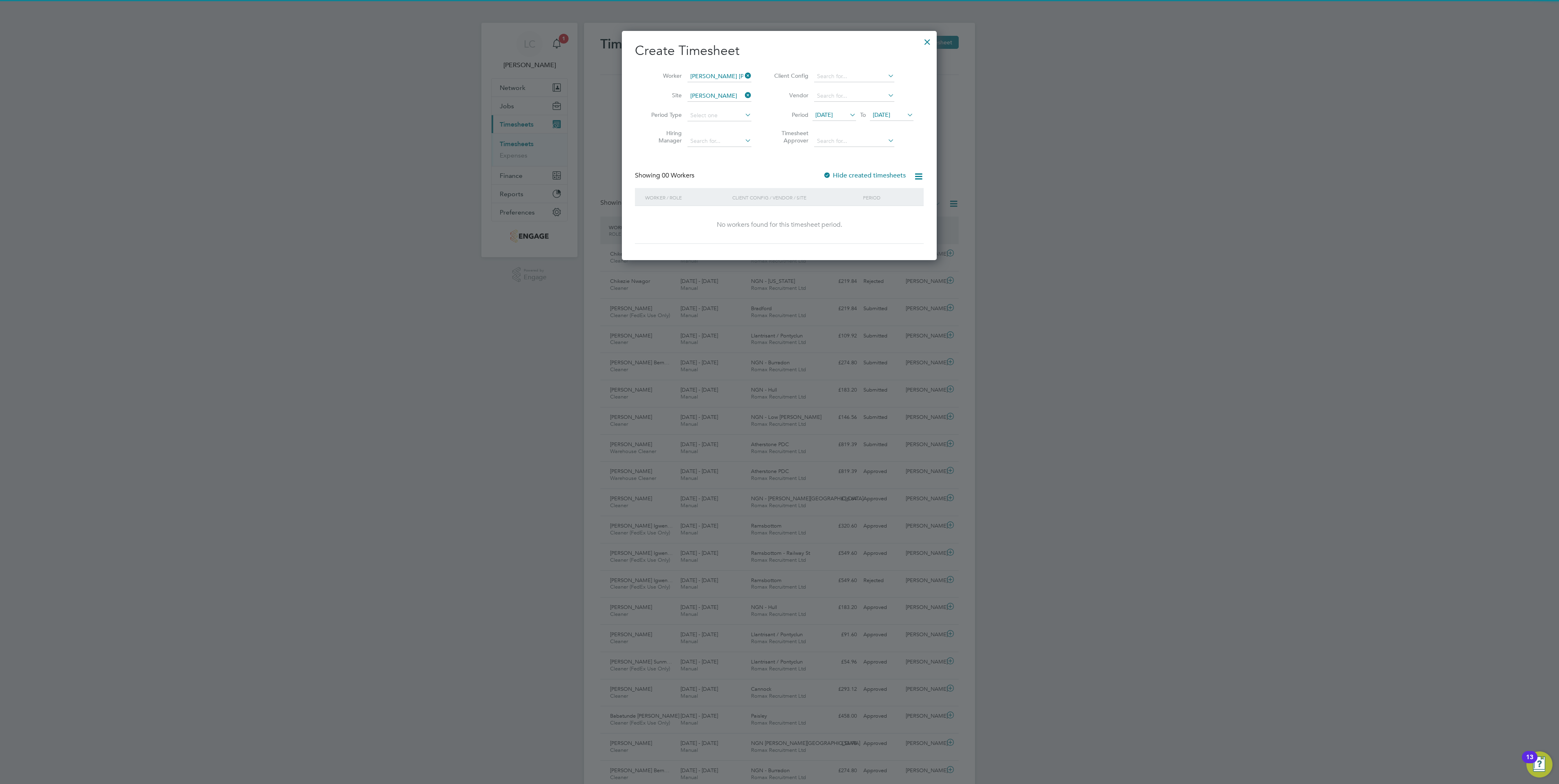
click at [836, 110] on span "[DATE]" at bounding box center [835, 116] width 44 height 11
click at [902, 212] on span "23" at bounding box center [904, 204] width 16 height 16
click at [714, 146] on li "Hiring Manager" at bounding box center [698, 138] width 126 height 25
click at [931, 41] on div at bounding box center [927, 40] width 15 height 15
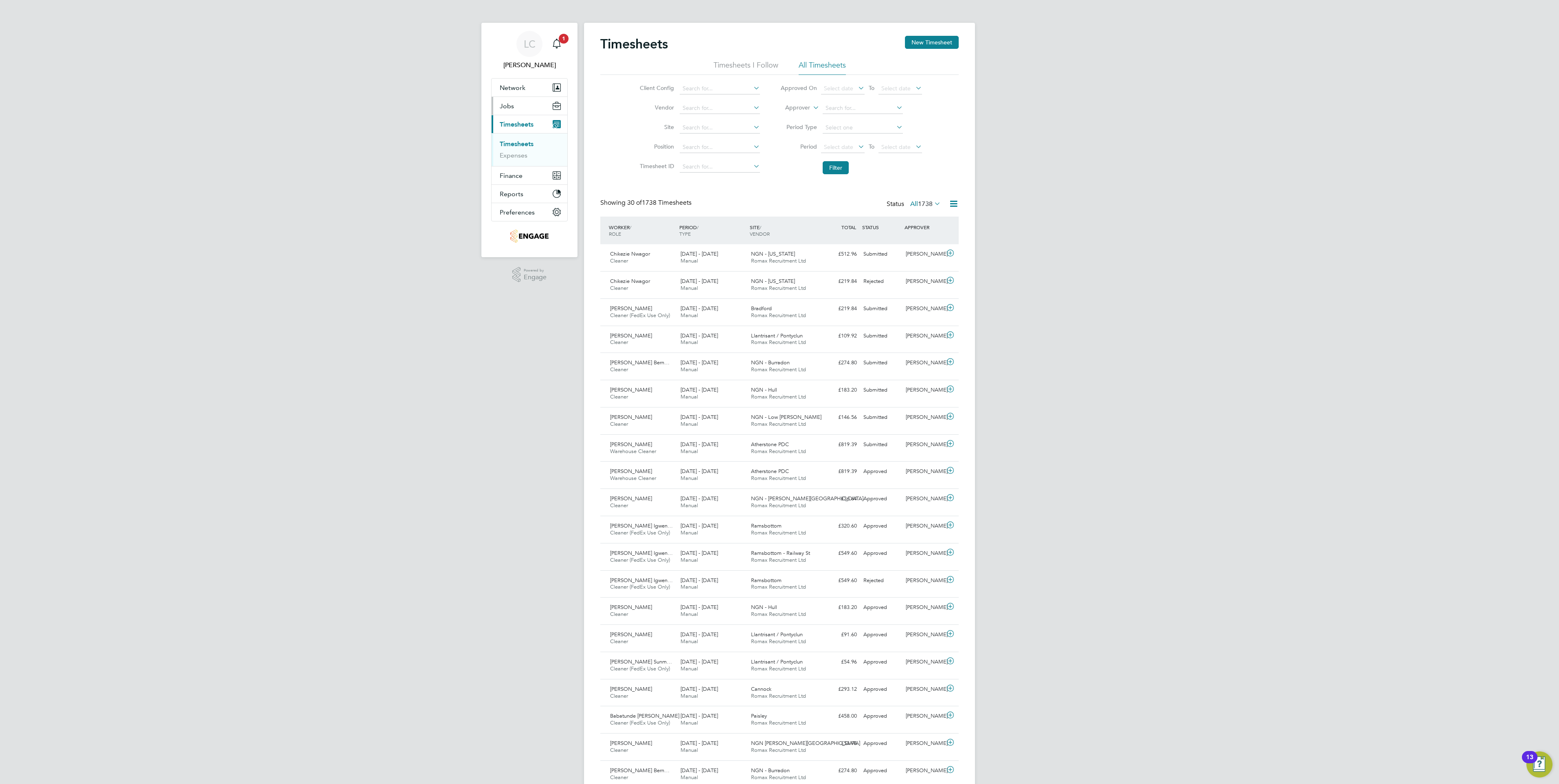
click at [530, 106] on button "Jobs" at bounding box center [529, 106] width 76 height 18
click at [526, 109] on button "Jobs" at bounding box center [529, 106] width 76 height 18
click at [520, 136] on link "Vacancies" at bounding box center [514, 137] width 29 height 8
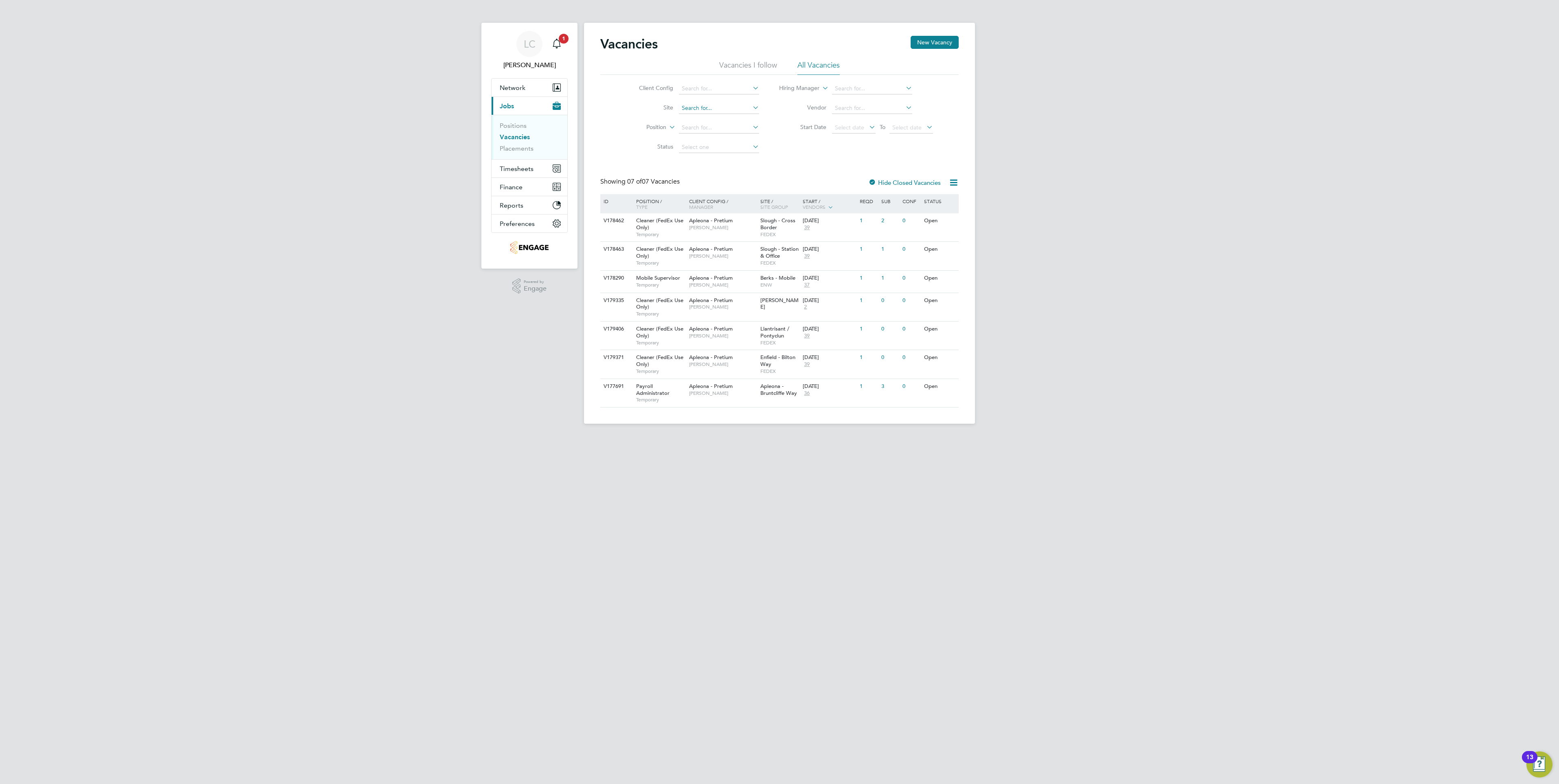
click at [692, 105] on input at bounding box center [719, 108] width 80 height 11
click at [734, 122] on li "Swa nsea" at bounding box center [718, 119] width 81 height 11
type input "[GEOGRAPHIC_DATA]"
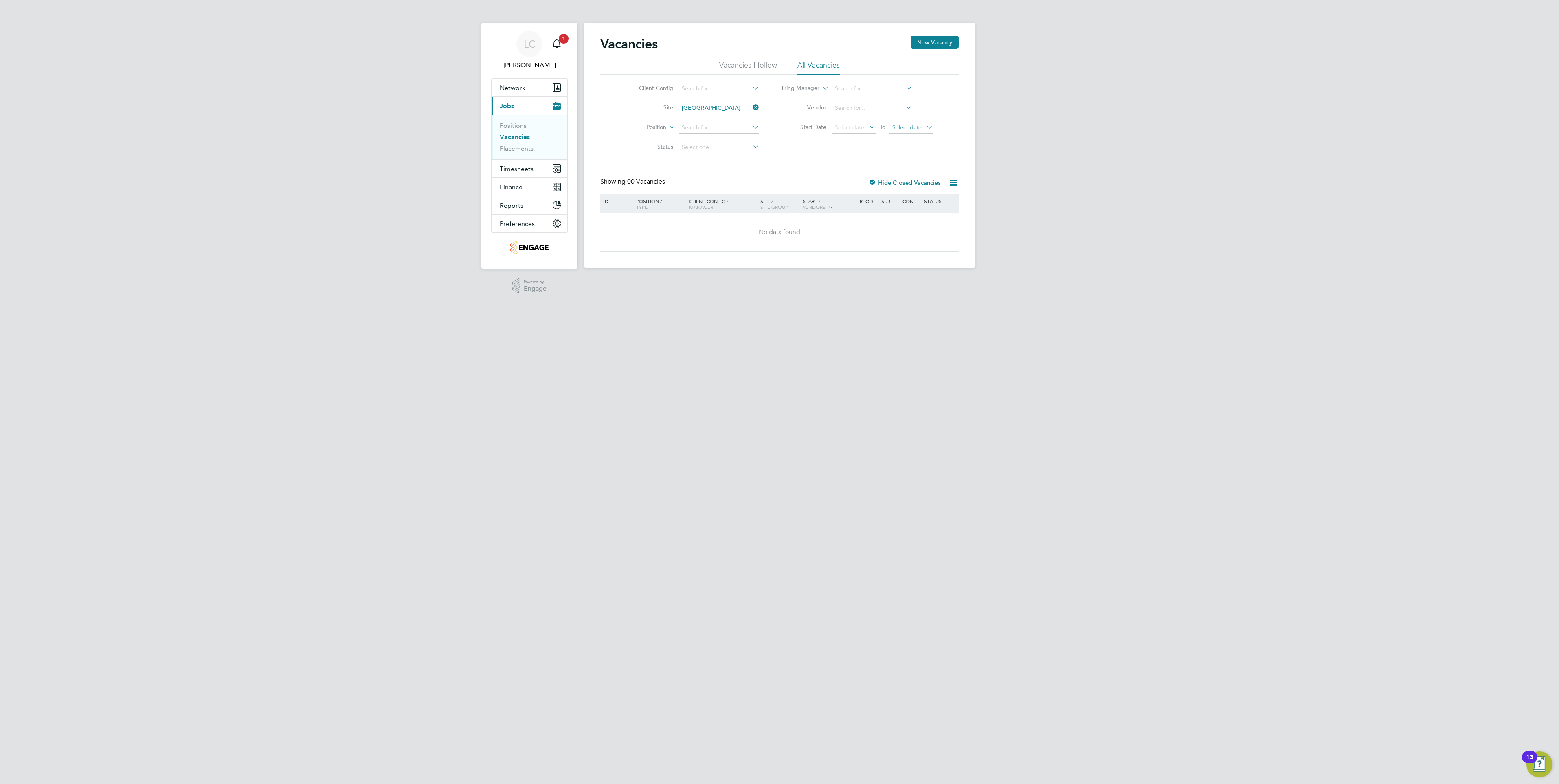
click at [910, 130] on span "Select date" at bounding box center [907, 128] width 29 height 7
click at [968, 205] on span "29" at bounding box center [965, 198] width 16 height 16
click at [862, 128] on span "Select date" at bounding box center [850, 128] width 29 height 7
click at [925, 188] on span "23" at bounding box center [922, 181] width 16 height 16
click at [920, 241] on div "No data found" at bounding box center [780, 232] width 356 height 38
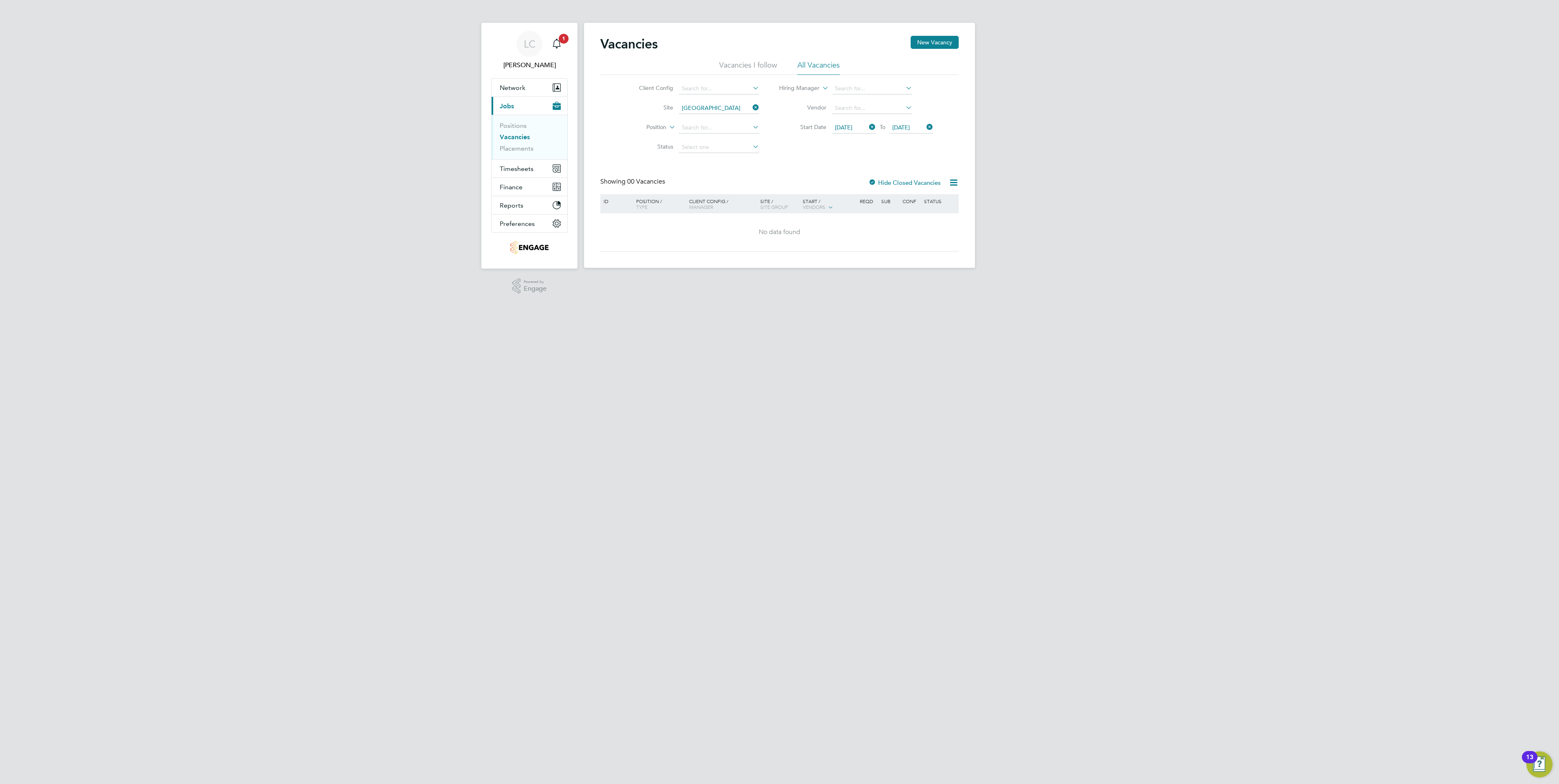
drag, startPoint x: 813, startPoint y: 176, endPoint x: 792, endPoint y: 182, distance: 21.8
click at [813, 176] on div "Vacancies New Vacancy Vacancies I follow All Vacancies Client Config Site [GEOG…" at bounding box center [780, 143] width 358 height 216
click at [519, 128] on link "Positions" at bounding box center [513, 125] width 27 height 8
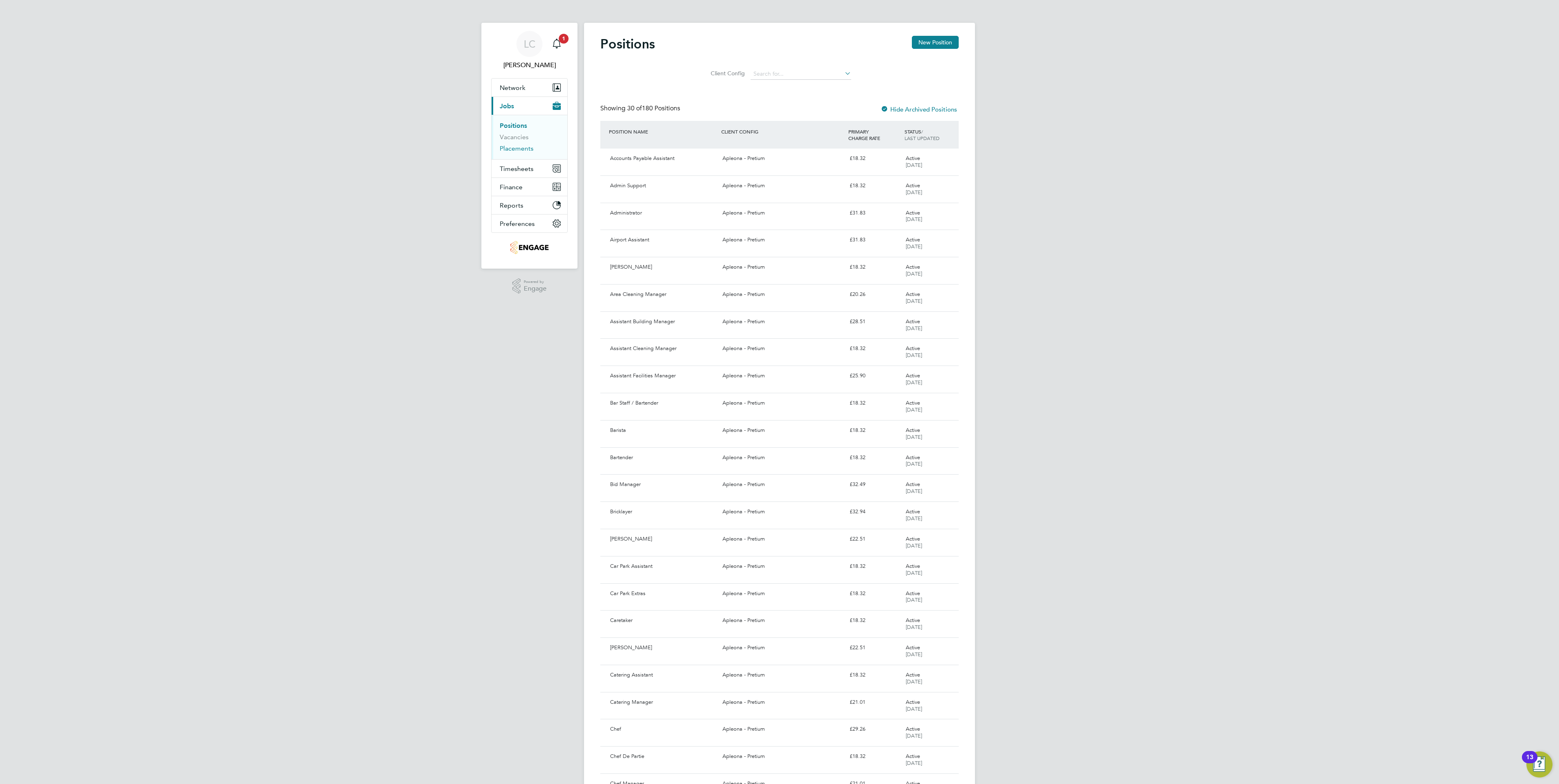
click at [531, 149] on link "Placements" at bounding box center [517, 148] width 34 height 8
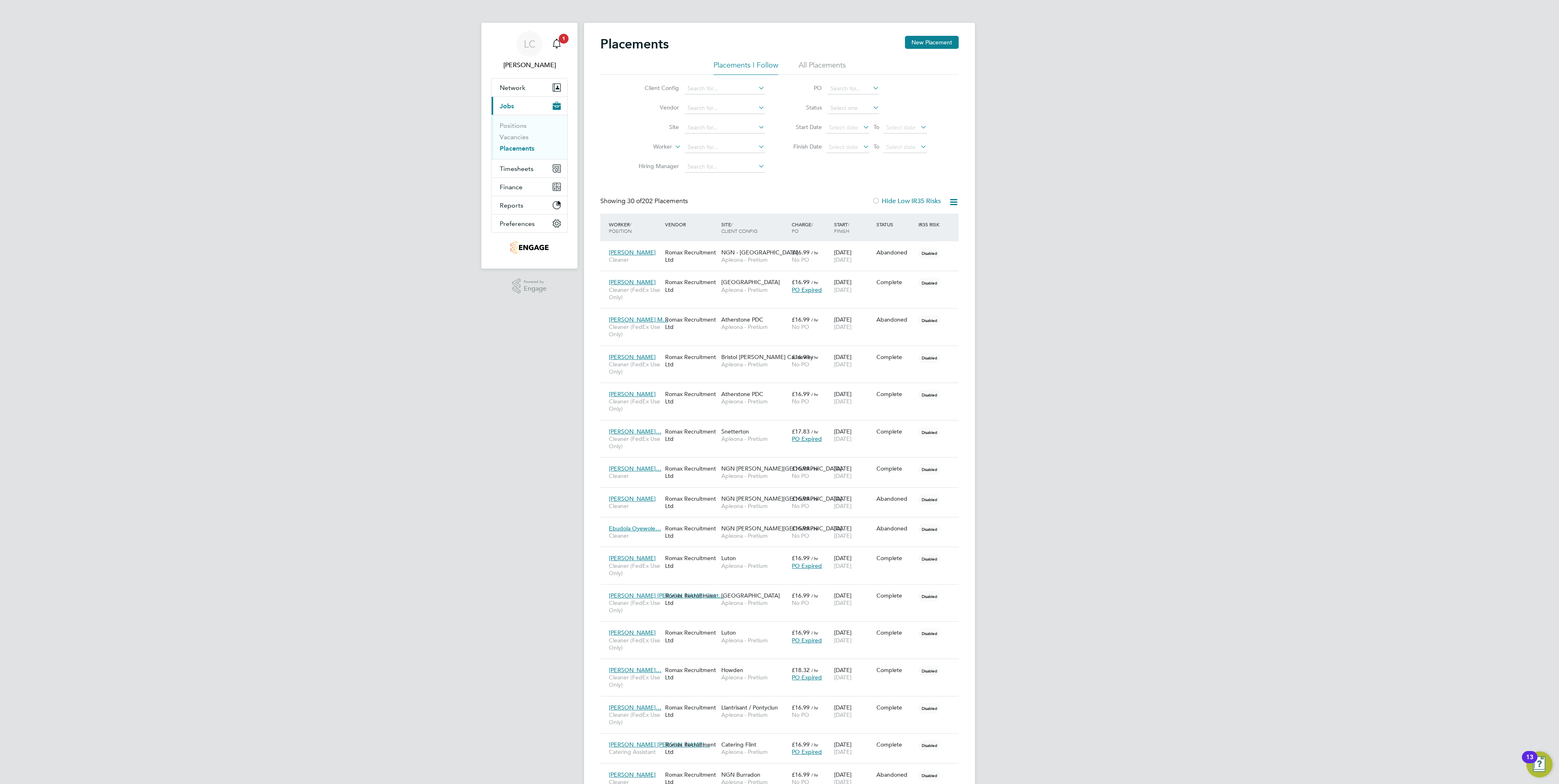
click at [818, 63] on li "All Placements" at bounding box center [822, 68] width 47 height 15
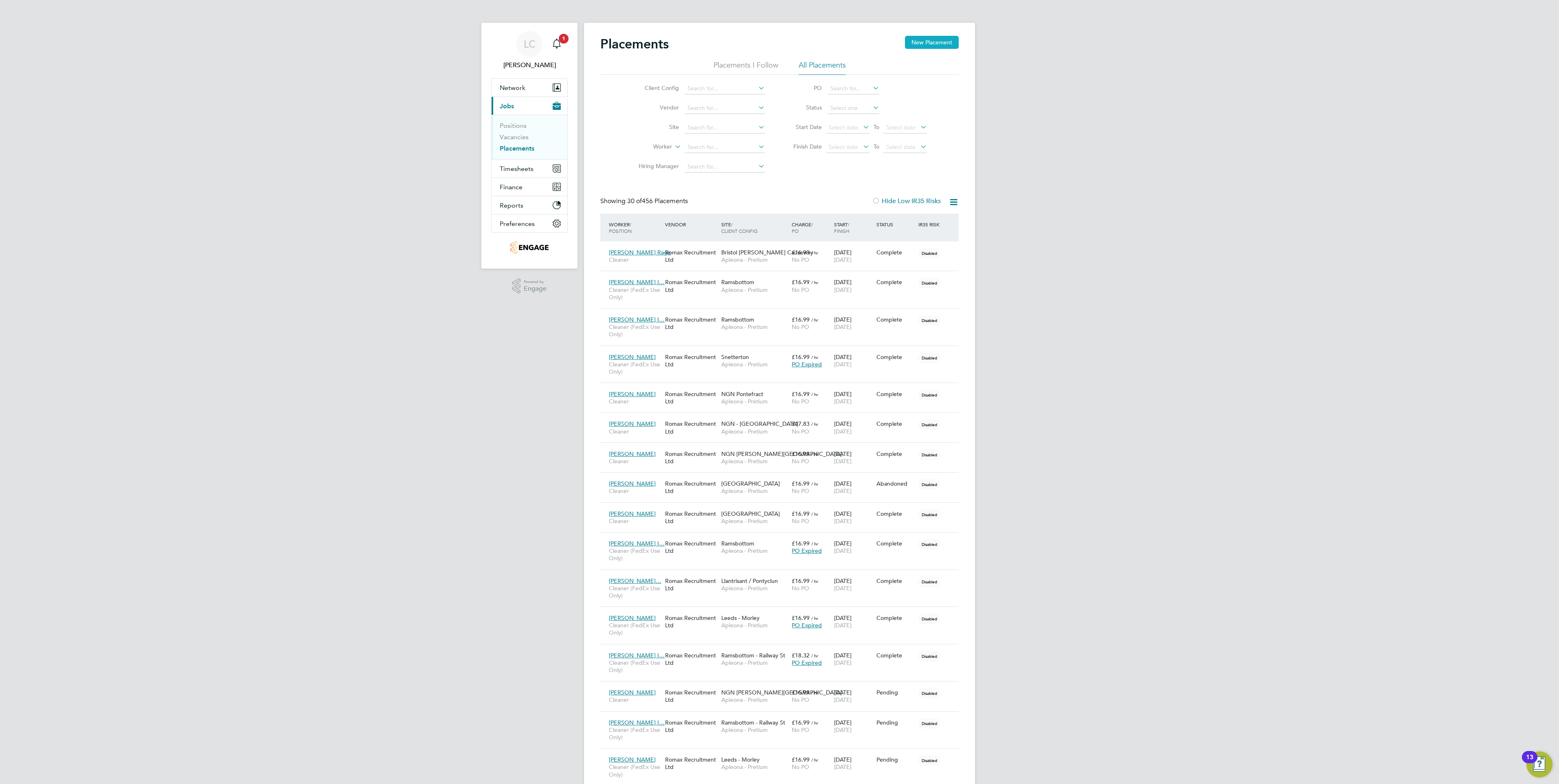
click at [917, 47] on button "New Placement" at bounding box center [931, 42] width 54 height 13
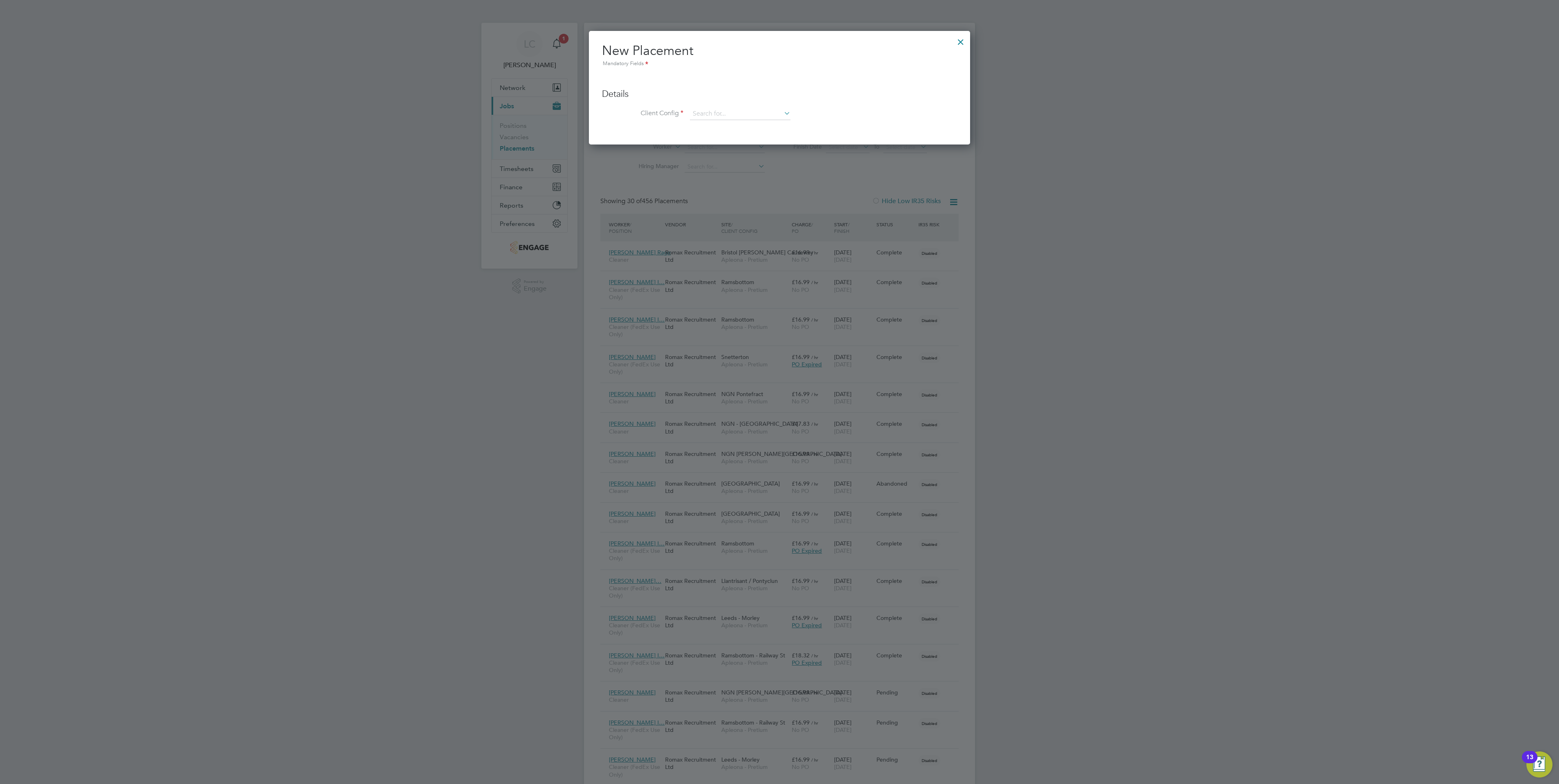
drag, startPoint x: 973, startPoint y: 37, endPoint x: 968, endPoint y: 38, distance: 5.1
click at [968, 38] on div "Placements New Placement Placements I Follow All Placements Client Config Vendo…" at bounding box center [780, 656] width 391 height 1267
drag, startPoint x: 968, startPoint y: 38, endPoint x: 962, endPoint y: 41, distance: 6.7
click at [962, 41] on div at bounding box center [960, 40] width 15 height 15
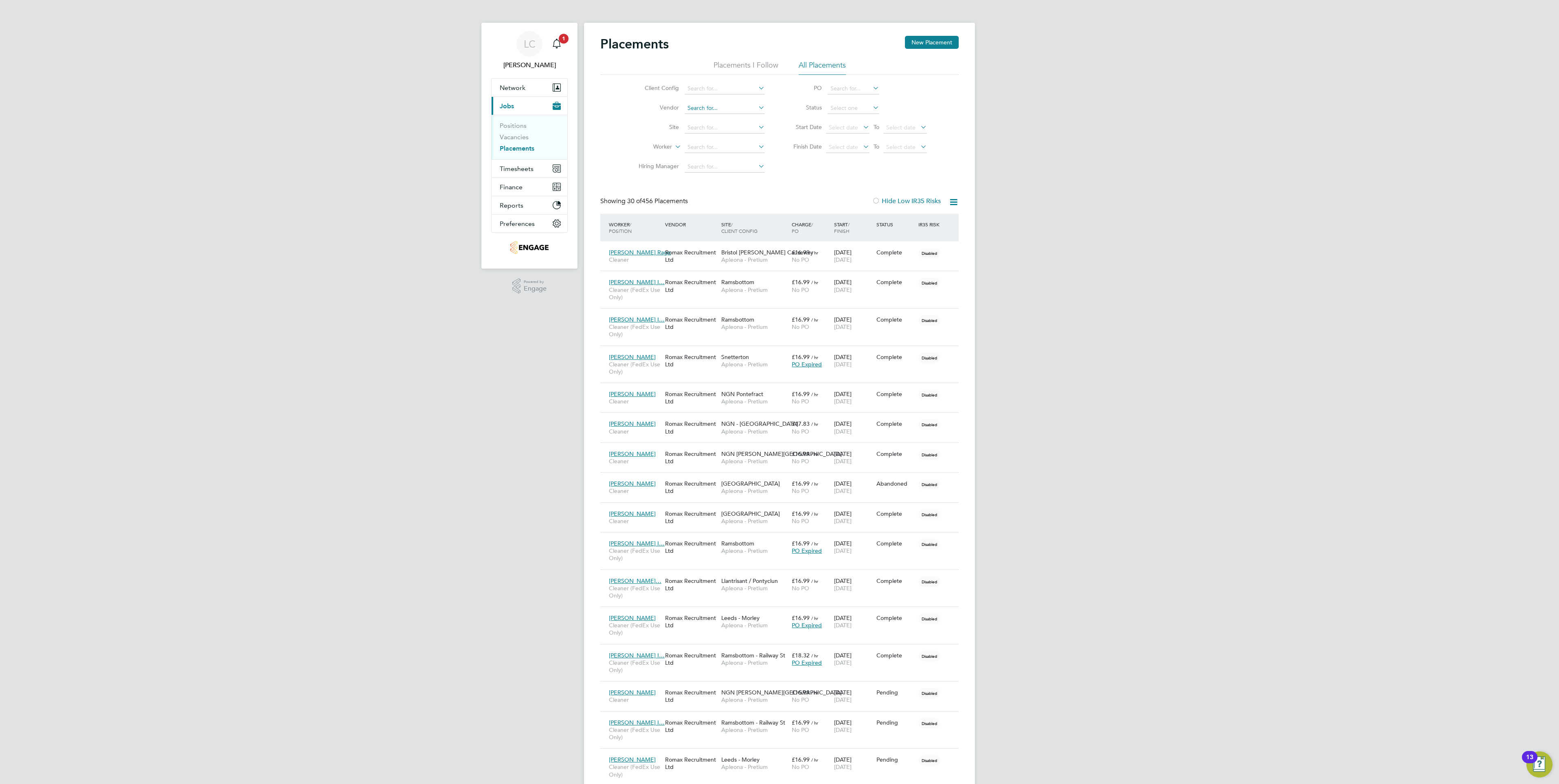
click at [696, 109] on input at bounding box center [724, 108] width 80 height 11
click at [729, 128] on input at bounding box center [724, 128] width 80 height 11
click at [719, 139] on li "Swa nsea" at bounding box center [725, 139] width 81 height 11
type input "[GEOGRAPHIC_DATA]"
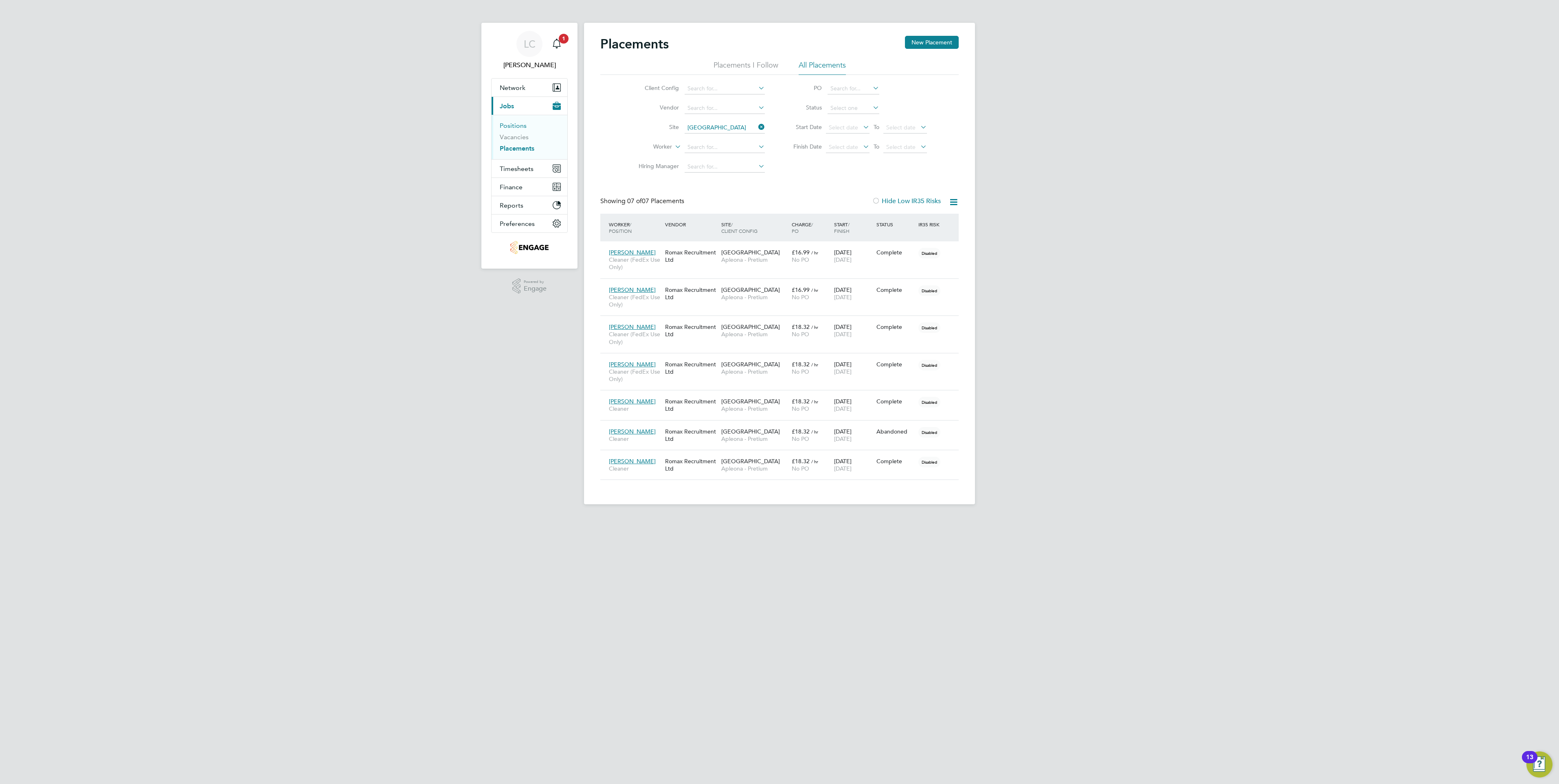
click at [516, 123] on link "Positions" at bounding box center [513, 125] width 27 height 8
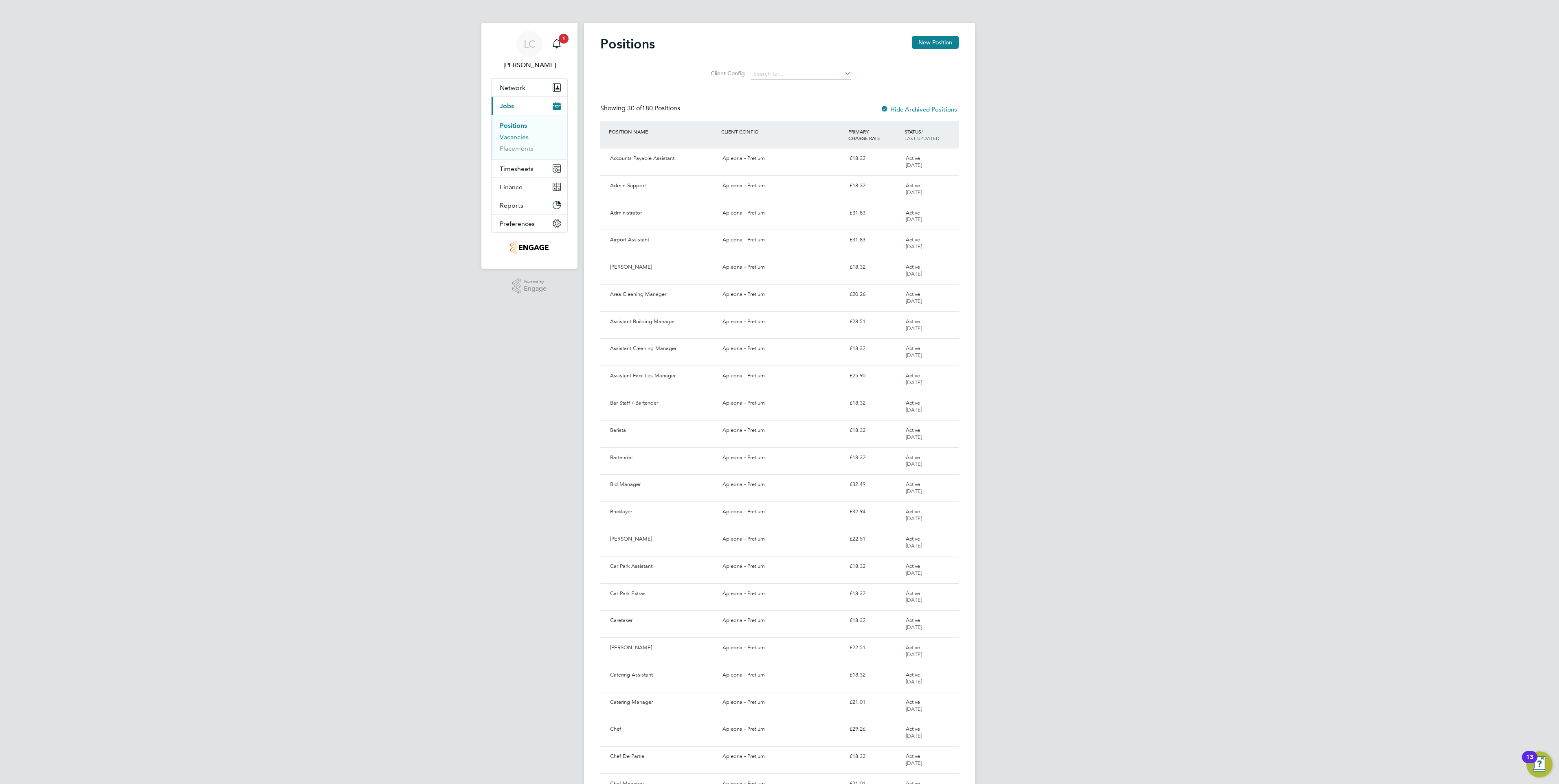
click at [510, 133] on link "Vacancies" at bounding box center [514, 137] width 29 height 8
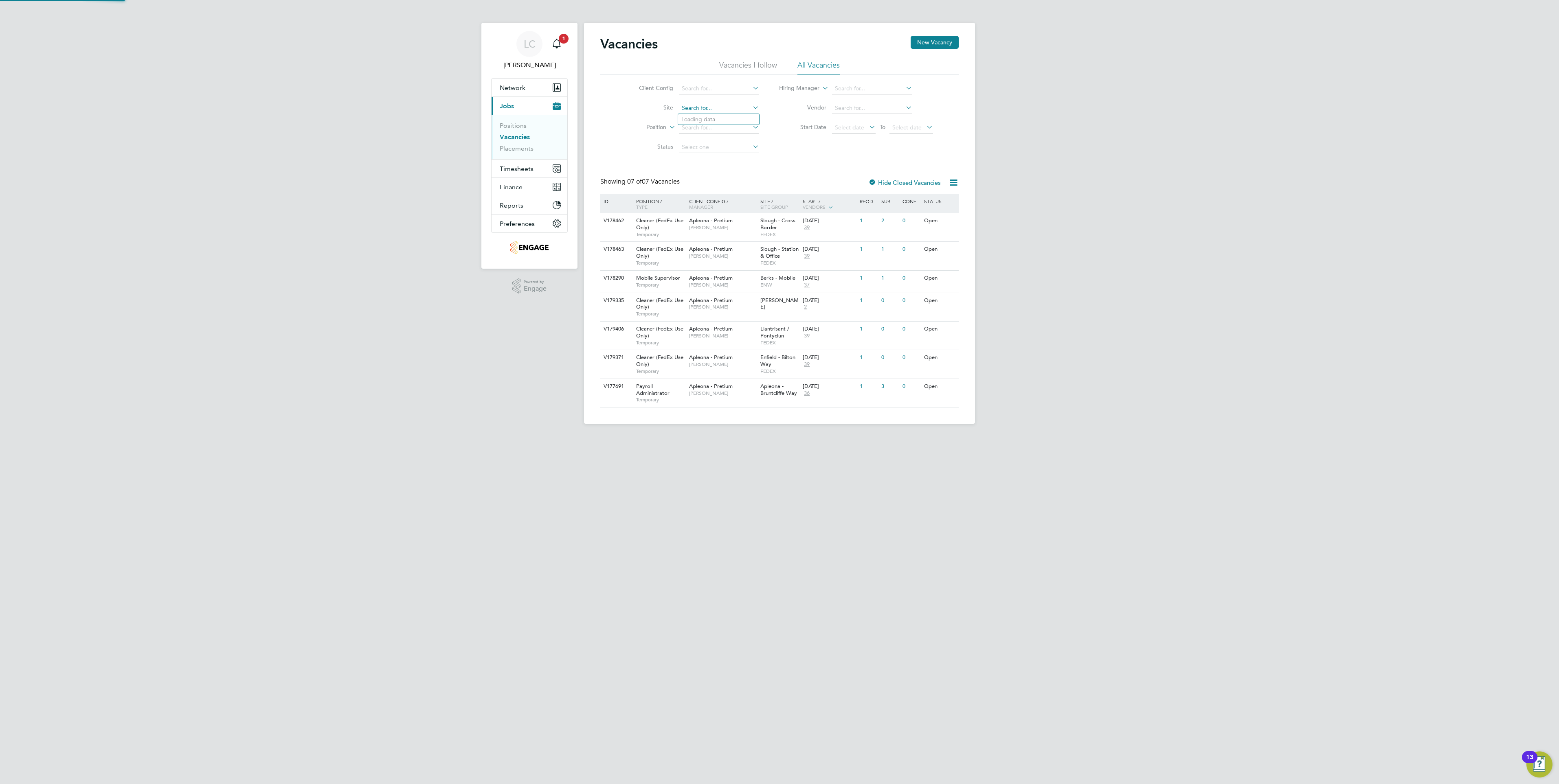
click at [717, 106] on input at bounding box center [719, 108] width 80 height 11
click at [851, 89] on input at bounding box center [872, 88] width 80 height 11
click at [776, 175] on div "Vacancies New Vacancy Vacancies I follow All Vacancies Client Config Site Posit…" at bounding box center [780, 221] width 358 height 371
click at [880, 180] on label "Hide Closed Vacancies" at bounding box center [905, 182] width 73 height 8
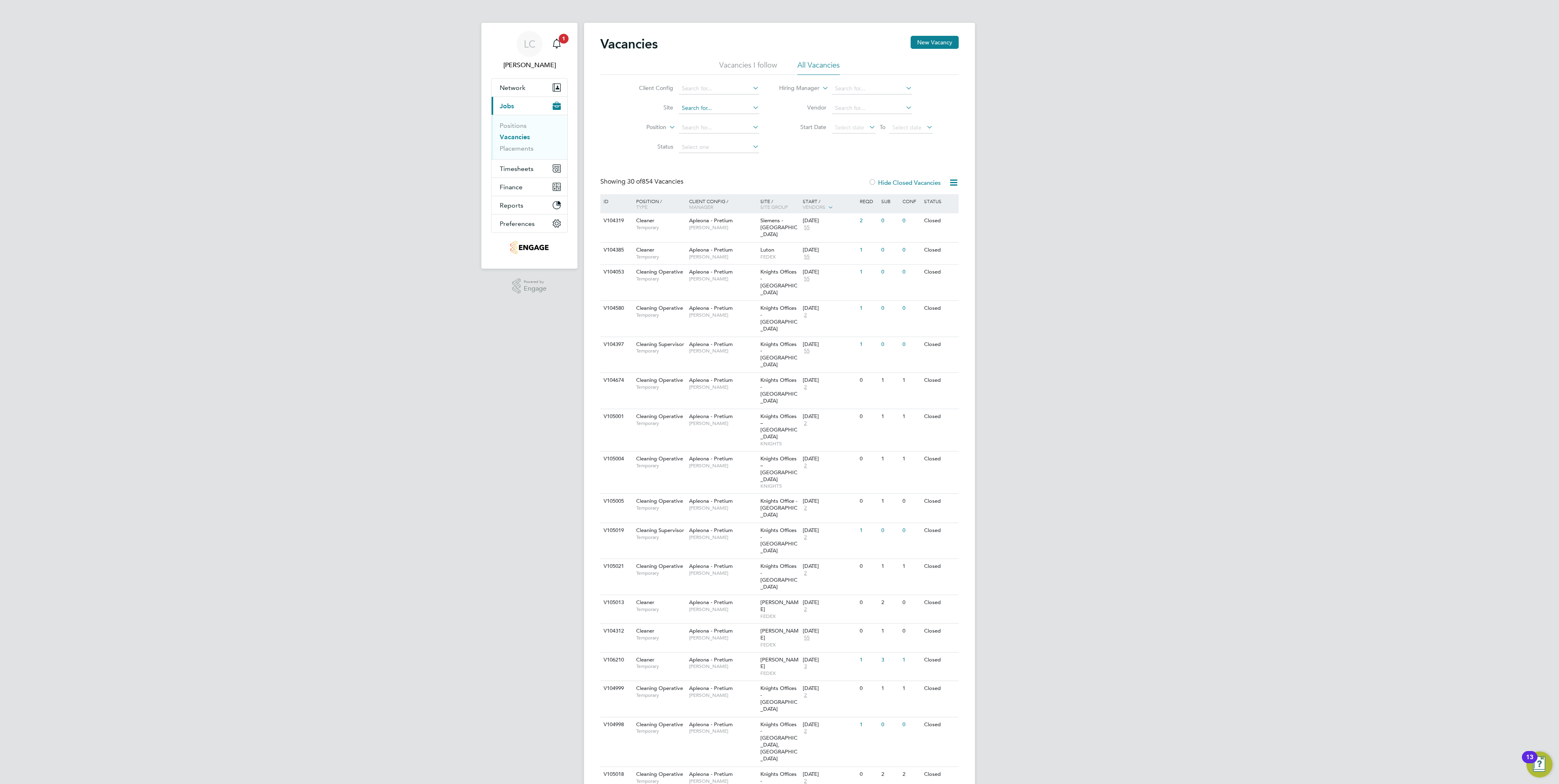
click at [700, 107] on input at bounding box center [719, 108] width 80 height 11
click at [701, 119] on li "Swan sea" at bounding box center [718, 119] width 81 height 11
type input "[GEOGRAPHIC_DATA]"
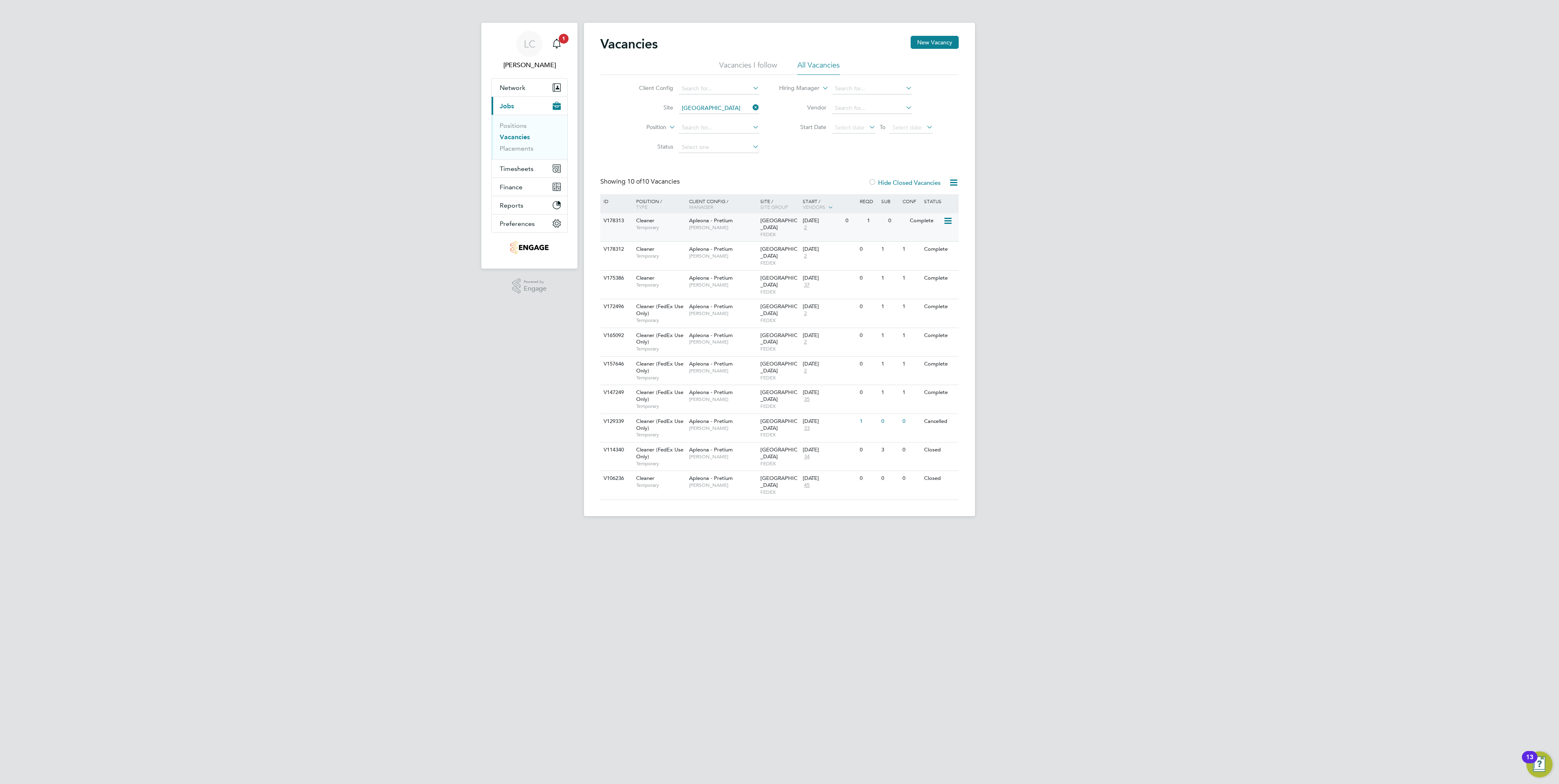
click at [911, 223] on div "Complete" at bounding box center [925, 221] width 36 height 15
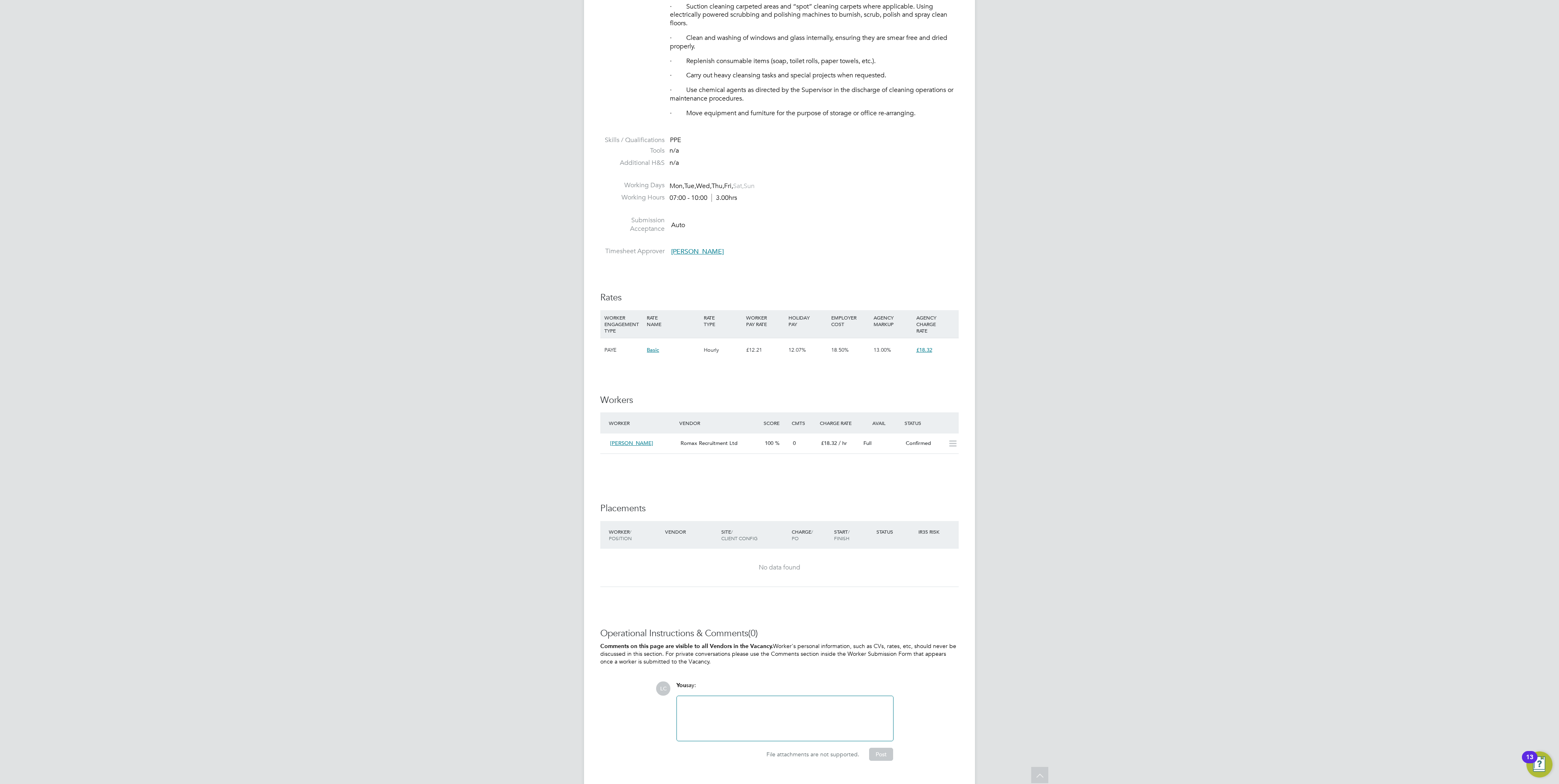
click at [945, 447] on div "[PERSON_NAME] Recruitment Ltd 100 0 £18.32 / hr Full Confirmed" at bounding box center [780, 443] width 358 height 20
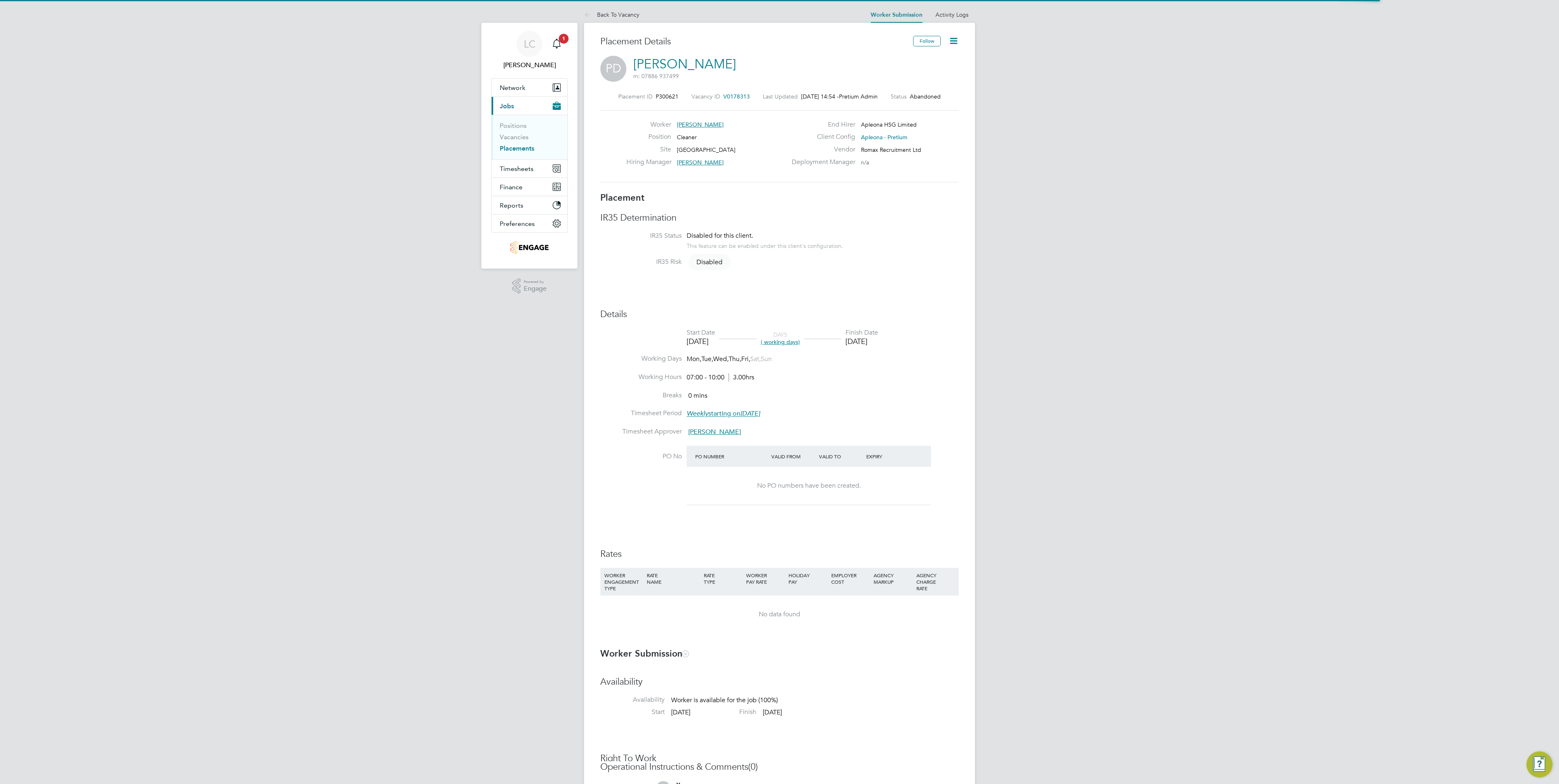
scroll to position [4, 4]
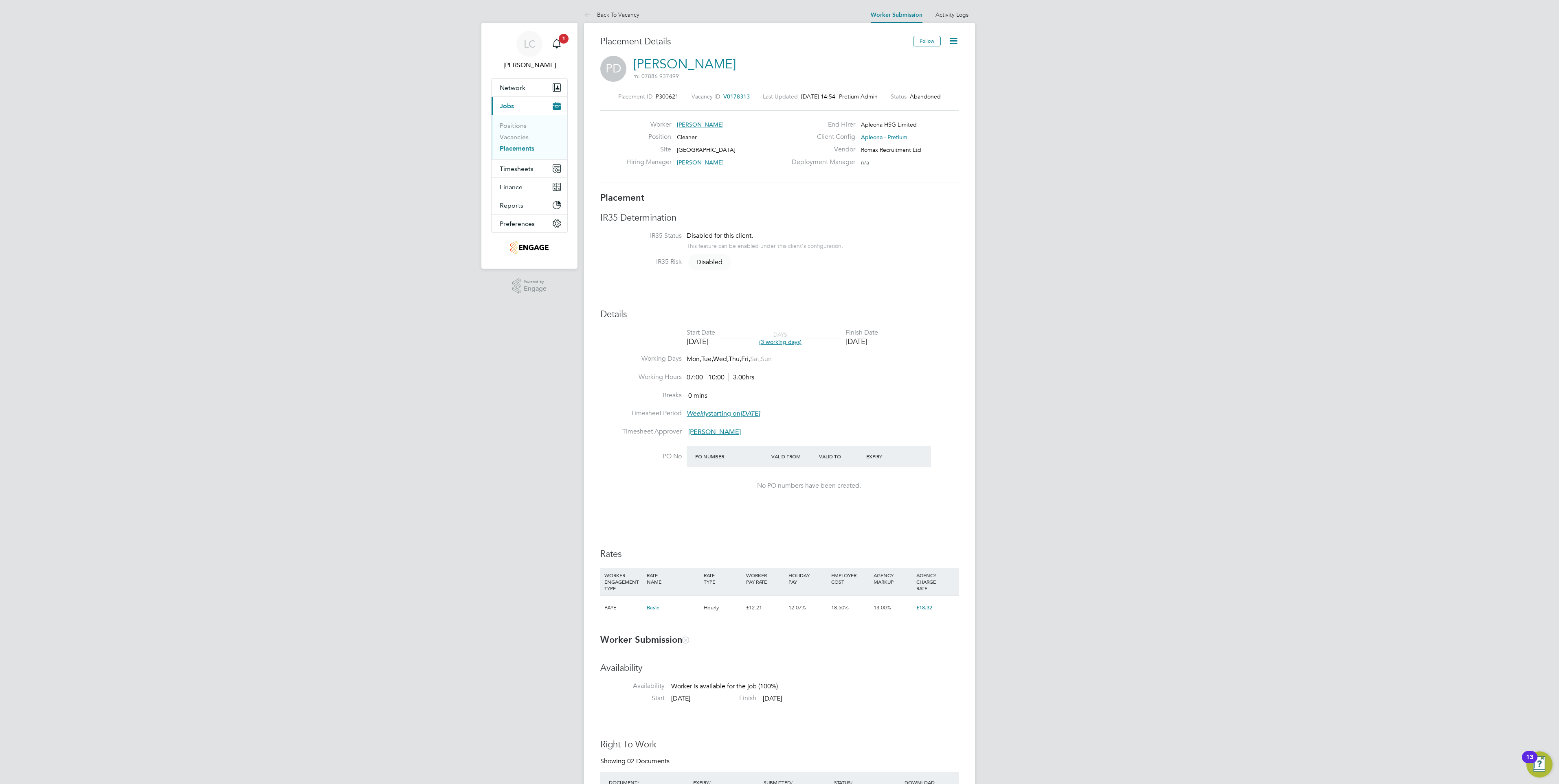
click at [952, 44] on icon at bounding box center [953, 41] width 10 height 10
click at [1108, 126] on div "LC [PERSON_NAME] Notifications 1 Applications: Network Team Members Businesses …" at bounding box center [780, 717] width 1559 height 1436
click at [522, 105] on button "Current page: Jobs" at bounding box center [529, 106] width 76 height 18
click at [516, 105] on button "Current page: Jobs" at bounding box center [529, 106] width 76 height 18
click at [521, 122] on link "Positions" at bounding box center [513, 125] width 27 height 8
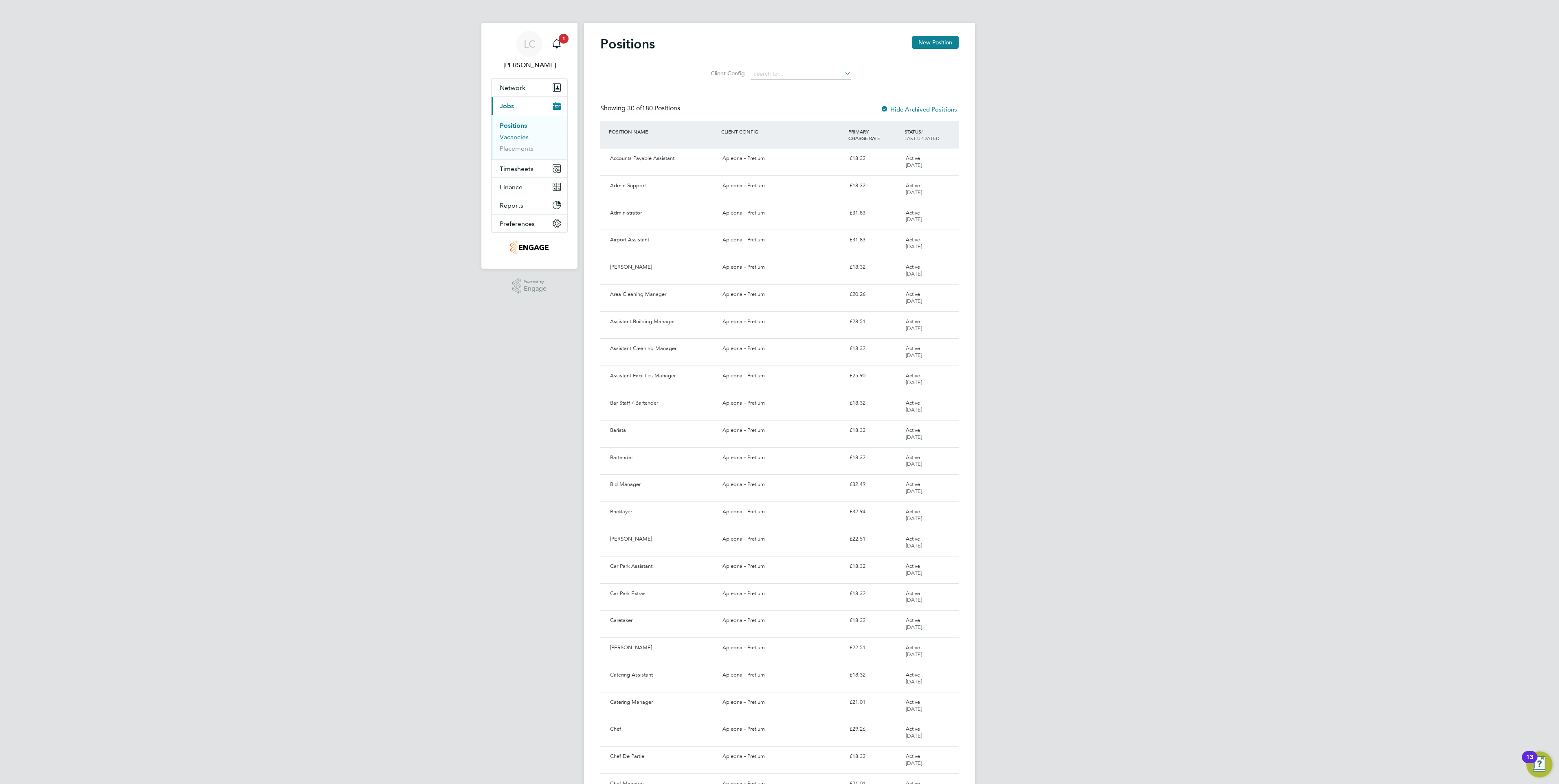
click at [524, 134] on ul "Positions Vacancies Placements" at bounding box center [529, 137] width 76 height 44
click at [523, 135] on link "Vacancies" at bounding box center [514, 137] width 29 height 8
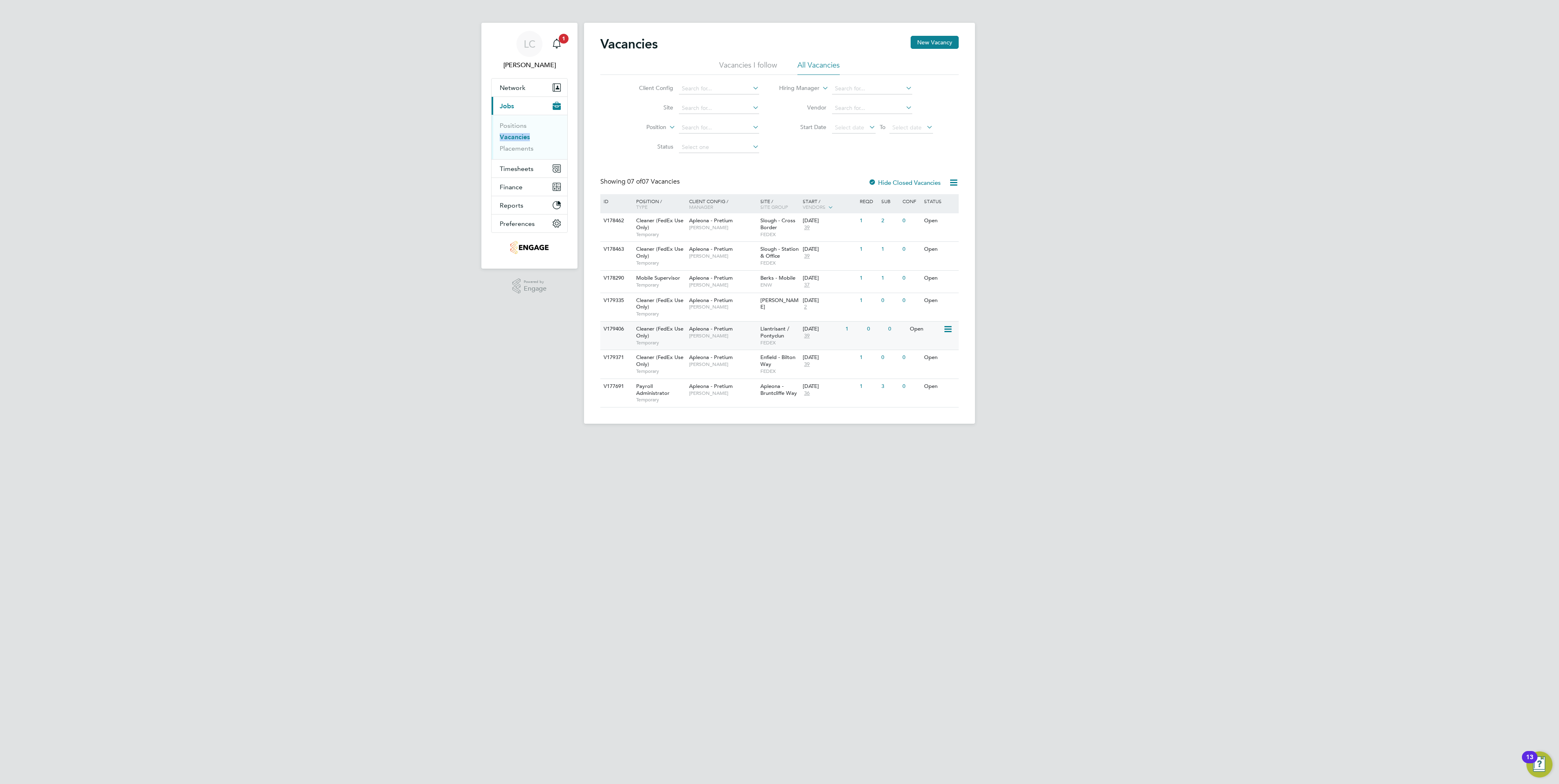
click at [946, 330] on icon at bounding box center [947, 329] width 8 height 10
click at [934, 344] on li "View Details" at bounding box center [928, 348] width 47 height 11
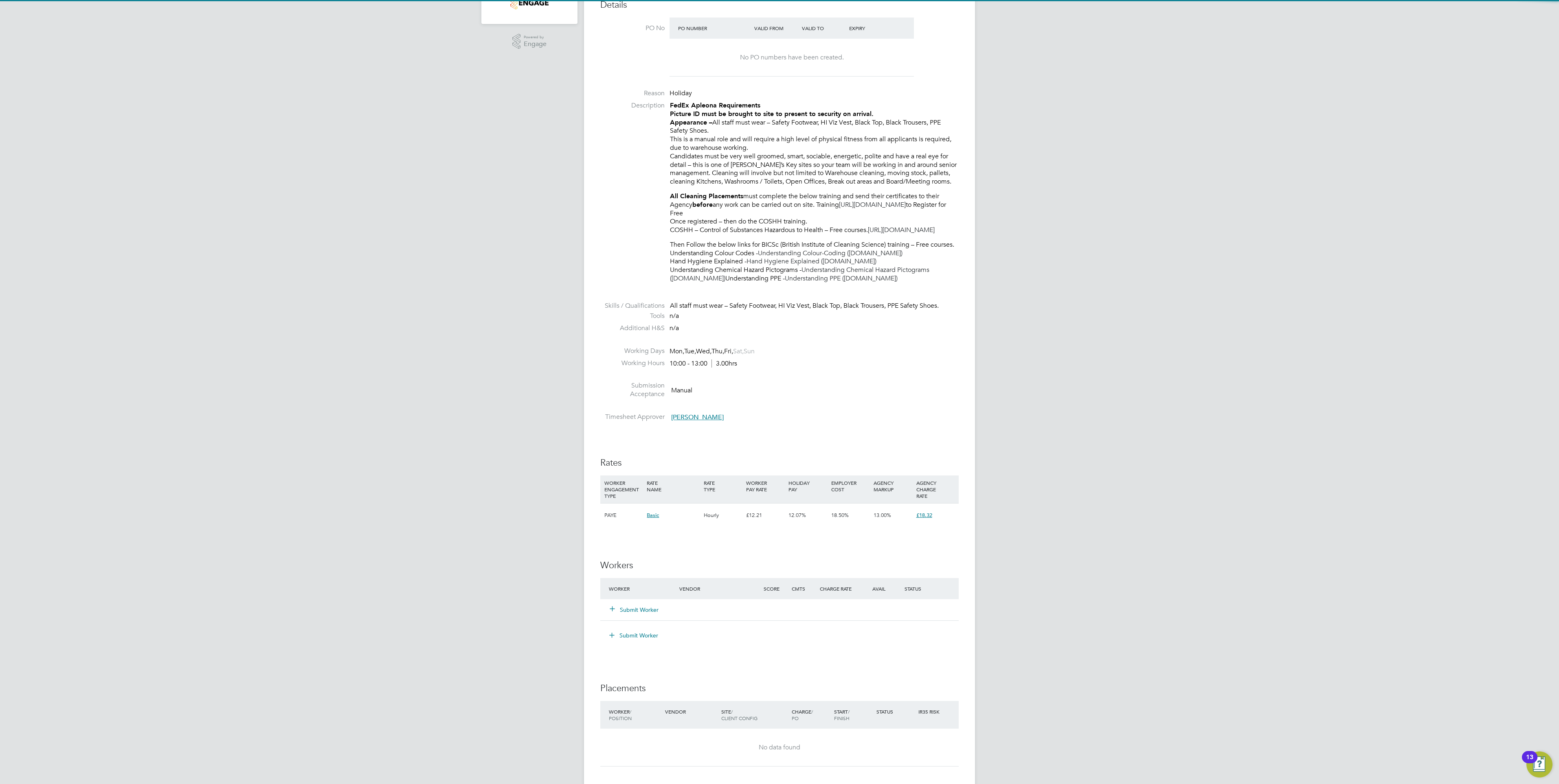
scroll to position [367, 0]
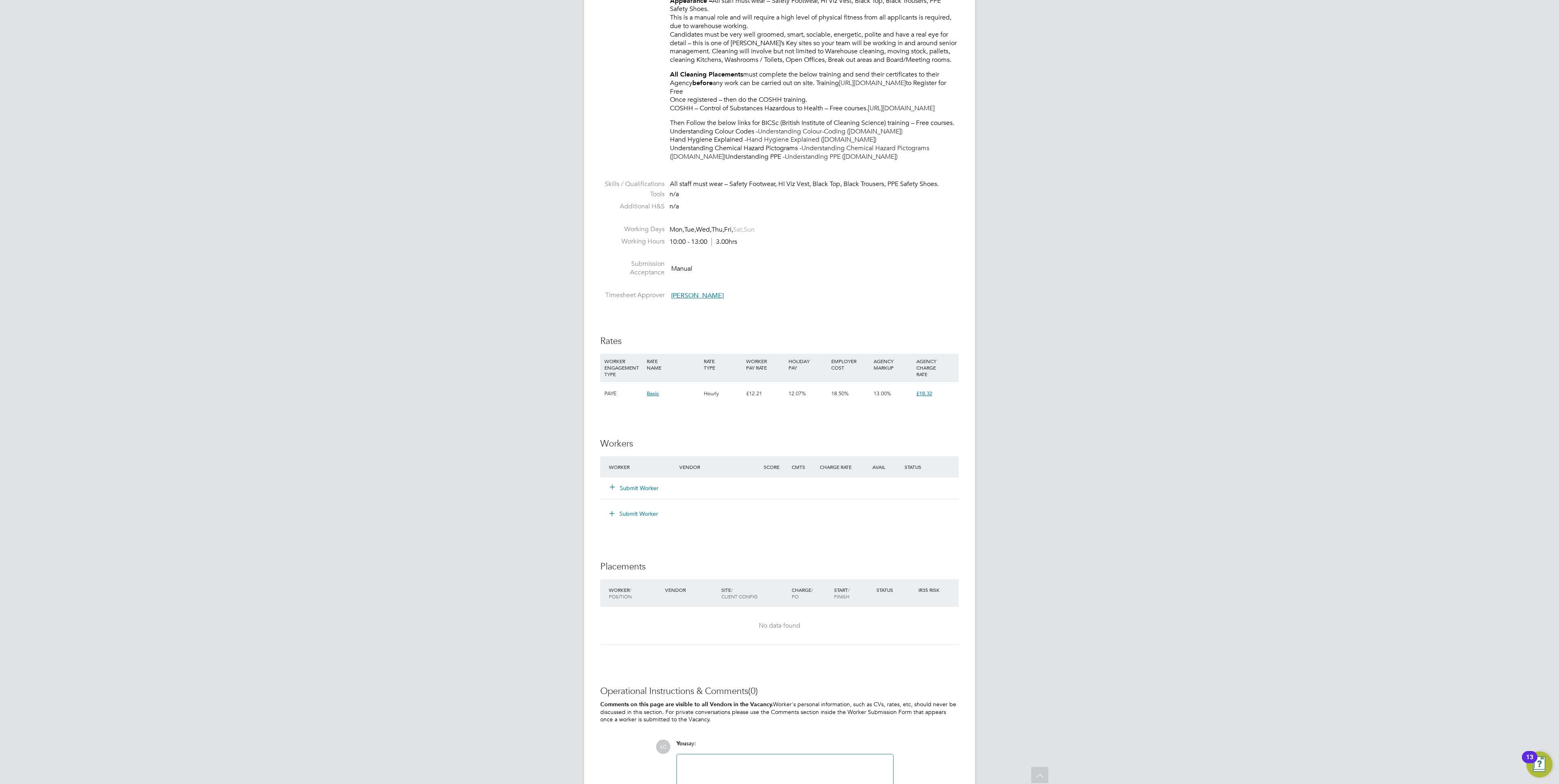
click at [648, 495] on div "Submit Worker" at bounding box center [649, 488] width 84 height 15
click at [648, 492] on button "Submit Worker" at bounding box center [634, 488] width 49 height 8
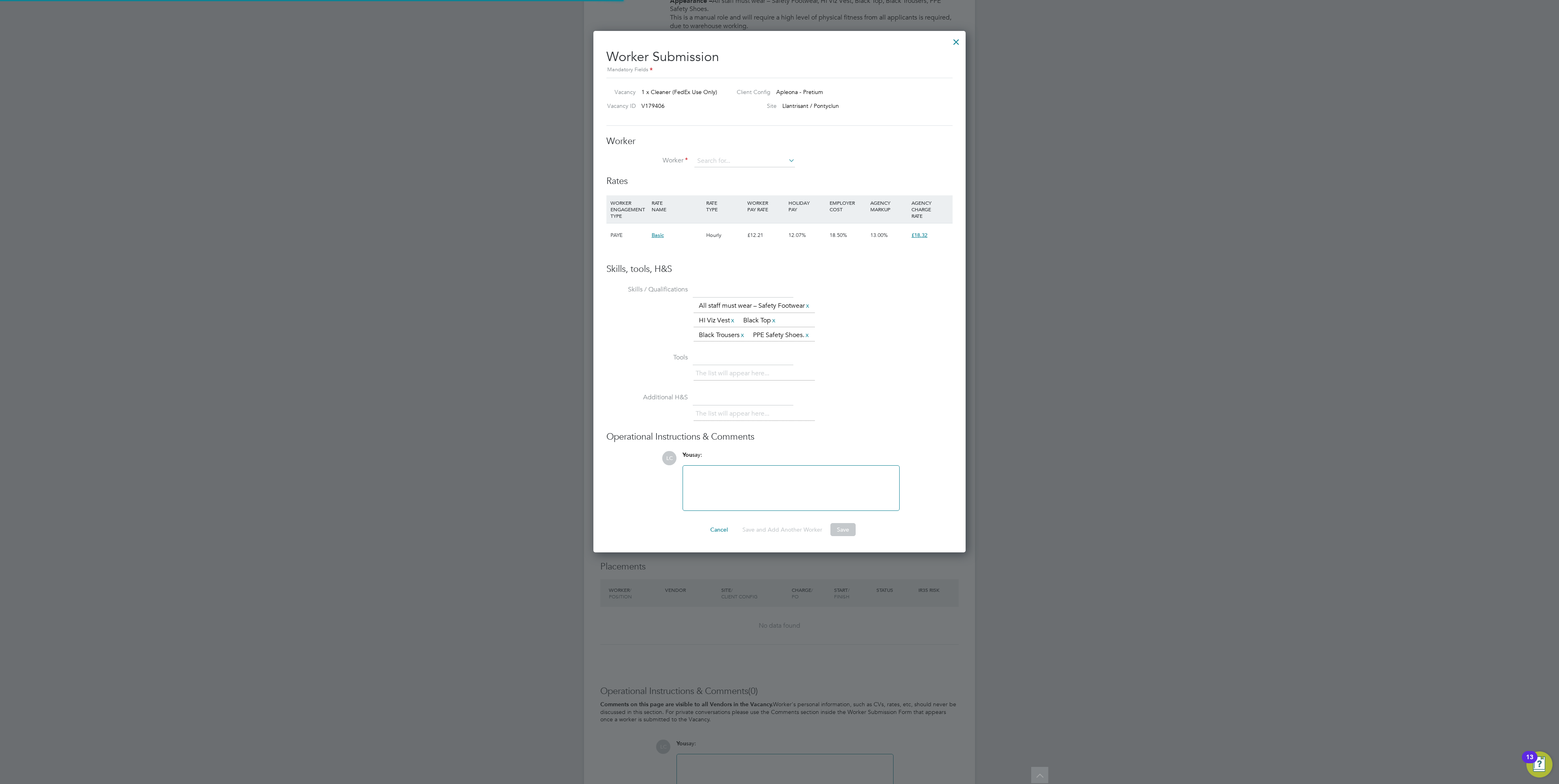
scroll to position [544, 373]
click at [725, 169] on li "[PERSON_NAME] ([PERSON_NAME])" at bounding box center [770, 173] width 153 height 11
type input "[PERSON_NAME] ([PERSON_NAME])"
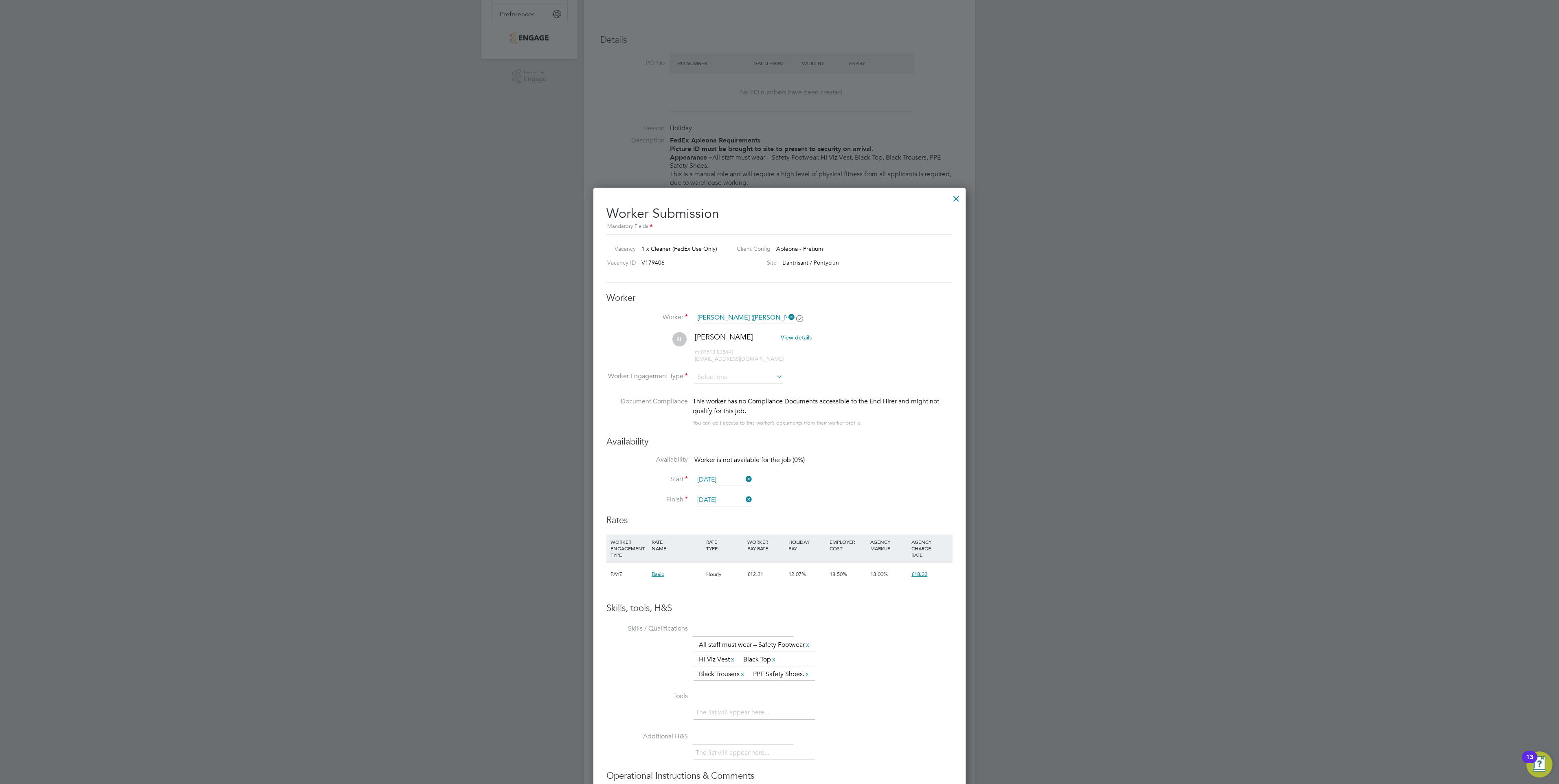
scroll to position [207, 0]
click at [723, 376] on input at bounding box center [738, 380] width 88 height 12
click at [718, 399] on li "PAYE" at bounding box center [738, 401] width 89 height 10
type input "PAYE"
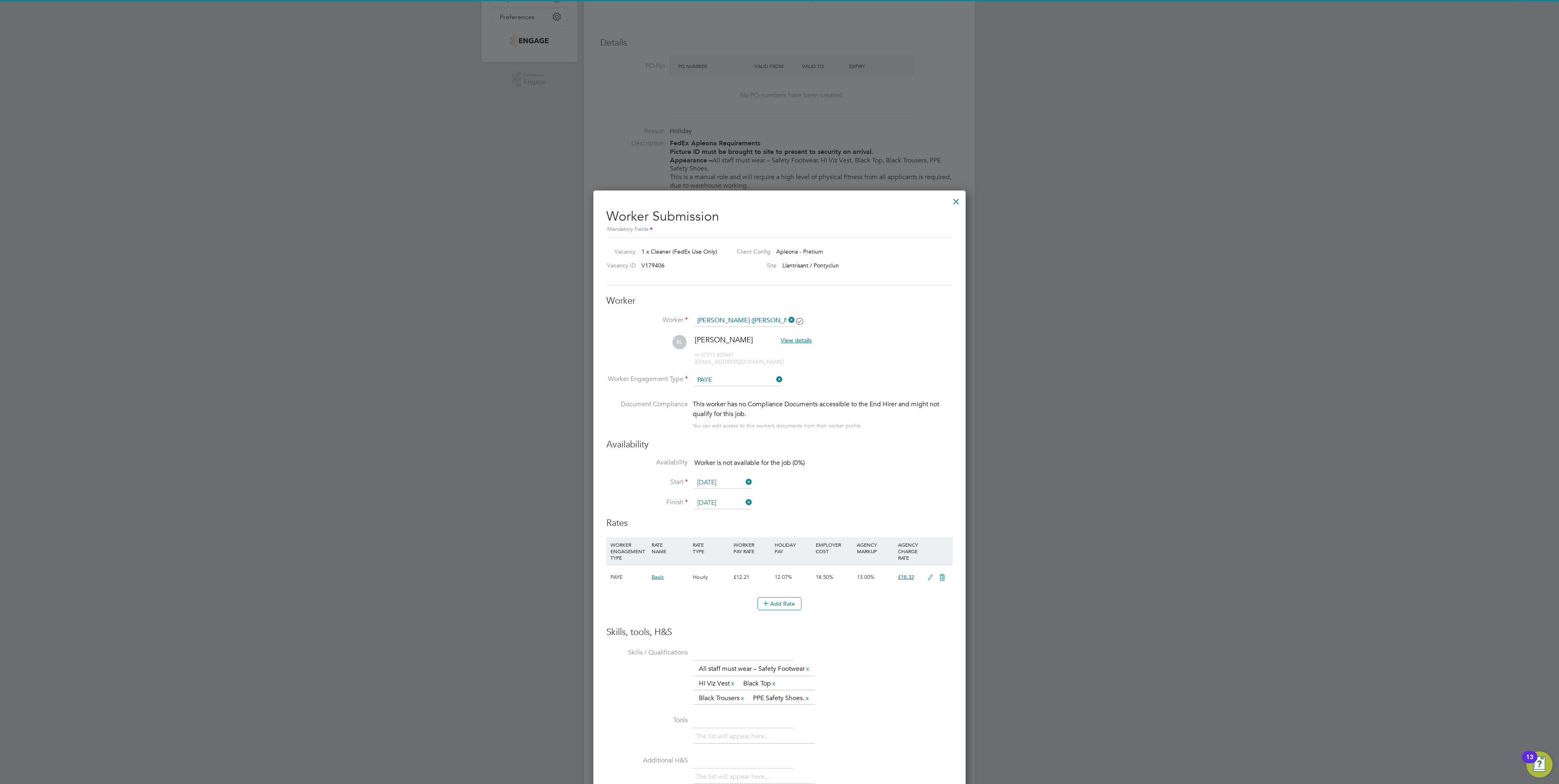
click at [879, 493] on li "Start [DATE]" at bounding box center [780, 487] width 346 height 21
click at [726, 481] on input "[DATE]" at bounding box center [723, 483] width 58 height 12
click at [709, 403] on span "25" at bounding box center [708, 396] width 16 height 16
type input "[DATE]"
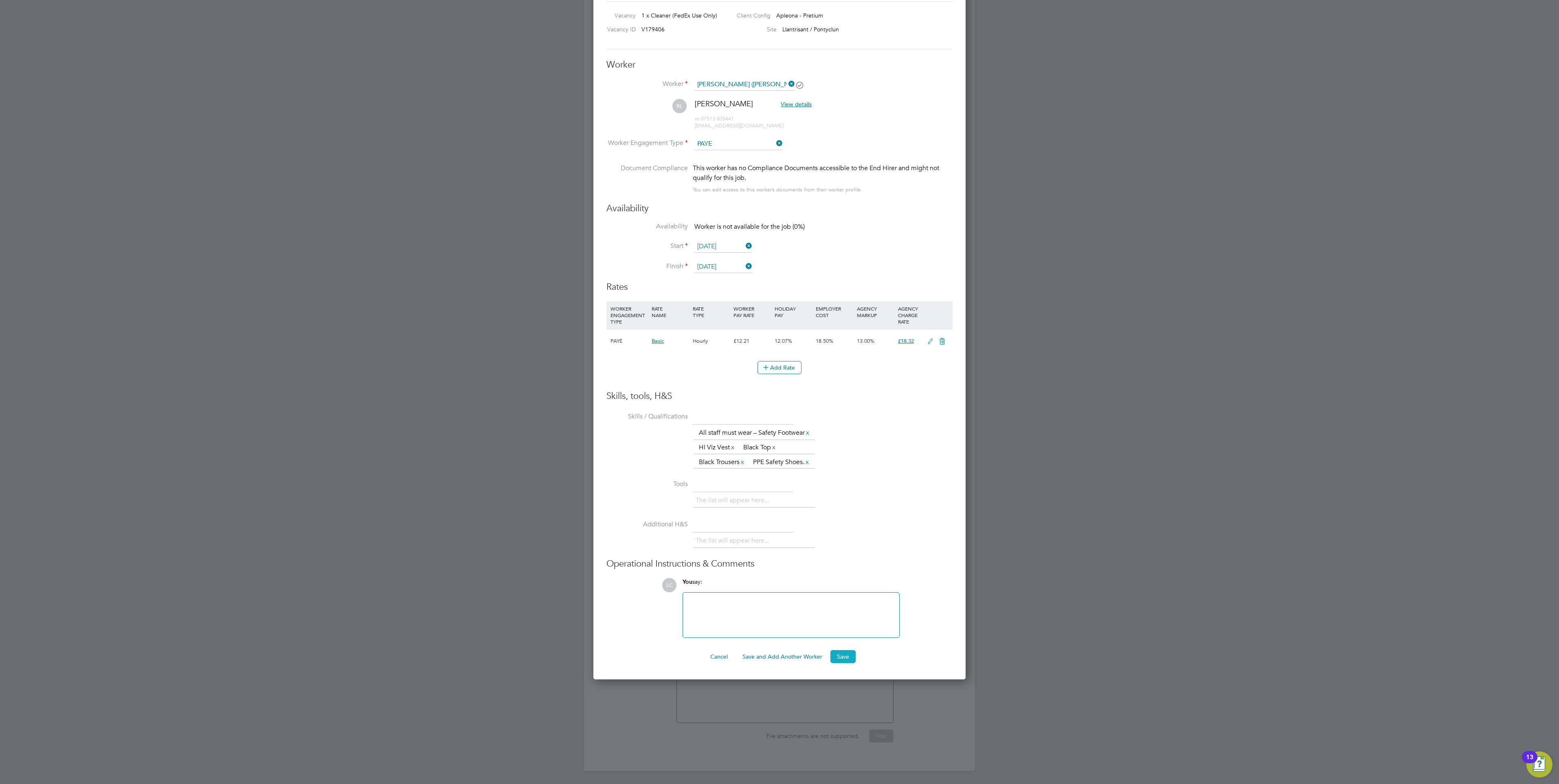
click at [848, 663] on button "Save" at bounding box center [843, 657] width 25 height 13
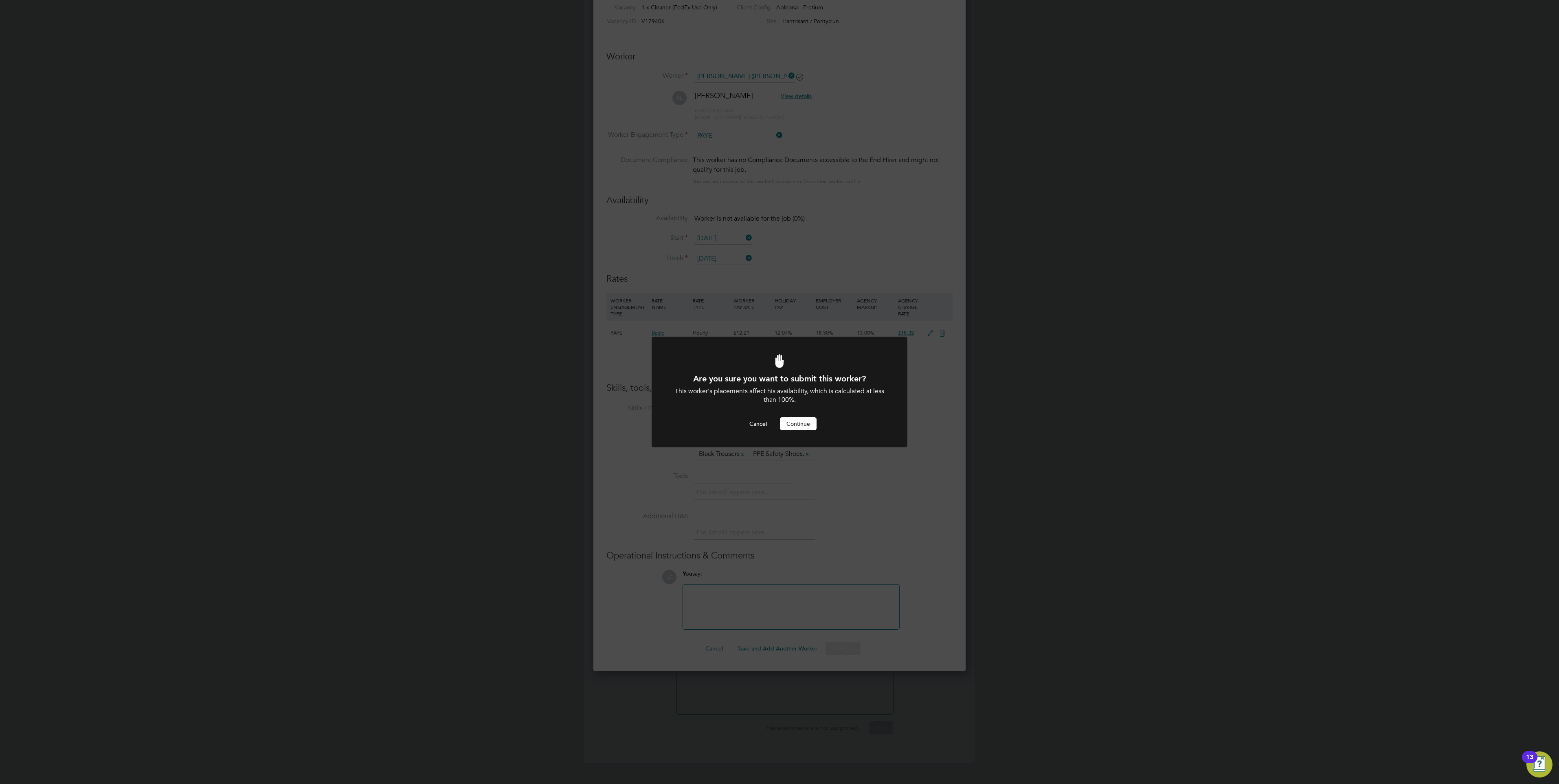
click at [813, 430] on button "Continue" at bounding box center [798, 424] width 37 height 13
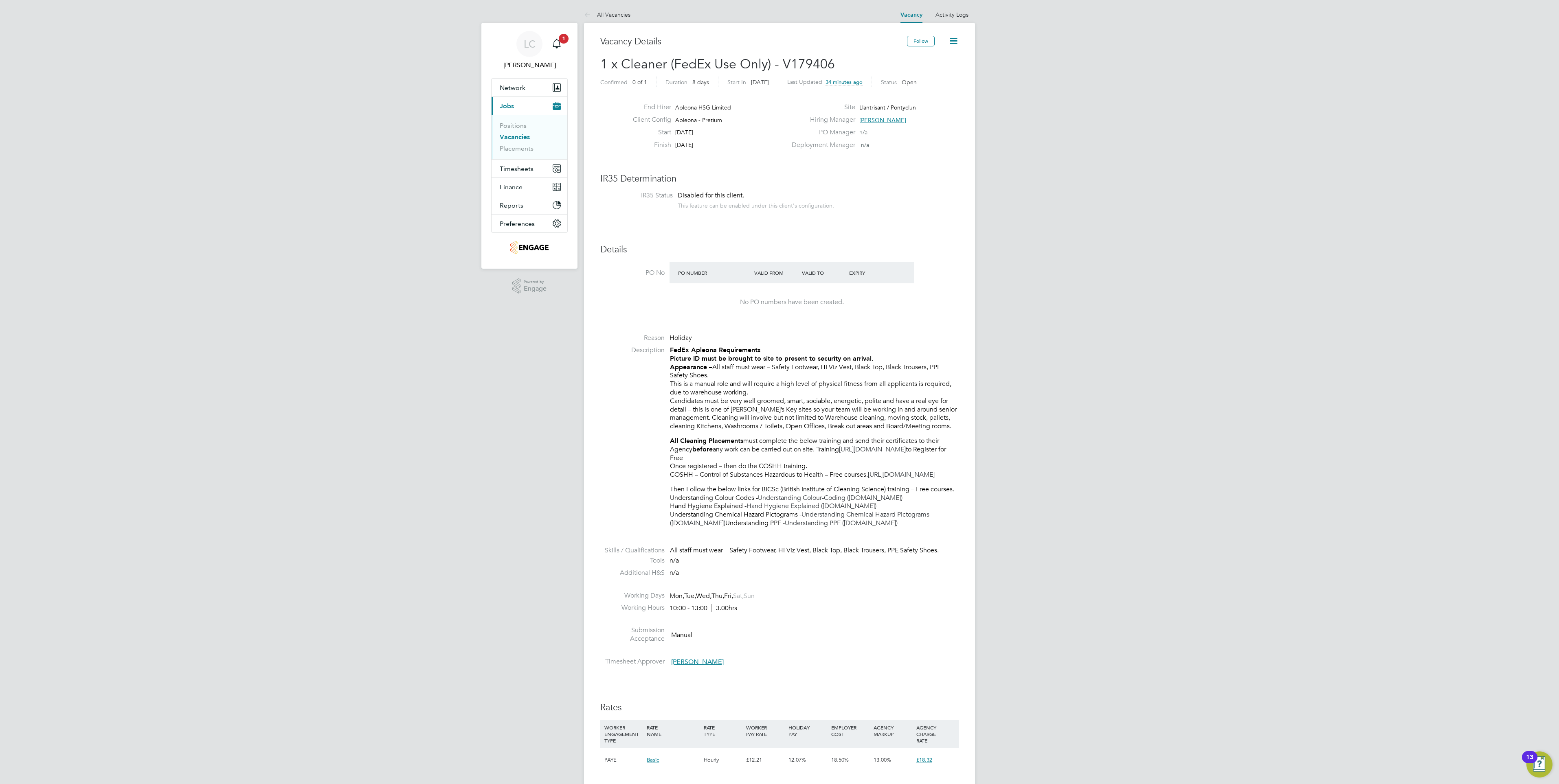
click at [950, 42] on icon at bounding box center [953, 41] width 10 height 10
click at [1057, 136] on div "LC Lauren Catherine Notifications 1 Applications: Network Team Members Business…" at bounding box center [780, 613] width 1559 height 1226
click at [591, 14] on icon at bounding box center [589, 15] width 10 height 10
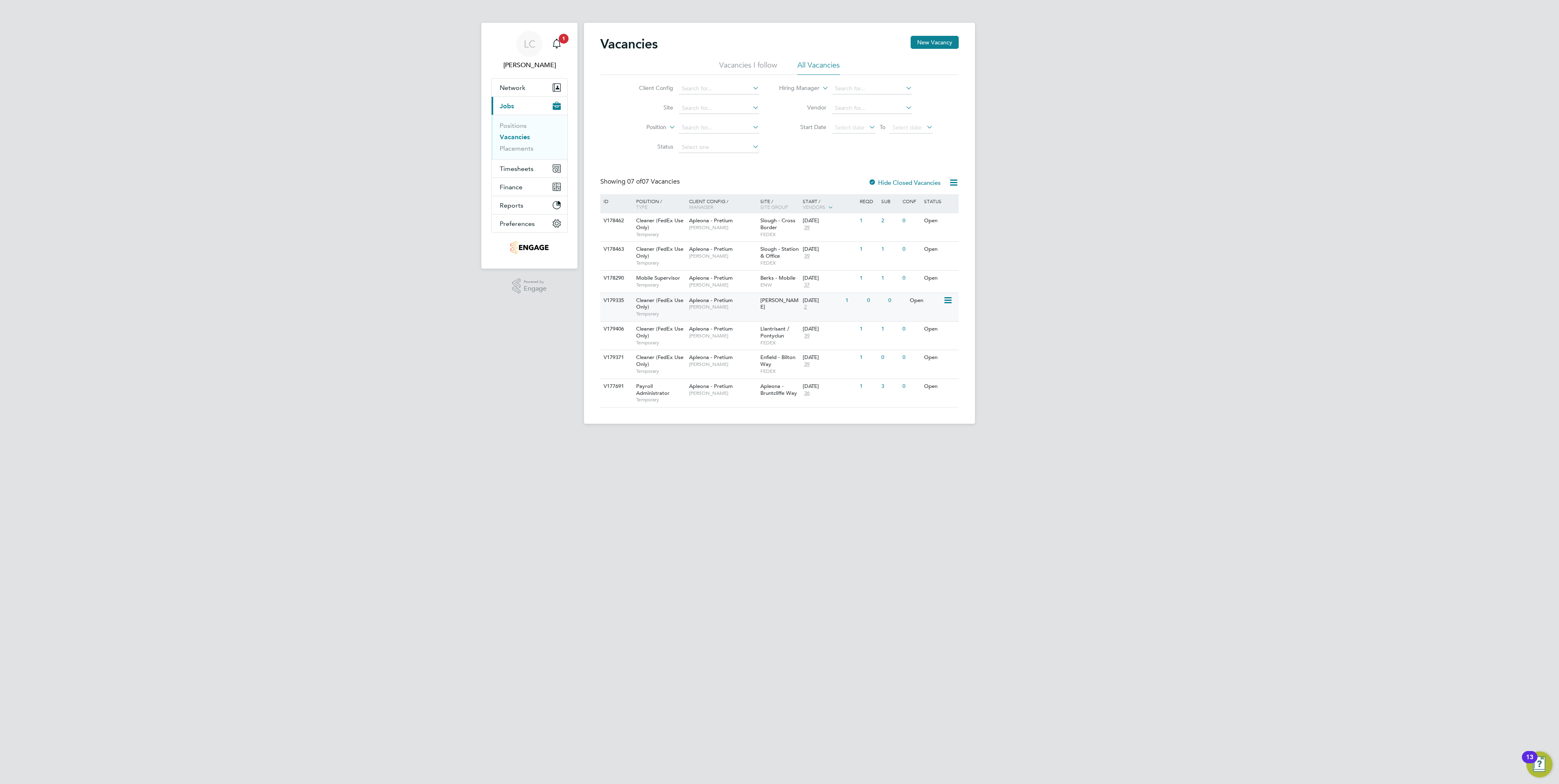
click at [941, 308] on div "Open" at bounding box center [925, 301] width 36 height 15
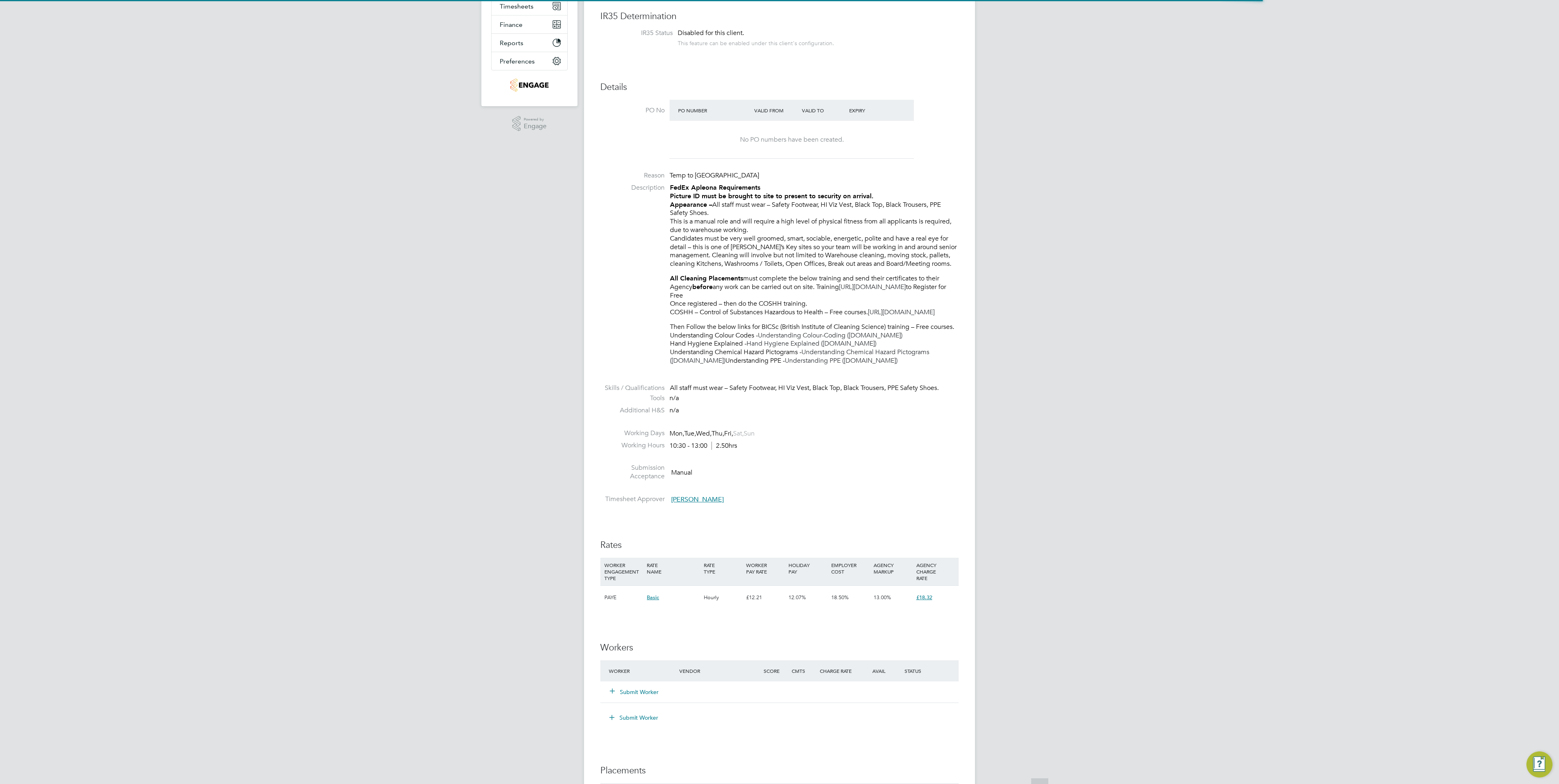
scroll to position [305, 0]
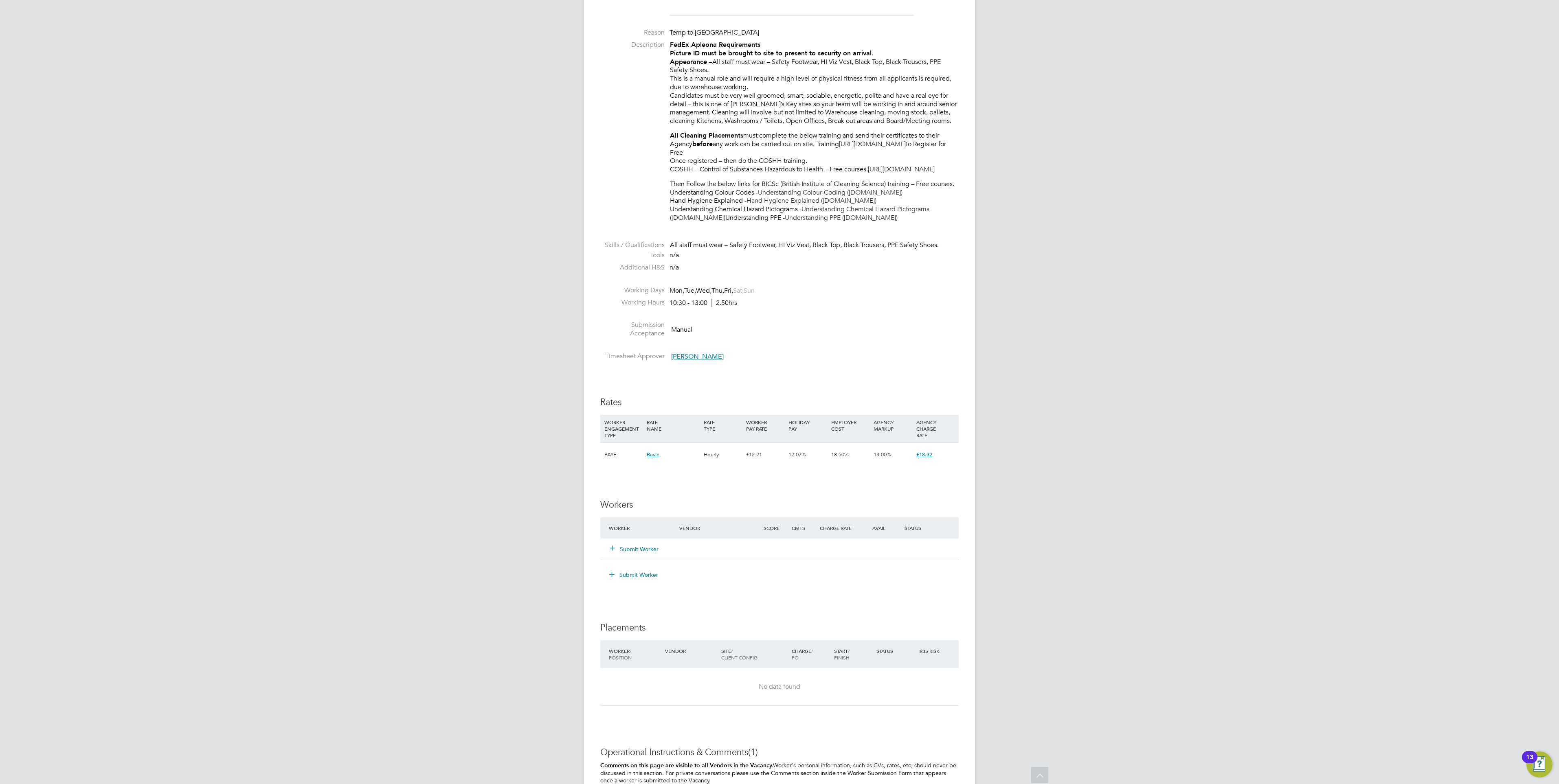
click at [631, 554] on button "Submit Worker" at bounding box center [634, 549] width 49 height 8
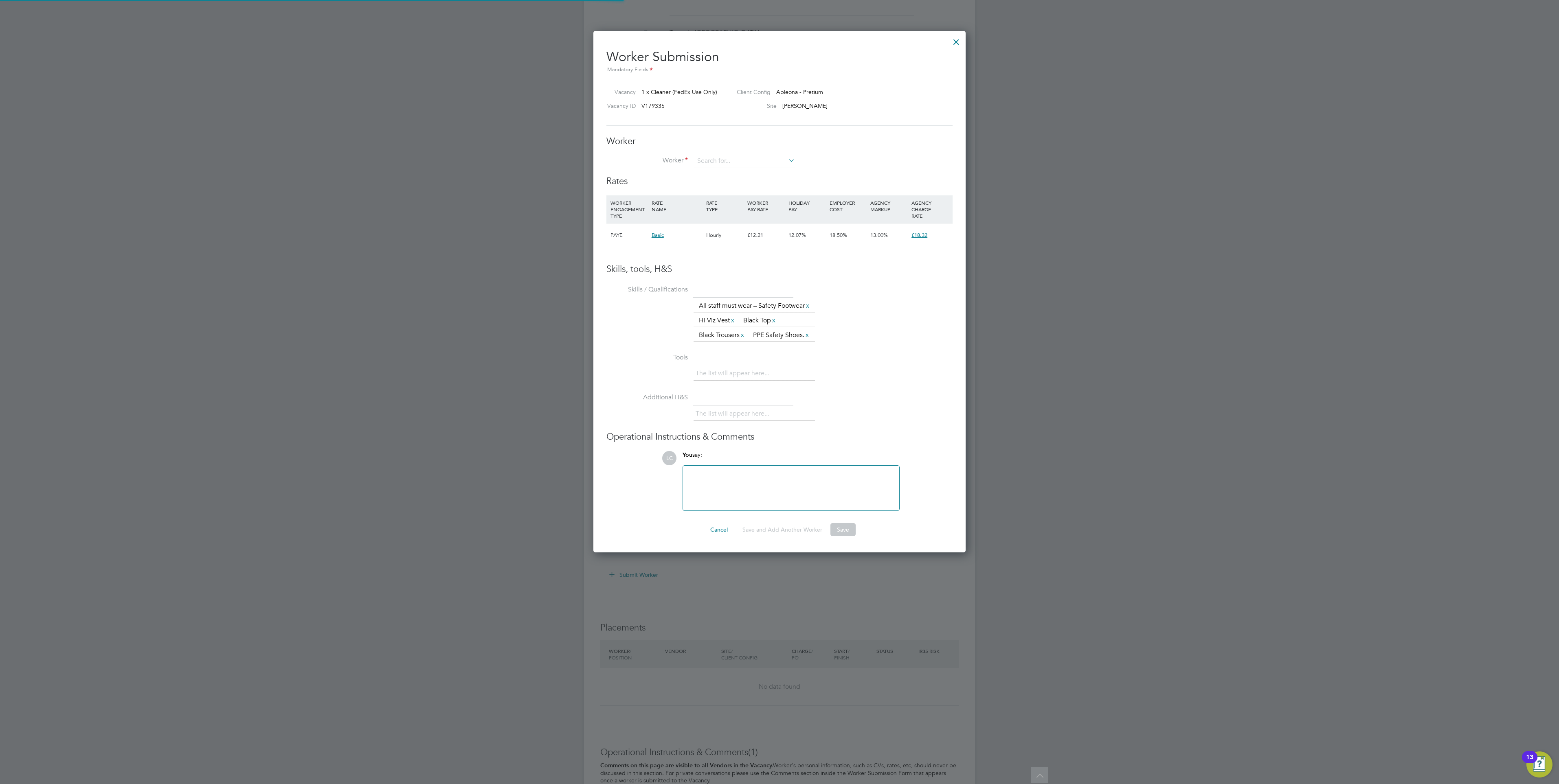
scroll to position [544, 373]
click at [740, 194] on li "[PERSON_NAME] [PERSON_NAME] ([PERSON_NAME])" at bounding box center [770, 195] width 153 height 11
type input "[PERSON_NAME] [PERSON_NAME] ([PERSON_NAME])"
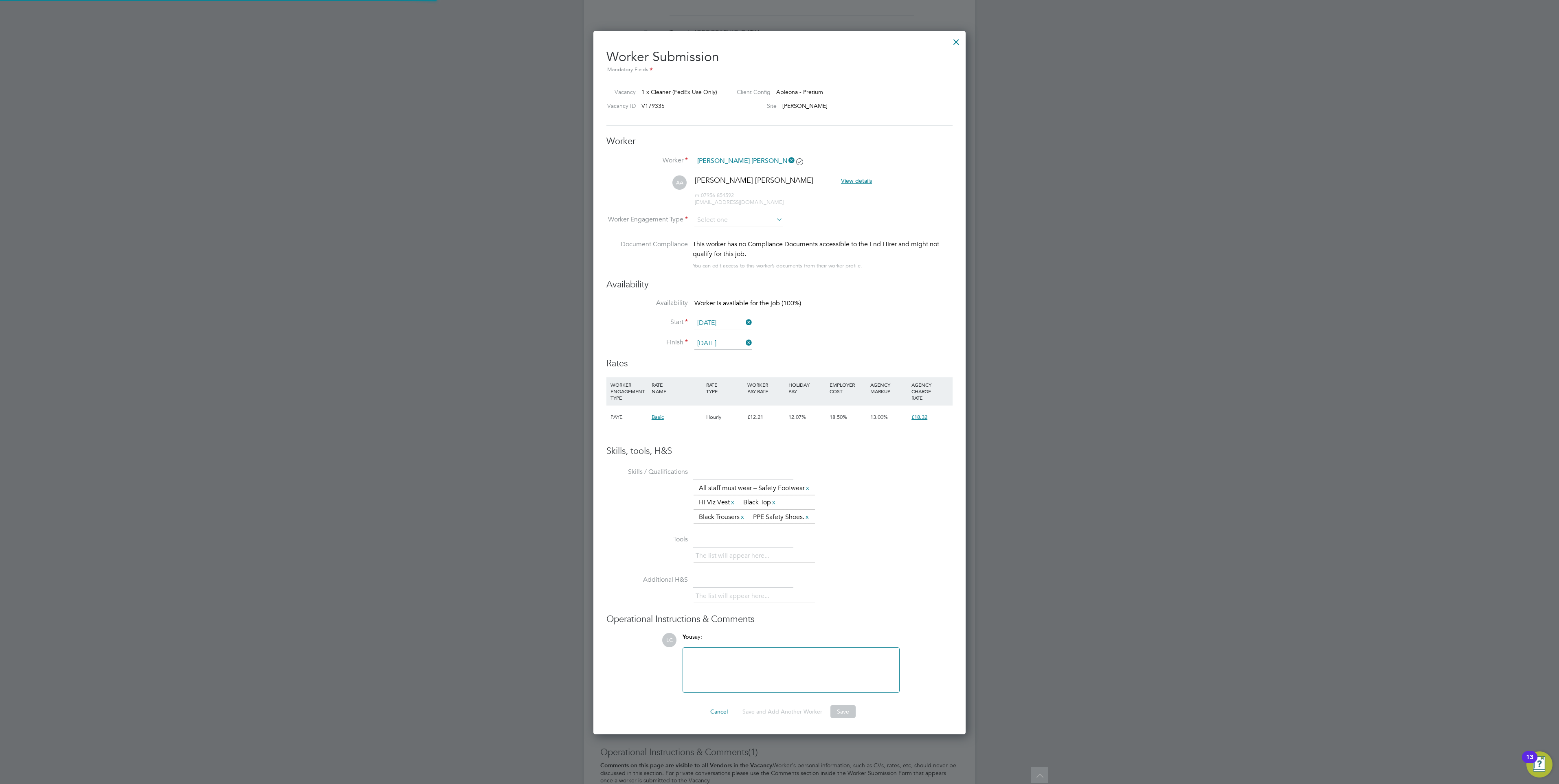
scroll to position [727, 373]
click at [720, 324] on input "[DATE]" at bounding box center [723, 323] width 58 height 12
click at [707, 244] on span "20" at bounding box center [708, 237] width 16 height 16
type input "[DATE]"
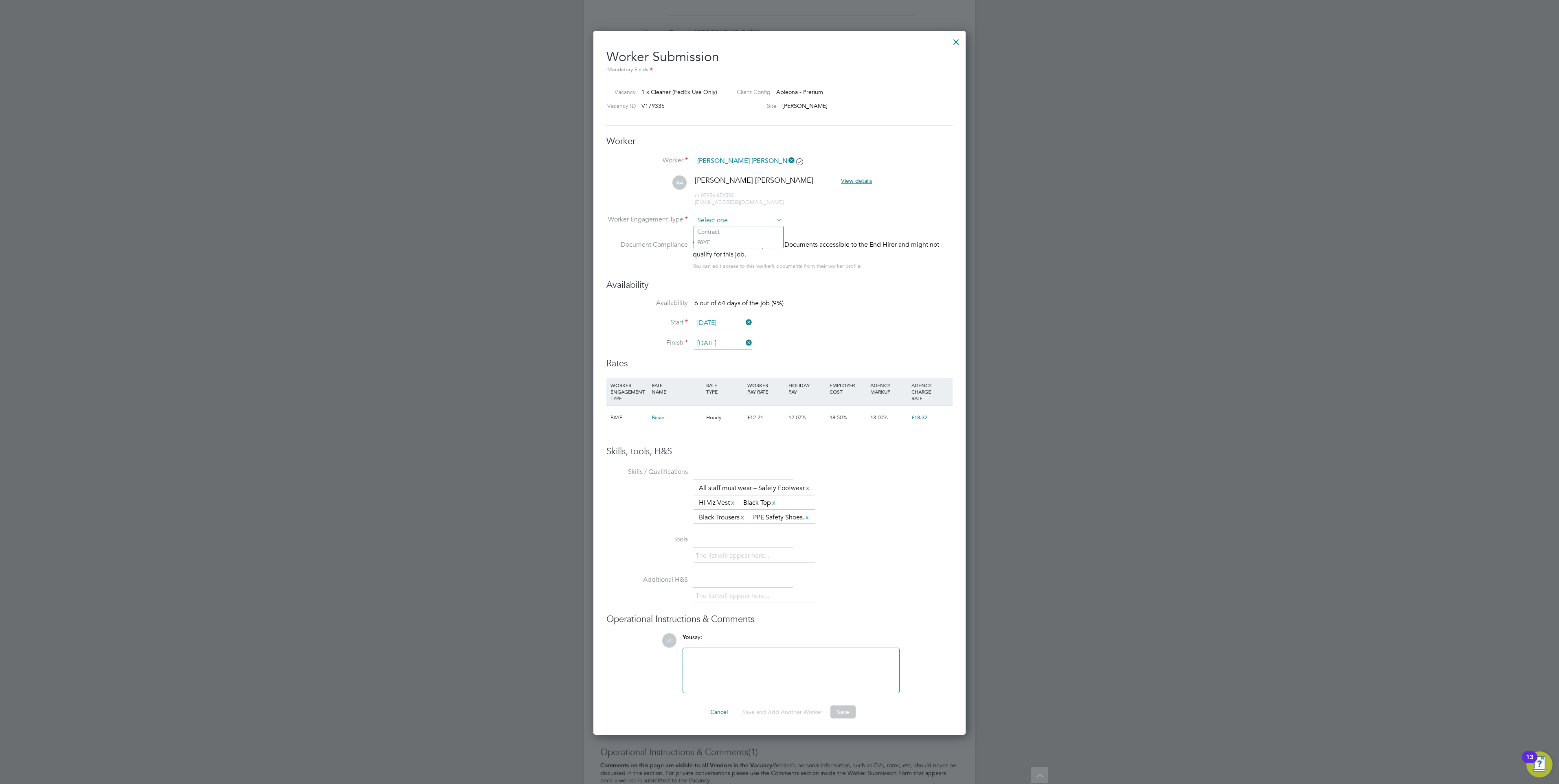
click at [718, 217] on input at bounding box center [738, 221] width 88 height 12
click at [728, 238] on li "PAYE" at bounding box center [738, 242] width 89 height 10
type input "PAYE"
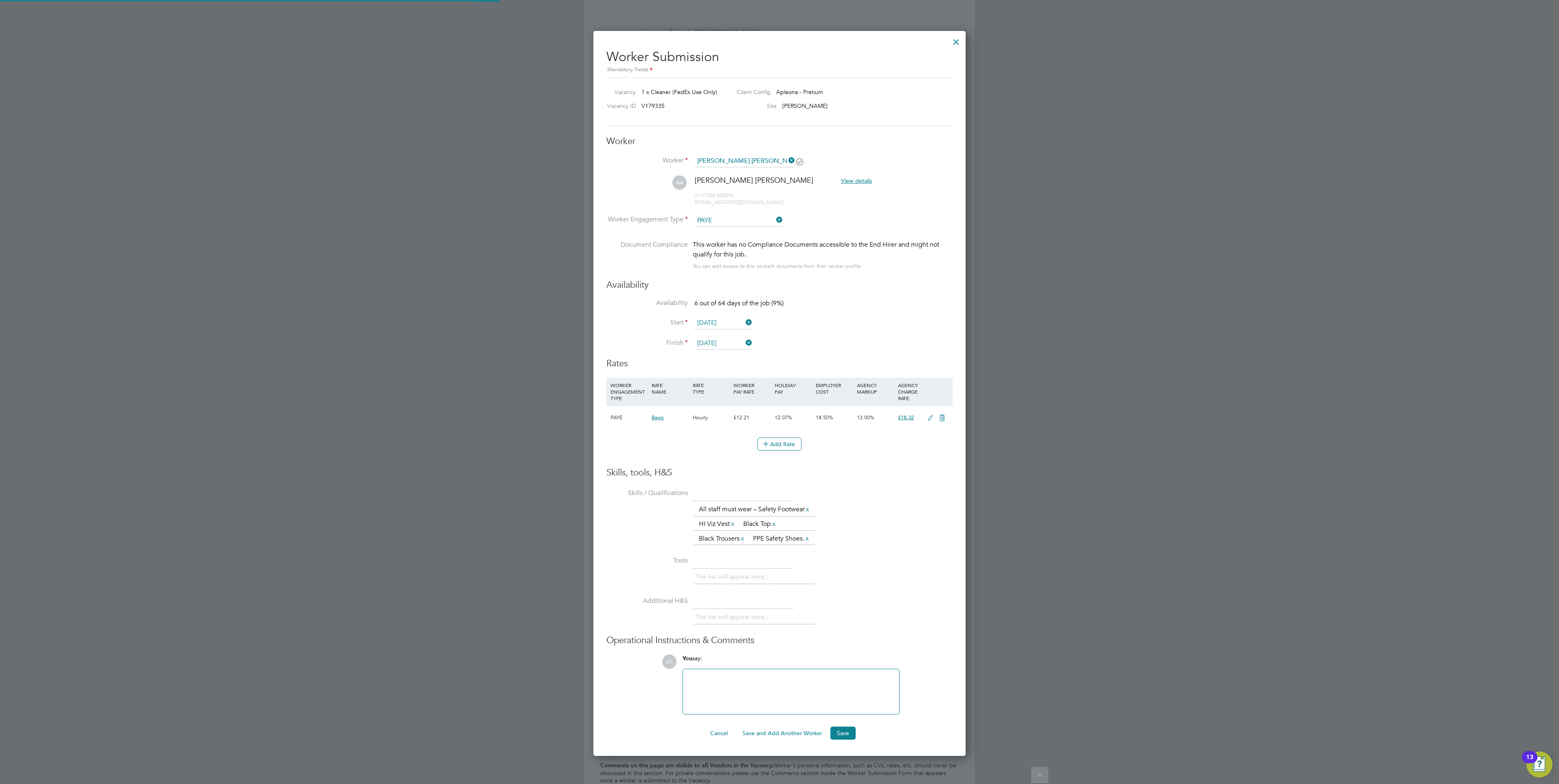
scroll to position [0, 0]
click at [891, 462] on li "WORKER ENGAGEMENT TYPE RATE NAME RATE TYPE WORKER PAY RATE HOLIDAY PAY EMPLOYER…" at bounding box center [780, 422] width 346 height 89
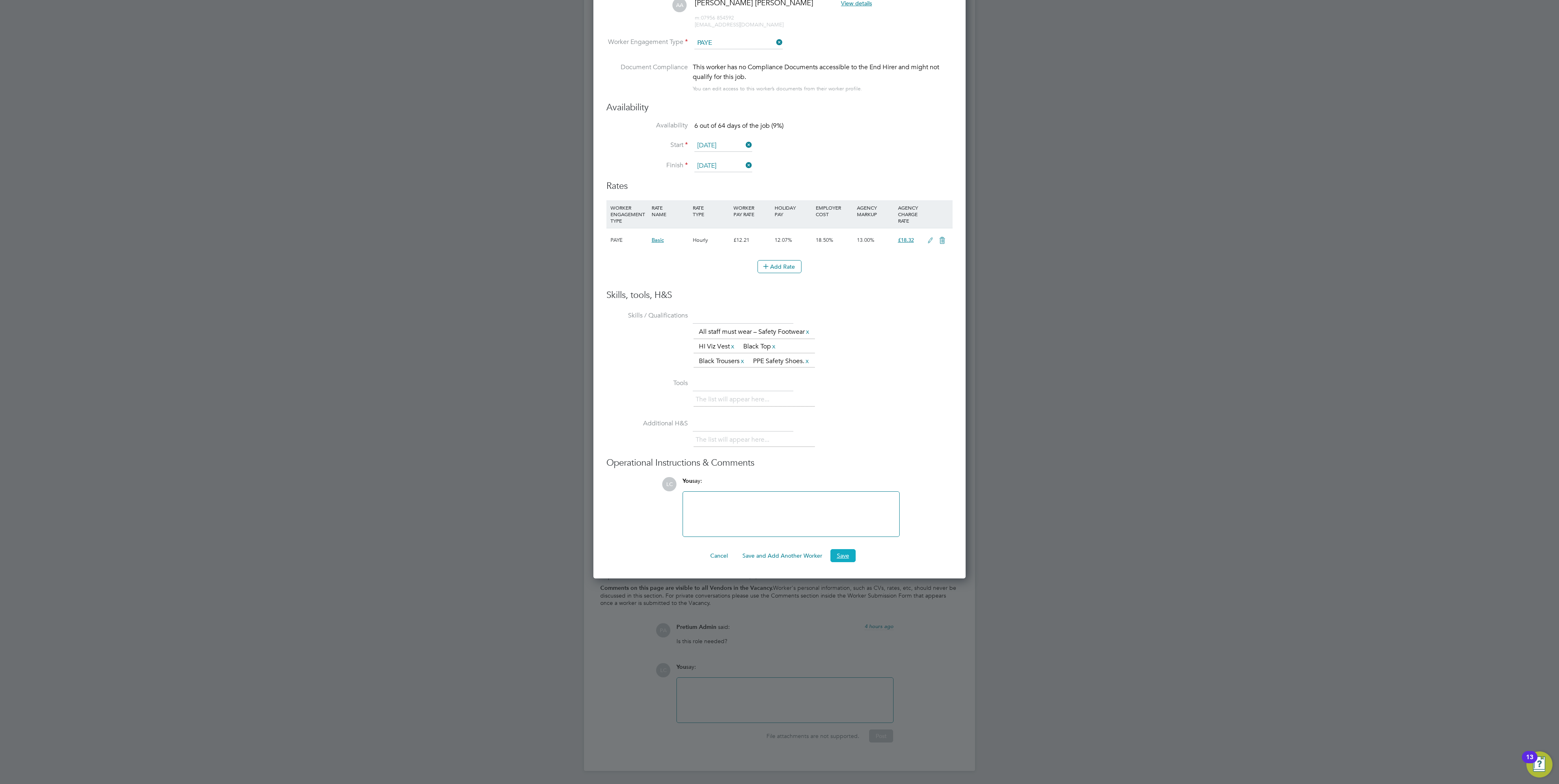
click at [847, 562] on button "Save" at bounding box center [843, 556] width 25 height 13
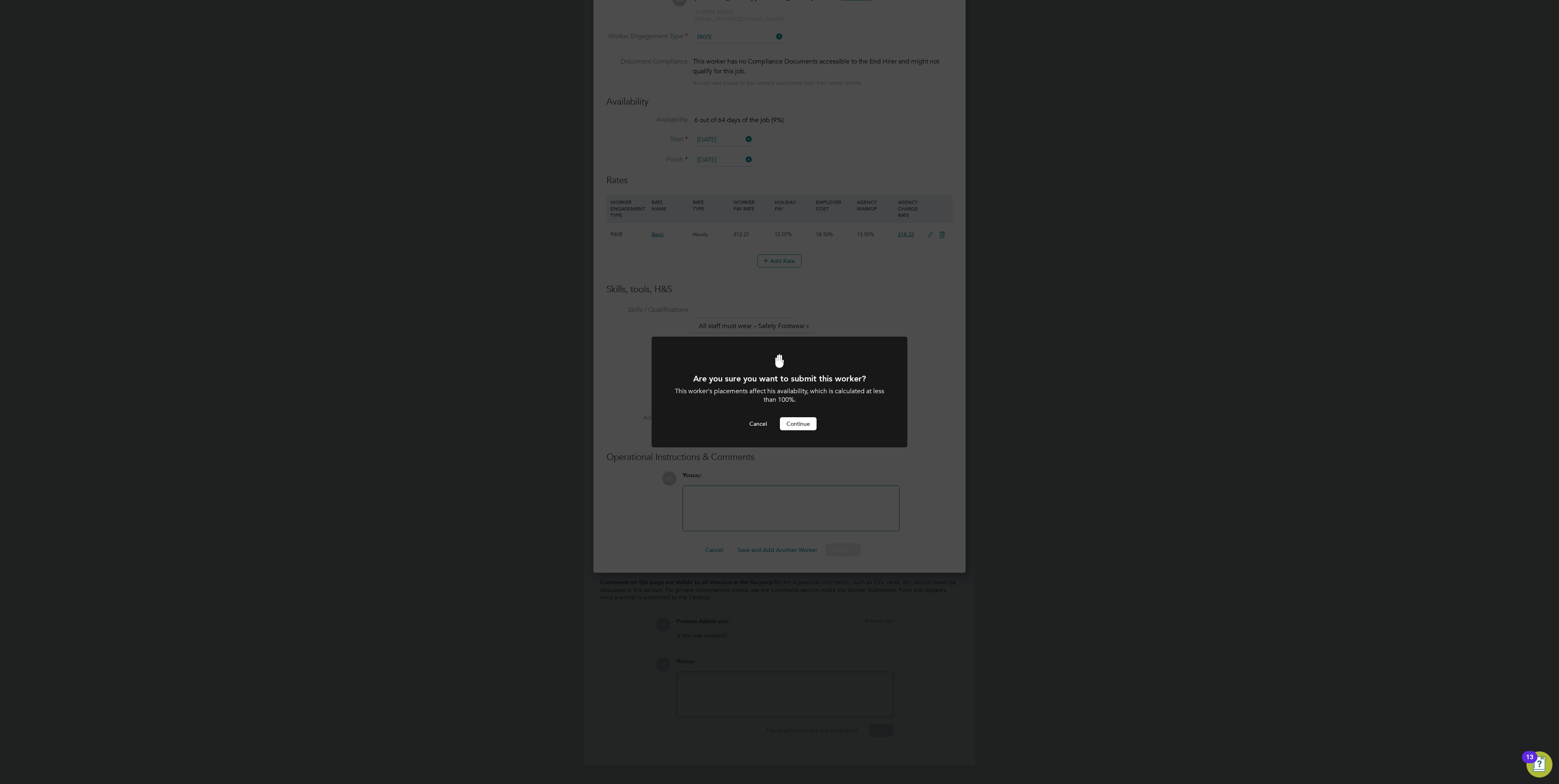
click at [799, 418] on button "Continue" at bounding box center [798, 424] width 37 height 13
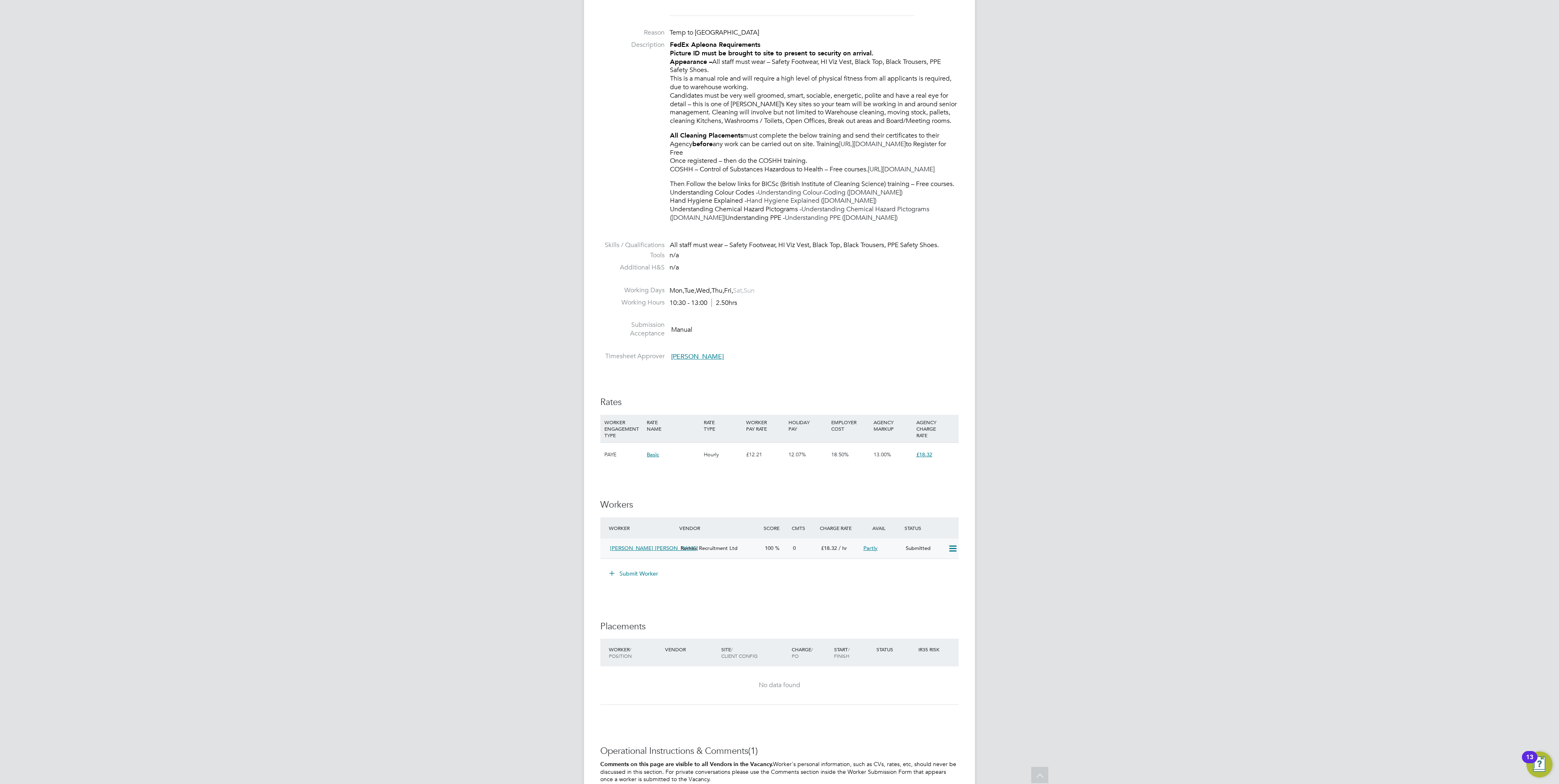
click at [953, 552] on icon at bounding box center [953, 549] width 10 height 7
click at [927, 501] on div "IR35 Determination IR35 Status Disabled for this client. This feature can be en…" at bounding box center [780, 399] width 358 height 1063
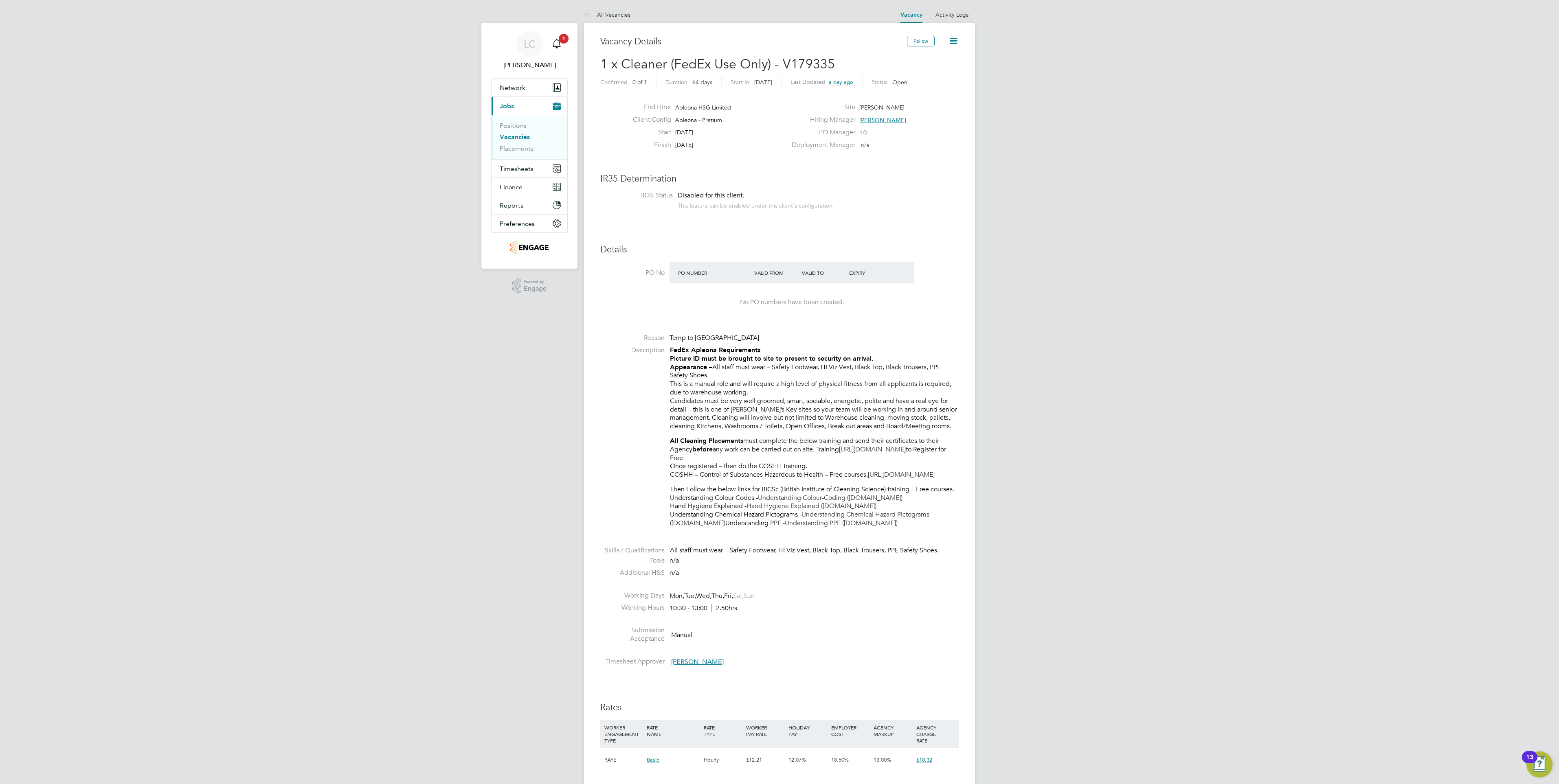
click at [951, 36] on icon at bounding box center [953, 41] width 10 height 10
click at [940, 69] on li "Update Status" at bounding box center [934, 71] width 47 height 11
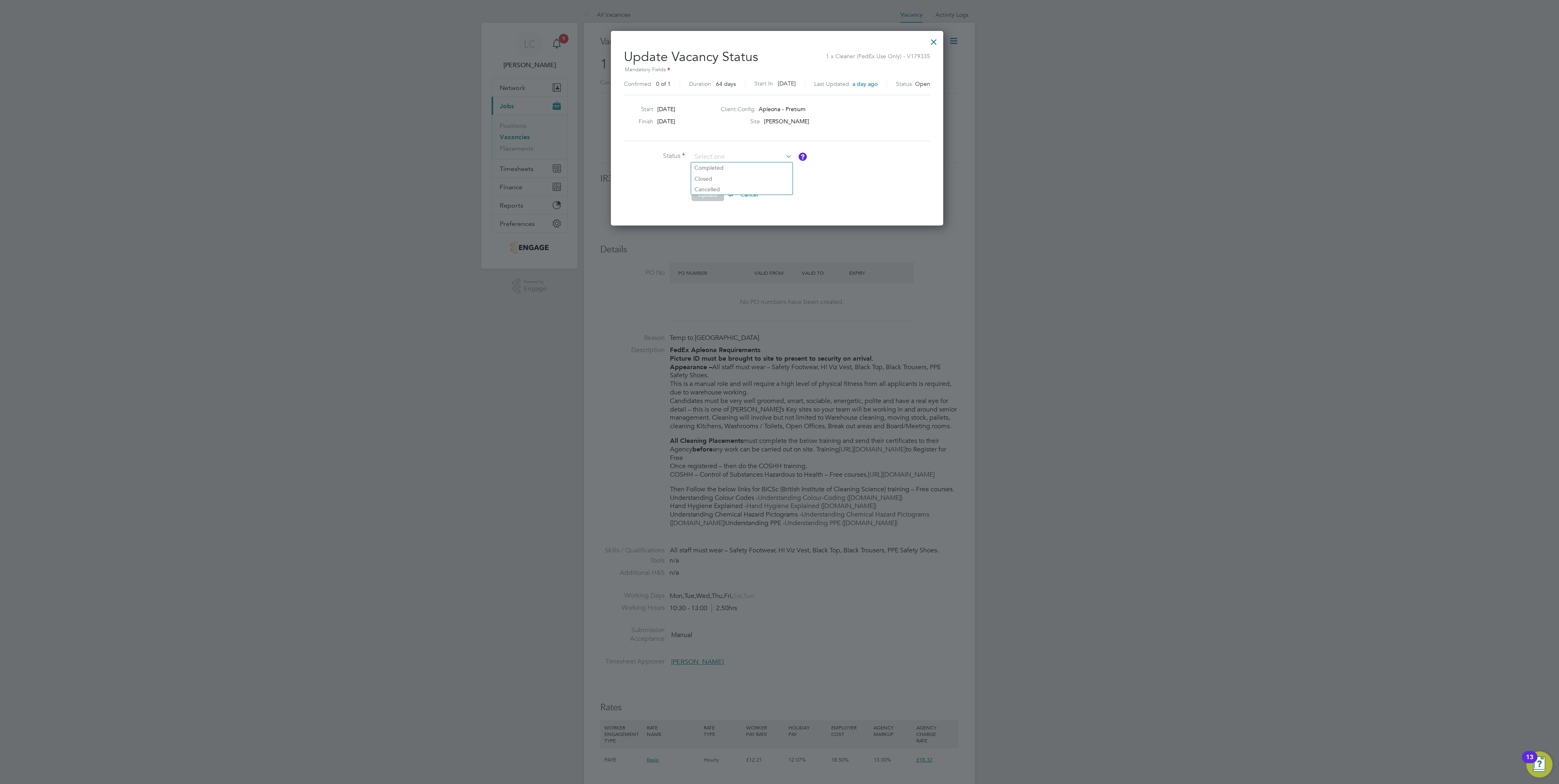
click at [941, 39] on div at bounding box center [934, 40] width 15 height 15
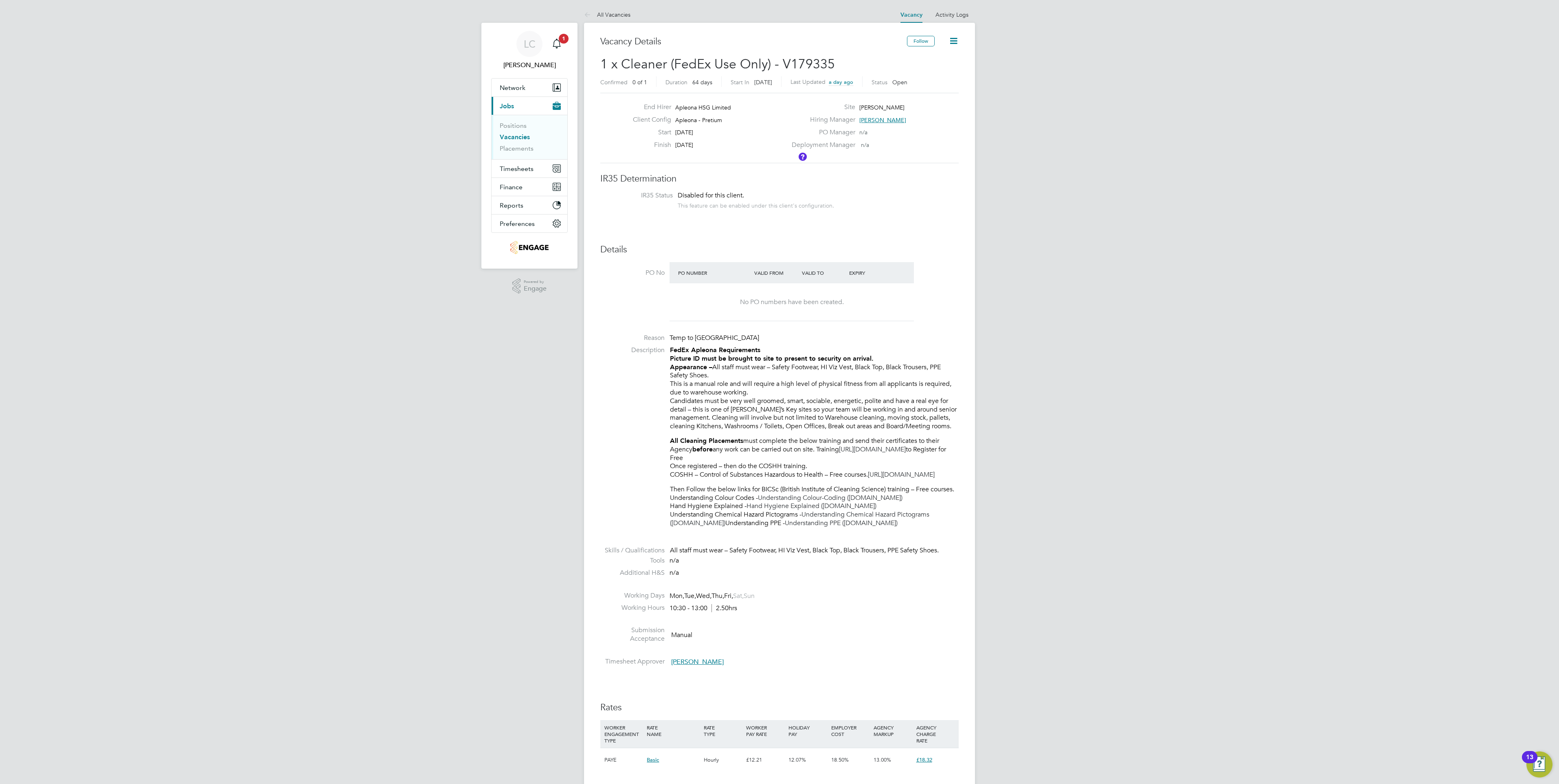
drag, startPoint x: 1201, startPoint y: 224, endPoint x: 1195, endPoint y: 224, distance: 6.0
click at [1199, 224] on div "LC [PERSON_NAME] Notifications 1 Applications: Network Team Members Businesses …" at bounding box center [780, 633] width 1559 height 1266
click at [520, 137] on link "Vacancies" at bounding box center [515, 137] width 30 height 8
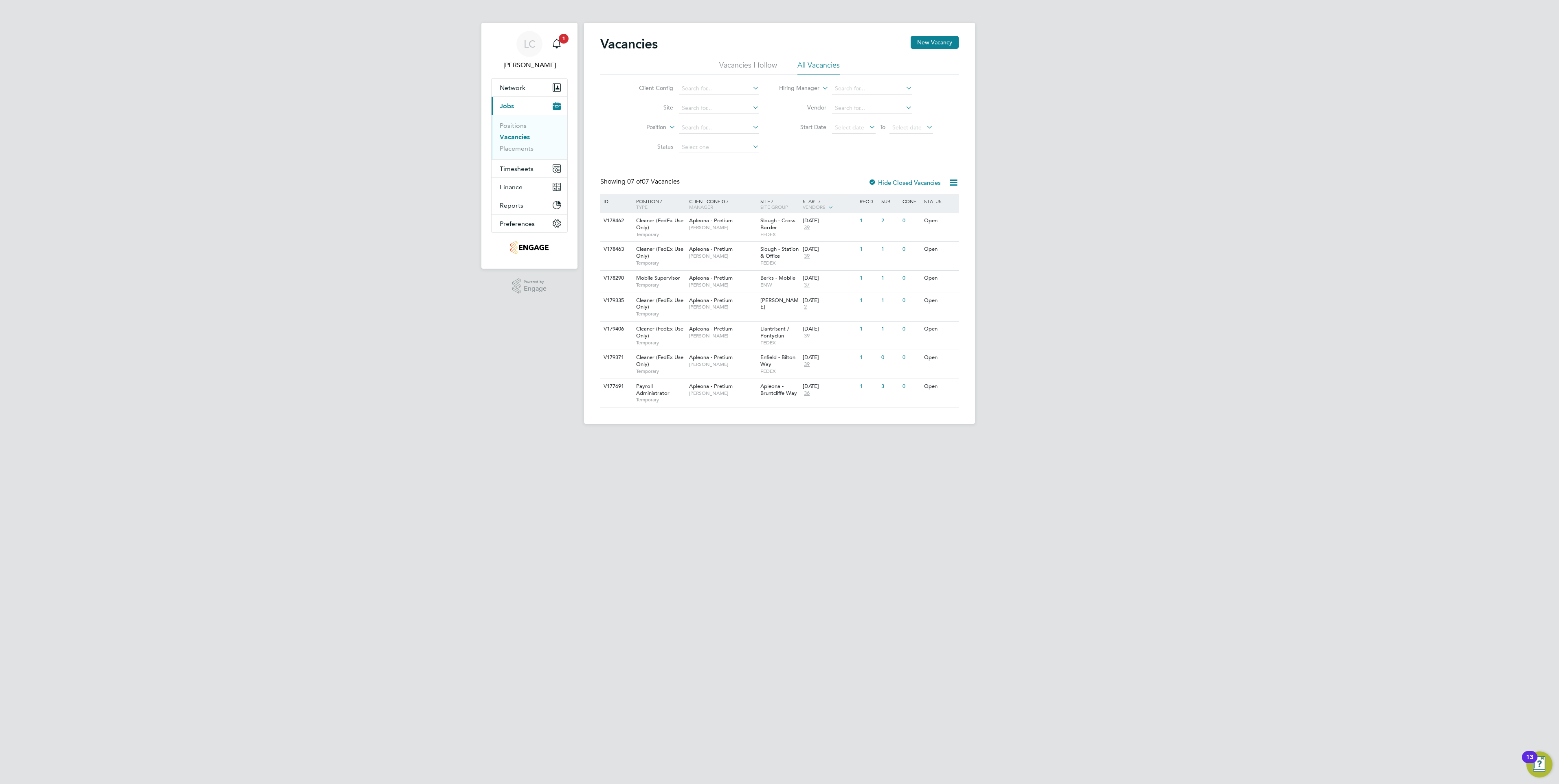
click at [761, 437] on html "LC [PERSON_NAME] Notifications 1 Applications: Network Team Members Businesses …" at bounding box center [780, 218] width 1559 height 437
